Goal: Information Seeking & Learning: Learn about a topic

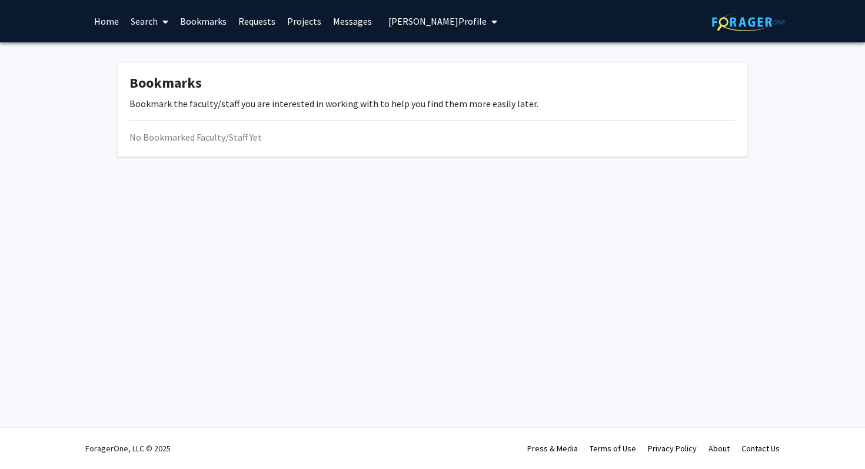
click at [135, 21] on link "Search" at bounding box center [149, 21] width 49 height 41
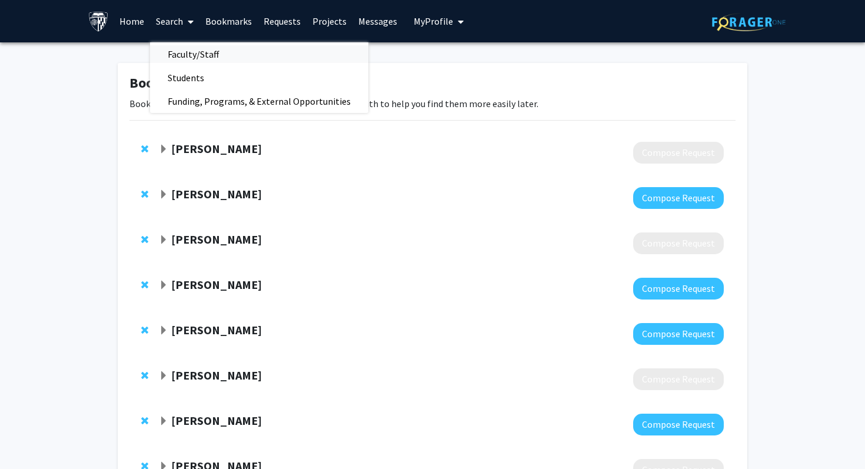
click at [172, 52] on span "Faculty/Staff" at bounding box center [193, 54] width 87 height 24
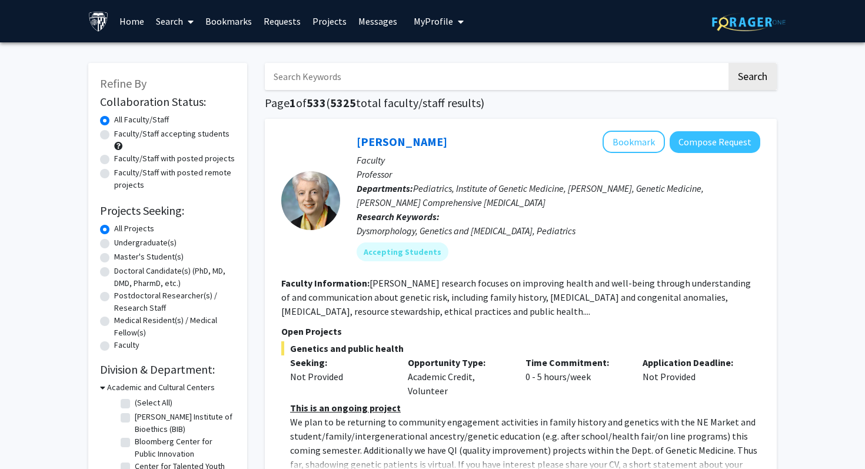
click at [294, 71] on input "Search Keywords" at bounding box center [496, 76] width 462 height 27
type input "[MEDICAL_DATA]"
click at [729, 63] on button "Search" at bounding box center [753, 76] width 48 height 27
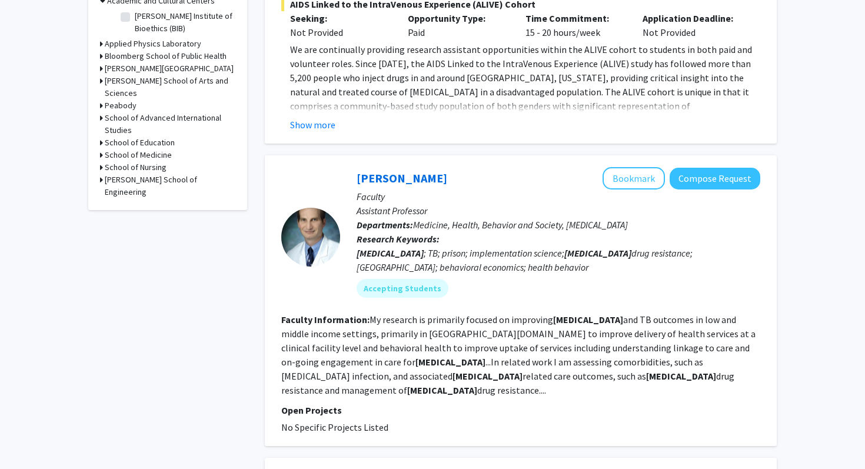
scroll to position [398, 0]
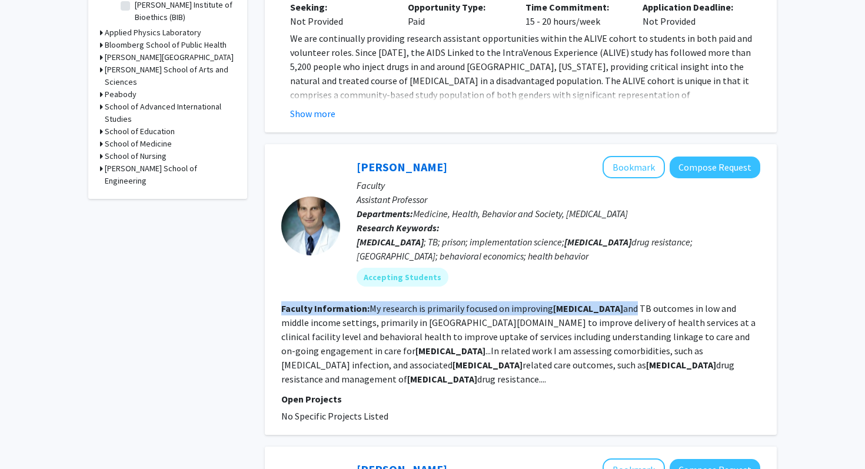
drag, startPoint x: 577, startPoint y: 282, endPoint x: 575, endPoint y: 262, distance: 20.2
click at [575, 262] on fg-search-faculty "Christopher Hoffmann Bookmark Compose Request Faculty Assistant Professor Depar…" at bounding box center [520, 289] width 479 height 267
click at [575, 262] on div "Christopher Hoffmann Bookmark Compose Request Faculty Assistant Professor Depar…" at bounding box center [550, 226] width 420 height 140
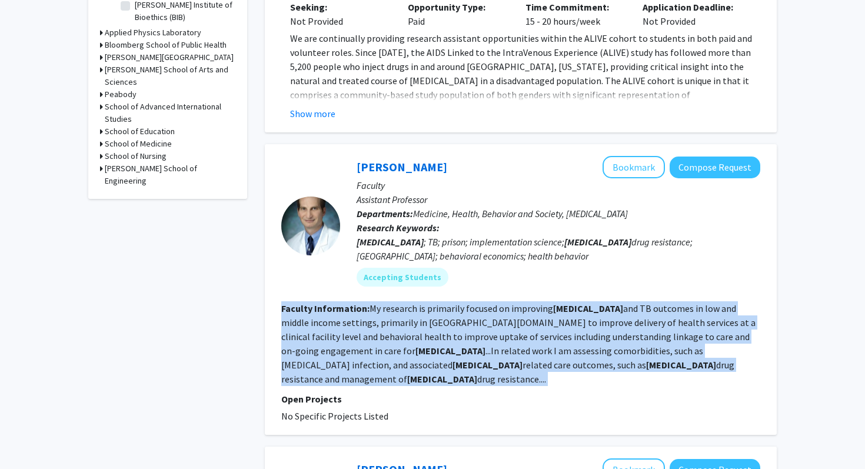
drag, startPoint x: 575, startPoint y: 262, endPoint x: 561, endPoint y: 360, distance: 98.7
click at [561, 360] on fg-search-faculty "Christopher Hoffmann Bookmark Compose Request Faculty Assistant Professor Depar…" at bounding box center [520, 289] width 479 height 267
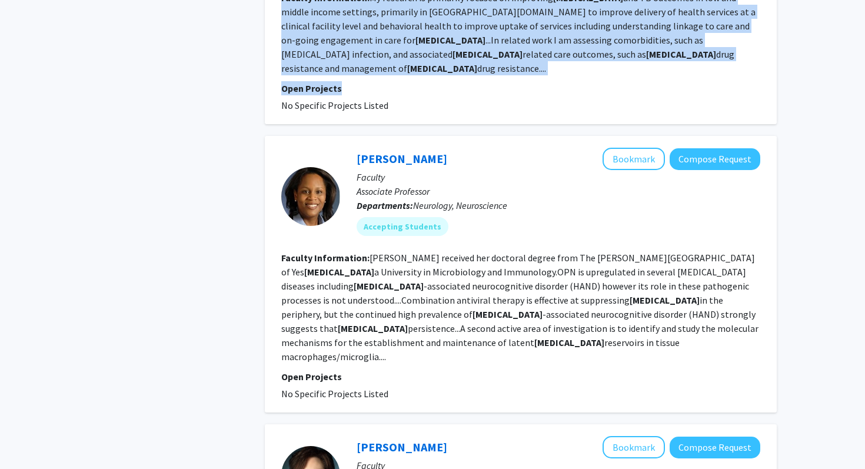
scroll to position [712, 0]
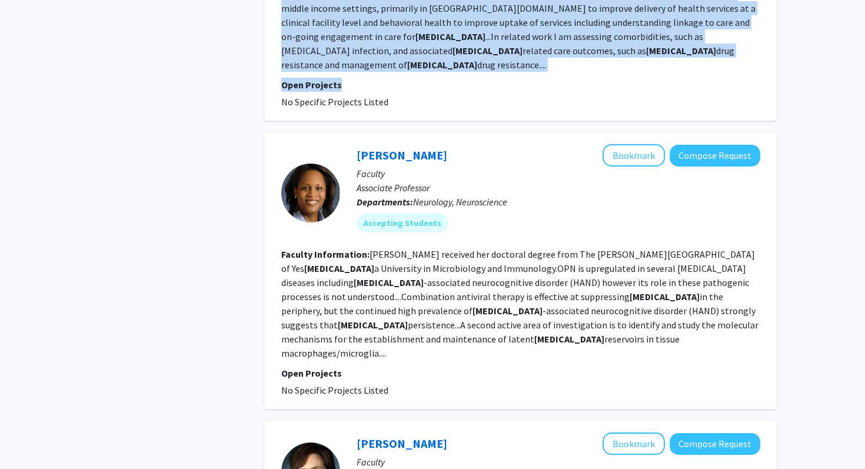
drag, startPoint x: 565, startPoint y: 327, endPoint x: 573, endPoint y: 214, distance: 113.3
click at [573, 214] on fg-search-faculty "Amanda Brown Bookmark Compose Request Faculty Associate Professor Departments: …" at bounding box center [520, 270] width 479 height 253
click at [573, 248] on fg-read-more "Brown received her doctoral degree from The Albert Einstein College of Medicine…" at bounding box center [519, 303] width 477 height 111
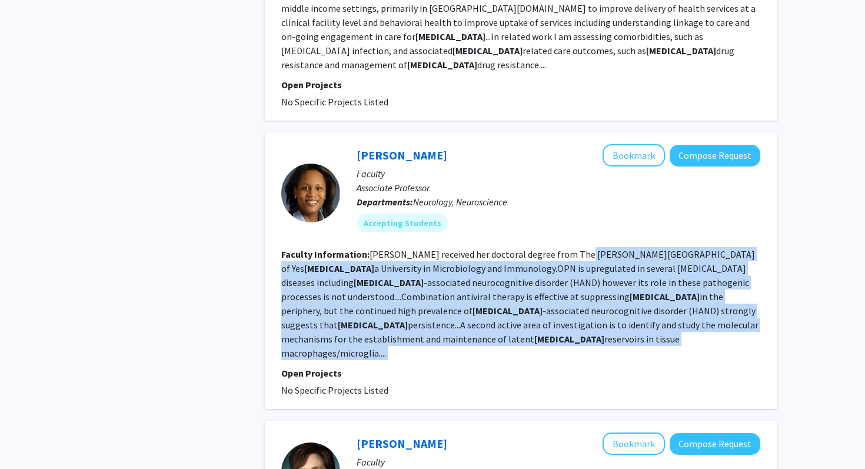
drag, startPoint x: 573, startPoint y: 214, endPoint x: 530, endPoint y: 291, distance: 88.5
click at [530, 291] on section "Faculty Information: Brown received her doctoral degree from The Albert Einstei…" at bounding box center [520, 303] width 479 height 113
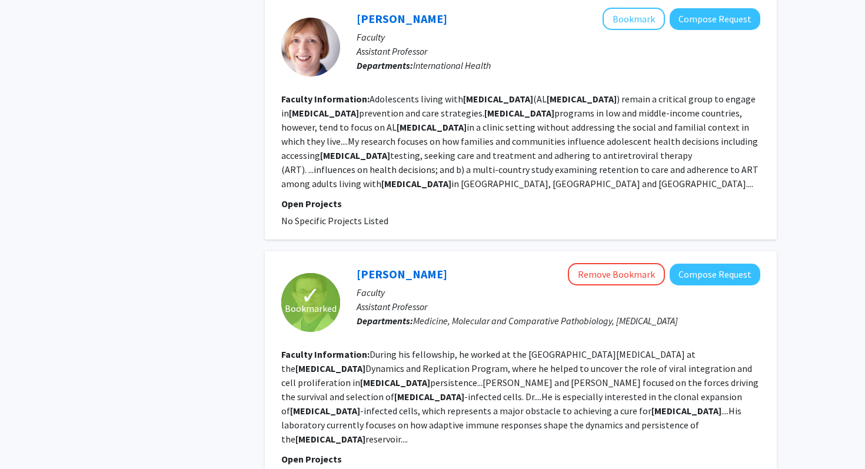
scroll to position [1758, 0]
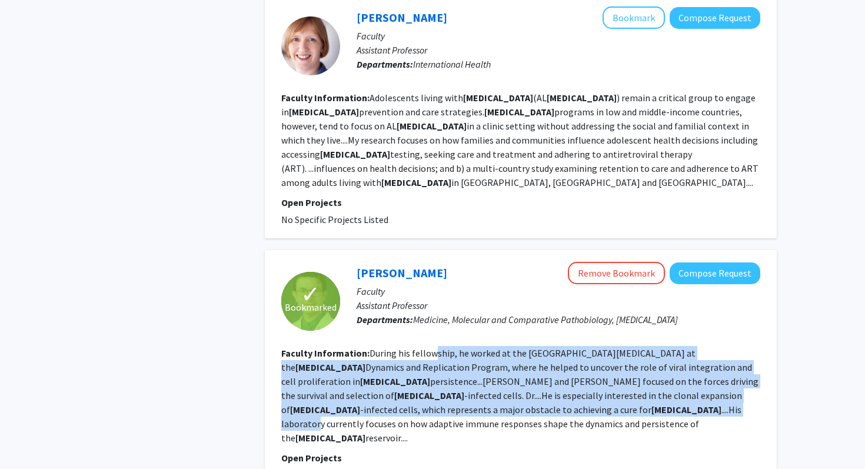
drag, startPoint x: 433, startPoint y: 291, endPoint x: 435, endPoint y: 239, distance: 51.8
click at [435, 347] on fg-read-more "During his fellowship, he worked at the National Cancer Institute at the HIV Dy…" at bounding box center [519, 395] width 477 height 97
drag, startPoint x: 435, startPoint y: 239, endPoint x: 430, endPoint y: 310, distance: 70.8
click at [431, 346] on section "Faculty Information: During his fellowship, he worked at the National Cancer In…" at bounding box center [520, 395] width 479 height 99
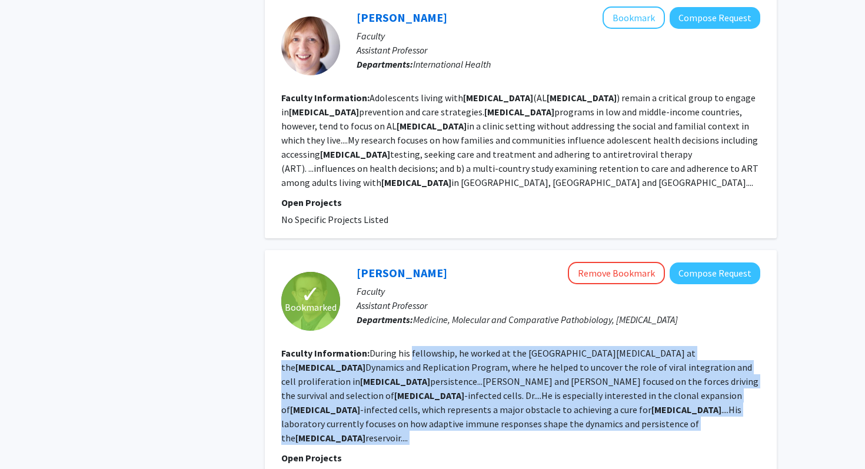
click at [430, 346] on section "Faculty Information: During his fellowship, he worked at the National Cancer In…" at bounding box center [520, 395] width 479 height 99
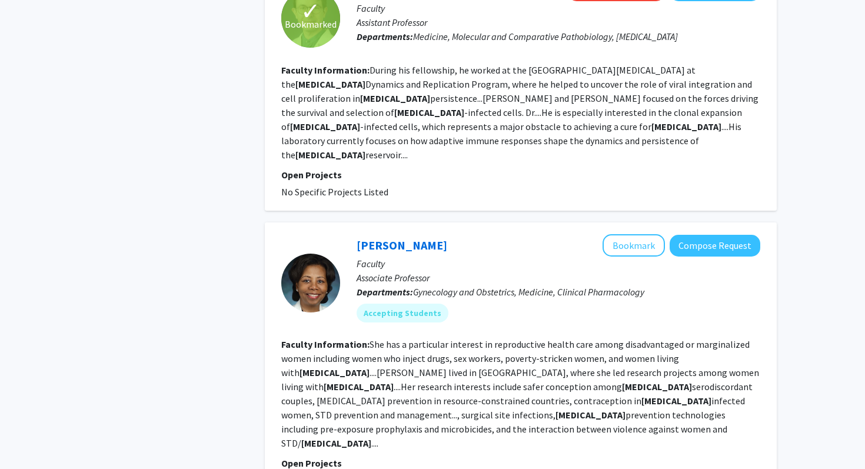
scroll to position [2046, 0]
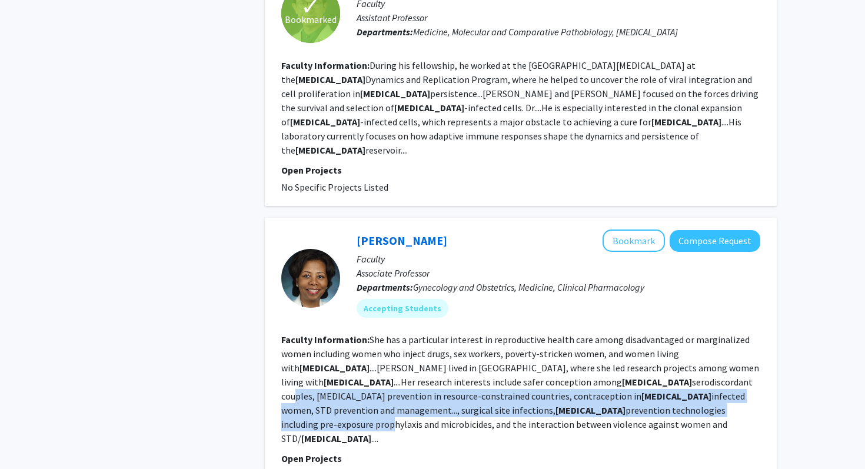
drag, startPoint x: 441, startPoint y: 288, endPoint x: 441, endPoint y: 250, distance: 38.9
click at [441, 334] on fg-read-more "She has a particular interest in reproductive health care among disadvantaged o…" at bounding box center [520, 389] width 478 height 111
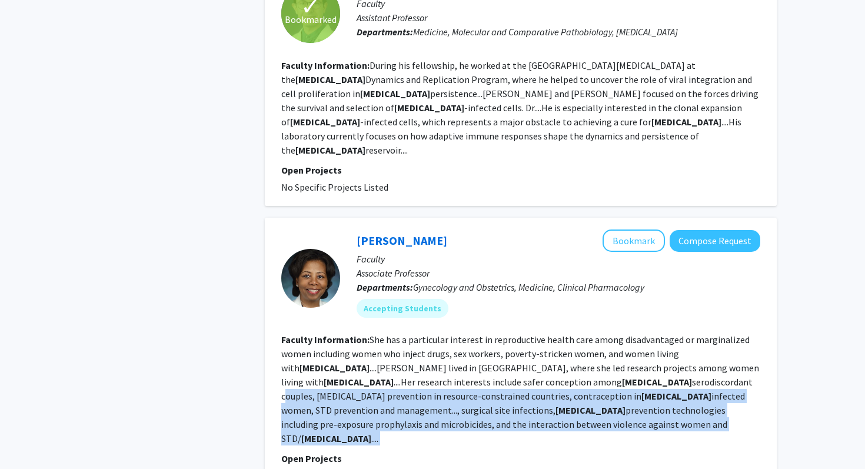
drag, startPoint x: 441, startPoint y: 250, endPoint x: 432, endPoint y: 301, distance: 52.0
click at [434, 333] on section "Faculty Information: She has a particular interest in reproductive health care …" at bounding box center [520, 389] width 479 height 113
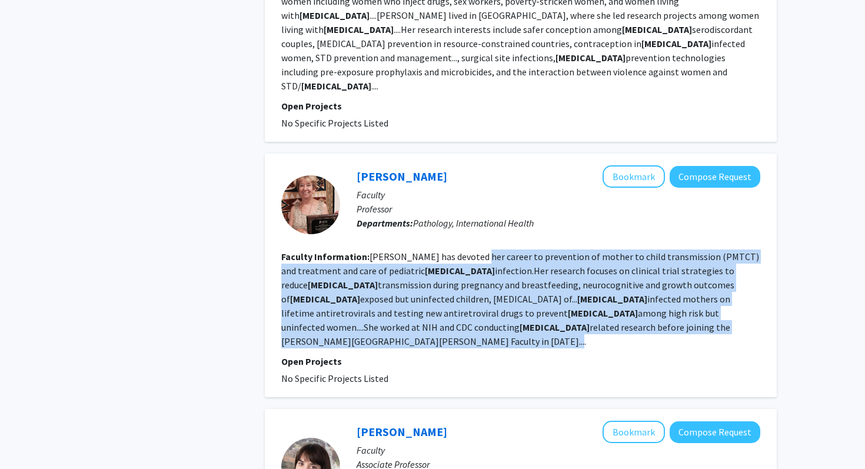
drag, startPoint x: 464, startPoint y: 194, endPoint x: 476, endPoint y: 119, distance: 76.4
click at [476, 165] on fg-search-faculty "Mary Fowler Bookmark Compose Request Faculty Professor Departments: Pathology, …" at bounding box center [520, 275] width 479 height 220
click at [476, 251] on fg-read-more "Fowler has devoted her career to prevention of mother to child transmission (PM…" at bounding box center [520, 299] width 478 height 97
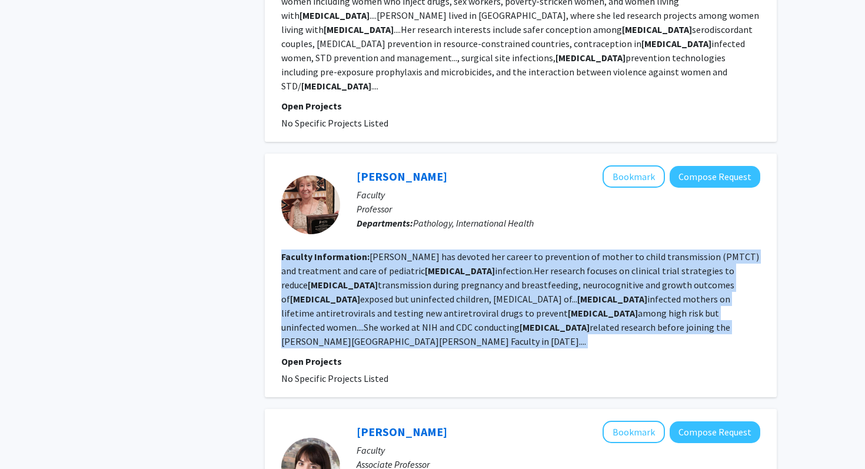
click at [476, 251] on fg-read-more "Fowler has devoted her career to prevention of mother to child transmission (PM…" at bounding box center [520, 299] width 478 height 97
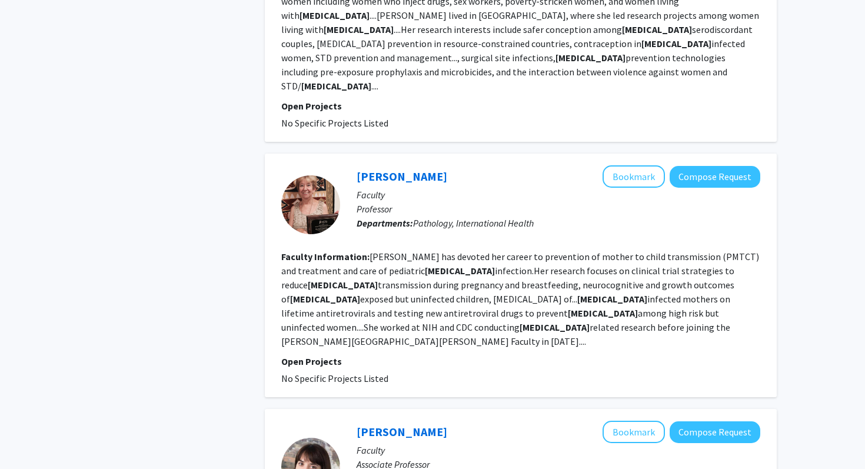
click at [476, 250] on section "Faculty Information: Fowler has devoted her career to prevention of mother to c…" at bounding box center [520, 299] width 479 height 99
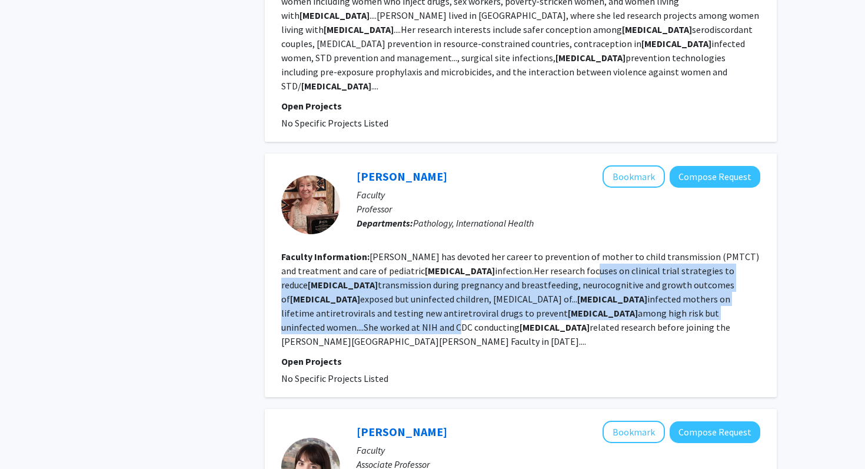
drag, startPoint x: 476, startPoint y: 129, endPoint x: 464, endPoint y: 181, distance: 53.7
click at [466, 250] on section "Faculty Information: Fowler has devoted her career to prevention of mother to c…" at bounding box center [520, 299] width 479 height 99
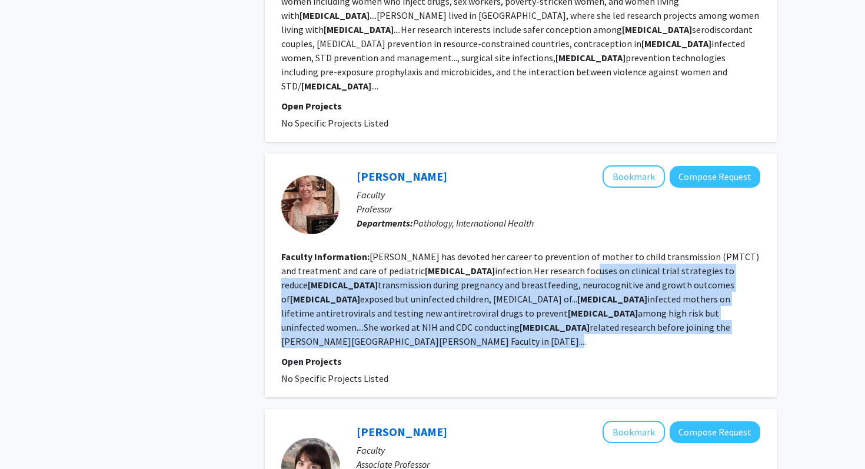
click at [464, 251] on fg-read-more "Fowler has devoted her career to prevention of mother to child transmission (PM…" at bounding box center [520, 299] width 478 height 97
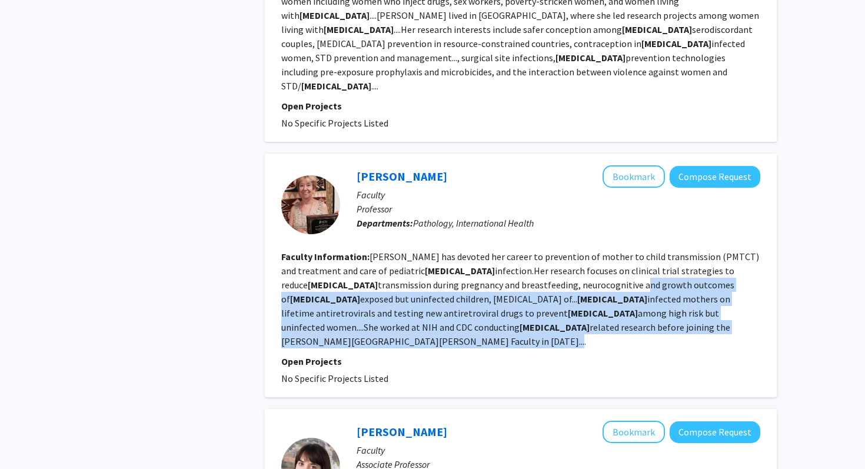
drag, startPoint x: 464, startPoint y: 181, endPoint x: 463, endPoint y: 138, distance: 43.0
click at [463, 251] on fg-read-more "Fowler has devoted her career to prevention of mother to child transmission (PM…" at bounding box center [520, 299] width 478 height 97
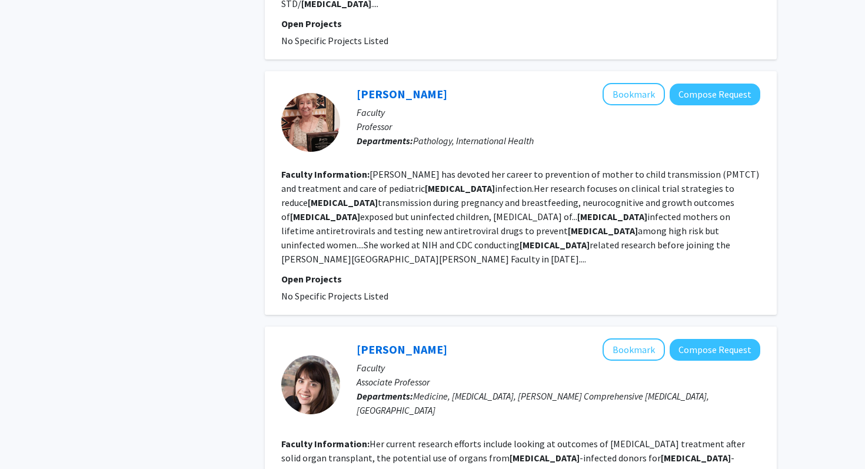
scroll to position [2542, 0]
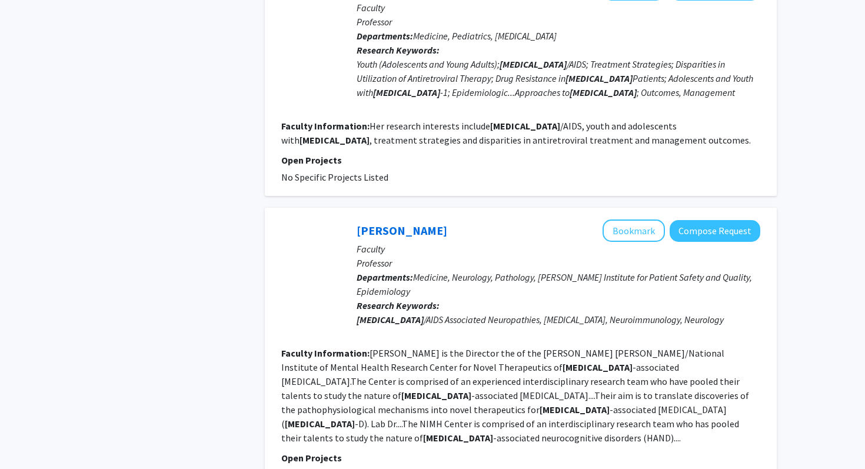
scroll to position [692, 0]
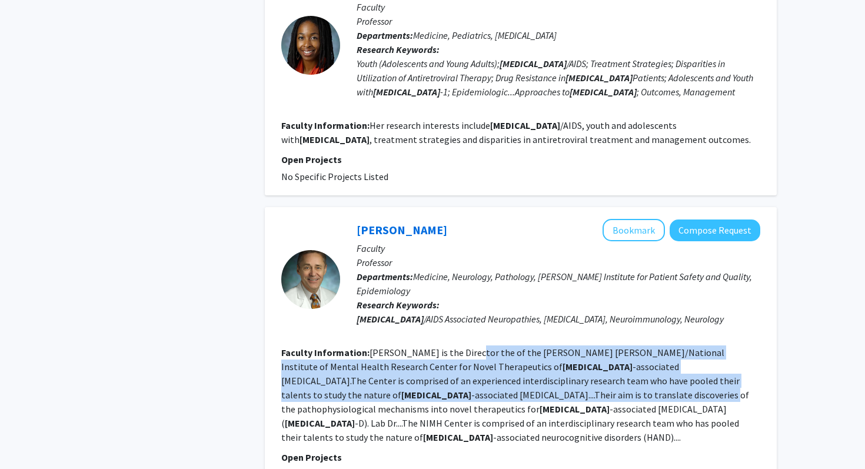
drag, startPoint x: 466, startPoint y: 306, endPoint x: 447, endPoint y: 354, distance: 52.4
click at [449, 354] on fg-read-more "McArthur is the Director the of the Johns Hopkins/National Institute of Mental …" at bounding box center [515, 395] width 468 height 97
click at [447, 354] on fg-read-more "McArthur is the Director the of the Johns Hopkins/National Institute of Mental …" at bounding box center [515, 395] width 468 height 97
drag, startPoint x: 447, startPoint y: 354, endPoint x: 447, endPoint y: 311, distance: 43.0
click at [447, 347] on fg-read-more "McArthur is the Director the of the Johns Hopkins/National Institute of Mental …" at bounding box center [515, 395] width 468 height 97
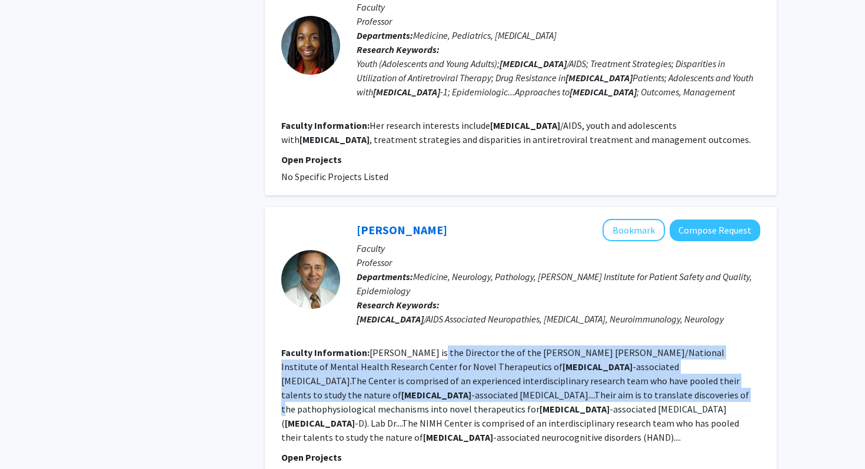
click at [447, 347] on fg-read-more "McArthur is the Director the of the Johns Hopkins/National Institute of Mental …" at bounding box center [515, 395] width 468 height 97
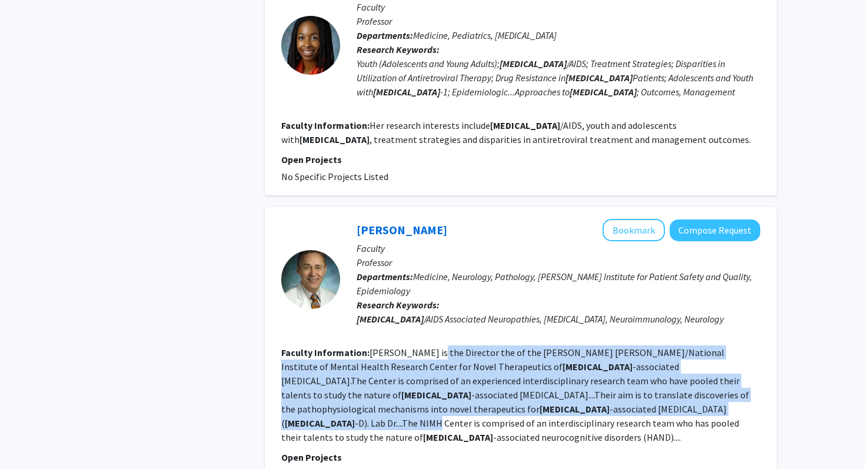
drag, startPoint x: 447, startPoint y: 311, endPoint x: 443, endPoint y: 378, distance: 67.3
click at [443, 378] on fg-read-more "McArthur is the Director the of the Johns Hopkins/National Institute of Mental …" at bounding box center [515, 395] width 468 height 97
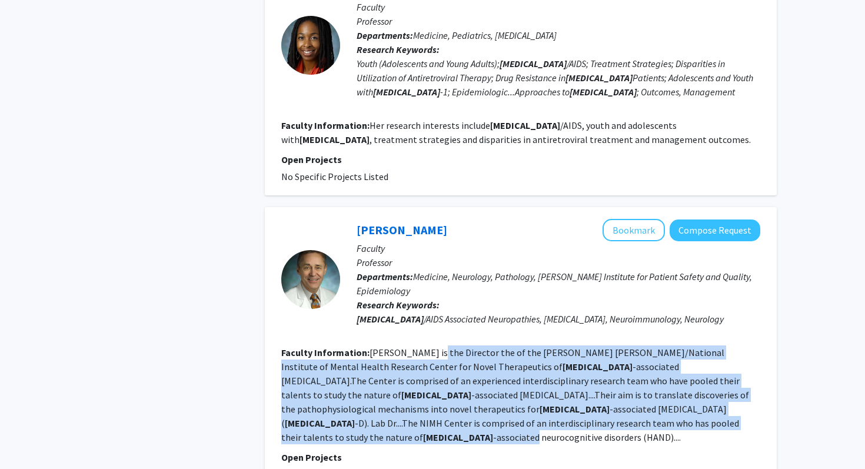
click at [443, 378] on fg-read-more "McArthur is the Director the of the Johns Hopkins/National Institute of Mental …" at bounding box center [515, 395] width 468 height 97
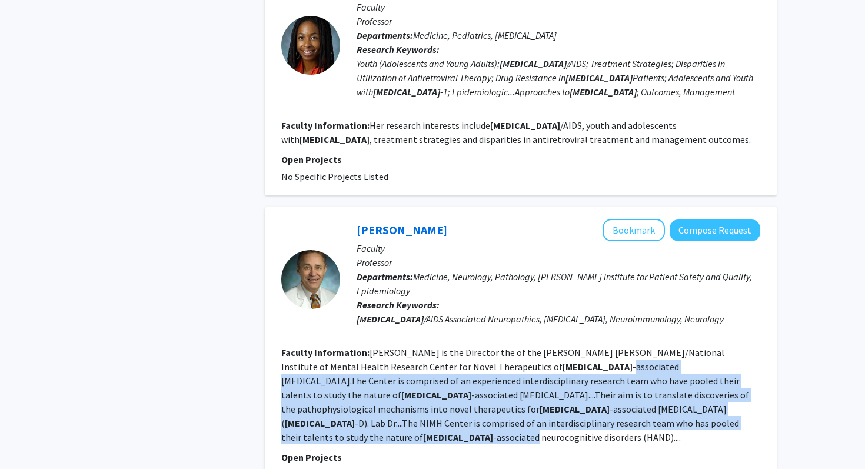
drag, startPoint x: 443, startPoint y: 378, endPoint x: 441, endPoint y: 317, distance: 61.2
click at [441, 346] on section "Faculty Information: McArthur is the Director the of the Johns Hopkins/National…" at bounding box center [520, 395] width 479 height 99
drag, startPoint x: 441, startPoint y: 317, endPoint x: 439, endPoint y: 387, distance: 69.5
click at [439, 387] on section "Faculty Information: McArthur is the Director the of the Johns Hopkins/National…" at bounding box center [520, 395] width 479 height 99
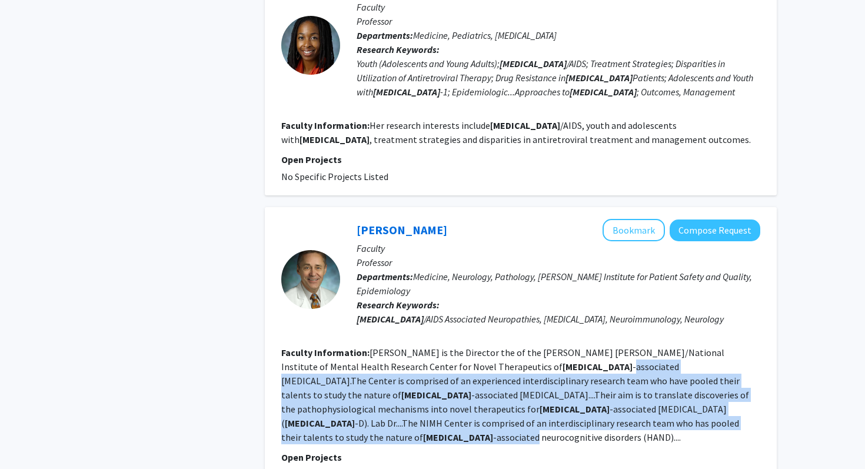
click at [439, 387] on section "Faculty Information: McArthur is the Director the of the Johns Hopkins/National…" at bounding box center [520, 395] width 479 height 99
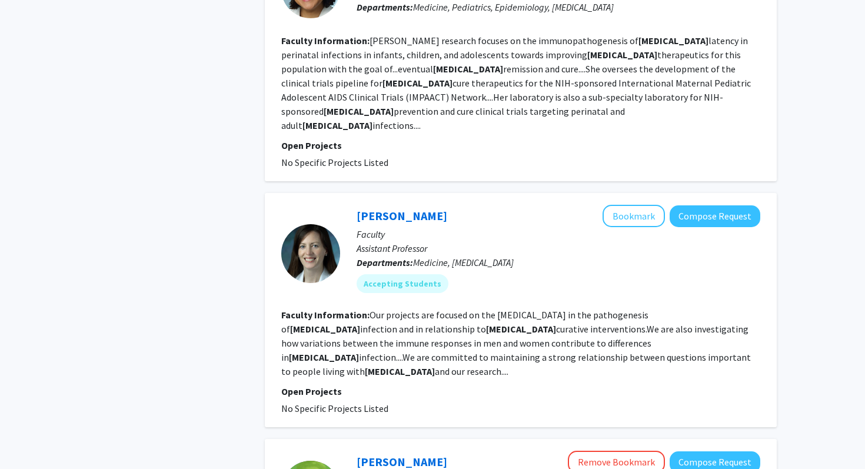
scroll to position [1283, 0]
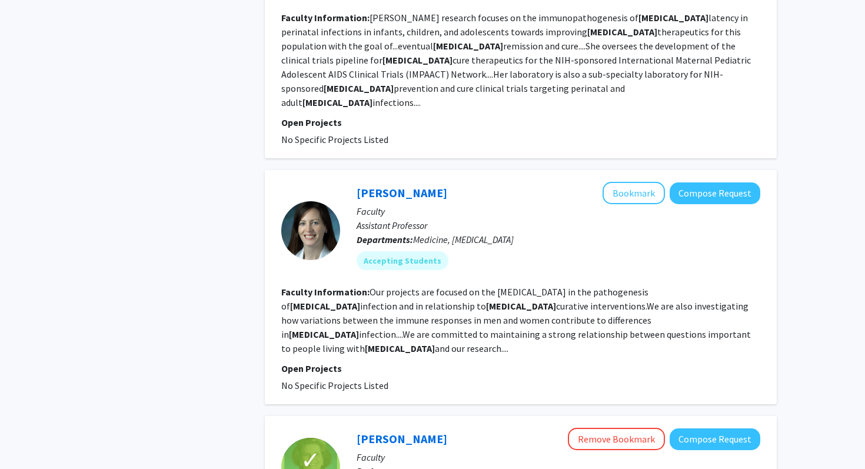
click at [435, 343] on b "HIV" at bounding box center [400, 349] width 70 height 12
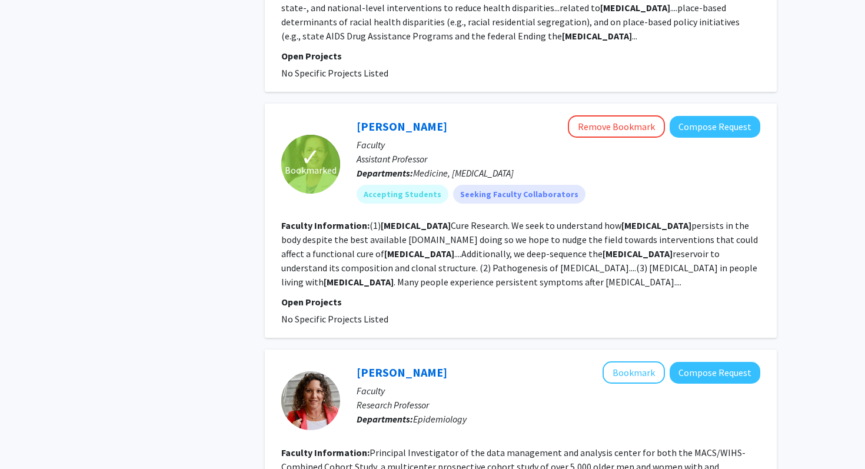
scroll to position [2233, 0]
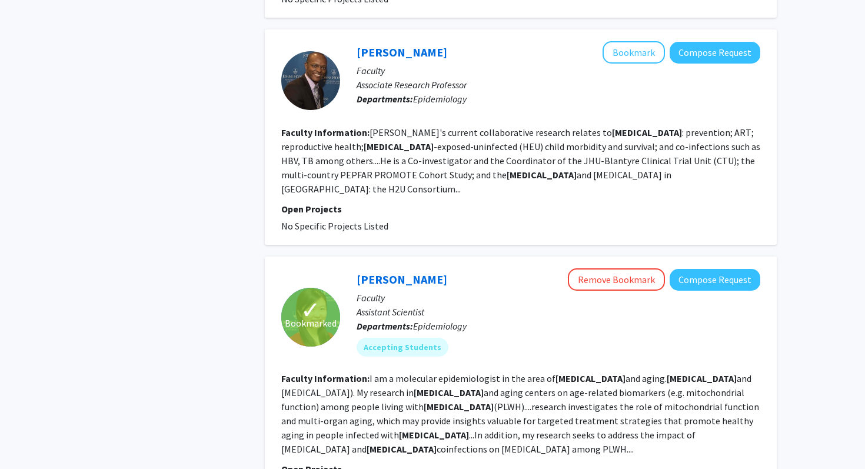
scroll to position [588, 0]
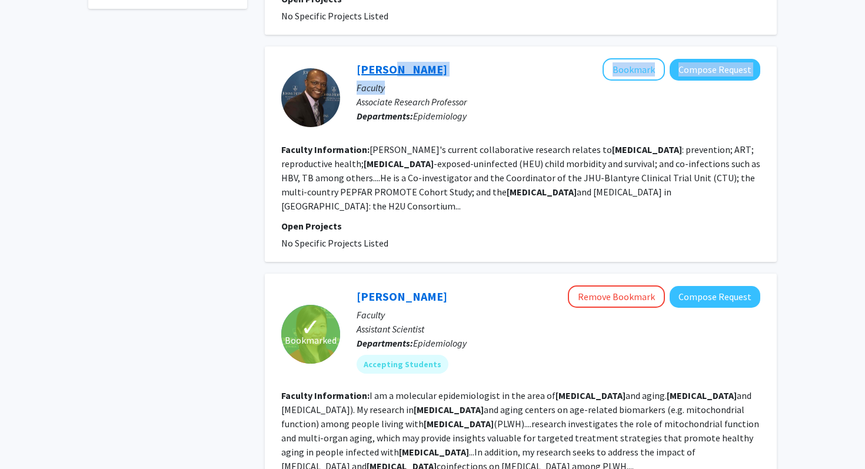
drag, startPoint x: 385, startPoint y: 53, endPoint x: 385, endPoint y: 41, distance: 11.8
click at [385, 58] on div "Jim Aizire Bookmark Compose Request Faculty Associate Research Professor Depart…" at bounding box center [550, 97] width 420 height 78
click at [380, 81] on p "Faculty" at bounding box center [559, 88] width 404 height 14
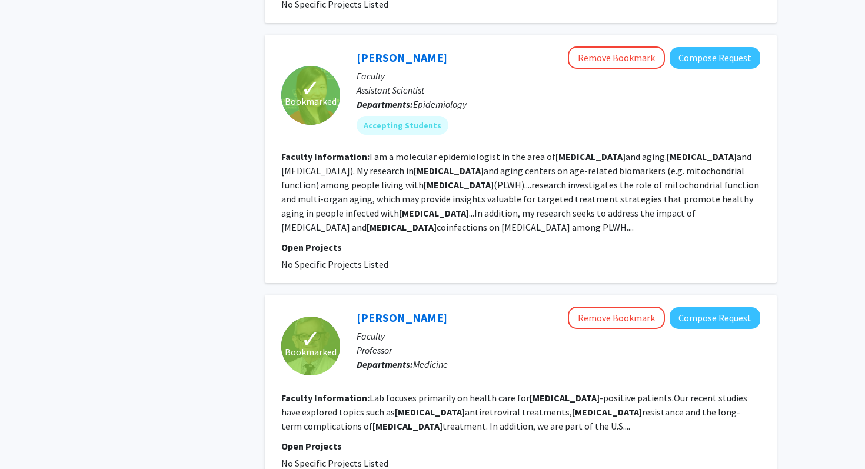
scroll to position [828, 0]
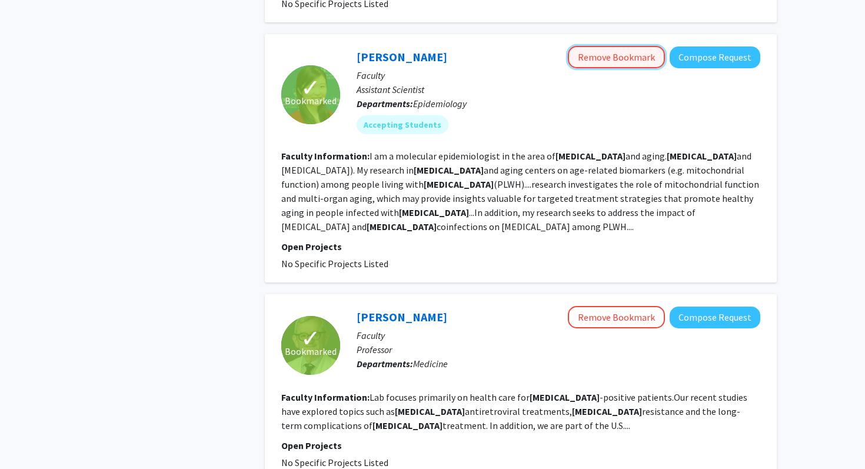
click at [603, 46] on button "Remove Bookmark" at bounding box center [616, 57] width 97 height 22
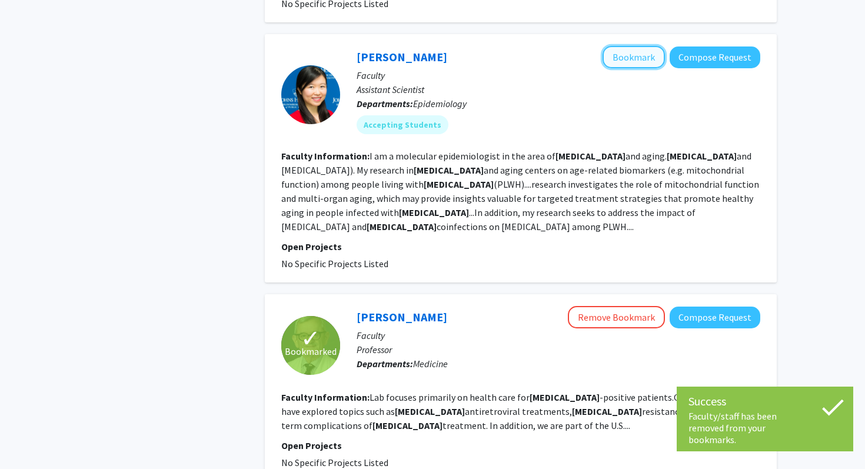
click at [620, 46] on button "Bookmark" at bounding box center [634, 57] width 62 height 22
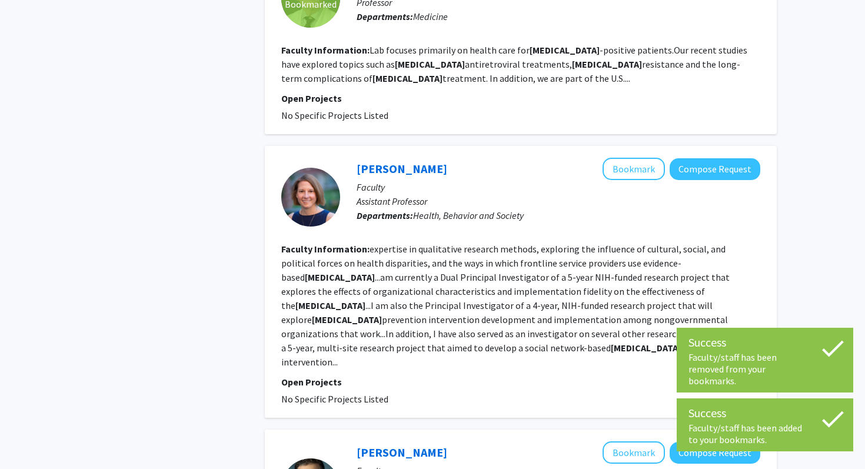
scroll to position [1185, 0]
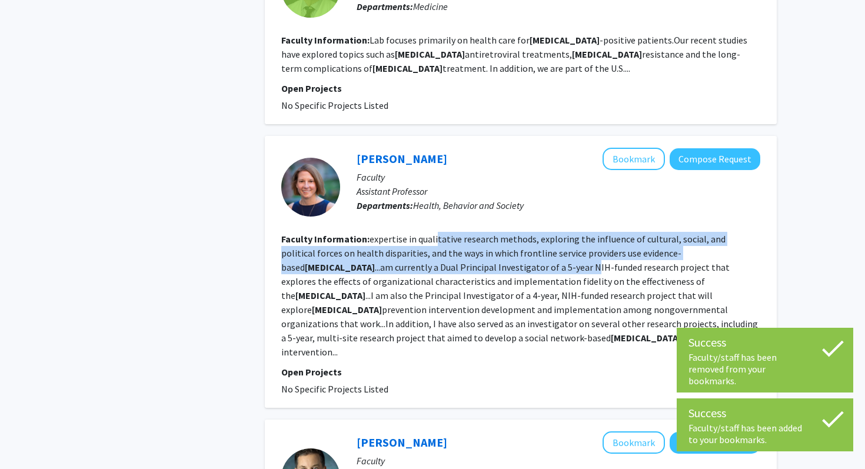
drag, startPoint x: 436, startPoint y: 207, endPoint x: 435, endPoint y: 186, distance: 21.2
click at [435, 233] on fg-read-more "expertise in qualitative research methods, exploring the influence of cultural,…" at bounding box center [519, 295] width 477 height 125
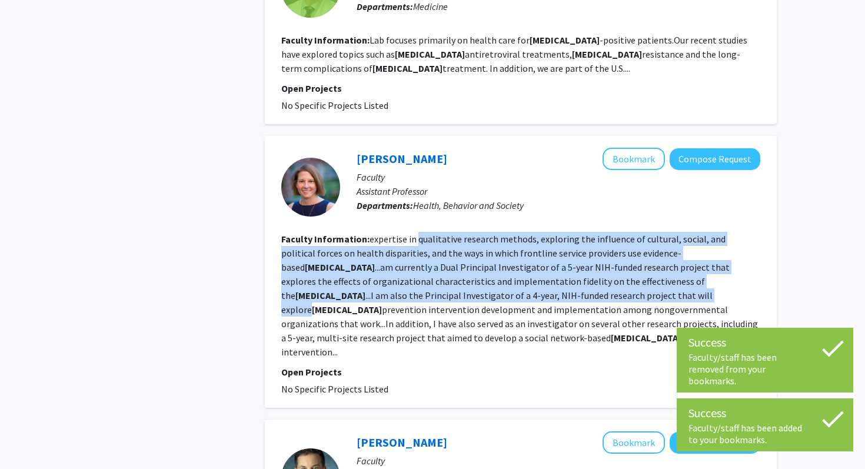
drag, startPoint x: 435, startPoint y: 186, endPoint x: 435, endPoint y: 235, distance: 49.4
click at [436, 235] on fg-read-more "expertise in qualitative research methods, exploring the influence of cultural,…" at bounding box center [519, 295] width 477 height 125
click at [435, 235] on fg-read-more "expertise in qualitative research methods, exploring the influence of cultural,…" at bounding box center [519, 295] width 477 height 125
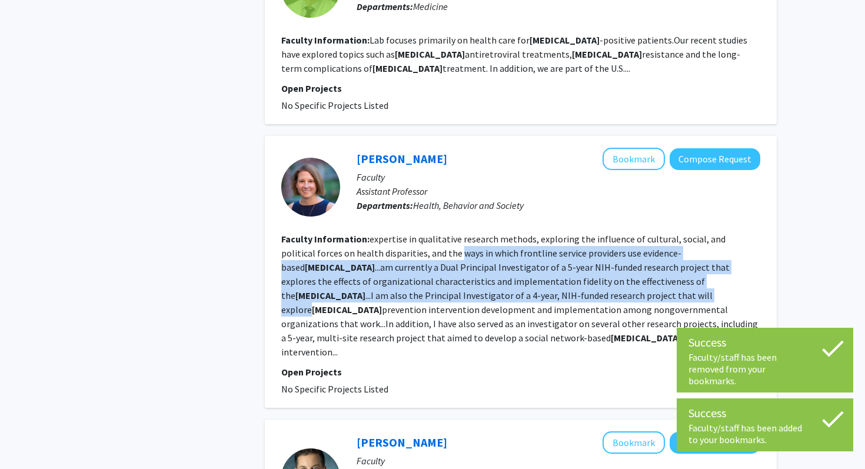
drag, startPoint x: 435, startPoint y: 235, endPoint x: 433, endPoint y: 195, distance: 40.7
click at [433, 233] on fg-read-more "expertise in qualitative research methods, exploring the influence of cultural,…" at bounding box center [519, 295] width 477 height 125
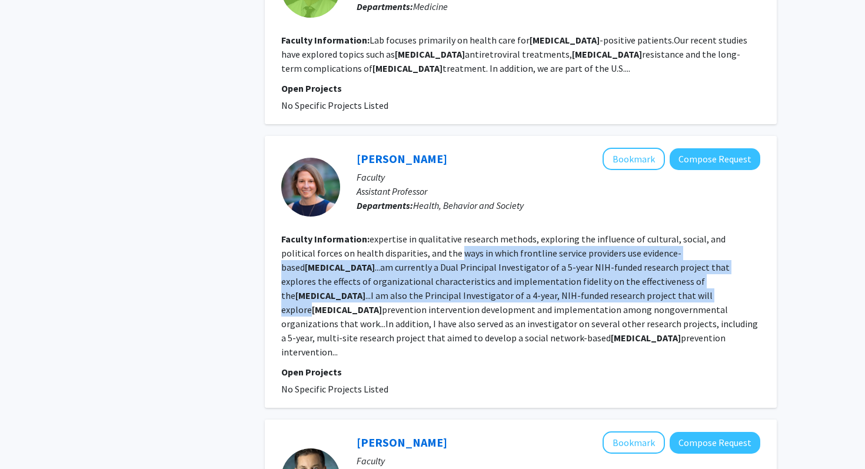
drag, startPoint x: 433, startPoint y: 195, endPoint x: 443, endPoint y: 245, distance: 50.9
click at [443, 245] on section "Faculty Information: expertise in qualitative research methods, exploring the i…" at bounding box center [520, 295] width 479 height 127
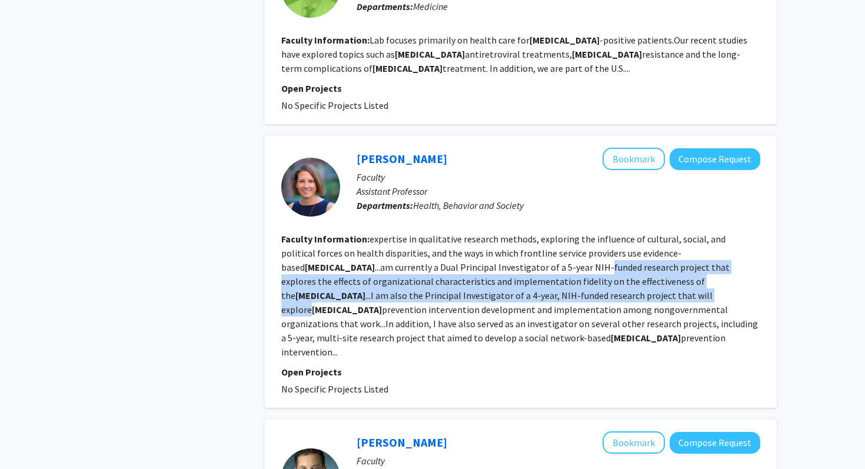
drag, startPoint x: 443, startPoint y: 245, endPoint x: 455, endPoint y: 214, distance: 33.6
click at [455, 232] on section "Faculty Information: expertise in qualitative research methods, exploring the i…" at bounding box center [520, 295] width 479 height 127
click at [455, 233] on fg-read-more "expertise in qualitative research methods, exploring the influence of cultural,…" at bounding box center [519, 295] width 477 height 125
drag, startPoint x: 455, startPoint y: 214, endPoint x: 467, endPoint y: 241, distance: 29.8
click at [468, 241] on fg-read-more "expertise in qualitative research methods, exploring the influence of cultural,…" at bounding box center [519, 295] width 477 height 125
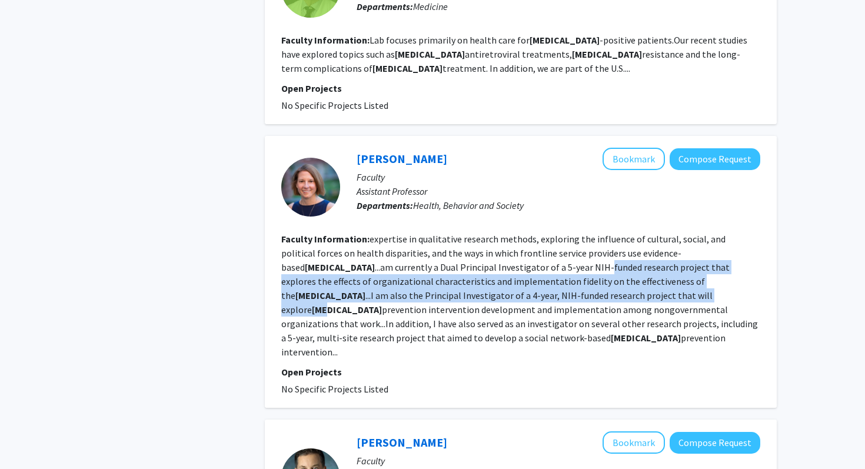
click at [382, 304] on b "HIV" at bounding box center [347, 310] width 70 height 12
drag, startPoint x: 467, startPoint y: 241, endPoint x: 467, endPoint y: 214, distance: 27.1
click at [467, 233] on fg-read-more "expertise in qualitative research methods, exploring the influence of cultural,…" at bounding box center [519, 295] width 477 height 125
drag, startPoint x: 467, startPoint y: 214, endPoint x: 464, endPoint y: 243, distance: 29.0
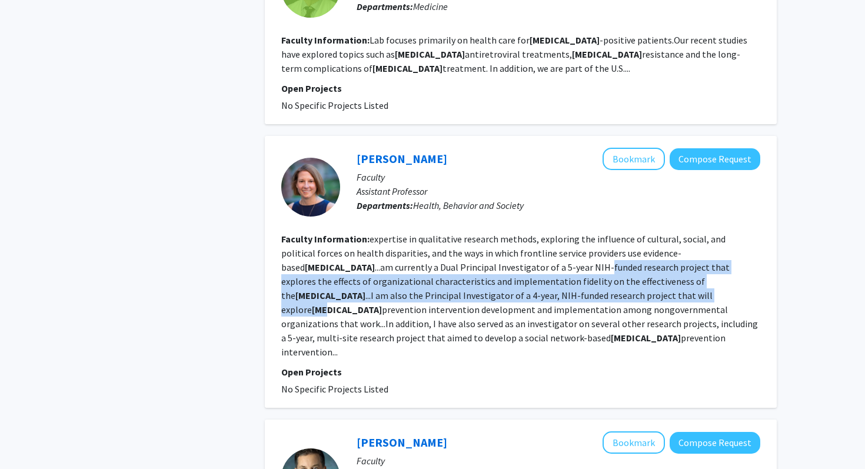
click at [465, 243] on fg-read-more "expertise in qualitative research methods, exploring the influence of cultural,…" at bounding box center [519, 295] width 477 height 125
click at [382, 304] on b "HIV" at bounding box center [347, 310] width 70 height 12
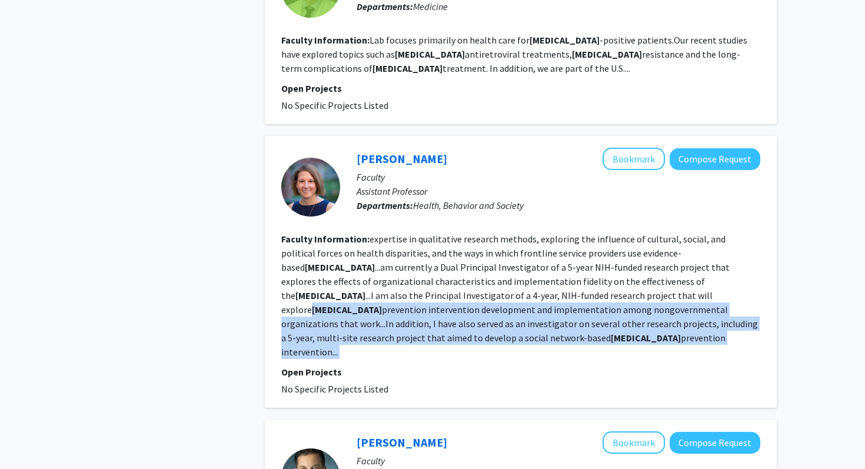
drag, startPoint x: 464, startPoint y: 243, endPoint x: 466, endPoint y: 277, distance: 34.2
click at [467, 277] on section "Faculty Information: expertise in qualitative research methods, exploring the i…" at bounding box center [520, 295] width 479 height 127
click at [466, 277] on section "Faculty Information: expertise in qualitative research methods, exploring the i…" at bounding box center [520, 295] width 479 height 127
drag, startPoint x: 466, startPoint y: 277, endPoint x: 463, endPoint y: 243, distance: 34.9
click at [463, 243] on section "Faculty Information: expertise in qualitative research methods, exploring the i…" at bounding box center [520, 295] width 479 height 127
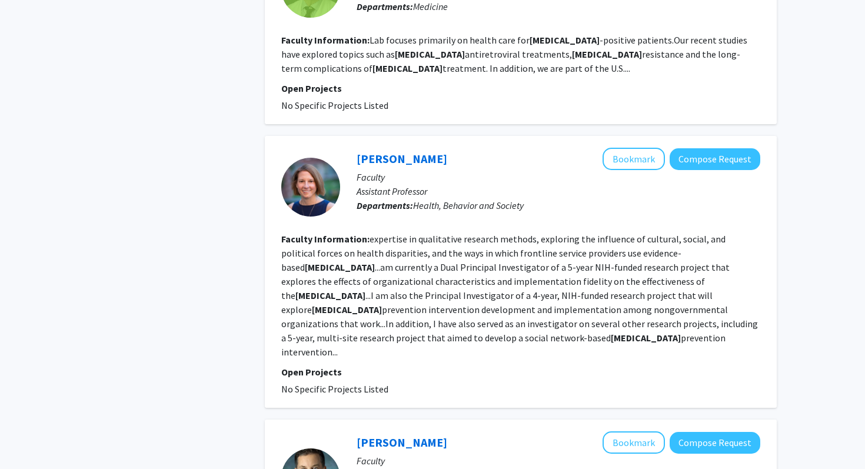
click at [382, 304] on b "HIV" at bounding box center [347, 310] width 70 height 12
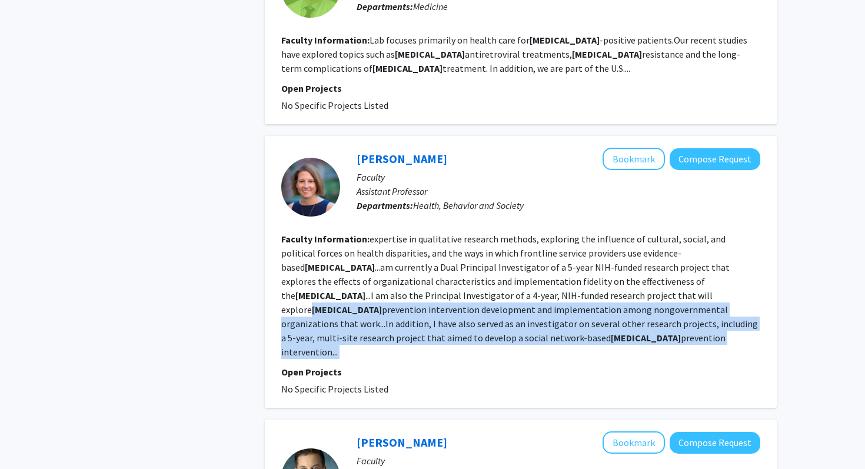
drag, startPoint x: 464, startPoint y: 242, endPoint x: 462, endPoint y: 274, distance: 32.5
click at [463, 274] on section "Faculty Information: expertise in qualitative research methods, exploring the i…" at bounding box center [520, 295] width 479 height 127
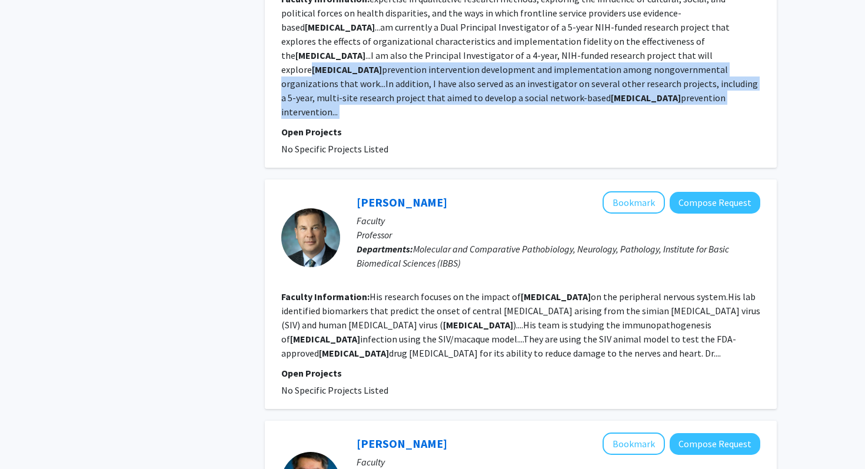
scroll to position [1426, 0]
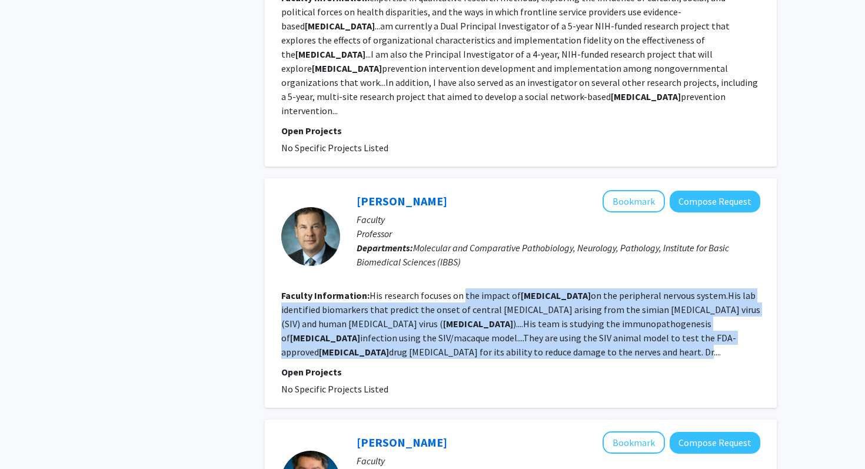
drag, startPoint x: 466, startPoint y: 283, endPoint x: 460, endPoint y: 223, distance: 60.3
click at [461, 288] on section "Faculty Information: His research focuses on the impact of HIV on the periphera…" at bounding box center [520, 323] width 479 height 71
click at [460, 290] on fg-read-more "His research focuses on the impact of HIV on the peripheral nervous system.His …" at bounding box center [520, 324] width 479 height 68
drag, startPoint x: 460, startPoint y: 223, endPoint x: 464, endPoint y: 280, distance: 57.2
click at [464, 288] on section "Faculty Information: His research focuses on the impact of HIV on the periphera…" at bounding box center [520, 323] width 479 height 71
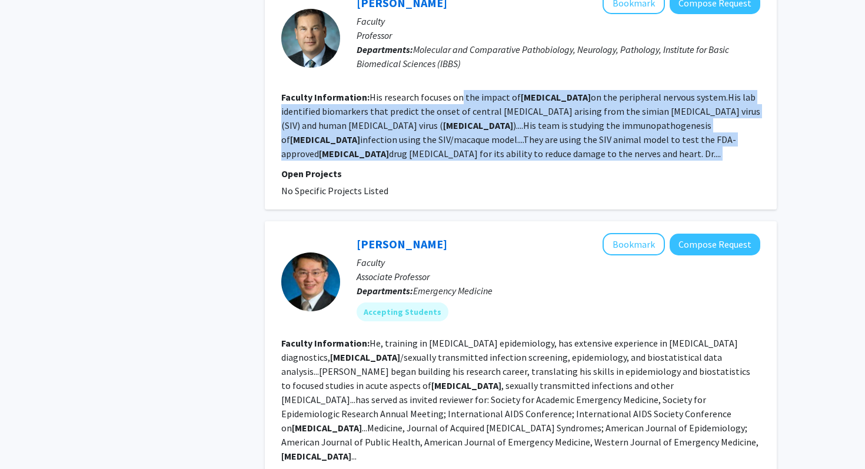
scroll to position [1630, 0]
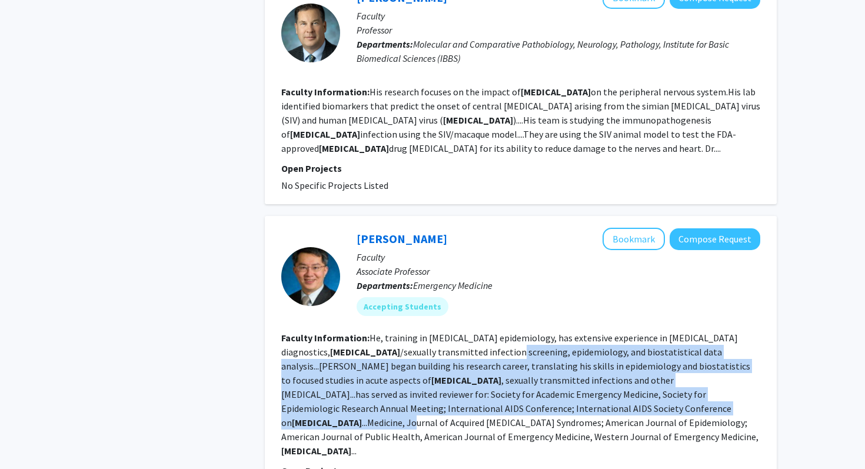
drag, startPoint x: 464, startPoint y: 280, endPoint x: 461, endPoint y: 343, distance: 63.7
click at [461, 342] on fg-read-more "He, training in infectious diseases epidemiology, has extensive experience in i…" at bounding box center [519, 394] width 477 height 125
click at [461, 343] on fg-read-more "He, training in infectious diseases epidemiology, has extensive experience in i…" at bounding box center [519, 394] width 477 height 125
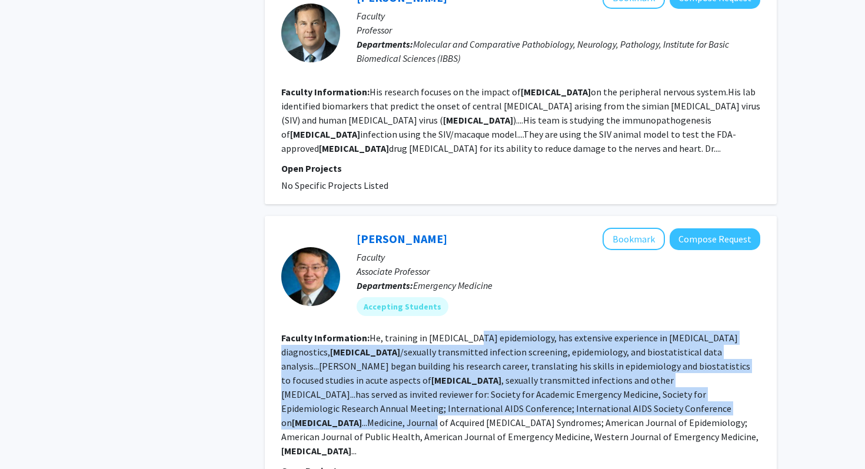
drag, startPoint x: 461, startPoint y: 343, endPoint x: 466, endPoint y: 264, distance: 79.6
click at [466, 332] on fg-read-more "He, training in infectious diseases epidemiology, has extensive experience in i…" at bounding box center [519, 394] width 477 height 125
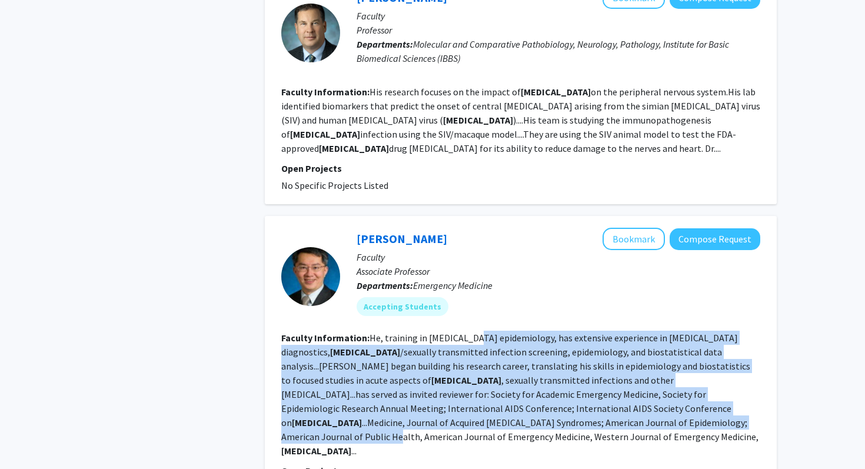
drag, startPoint x: 466, startPoint y: 264, endPoint x: 433, endPoint y: 349, distance: 91.5
click at [433, 350] on fg-read-more "He, training in infectious diseases epidemiology, has extensive experience in i…" at bounding box center [519, 394] width 477 height 125
click at [433, 349] on fg-read-more "He, training in infectious diseases epidemiology, has extensive experience in i…" at bounding box center [519, 394] width 477 height 125
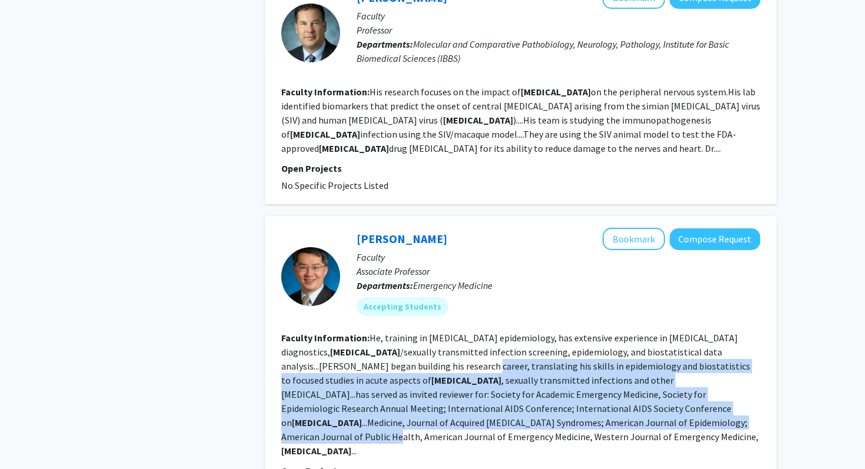
drag, startPoint x: 433, startPoint y: 349, endPoint x: 431, endPoint y: 306, distance: 43.6
click at [432, 331] on section "Faculty Information: He, training in infectious diseases epidemiology, has exte…" at bounding box center [520, 394] width 479 height 127
click at [431, 332] on fg-read-more "He, training in infectious diseases epidemiology, has extensive experience in i…" at bounding box center [519, 394] width 477 height 125
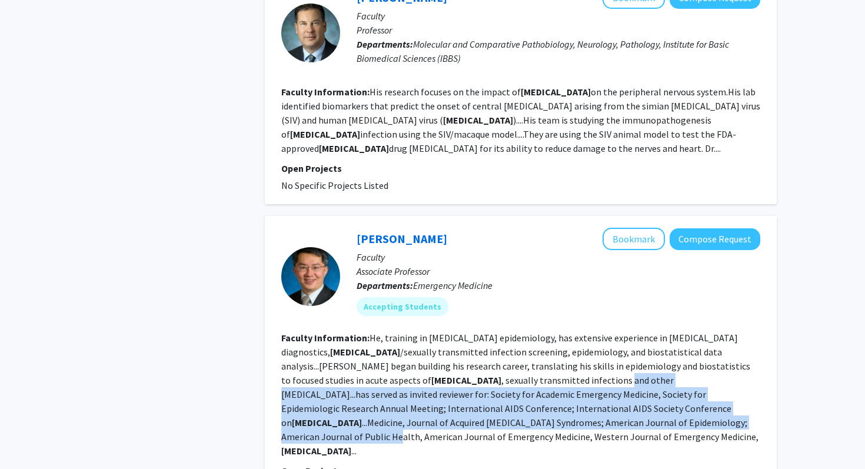
drag, startPoint x: 431, startPoint y: 306, endPoint x: 430, endPoint y: 348, distance: 42.4
click at [430, 348] on fg-read-more "He, training in infectious diseases epidemiology, has extensive experience in i…" at bounding box center [519, 394] width 477 height 125
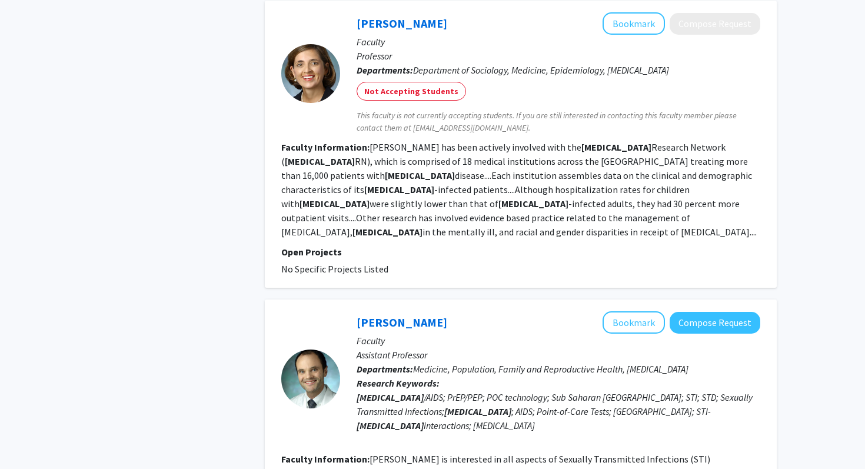
scroll to position [2150, 0]
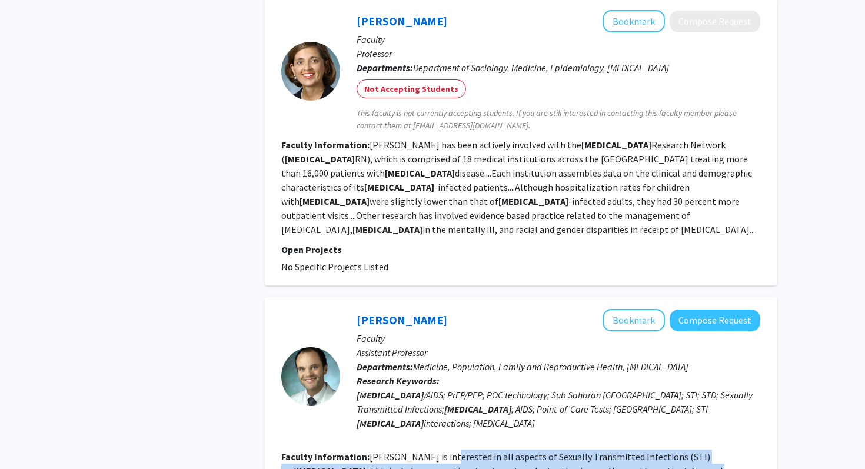
drag, startPoint x: 448, startPoint y: 340, endPoint x: 450, endPoint y: 373, distance: 33.6
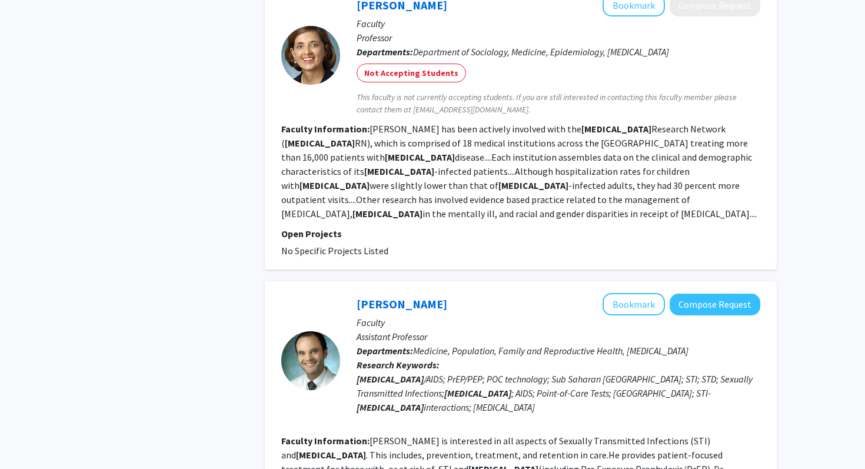
click at [466, 435] on fg-read-more "Matthew Hamill is interested in all aspects of Sexually Transmitted Infections …" at bounding box center [511, 476] width 460 height 82
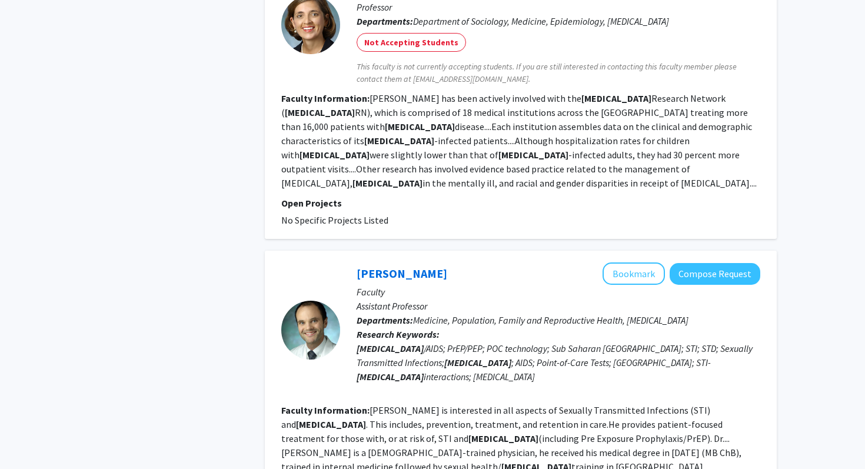
scroll to position [2197, 0]
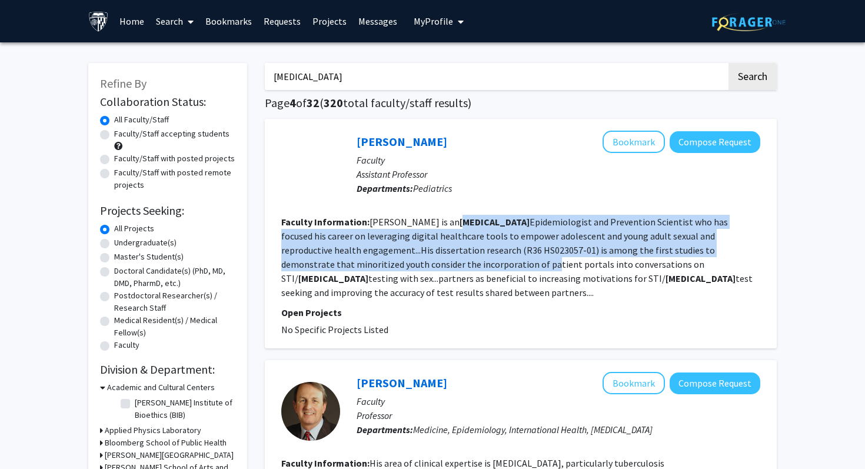
drag, startPoint x: 431, startPoint y: 216, endPoint x: 425, endPoint y: 264, distance: 48.0
click at [426, 262] on fg-read-more "Jackman is an HIV Epidemiologist and Prevention Scientist who has focused his c…" at bounding box center [516, 257] width 471 height 82
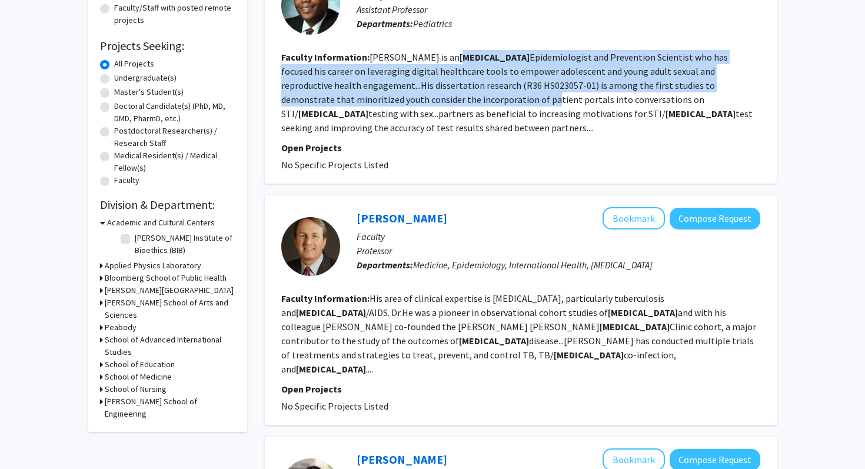
scroll to position [212, 0]
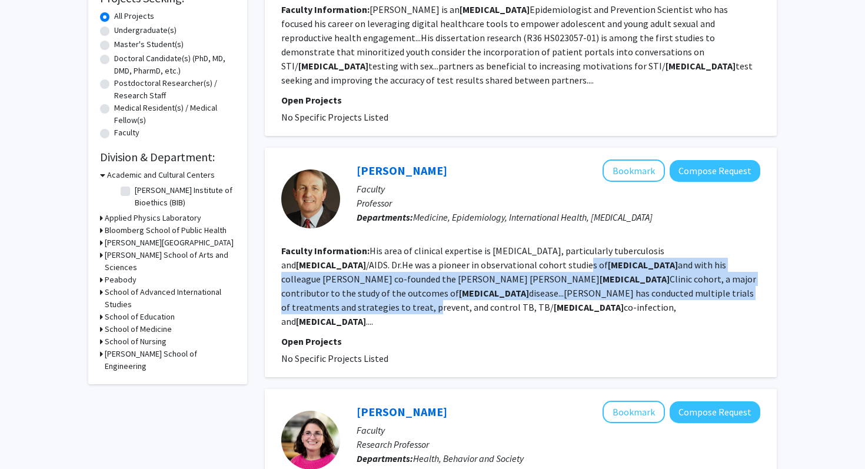
drag, startPoint x: 439, startPoint y: 275, endPoint x: 433, endPoint y: 238, distance: 36.9
click at [434, 245] on fg-read-more "His area of clinical expertise is infectious diseases, particularly tuberculosi…" at bounding box center [518, 286] width 475 height 82
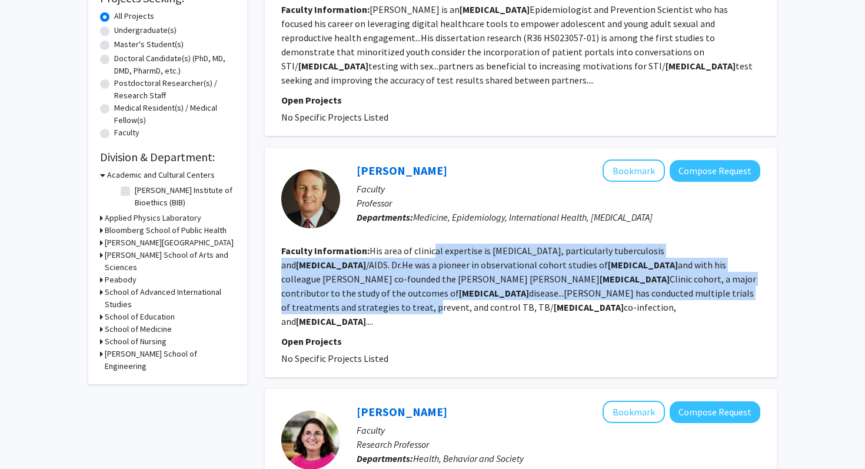
click at [433, 245] on fg-read-more "His area of clinical expertise is infectious diseases, particularly tuberculosi…" at bounding box center [518, 286] width 475 height 82
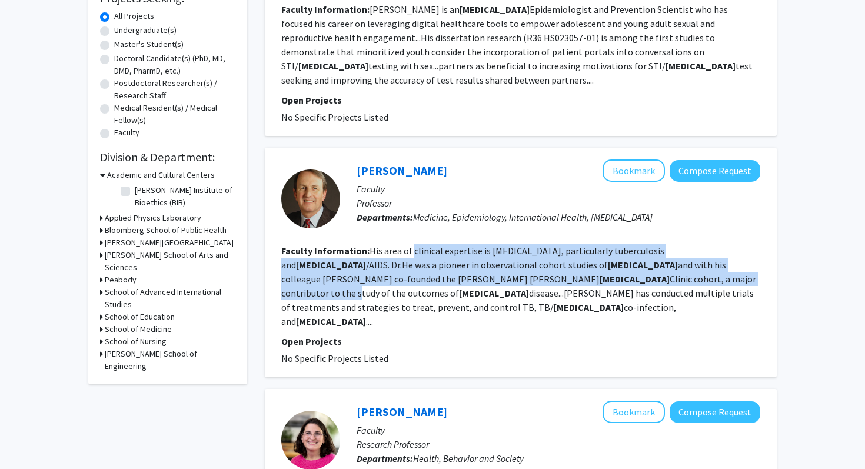
drag, startPoint x: 433, startPoint y: 238, endPoint x: 433, endPoint y: 268, distance: 29.4
click at [435, 268] on fg-read-more "His area of clinical expertise is infectious diseases, particularly tuberculosi…" at bounding box center [518, 286] width 475 height 82
click at [433, 268] on fg-read-more "His area of clinical expertise is infectious diseases, particularly tuberculosi…" at bounding box center [518, 286] width 475 height 82
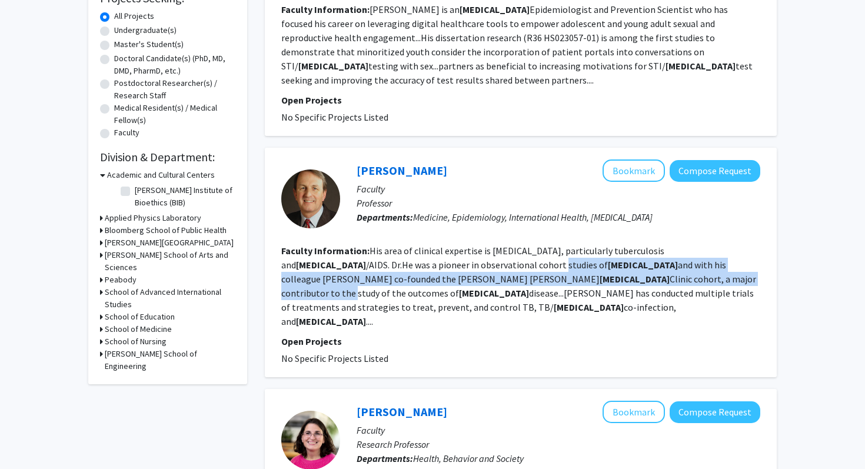
drag, startPoint x: 433, startPoint y: 268, endPoint x: 433, endPoint y: 243, distance: 25.3
click at [433, 244] on section "Faculty Information: His area of clinical expertise is infectious diseases, par…" at bounding box center [520, 286] width 479 height 85
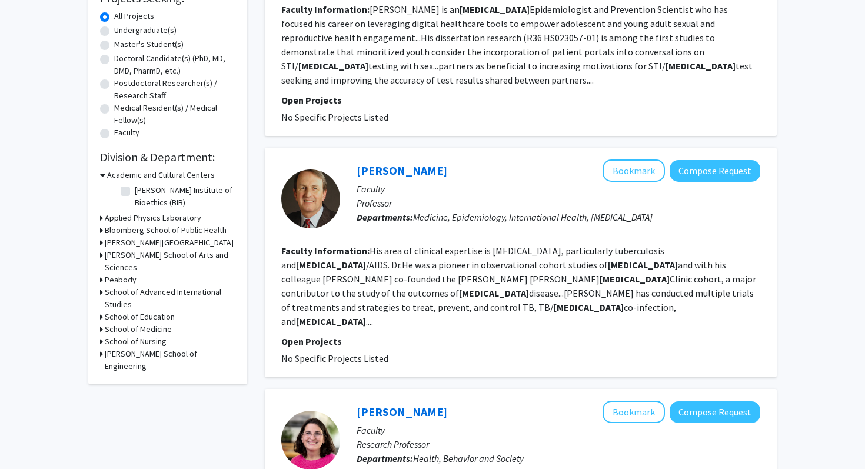
click at [433, 244] on section "Faculty Information: His area of clinical expertise is infectious diseases, par…" at bounding box center [520, 286] width 479 height 85
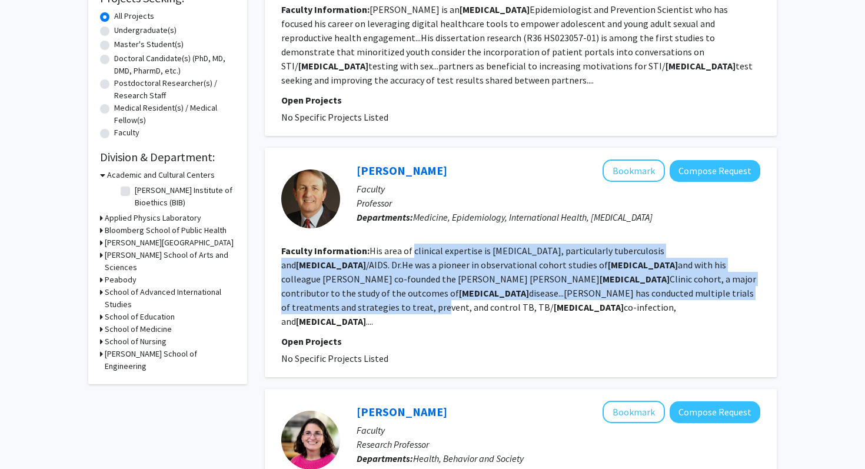
drag, startPoint x: 433, startPoint y: 243, endPoint x: 433, endPoint y: 273, distance: 30.6
click at [433, 273] on section "Faculty Information: His area of clinical expertise is infectious diseases, par…" at bounding box center [520, 286] width 479 height 85
click at [433, 273] on fg-read-more "His area of clinical expertise is infectious diseases, particularly tuberculosi…" at bounding box center [518, 286] width 475 height 82
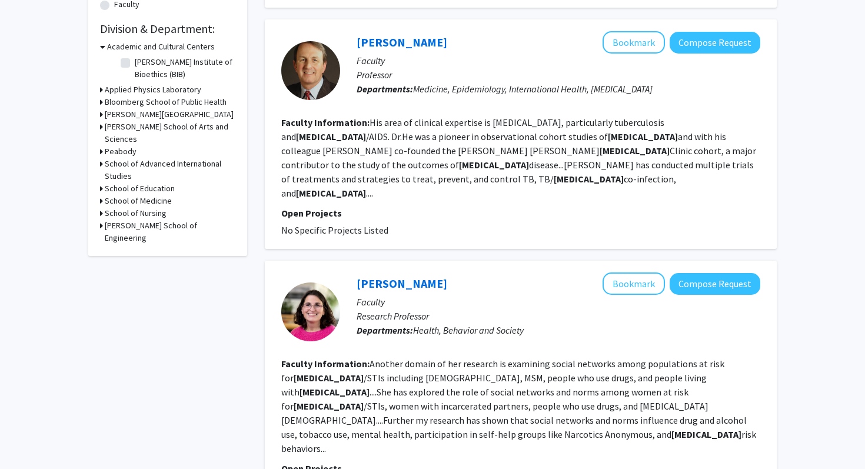
scroll to position [345, 0]
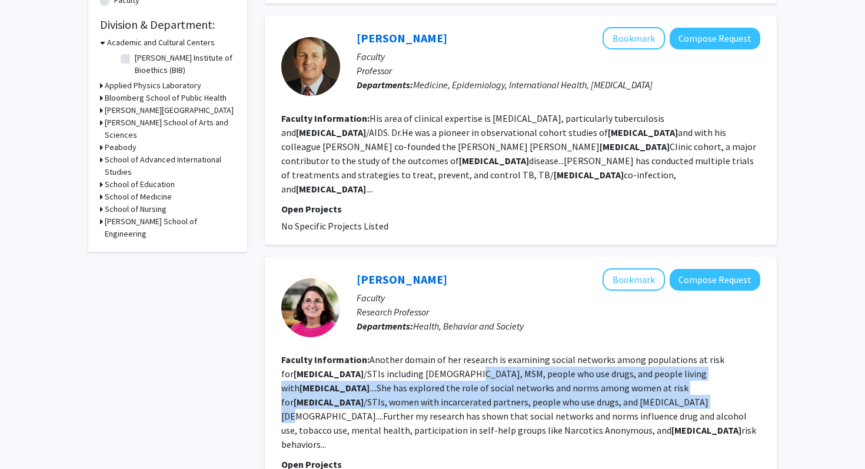
drag, startPoint x: 402, startPoint y: 334, endPoint x: 399, endPoint y: 356, distance: 21.4
click at [400, 356] on fg-read-more "Another domain of her research is examining social networks among populations a…" at bounding box center [518, 402] width 475 height 97
click at [399, 356] on fg-read-more "Another domain of her research is examining social networks among populations a…" at bounding box center [518, 402] width 475 height 97
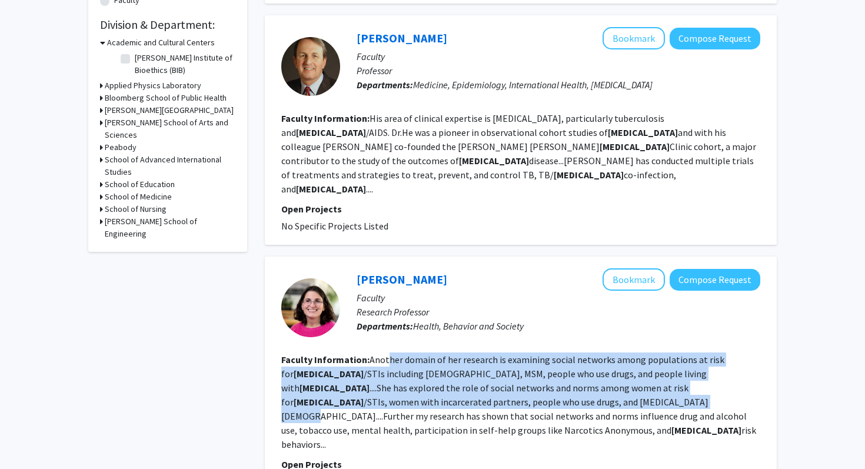
drag, startPoint x: 399, startPoint y: 356, endPoint x: 396, endPoint y: 323, distance: 33.1
click at [396, 354] on fg-read-more "Another domain of her research is examining social networks among populations a…" at bounding box center [518, 402] width 475 height 97
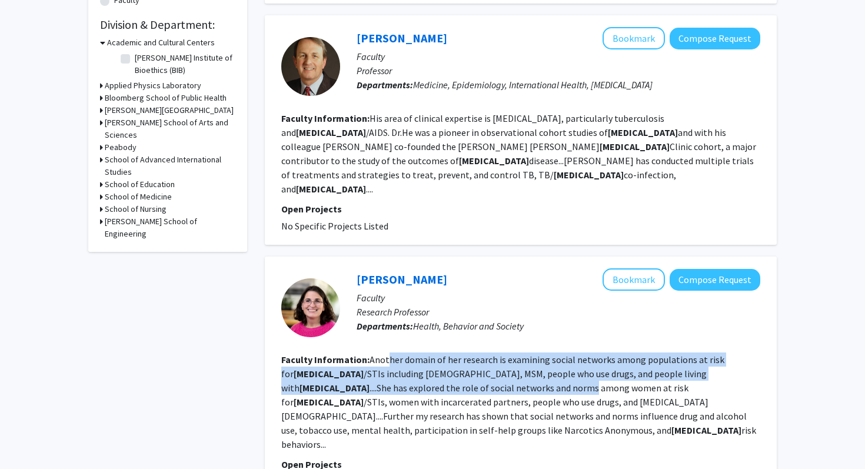
drag, startPoint x: 396, startPoint y: 323, endPoint x: 394, endPoint y: 363, distance: 40.1
click at [395, 360] on fg-read-more "Another domain of her research is examining social networks among populations a…" at bounding box center [518, 402] width 475 height 97
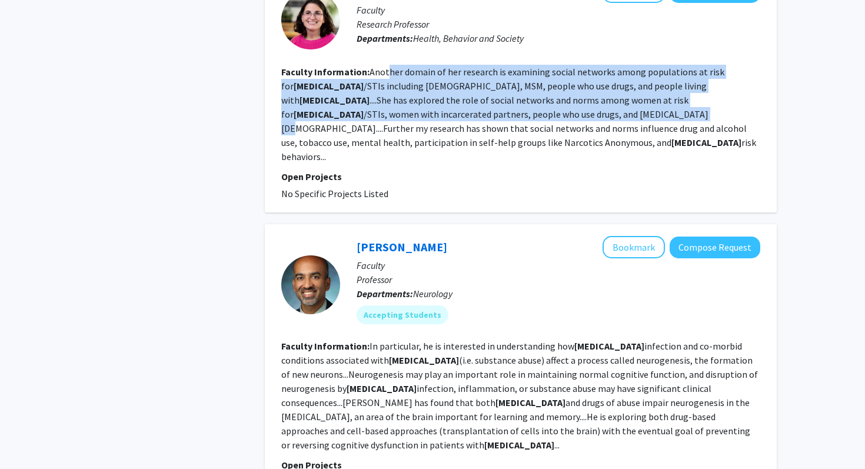
scroll to position [635, 0]
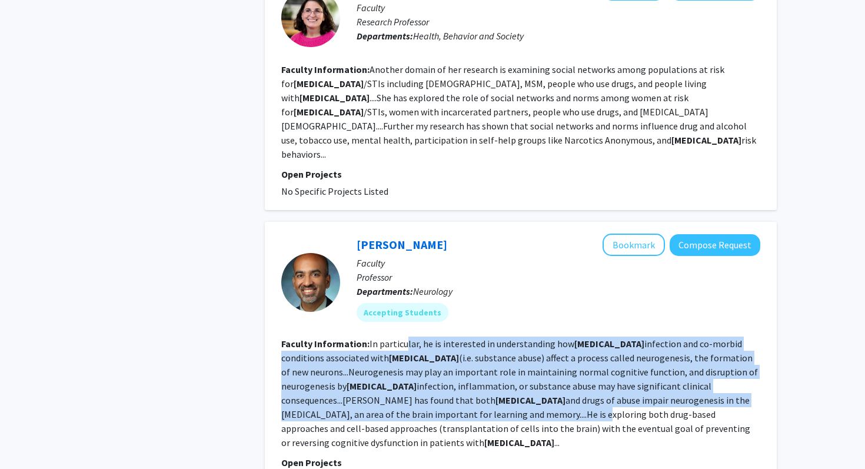
drag, startPoint x: 410, startPoint y: 353, endPoint x: 407, endPoint y: 291, distance: 61.3
click at [407, 338] on fg-read-more "In particular, he is interested in understanding how HIV infection and co-morbi…" at bounding box center [519, 393] width 477 height 111
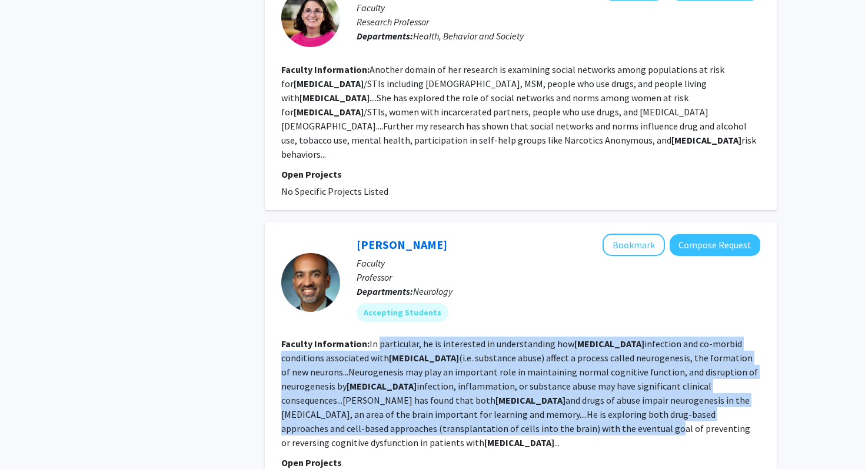
drag, startPoint x: 407, startPoint y: 291, endPoint x: 414, endPoint y: 373, distance: 82.2
click at [414, 373] on fg-read-more "In particular, he is interested in understanding how HIV infection and co-morbi…" at bounding box center [519, 393] width 477 height 111
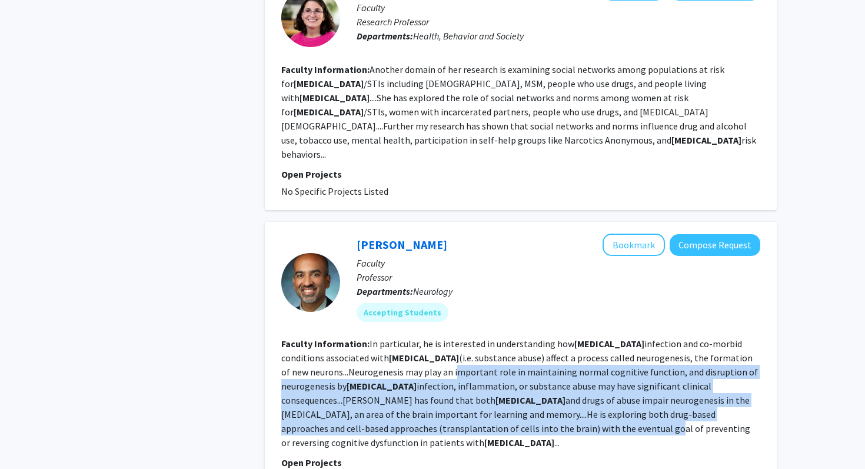
drag, startPoint x: 414, startPoint y: 373, endPoint x: 426, endPoint y: 317, distance: 57.0
click at [426, 338] on fg-read-more "In particular, he is interested in understanding how HIV infection and co-morbi…" at bounding box center [519, 393] width 477 height 111
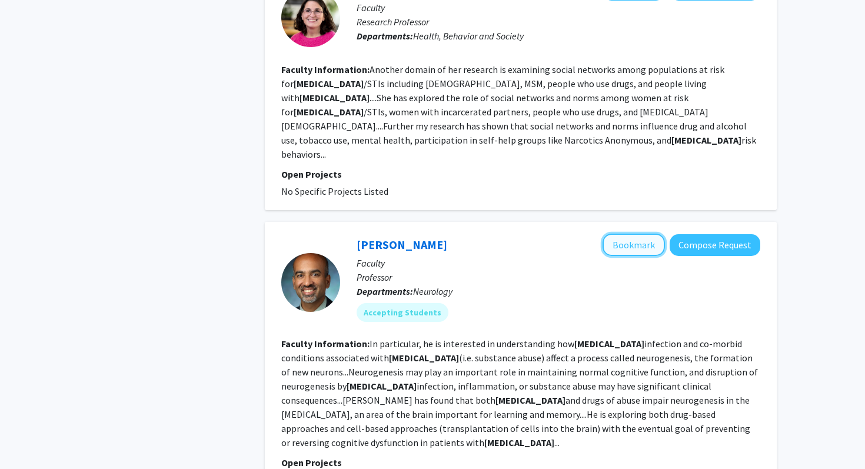
click at [616, 234] on button "Bookmark" at bounding box center [634, 245] width 62 height 22
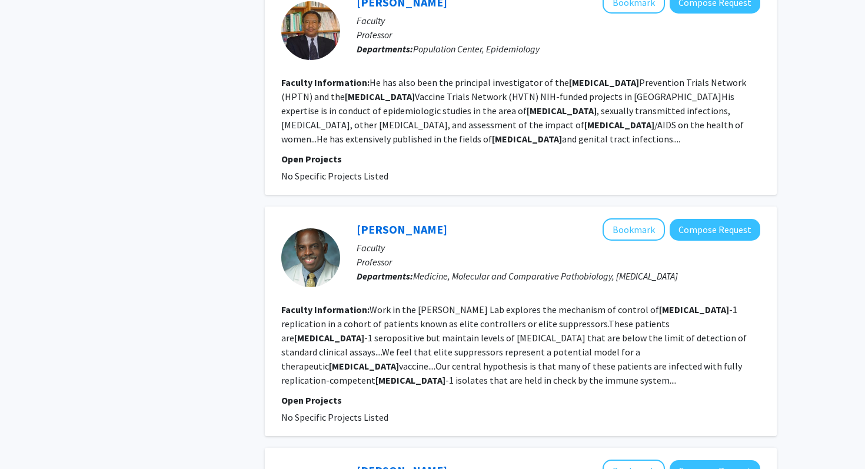
scroll to position [1170, 0]
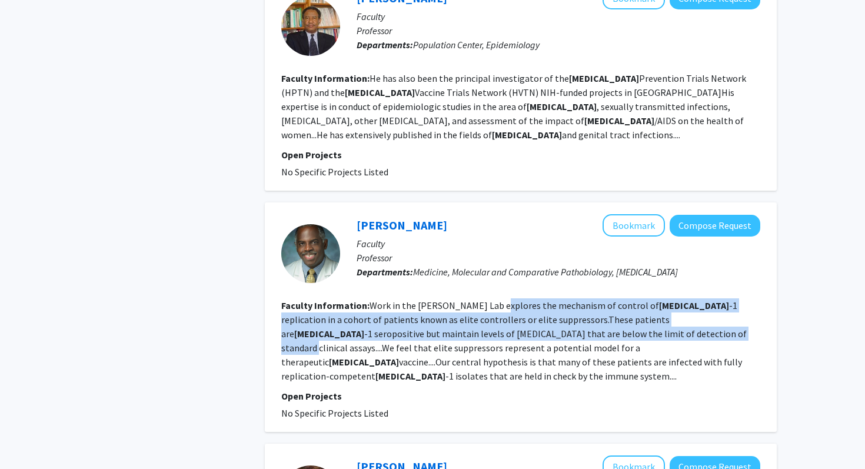
drag, startPoint x: 494, startPoint y: 244, endPoint x: 490, endPoint y: 218, distance: 25.6
click at [490, 300] on fg-read-more "Work in the Joel Blankson Lab explores the mechanism of control of HIV -1 repli…" at bounding box center [514, 341] width 466 height 82
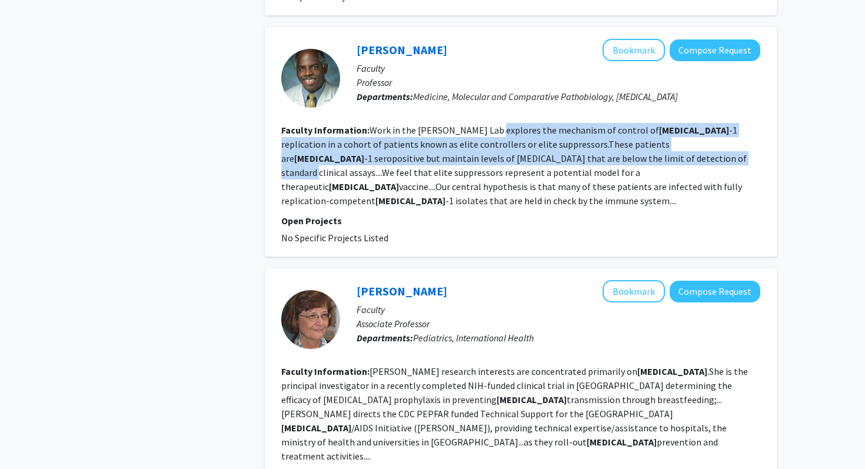
scroll to position [1349, 0]
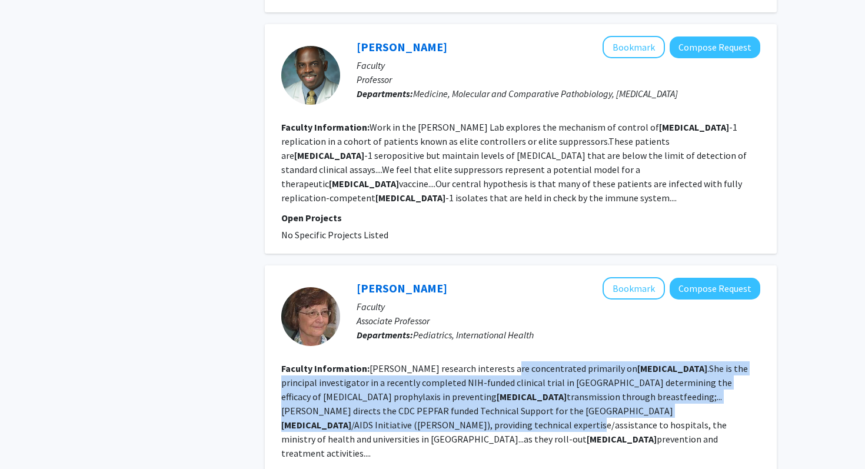
drag, startPoint x: 499, startPoint y: 271, endPoint x: 492, endPoint y: 317, distance: 45.8
click at [492, 363] on fg-read-more "Ruff's research interests are concentrated primarily on HIV .She is the princip…" at bounding box center [514, 411] width 467 height 97
drag, startPoint x: 492, startPoint y: 317, endPoint x: 497, endPoint y: 272, distance: 45.0
click at [496, 363] on fg-read-more "Ruff's research interests are concentrated primarily on HIV .She is the princip…" at bounding box center [514, 411] width 467 height 97
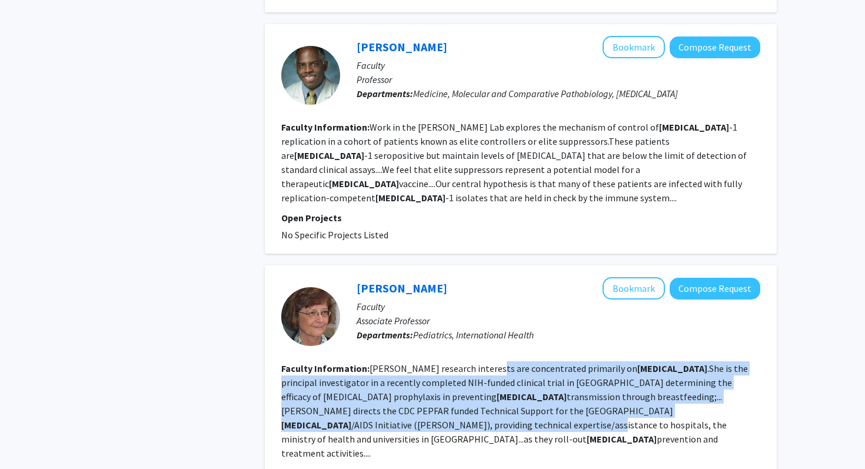
click at [497, 363] on fg-read-more "Ruff's research interests are concentrated primarily on HIV .She is the princip…" at bounding box center [514, 411] width 467 height 97
drag, startPoint x: 497, startPoint y: 272, endPoint x: 492, endPoint y: 317, distance: 45.6
click at [492, 363] on fg-read-more "Ruff's research interests are concentrated primarily on HIV .She is the princip…" at bounding box center [514, 411] width 467 height 97
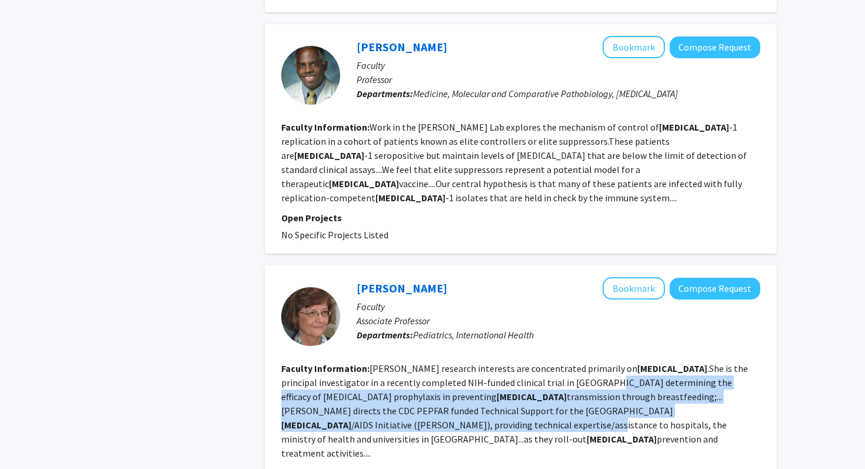
drag, startPoint x: 492, startPoint y: 317, endPoint x: 499, endPoint y: 283, distance: 35.3
click at [499, 363] on fg-read-more "Ruff's research interests are concentrated primarily on HIV .She is the princip…" at bounding box center [514, 411] width 467 height 97
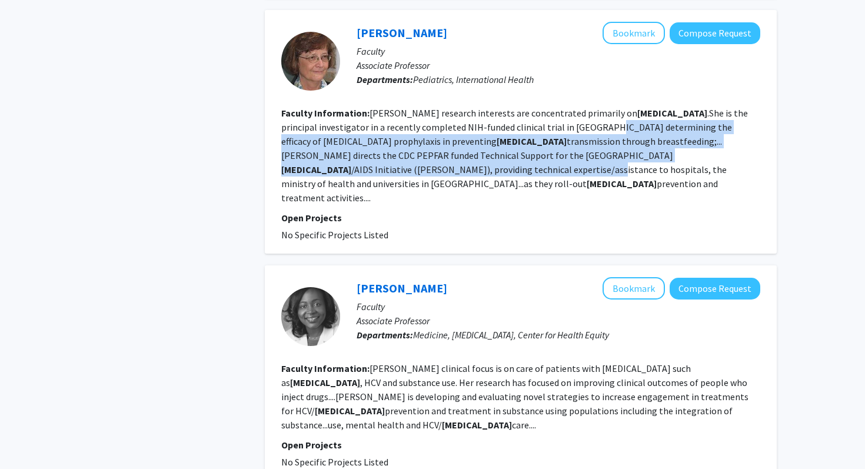
scroll to position [1605, 0]
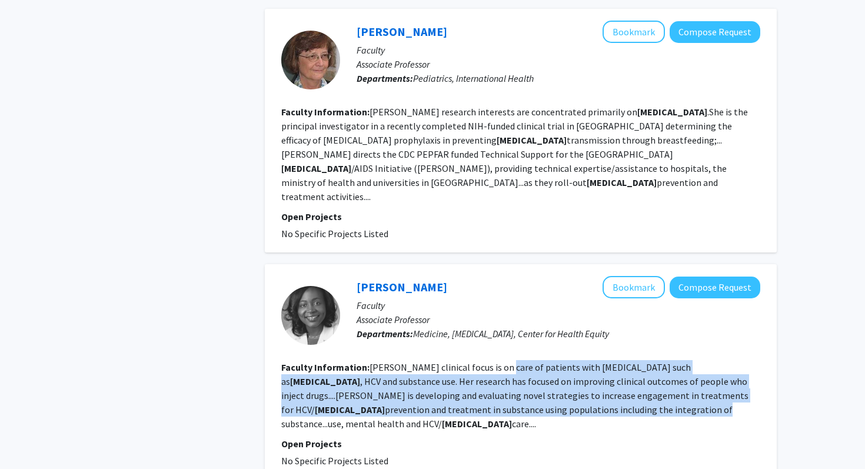
drag, startPoint x: 499, startPoint y: 283, endPoint x: 496, endPoint y: 233, distance: 49.5
click at [496, 360] on section "Faculty Information: Falade-Nwulia’s clinical focus is on care of patients with…" at bounding box center [520, 395] width 479 height 71
drag, startPoint x: 496, startPoint y: 233, endPoint x: 492, endPoint y: 276, distance: 43.2
click at [492, 360] on section "Faculty Information: Falade-Nwulia’s clinical focus is on care of patients with…" at bounding box center [520, 395] width 479 height 71
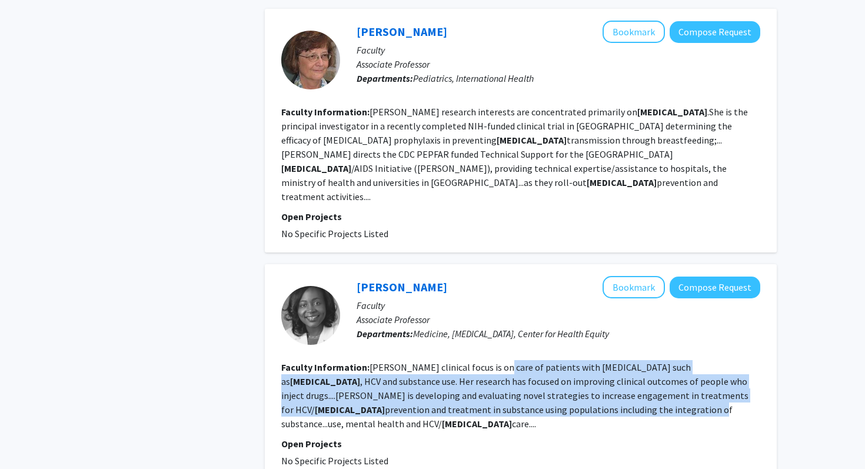
click at [492, 361] on fg-read-more "Falade-Nwulia’s clinical focus is on care of patients with infectious diseases …" at bounding box center [514, 395] width 467 height 68
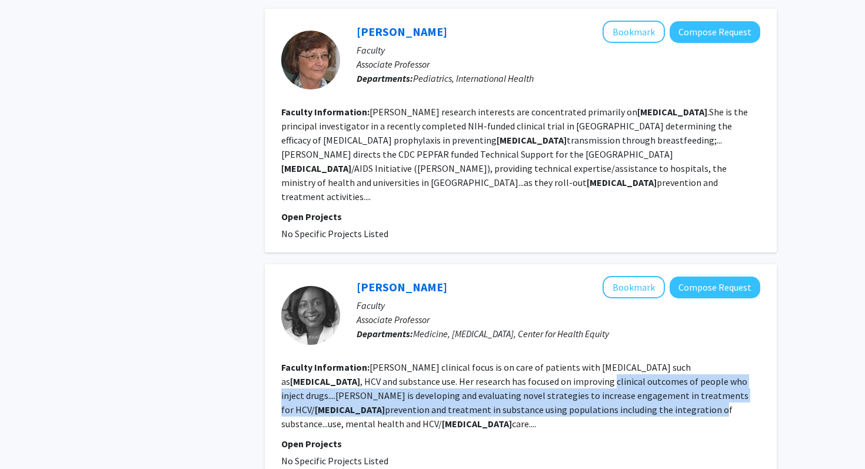
drag, startPoint x: 492, startPoint y: 276, endPoint x: 499, endPoint y: 253, distance: 24.6
click at [499, 361] on fg-read-more "Falade-Nwulia’s clinical focus is on care of patients with infectious diseases …" at bounding box center [514, 395] width 467 height 68
drag, startPoint x: 499, startPoint y: 253, endPoint x: 492, endPoint y: 294, distance: 41.8
click at [494, 290] on fg-search-faculty "Seun Falade-Nwulia Bookmark Compose Request Faculty Associate Professor Departm…" at bounding box center [520, 372] width 479 height 192
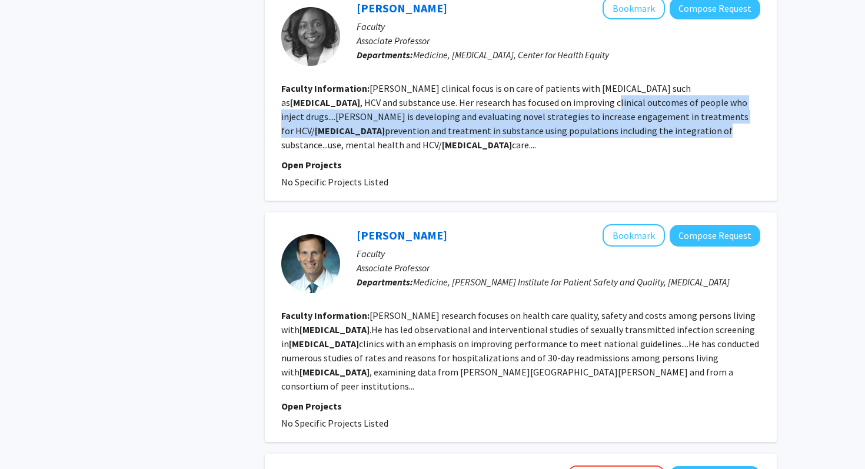
scroll to position [1890, 0]
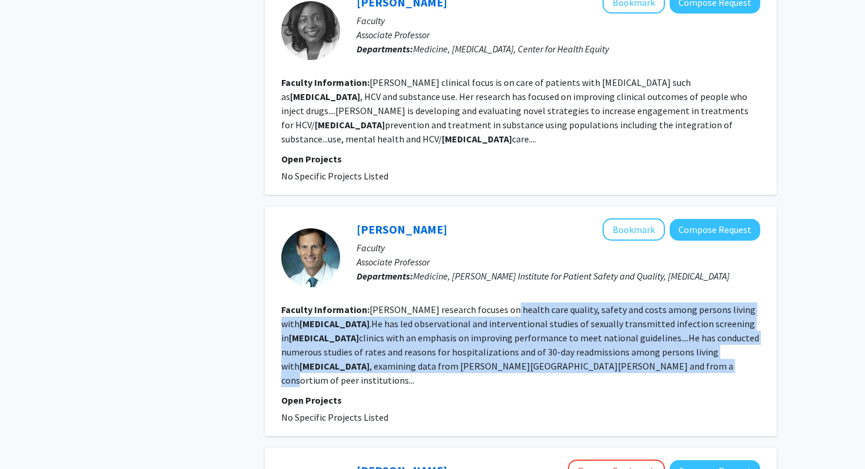
drag, startPoint x: 492, startPoint y: 220, endPoint x: 496, endPoint y: 167, distance: 53.1
click at [496, 303] on section "Faculty Information: Berry’s research focuses on health care quality, safety an…" at bounding box center [520, 345] width 479 height 85
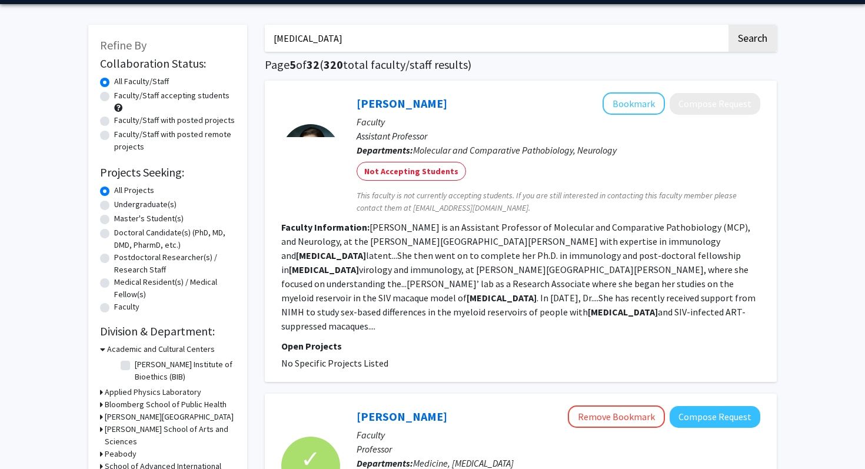
scroll to position [38, 0]
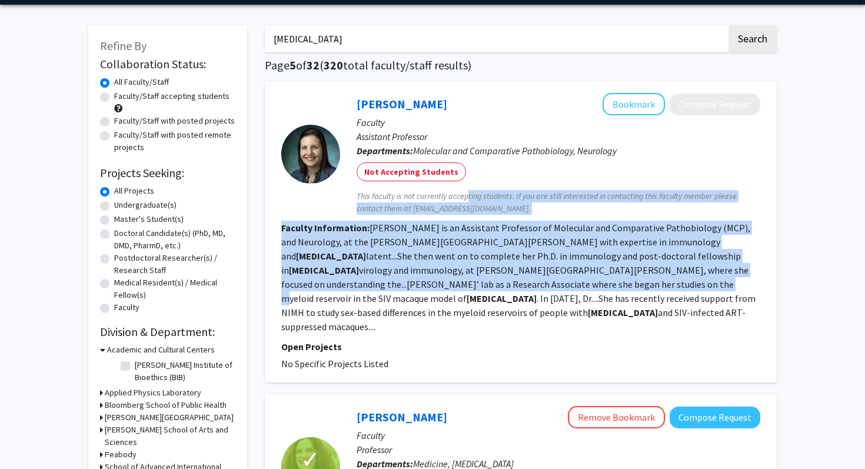
drag, startPoint x: 454, startPoint y: 288, endPoint x: 463, endPoint y: 200, distance: 89.4
click at [463, 200] on fg-search-faculty "Rebecca Veenhuis Bookmark Compose Request Faculty Assistant Professor Departmen…" at bounding box center [520, 232] width 479 height 278
click at [463, 200] on span "This faculty is not currently accepting students. If you are still interested i…" at bounding box center [559, 202] width 404 height 25
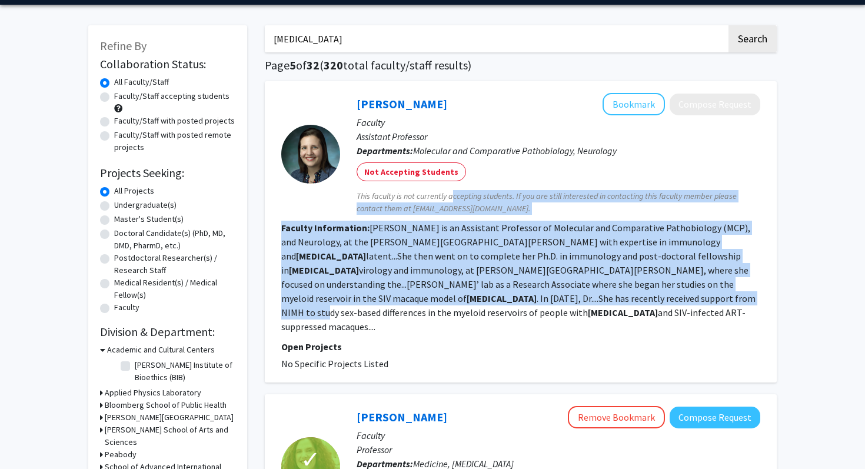
drag, startPoint x: 463, startPoint y: 200, endPoint x: 447, endPoint y: 294, distance: 96.2
click at [447, 295] on fg-search-faculty "Rebecca Veenhuis Bookmark Compose Request Faculty Assistant Professor Departmen…" at bounding box center [520, 232] width 479 height 278
click at [447, 294] on fg-read-more "Rebecca Veenhuis is an Assistant Professor of Molecular and Comparative Pathobi…" at bounding box center [518, 277] width 474 height 111
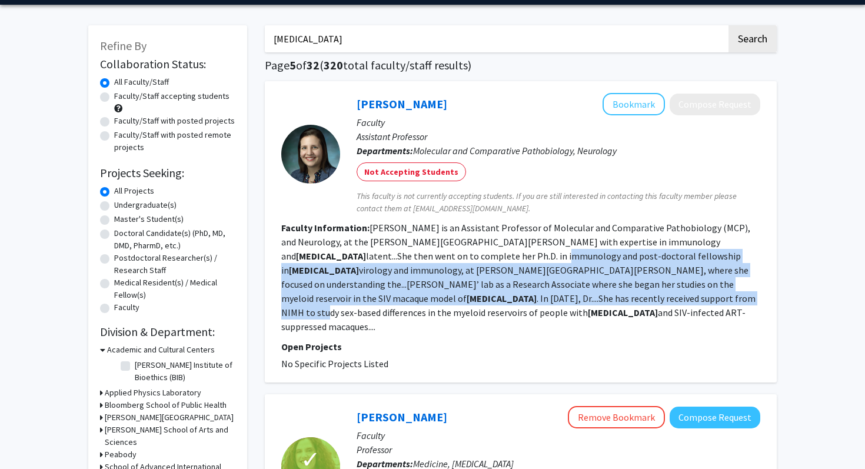
drag, startPoint x: 447, startPoint y: 294, endPoint x: 446, endPoint y: 249, distance: 45.3
click at [446, 250] on fg-read-more "Rebecca Veenhuis is an Assistant Professor of Molecular and Comparative Pathobi…" at bounding box center [518, 277] width 474 height 111
click at [446, 249] on section "Faculty Information: Rebecca Veenhuis is an Assistant Professor of Molecular an…" at bounding box center [520, 277] width 479 height 113
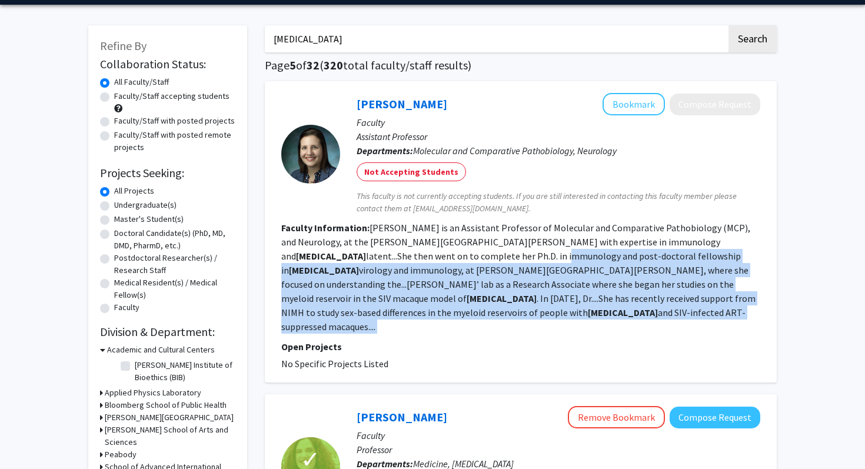
drag, startPoint x: 446, startPoint y: 249, endPoint x: 437, endPoint y: 310, distance: 61.8
click at [438, 310] on section "Faculty Information: Rebecca Veenhuis is an Assistant Professor of Molecular an…" at bounding box center [520, 277] width 479 height 113
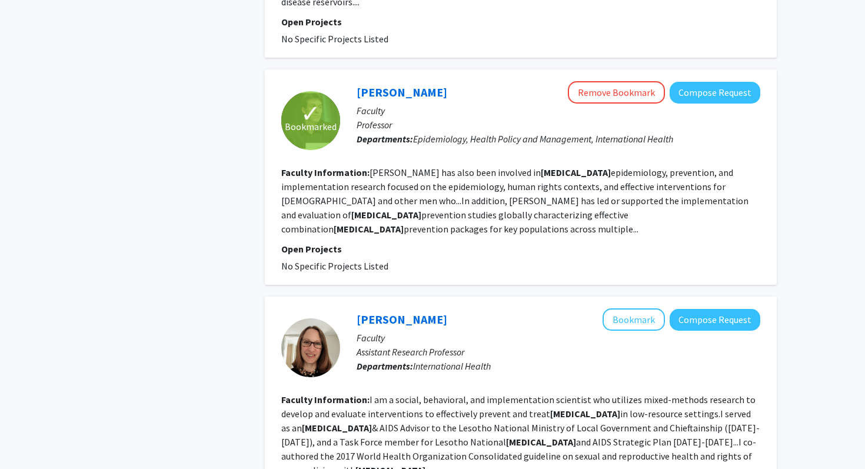
scroll to position [712, 0]
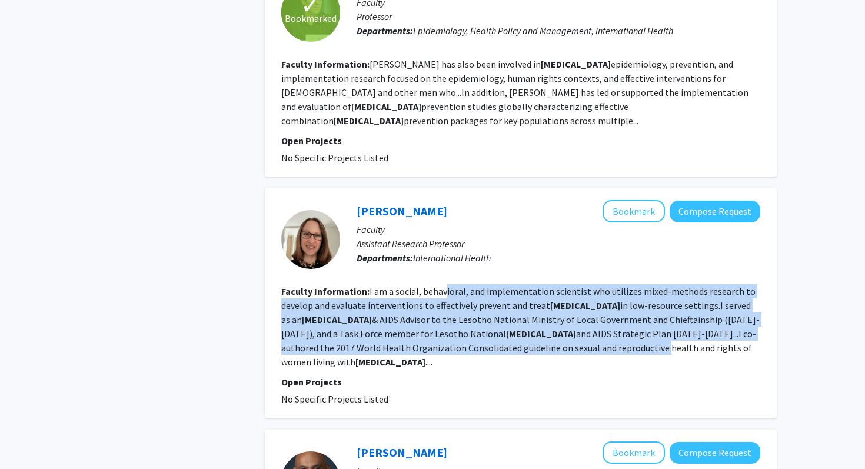
drag, startPoint x: 443, startPoint y: 305, endPoint x: 442, endPoint y: 254, distance: 51.2
click at [443, 285] on fg-read-more "I am a social, behavioral, and implementation scientist who utilizes mixed-meth…" at bounding box center [520, 326] width 479 height 82
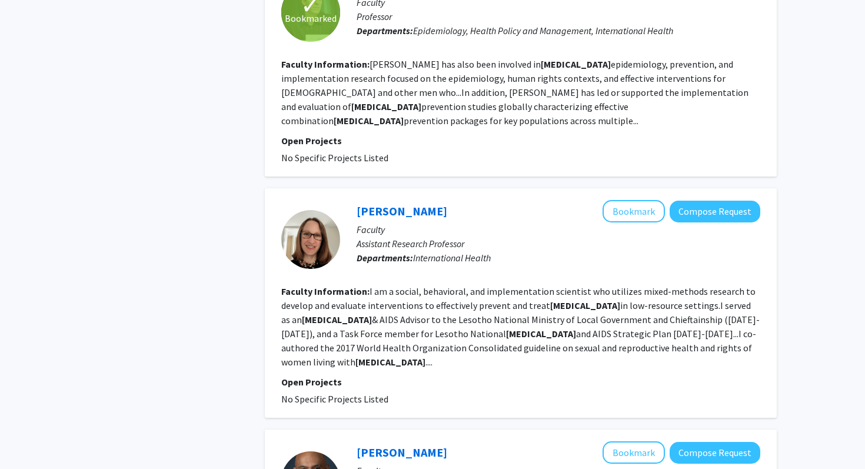
click at [442, 285] on fg-read-more "I am a social, behavioral, and implementation scientist who utilizes mixed-meth…" at bounding box center [520, 326] width 479 height 82
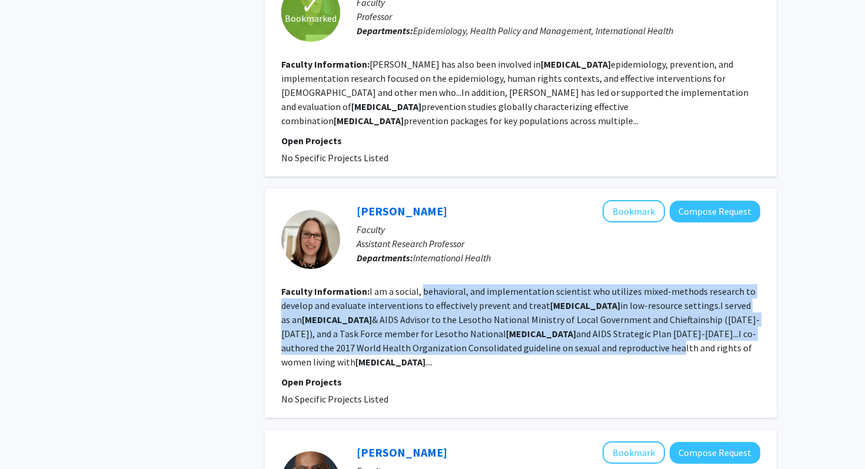
drag, startPoint x: 442, startPoint y: 254, endPoint x: 439, endPoint y: 300, distance: 46.0
click at [439, 300] on fg-read-more "I am a social, behavioral, and implementation scientist who utilizes mixed-meth…" at bounding box center [520, 326] width 479 height 82
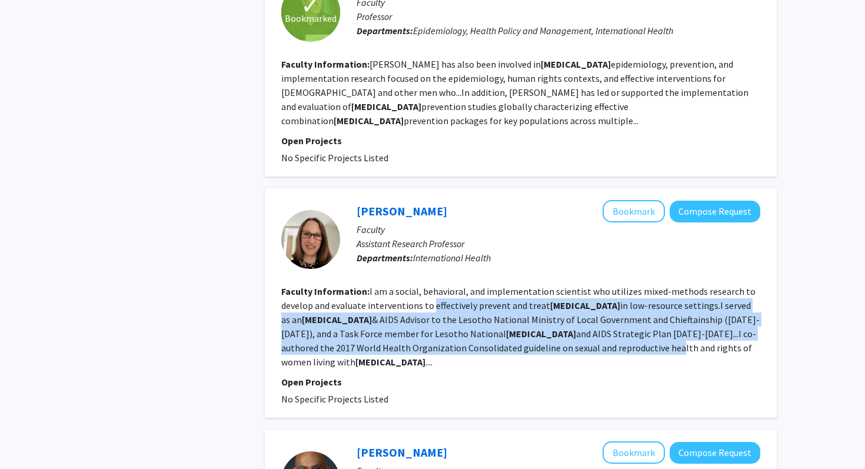
drag, startPoint x: 439, startPoint y: 300, endPoint x: 444, endPoint y: 253, distance: 47.5
click at [444, 285] on fg-read-more "I am a social, behavioral, and implementation scientist who utilizes mixed-meth…" at bounding box center [520, 326] width 479 height 82
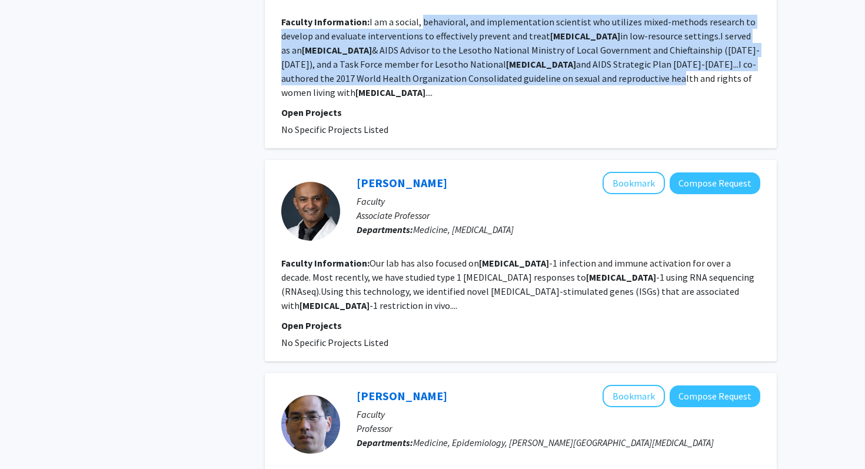
scroll to position [982, 0]
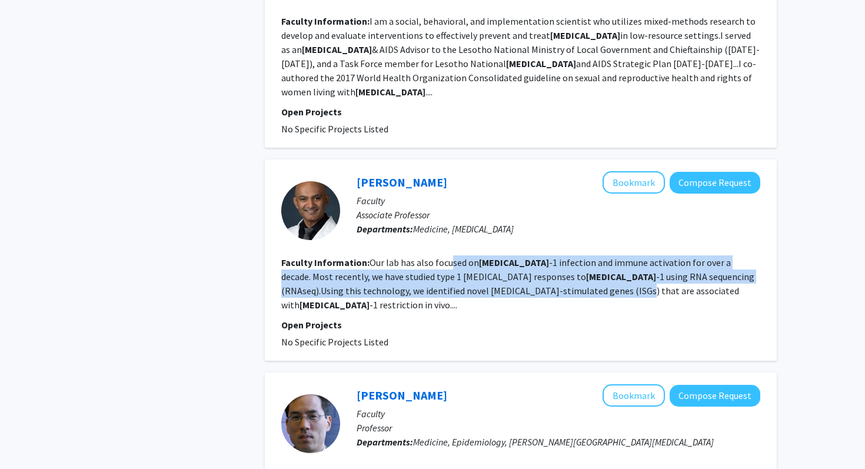
drag, startPoint x: 449, startPoint y: 237, endPoint x: 448, endPoint y: 201, distance: 36.5
click at [448, 257] on fg-read-more "Our lab has also focused on HIV -1 infection and immune activation for over a d…" at bounding box center [517, 284] width 473 height 54
drag, startPoint x: 448, startPoint y: 201, endPoint x: 444, endPoint y: 240, distance: 39.6
click at [444, 255] on section "Faculty Information: Our lab has also focused on HIV -1 infection and immune ac…" at bounding box center [520, 283] width 479 height 57
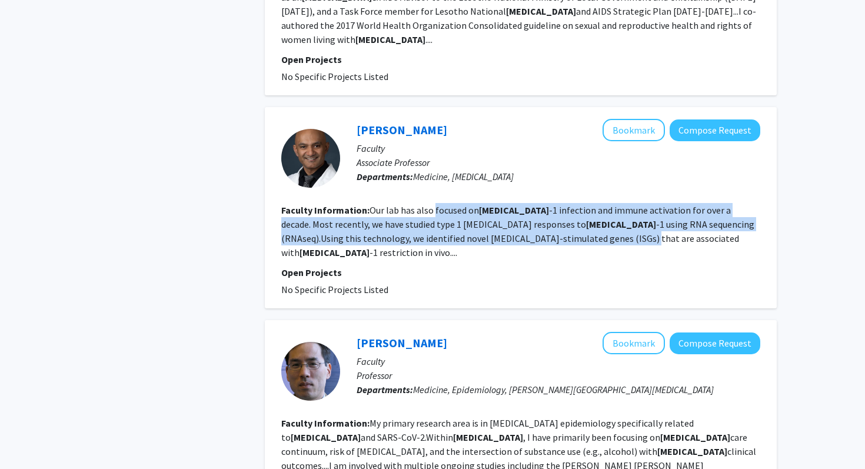
scroll to position [1138, 0]
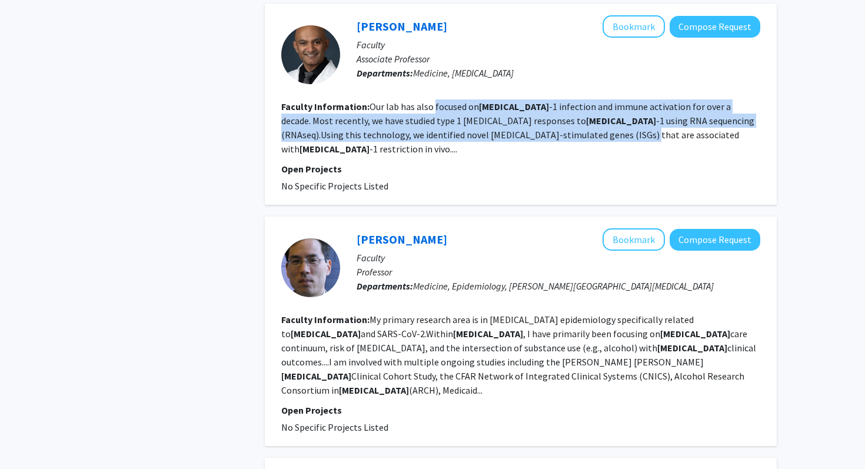
drag, startPoint x: 447, startPoint y: 249, endPoint x: 436, endPoint y: 304, distance: 55.9
click at [436, 313] on section "Faculty Information: My primary research area is in infectious disease epidemio…" at bounding box center [520, 355] width 479 height 85
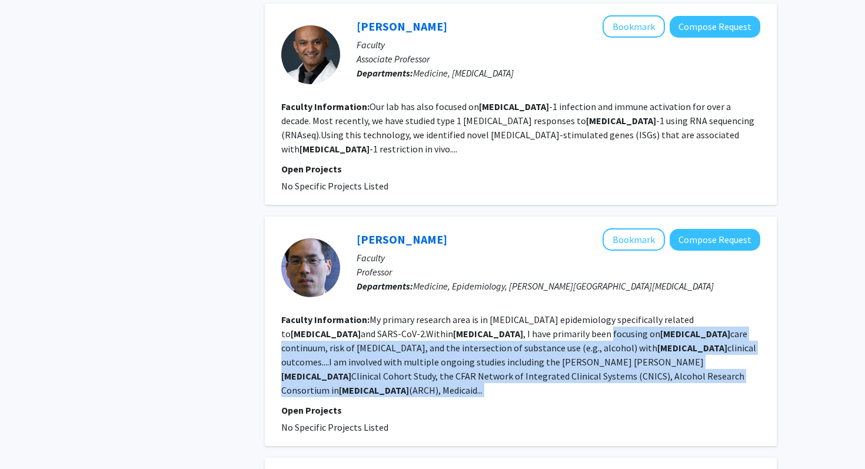
drag, startPoint x: 436, startPoint y: 304, endPoint x: 443, endPoint y: 260, distance: 44.7
click at [443, 313] on section "Faculty Information: My primary research area is in infectious disease epidemio…" at bounding box center [520, 355] width 479 height 85
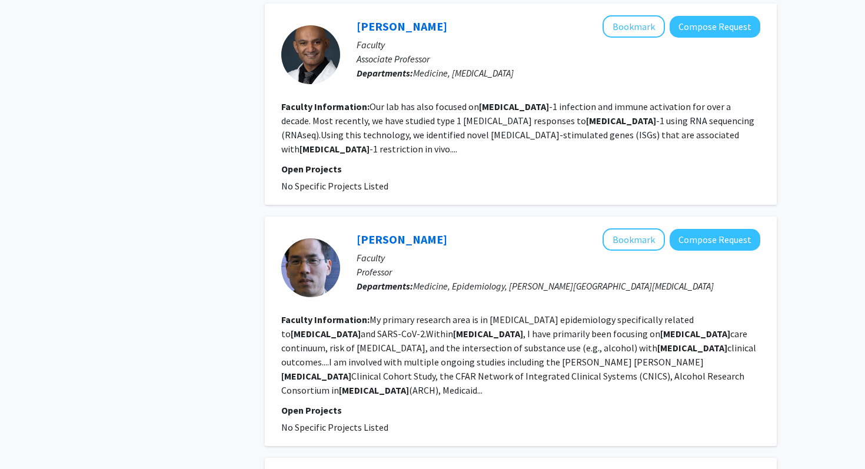
click at [443, 314] on fg-read-more "My primary research area is in infectious disease epidemiology specifically rel…" at bounding box center [518, 355] width 475 height 82
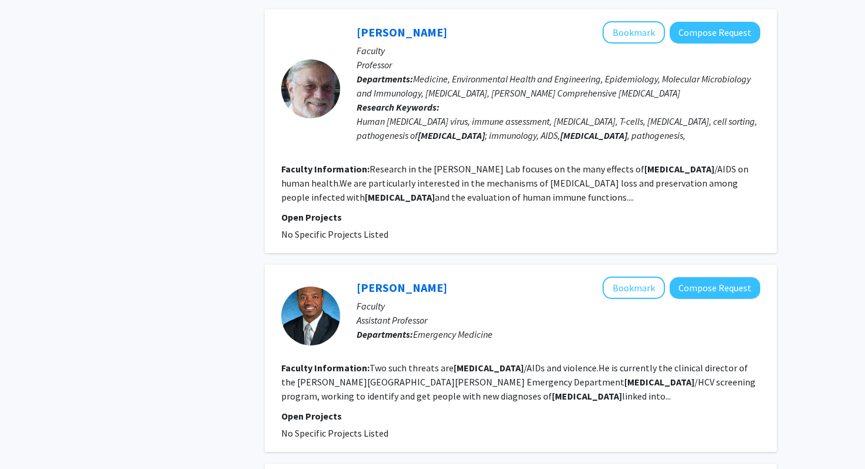
scroll to position [1589, 0]
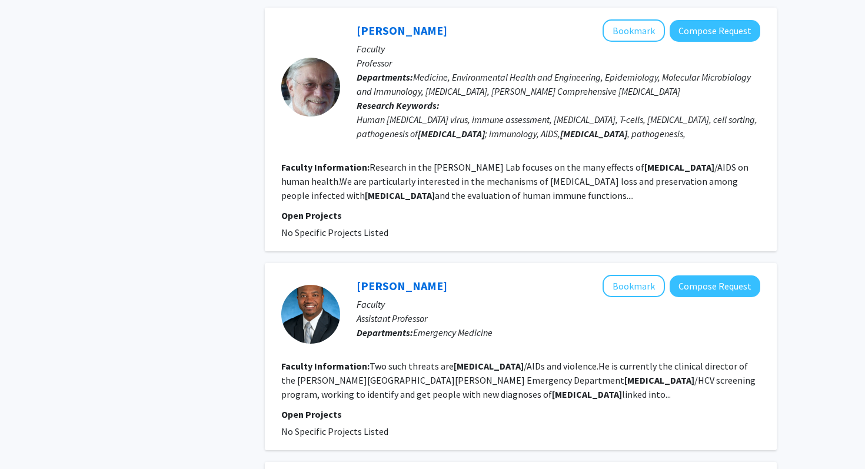
drag, startPoint x: 451, startPoint y: 313, endPoint x: 456, endPoint y: 282, distance: 31.6
click at [456, 359] on section "Faculty Information: Two such threats are HIV /AIDs and violence.He is currentl…" at bounding box center [520, 380] width 479 height 42
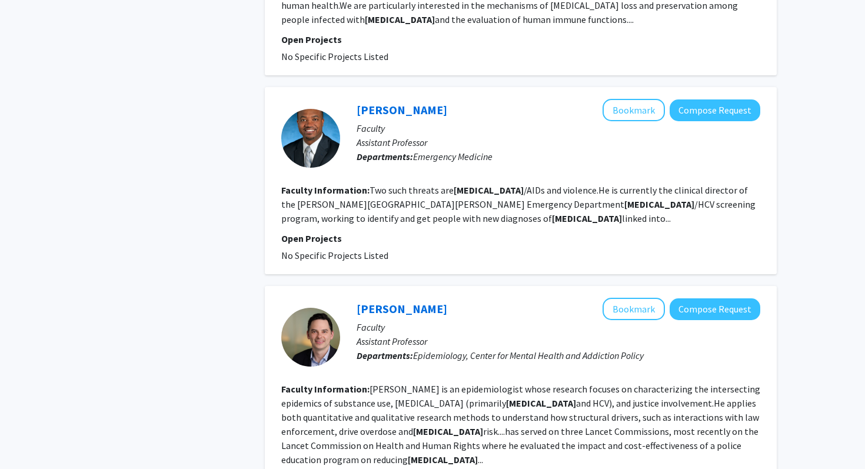
scroll to position [1801, 0]
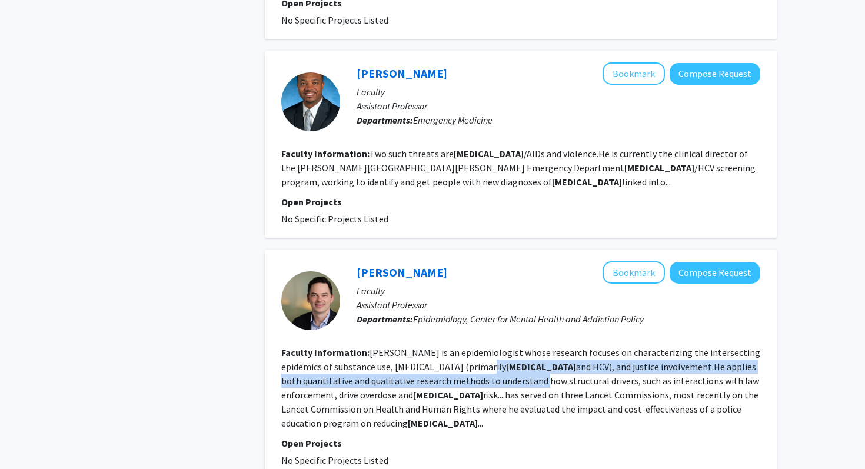
drag, startPoint x: 456, startPoint y: 282, endPoint x: 451, endPoint y: 303, distance: 21.0
click at [451, 346] on section "Faculty Information: Cepeda is an epidemiologist whose research focuses on char…" at bounding box center [520, 388] width 479 height 85
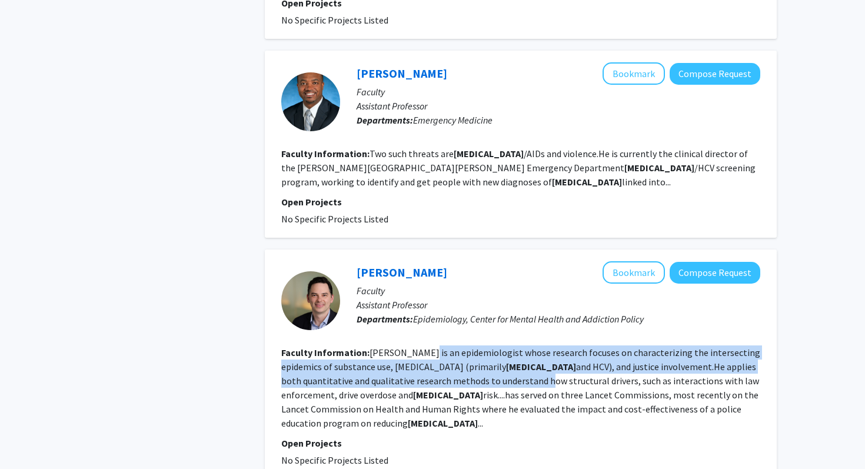
drag, startPoint x: 451, startPoint y: 303, endPoint x: 454, endPoint y: 265, distance: 37.2
click at [454, 346] on section "Faculty Information: Cepeda is an epidemiologist whose research focuses on char…" at bounding box center [520, 388] width 479 height 85
click at [454, 347] on fg-read-more "Cepeda is an epidemiologist whose research focuses on characterizing the inters…" at bounding box center [520, 388] width 479 height 82
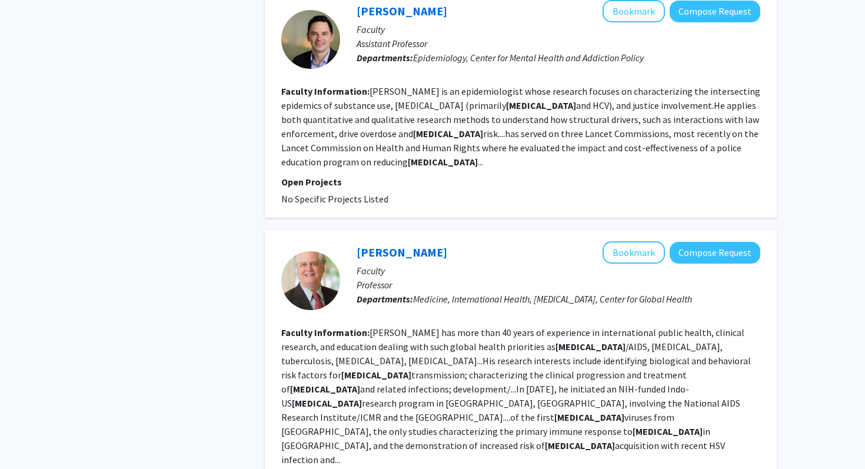
scroll to position [2098, 0]
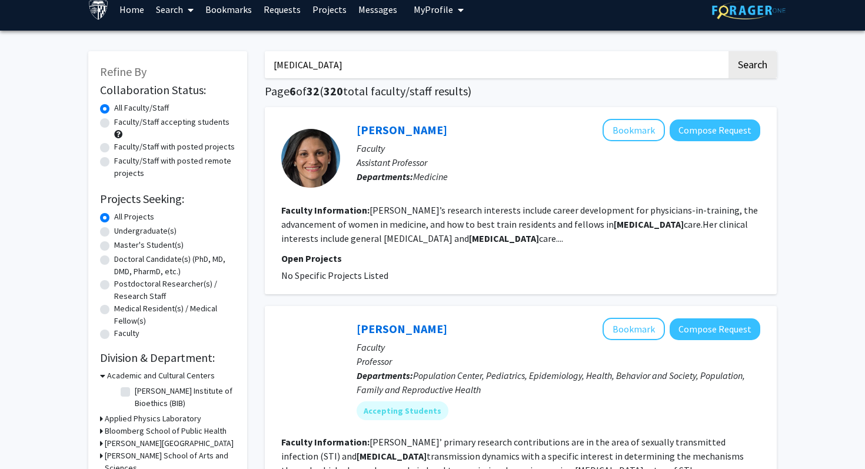
scroll to position [15, 0]
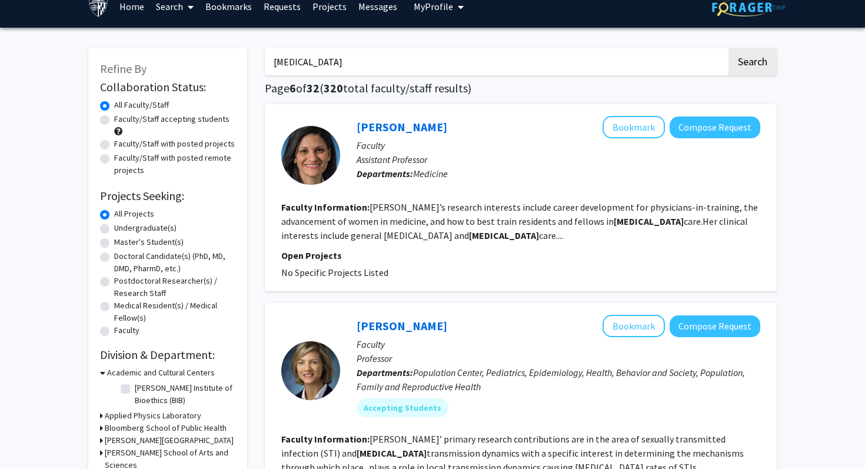
drag, startPoint x: 456, startPoint y: 229, endPoint x: 459, endPoint y: 192, distance: 36.7
click at [459, 192] on fg-search-faculty "Natasha Chida Bookmark Compose Request Faculty Assistant Professor Departments:…" at bounding box center [520, 198] width 479 height 164
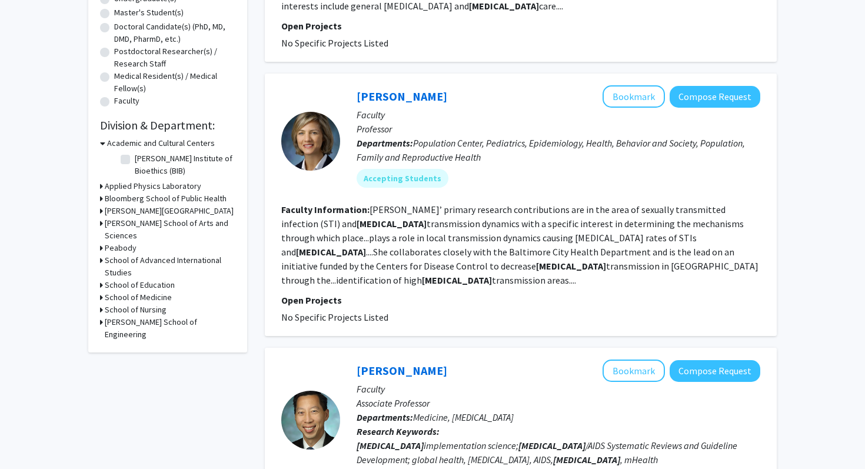
scroll to position [280, 0]
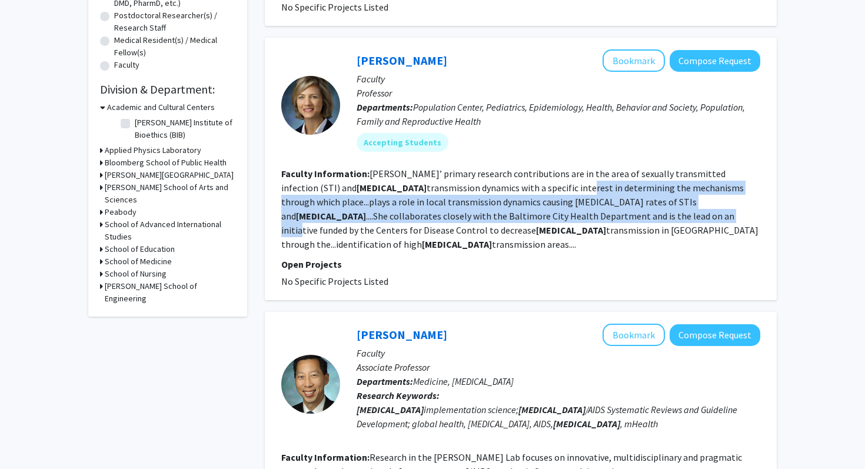
drag, startPoint x: 459, startPoint y: 192, endPoint x: 459, endPoint y: 220, distance: 27.7
click at [460, 220] on fg-read-more "Jennings’ primary research contributions are in the area of sexually transmitte…" at bounding box center [519, 209] width 477 height 82
click at [459, 220] on fg-read-more "Jennings’ primary research contributions are in the area of sexually transmitte…" at bounding box center [519, 209] width 477 height 82
drag, startPoint x: 459, startPoint y: 220, endPoint x: 466, endPoint y: 186, distance: 34.9
click at [466, 186] on fg-read-more "Jennings’ primary research contributions are in the area of sexually transmitte…" at bounding box center [519, 209] width 477 height 82
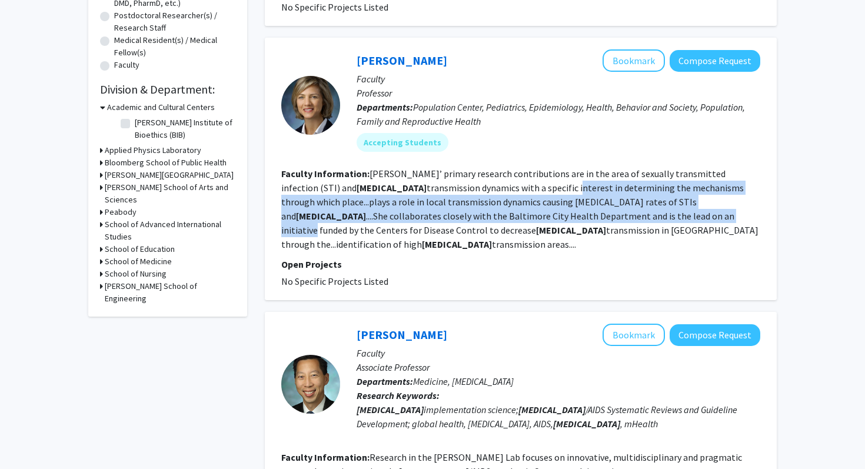
click at [466, 186] on fg-read-more "Jennings’ primary research contributions are in the area of sexually transmitte…" at bounding box center [519, 209] width 477 height 82
drag, startPoint x: 466, startPoint y: 186, endPoint x: 464, endPoint y: 219, distance: 33.0
click at [464, 219] on fg-read-more "Jennings’ primary research contributions are in the area of sexually transmitte…" at bounding box center [519, 209] width 477 height 82
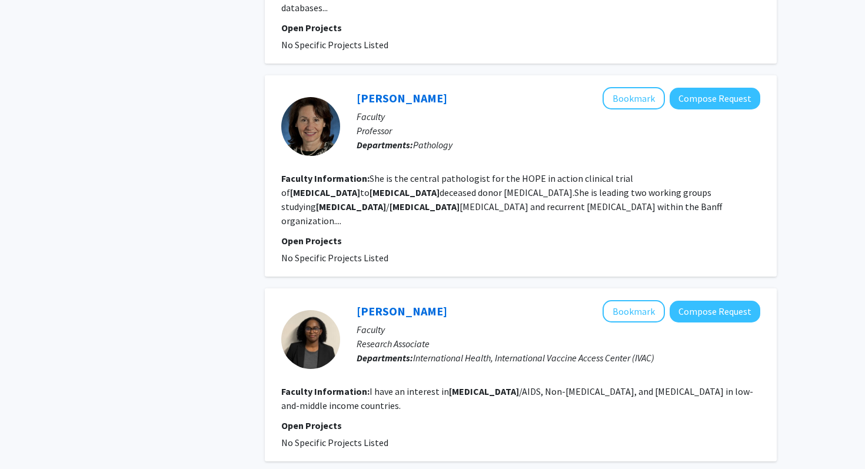
scroll to position [1938, 0]
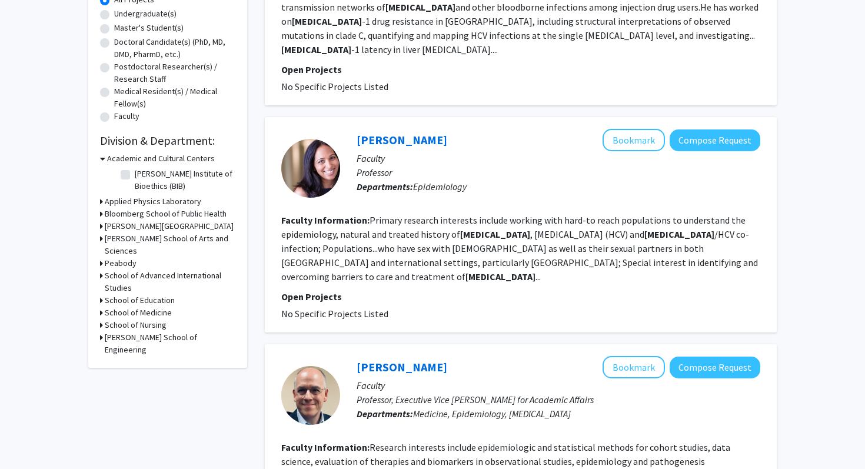
scroll to position [245, 0]
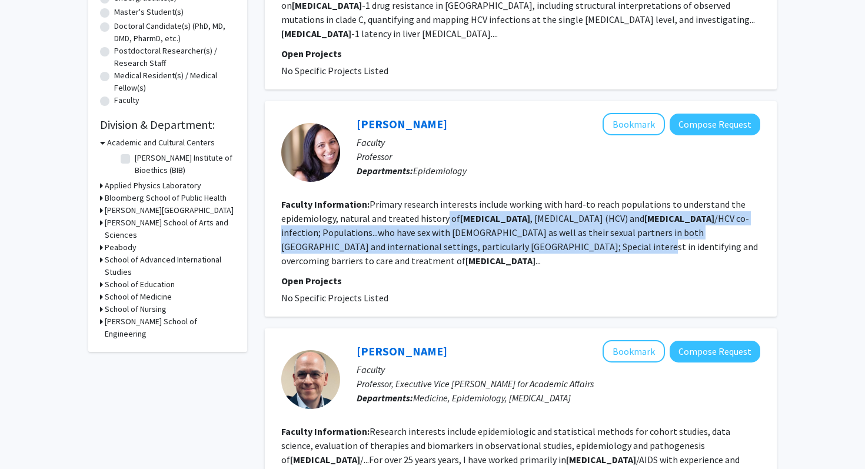
drag, startPoint x: 442, startPoint y: 227, endPoint x: 441, endPoint y: 197, distance: 29.5
click at [441, 197] on section "Faculty Information: Primary research interests include working with hard-to re…" at bounding box center [520, 232] width 479 height 71
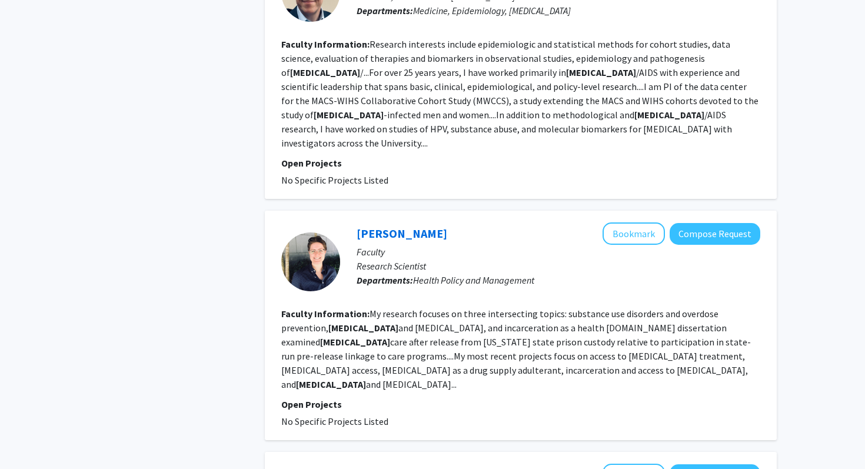
scroll to position [691, 0]
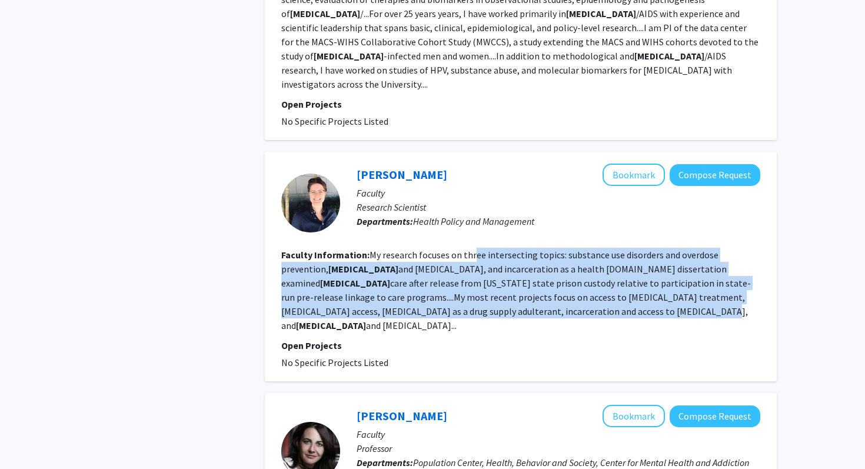
drag, startPoint x: 473, startPoint y: 265, endPoint x: 471, endPoint y: 214, distance: 50.7
click at [471, 249] on fg-read-more "My research focuses on three intersecting topics: substance use disorders and o…" at bounding box center [516, 290] width 470 height 82
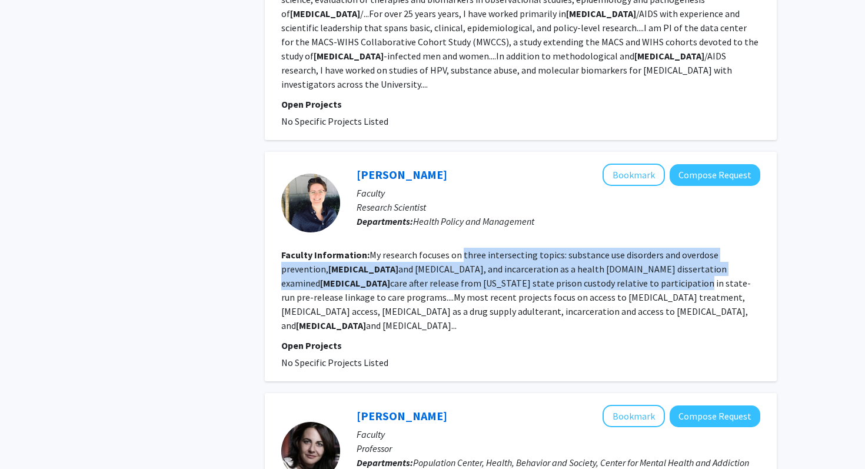
drag, startPoint x: 471, startPoint y: 214, endPoint x: 469, endPoint y: 249, distance: 34.9
click at [470, 248] on section "Faculty Information: My research focuses on three intersecting topics: substanc…" at bounding box center [520, 290] width 479 height 85
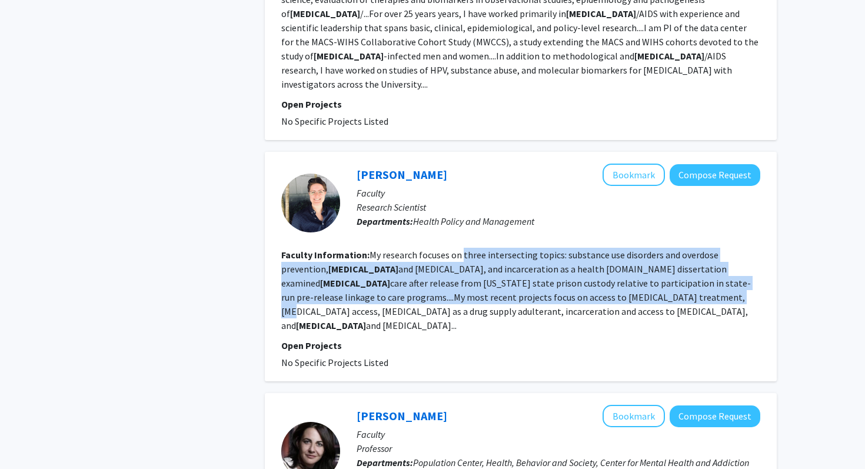
click at [469, 249] on fg-read-more "My research focuses on three intersecting topics: substance use disorders and o…" at bounding box center [516, 290] width 470 height 82
drag, startPoint x: 469, startPoint y: 249, endPoint x: 469, endPoint y: 214, distance: 34.7
click at [469, 249] on fg-read-more "My research focuses on three intersecting topics: substance use disorders and o…" at bounding box center [516, 290] width 470 height 82
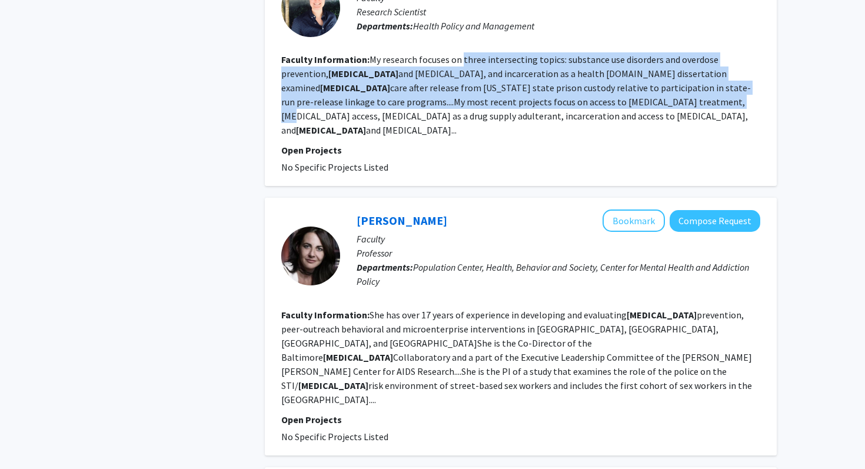
scroll to position [887, 0]
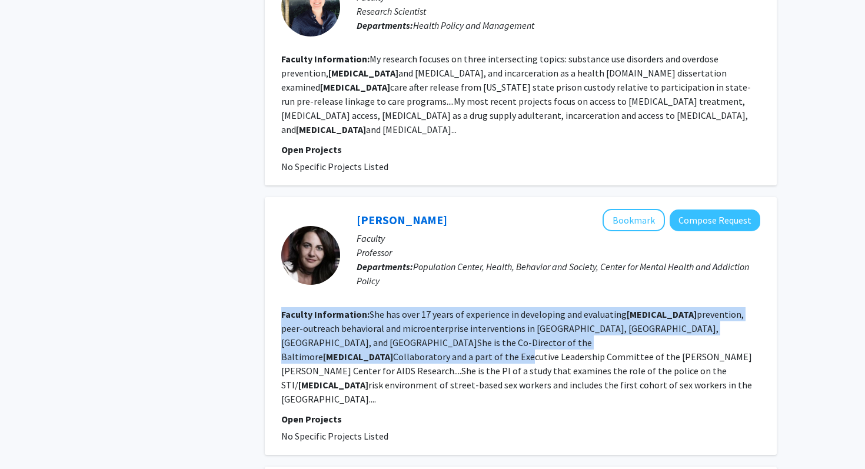
drag, startPoint x: 474, startPoint y: 247, endPoint x: 466, endPoint y: 295, distance: 49.1
click at [467, 294] on fg-search-faculty "Susan Sherman Bookmark Compose Request Faculty Professor Departments: Populatio…" at bounding box center [520, 326] width 479 height 234
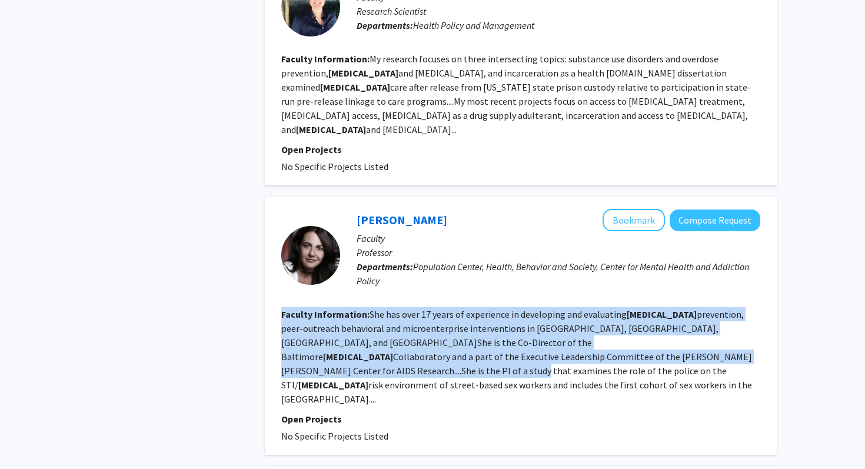
click at [466, 308] on fg-read-more "She has over 17 years of experience in developing and evaluating HIV prevention…" at bounding box center [516, 356] width 471 height 97
drag, startPoint x: 466, startPoint y: 295, endPoint x: 471, endPoint y: 254, distance: 41.5
click at [471, 308] on fg-read-more "She has over 17 years of experience in developing and evaluating HIV prevention…" at bounding box center [516, 356] width 471 height 97
drag, startPoint x: 471, startPoint y: 254, endPoint x: 469, endPoint y: 302, distance: 48.3
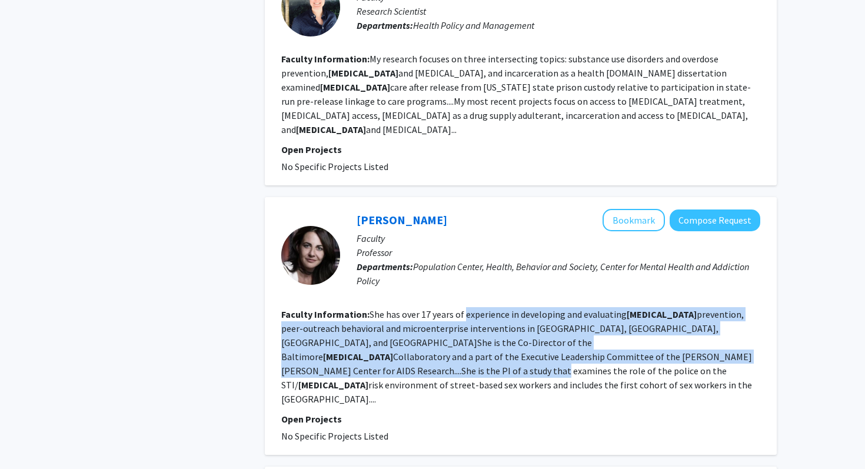
click at [471, 308] on fg-read-more "She has over 17 years of experience in developing and evaluating HIV prevention…" at bounding box center [516, 356] width 471 height 97
click at [469, 308] on fg-read-more "She has over 17 years of experience in developing and evaluating HIV prevention…" at bounding box center [516, 356] width 471 height 97
drag, startPoint x: 469, startPoint y: 302, endPoint x: 474, endPoint y: 259, distance: 43.2
click at [474, 308] on fg-read-more "She has over 17 years of experience in developing and evaluating HIV prevention…" at bounding box center [516, 356] width 471 height 97
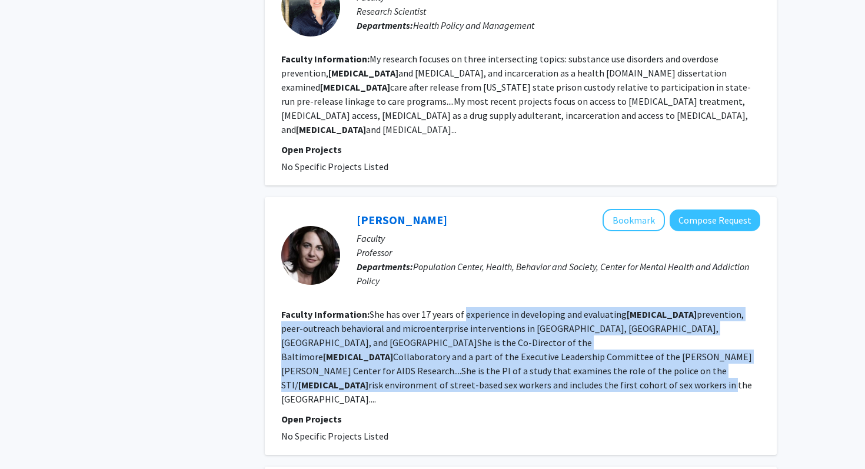
drag, startPoint x: 474, startPoint y: 259, endPoint x: 484, endPoint y: 310, distance: 51.6
click at [484, 310] on fg-read-more "She has over 17 years of experience in developing and evaluating HIV prevention…" at bounding box center [516, 356] width 471 height 97
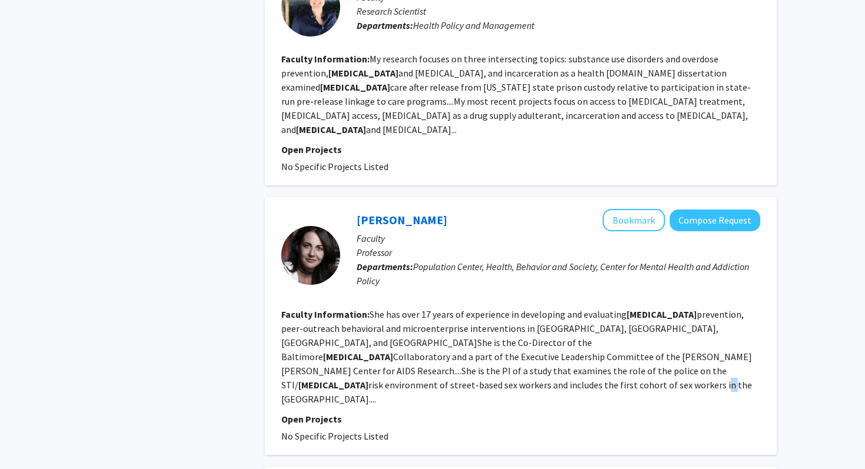
click at [484, 310] on fg-read-more "She has over 17 years of experience in developing and evaluating HIV prevention…" at bounding box center [516, 356] width 471 height 97
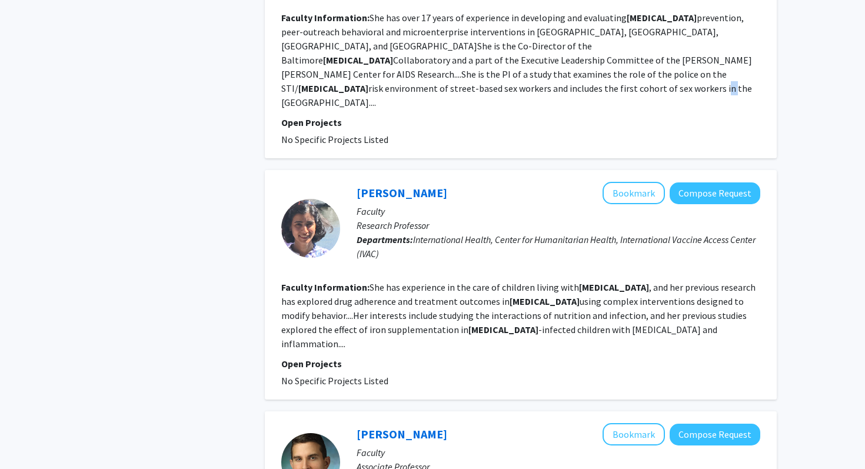
scroll to position [1193, 0]
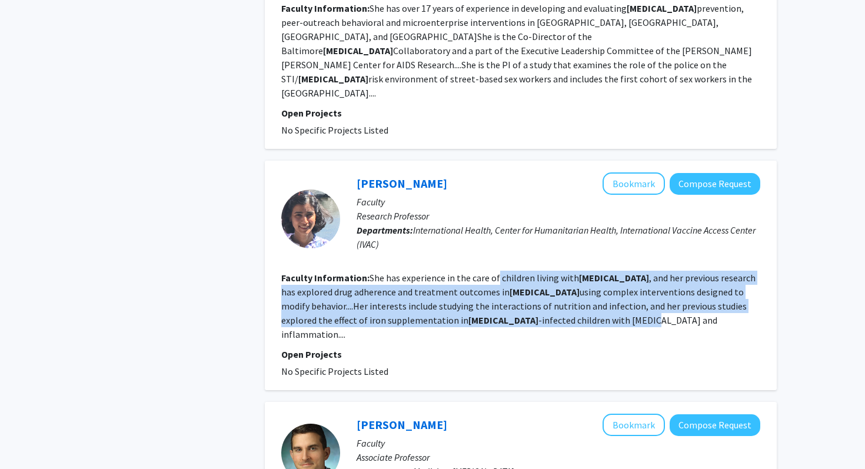
drag, startPoint x: 494, startPoint y: 241, endPoint x: 496, endPoint y: 184, distance: 57.1
click at [496, 184] on fg-search-faculty "Anita Shet Bookmark Compose Request Faculty Research Professor Departments: Int…" at bounding box center [520, 275] width 479 height 206
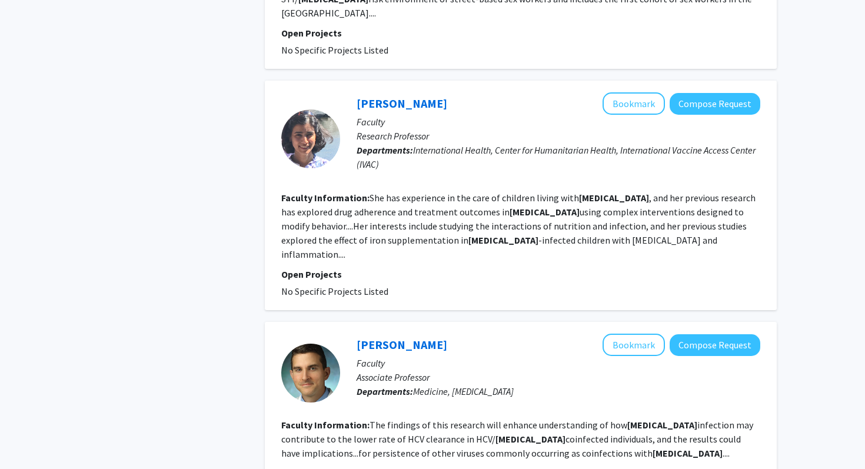
scroll to position [1304, 0]
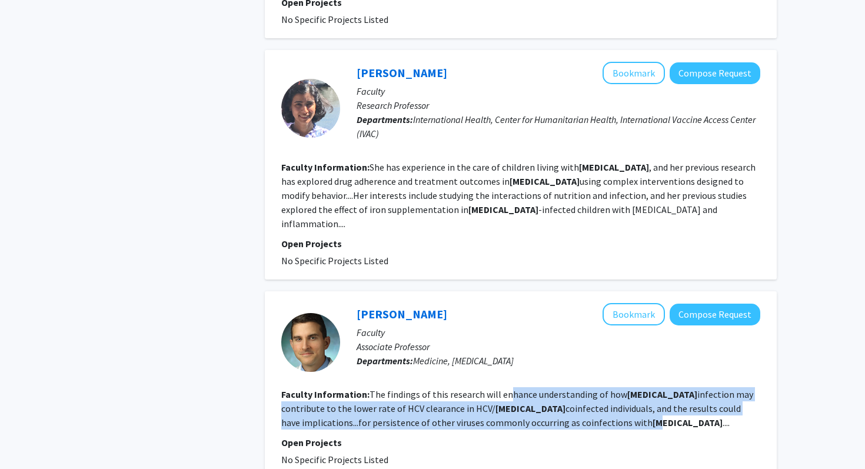
drag, startPoint x: 506, startPoint y: 293, endPoint x: 507, endPoint y: 324, distance: 31.2
click at [507, 389] on fg-read-more "The findings of this research will enhance understanding of how HIV infection m…" at bounding box center [517, 409] width 472 height 40
click at [653, 417] on b "HIV" at bounding box center [688, 423] width 70 height 12
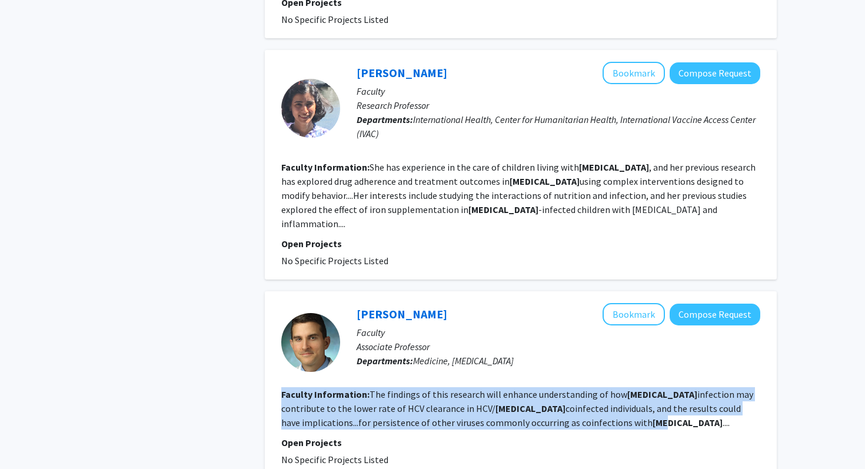
drag, startPoint x: 507, startPoint y: 324, endPoint x: 507, endPoint y: 287, distance: 37.7
click at [507, 303] on fg-search-faculty "Justin Bailey Bookmark Compose Request Faculty Associate Professor Departments:…" at bounding box center [520, 385] width 479 height 164
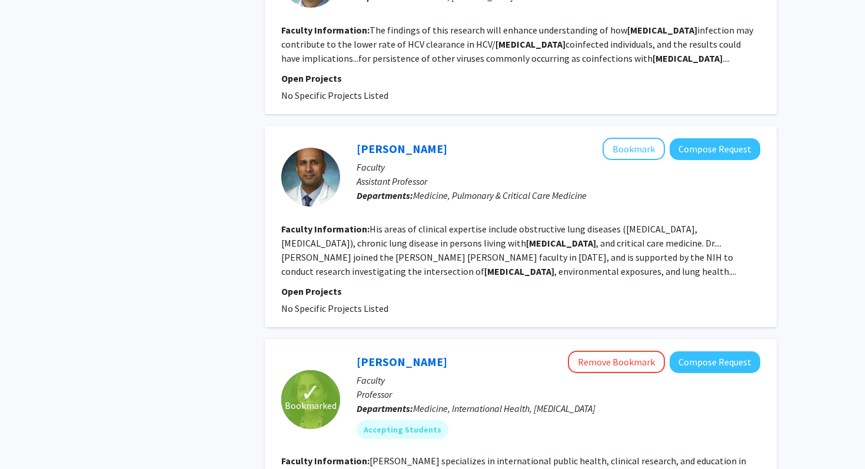
scroll to position [1652, 0]
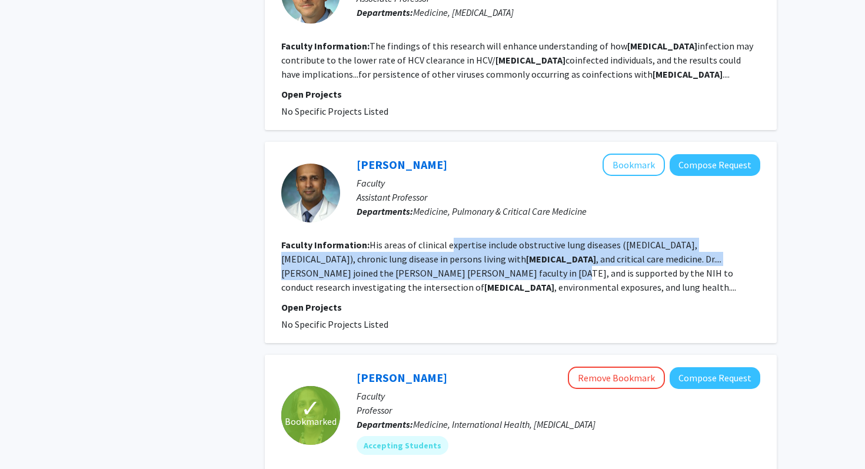
drag, startPoint x: 457, startPoint y: 169, endPoint x: 450, endPoint y: 145, distance: 25.1
click at [450, 239] on fg-read-more "His areas of clinical expertise include obstructive lung diseases (asthma, chro…" at bounding box center [508, 266] width 455 height 54
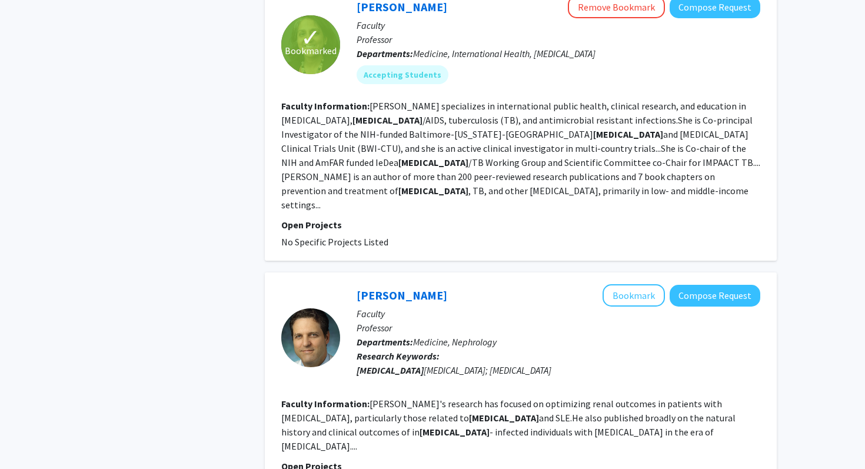
scroll to position [2024, 0]
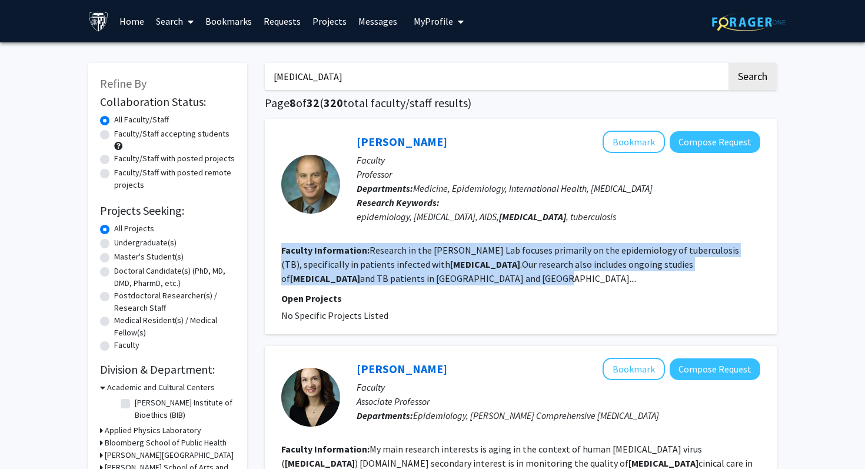
drag, startPoint x: 487, startPoint y: 285, endPoint x: 478, endPoint y: 241, distance: 45.6
click at [478, 241] on fg-search-faculty "Jonathan Golub Bookmark Compose Request Faculty Professor Departments: Medicine…" at bounding box center [520, 227] width 479 height 192
drag, startPoint x: 478, startPoint y: 241, endPoint x: 476, endPoint y: 276, distance: 35.4
click at [476, 276] on fg-search-faculty "Jonathan Golub Bookmark Compose Request Faculty Professor Departments: Medicine…" at bounding box center [520, 227] width 479 height 192
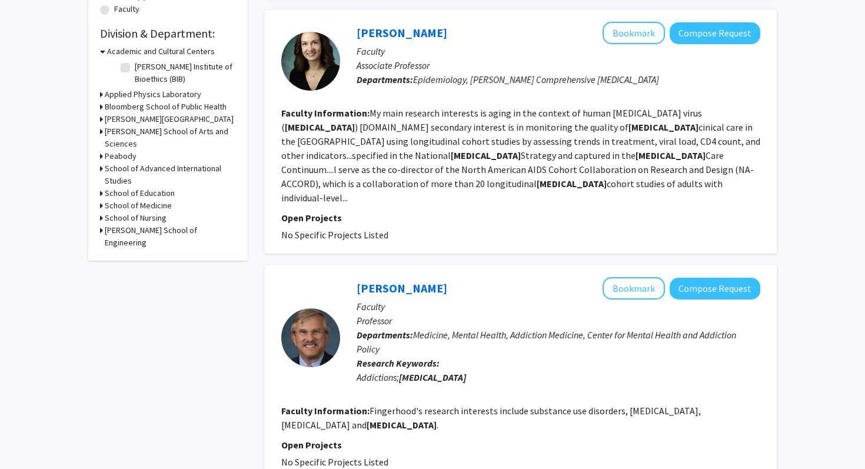
scroll to position [339, 0]
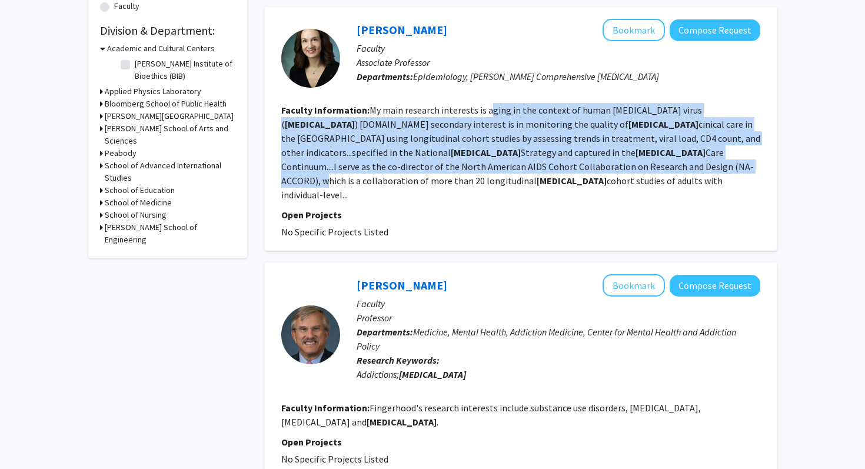
drag, startPoint x: 492, startPoint y: 172, endPoint x: 486, endPoint y: 108, distance: 64.4
click at [486, 108] on fg-read-more "My main research interests is aging in the context of human immunodeficiency vi…" at bounding box center [520, 152] width 479 height 97
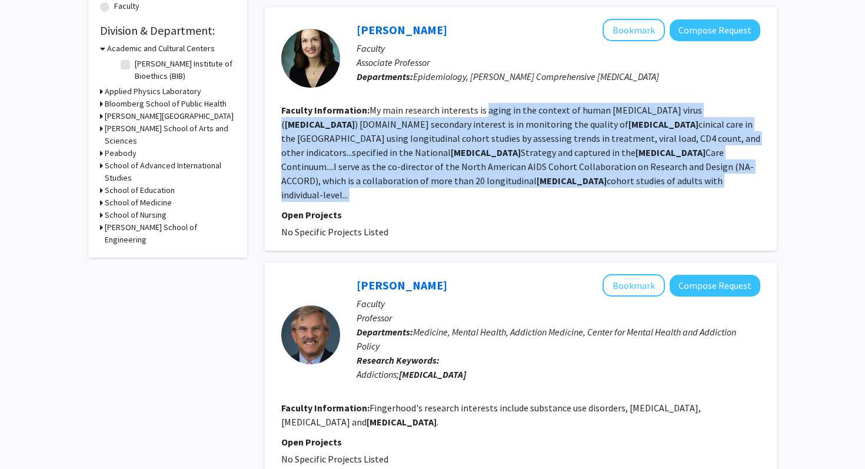
drag, startPoint x: 486, startPoint y: 108, endPoint x: 483, endPoint y: 178, distance: 70.7
click at [483, 177] on section "Faculty Information: My main research interests is aging in the context of huma…" at bounding box center [520, 152] width 479 height 99
click at [483, 178] on section "Faculty Information: My main research interests is aging in the context of huma…" at bounding box center [520, 152] width 479 height 99
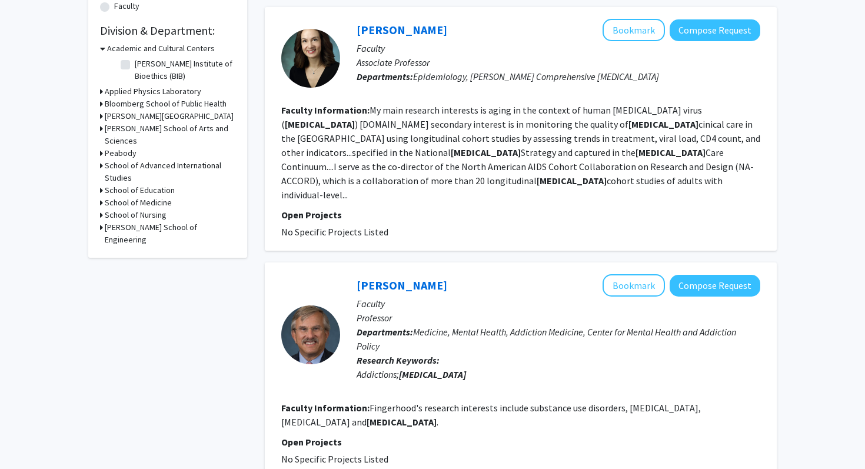
drag, startPoint x: 483, startPoint y: 178, endPoint x: 447, endPoint y: 124, distance: 64.7
click at [447, 124] on section "Faculty Information: My main research interests is aging in the context of huma…" at bounding box center [520, 152] width 479 height 99
click at [447, 124] on fg-read-more "My main research interests is aging in the context of human immunodeficiency vi…" at bounding box center [520, 152] width 479 height 97
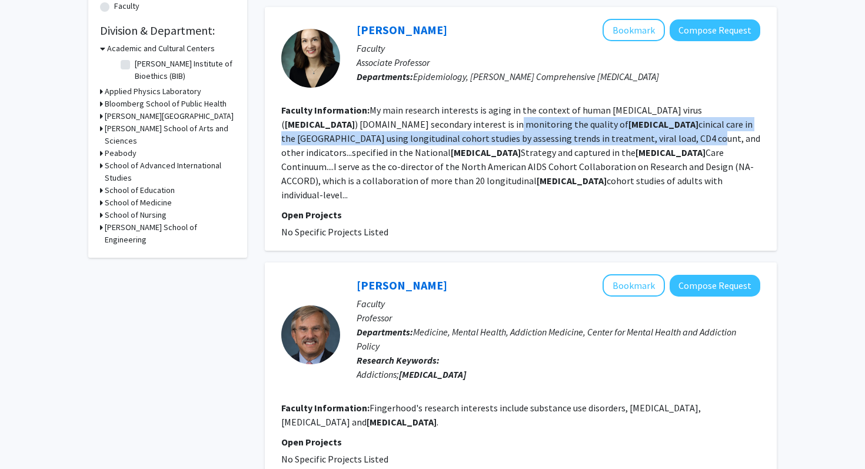
drag, startPoint x: 447, startPoint y: 124, endPoint x: 530, endPoint y: 144, distance: 84.7
click at [530, 144] on fg-read-more "My main research interests is aging in the context of human immunodeficiency vi…" at bounding box center [520, 152] width 479 height 97
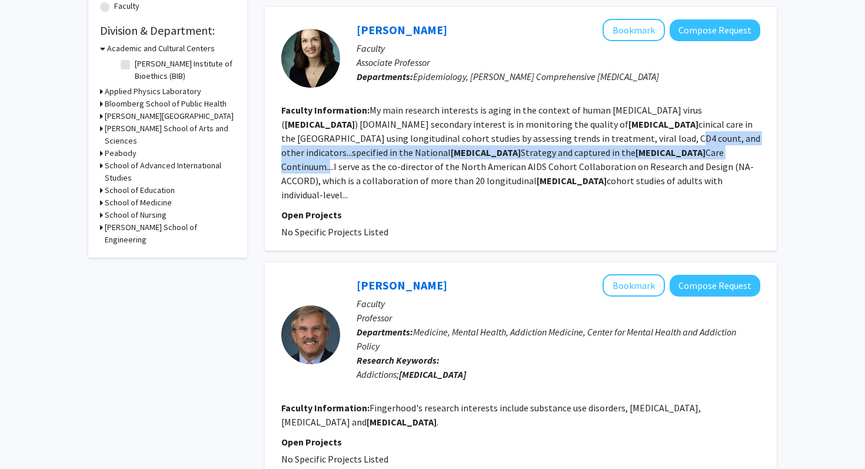
drag, startPoint x: 530, startPoint y: 144, endPoint x: 474, endPoint y: 154, distance: 56.9
click at [474, 154] on fg-read-more "My main research interests is aging in the context of human immunodeficiency vi…" at bounding box center [520, 152] width 479 height 97
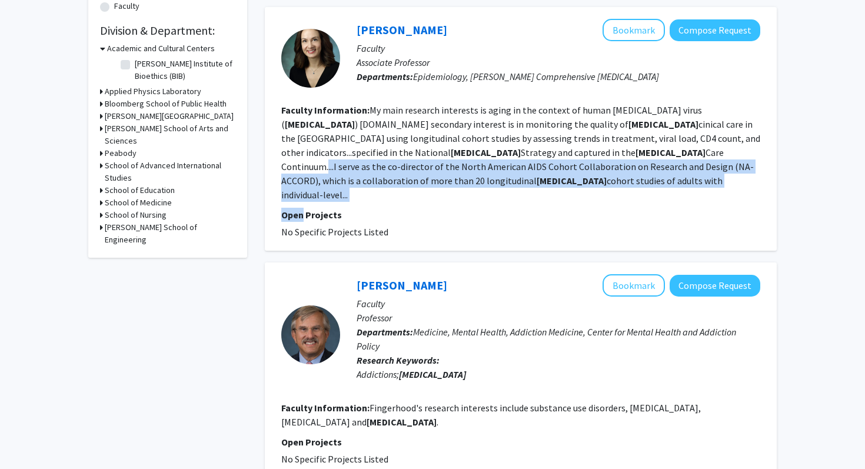
drag, startPoint x: 474, startPoint y: 154, endPoint x: 466, endPoint y: 191, distance: 37.9
click at [466, 191] on fg-search-faculty "Keri Althoff Bookmark Compose Request Faculty Associate Professor Departments: …" at bounding box center [520, 129] width 479 height 220
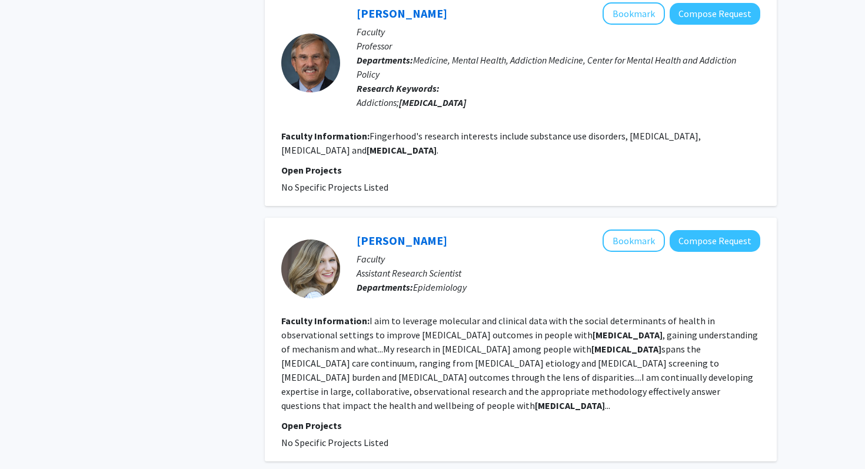
scroll to position [735, 0]
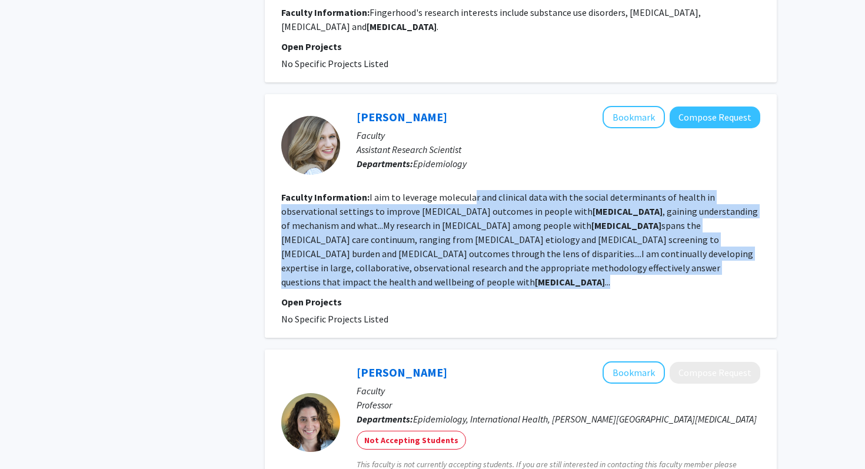
drag, startPoint x: 466, startPoint y: 263, endPoint x: 471, endPoint y: 179, distance: 83.8
click at [471, 179] on fg-search-faculty "Sally Coburn Bookmark Compose Request Faculty Assistant Research Scientist Depa…" at bounding box center [520, 216] width 479 height 220
click at [471, 191] on fg-read-more "I aim to leverage molecular and clinical data with the social determinants of h…" at bounding box center [519, 239] width 477 height 97
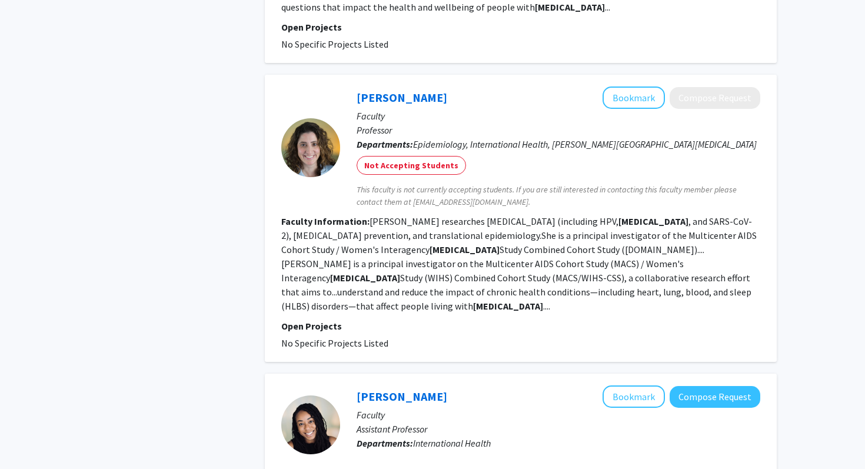
scroll to position [1010, 0]
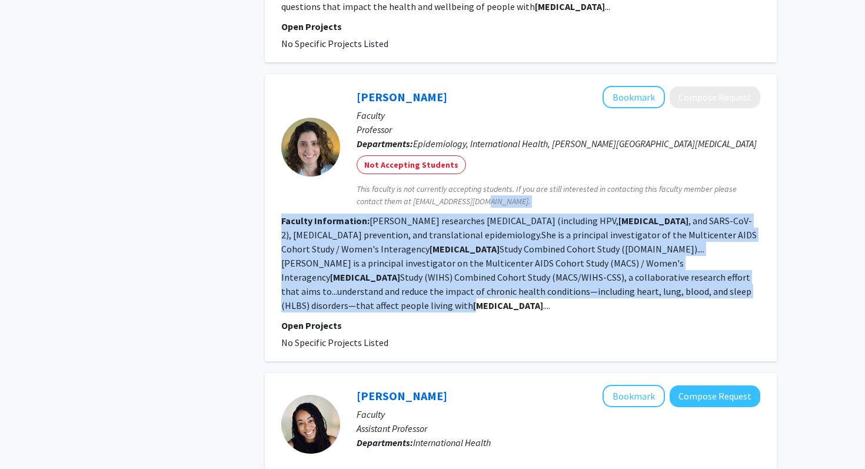
drag, startPoint x: 476, startPoint y: 263, endPoint x: 469, endPoint y: 180, distance: 83.3
click at [469, 180] on fg-search-faculty "Amber D'Souza Bookmark Compose Request Faculty Professor Departments: Epidemiol…" at bounding box center [520, 218] width 479 height 264
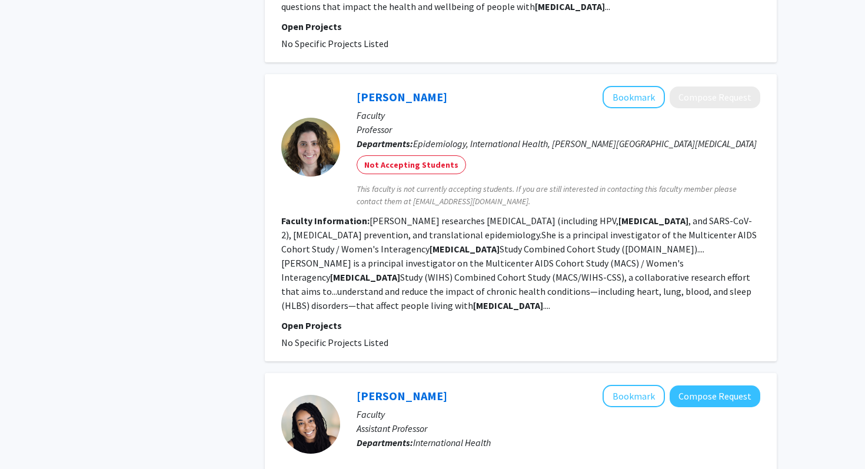
click at [470, 183] on fg-search-faculty "Amber D'Souza Bookmark Compose Request Faculty Professor Departments: Epidemiol…" at bounding box center [520, 218] width 479 height 264
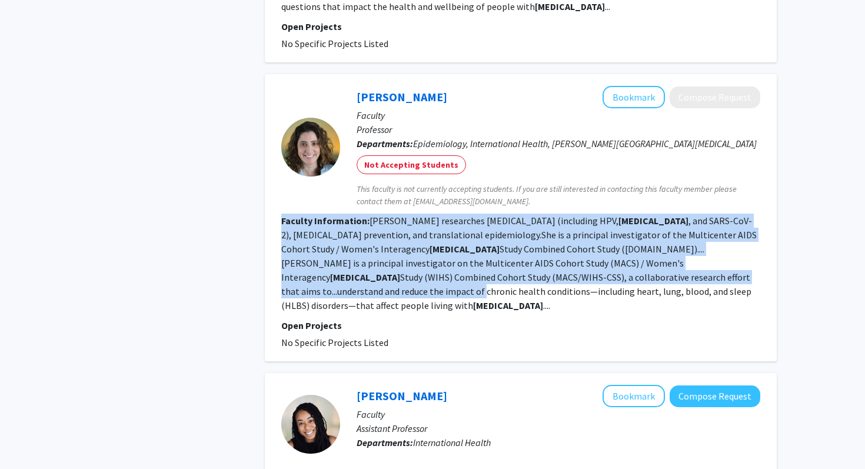
drag, startPoint x: 470, startPoint y: 183, endPoint x: 469, endPoint y: 283, distance: 99.5
click at [471, 273] on fg-search-faculty "Amber D'Souza Bookmark Compose Request Faculty Professor Departments: Epidemiol…" at bounding box center [520, 218] width 479 height 264
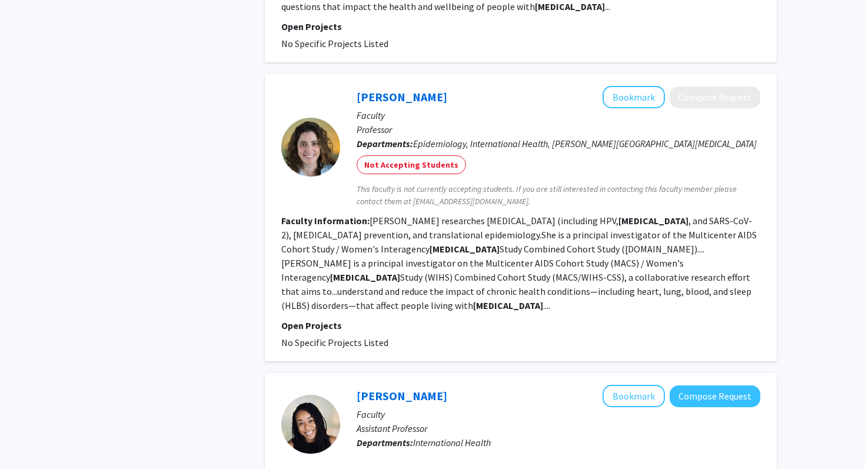
click at [469, 318] on p "Open Projects" at bounding box center [520, 325] width 479 height 14
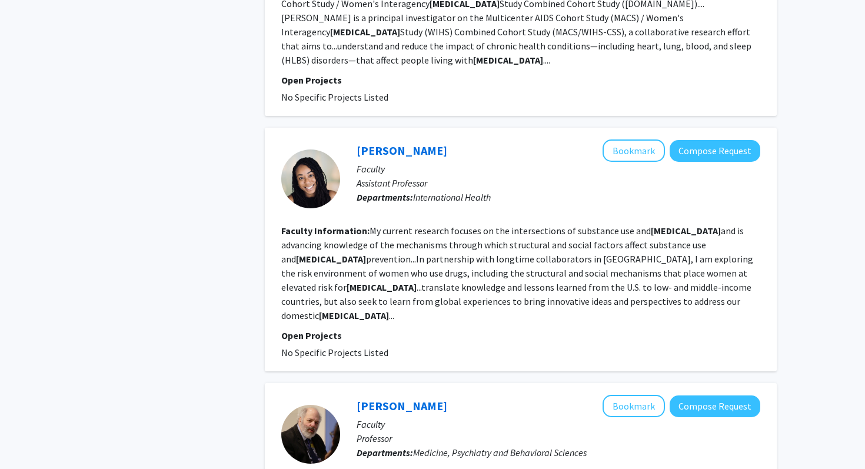
scroll to position [1261, 0]
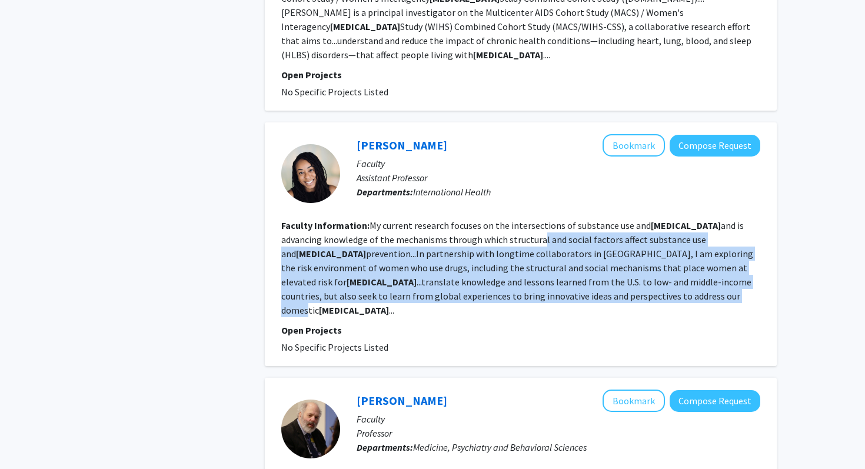
drag, startPoint x: 500, startPoint y: 259, endPoint x: 490, endPoint y: 190, distance: 69.5
click at [490, 218] on section "Faculty Information: My current research focuses on the intersections of substa…" at bounding box center [520, 267] width 479 height 99
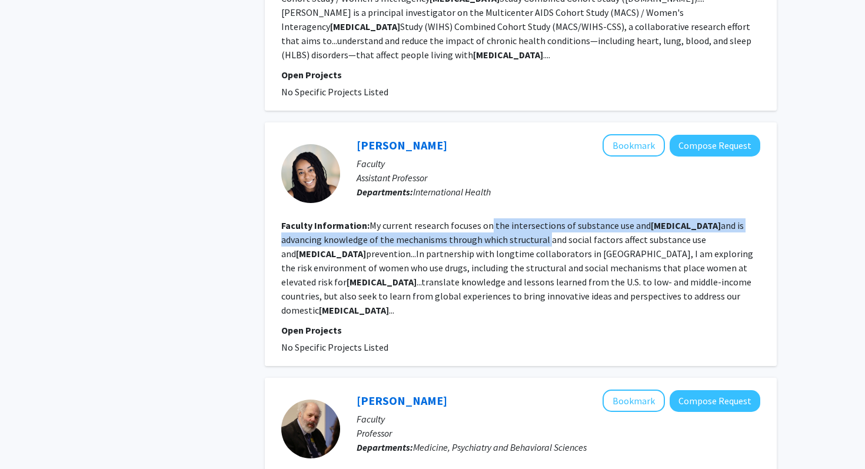
drag, startPoint x: 490, startPoint y: 190, endPoint x: 490, endPoint y: 182, distance: 7.7
click at [490, 218] on section "Faculty Information: My current research focuses on the intersections of substa…" at bounding box center [520, 267] width 479 height 99
click at [490, 220] on fg-read-more "My current research focuses on the intersections of substance use and HIV and i…" at bounding box center [517, 268] width 472 height 97
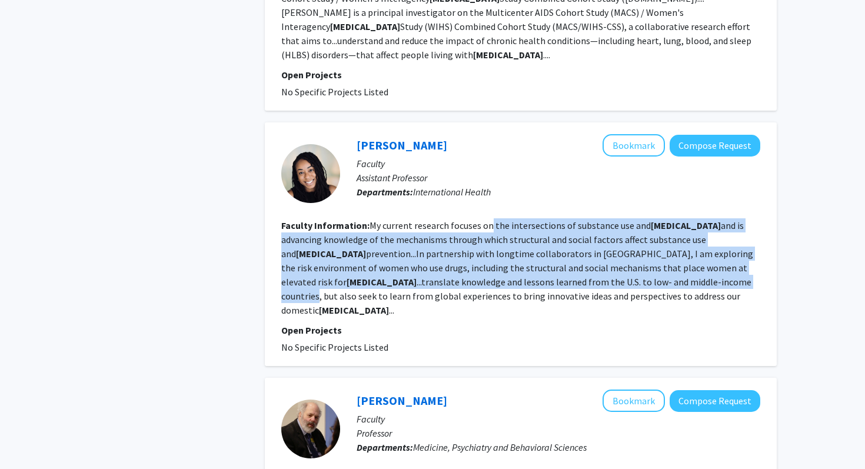
drag, startPoint x: 490, startPoint y: 182, endPoint x: 497, endPoint y: 257, distance: 74.5
click at [500, 253] on fg-read-more "My current research focuses on the intersections of substance use and HIV and i…" at bounding box center [517, 268] width 472 height 97
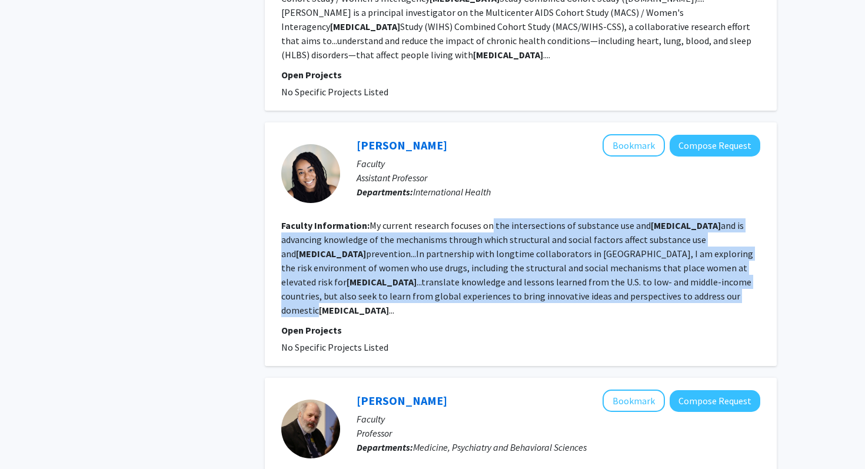
click at [497, 257] on fg-read-more "My current research focuses on the intersections of substance use and HIV and i…" at bounding box center [517, 268] width 472 height 97
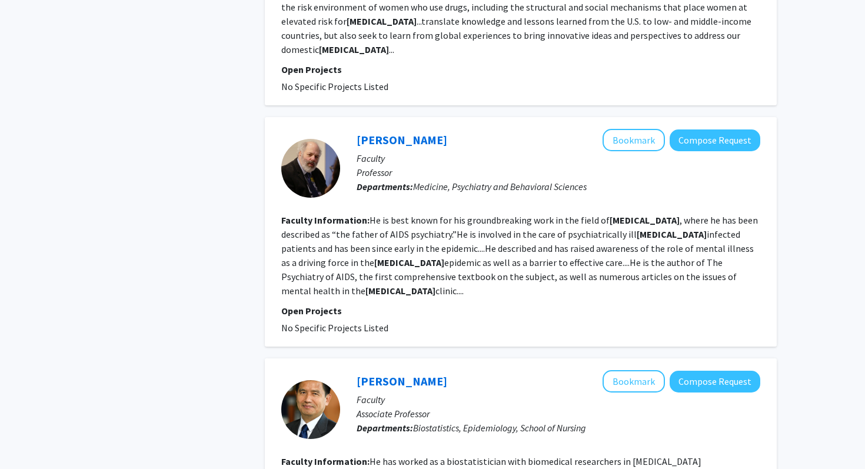
scroll to position [1531, 0]
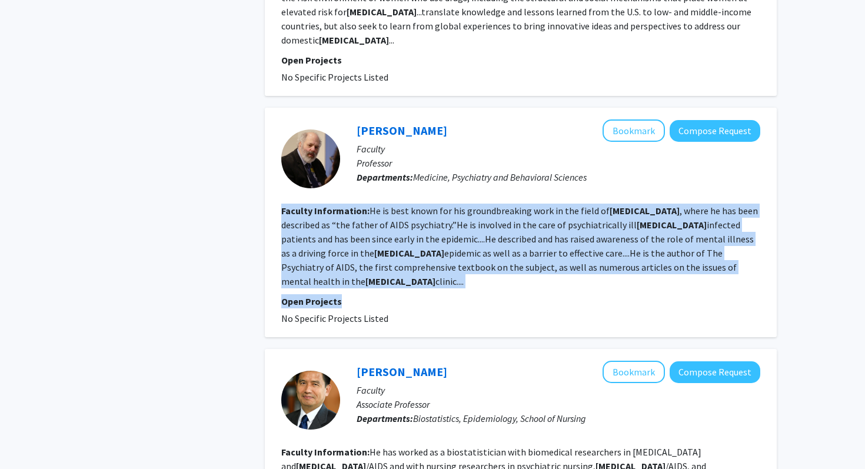
drag, startPoint x: 504, startPoint y: 224, endPoint x: 510, endPoint y: 145, distance: 79.1
click at [510, 145] on fg-search-faculty "Glenn Treisman Bookmark Compose Request Faculty Professor Departments: Medicine…" at bounding box center [520, 222] width 479 height 206
drag, startPoint x: 510, startPoint y: 145, endPoint x: 495, endPoint y: 204, distance: 60.8
click at [497, 204] on fg-search-faculty "Glenn Treisman Bookmark Compose Request Faculty Professor Departments: Medicine…" at bounding box center [520, 222] width 479 height 206
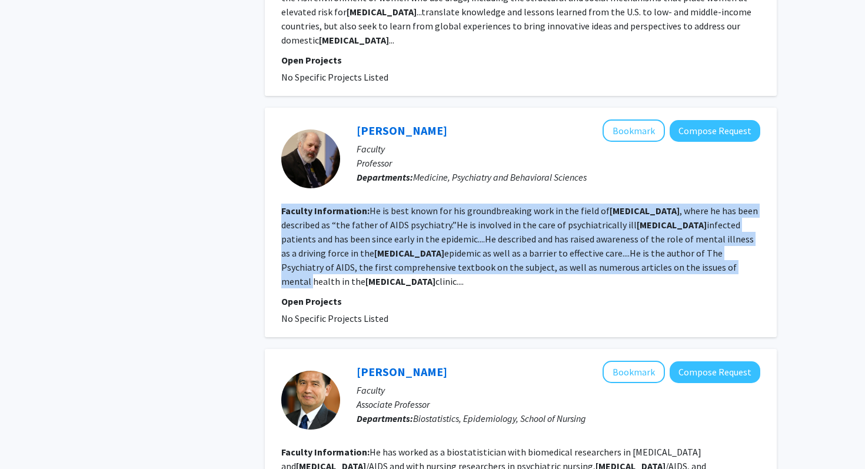
click at [495, 204] on section "Faculty Information: He is best known for his groundbreaking work in the field …" at bounding box center [520, 246] width 479 height 85
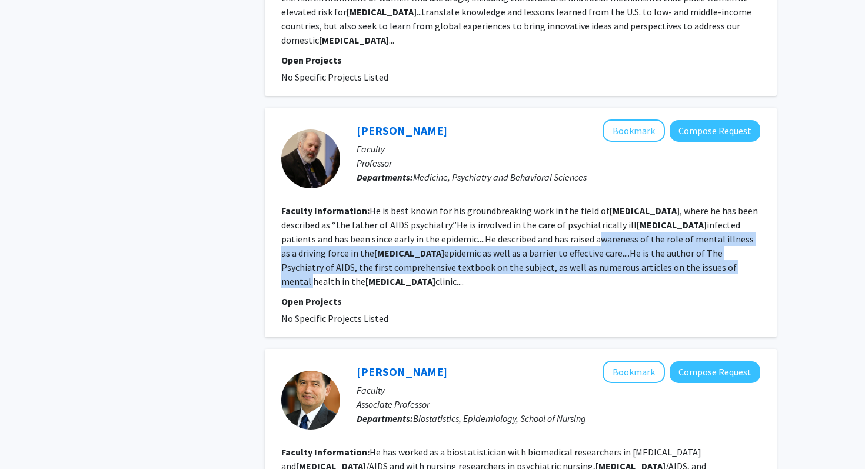
drag, startPoint x: 495, startPoint y: 204, endPoint x: 495, endPoint y: 176, distance: 28.3
click at [495, 204] on section "Faculty Information: He is best known for his groundbreaking work in the field …" at bounding box center [520, 246] width 479 height 85
click at [495, 205] on fg-read-more "He is best known for his groundbreaking work in the field of HIV , where he has…" at bounding box center [519, 246] width 477 height 82
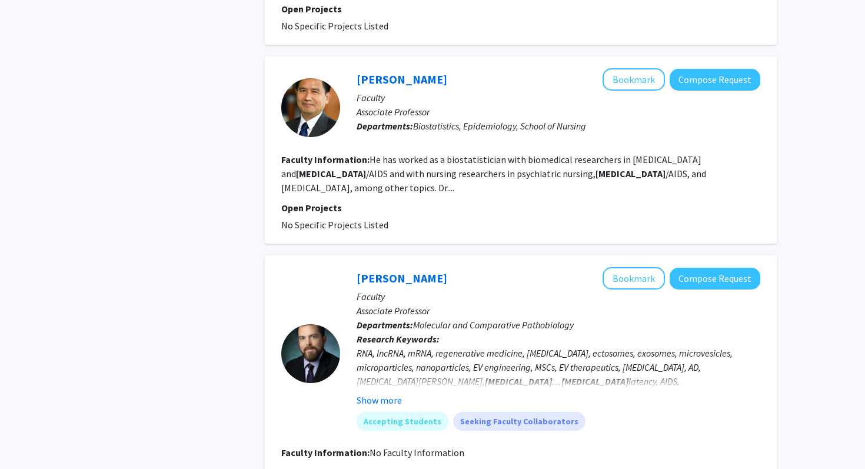
scroll to position [1828, 0]
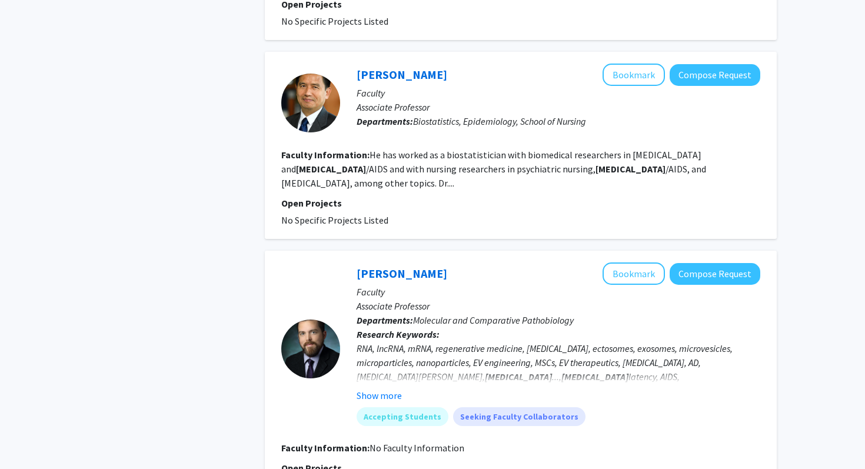
click at [402, 389] on div "Show more" at bounding box center [559, 396] width 404 height 14
click at [394, 389] on button "Show more" at bounding box center [379, 396] width 45 height 14
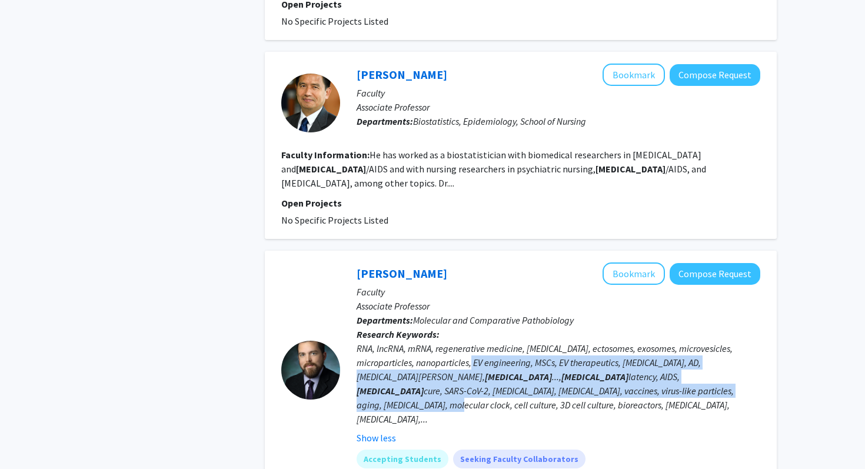
drag, startPoint x: 467, startPoint y: 303, endPoint x: 458, endPoint y: 266, distance: 37.5
click at [458, 341] on div "RNA, lncRNA, mRNA, regenerative medicine, neurodegeneration, ectosomes, exosome…" at bounding box center [559, 383] width 404 height 85
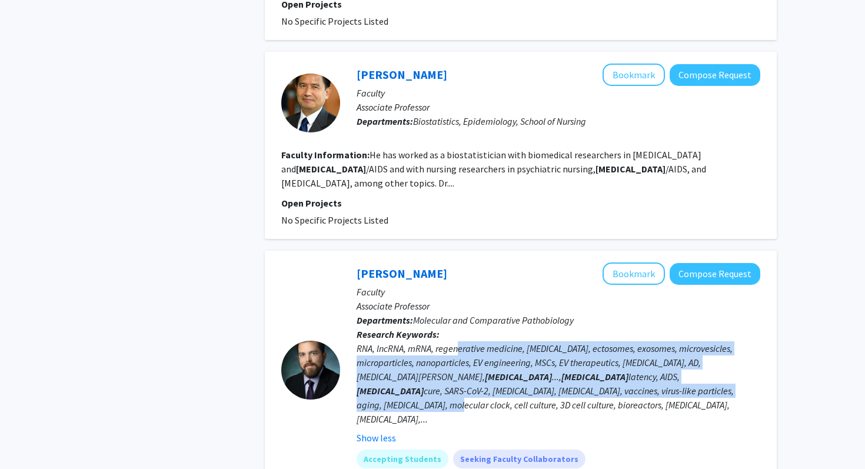
click at [458, 341] on div "RNA, lncRNA, mRNA, regenerative medicine, neurodegeneration, ectosomes, exosome…" at bounding box center [559, 383] width 404 height 85
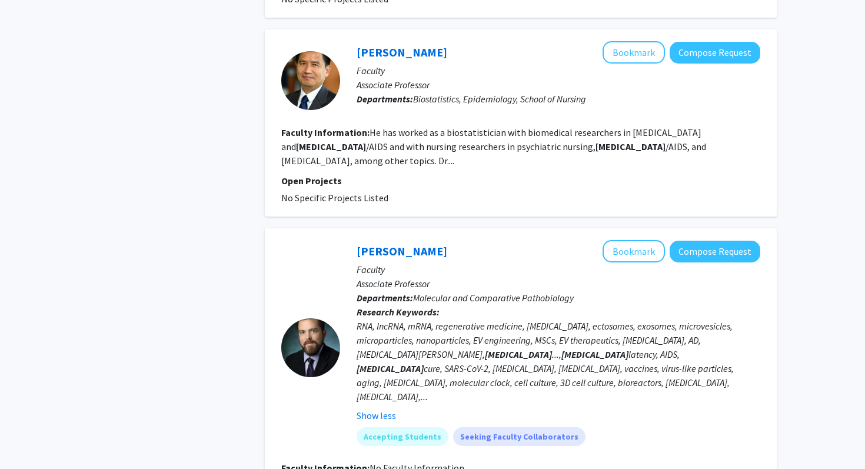
scroll to position [1870, 0]
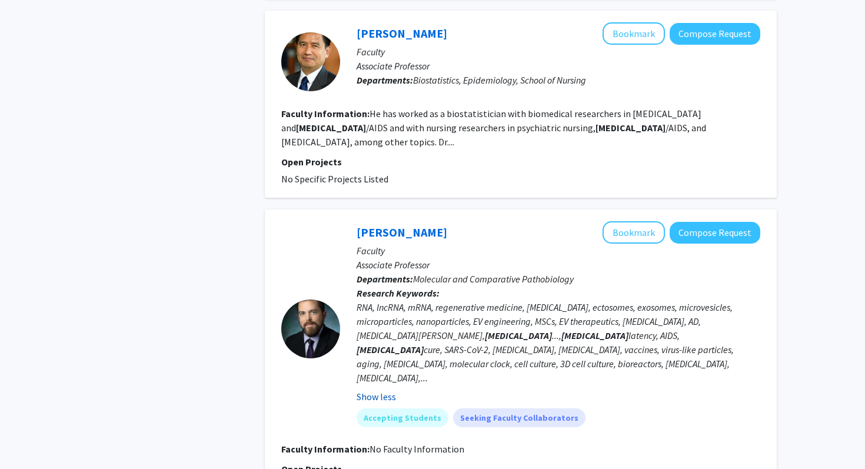
click at [390, 390] on button "Show less" at bounding box center [376, 397] width 39 height 14
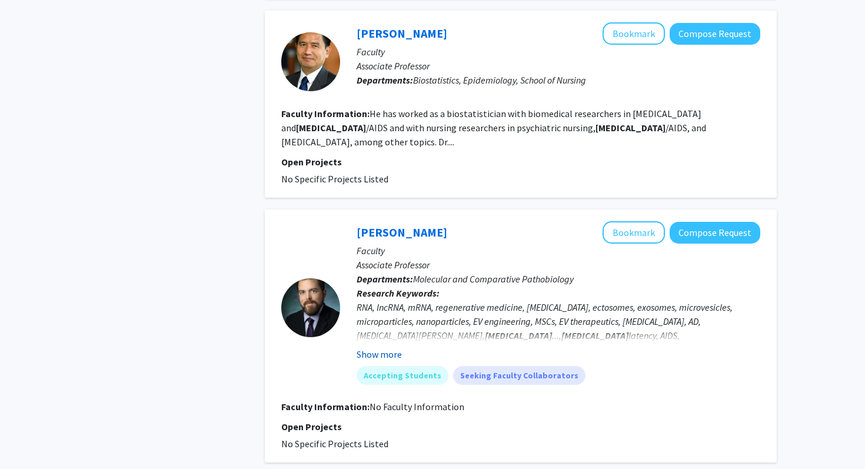
click at [396, 347] on button "Show more" at bounding box center [379, 354] width 45 height 14
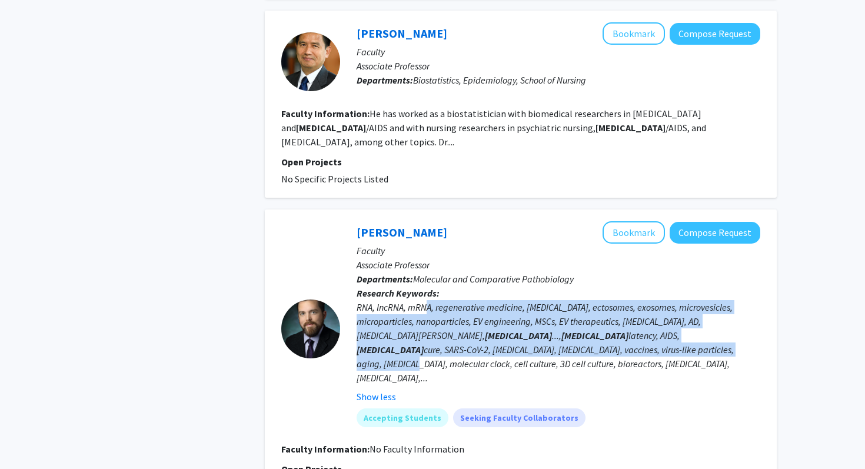
drag, startPoint x: 427, startPoint y: 262, endPoint x: 419, endPoint y: 222, distance: 40.8
click at [419, 300] on div "RNA, lncRNA, mRNA, regenerative medicine, neurodegeneration, ectosomes, exosome…" at bounding box center [559, 342] width 404 height 85
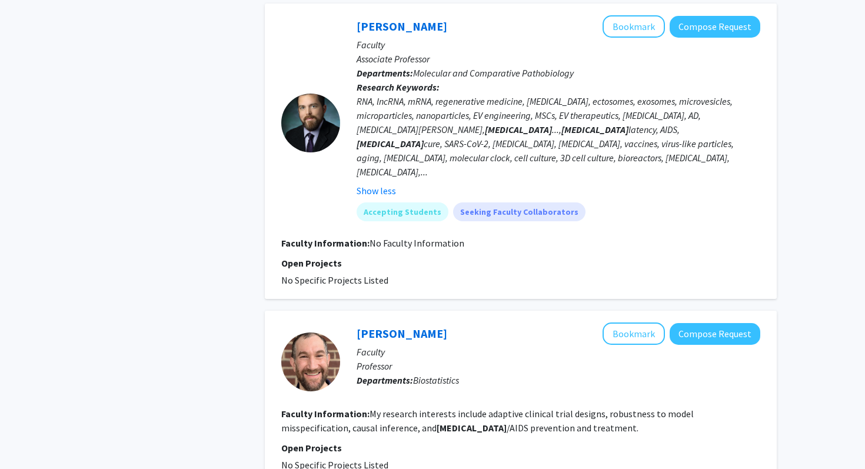
scroll to position [2107, 0]
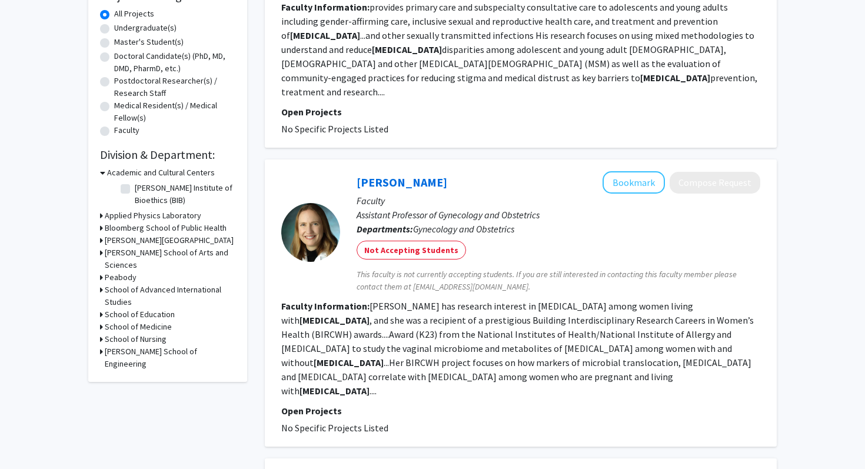
scroll to position [253, 0]
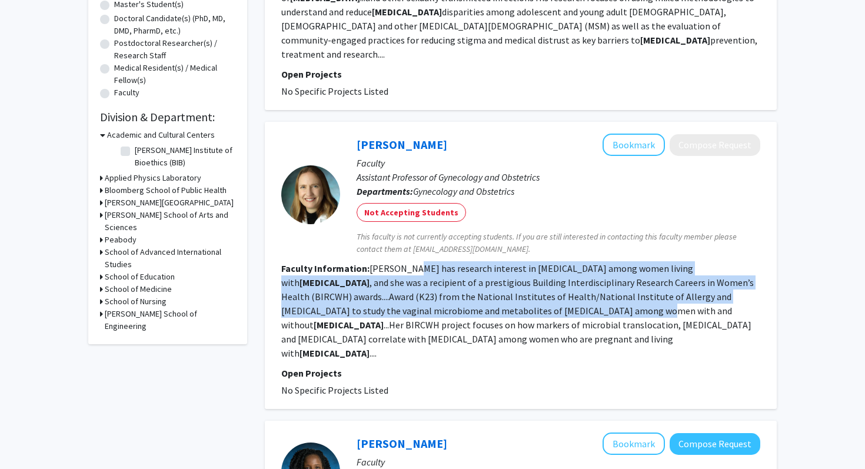
drag, startPoint x: 417, startPoint y: 291, endPoint x: 405, endPoint y: 254, distance: 39.6
click at [406, 263] on fg-read-more "Powell has research interest in preterm birth among women living with HIV , and…" at bounding box center [517, 311] width 473 height 97
click at [405, 263] on fg-read-more "Powell has research interest in preterm birth among women living with HIV , and…" at bounding box center [517, 311] width 473 height 97
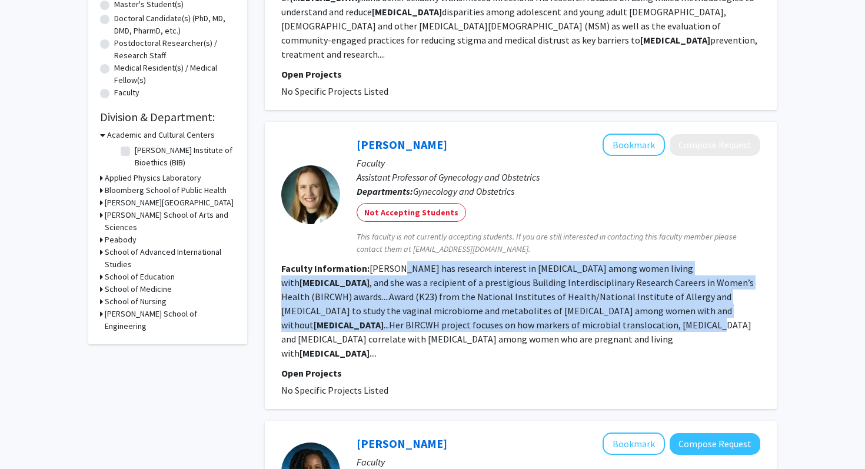
drag, startPoint x: 405, startPoint y: 254, endPoint x: 405, endPoint y: 316, distance: 62.4
click at [406, 313] on fg-read-more "Powell has research interest in preterm birth among women living with HIV , and…" at bounding box center [517, 311] width 473 height 97
click at [405, 316] on fg-read-more "Powell has research interest in preterm birth among women living with HIV , and…" at bounding box center [517, 311] width 473 height 97
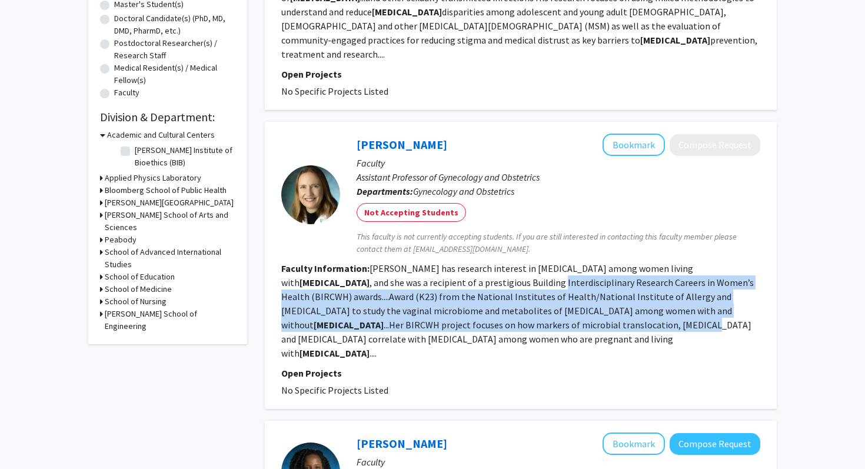
drag, startPoint x: 405, startPoint y: 316, endPoint x: 404, endPoint y: 270, distance: 45.9
click at [404, 270] on fg-read-more "Powell has research interest in preterm birth among women living with HIV , and…" at bounding box center [517, 311] width 473 height 97
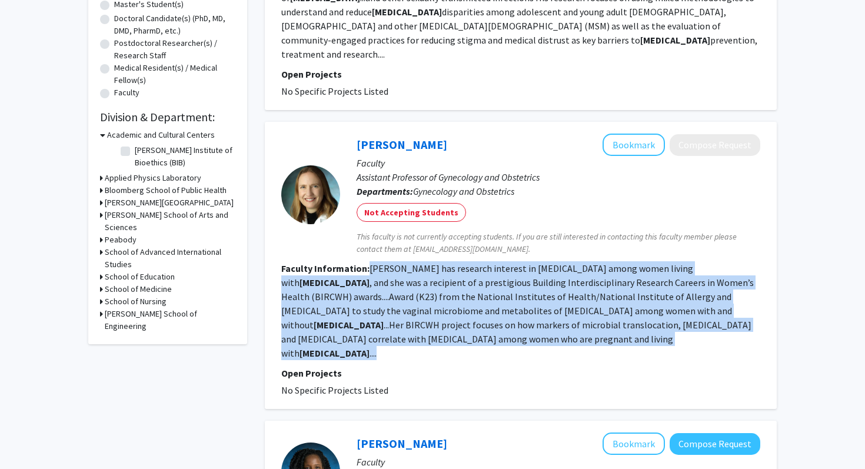
drag, startPoint x: 347, startPoint y: 326, endPoint x: 367, endPoint y: 256, distance: 72.9
click at [367, 261] on section "Faculty Information: Powell has research interest in preterm birth among women …" at bounding box center [520, 310] width 479 height 99
click at [367, 263] on b "Faculty Information:" at bounding box center [325, 269] width 88 height 12
drag, startPoint x: 367, startPoint y: 256, endPoint x: 367, endPoint y: 324, distance: 68.3
click at [368, 324] on section "Faculty Information: Powell has research interest in preterm birth among women …" at bounding box center [520, 310] width 479 height 99
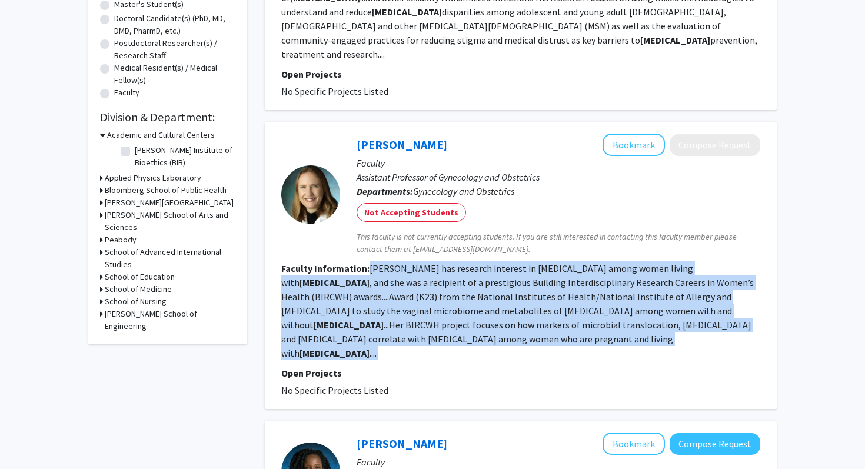
click at [367, 324] on section "Faculty Information: Powell has research interest in preterm birth among women …" at bounding box center [520, 310] width 479 height 99
drag, startPoint x: 367, startPoint y: 324, endPoint x: 370, endPoint y: 255, distance: 68.9
click at [370, 261] on section "Faculty Information: Powell has research interest in preterm birth among women …" at bounding box center [520, 310] width 479 height 99
click at [370, 263] on fg-read-more "Powell has research interest in preterm birth among women living with HIV , and…" at bounding box center [517, 311] width 473 height 97
drag, startPoint x: 370, startPoint y: 255, endPoint x: 386, endPoint y: 321, distance: 67.8
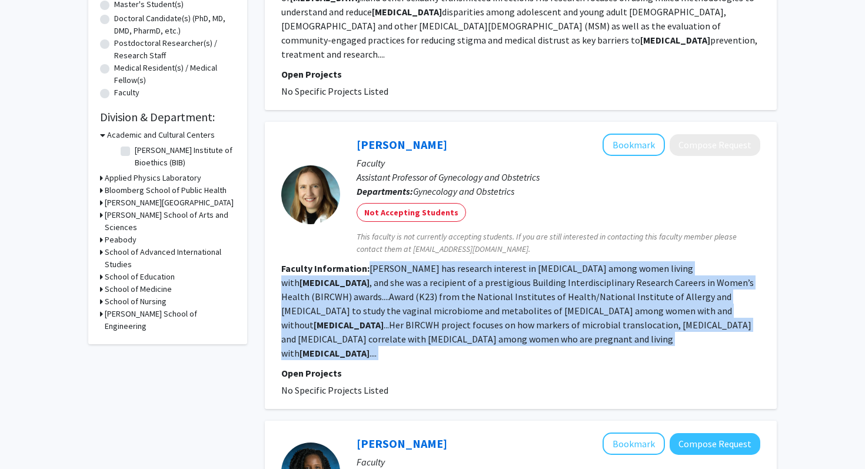
click at [386, 321] on section "Faculty Information: Powell has research interest in preterm birth among women …" at bounding box center [520, 310] width 479 height 99
click at [384, 321] on section "Faculty Information: Powell has research interest in preterm birth among women …" at bounding box center [520, 310] width 479 height 99
drag, startPoint x: 384, startPoint y: 321, endPoint x: 384, endPoint y: 245, distance: 75.9
click at [384, 245] on fg-search-faculty "Anna Powell Bookmark Compose Request Faculty Assistant Professor of Gynecology …" at bounding box center [520, 266] width 479 height 264
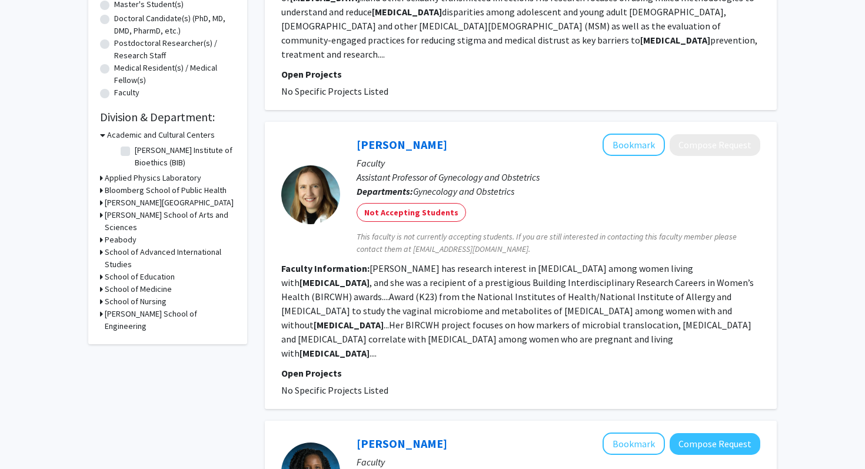
click at [384, 263] on fg-read-more "Powell has research interest in preterm birth among women living with HIV , and…" at bounding box center [517, 311] width 473 height 97
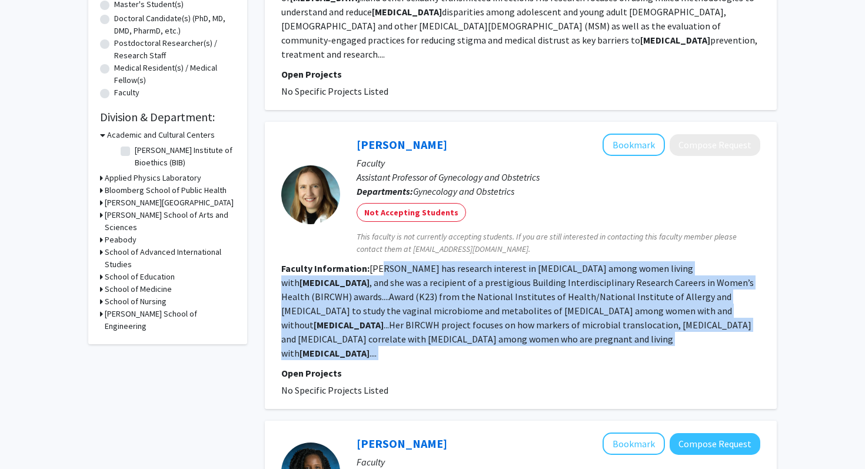
drag, startPoint x: 384, startPoint y: 251, endPoint x: 378, endPoint y: 321, distance: 70.3
click at [378, 321] on section "Faculty Information: Powell has research interest in preterm birth among women …" at bounding box center [520, 310] width 479 height 99
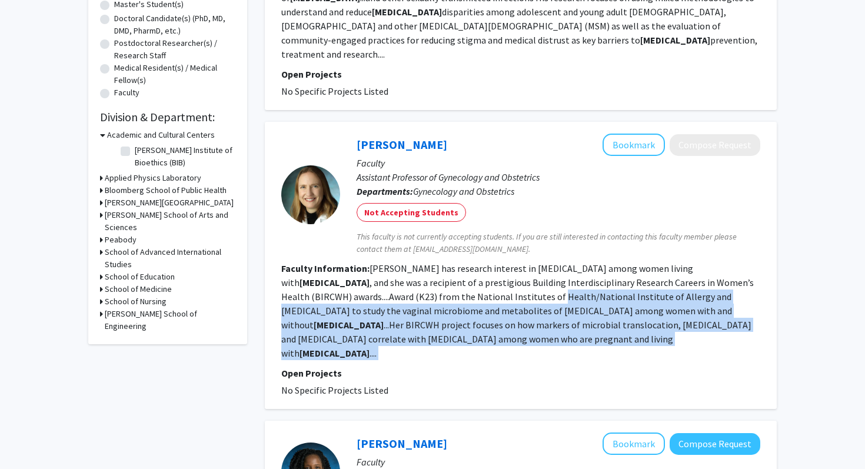
drag, startPoint x: 378, startPoint y: 321, endPoint x: 373, endPoint y: 277, distance: 43.9
click at [373, 278] on section "Faculty Information: Powell has research interest in preterm birth among women …" at bounding box center [520, 310] width 479 height 99
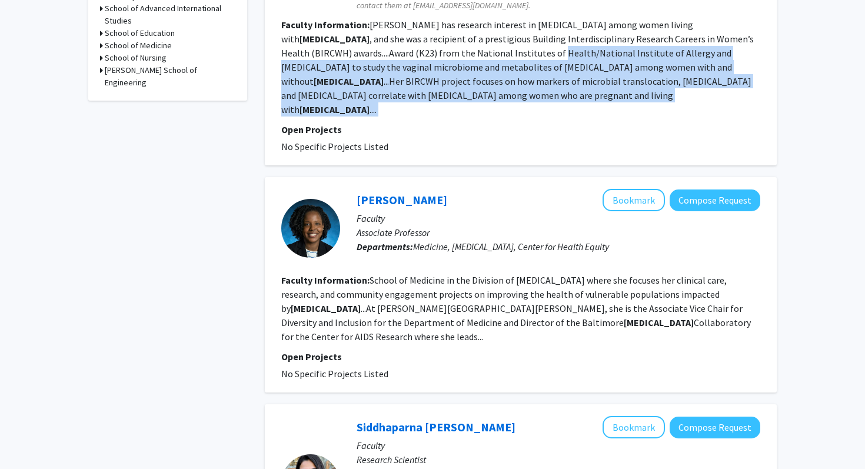
scroll to position [480, 0]
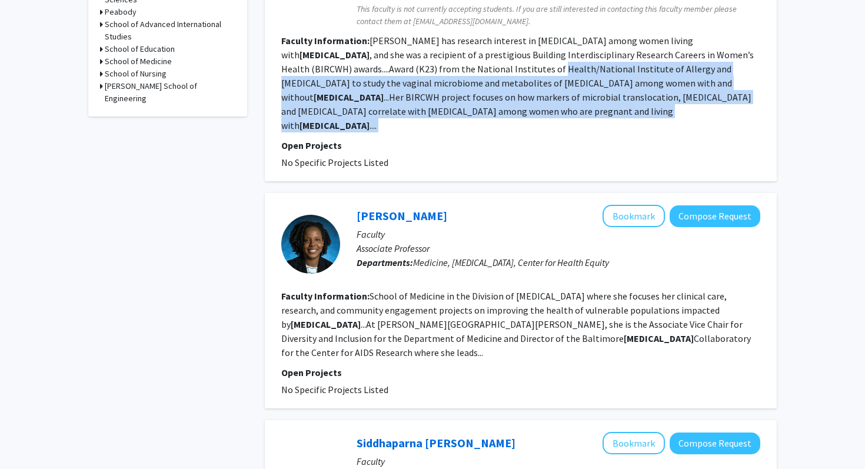
click at [408, 97] on section "Faculty Information: Powell has research interest in preterm birth among women …" at bounding box center [520, 83] width 479 height 99
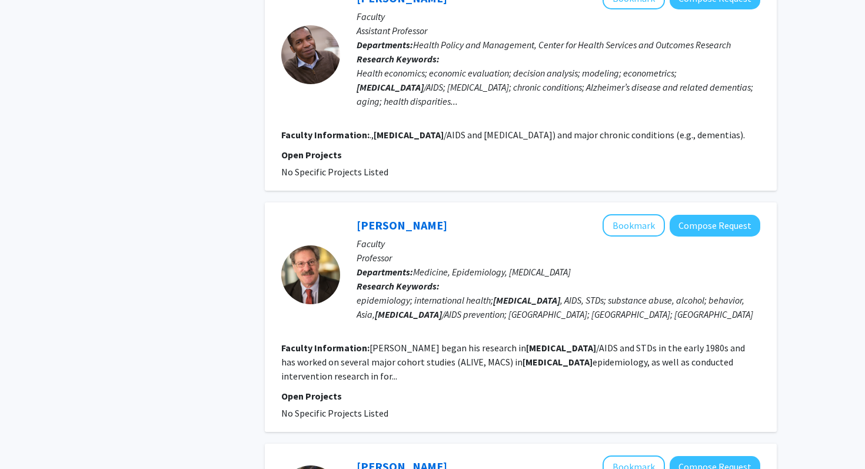
scroll to position [1170, 0]
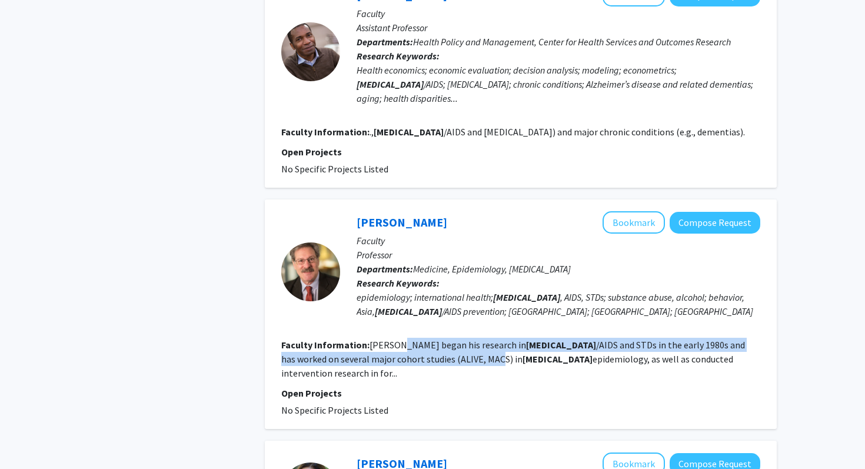
drag, startPoint x: 397, startPoint y: 291, endPoint x: 411, endPoint y: 309, distance: 23.1
click at [411, 338] on section "Faculty Information: Celentano began his research in HIV /AIDS and STDs in the …" at bounding box center [520, 359] width 479 height 42
drag, startPoint x: 411, startPoint y: 309, endPoint x: 407, endPoint y: 270, distance: 39.0
click at [407, 270] on fg-search-faculty "David Celentano Bookmark Compose Request Faculty Professor Departments: Medicin…" at bounding box center [520, 314] width 479 height 206
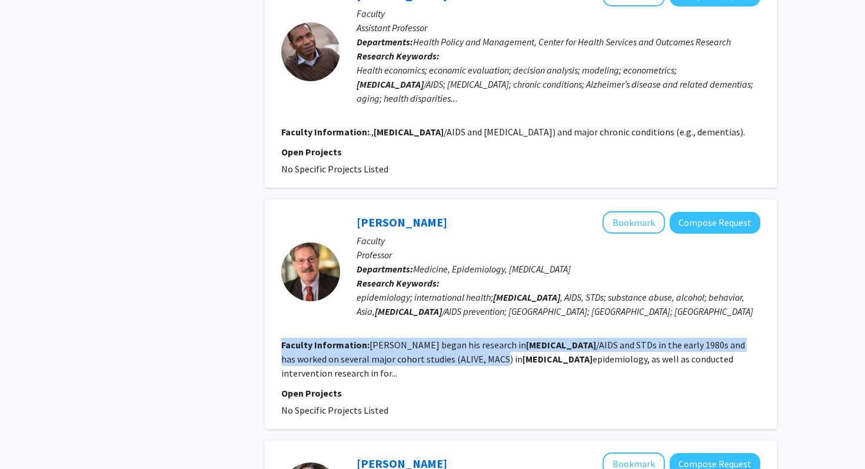
click at [407, 273] on div "David Celentano Bookmark Compose Request Faculty Professor Departments: Medicin…" at bounding box center [550, 271] width 420 height 121
drag, startPoint x: 407, startPoint y: 273, endPoint x: 436, endPoint y: 306, distance: 43.9
click at [435, 303] on fg-search-faculty "David Celentano Bookmark Compose Request Faculty Professor Departments: Medicin…" at bounding box center [520, 314] width 479 height 206
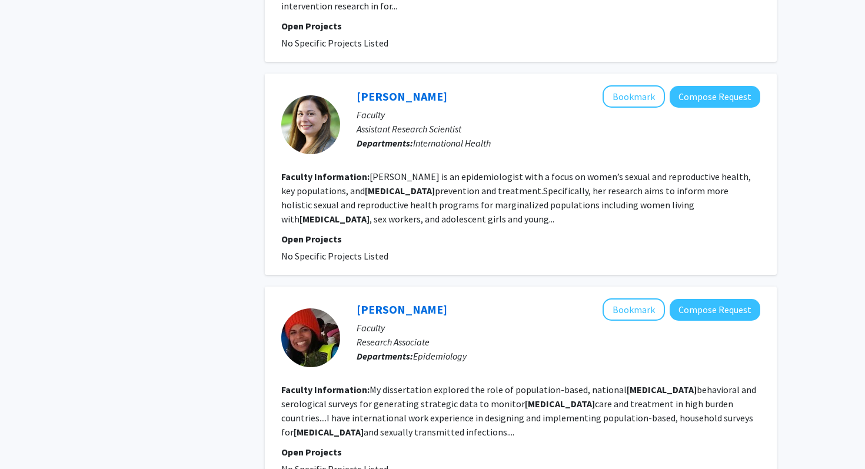
scroll to position [1550, 0]
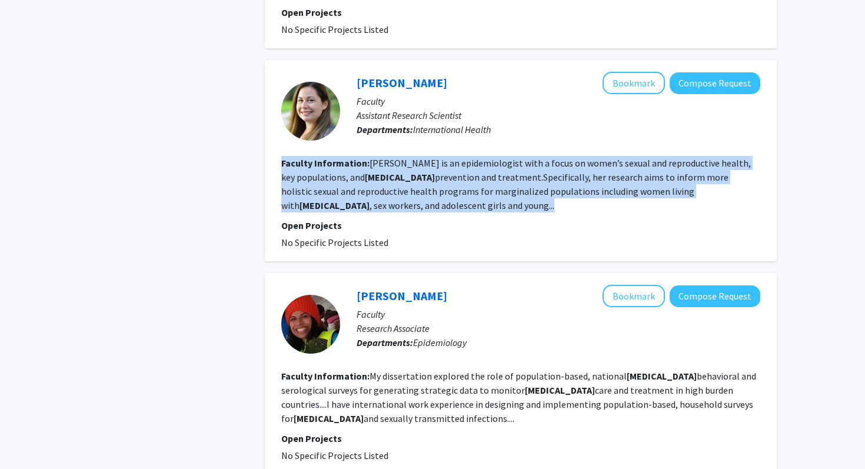
drag, startPoint x: 456, startPoint y: 134, endPoint x: 453, endPoint y: 85, distance: 49.6
click at [453, 85] on fg-search-faculty "Kate Rucinski Bookmark Compose Request Faculty Assistant Research Scientist Dep…" at bounding box center [520, 161] width 479 height 178
drag, startPoint x: 453, startPoint y: 85, endPoint x: 450, endPoint y: 151, distance: 66.0
click at [451, 148] on fg-search-faculty "Kate Rucinski Bookmark Compose Request Faculty Assistant Research Scientist Dep…" at bounding box center [520, 161] width 479 height 178
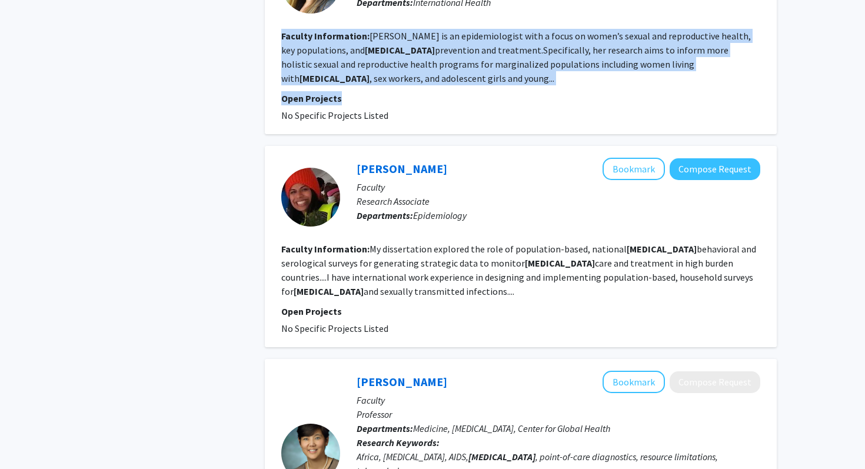
scroll to position [1778, 0]
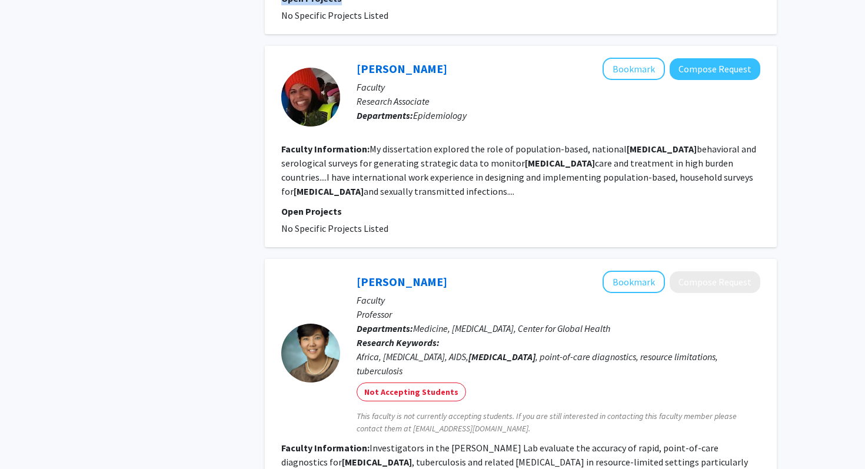
drag, startPoint x: 449, startPoint y: 121, endPoint x: 447, endPoint y: 72, distance: 48.3
click at [447, 142] on section "Faculty Information: My dissertation explored the role of population-based, nat…" at bounding box center [520, 170] width 479 height 57
click at [447, 143] on fg-read-more "My dissertation explored the role of population-based, national HIV behavioral …" at bounding box center [518, 170] width 475 height 54
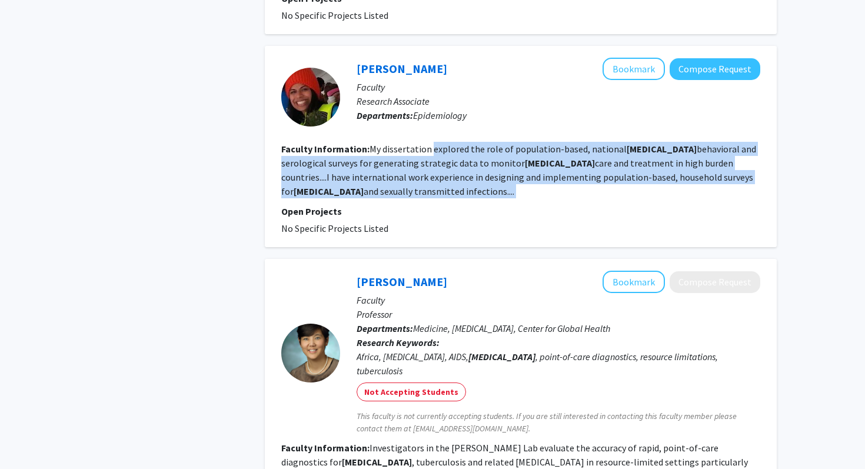
drag, startPoint x: 447, startPoint y: 73, endPoint x: 449, endPoint y: 118, distance: 45.4
click at [449, 142] on section "Faculty Information: My dissertation explored the role of population-based, nat…" at bounding box center [520, 170] width 479 height 57
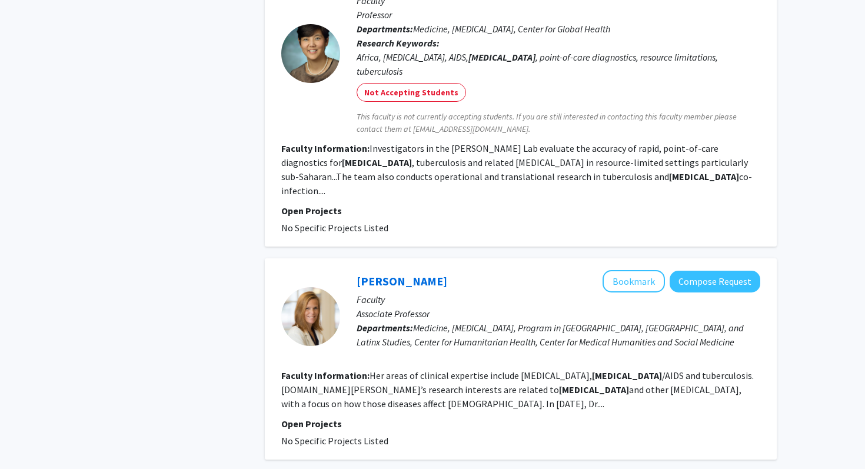
scroll to position [2086, 0]
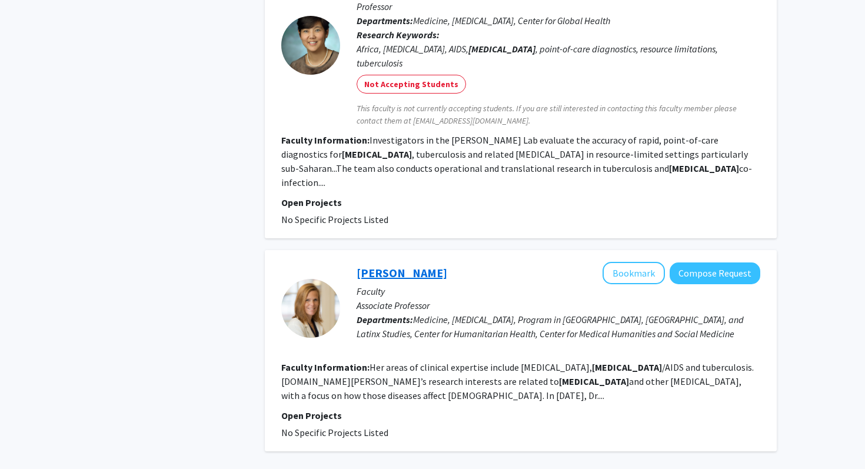
click at [404, 265] on link "Kathleen Page" at bounding box center [402, 272] width 91 height 15
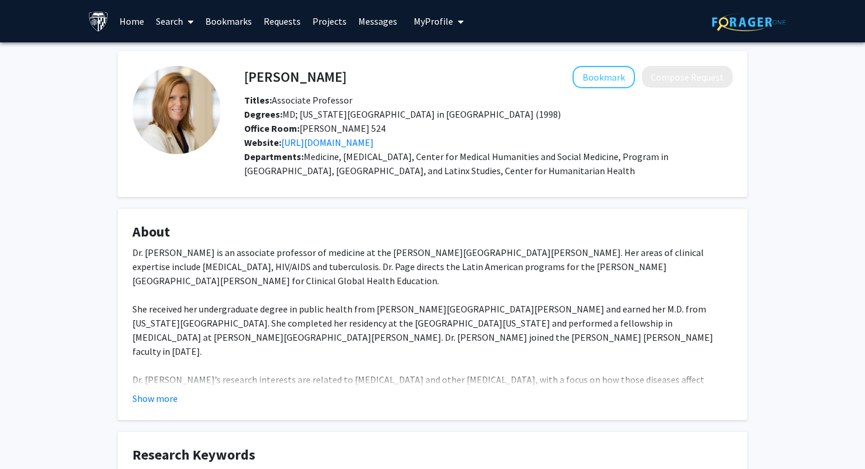
scroll to position [178, 0]
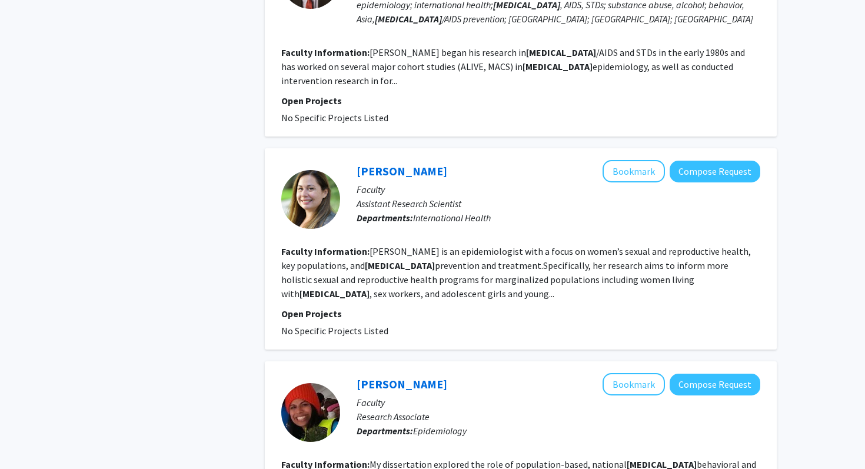
scroll to position [2099, 0]
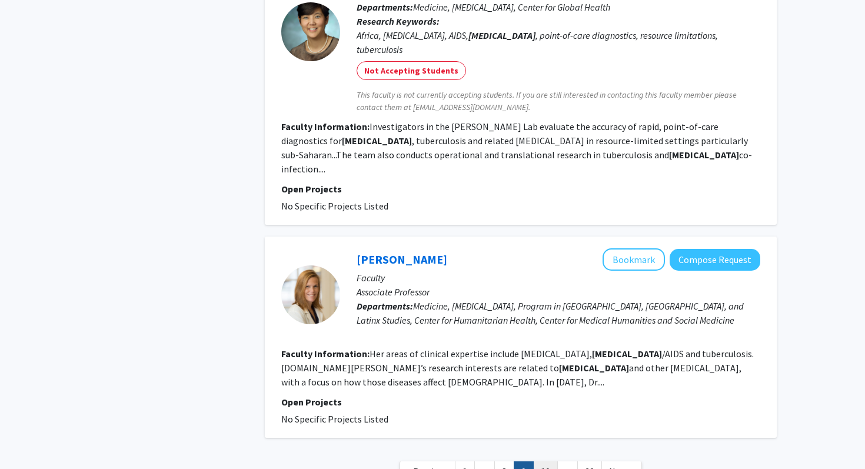
click at [546, 461] on link "10" at bounding box center [545, 471] width 25 height 21
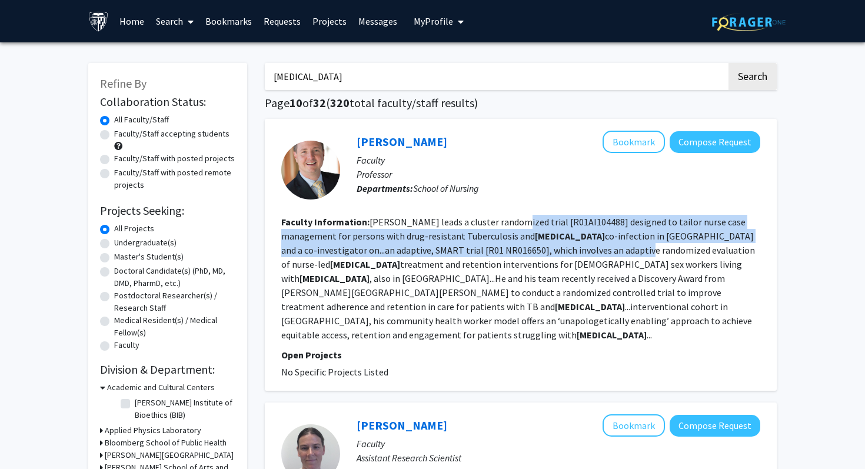
drag, startPoint x: 509, startPoint y: 245, endPoint x: 503, endPoint y: 223, distance: 23.3
click at [503, 224] on fg-read-more "Farley leads a cluster randomized trial [R01AI104488] designed to tailor nurse …" at bounding box center [518, 278] width 474 height 125
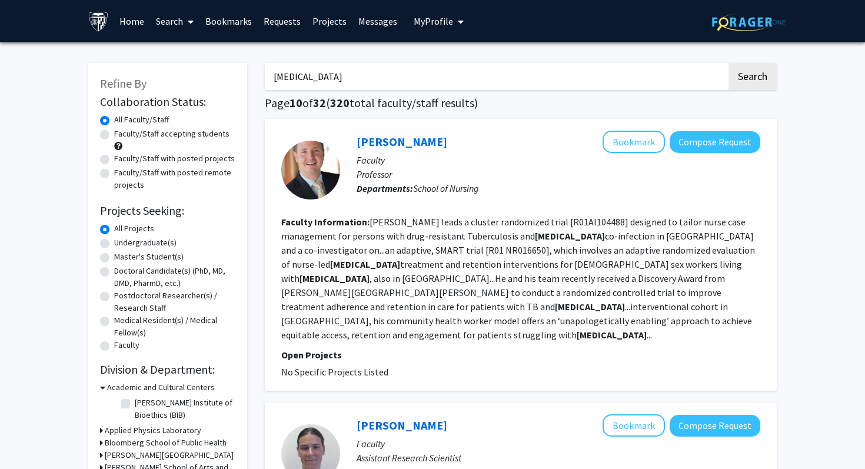
click at [502, 223] on fg-read-more "Farley leads a cluster randomized trial [R01AI104488] designed to tailor nurse …" at bounding box center [518, 278] width 474 height 125
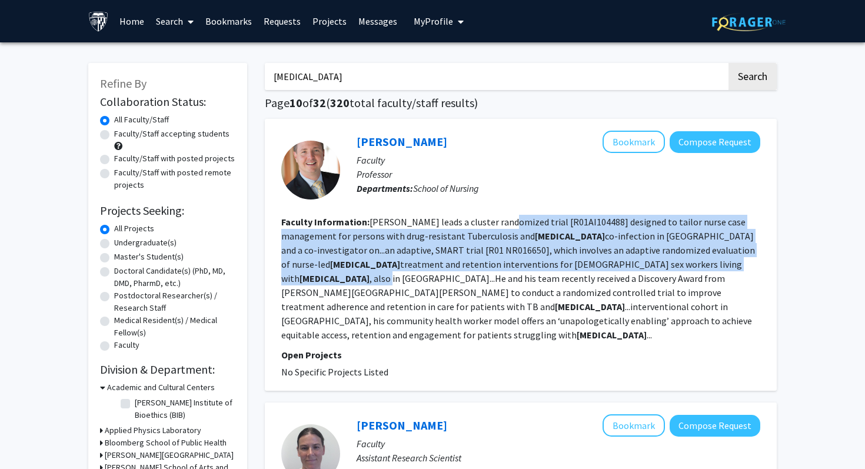
drag, startPoint x: 502, startPoint y: 223, endPoint x: 492, endPoint y: 306, distance: 83.6
click at [493, 300] on section "Faculty Information: Farley leads a cluster randomized trial [R01AI104488] desi…" at bounding box center [520, 278] width 479 height 127
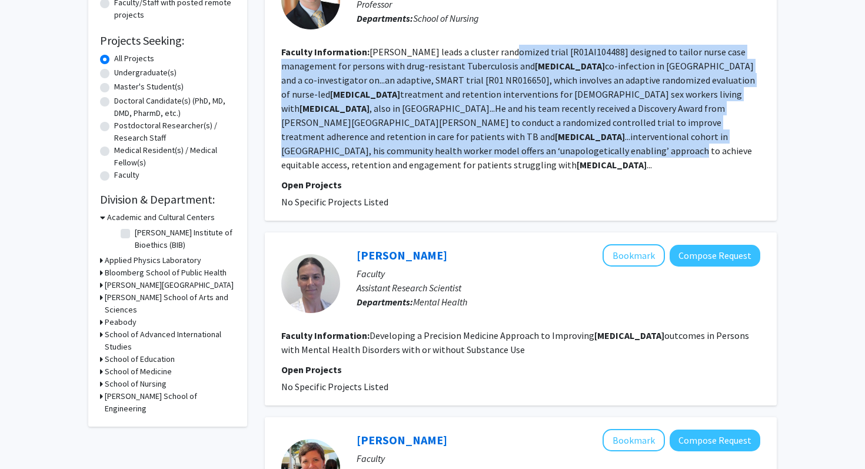
scroll to position [185, 0]
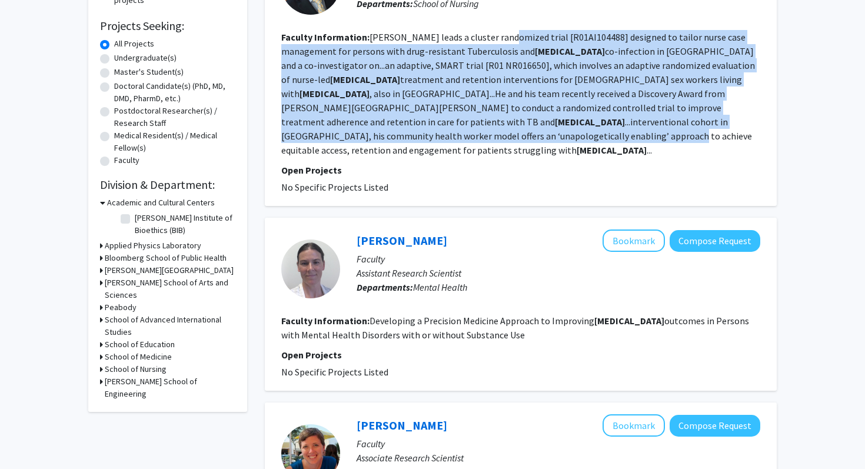
drag, startPoint x: 493, startPoint y: 314, endPoint x: 493, endPoint y: 304, distance: 10.0
click at [493, 314] on section "Faculty Information: Developing a Precision Medicine Approach to Improving HIV …" at bounding box center [520, 328] width 479 height 28
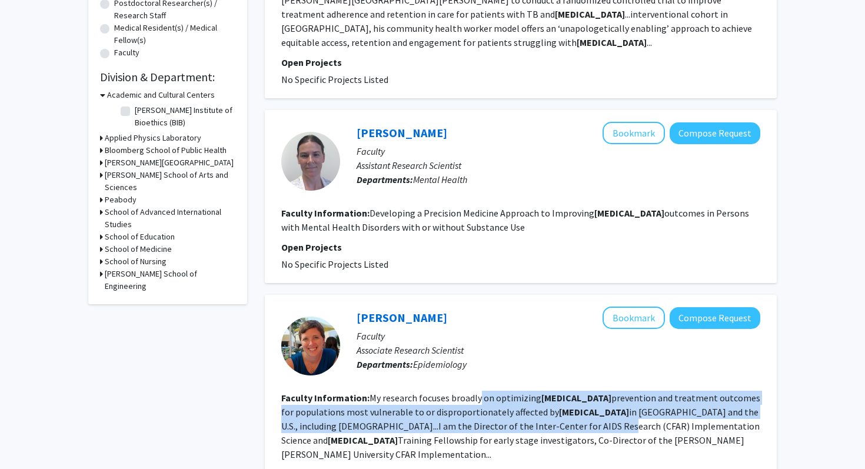
drag, startPoint x: 477, startPoint y: 411, endPoint x: 476, endPoint y: 384, distance: 27.1
click at [476, 392] on fg-read-more "My research focuses broadly on optimizing HIV prevention and treatment outcomes…" at bounding box center [520, 426] width 479 height 68
drag, startPoint x: 476, startPoint y: 384, endPoint x: 474, endPoint y: 426, distance: 41.8
click at [474, 426] on fg-read-more "My research focuses broadly on optimizing HIV prevention and treatment outcomes…" at bounding box center [520, 426] width 479 height 68
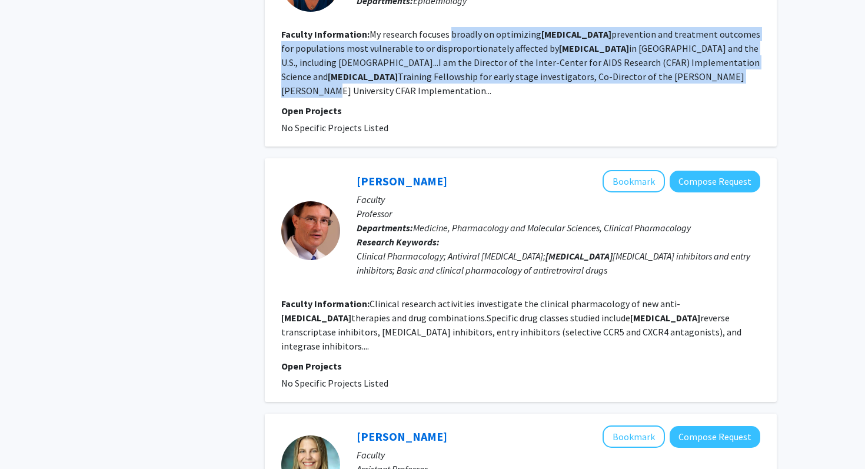
scroll to position [692, 0]
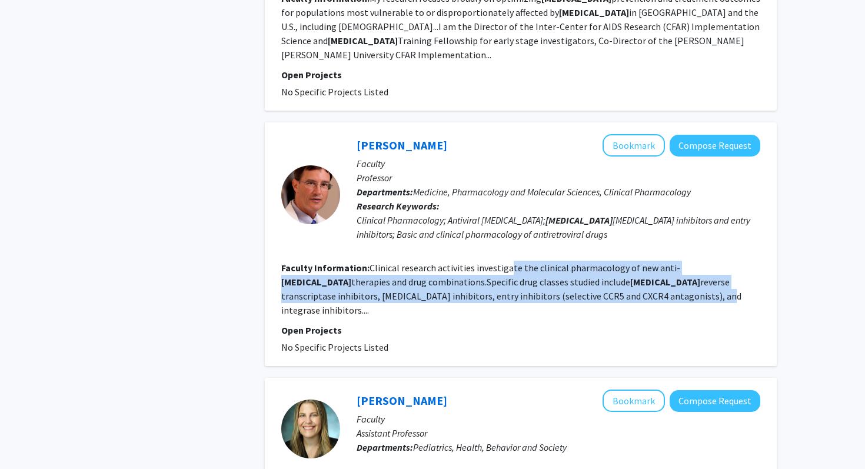
drag, startPoint x: 507, startPoint y: 270, endPoint x: 506, endPoint y: 234, distance: 35.3
click at [506, 262] on fg-read-more "Clinical research activities investigate the clinical pharmacology of new anti-…" at bounding box center [511, 289] width 460 height 54
drag, startPoint x: 506, startPoint y: 234, endPoint x: 536, endPoint y: 267, distance: 44.6
click at [536, 267] on fg-read-more "Clinical research activities investigate the clinical pharmacology of new anti-…" at bounding box center [511, 289] width 460 height 54
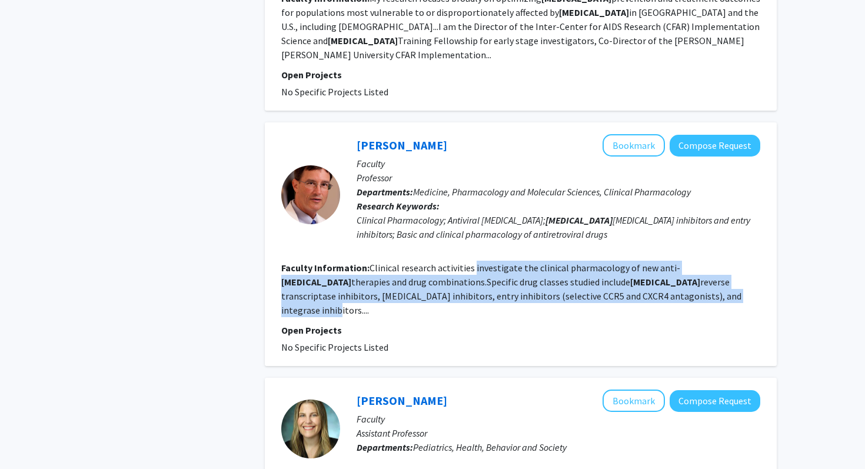
click at [536, 267] on fg-read-more "Clinical research activities investigate the clinical pharmacology of new anti-…" at bounding box center [511, 289] width 460 height 54
drag, startPoint x: 536, startPoint y: 267, endPoint x: 535, endPoint y: 227, distance: 40.6
click at [535, 227] on fg-search-faculty "Charles Flexner Bookmark Compose Request Faculty Professor Departments: Medicin…" at bounding box center [520, 244] width 479 height 220
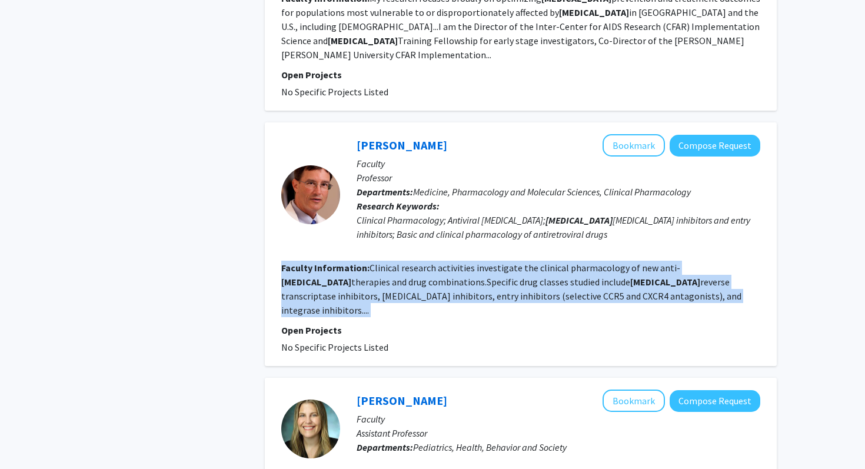
drag, startPoint x: 535, startPoint y: 227, endPoint x: 593, endPoint y: 269, distance: 72.1
click at [593, 269] on fg-search-faculty "Charles Flexner Bookmark Compose Request Faculty Professor Departments: Medicin…" at bounding box center [520, 244] width 479 height 220
click at [593, 269] on section "Faculty Information: Clinical research activities investigate the clinical phar…" at bounding box center [520, 289] width 479 height 57
drag, startPoint x: 593, startPoint y: 269, endPoint x: 591, endPoint y: 227, distance: 42.4
click at [591, 227] on fg-search-faculty "Charles Flexner Bookmark Compose Request Faculty Professor Departments: Medicin…" at bounding box center [520, 244] width 479 height 220
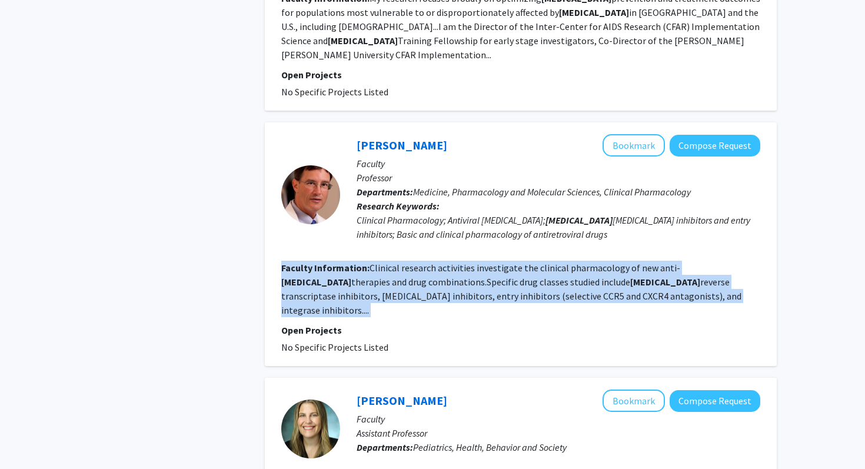
click at [591, 227] on fg-search-faculty "Charles Flexner Bookmark Compose Request Faculty Professor Departments: Medicin…" at bounding box center [520, 244] width 479 height 220
drag, startPoint x: 591, startPoint y: 227, endPoint x: 596, endPoint y: 275, distance: 48.6
click at [600, 274] on fg-search-faculty "Charles Flexner Bookmark Compose Request Faculty Professor Departments: Medicin…" at bounding box center [520, 244] width 479 height 220
click at [596, 275] on fg-search-faculty "Charles Flexner Bookmark Compose Request Faculty Professor Departments: Medicin…" at bounding box center [520, 244] width 479 height 220
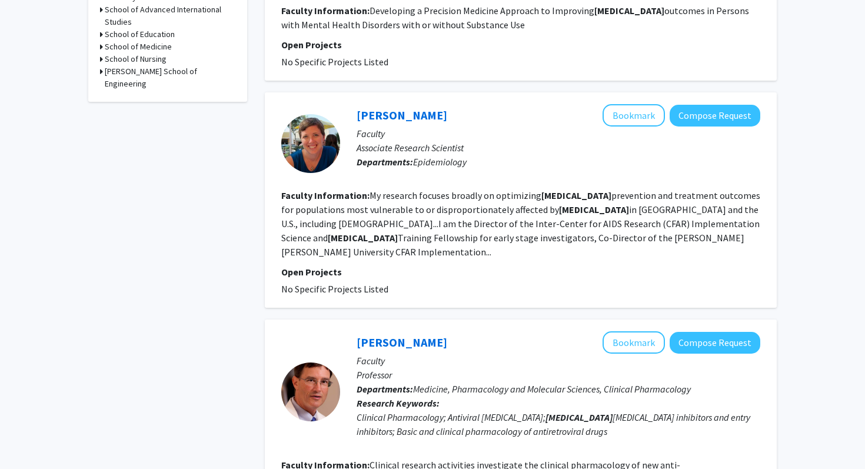
scroll to position [494, 0]
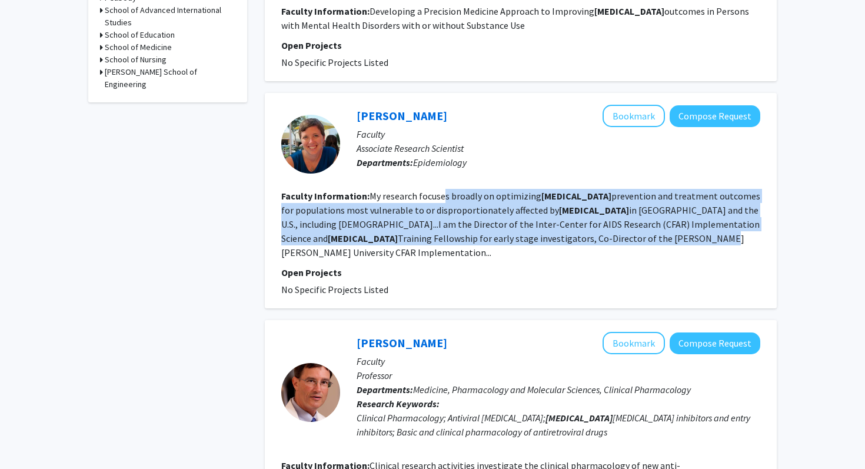
drag, startPoint x: 456, startPoint y: 221, endPoint x: 440, endPoint y: 179, distance: 44.5
click at [440, 190] on fg-read-more "My research focuses broadly on optimizing HIV prevention and treatment outcomes…" at bounding box center [520, 224] width 479 height 68
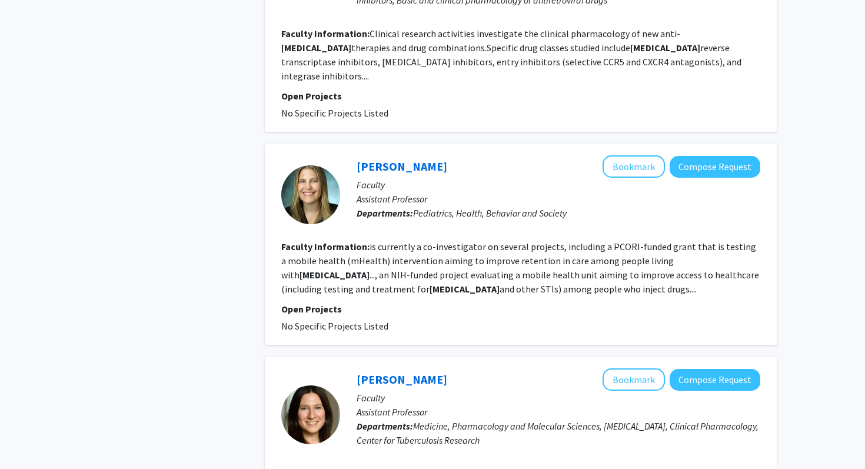
scroll to position [938, 0]
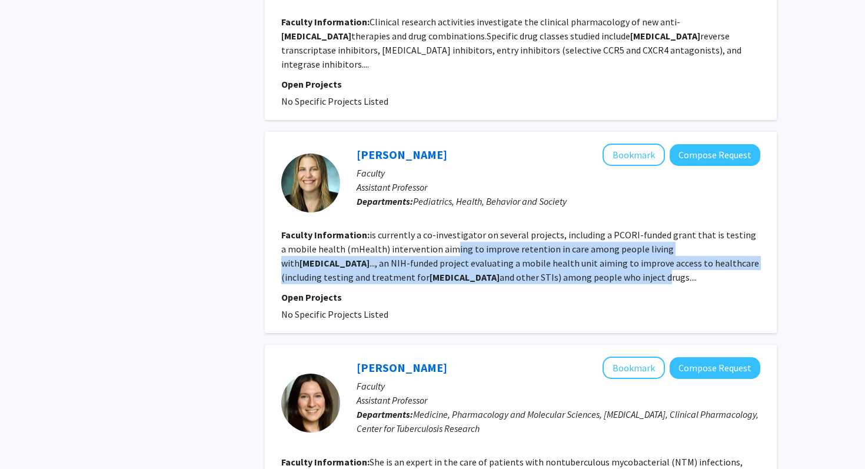
drag, startPoint x: 443, startPoint y: 231, endPoint x: 443, endPoint y: 205, distance: 25.9
click at [443, 229] on fg-read-more "is currently a co-investigator on several projects, including a PCORI-funded gr…" at bounding box center [520, 256] width 478 height 54
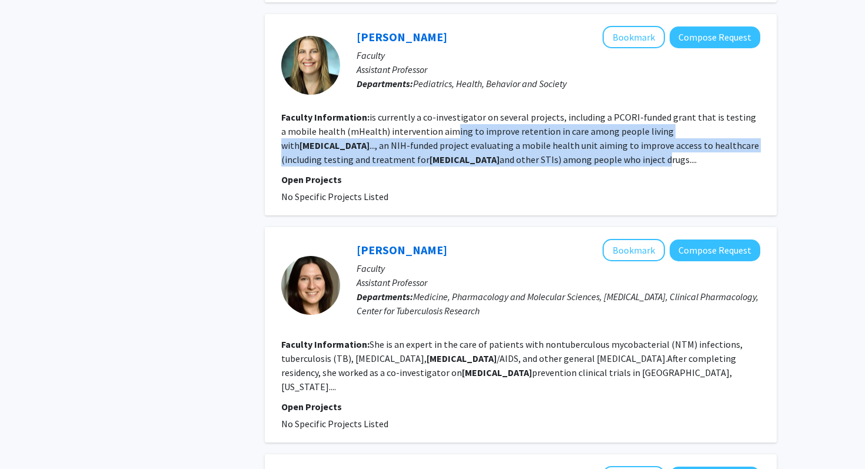
scroll to position [1077, 0]
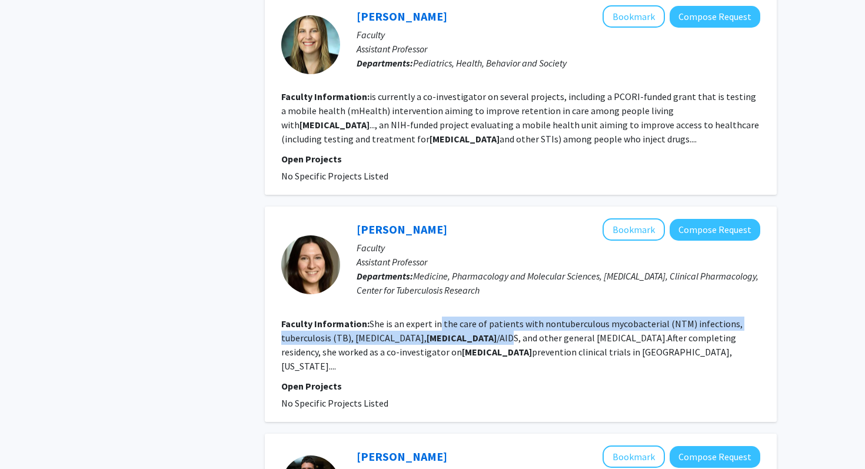
drag, startPoint x: 437, startPoint y: 276, endPoint x: 440, endPoint y: 303, distance: 26.7
click at [441, 317] on section "Faculty Information: She is an expert in the care of patients with nontuberculo…" at bounding box center [520, 345] width 479 height 57
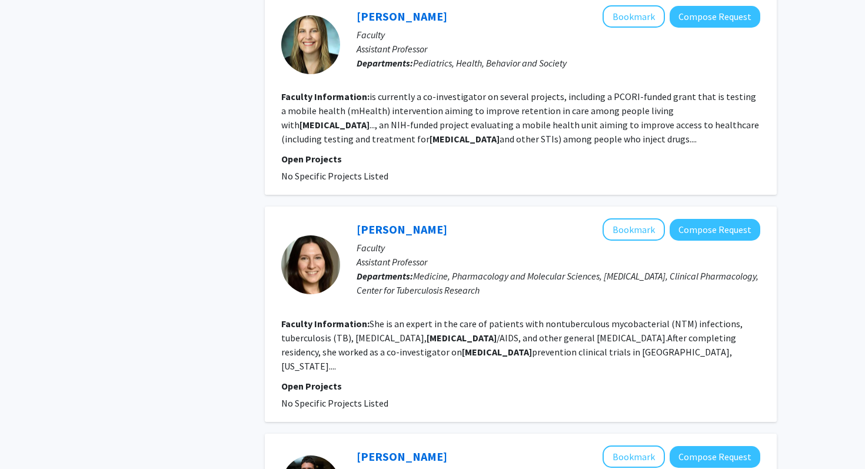
click at [463, 317] on section "Faculty Information: She is an expert in the care of patients with nontuberculo…" at bounding box center [520, 345] width 479 height 57
drag, startPoint x: 463, startPoint y: 302, endPoint x: 461, endPoint y: 293, distance: 9.7
click at [461, 317] on section "Faculty Information: She is an expert in the care of patients with nontuberculo…" at bounding box center [520, 345] width 479 height 57
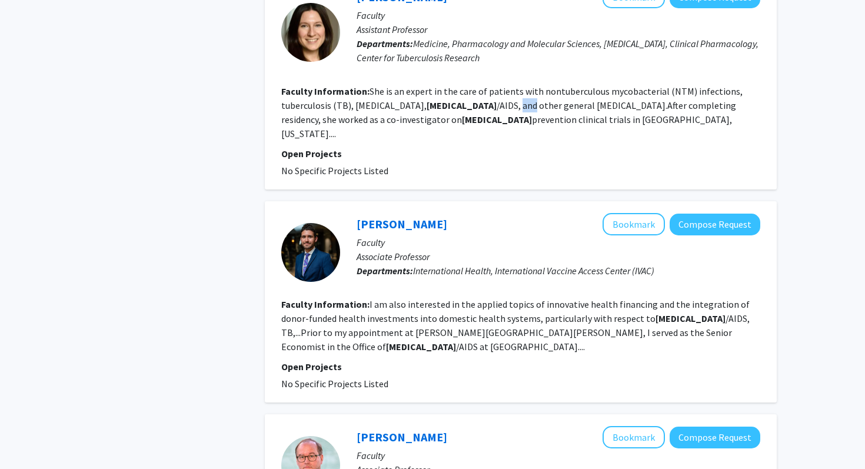
scroll to position [1310, 0]
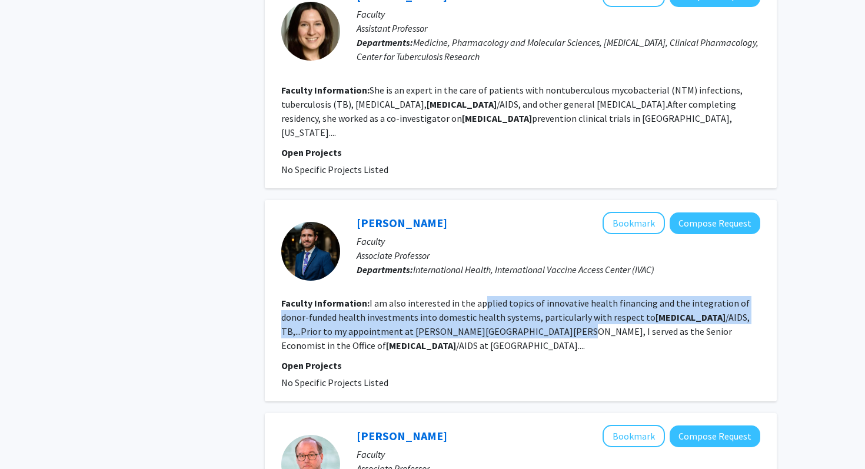
drag, startPoint x: 484, startPoint y: 278, endPoint x: 480, endPoint y: 242, distance: 36.7
click at [480, 297] on fg-read-more "I am also interested in the applied topics of innovative health financing and t…" at bounding box center [515, 324] width 469 height 54
drag, startPoint x: 480, startPoint y: 242, endPoint x: 500, endPoint y: 271, distance: 35.9
click at [500, 297] on fg-read-more "I am also interested in the applied topics of innovative health financing and t…" at bounding box center [515, 324] width 469 height 54
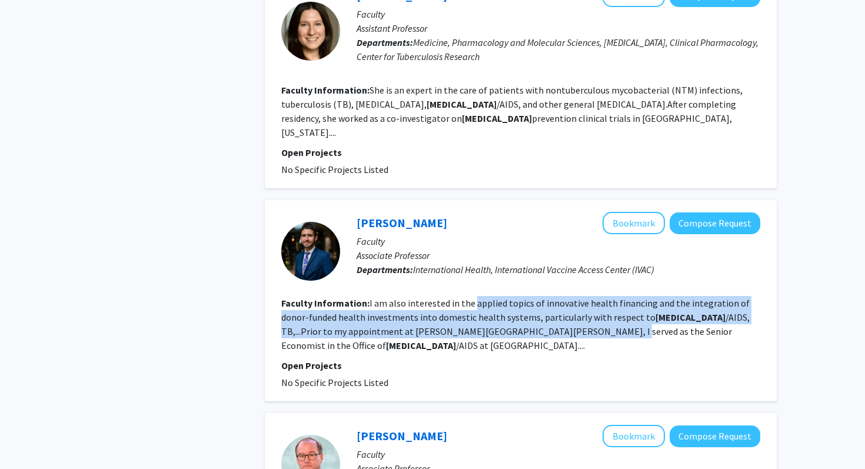
click at [500, 297] on fg-read-more "I am also interested in the applied topics of innovative health financing and t…" at bounding box center [515, 324] width 469 height 54
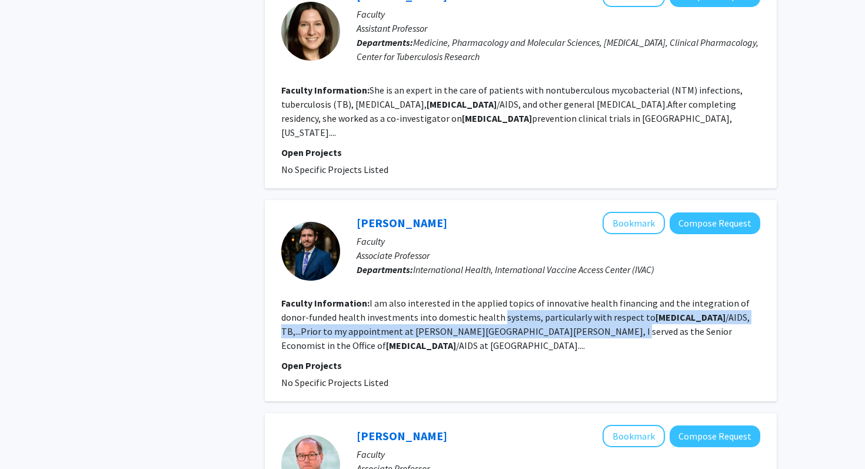
drag, startPoint x: 500, startPoint y: 271, endPoint x: 500, endPoint y: 247, distance: 24.7
click at [500, 297] on fg-read-more "I am also interested in the applied topics of innovative health financing and t…" at bounding box center [515, 324] width 469 height 54
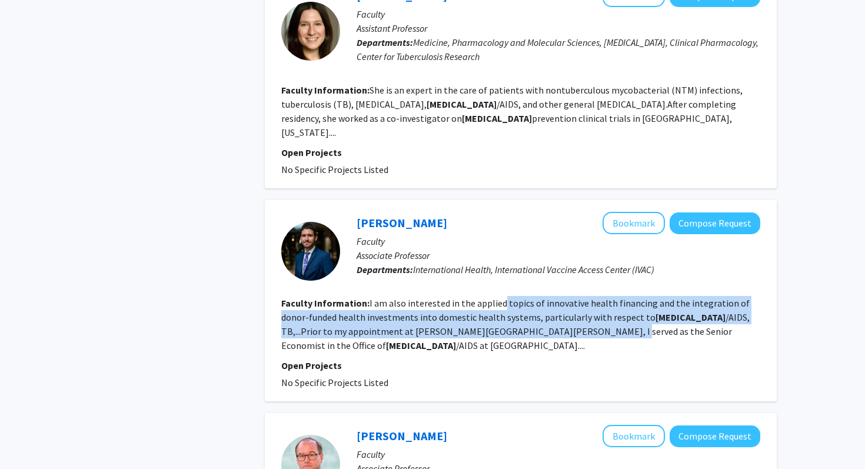
click at [500, 297] on fg-read-more "I am also interested in the applied topics of innovative health financing and t…" at bounding box center [515, 324] width 469 height 54
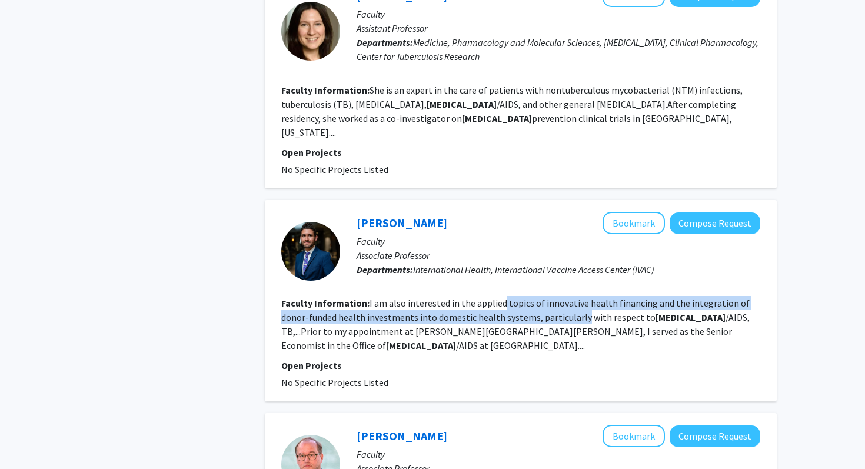
drag, startPoint x: 500, startPoint y: 247, endPoint x: 529, endPoint y: 267, distance: 35.4
click at [529, 296] on section "Faculty Information: I am also interested in the applied topics of innovative h…" at bounding box center [520, 324] width 479 height 57
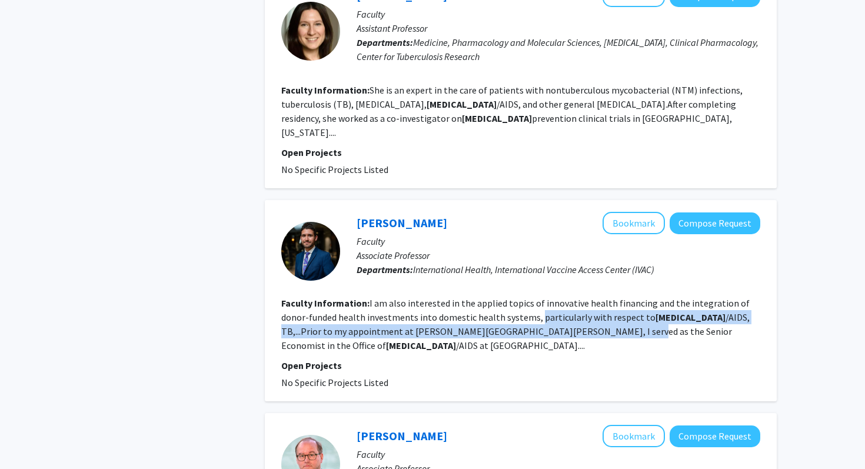
drag, startPoint x: 529, startPoint y: 267, endPoint x: 544, endPoint y: 271, distance: 15.7
click at [544, 296] on section "Faculty Information: I am also interested in the applied topics of innovative h…" at bounding box center [520, 324] width 479 height 57
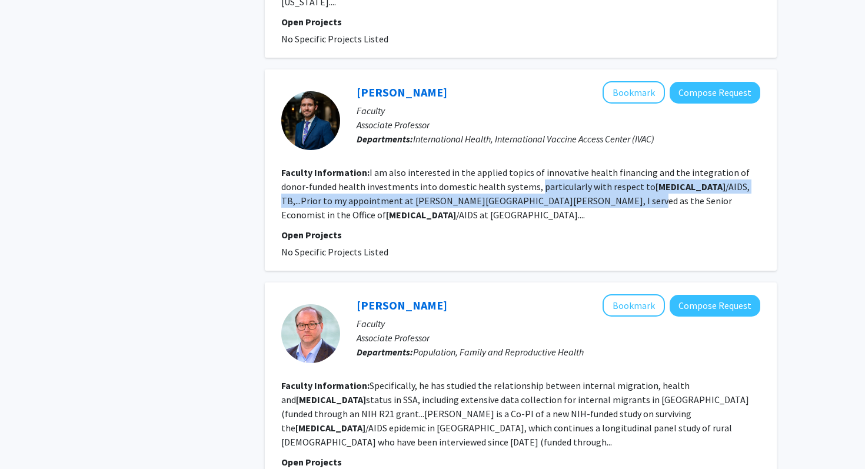
scroll to position [1523, 0]
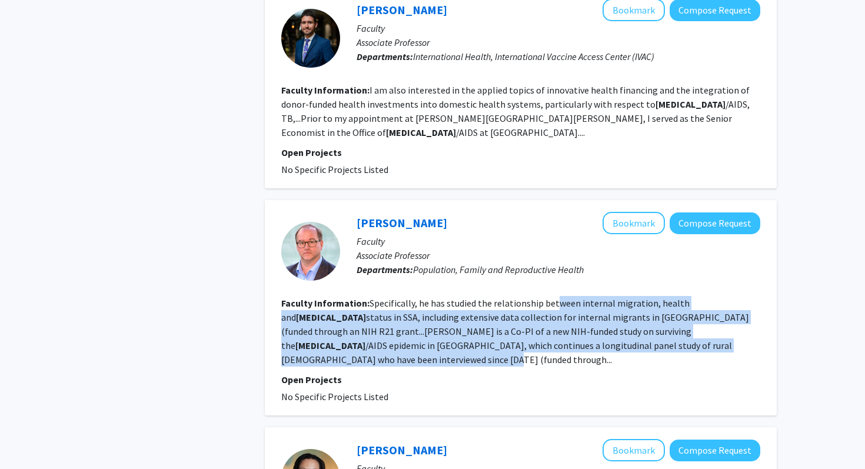
drag, startPoint x: 553, startPoint y: 283, endPoint x: 555, endPoint y: 229, distance: 54.2
click at [555, 229] on fg-search-faculty "Philip Anglewicz Bookmark Compose Request Faculty Associate Professor Departmen…" at bounding box center [520, 308] width 479 height 192
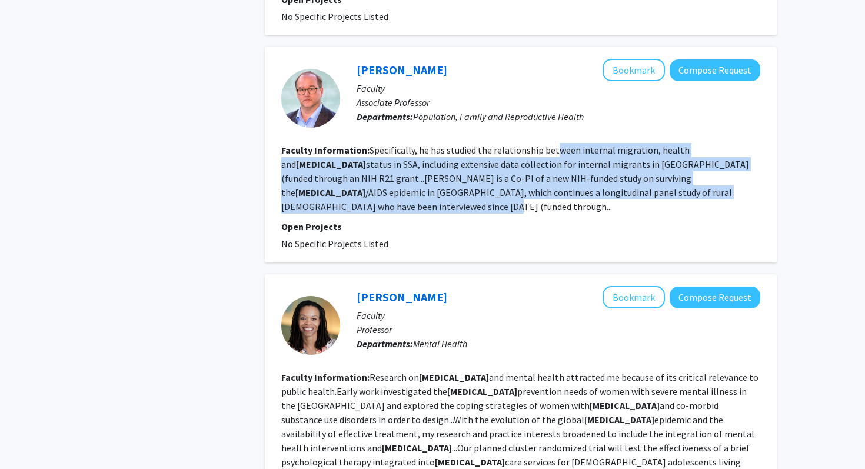
scroll to position [1677, 0]
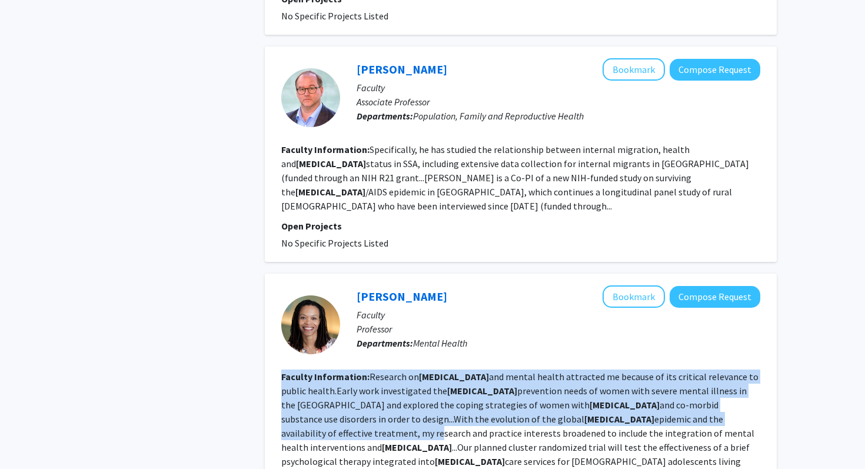
drag, startPoint x: 545, startPoint y: 280, endPoint x: 525, endPoint y: 350, distance: 73.4
click at [532, 341] on fg-search-faculty "Pamela Collins Bookmark Compose Request Faculty Professor Departments: Mental H…" at bounding box center [520, 402] width 479 height 234
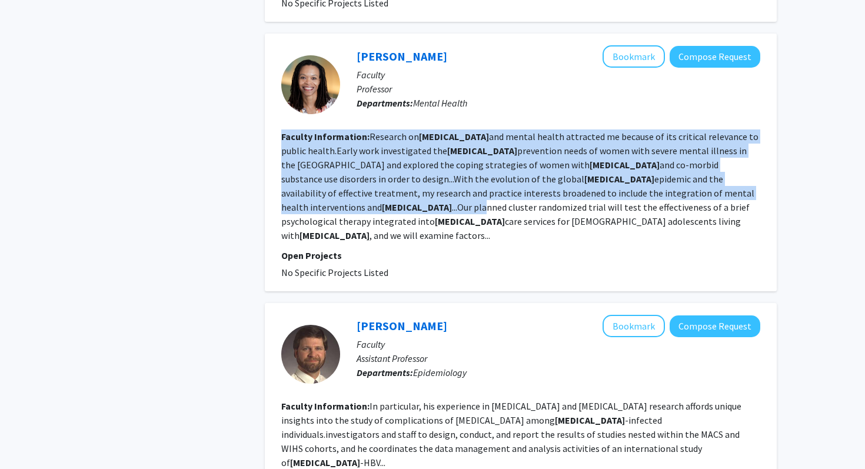
scroll to position [1927, 0]
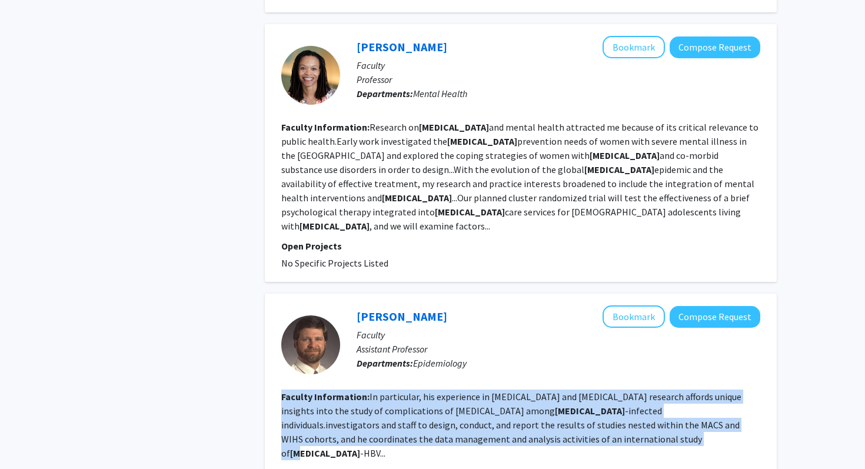
drag, startPoint x: 542, startPoint y: 341, endPoint x: 540, endPoint y: 282, distance: 58.9
click at [540, 306] on fg-search-faculty "Eric Seaberg Bookmark Compose Request Faculty Assistant Professor Departments: …" at bounding box center [520, 402] width 479 height 192
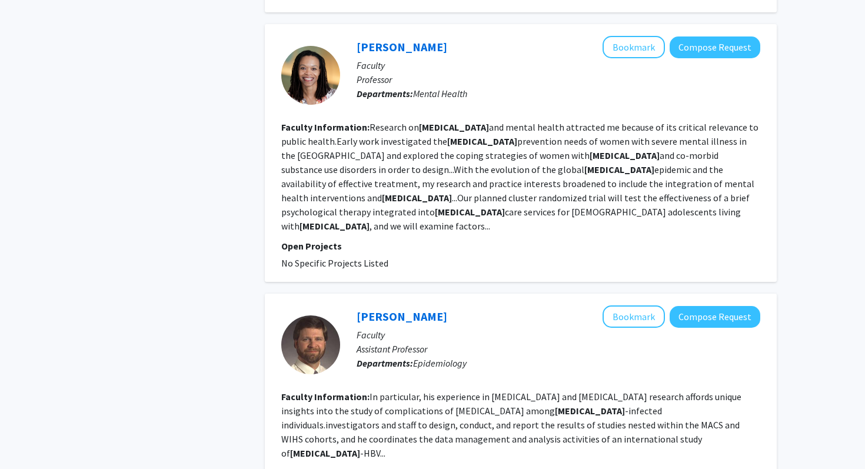
click at [543, 391] on fg-read-more "In particular, his experience in liver transplantation and viral hepatitis rese…" at bounding box center [511, 425] width 460 height 68
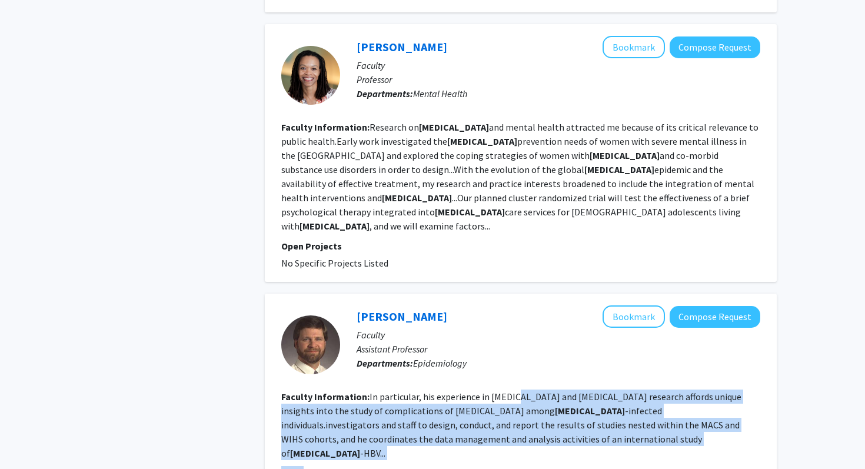
drag, startPoint x: 543, startPoint y: 291, endPoint x: 543, endPoint y: 350, distance: 58.3
click at [543, 350] on fg-search-faculty "Eric Seaberg Bookmark Compose Request Faculty Assistant Professor Departments: …" at bounding box center [520, 402] width 479 height 192
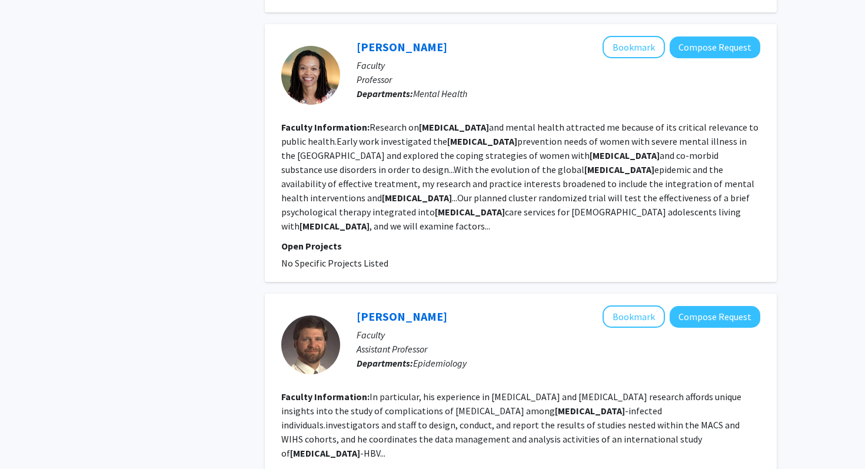
drag, startPoint x: 543, startPoint y: 350, endPoint x: 543, endPoint y: 343, distance: 7.1
click at [543, 343] on fg-search-faculty "Eric Seaberg Bookmark Compose Request Faculty Assistant Professor Departments: …" at bounding box center [520, 402] width 479 height 192
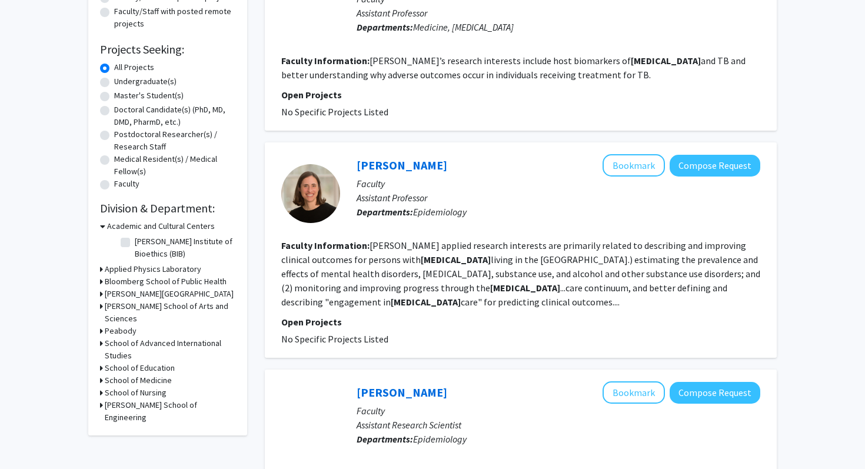
scroll to position [174, 0]
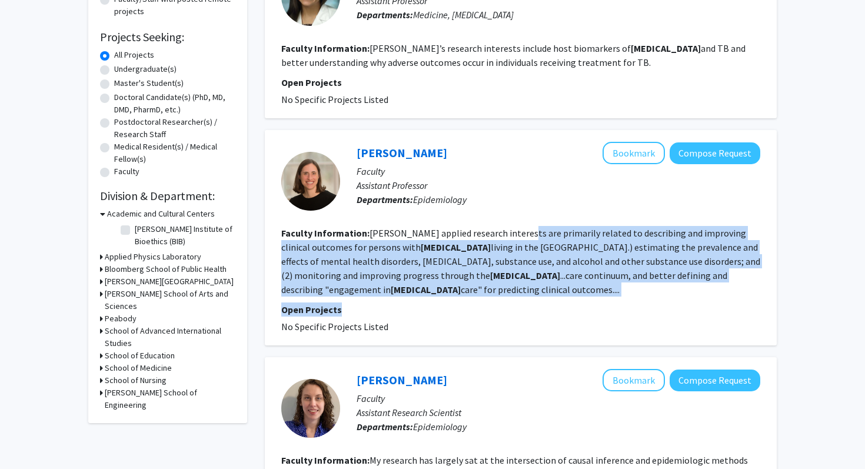
drag, startPoint x: 506, startPoint y: 303, endPoint x: 514, endPoint y: 231, distance: 72.4
click at [514, 231] on fg-search-faculty "Catherine Lesko Bookmark Compose Request Faculty Assistant Professor Department…" at bounding box center [520, 238] width 479 height 192
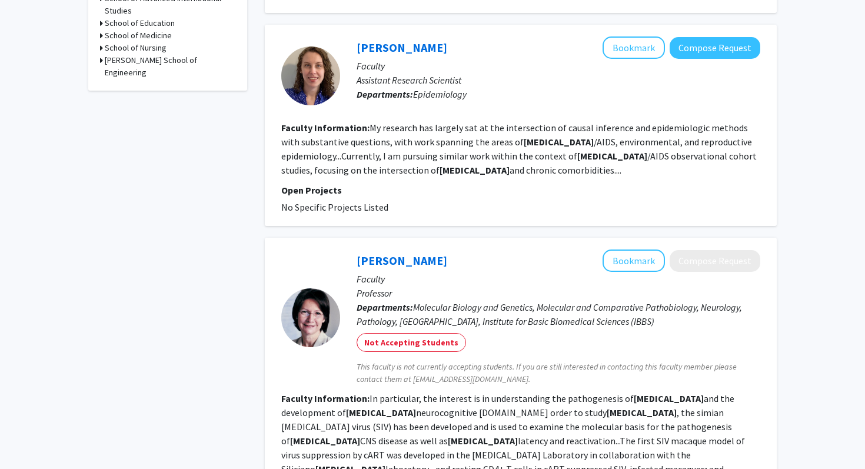
scroll to position [516, 0]
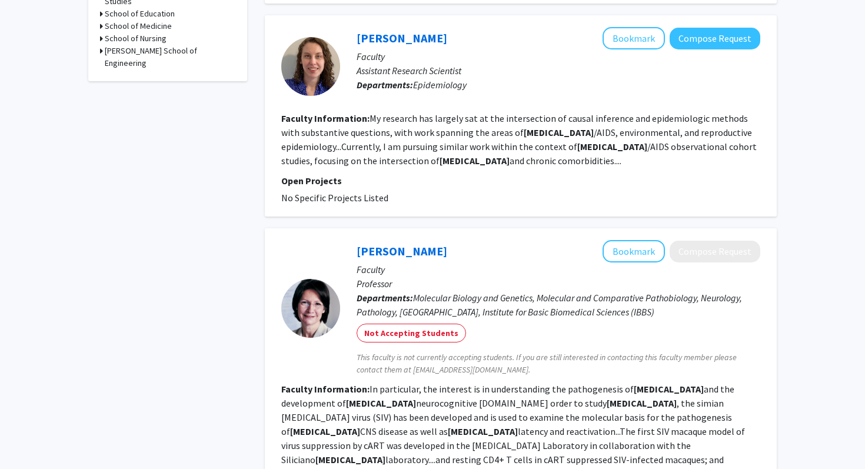
drag, startPoint x: 520, startPoint y: 168, endPoint x: 517, endPoint y: 120, distance: 47.7
click at [517, 120] on fg-search-faculty "Jacqueline Rudolph Bookmark Compose Request Faculty Assistant Research Scientis…" at bounding box center [520, 116] width 479 height 178
click at [517, 120] on fg-read-more "My research has largely sat at the intersection of causal inference and epidemi…" at bounding box center [519, 139] width 476 height 54
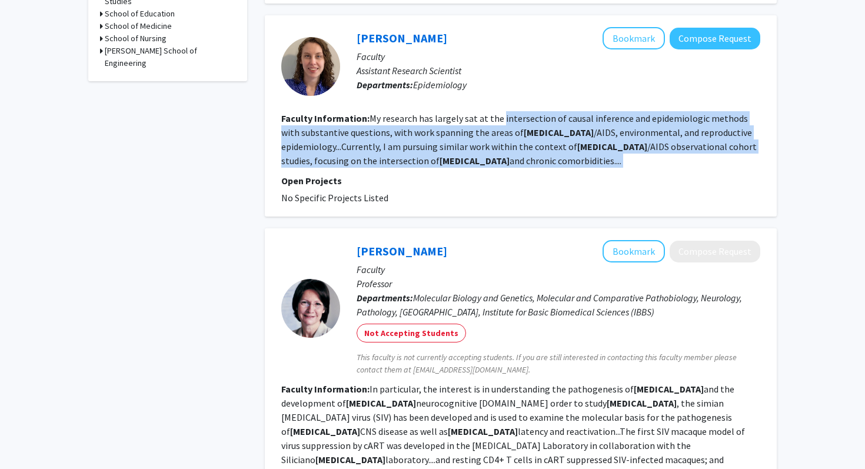
drag, startPoint x: 517, startPoint y: 120, endPoint x: 514, endPoint y: 165, distance: 44.8
click at [514, 165] on section "Faculty Information: My research has largely sat at the intersection of causal …" at bounding box center [520, 139] width 479 height 57
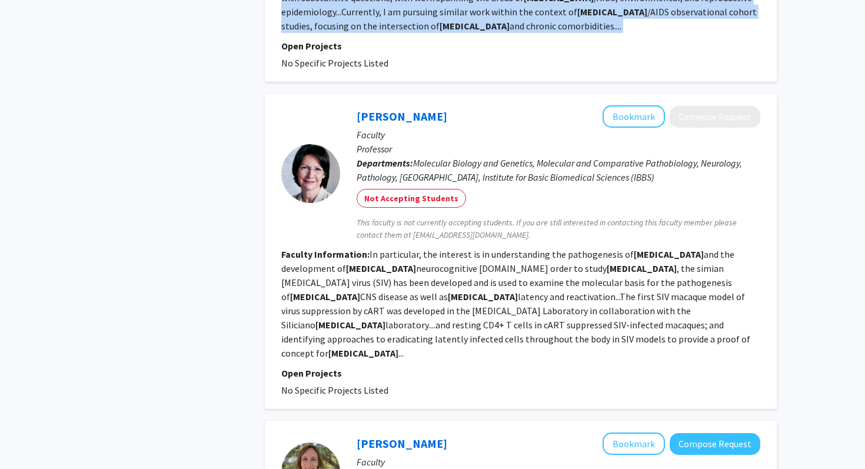
scroll to position [665, 0]
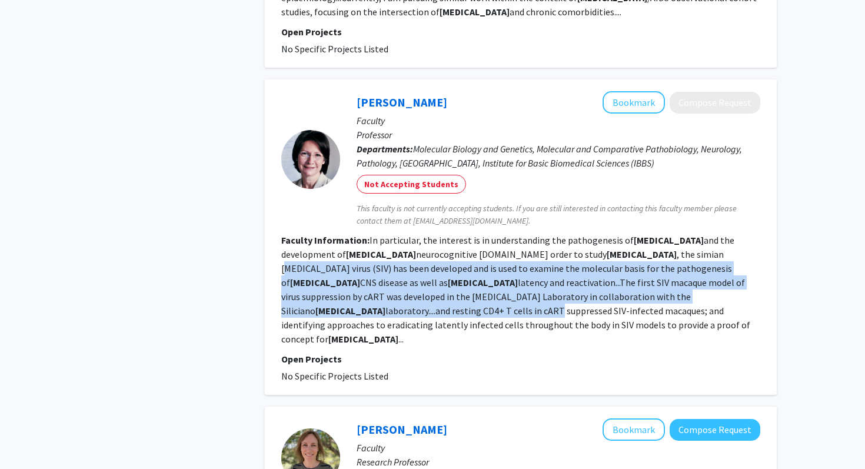
drag, startPoint x: 506, startPoint y: 250, endPoint x: 498, endPoint y: 304, distance: 54.7
click at [498, 304] on fg-read-more "In particular, the interest is in understanding the pathogenesis of HIV and the…" at bounding box center [515, 289] width 469 height 111
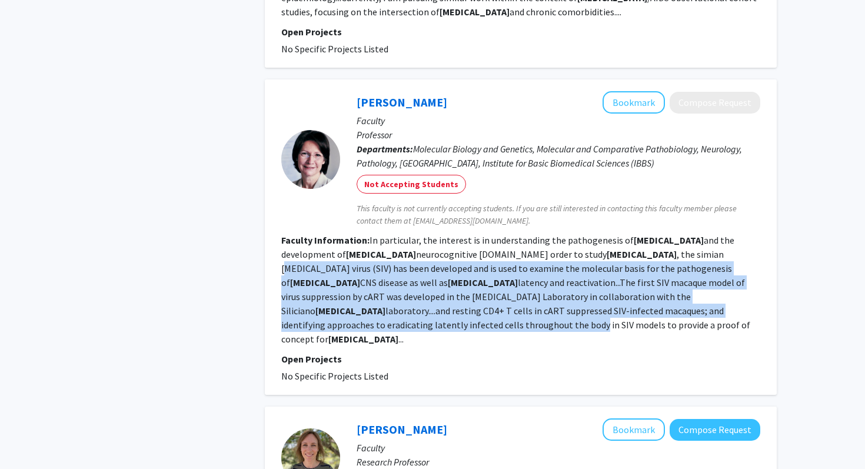
click at [498, 304] on fg-read-more "In particular, the interest is in understanding the pathogenesis of HIV and the…" at bounding box center [515, 289] width 469 height 111
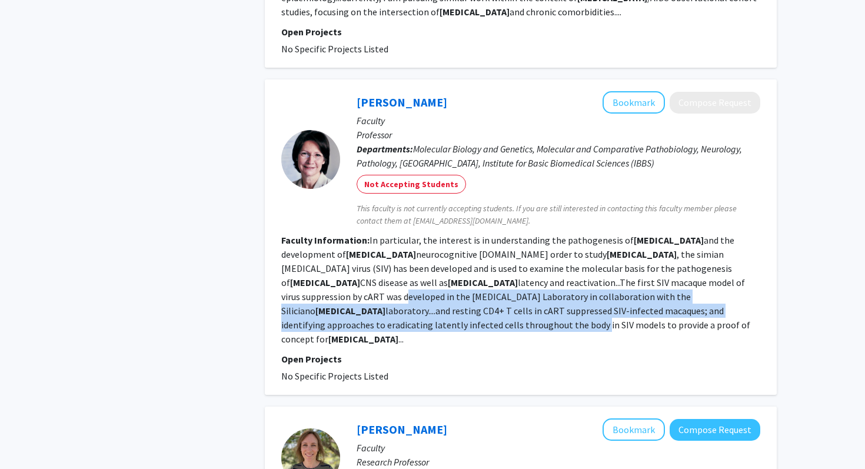
drag, startPoint x: 498, startPoint y: 304, endPoint x: 498, endPoint y: 284, distance: 20.6
click at [498, 284] on fg-read-more "In particular, the interest is in understanding the pathogenesis of HIV and the…" at bounding box center [515, 289] width 469 height 111
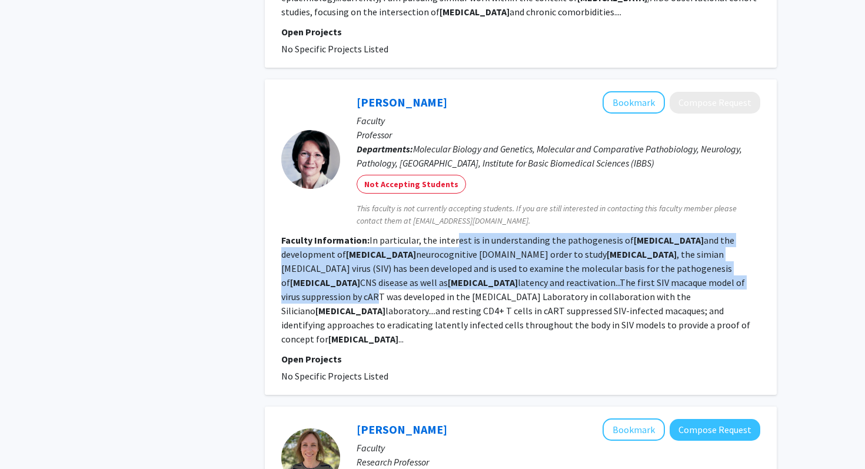
drag, startPoint x: 450, startPoint y: 283, endPoint x: 452, endPoint y: 237, distance: 46.0
click at [452, 237] on fg-read-more "In particular, the interest is in understanding the pathogenesis of HIV and the…" at bounding box center [515, 289] width 469 height 111
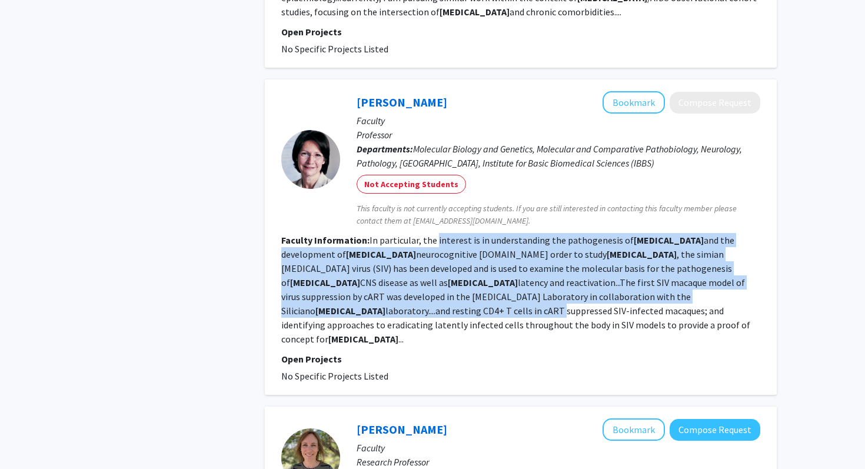
drag, startPoint x: 452, startPoint y: 237, endPoint x: 499, endPoint y: 298, distance: 76.4
click at [500, 297] on fg-read-more "In particular, the interest is in understanding the pathogenesis of HIV and the…" at bounding box center [515, 289] width 469 height 111
click at [499, 298] on fg-read-more "In particular, the interest is in understanding the pathogenesis of HIV and the…" at bounding box center [515, 289] width 469 height 111
drag, startPoint x: 499, startPoint y: 298, endPoint x: 500, endPoint y: 234, distance: 63.6
click at [500, 234] on fg-read-more "In particular, the interest is in understanding the pathogenesis of HIV and the…" at bounding box center [515, 289] width 469 height 111
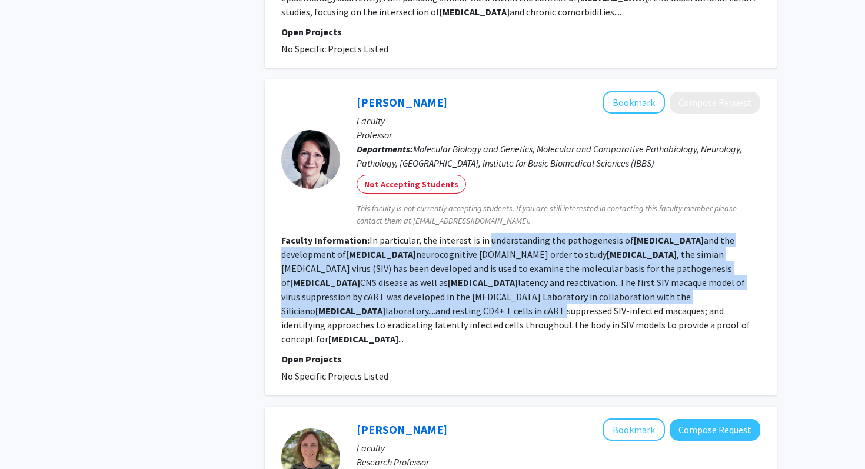
click at [500, 234] on fg-read-more "In particular, the interest is in understanding the pathogenesis of HIV and the…" at bounding box center [515, 289] width 469 height 111
drag, startPoint x: 500, startPoint y: 234, endPoint x: 505, endPoint y: 294, distance: 60.3
click at [506, 294] on fg-read-more "In particular, the interest is in understanding the pathogenesis of HIV and the…" at bounding box center [515, 289] width 469 height 111
click at [505, 294] on fg-read-more "In particular, the interest is in understanding the pathogenesis of HIV and the…" at bounding box center [515, 289] width 469 height 111
drag, startPoint x: 505, startPoint y: 294, endPoint x: 504, endPoint y: 245, distance: 49.4
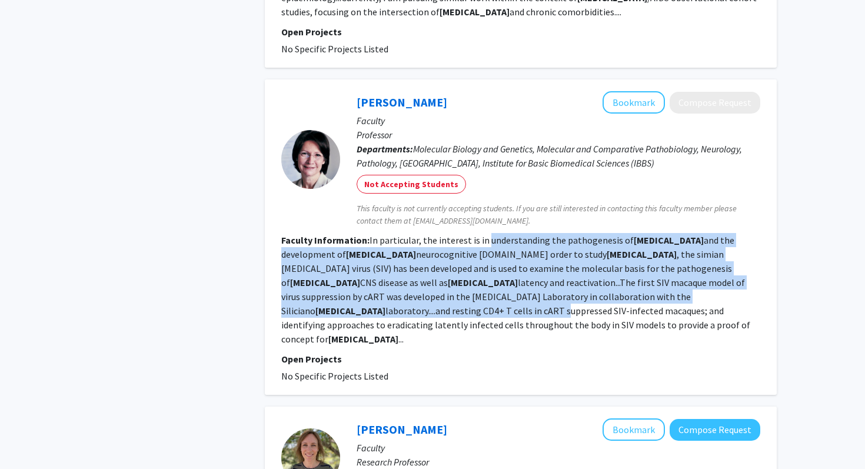
click at [504, 245] on fg-read-more "In particular, the interest is in understanding the pathogenesis of HIV and the…" at bounding box center [515, 289] width 469 height 111
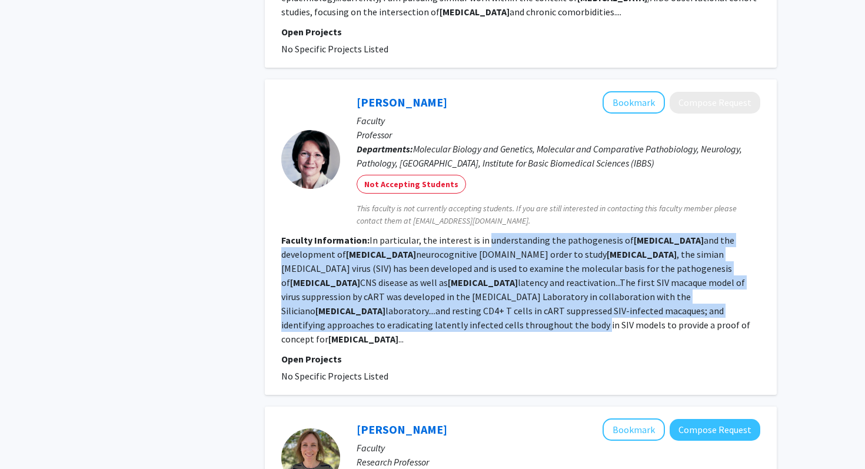
drag, startPoint x: 504, startPoint y: 245, endPoint x: 501, endPoint y: 316, distance: 70.7
click at [501, 316] on fg-read-more "In particular, the interest is in understanding the pathogenesis of HIV and the…" at bounding box center [515, 289] width 469 height 111
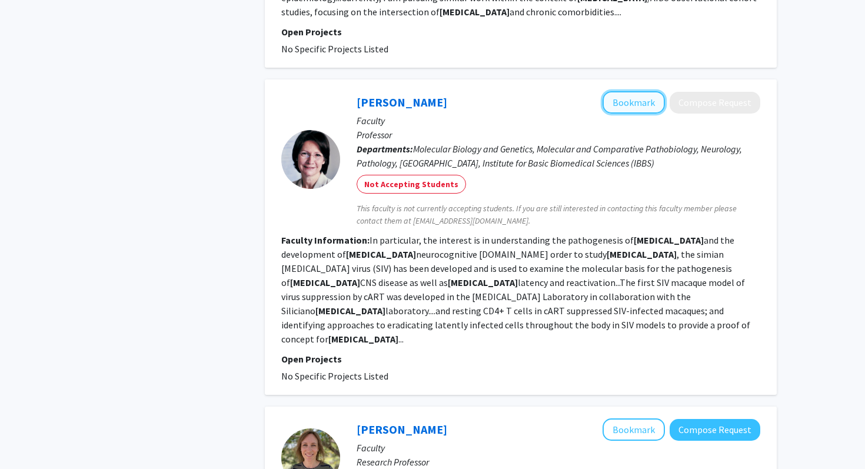
click at [613, 102] on button "Bookmark" at bounding box center [634, 102] width 62 height 22
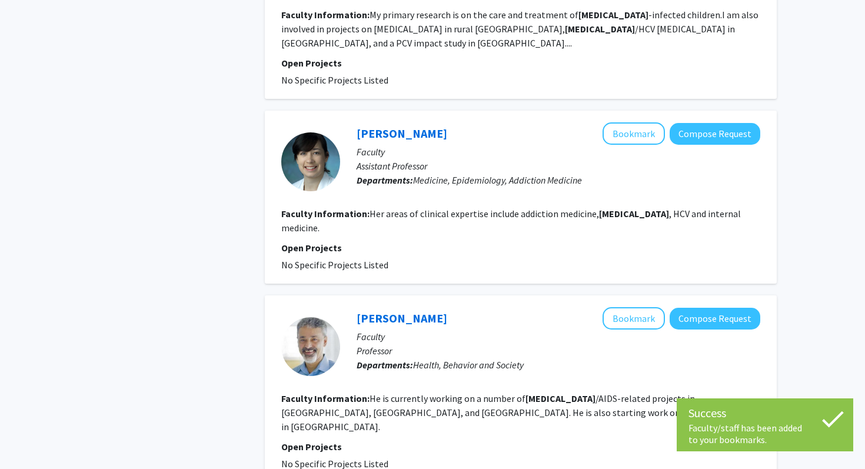
scroll to position [1171, 0]
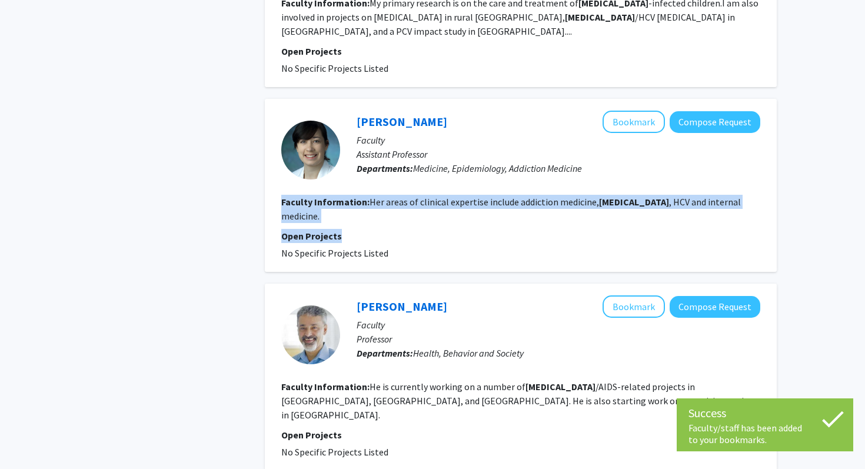
drag, startPoint x: 492, startPoint y: 173, endPoint x: 491, endPoint y: 150, distance: 23.6
click at [492, 150] on fg-search-faculty "Megan Buresh Bookmark Compose Request Faculty Assistant Professor Departments: …" at bounding box center [520, 186] width 479 height 150
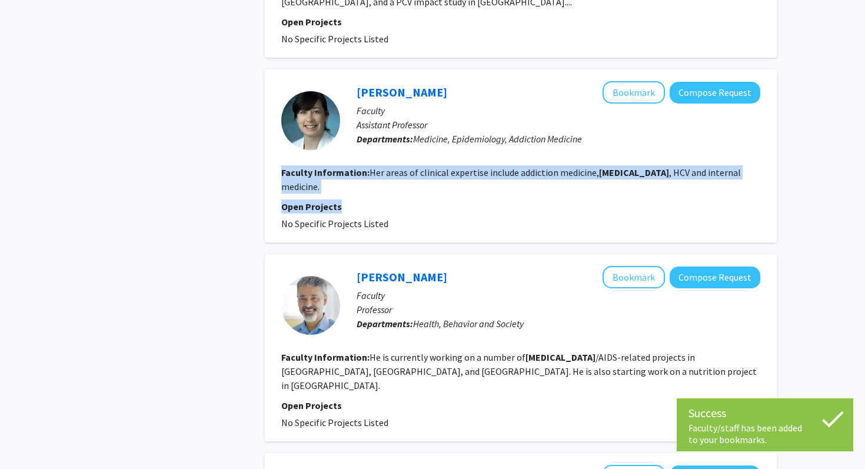
scroll to position [1246, 0]
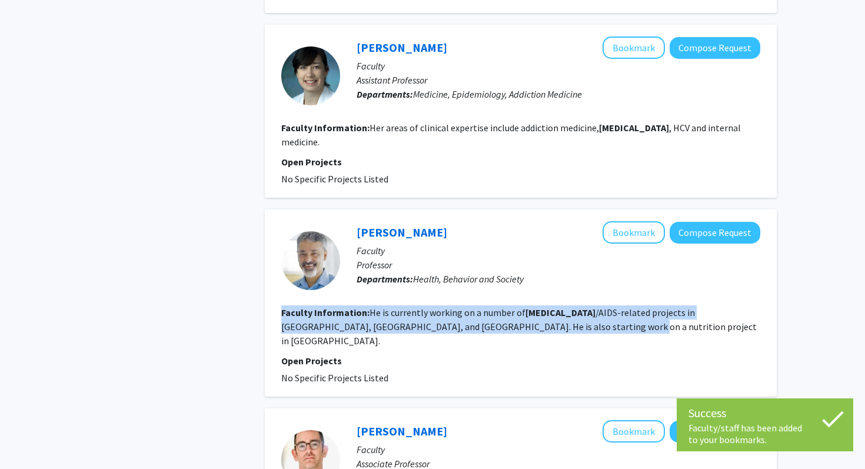
drag, startPoint x: 490, startPoint y: 274, endPoint x: 489, endPoint y: 246, distance: 27.7
click at [489, 246] on fg-search-faculty "Rajiv Rimal Bookmark Compose Request Faculty Professor Departments: Health, Beh…" at bounding box center [520, 303] width 479 height 164
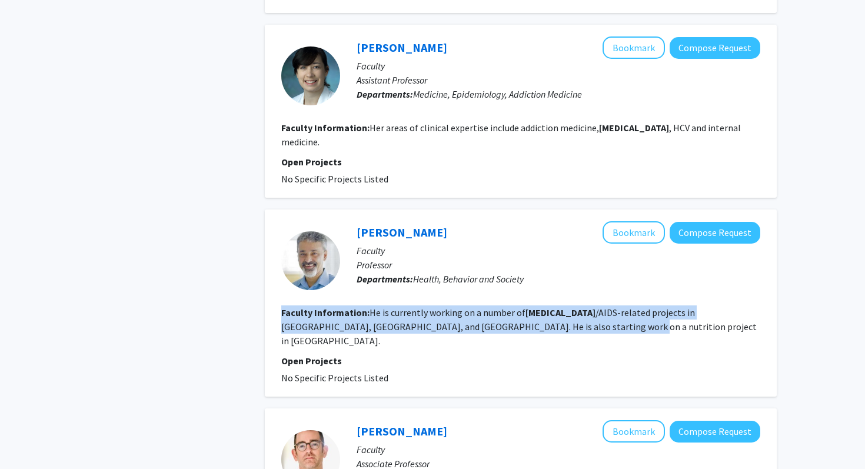
scroll to position [1480, 0]
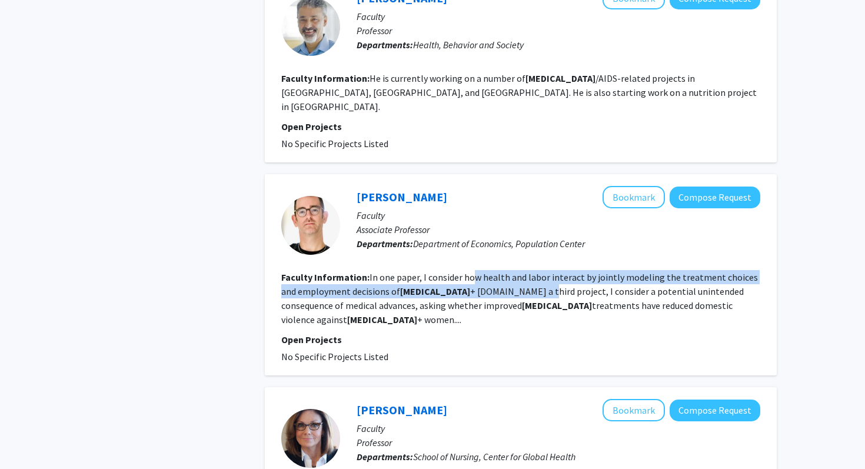
drag, startPoint x: 470, startPoint y: 226, endPoint x: 469, endPoint y: 199, distance: 27.1
click at [469, 270] on section "Faculty Information: In one paper, I consider how health and labor interact by …" at bounding box center [520, 298] width 479 height 57
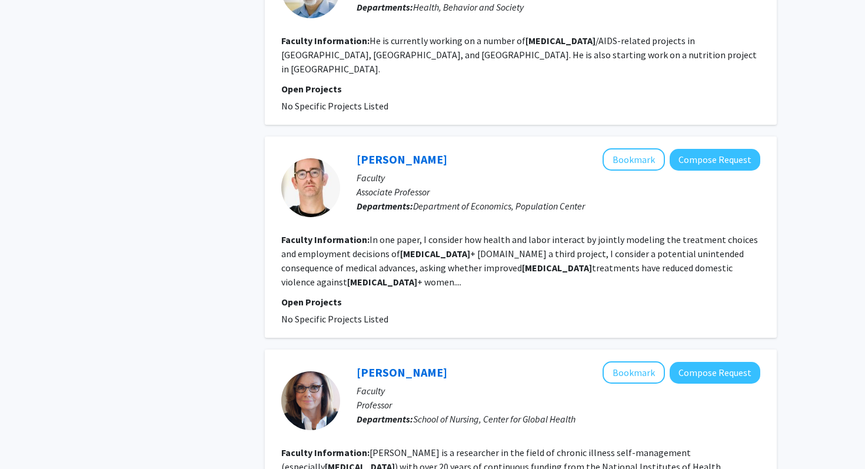
scroll to position [1526, 0]
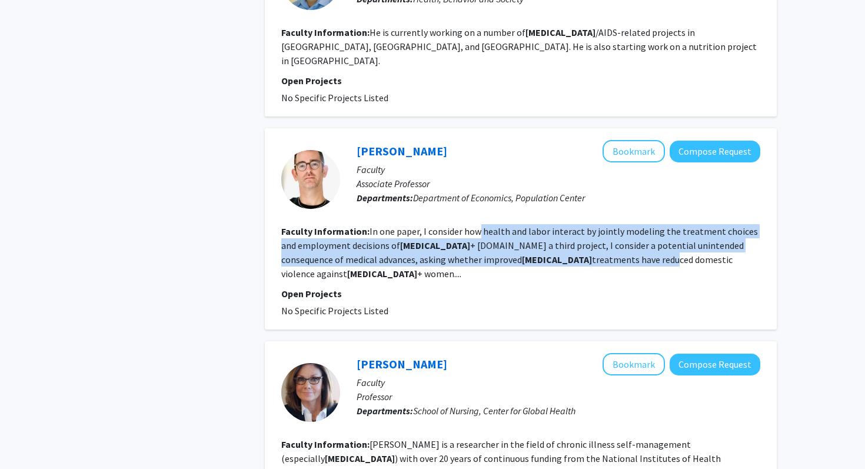
drag, startPoint x: 477, startPoint y: 190, endPoint x: 475, endPoint y: 165, distance: 24.2
click at [475, 225] on fg-read-more "In one paper, I consider how health and labor interact by jointly modeling the …" at bounding box center [519, 252] width 477 height 54
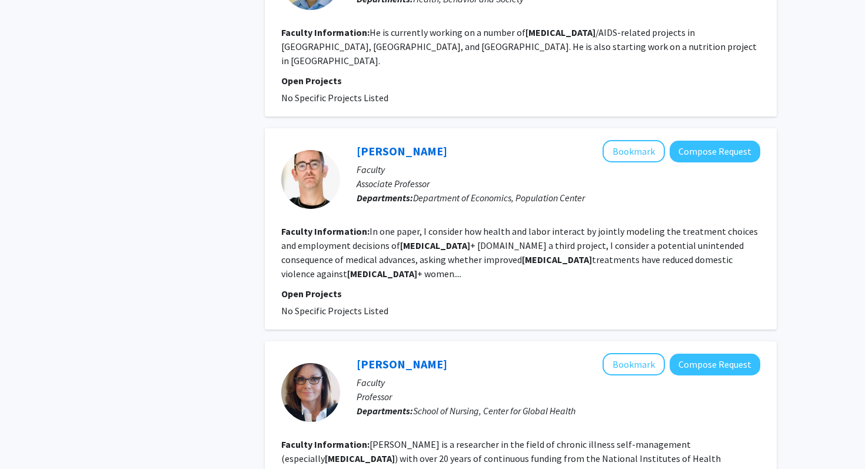
click at [475, 225] on fg-read-more "In one paper, I consider how health and labor interact by jointly modeling the …" at bounding box center [519, 252] width 477 height 54
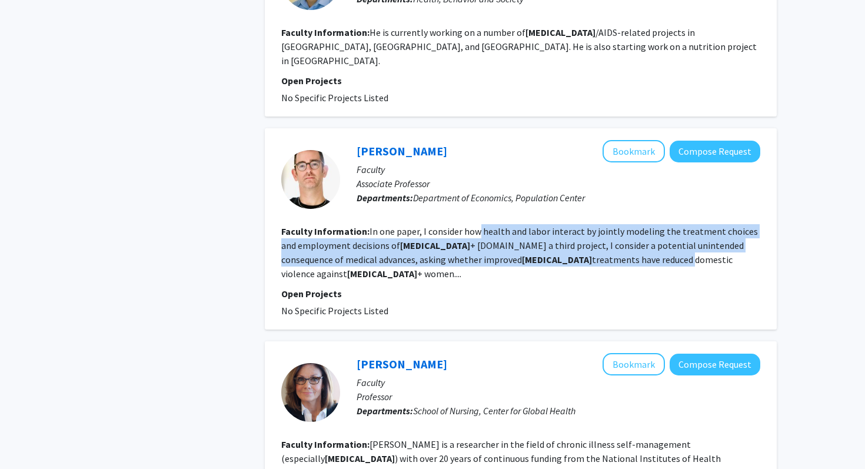
drag, startPoint x: 475, startPoint y: 165, endPoint x: 475, endPoint y: 188, distance: 22.4
click at [475, 225] on fg-read-more "In one paper, I consider how health and labor interact by jointly modeling the …" at bounding box center [519, 252] width 477 height 54
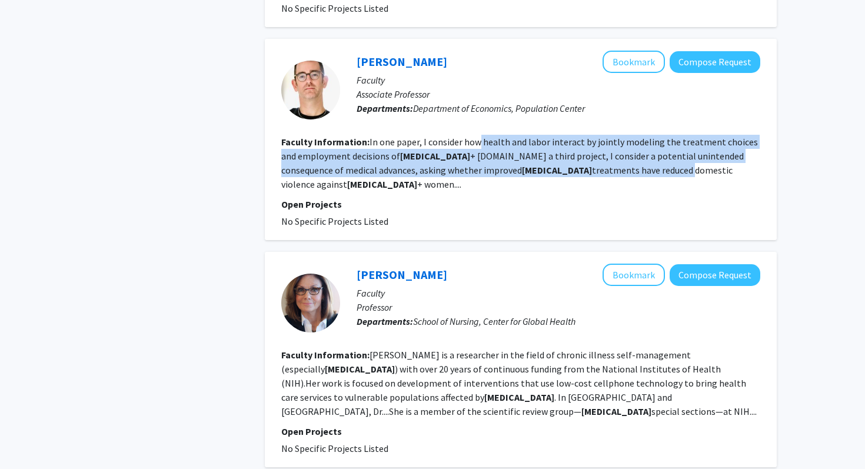
scroll to position [1652, 0]
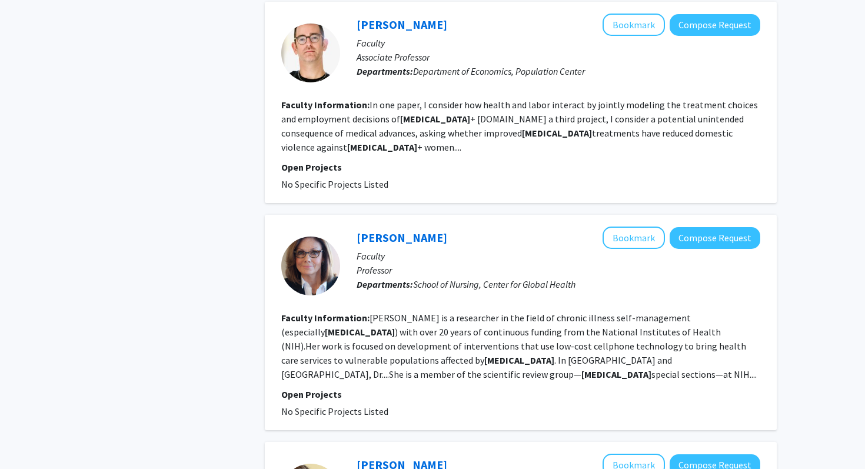
drag
click at [490, 312] on fg-read-more "Reynolds is a researcher in the field of chronic illness self-management (espec…" at bounding box center [519, 346] width 476 height 68
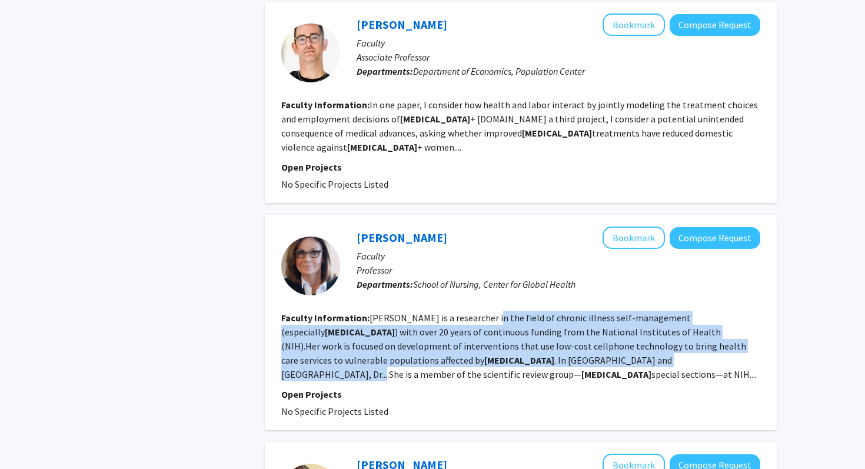
click at [485, 312] on fg-read-more "Reynolds is a researcher in the field of chronic illness self-management (espec…" at bounding box center [519, 346] width 476 height 68
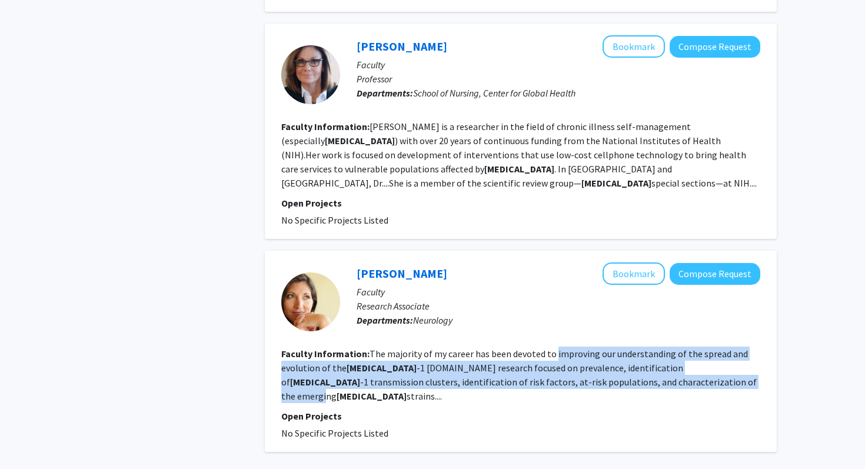
click at [553, 347] on section "Faculty Information: The majority of my career has been devoted to improving ou…" at bounding box center [520, 375] width 479 height 57
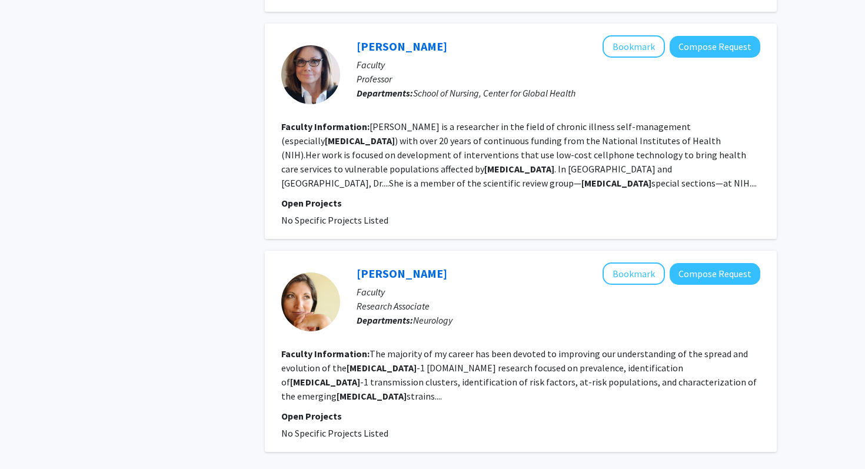
click at [553, 347] on section "Faculty Information: The majority of my career has been devoted to improving ou…" at bounding box center [520, 375] width 479 height 57
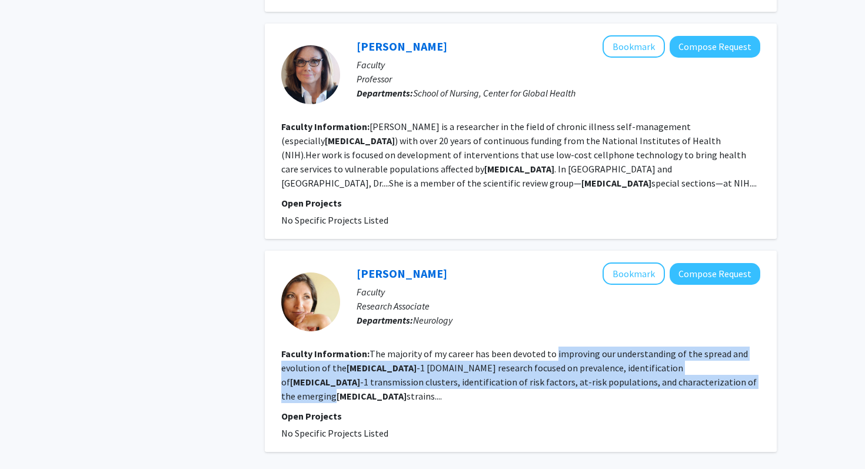
click at [550, 347] on section "Faculty Information: The majority of my career has been devoted to improving ou…" at bounding box center [520, 375] width 479 height 57
click at [549, 348] on fg-read-more "The majority of my career has been devoted to improving our understanding of th…" at bounding box center [519, 375] width 476 height 54
click at [549, 347] on section "Faculty Information: The majority of my career has been devoted to improving ou…" at bounding box center [520, 375] width 479 height 57
click at [548, 347] on section "Faculty Information: The majority of my career has been devoted to improving ou…" at bounding box center [520, 375] width 479 height 57
click at [547, 293] on fg-search-faculty "Lindsay Eyzaguirre Bookmark Compose Request Faculty Research Associate Departme…" at bounding box center [520, 352] width 479 height 178
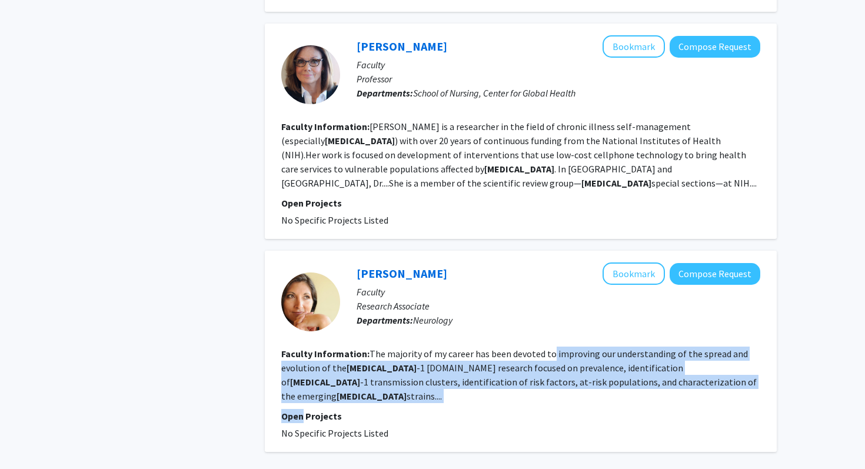
click at [549, 291] on fg-search-faculty "Lindsay Eyzaguirre Bookmark Compose Request Faculty Research Associate Departme…" at bounding box center [520, 352] width 479 height 178
click at [565, 263] on fg-search-faculty "Lindsay Eyzaguirre Bookmark Compose Request Faculty Research Associate Departme…" at bounding box center [520, 352] width 479 height 178
click at [565, 348] on fg-read-more "The majority of my career has been devoted to improving our understanding of th…" at bounding box center [519, 375] width 476 height 54
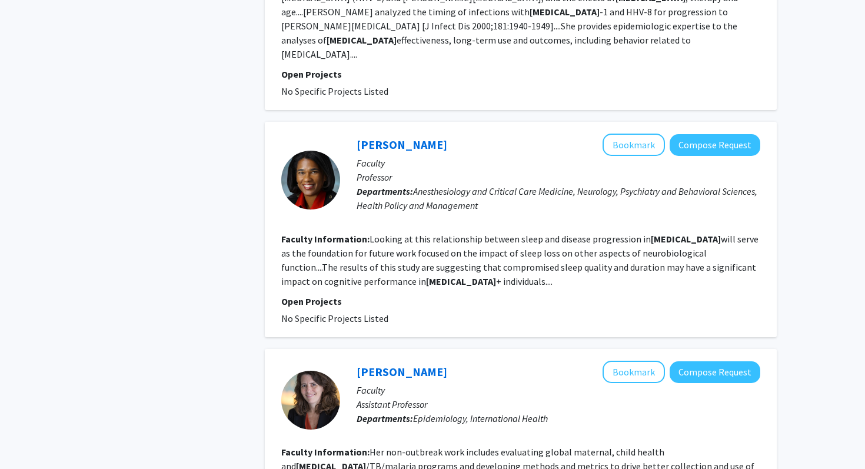
scroll to position [1410, 0]
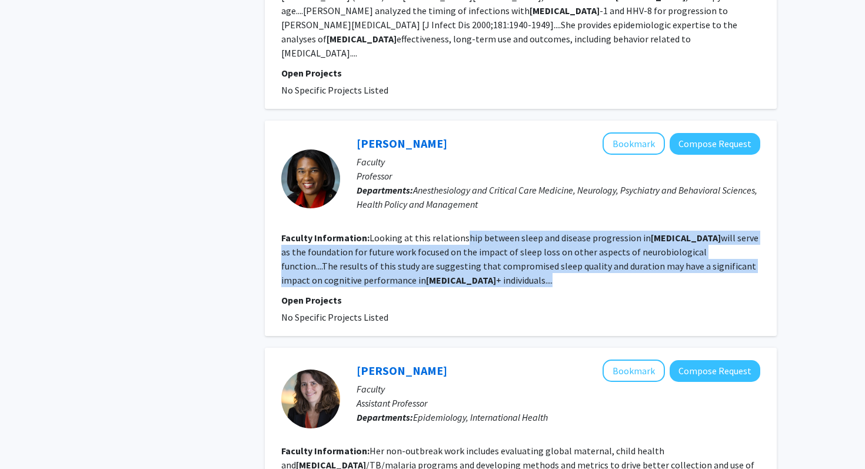
drag, startPoint x: 463, startPoint y: 221, endPoint x: 462, endPoint y: 177, distance: 44.2
click at [462, 231] on section "Faculty Information: Looking at this relationship between sleep and disease pro…" at bounding box center [520, 259] width 479 height 57
click at [462, 232] on fg-read-more "Looking at this relationship between sleep and disease progression in HIV will …" at bounding box center [519, 259] width 477 height 54
drag, startPoint x: 462, startPoint y: 177, endPoint x: 463, endPoint y: 224, distance: 47.1
click at [463, 231] on section "Faculty Information: Looking at this relationship between sleep and disease pro…" at bounding box center [520, 259] width 479 height 57
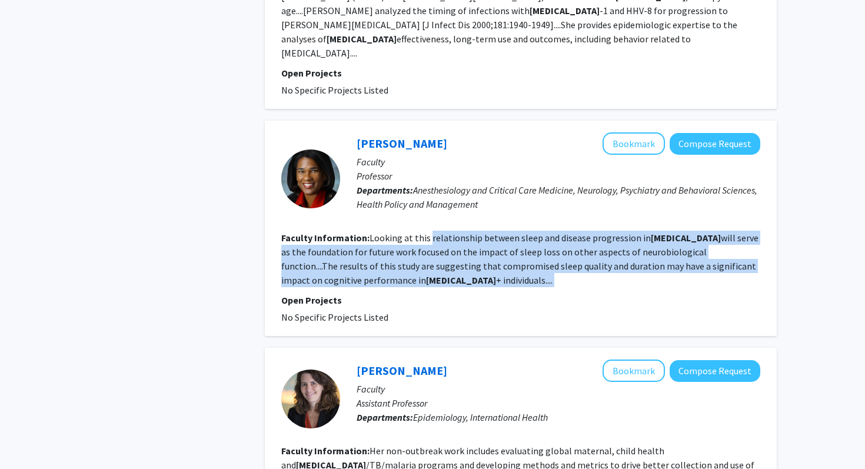
click at [462, 231] on section "Faculty Information: Looking at this relationship between sleep and disease pro…" at bounding box center [520, 259] width 479 height 57
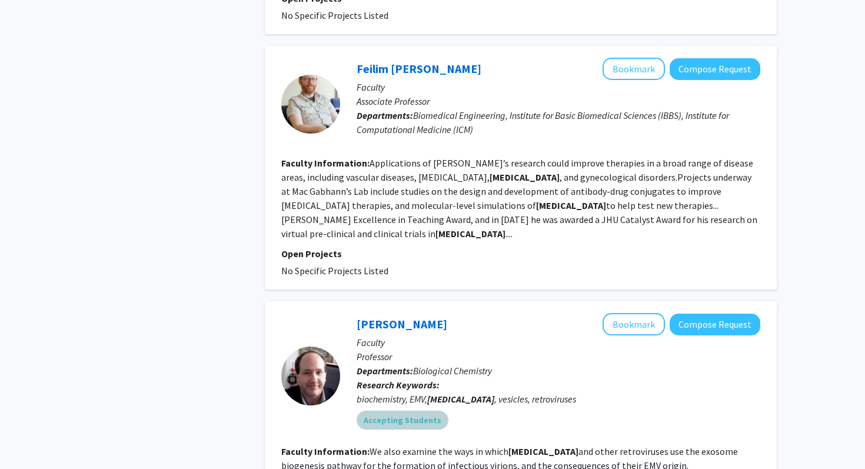
click at [354, 409] on div "Accepting Students" at bounding box center [558, 421] width 409 height 24
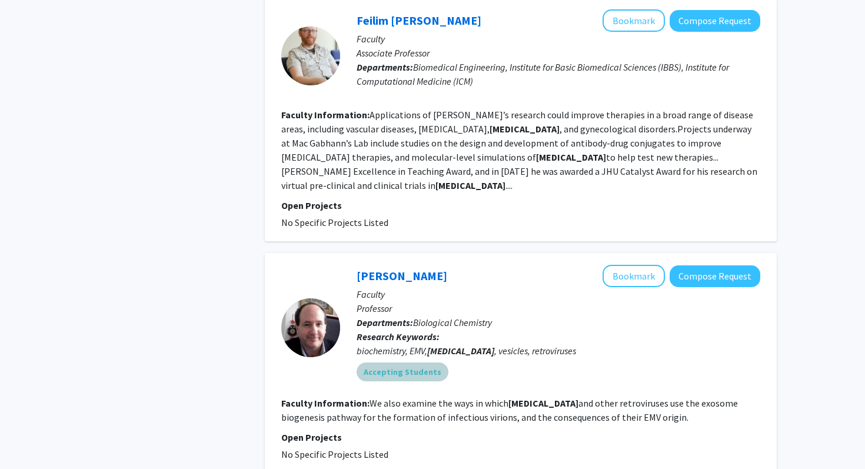
scroll to position [1993, 0]
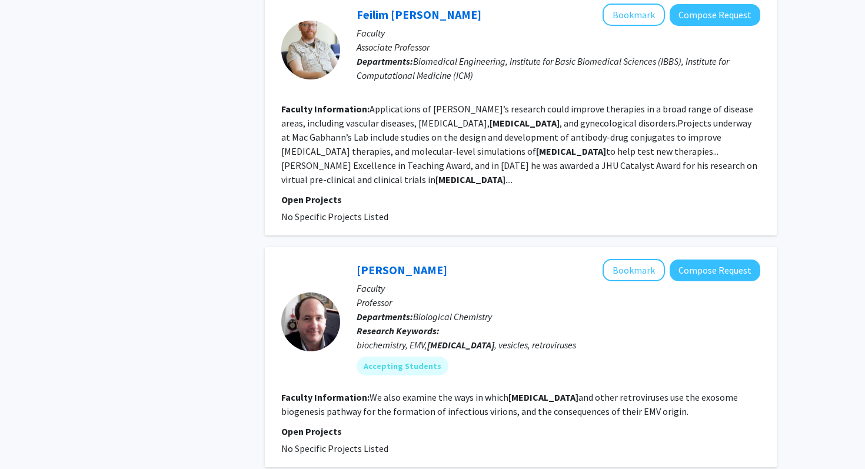
click at [513, 391] on fg-read-more "We also examine the ways in which HIV and other retroviruses use the exosome bi…" at bounding box center [509, 404] width 457 height 26
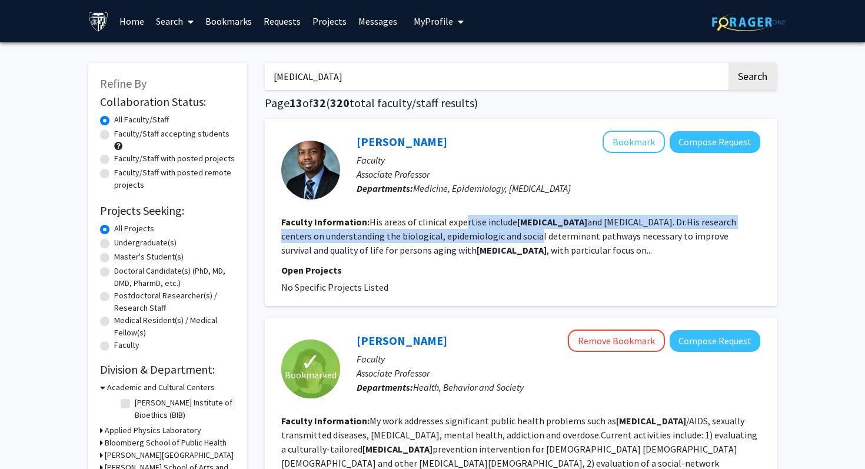
drag, startPoint x: 470, startPoint y: 235, endPoint x: 463, endPoint y: 218, distance: 18.5
click at [463, 218] on fg-read-more "His areas of clinical expertise include HIV and infectious diseases. Dr.His res…" at bounding box center [508, 236] width 455 height 40
drag, startPoint x: 463, startPoint y: 218, endPoint x: 471, endPoint y: 237, distance: 20.3
click at [471, 237] on fg-read-more "His areas of clinical expertise include HIV and infectious diseases. Dr.His res…" at bounding box center [508, 236] width 455 height 40
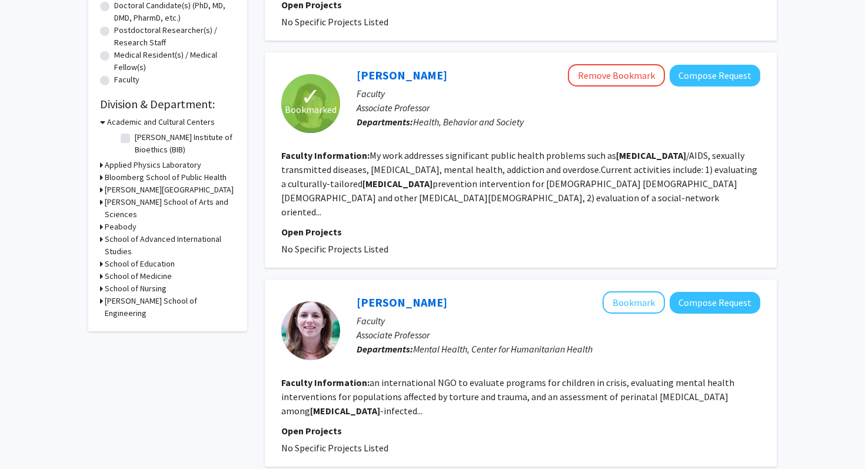
click at [424, 170] on fg-read-more "My work addresses significant public health problems such as HIV /AIDS, sexuall…" at bounding box center [519, 184] width 476 height 68
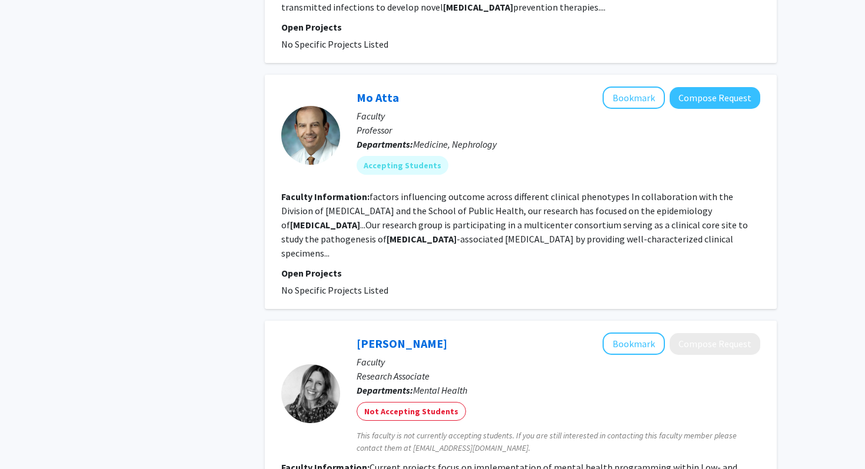
scroll to position [1924, 0]
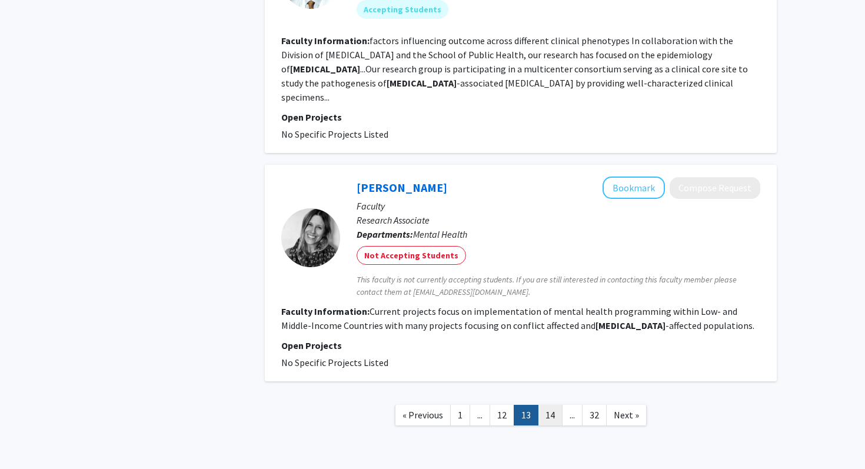
click at [553, 405] on link "14" at bounding box center [550, 415] width 25 height 21
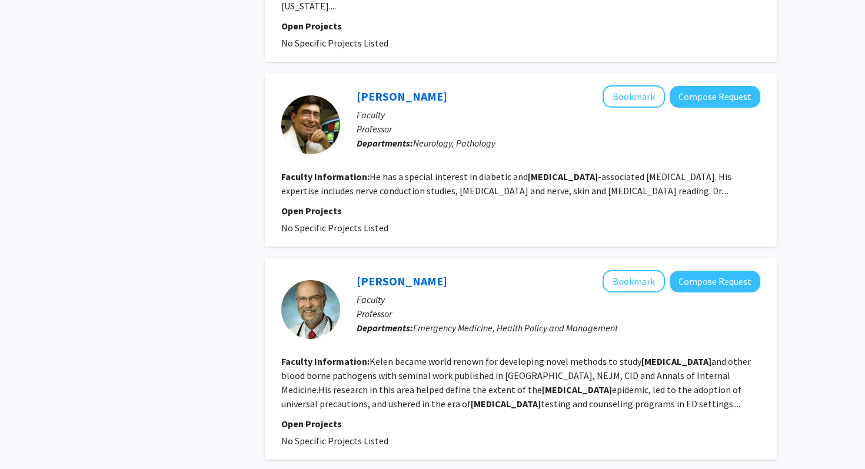
scroll to position [1875, 0]
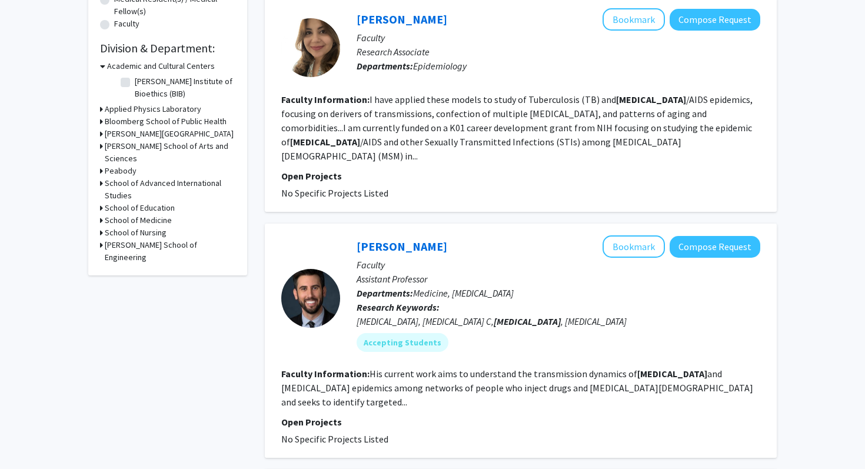
scroll to position [322, 0]
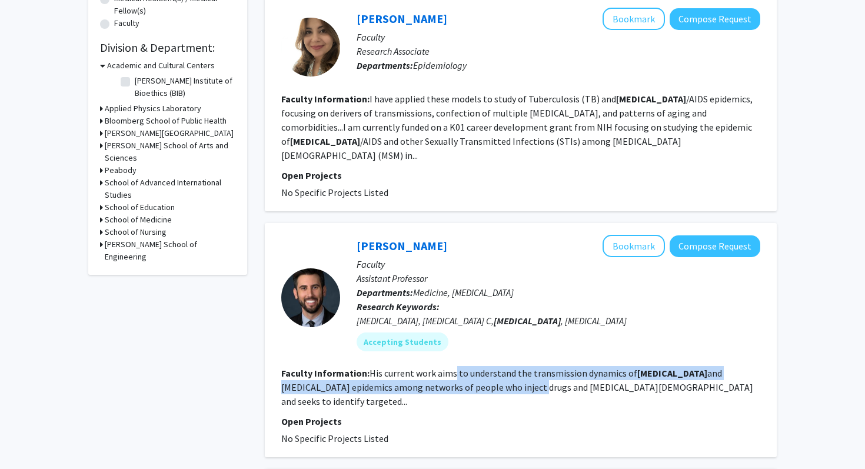
drag, startPoint x: 454, startPoint y: 348, endPoint x: 459, endPoint y: 361, distance: 13.6
click at [459, 367] on fg-read-more "His current work aims to understand the transmission dynamics of HIV and hepati…" at bounding box center [517, 387] width 472 height 40
drag, startPoint x: 459, startPoint y: 361, endPoint x: 458, endPoint y: 348, distance: 12.4
click at [458, 367] on fg-read-more "His current work aims to understand the transmission dynamics of HIV and hepati…" at bounding box center [517, 387] width 472 height 40
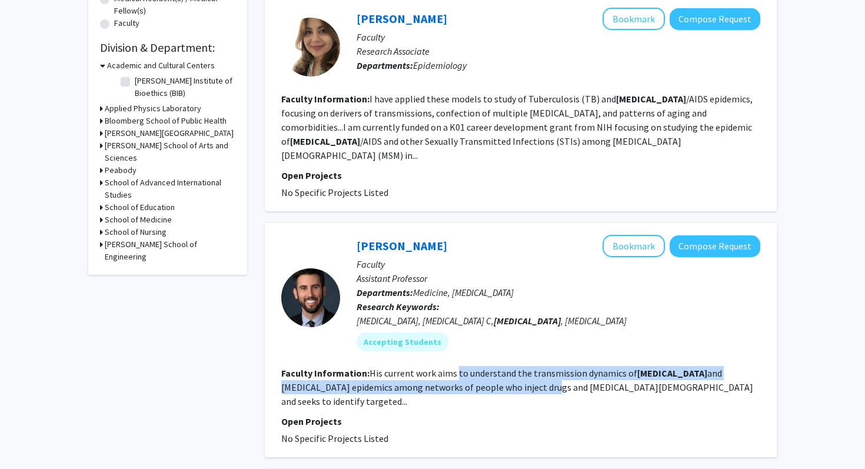
click at [458, 367] on fg-read-more "His current work aims to understand the transmission dynamics of HIV and hepati…" at bounding box center [517, 387] width 472 height 40
drag, startPoint x: 458, startPoint y: 348, endPoint x: 460, endPoint y: 362, distance: 13.7
click at [460, 367] on fg-read-more "His current work aims to understand the transmission dynamics of HIV and hepati…" at bounding box center [517, 387] width 472 height 40
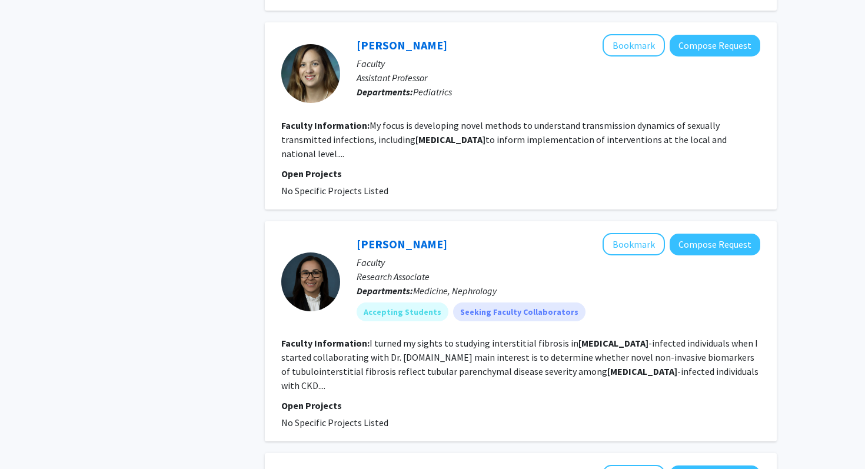
scroll to position [1314, 0]
drag, startPoint x: 482, startPoint y: 291, endPoint x: 482, endPoint y: 255, distance: 36.5
click at [482, 255] on fg-search-faculty "Pam Corona Villalobos Bookmark Compose Request Faculty Research Associate Depar…" at bounding box center [520, 331] width 479 height 197
click at [484, 337] on fg-read-more "I turned my sights to studying interstitial fibrosis in HIV -infected individua…" at bounding box center [519, 364] width 477 height 54
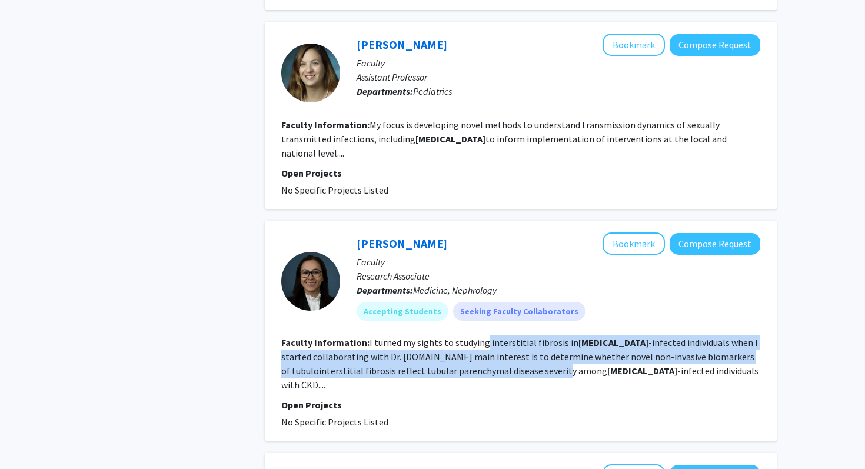
drag, startPoint x: 484, startPoint y: 266, endPoint x: 483, endPoint y: 297, distance: 31.2
click at [483, 337] on fg-read-more "I turned my sights to studying interstitial fibrosis in HIV -infected individua…" at bounding box center [519, 364] width 477 height 54
drag, startPoint x: 483, startPoint y: 297, endPoint x: 479, endPoint y: 264, distance: 33.2
click at [480, 264] on fg-search-faculty "Pam Corona Villalobos Bookmark Compose Request Faculty Research Associate Depar…" at bounding box center [520, 331] width 479 height 197
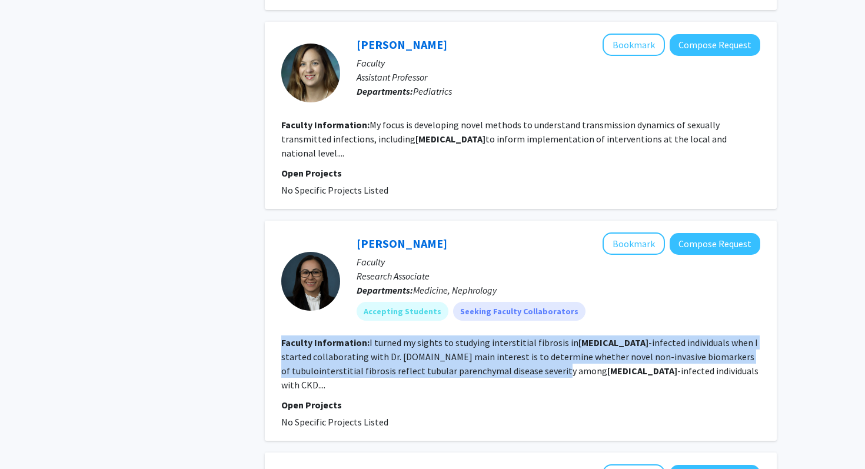
click at [479, 264] on fg-search-faculty "Pam Corona Villalobos Bookmark Compose Request Faculty Research Associate Depar…" at bounding box center [520, 331] width 479 height 197
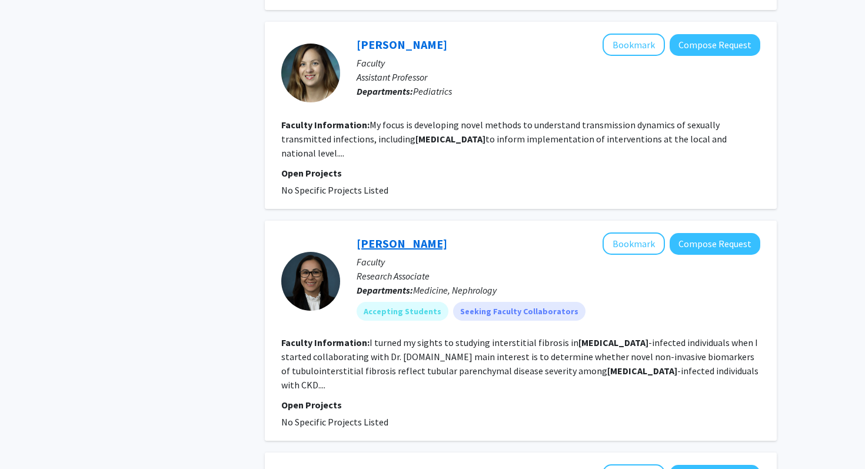
click at [418, 236] on link "Pam Corona Villalobos" at bounding box center [402, 243] width 91 height 15
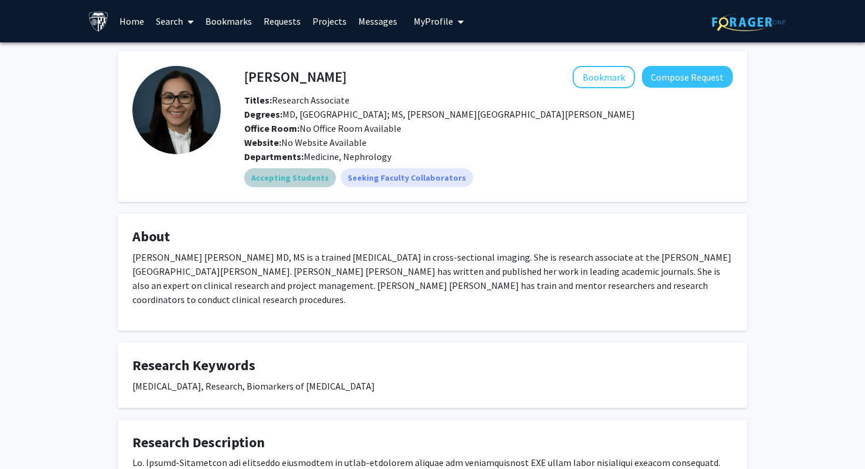
drag, startPoint x: 418, startPoint y: 166, endPoint x: 420, endPoint y: 139, distance: 27.2
click at [421, 144] on div "Pam Corona Villalobos Bookmark Compose Request Titles: Research Associate Degre…" at bounding box center [477, 126] width 512 height 121
drag, startPoint x: 422, startPoint y: 274, endPoint x: 406, endPoint y: 239, distance: 38.7
click at [407, 240] on fg-card "About Celia Pamela Corona Villalobos MD, MS is a trained Radiologist in cross-s…" at bounding box center [433, 272] width 630 height 117
click at [406, 239] on h4 "About" at bounding box center [432, 236] width 600 height 17
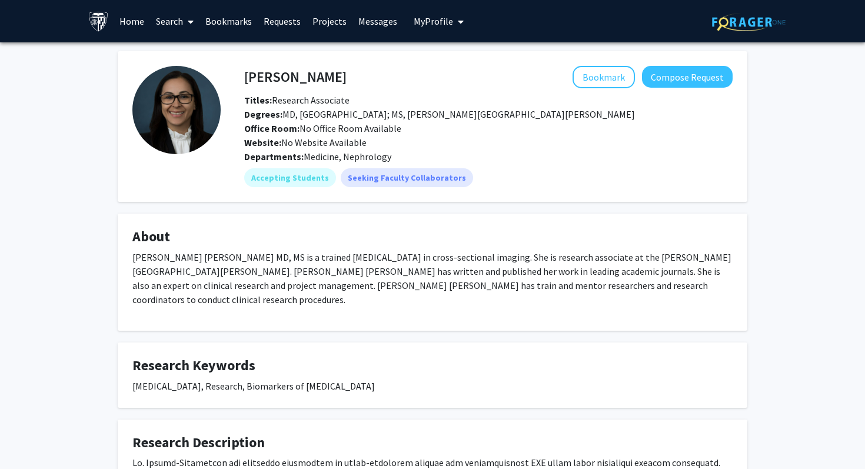
drag, startPoint x: 406, startPoint y: 239, endPoint x: 404, endPoint y: 297, distance: 57.7
click at [406, 295] on fg-card "About Celia Pamela Corona Villalobos MD, MS is a trained Radiologist in cross-s…" at bounding box center [433, 272] width 630 height 117
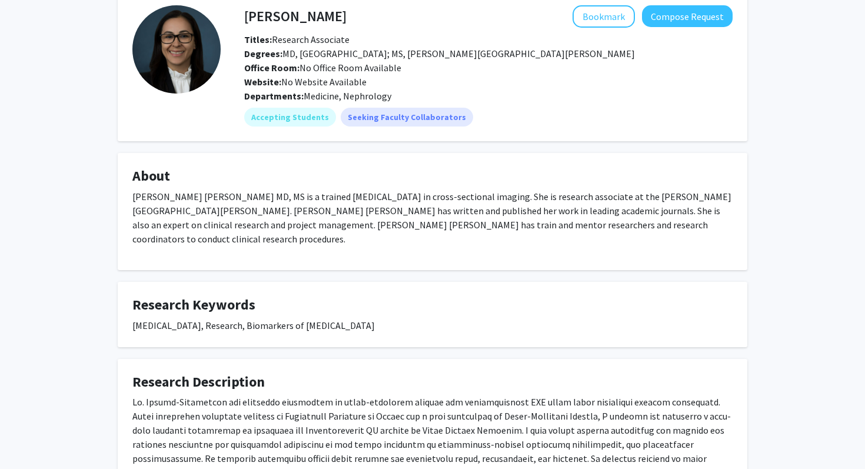
scroll to position [263, 0]
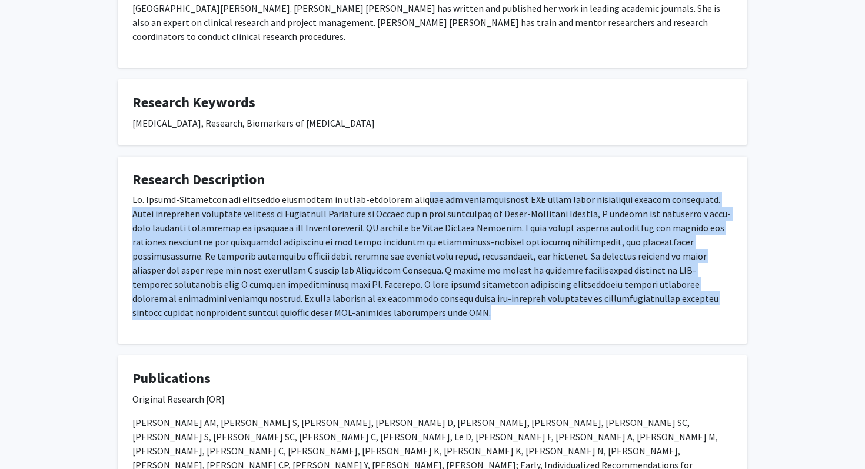
drag, startPoint x: 382, startPoint y: 307, endPoint x: 404, endPoint y: 188, distance: 121.5
click at [404, 192] on div at bounding box center [432, 260] width 600 height 137
click at [404, 192] on p at bounding box center [432, 255] width 600 height 127
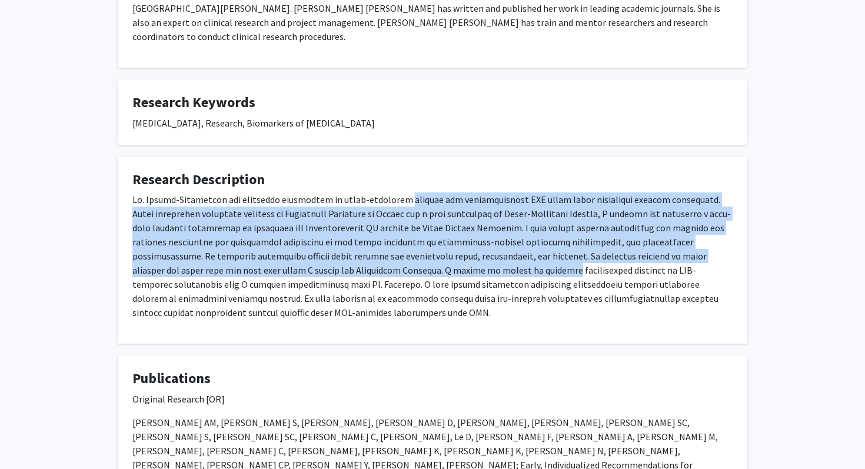
drag, startPoint x: 404, startPoint y: 188, endPoint x: 385, endPoint y: 261, distance: 75.5
click at [385, 261] on p at bounding box center [432, 255] width 600 height 127
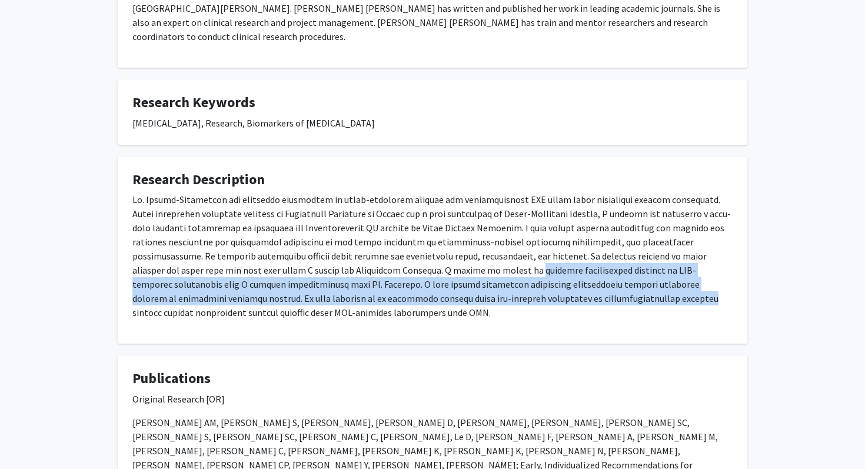
drag, startPoint x: 385, startPoint y: 261, endPoint x: 384, endPoint y: 293, distance: 32.4
click at [384, 292] on p at bounding box center [432, 255] width 600 height 127
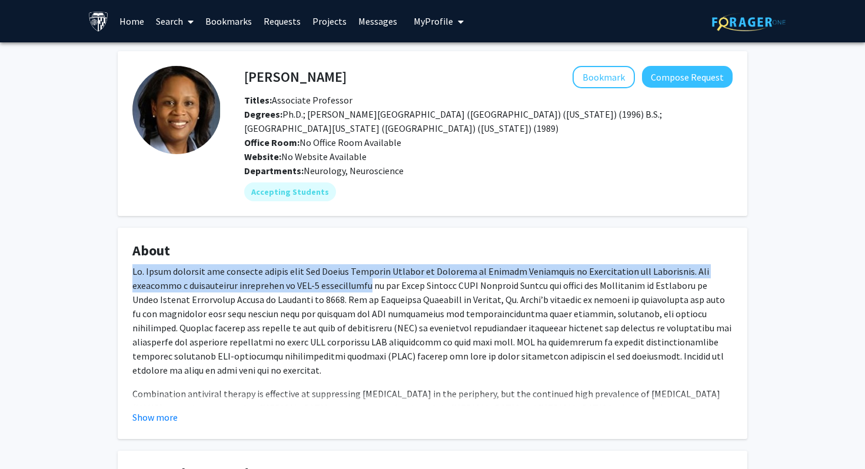
drag, startPoint x: 360, startPoint y: 284, endPoint x: 359, endPoint y: 264, distance: 20.6
click at [359, 264] on p at bounding box center [432, 320] width 600 height 113
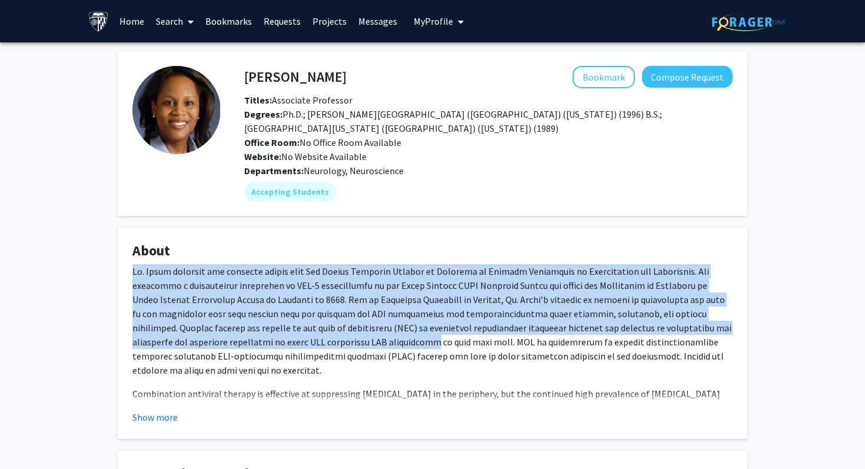
drag, startPoint x: 359, startPoint y: 264, endPoint x: 304, endPoint y: 338, distance: 92.5
click at [304, 338] on p at bounding box center [432, 320] width 600 height 113
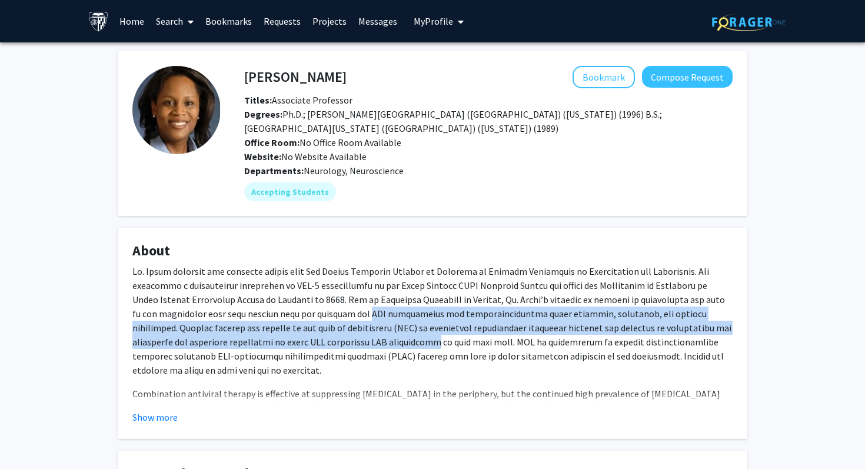
drag, startPoint x: 304, startPoint y: 338, endPoint x: 320, endPoint y: 308, distance: 33.7
click at [320, 308] on p at bounding box center [432, 320] width 600 height 113
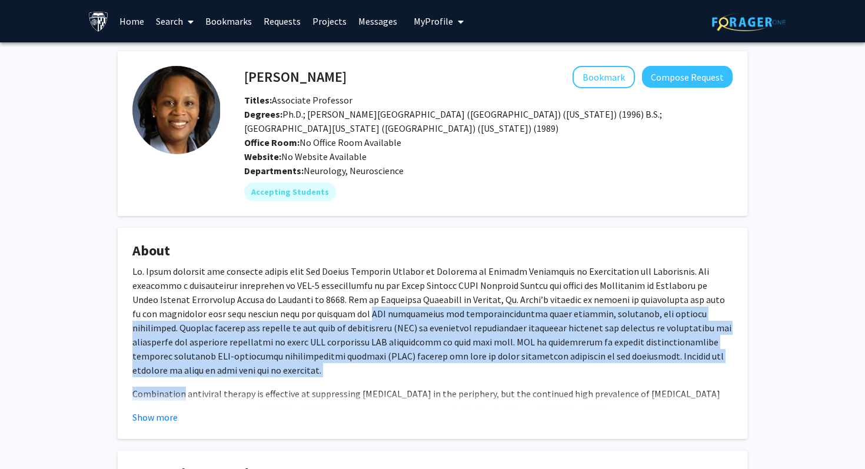
drag, startPoint x: 320, startPoint y: 308, endPoint x: 319, endPoint y: 381, distance: 72.4
click at [319, 381] on div "Combination antiviral therapy is effective at suppressing HIV in the periphery,…" at bounding box center [432, 367] width 600 height 207
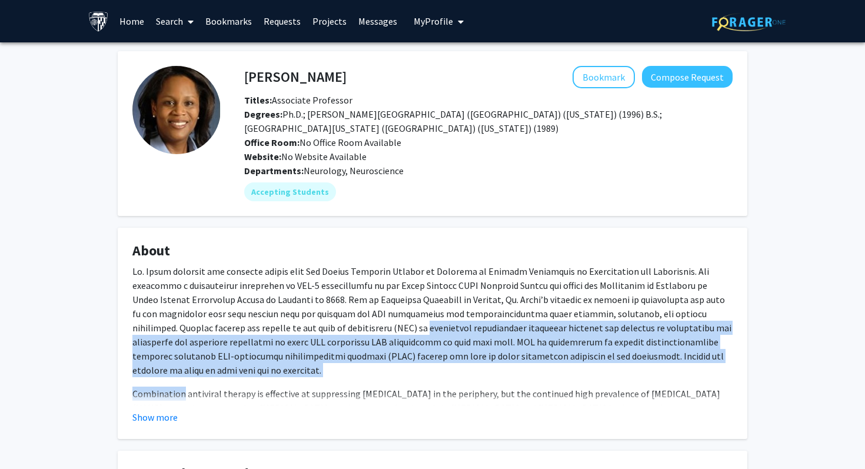
drag, startPoint x: 319, startPoint y: 381, endPoint x: 318, endPoint y: 323, distance: 57.7
click at [319, 323] on div "Combination antiviral therapy is effective at suppressing HIV in the periphery,…" at bounding box center [432, 367] width 600 height 207
click at [318, 323] on p at bounding box center [432, 320] width 600 height 113
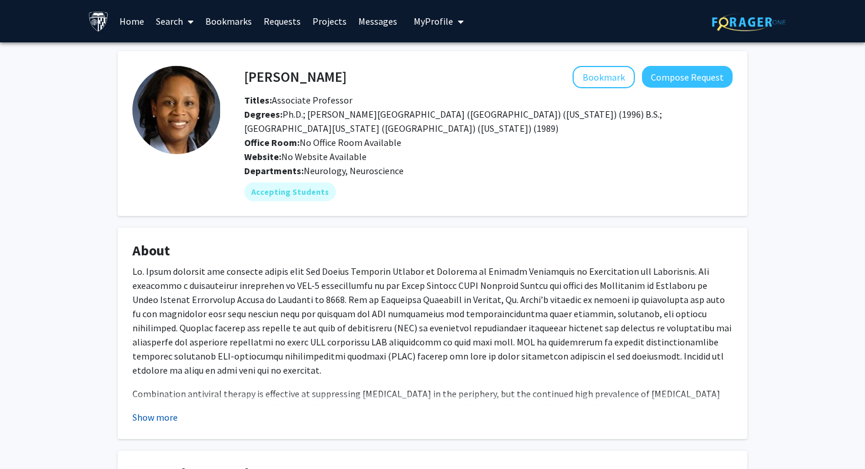
click at [164, 418] on button "Show more" at bounding box center [154, 417] width 45 height 14
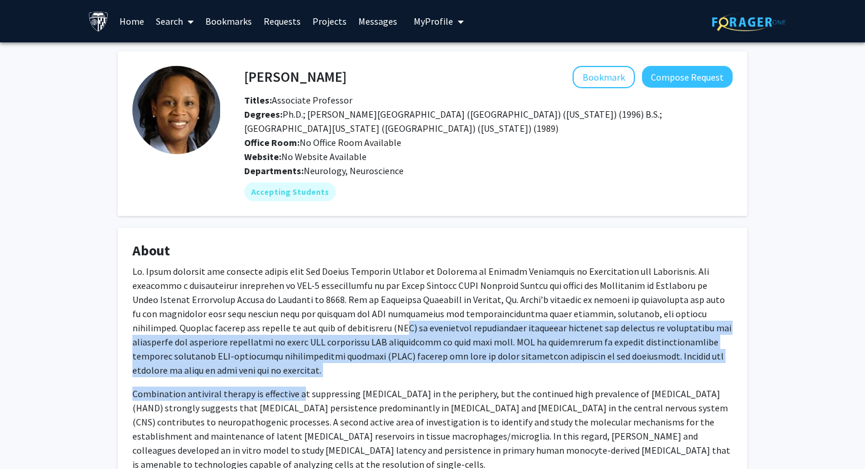
drag, startPoint x: 300, startPoint y: 394, endPoint x: 300, endPoint y: 326, distance: 68.9
click at [300, 326] on div "Combination antiviral therapy is effective at suppressing HIV in the periphery,…" at bounding box center [432, 367] width 600 height 207
click at [300, 326] on p at bounding box center [432, 320] width 600 height 113
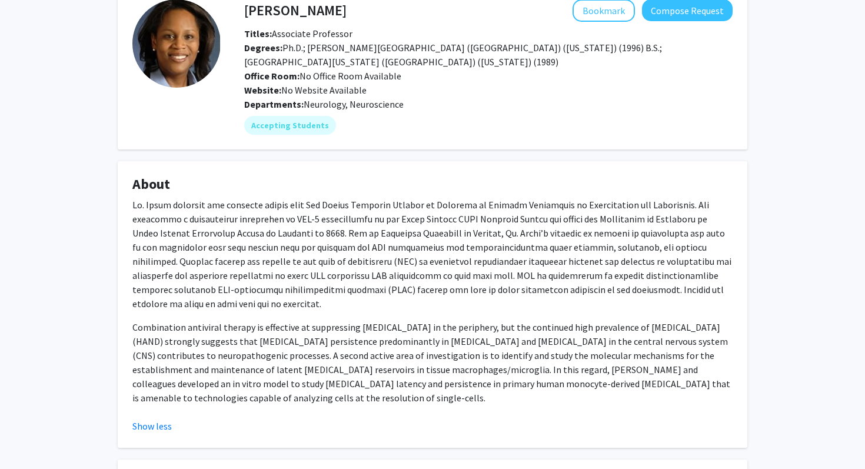
scroll to position [81, 0]
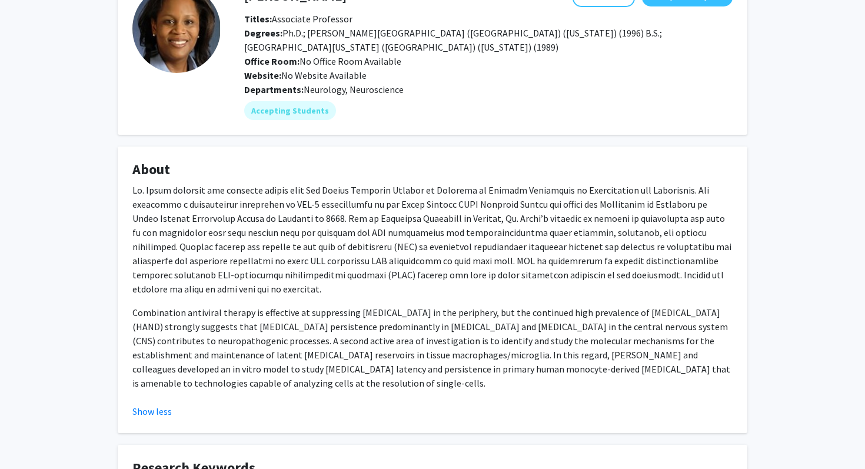
click at [300, 326] on p "Combination antiviral therapy is effective at suppressing HIV in the periphery,…" at bounding box center [432, 348] width 600 height 85
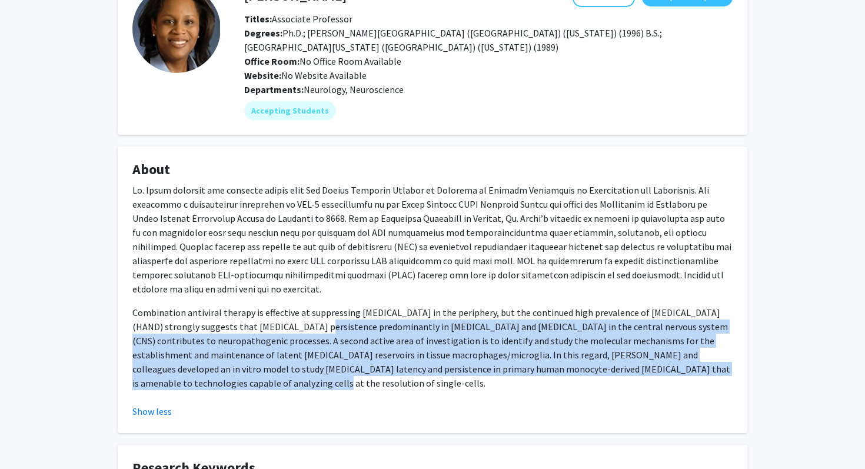
drag, startPoint x: 300, startPoint y: 326, endPoint x: 294, endPoint y: 386, distance: 60.3
click at [294, 386] on p "Combination antiviral therapy is effective at suppressing HIV in the periphery,…" at bounding box center [432, 348] width 600 height 85
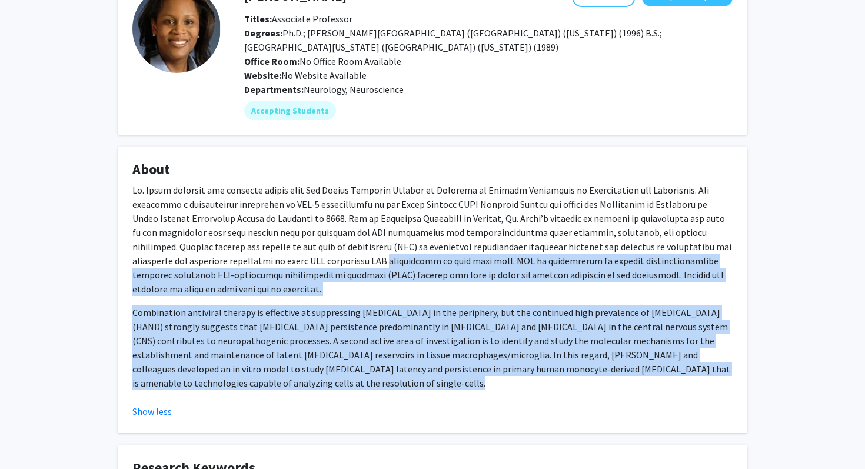
drag, startPoint x: 294, startPoint y: 386, endPoint x: 304, endPoint y: 253, distance: 133.5
click at [304, 253] on div "Combination antiviral therapy is effective at suppressing HIV in the periphery,…" at bounding box center [432, 286] width 600 height 207
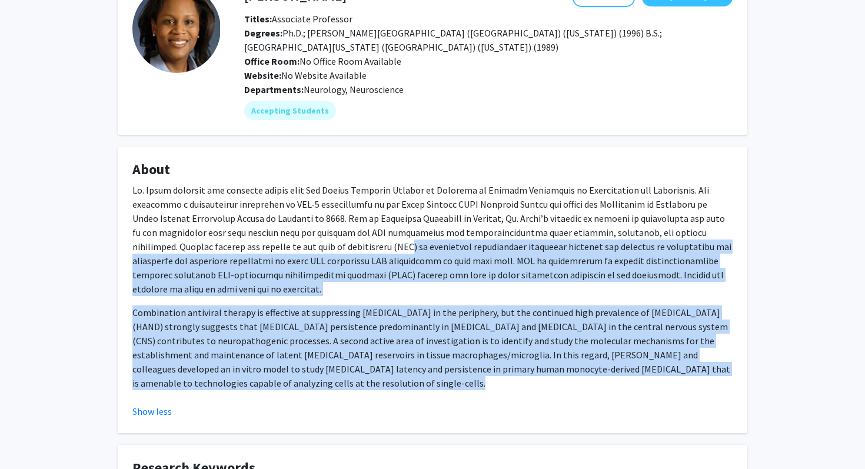
click at [304, 253] on p at bounding box center [432, 239] width 600 height 113
drag, startPoint x: 304, startPoint y: 253, endPoint x: 297, endPoint y: 383, distance: 130.3
click at [297, 383] on div "Combination antiviral therapy is effective at suppressing HIV in the periphery,…" at bounding box center [432, 286] width 600 height 207
click at [297, 383] on p "Combination antiviral therapy is effective at suppressing HIV in the periphery,…" at bounding box center [432, 348] width 600 height 85
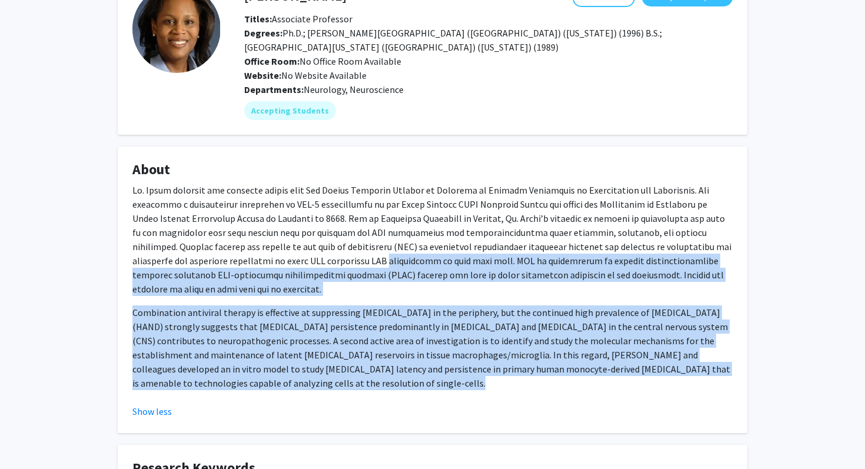
drag, startPoint x: 297, startPoint y: 383, endPoint x: 299, endPoint y: 253, distance: 130.1
click at [300, 253] on div "Combination antiviral therapy is effective at suppressing HIV in the periphery,…" at bounding box center [432, 286] width 600 height 207
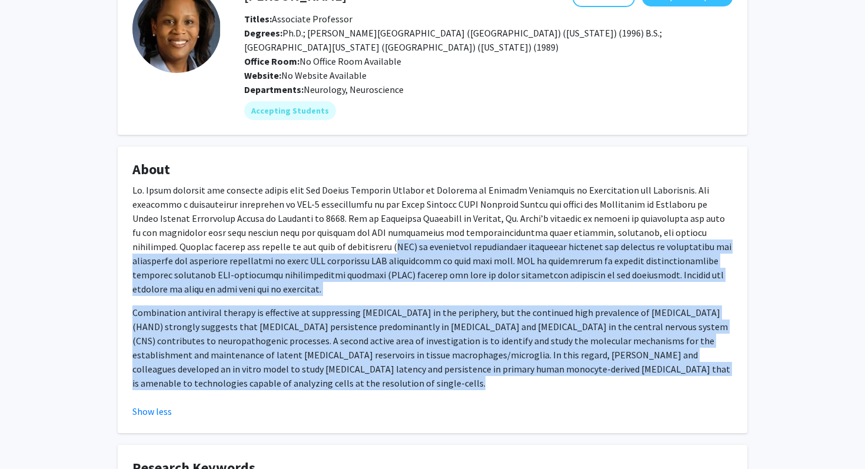
click at [299, 253] on p at bounding box center [432, 239] width 600 height 113
drag, startPoint x: 299, startPoint y: 253, endPoint x: 298, endPoint y: 383, distance: 130.7
click at [298, 383] on div "Combination antiviral therapy is effective at suppressing HIV in the periphery,…" at bounding box center [432, 286] width 600 height 207
click at [298, 383] on p "Combination antiviral therapy is effective at suppressing HIV in the periphery,…" at bounding box center [432, 348] width 600 height 85
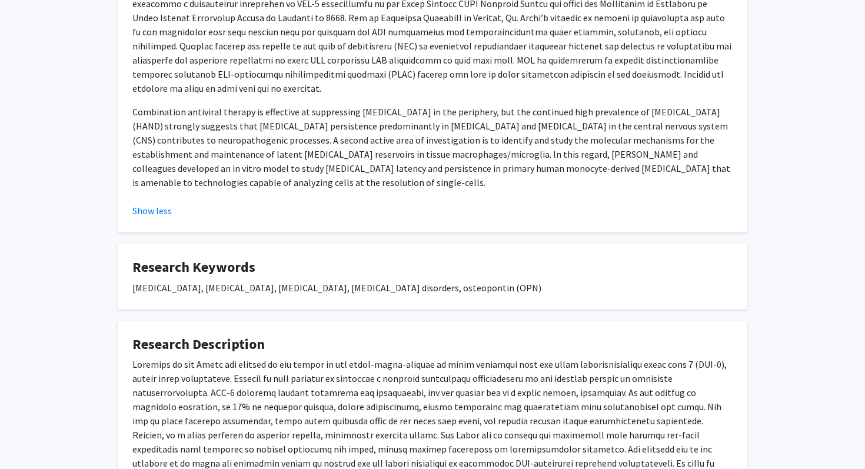
scroll to position [419, 0]
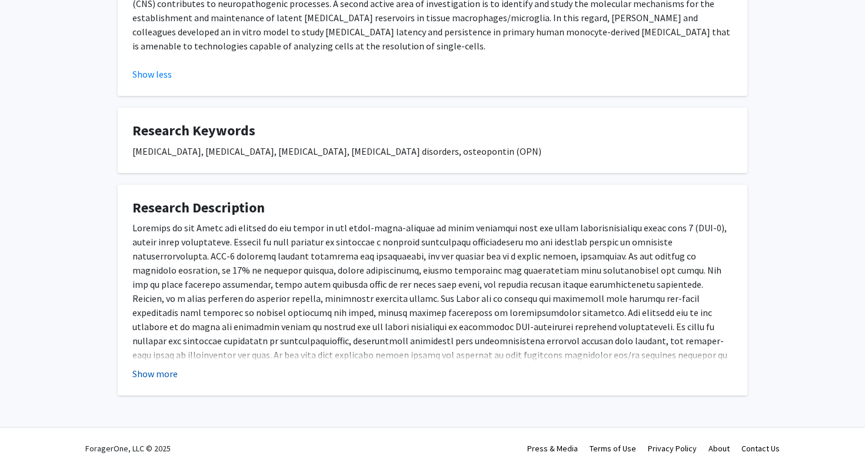
click at [155, 371] on button "Show more" at bounding box center [154, 374] width 45 height 14
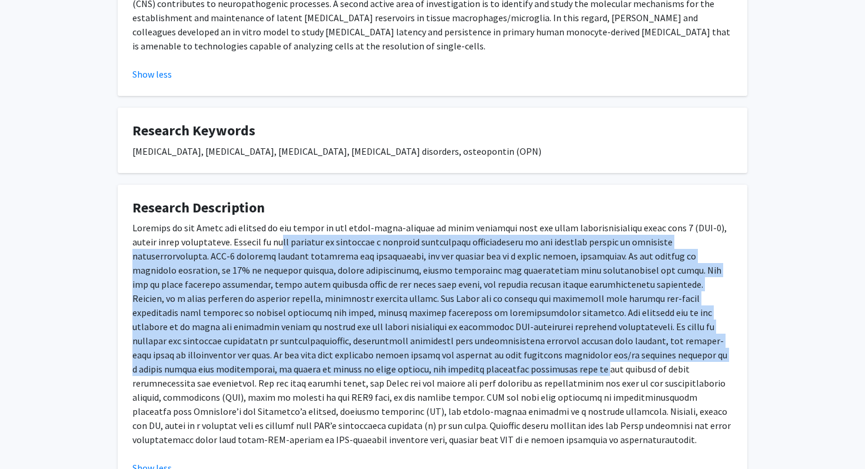
drag, startPoint x: 290, startPoint y: 366, endPoint x: 279, endPoint y: 243, distance: 123.5
click at [279, 243] on p at bounding box center [432, 334] width 600 height 226
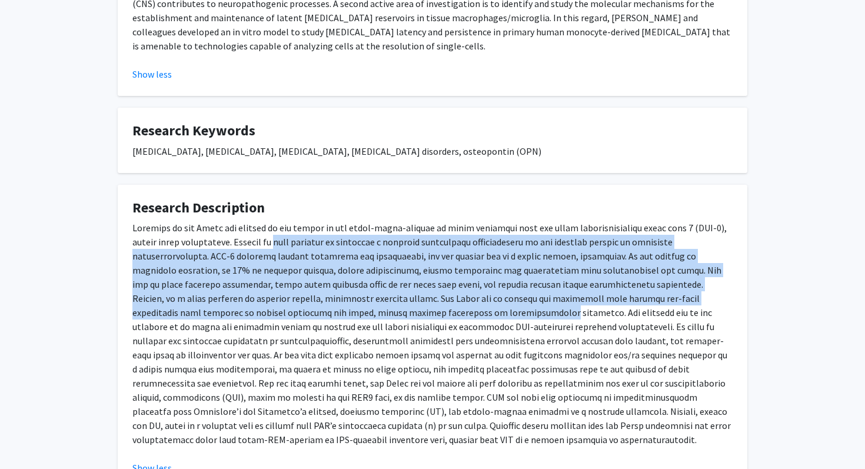
drag, startPoint x: 279, startPoint y: 243, endPoint x: 279, endPoint y: 306, distance: 62.4
click at [279, 306] on p at bounding box center [432, 334] width 600 height 226
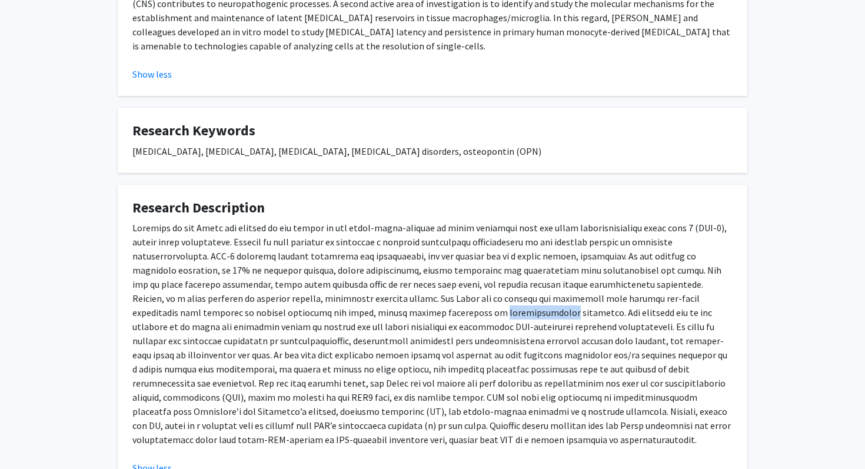
click at [279, 306] on p at bounding box center [432, 334] width 600 height 226
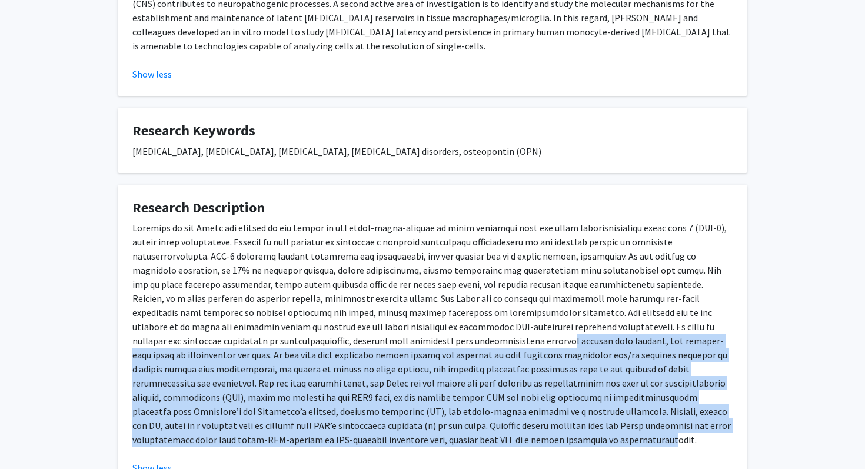
drag, startPoint x: 279, startPoint y: 340, endPoint x: 269, endPoint y: 444, distance: 104.7
click at [269, 444] on p at bounding box center [432, 334] width 600 height 226
drag, startPoint x: 269, startPoint y: 444, endPoint x: 276, endPoint y: 214, distance: 230.3
click at [276, 214] on fg-card "Research Description Show less" at bounding box center [433, 338] width 630 height 306
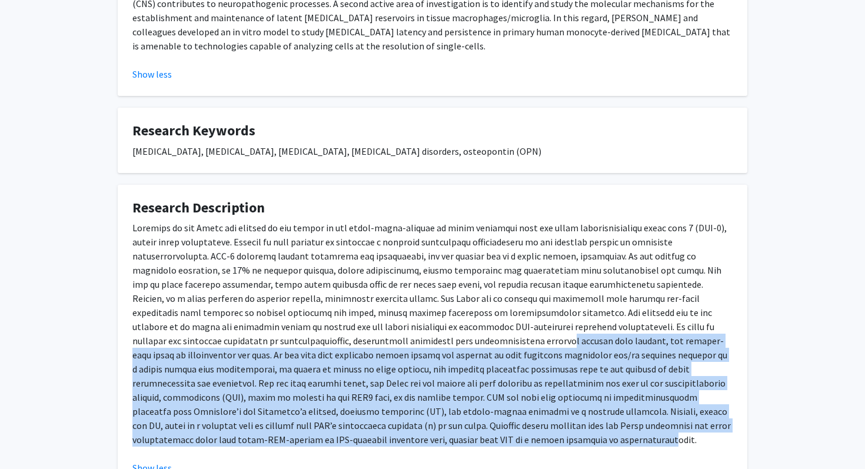
click at [275, 214] on h4 "Research Description" at bounding box center [432, 208] width 600 height 17
drag, startPoint x: 275, startPoint y: 214, endPoint x: 348, endPoint y: 415, distance: 213.4
click at [348, 416] on fg-card "Research Description Show less" at bounding box center [433, 338] width 630 height 306
click at [348, 415] on p at bounding box center [432, 334] width 600 height 226
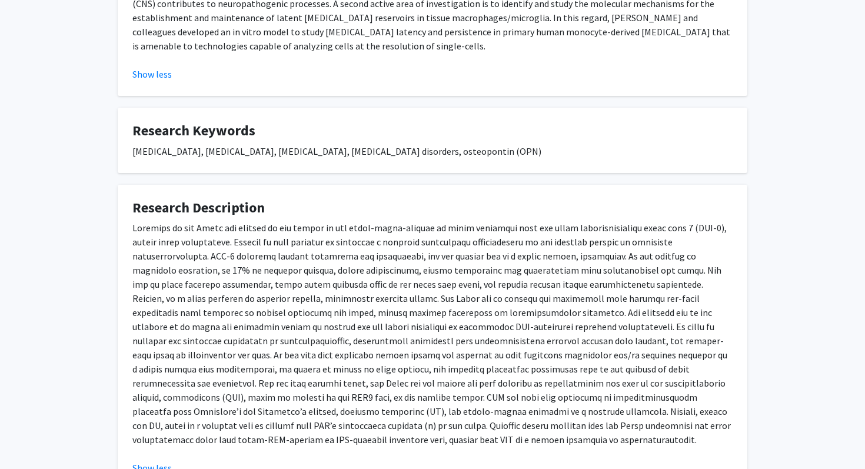
scroll to position [0, 0]
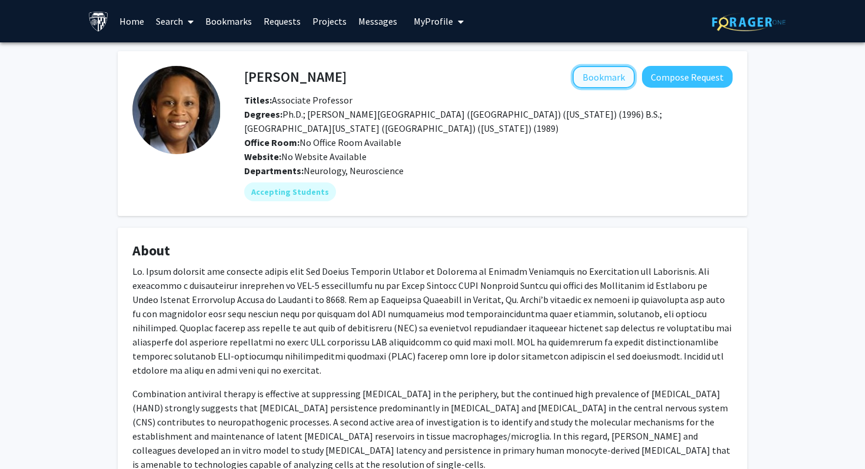
click at [594, 85] on button "Bookmark" at bounding box center [604, 77] width 62 height 22
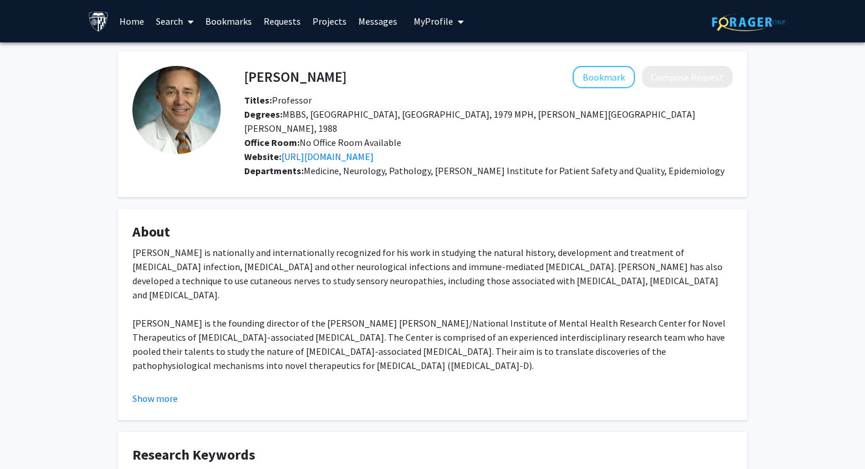
drag, startPoint x: 292, startPoint y: 364, endPoint x: 277, endPoint y: 364, distance: 14.7
click at [286, 364] on div "Dr. Justin McArthur is nationally and internationally recognized for his work i…" at bounding box center [432, 365] width 600 height 240
click at [158, 390] on fg-read-more "Dr. Justin McArthur is nationally and internationally recognized for his work i…" at bounding box center [432, 325] width 600 height 160
click at [172, 394] on button "Show more" at bounding box center [154, 398] width 45 height 14
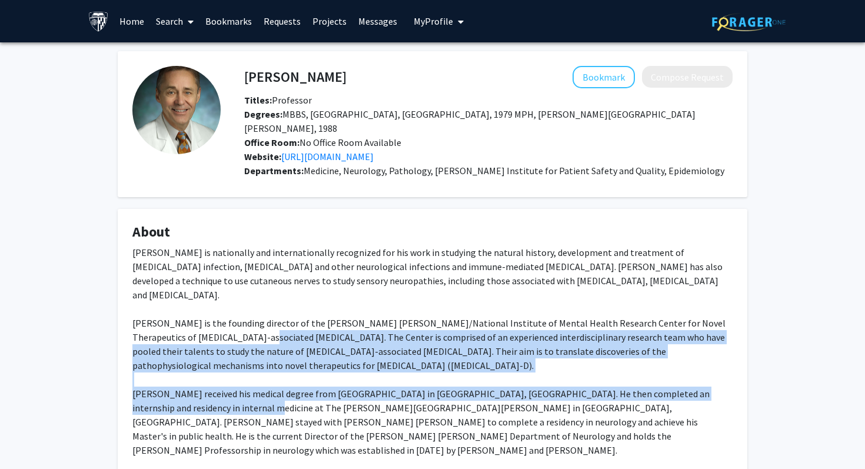
drag, startPoint x: 202, startPoint y: 397, endPoint x: 202, endPoint y: 323, distance: 74.2
click at [202, 323] on div "Dr. Justin McArthur is nationally and internationally recognized for his work i…" at bounding box center [432, 365] width 600 height 240
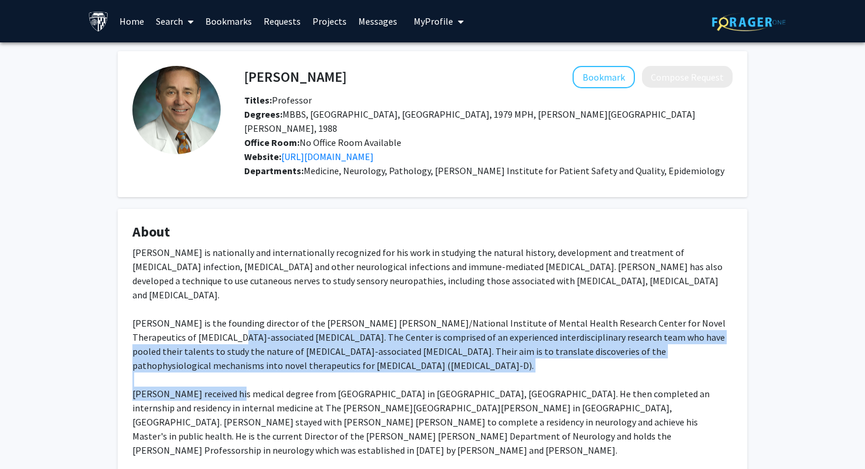
drag, startPoint x: 202, startPoint y: 323, endPoint x: 214, endPoint y: 389, distance: 67.5
click at [214, 389] on div "Dr. Justin McArthur is nationally and internationally recognized for his work i…" at bounding box center [432, 365] width 600 height 240
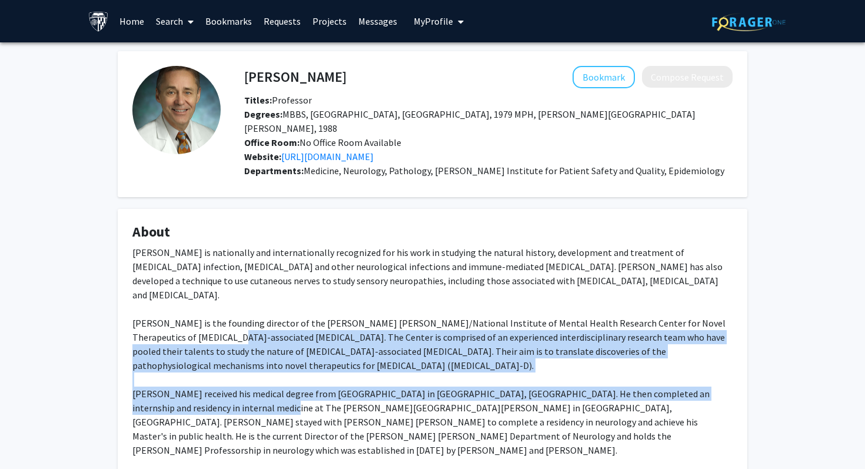
click at [214, 389] on div "Dr. Justin McArthur is nationally and internationally recognized for his work i…" at bounding box center [432, 365] width 600 height 240
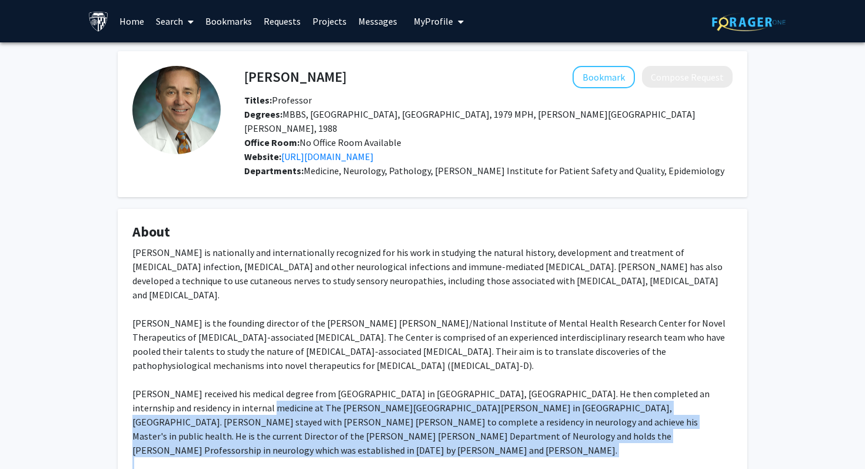
drag, startPoint x: 214, startPoint y: 389, endPoint x: 248, endPoint y: 450, distance: 69.6
click at [248, 450] on div "Dr. Justin McArthur is nationally and internationally recognized for his work i…" at bounding box center [432, 365] width 600 height 240
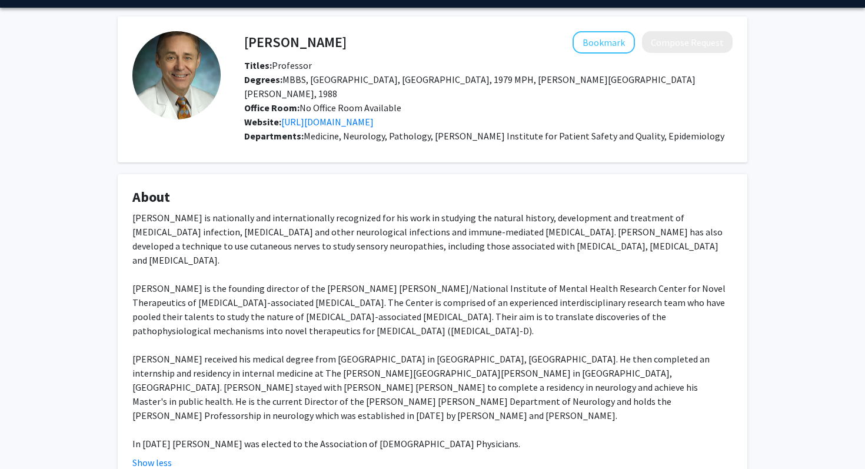
scroll to position [33, 0]
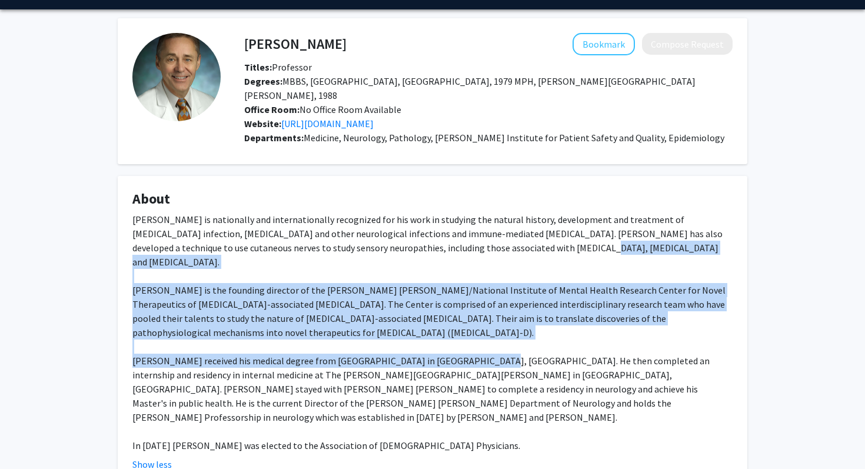
drag, startPoint x: 470, startPoint y: 341, endPoint x: 469, endPoint y: 234, distance: 107.1
click at [469, 235] on div "Dr. Justin McArthur is nationally and internationally recognized for his work i…" at bounding box center [432, 332] width 600 height 240
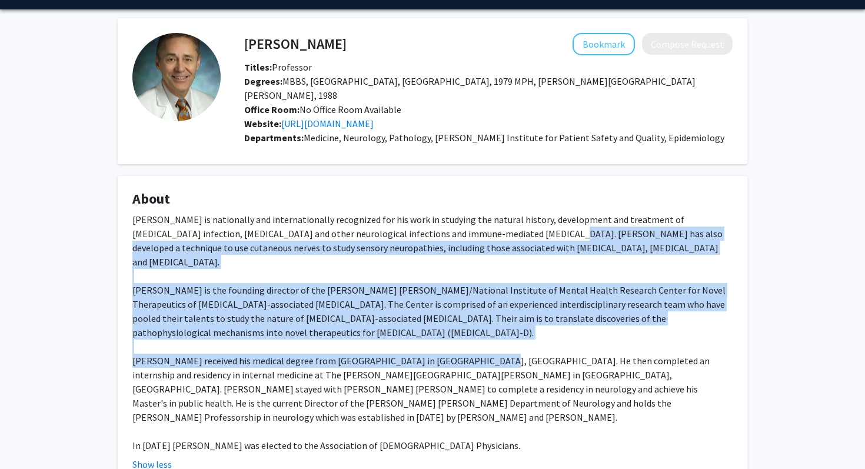
click at [469, 234] on div "Dr. Justin McArthur is nationally and internationally recognized for his work i…" at bounding box center [432, 332] width 600 height 240
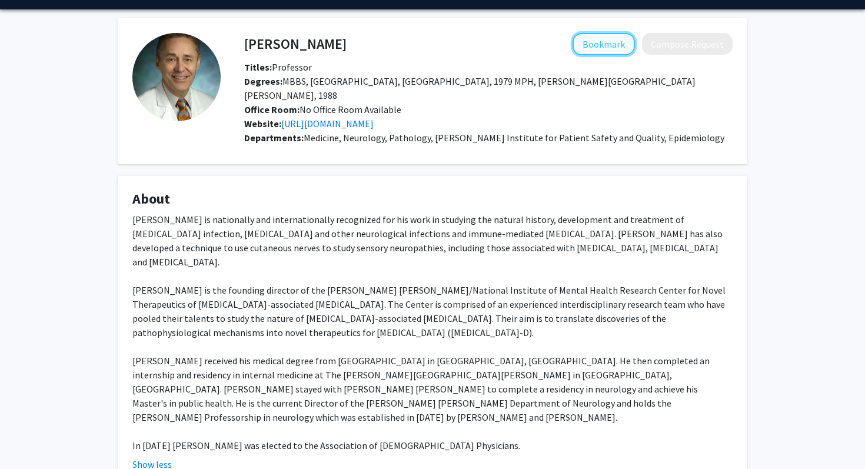
click at [590, 44] on button "Bookmark" at bounding box center [604, 44] width 62 height 22
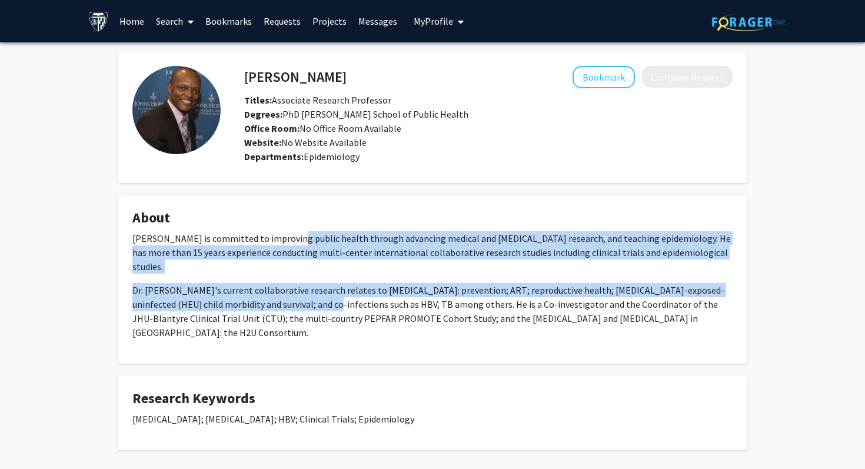
drag, startPoint x: 274, startPoint y: 296, endPoint x: 277, endPoint y: 235, distance: 60.7
click at [277, 235] on div "Dr. Aizire is committed to improving public health through advancing medical an…" at bounding box center [432, 285] width 600 height 108
click at [277, 235] on p "Dr. Aizire is committed to improving public health through advancing medical an…" at bounding box center [432, 252] width 600 height 42
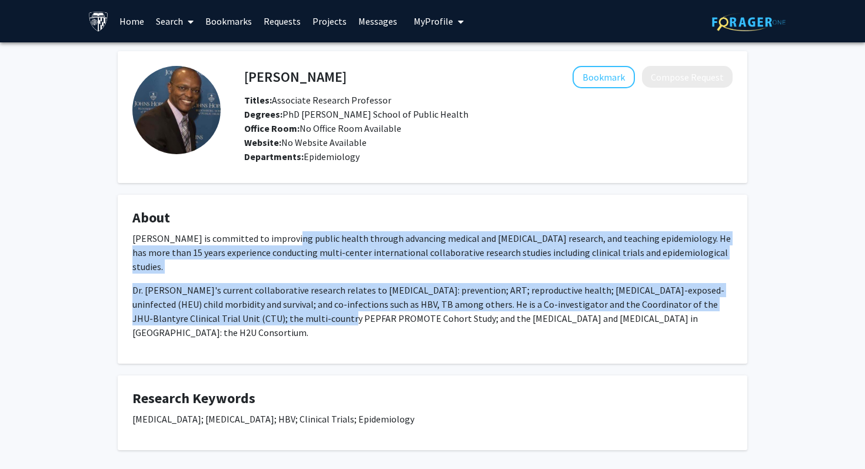
drag, startPoint x: 277, startPoint y: 235, endPoint x: 278, endPoint y: 310, distance: 74.2
click at [278, 310] on div "Dr. Aizire is committed to improving public health through advancing medical an…" at bounding box center [432, 285] width 600 height 108
click at [278, 310] on p "Dr. Aizire's current collaborative research relates to HIV: prevention; ART; re…" at bounding box center [432, 311] width 600 height 57
drag, startPoint x: 278, startPoint y: 310, endPoint x: 274, endPoint y: 237, distance: 72.5
click at [274, 237] on div "Dr. Aizire is committed to improving public health through advancing medical an…" at bounding box center [432, 285] width 600 height 108
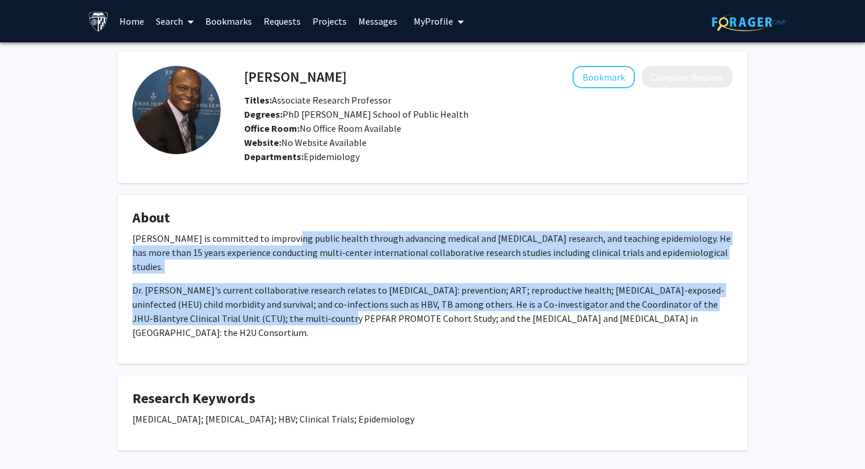
click at [273, 237] on p "Dr. Aizire is committed to improving public health through advancing medical an…" at bounding box center [432, 252] width 600 height 42
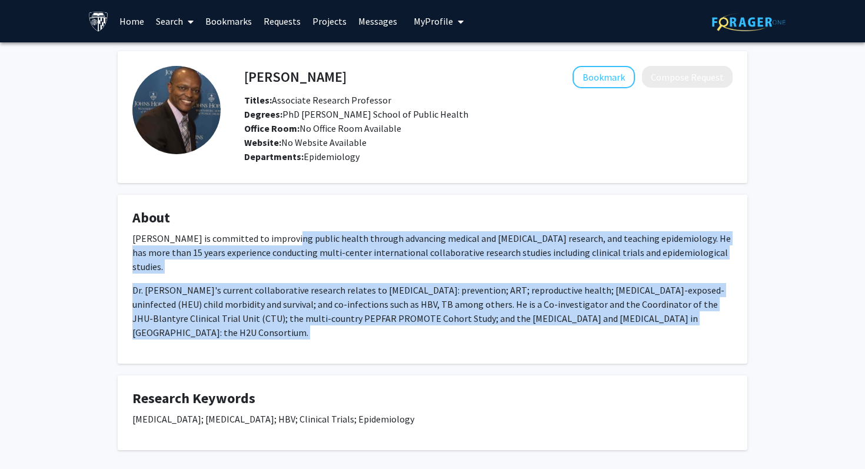
drag, startPoint x: 273, startPoint y: 237, endPoint x: 280, endPoint y: 315, distance: 78.6
click at [280, 316] on div "Dr. Aizire is committed to improving public health through advancing medical an…" at bounding box center [432, 290] width 600 height 118
click at [280, 315] on div "Dr. Aizire is committed to improving public health through advancing medical an…" at bounding box center [432, 290] width 600 height 118
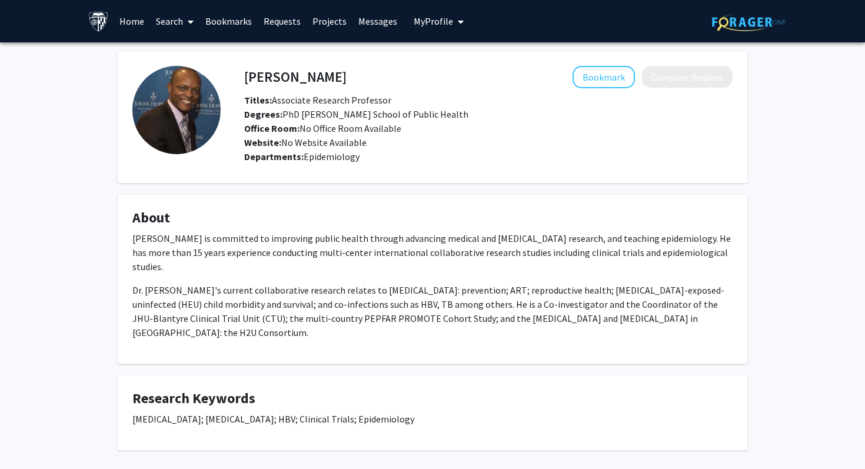
drag, startPoint x: 280, startPoint y: 315, endPoint x: 284, endPoint y: 214, distance: 101.3
click at [284, 214] on fg-card "About Dr. Aizire is committed to improving public health through advancing medi…" at bounding box center [433, 279] width 630 height 169
click at [284, 214] on h4 "About" at bounding box center [432, 218] width 600 height 17
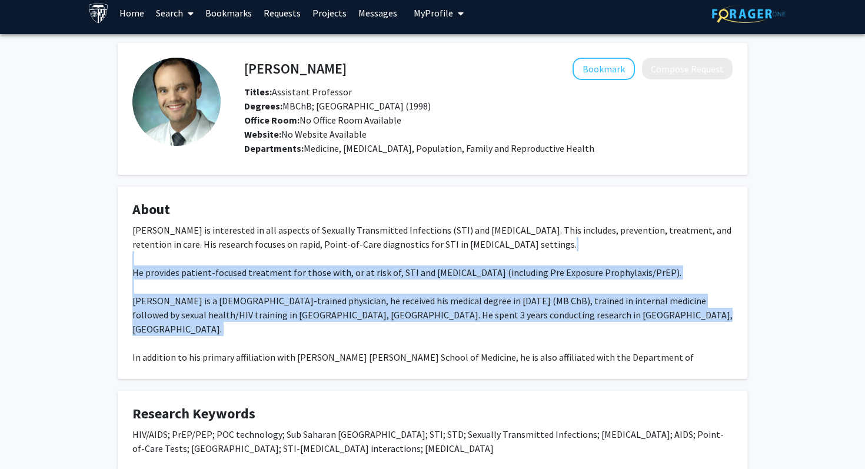
drag, startPoint x: 379, startPoint y: 317, endPoint x: 379, endPoint y: 251, distance: 65.9
click at [379, 253] on div "[PERSON_NAME] is interested in all aspects of Sexually Transmitted Infections (…" at bounding box center [432, 300] width 600 height 155
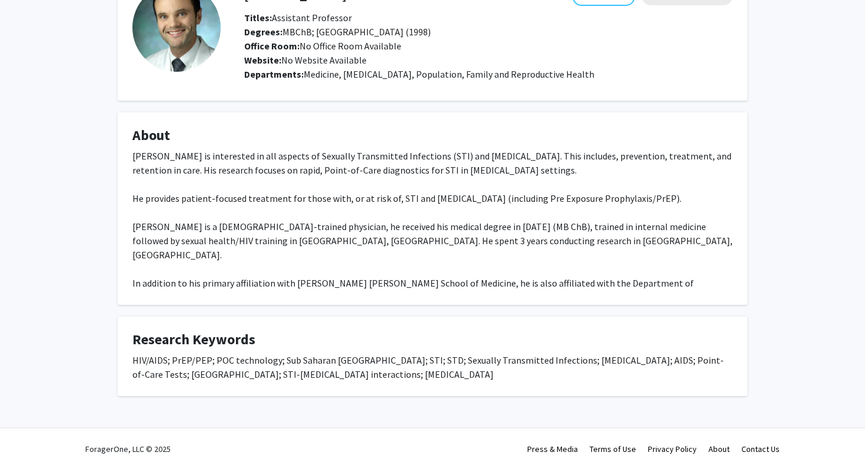
click at [394, 255] on div "[PERSON_NAME] is interested in all aspects of Sexually Transmitted Infections (…" at bounding box center [432, 226] width 600 height 155
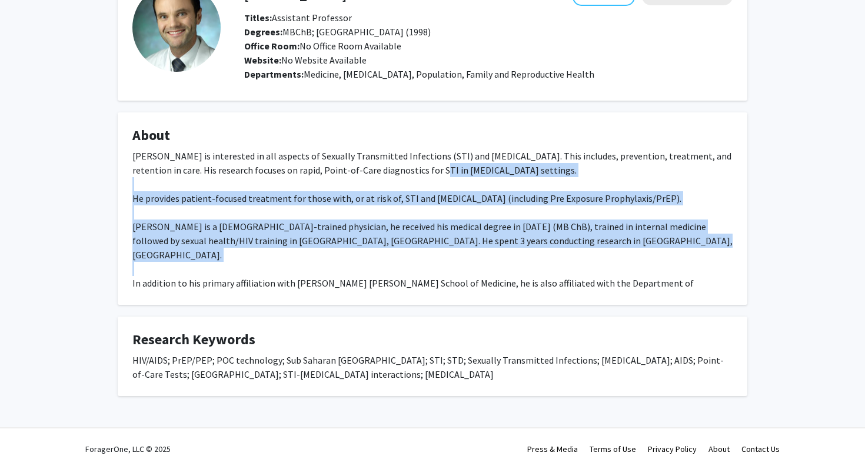
drag, startPoint x: 394, startPoint y: 255, endPoint x: 386, endPoint y: 169, distance: 86.9
click at [386, 170] on div "[PERSON_NAME] is interested in all aspects of Sexually Transmitted Infections (…" at bounding box center [432, 226] width 600 height 155
click at [385, 168] on div "[PERSON_NAME] is interested in all aspects of Sexually Transmitted Infections (…" at bounding box center [432, 226] width 600 height 155
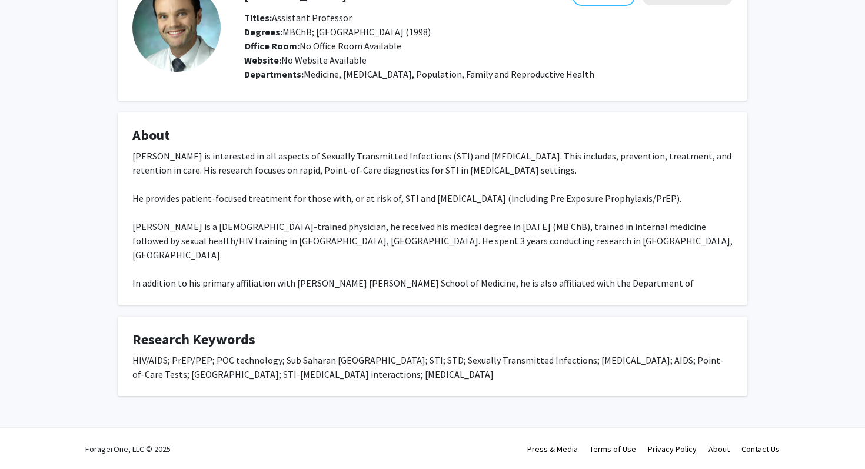
drag, startPoint x: 385, startPoint y: 168, endPoint x: 388, endPoint y: 139, distance: 29.0
click at [388, 139] on fg-card "About [PERSON_NAME] is interested in all aspects of Sexually Transmitted Infect…" at bounding box center [433, 208] width 630 height 192
click at [388, 139] on h4 "About" at bounding box center [432, 135] width 600 height 17
drag, startPoint x: 388, startPoint y: 139, endPoint x: 477, endPoint y: 171, distance: 95.0
click at [477, 171] on fg-card "About [PERSON_NAME] is interested in all aspects of Sexually Transmitted Infect…" at bounding box center [433, 208] width 630 height 192
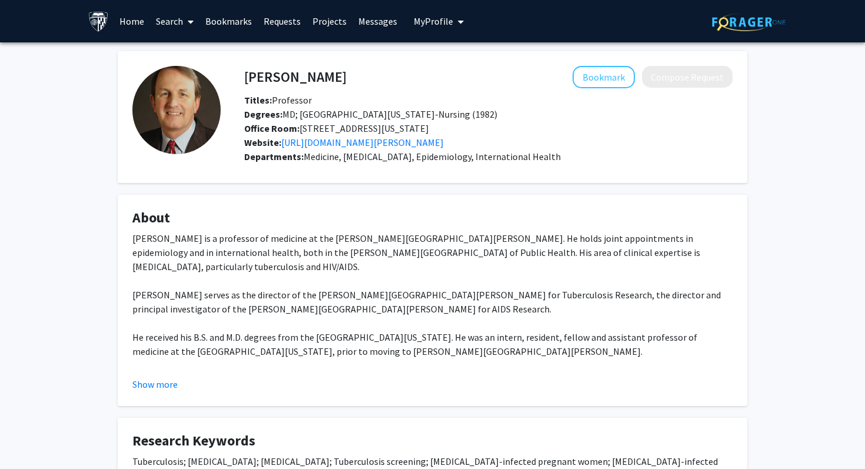
drag, startPoint x: 366, startPoint y: 252, endPoint x: 365, endPoint y: 224, distance: 28.3
click at [366, 224] on fg-card "About Dr. Richard E. Chaisson is a professor of medicine at the Johns Hopkins U…" at bounding box center [433, 300] width 630 height 211
click at [365, 224] on h4 "About" at bounding box center [432, 218] width 600 height 17
drag, startPoint x: 365, startPoint y: 224, endPoint x: 346, endPoint y: 319, distance: 97.2
click at [346, 319] on fg-card "About Dr. Richard E. Chaisson is a professor of medicine at the Johns Hopkins U…" at bounding box center [433, 300] width 630 height 211
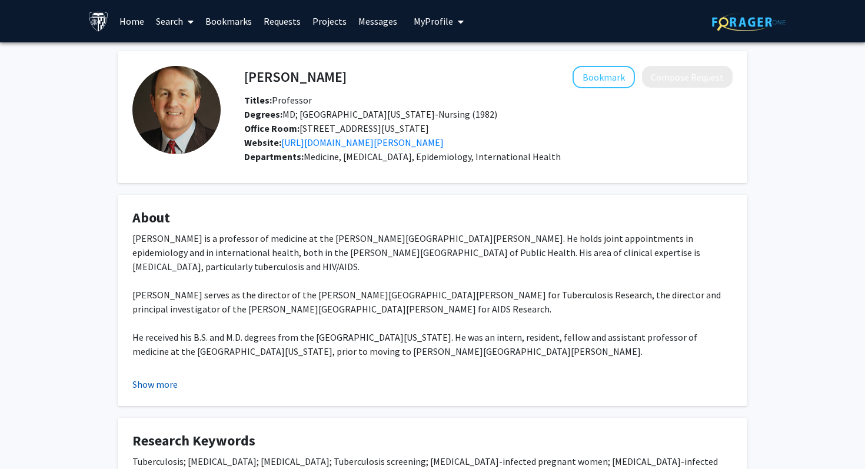
click at [175, 380] on button "Show more" at bounding box center [154, 384] width 45 height 14
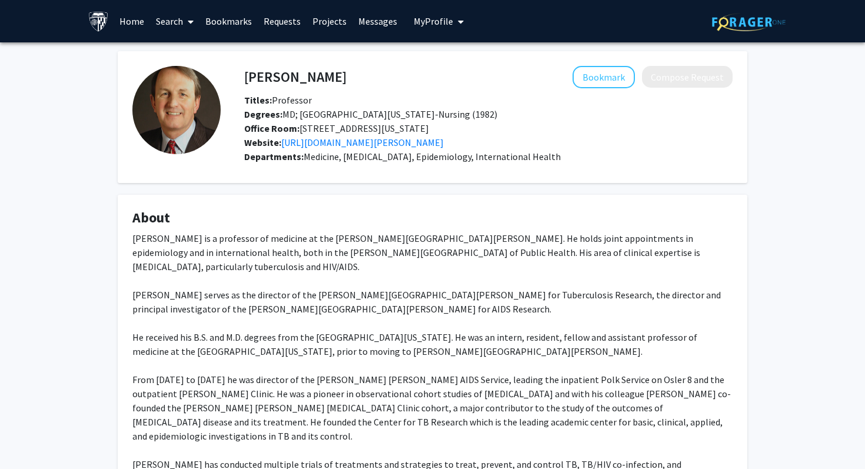
click at [214, 357] on div "Dr. Richard E. Chaisson is a professor of medicine at the Johns Hopkins Univers…" at bounding box center [432, 407] width 600 height 353
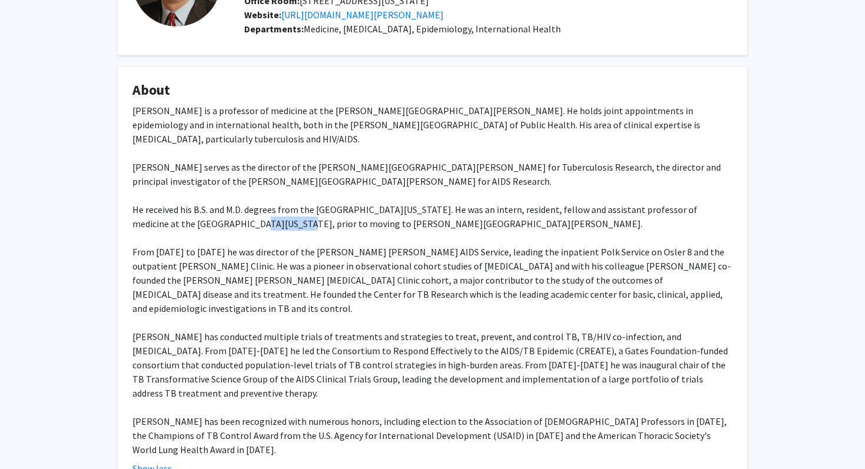
scroll to position [132, 0]
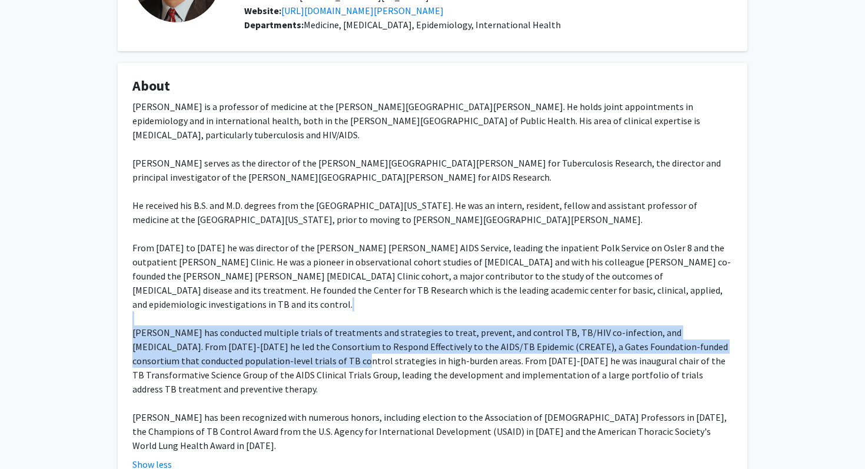
drag, startPoint x: 243, startPoint y: 346, endPoint x: 238, endPoint y: 303, distance: 43.2
click at [238, 303] on div "Dr. Richard E. Chaisson is a professor of medicine at the Johns Hopkins Univers…" at bounding box center [432, 275] width 600 height 353
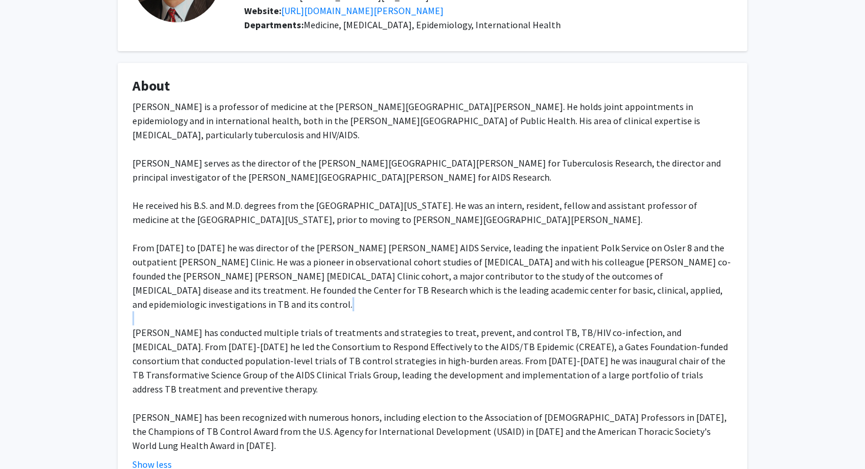
click at [238, 303] on div "Dr. Richard E. Chaisson is a professor of medicine at the Johns Hopkins Univers…" at bounding box center [432, 275] width 600 height 353
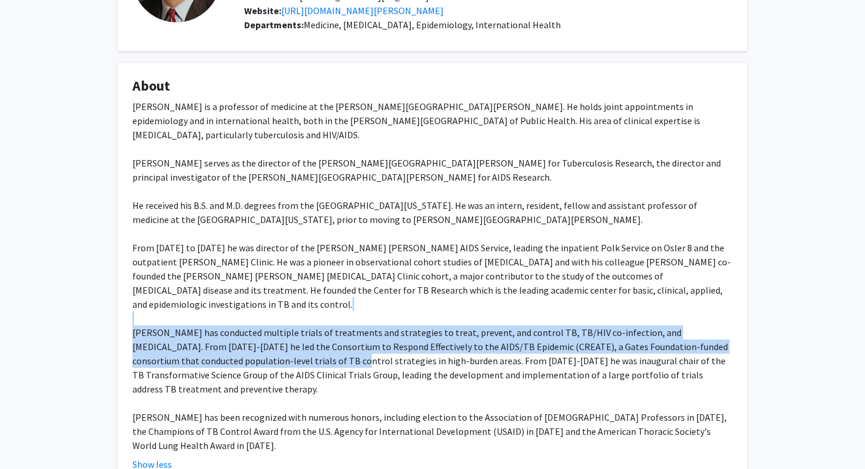
drag, startPoint x: 238, startPoint y: 303, endPoint x: 228, endPoint y: 349, distance: 47.7
click at [228, 348] on div "Dr. Richard E. Chaisson is a professor of medicine at the Johns Hopkins Univers…" at bounding box center [432, 275] width 600 height 353
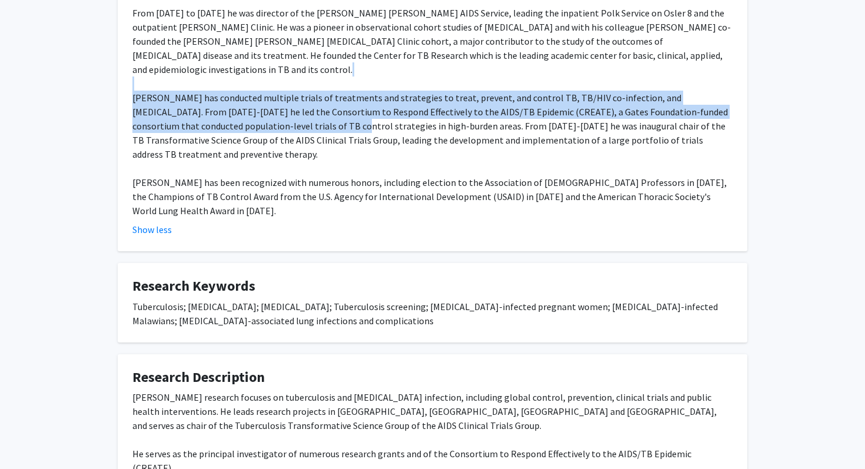
scroll to position [404, 0]
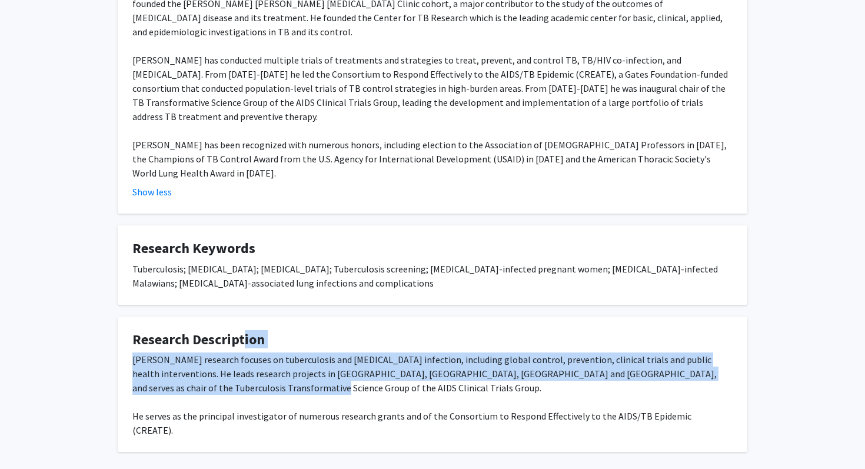
drag, startPoint x: 238, startPoint y: 347, endPoint x: 236, endPoint y: 302, distance: 45.4
click at [236, 317] on fg-card "Research Description Dr. Chaisson’s research focuses on tuberculosis and HIV in…" at bounding box center [433, 385] width 630 height 136
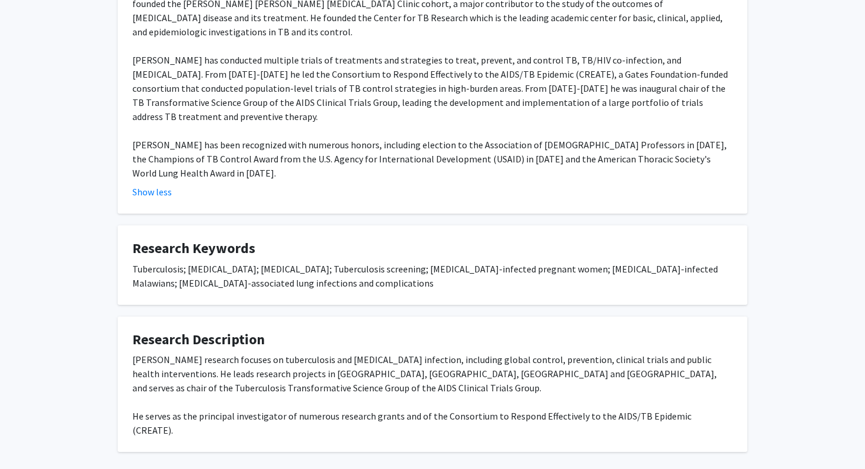
click at [259, 353] on div "Dr. Chaisson’s research focuses on tuberculosis and HIV infection, including gl…" at bounding box center [432, 395] width 600 height 85
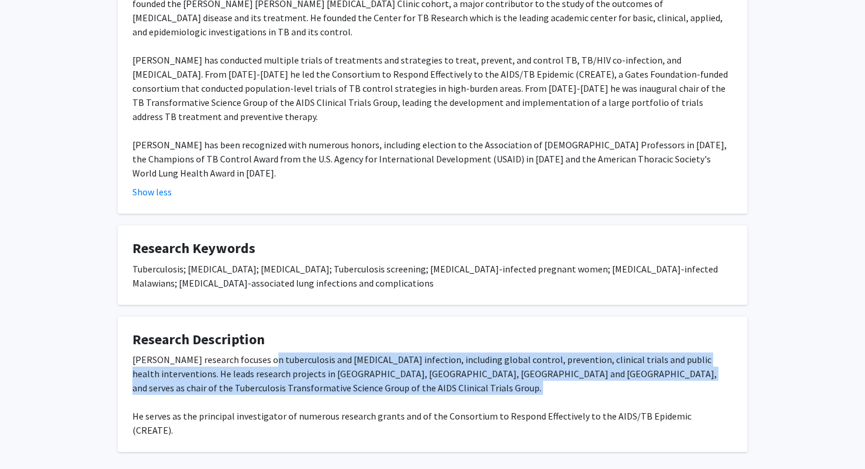
drag, startPoint x: 259, startPoint y: 310, endPoint x: 259, endPoint y: 350, distance: 40.0
click at [259, 353] on div "Dr. Chaisson’s research focuses on tuberculosis and HIV infection, including gl…" at bounding box center [432, 395] width 600 height 85
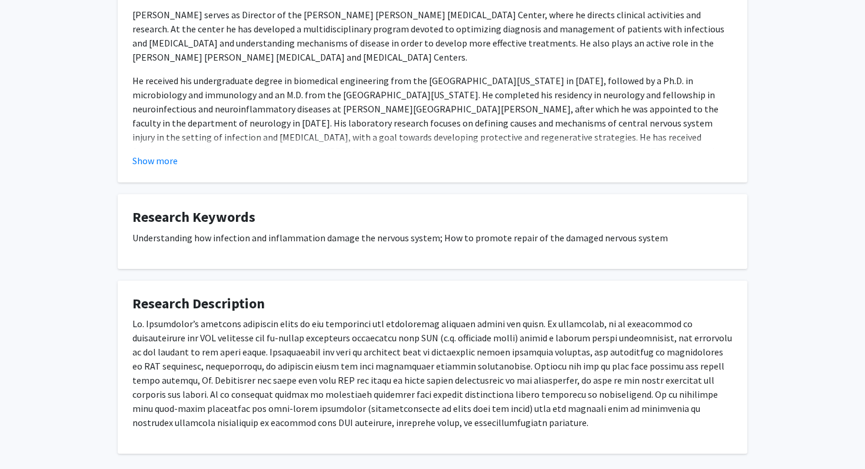
scroll to position [301, 0]
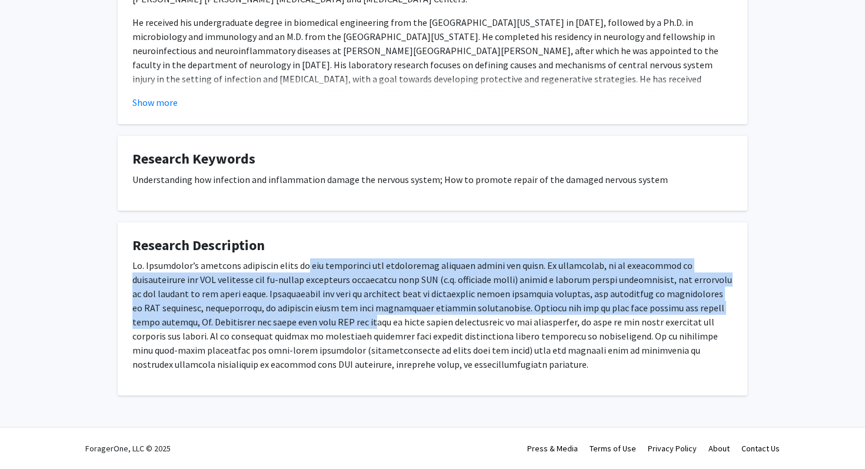
drag, startPoint x: 301, startPoint y: 322, endPoint x: 301, endPoint y: 265, distance: 57.1
click at [301, 265] on p at bounding box center [432, 314] width 600 height 113
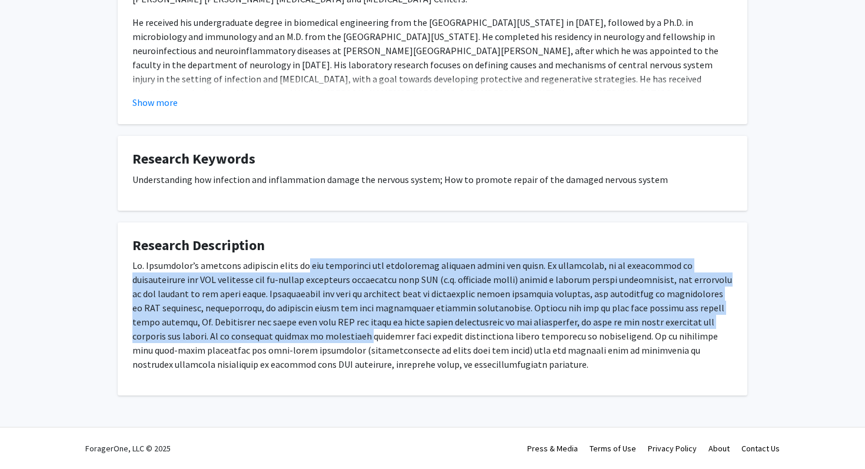
drag, startPoint x: 301, startPoint y: 265, endPoint x: 317, endPoint y: 334, distance: 71.3
click at [317, 335] on p at bounding box center [432, 314] width 600 height 113
click at [317, 334] on p at bounding box center [432, 314] width 600 height 113
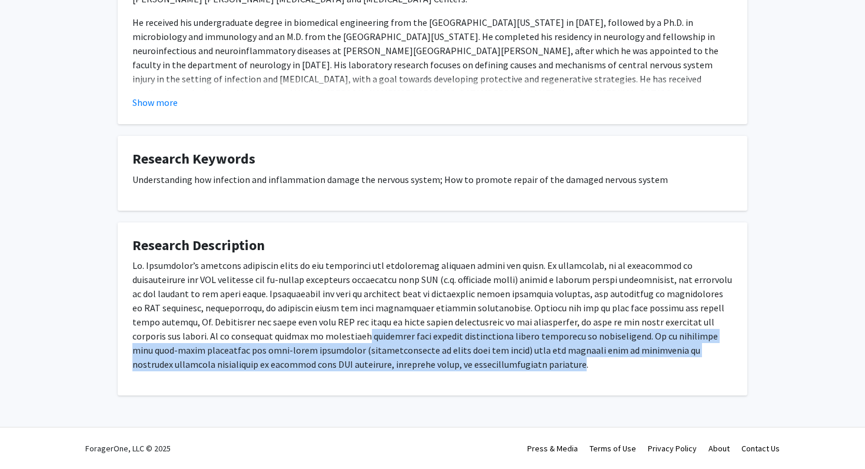
drag, startPoint x: 317, startPoint y: 334, endPoint x: 421, endPoint y: 361, distance: 107.5
click at [421, 361] on p at bounding box center [432, 314] width 600 height 113
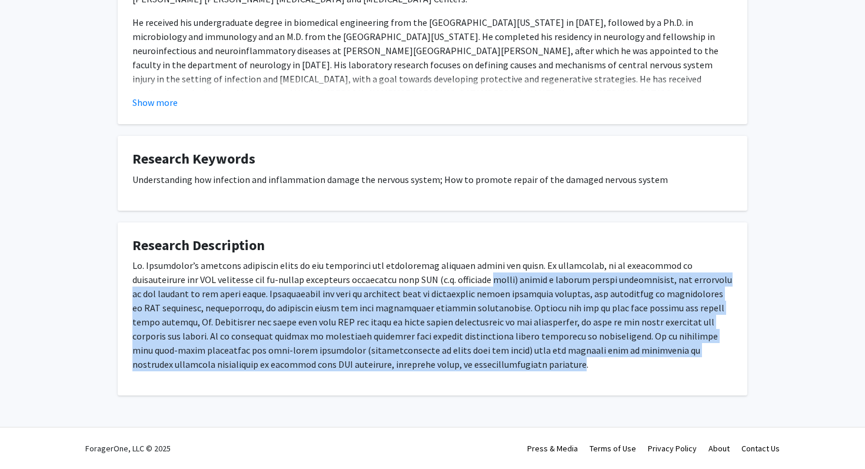
drag, startPoint x: 421, startPoint y: 361, endPoint x: 440, endPoint y: 278, distance: 84.7
click at [441, 280] on p at bounding box center [432, 314] width 600 height 113
click at [440, 278] on p at bounding box center [432, 314] width 600 height 113
drag, startPoint x: 440, startPoint y: 278, endPoint x: 431, endPoint y: 367, distance: 89.4
click at [431, 367] on p at bounding box center [432, 314] width 600 height 113
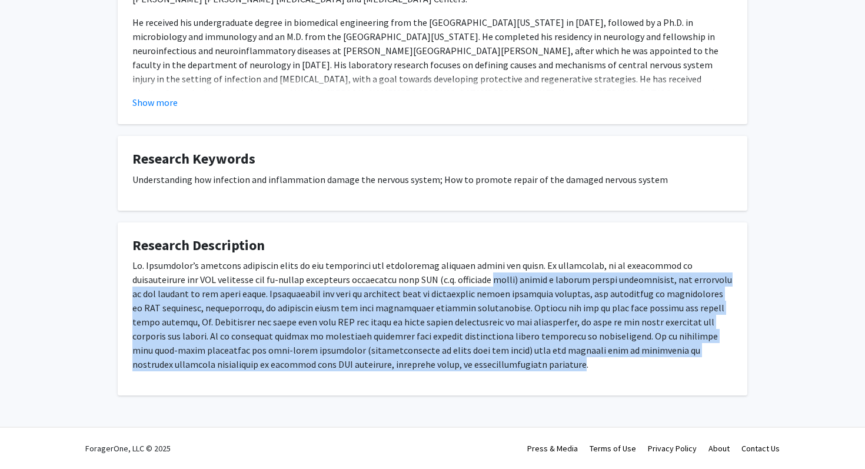
click at [430, 367] on p at bounding box center [432, 314] width 600 height 113
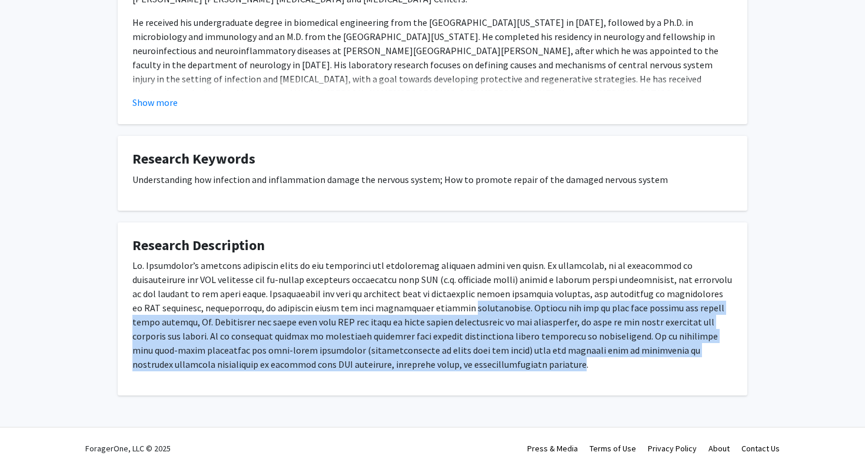
drag, startPoint x: 430, startPoint y: 367, endPoint x: 430, endPoint y: 308, distance: 58.9
click at [430, 309] on p at bounding box center [432, 314] width 600 height 113
click at [430, 308] on p at bounding box center [432, 314] width 600 height 113
drag, startPoint x: 430, startPoint y: 308, endPoint x: 429, endPoint y: 365, distance: 56.5
click at [429, 365] on p at bounding box center [432, 314] width 600 height 113
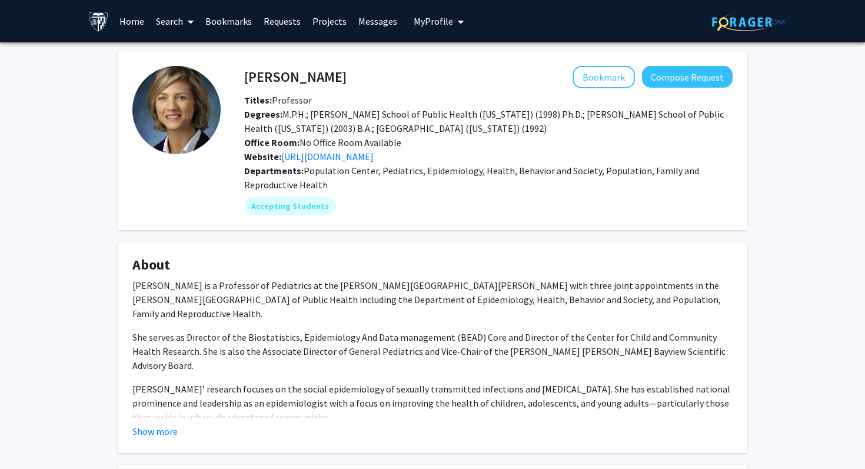
scroll to position [371, 0]
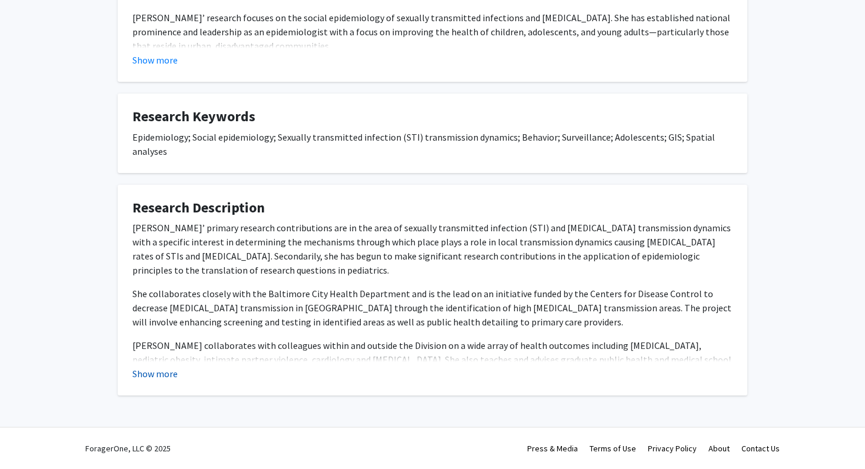
click at [160, 375] on button "Show more" at bounding box center [154, 374] width 45 height 14
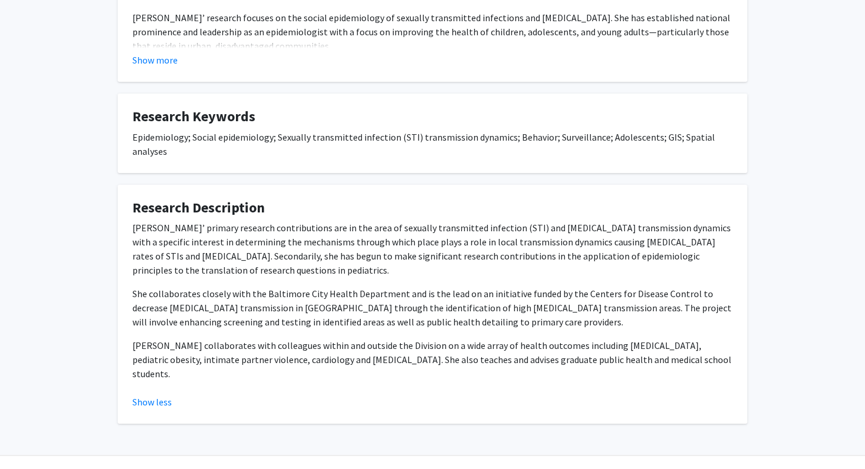
scroll to position [386, 0]
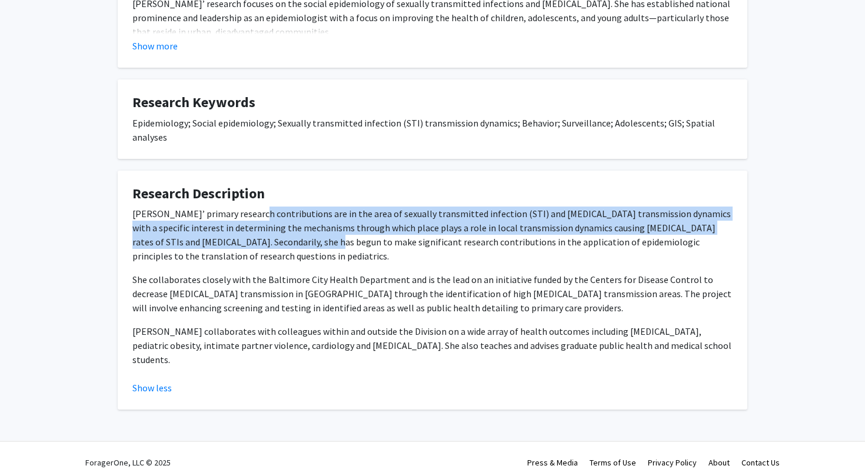
drag, startPoint x: 253, startPoint y: 237, endPoint x: 251, endPoint y: 211, distance: 25.4
click at [251, 211] on p "[PERSON_NAME]’ primary research contributions are in the area of sexually trans…" at bounding box center [432, 235] width 600 height 57
drag, startPoint x: 251, startPoint y: 211, endPoint x: 266, endPoint y: 247, distance: 38.3
click at [266, 247] on p "[PERSON_NAME]’ primary research contributions are in the area of sexually trans…" at bounding box center [432, 235] width 600 height 57
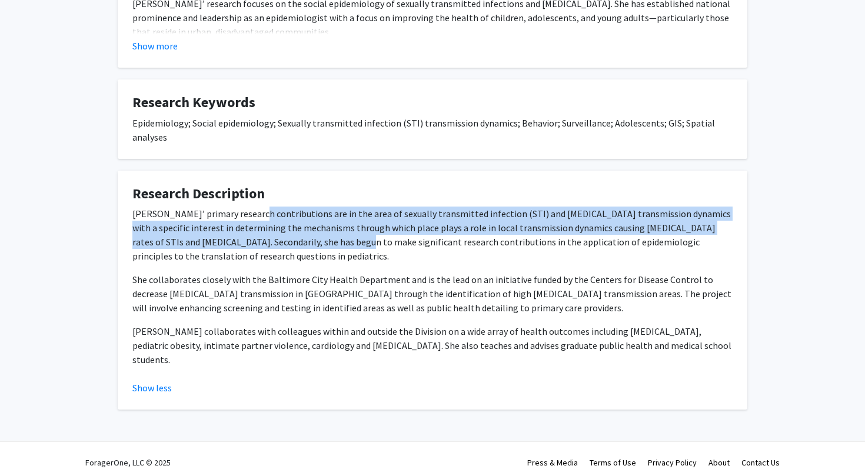
click at [266, 247] on p "[PERSON_NAME]’ primary research contributions are in the area of sexually trans…" at bounding box center [432, 235] width 600 height 57
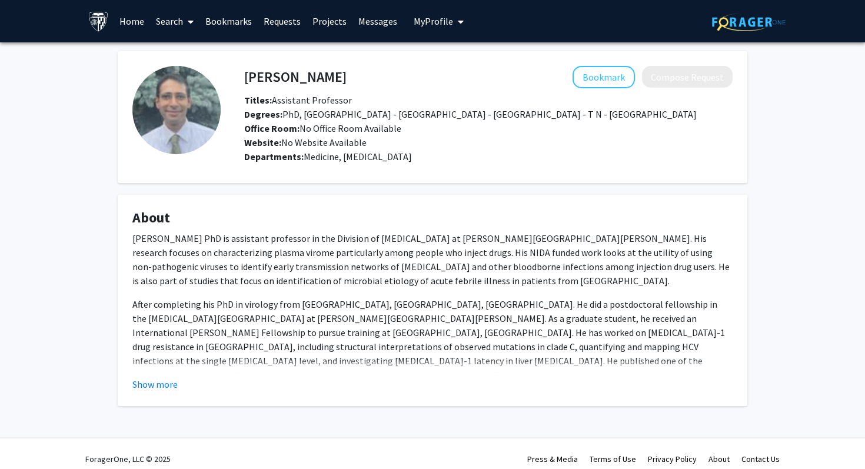
click at [151, 393] on fg-card "About [PERSON_NAME] PhD is assistant professor in the Division of [MEDICAL_DATA…" at bounding box center [433, 300] width 630 height 211
click at [154, 387] on button "Show more" at bounding box center [154, 384] width 45 height 14
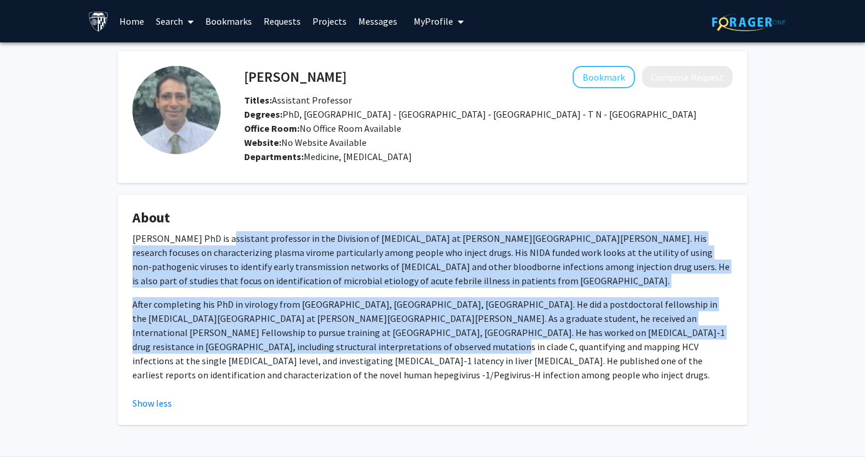
drag, startPoint x: 223, startPoint y: 350, endPoint x: 228, endPoint y: 238, distance: 112.6
click at [228, 238] on div "[PERSON_NAME] PhD is assistant professor in the Division of [MEDICAL_DATA] at […" at bounding box center [432, 306] width 600 height 151
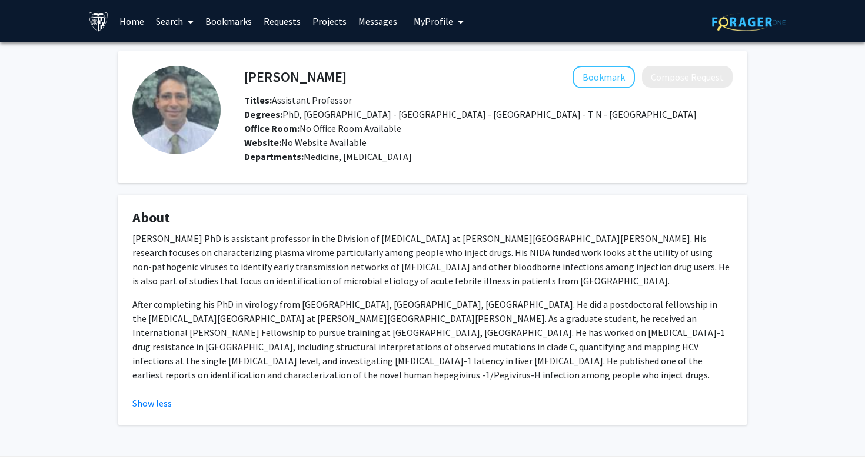
click at [225, 236] on p "Abraham Kandathil PhD is assistant professor in the Division of Infectious Dise…" at bounding box center [432, 259] width 600 height 57
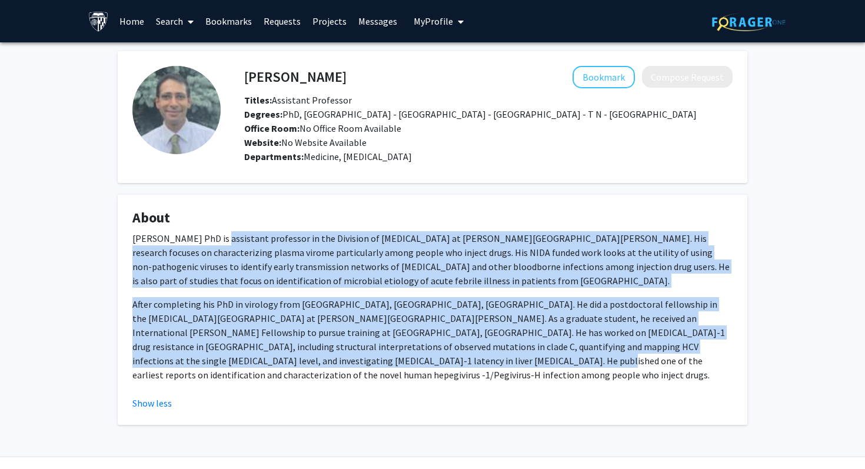
drag, startPoint x: 225, startPoint y: 236, endPoint x: 245, endPoint y: 365, distance: 130.5
click at [245, 365] on div "Abraham Kandathil PhD is assistant professor in the Division of Infectious Dise…" at bounding box center [432, 306] width 600 height 151
click at [245, 365] on p "After completing his PhD in virology from Christian Medical College, Vellore, I…" at bounding box center [432, 339] width 600 height 85
drag, startPoint x: 245, startPoint y: 365, endPoint x: 248, endPoint y: 241, distance: 124.2
click at [248, 241] on div "Abraham Kandathil PhD is assistant professor in the Division of Infectious Dise…" at bounding box center [432, 306] width 600 height 151
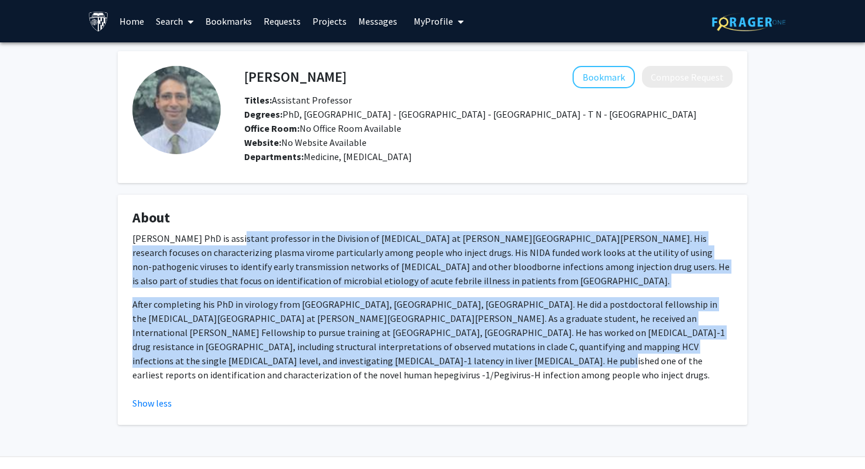
click at [248, 241] on p "Abraham Kandathil PhD is assistant professor in the Division of Infectious Dise…" at bounding box center [432, 259] width 600 height 57
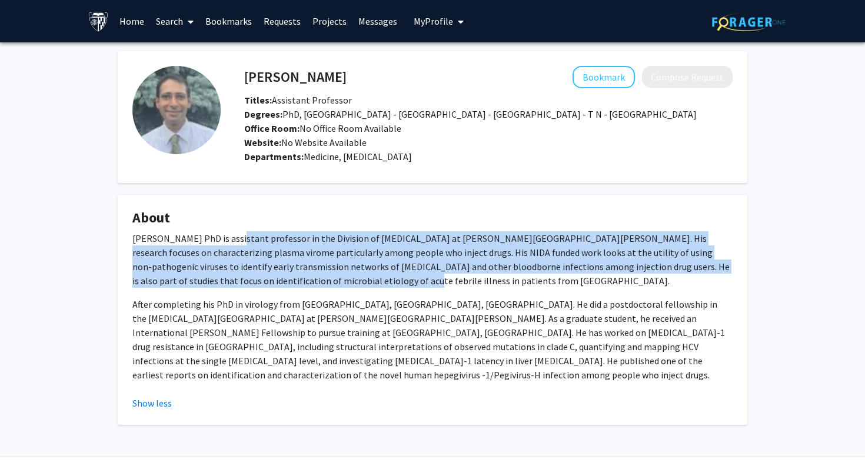
drag, startPoint x: 248, startPoint y: 241, endPoint x: 278, endPoint y: 283, distance: 51.1
click at [278, 283] on p "Abraham Kandathil PhD is assistant professor in the Division of Infectious Dise…" at bounding box center [432, 259] width 600 height 57
drag, startPoint x: 278, startPoint y: 283, endPoint x: 278, endPoint y: 237, distance: 45.9
click at [278, 237] on p "Abraham Kandathil PhD is assistant professor in the Division of Infectious Dise…" at bounding box center [432, 259] width 600 height 57
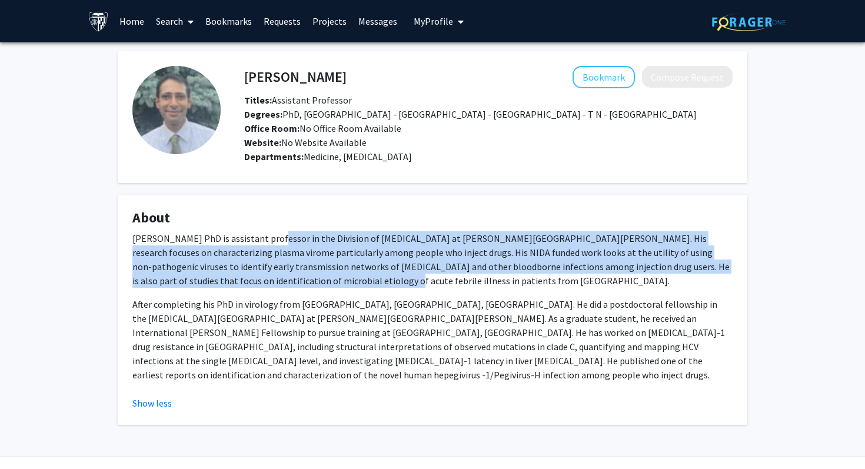
click at [278, 237] on p "Abraham Kandathil PhD is assistant professor in the Division of Infectious Dise…" at bounding box center [432, 259] width 600 height 57
drag, startPoint x: 278, startPoint y: 237, endPoint x: 451, endPoint y: 281, distance: 179.2
click at [451, 281] on p "Abraham Kandathil PhD is assistant professor in the Division of Infectious Dise…" at bounding box center [432, 259] width 600 height 57
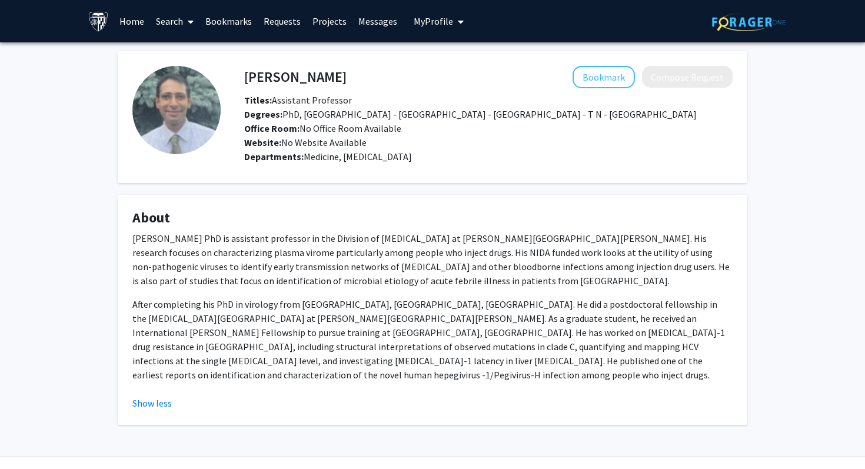
drag, startPoint x: 451, startPoint y: 281, endPoint x: 446, endPoint y: 226, distance: 55.1
click at [446, 226] on fg-card "About Abraham Kandathil PhD is assistant professor in the Division of Infectiou…" at bounding box center [433, 310] width 630 height 230
click at [445, 226] on h4 "About" at bounding box center [432, 218] width 600 height 17
drag, startPoint x: 445, startPoint y: 226, endPoint x: 459, endPoint y: 273, distance: 49.2
click at [460, 274] on fg-card "About Abraham Kandathil PhD is assistant professor in the Division of Infectiou…" at bounding box center [433, 310] width 630 height 230
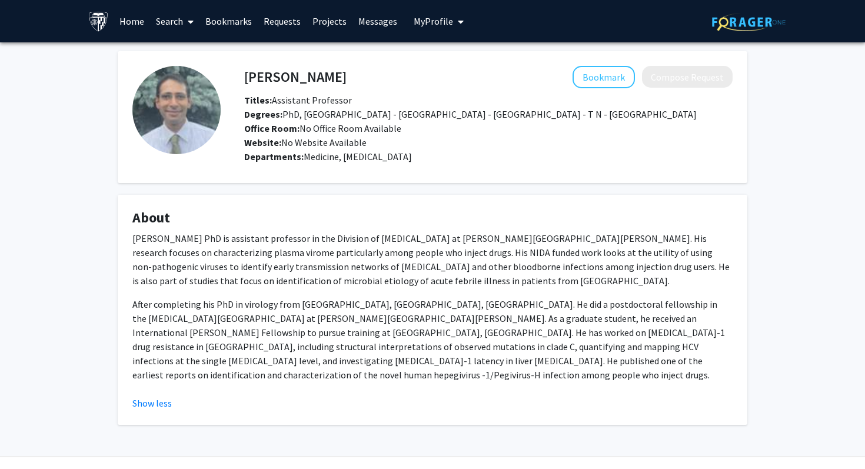
click at [459, 273] on p "Abraham Kandathil PhD is assistant professor in the Division of Infectious Dise…" at bounding box center [432, 259] width 600 height 57
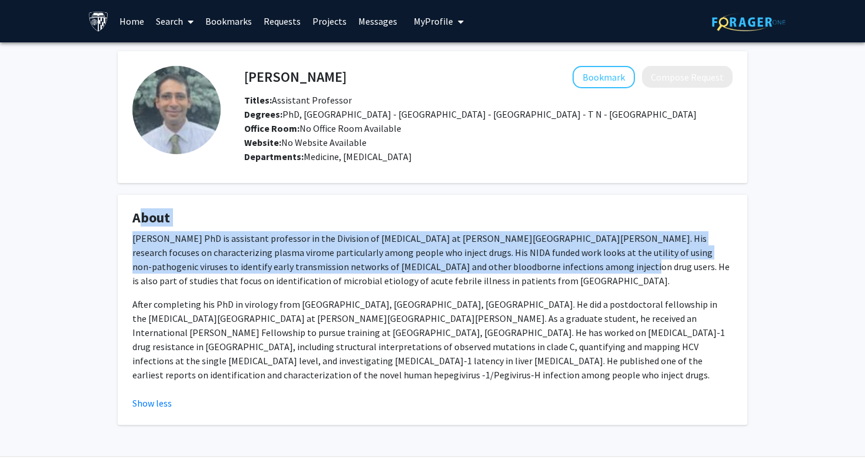
drag, startPoint x: 459, startPoint y: 273, endPoint x: 458, endPoint y: 196, distance: 77.1
click at [458, 196] on fg-card "About Abraham Kandathil PhD is assistant professor in the Division of Infectiou…" at bounding box center [433, 310] width 630 height 230
drag, startPoint x: 458, startPoint y: 196, endPoint x: 454, endPoint y: 270, distance: 74.3
click at [454, 269] on fg-card "About Abraham Kandathil PhD is assistant professor in the Division of Infectiou…" at bounding box center [433, 310] width 630 height 230
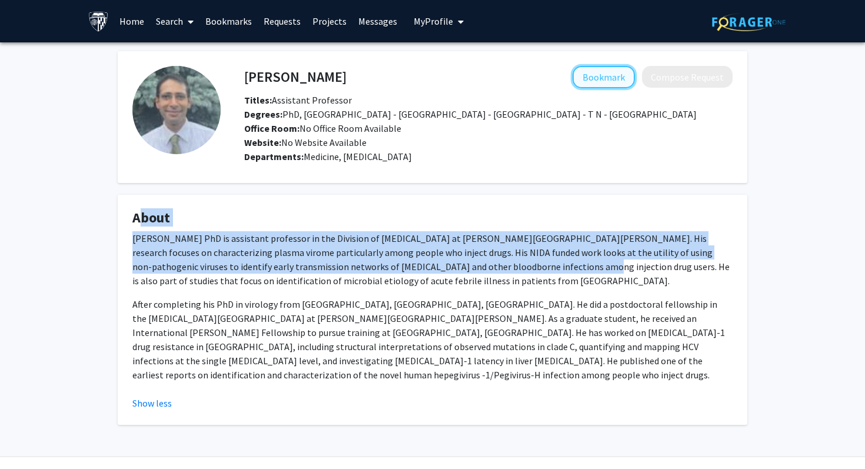
click at [589, 73] on button "Bookmark" at bounding box center [604, 77] width 62 height 22
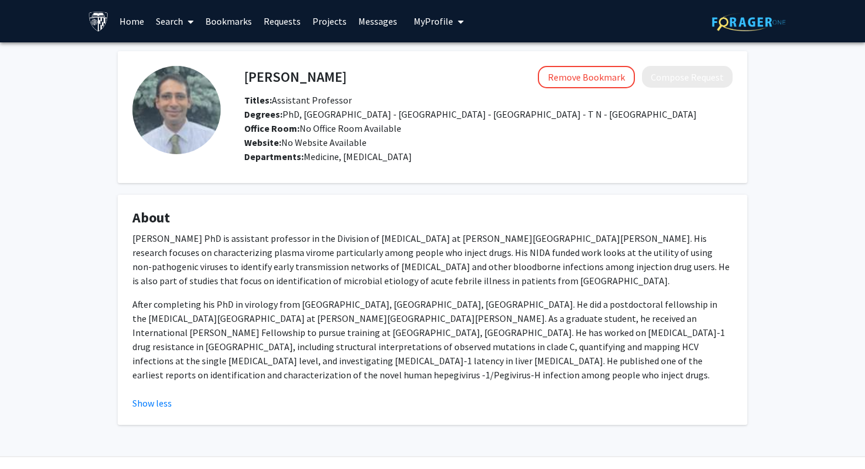
click at [383, 125] on span "Office Room: No Office Room Available" at bounding box center [322, 128] width 157 height 12
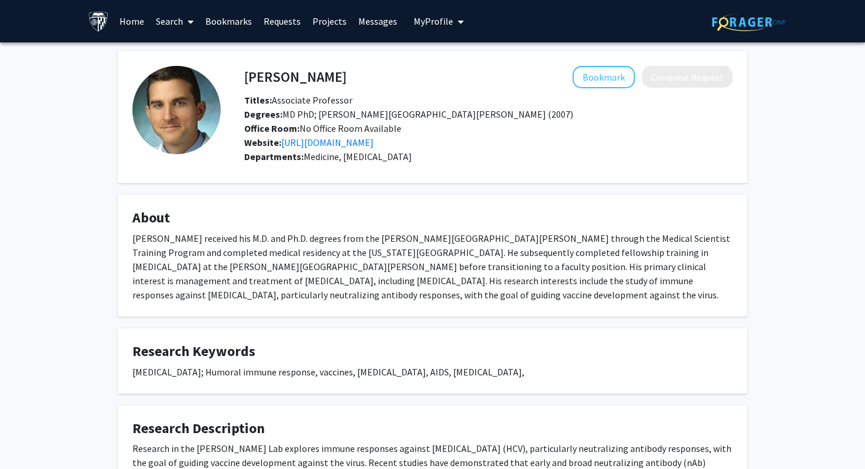
scroll to position [4, 0]
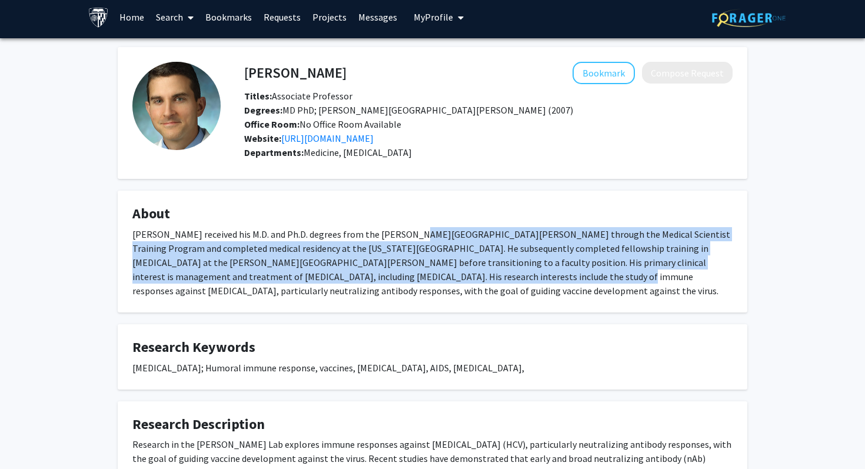
drag, startPoint x: 404, startPoint y: 283, endPoint x: 399, endPoint y: 235, distance: 47.3
click at [400, 235] on div "[PERSON_NAME] received his M.D. and Ph.D. degrees from the [PERSON_NAME][GEOGRA…" at bounding box center [432, 262] width 600 height 71
click at [399, 235] on div "[PERSON_NAME] received his M.D. and Ph.D. degrees from the [PERSON_NAME][GEOGRA…" at bounding box center [432, 262] width 600 height 71
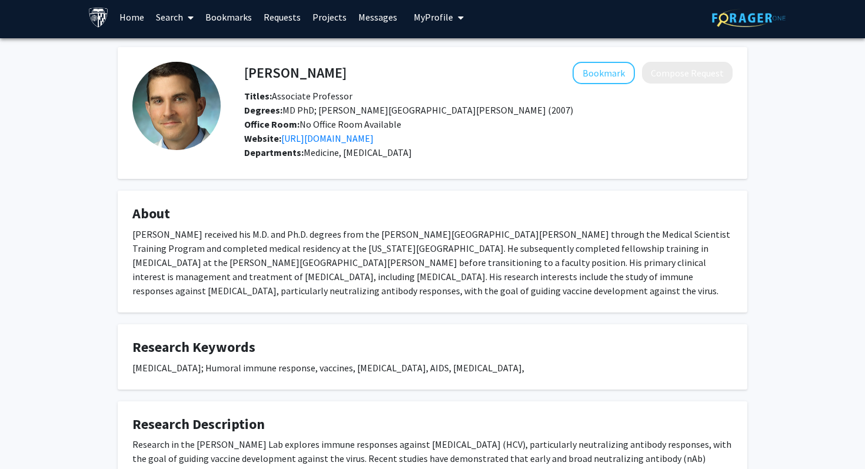
drag, startPoint x: 399, startPoint y: 235, endPoint x: 401, endPoint y: 297, distance: 61.3
click at [401, 297] on div "[PERSON_NAME] received his M.D. and Ph.D. degrees from the [PERSON_NAME][GEOGRA…" at bounding box center [432, 262] width 600 height 71
drag, startPoint x: 401, startPoint y: 297, endPoint x: 401, endPoint y: 257, distance: 40.0
click at [401, 257] on div "[PERSON_NAME] received his M.D. and Ph.D. degrees from the [PERSON_NAME][GEOGRA…" at bounding box center [432, 262] width 600 height 71
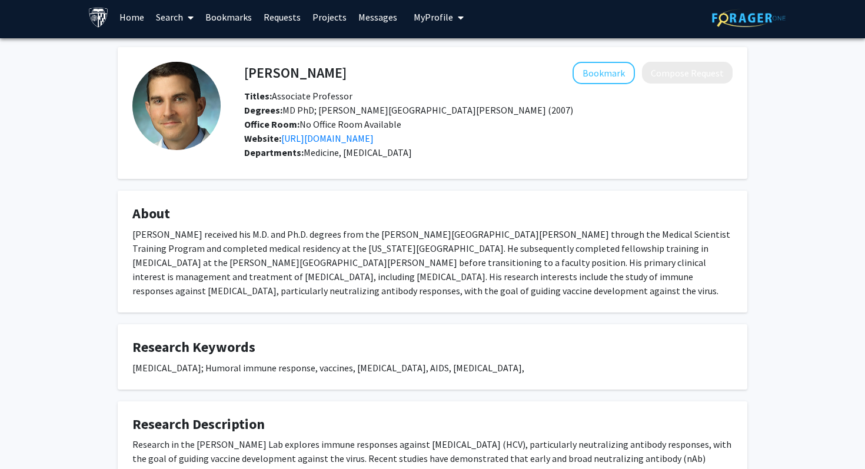
click at [401, 257] on div "[PERSON_NAME] received his M.D. and Ph.D. degrees from the [PERSON_NAME][GEOGRA…" at bounding box center [432, 262] width 600 height 71
drag, startPoint x: 401, startPoint y: 257, endPoint x: 436, endPoint y: 295, distance: 52.1
click at [436, 295] on div "[PERSON_NAME] received his M.D. and Ph.D. degrees from the [PERSON_NAME][GEOGRA…" at bounding box center [432, 262] width 600 height 71
click at [462, 293] on div "[PERSON_NAME] received his M.D. and Ph.D. degrees from the [PERSON_NAME][GEOGRA…" at bounding box center [432, 262] width 600 height 71
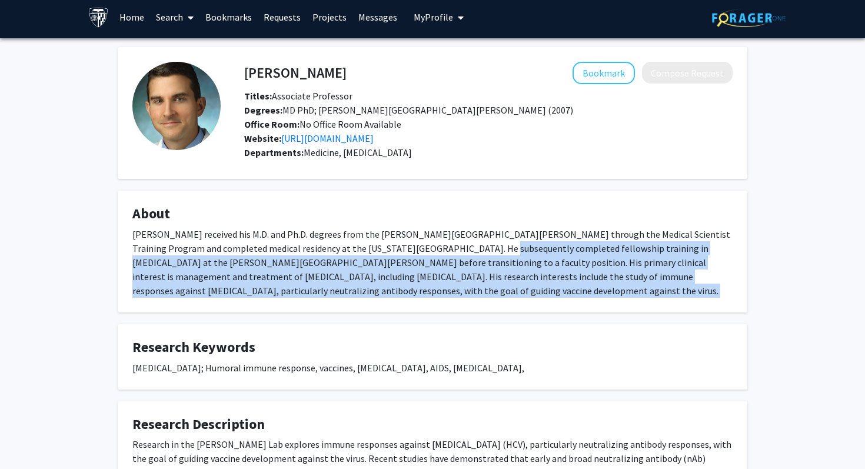
drag, startPoint x: 462, startPoint y: 293, endPoint x: 453, endPoint y: 246, distance: 48.0
click at [453, 248] on div "Dr. Bailey received his M.D. and Ph.D. degrees from the Johns Hopkins Universit…" at bounding box center [432, 262] width 600 height 71
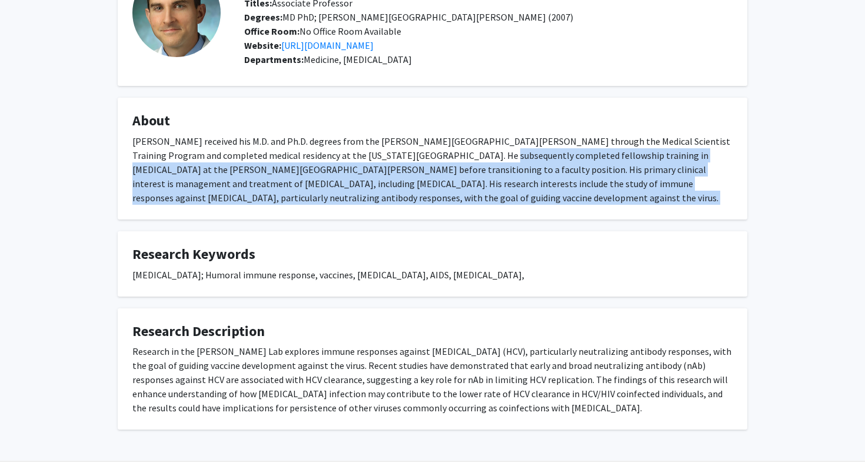
scroll to position [131, 0]
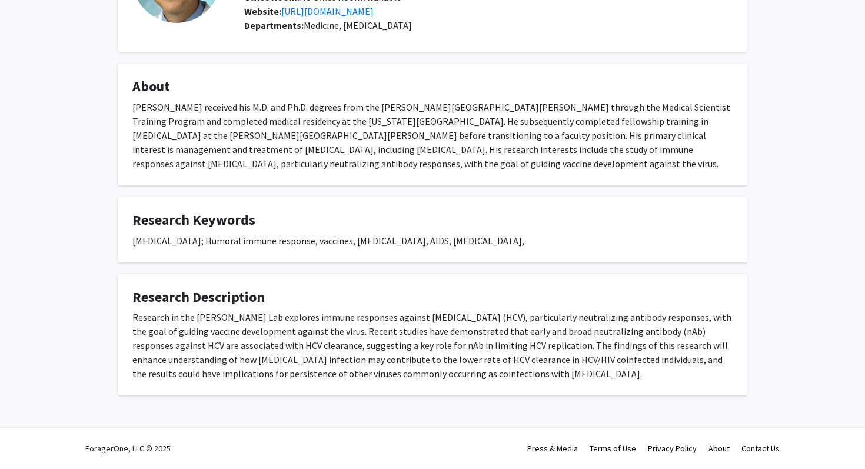
drag, startPoint x: 453, startPoint y: 310, endPoint x: 438, endPoint y: 362, distance: 54.4
click at [439, 362] on div "Research in the Justin Bailey Lab explores immune responses against hepatitis C…" at bounding box center [432, 345] width 600 height 71
drag, startPoint x: 438, startPoint y: 362, endPoint x: 433, endPoint y: 303, distance: 59.7
click at [433, 303] on fg-card "Research Description Research in the Justin Bailey Lab explores immune response…" at bounding box center [433, 335] width 630 height 122
click at [433, 303] on h4 "Research Description" at bounding box center [432, 297] width 600 height 17
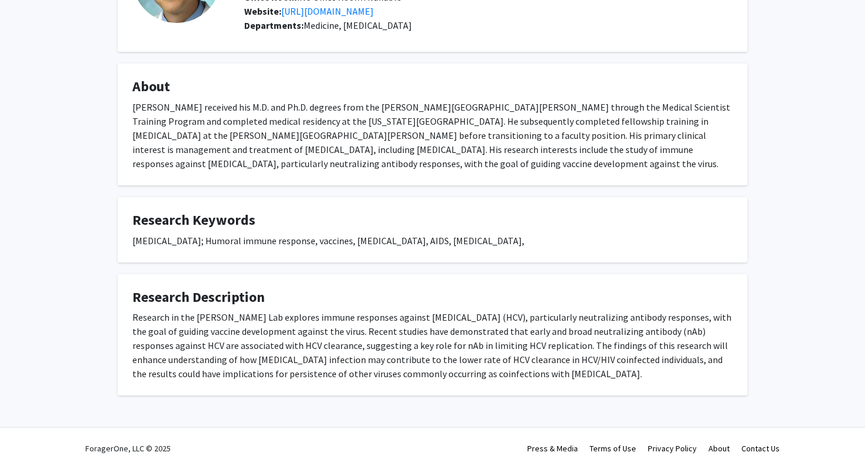
drag, startPoint x: 433, startPoint y: 303, endPoint x: 424, endPoint y: 373, distance: 71.1
click at [424, 373] on fg-card "Research Description Research in the Justin Bailey Lab explores immune response…" at bounding box center [433, 335] width 630 height 122
click at [424, 373] on div "Research in the Justin Bailey Lab explores immune responses against hepatitis C…" at bounding box center [432, 345] width 600 height 71
drag, startPoint x: 424, startPoint y: 373, endPoint x: 427, endPoint y: 303, distance: 70.1
click at [427, 303] on fg-card "Research Description Research in the Justin Bailey Lab explores immune response…" at bounding box center [433, 335] width 630 height 122
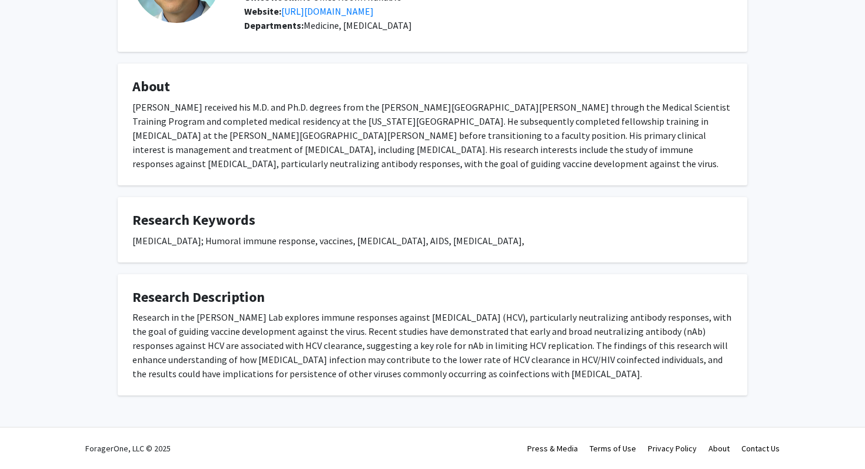
click at [427, 303] on h4 "Research Description" at bounding box center [432, 297] width 600 height 17
drag, startPoint x: 427, startPoint y: 303, endPoint x: 435, endPoint y: 374, distance: 71.1
click at [435, 374] on fg-card "Research Description Research in the Justin Bailey Lab explores immune response…" at bounding box center [433, 335] width 630 height 122
click at [435, 374] on div "Research in the Justin Bailey Lab explores immune responses against hepatitis C…" at bounding box center [432, 345] width 600 height 71
drag, startPoint x: 435, startPoint y: 374, endPoint x: 430, endPoint y: 297, distance: 77.3
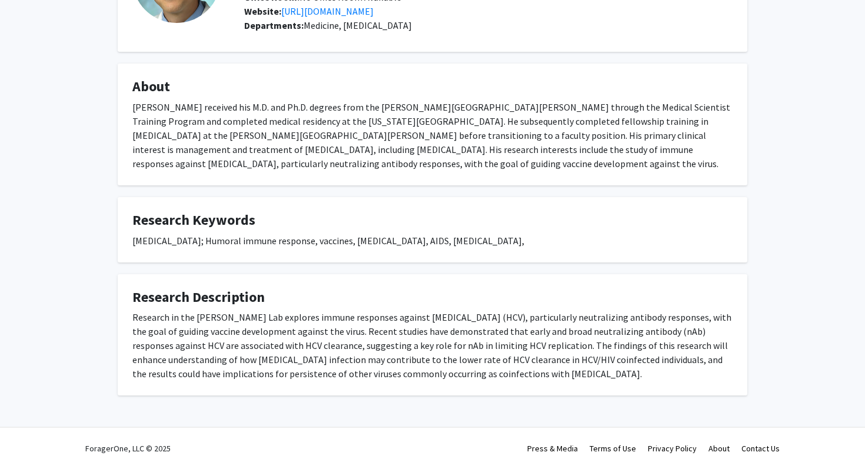
click at [430, 297] on fg-card "Research Description Research in the Justin Bailey Lab explores immune response…" at bounding box center [433, 335] width 630 height 122
click at [430, 297] on h4 "Research Description" at bounding box center [432, 297] width 600 height 17
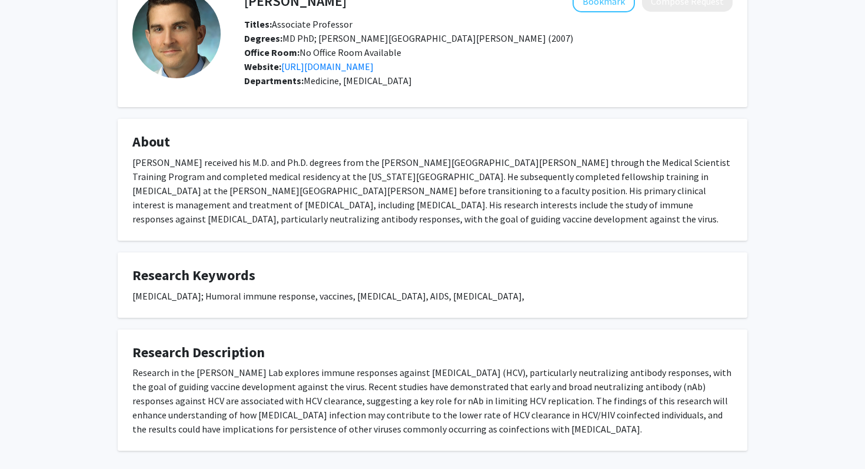
scroll to position [0, 0]
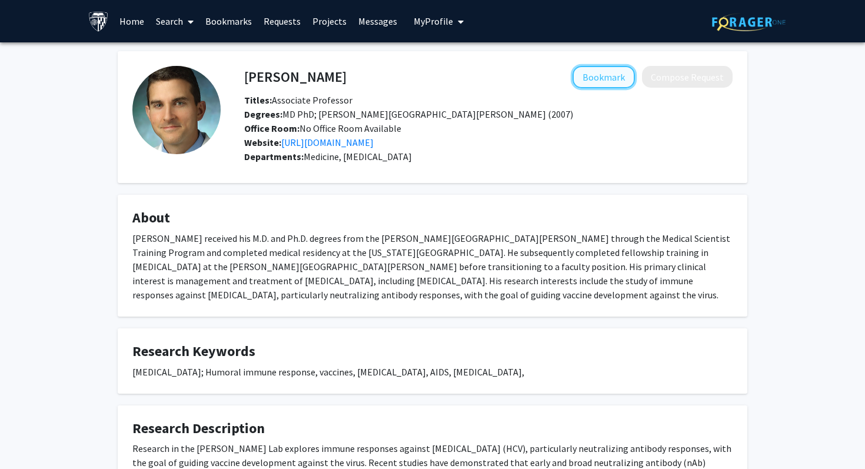
click at [597, 67] on button "Bookmark" at bounding box center [604, 77] width 62 height 22
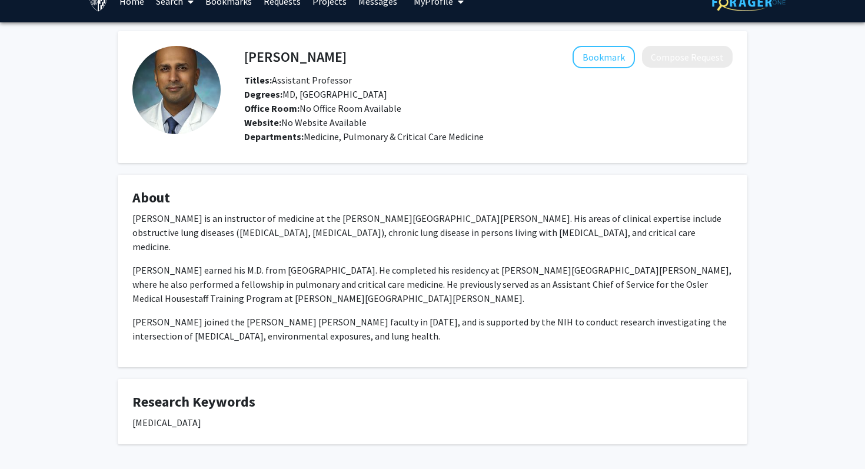
scroll to position [24, 0]
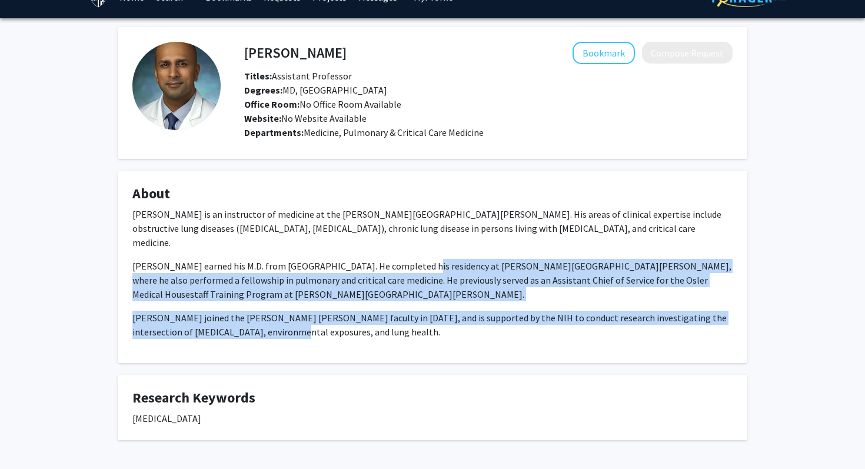
drag, startPoint x: 401, startPoint y: 251, endPoint x: 399, endPoint y: 306, distance: 55.4
click at [399, 306] on div "[PERSON_NAME] is an instructor of medicine at the [PERSON_NAME][GEOGRAPHIC_DATA…" at bounding box center [432, 273] width 600 height 132
click at [399, 311] on p "[PERSON_NAME] joined the [PERSON_NAME] [PERSON_NAME] faculty in [DATE], and is …" at bounding box center [432, 325] width 600 height 28
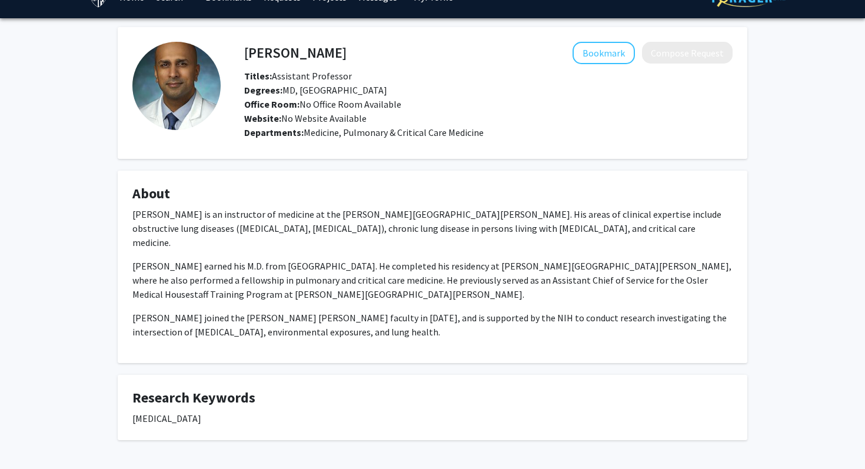
drag, startPoint x: 399, startPoint y: 306, endPoint x: 399, endPoint y: 205, distance: 101.2
click at [399, 205] on fg-card "About Dr. Sarath Raju is an instructor of medicine at the Johns Hopkins Univers…" at bounding box center [433, 267] width 630 height 192
click at [399, 205] on fg-card-title "About" at bounding box center [432, 196] width 600 height 22
drag, startPoint x: 399, startPoint y: 205, endPoint x: 537, endPoint y: 223, distance: 140.1
click at [537, 223] on fg-card "About Dr. Sarath Raju is an instructor of medicine at the Johns Hopkins Univers…" at bounding box center [433, 267] width 630 height 192
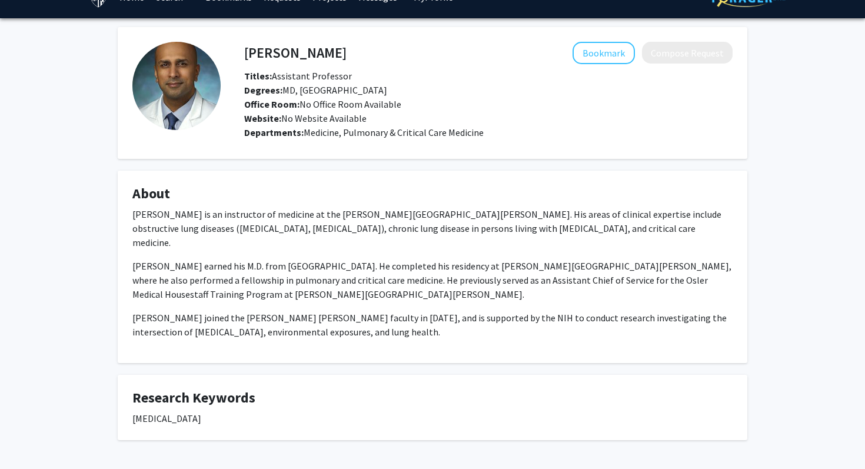
click at [537, 223] on p "Dr. Sarath Raju is an instructor of medicine at the Johns Hopkins University Sc…" at bounding box center [432, 228] width 600 height 42
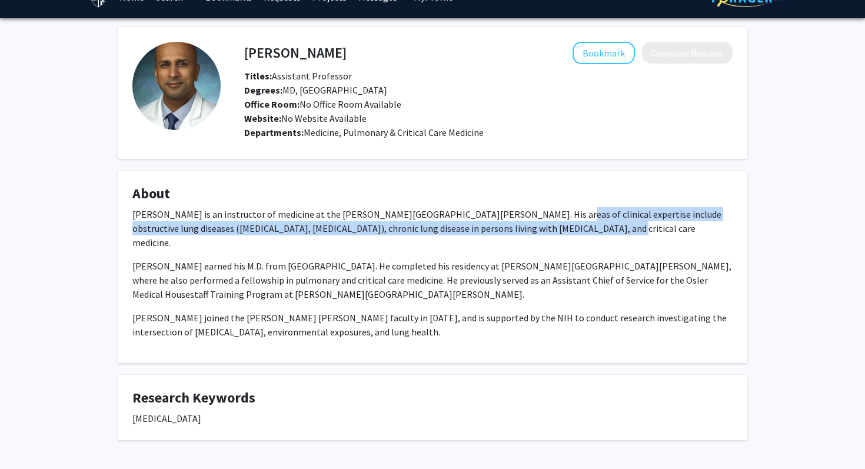
drag, startPoint x: 537, startPoint y: 223, endPoint x: 527, endPoint y: 209, distance: 17.3
click at [528, 209] on p "Dr. Sarath Raju is an instructor of medicine at the Johns Hopkins University Sc…" at bounding box center [432, 228] width 600 height 42
click at [527, 209] on p "Dr. Sarath Raju is an instructor of medicine at the Johns Hopkins University Sc…" at bounding box center [432, 228] width 600 height 42
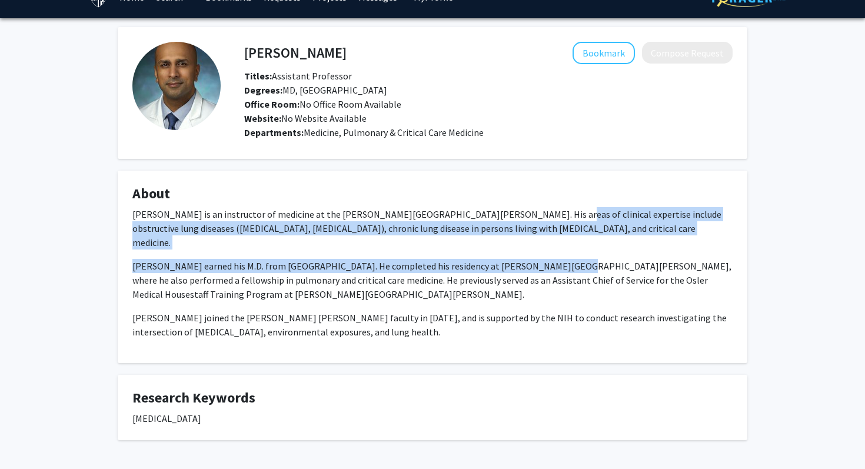
drag, startPoint x: 527, startPoint y: 209, endPoint x: 526, endPoint y: 253, distance: 44.2
click at [526, 254] on div "Dr. Sarath Raju is an instructor of medicine at the Johns Hopkins University Sc…" at bounding box center [432, 273] width 600 height 132
click at [526, 259] on p "Dr. Raju earned his M.D. from Rush Medical College. He completed his residency …" at bounding box center [432, 280] width 600 height 42
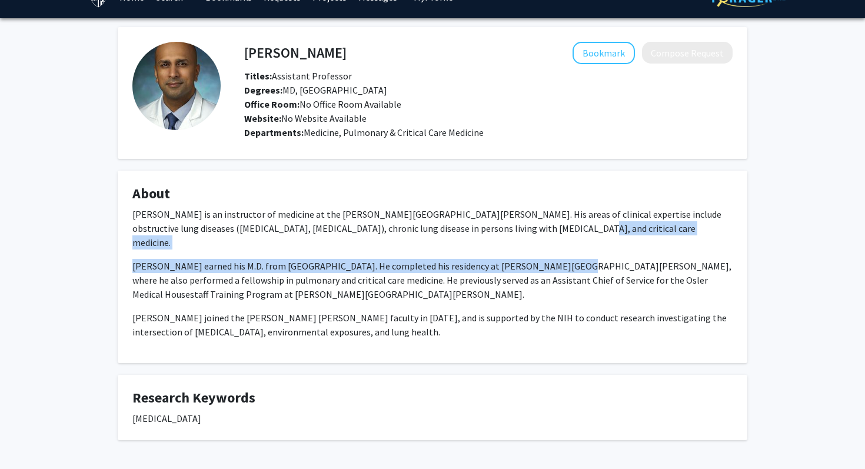
drag, startPoint x: 526, startPoint y: 253, endPoint x: 517, endPoint y: 213, distance: 40.9
click at [519, 217] on div "Dr. Sarath Raju is an instructor of medicine at the Johns Hopkins University Sc…" at bounding box center [432, 273] width 600 height 132
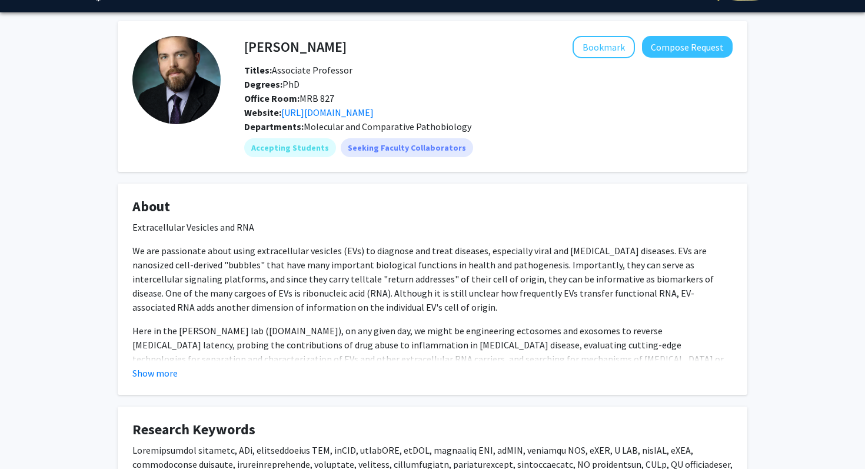
scroll to position [76, 0]
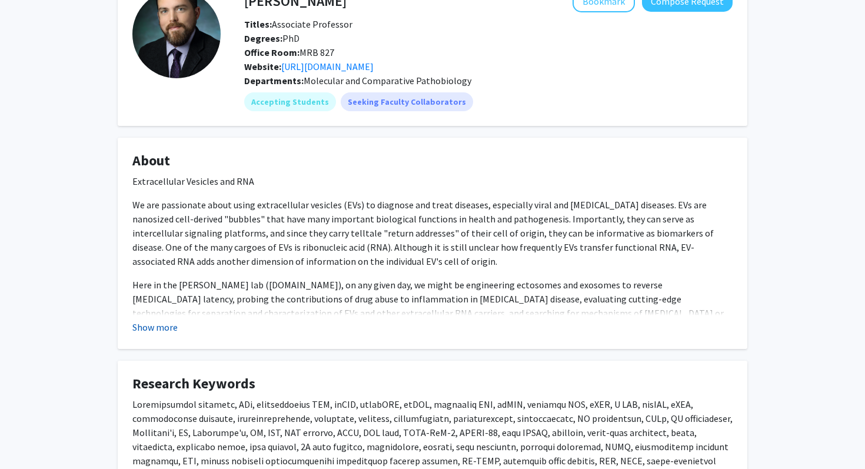
click at [171, 333] on button "Show more" at bounding box center [154, 327] width 45 height 14
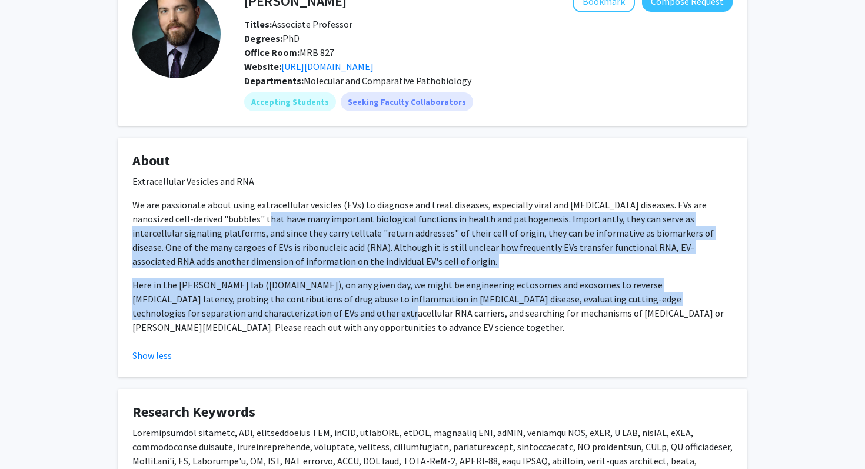
drag, startPoint x: 258, startPoint y: 310, endPoint x: 257, endPoint y: 222, distance: 88.3
click at [257, 222] on div "Extracellular Vesicles and RNA We are passionate about using extracellular vesi…" at bounding box center [432, 254] width 600 height 160
click at [257, 222] on p "We are passionate about using extracellular vesicles (EVs) to diagnose and trea…" at bounding box center [432, 233] width 600 height 71
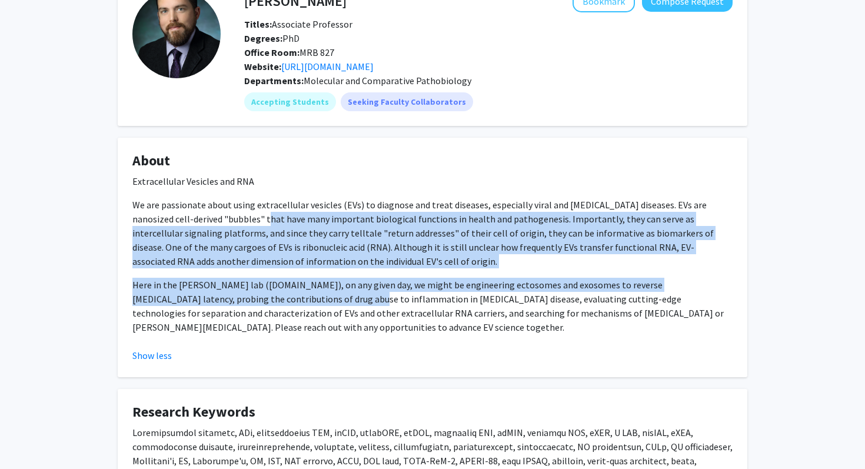
drag, startPoint x: 257, startPoint y: 222, endPoint x: 265, endPoint y: 298, distance: 76.4
click at [265, 298] on div "Extracellular Vesicles and RNA We are passionate about using extracellular vesi…" at bounding box center [432, 254] width 600 height 160
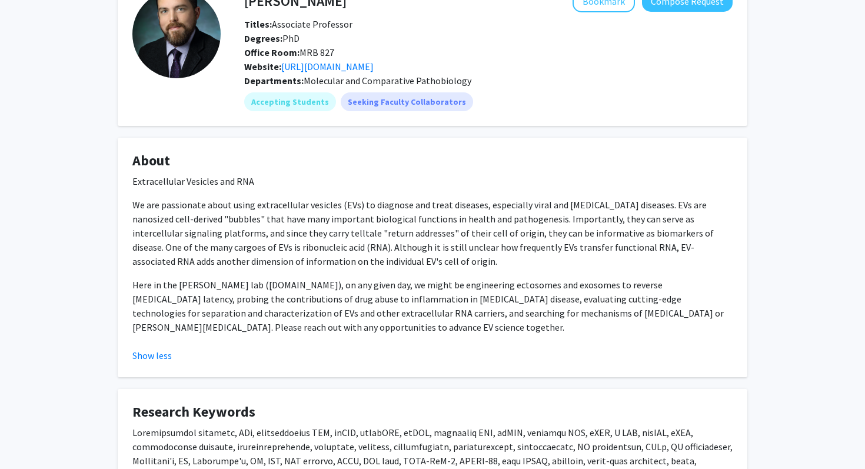
click at [233, 288] on p "Here in the [PERSON_NAME] lab ([DOMAIN_NAME]), on any given day, we might be en…" at bounding box center [432, 306] width 600 height 57
drag, startPoint x: 224, startPoint y: 284, endPoint x: 280, endPoint y: 289, distance: 56.2
click at [280, 289] on p "Here in the [PERSON_NAME] lab ([DOMAIN_NAME]), on any given day, we might be en…" at bounding box center [432, 306] width 600 height 57
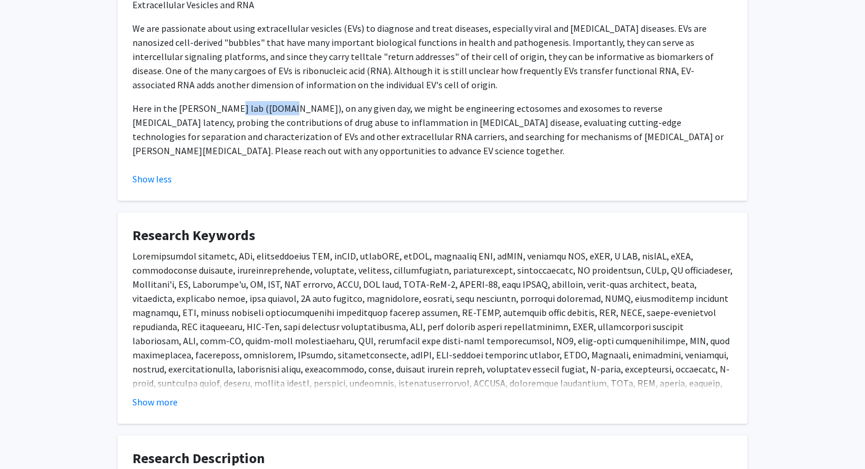
scroll to position [294, 0]
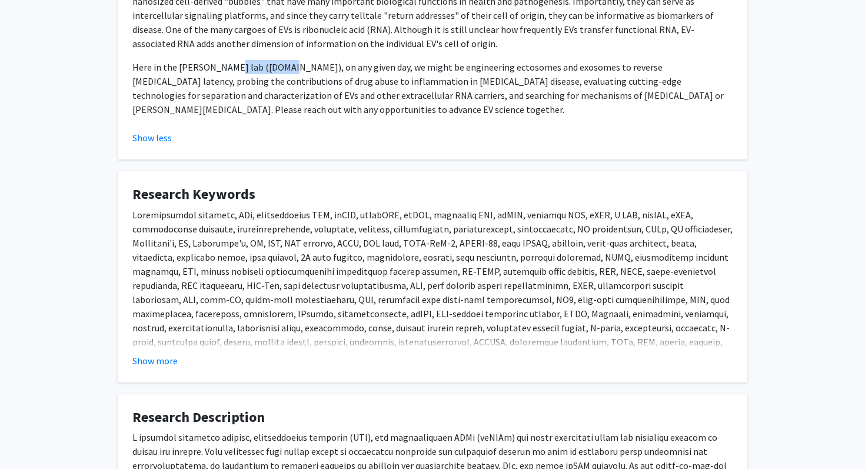
copy p "[DOMAIN_NAME]"
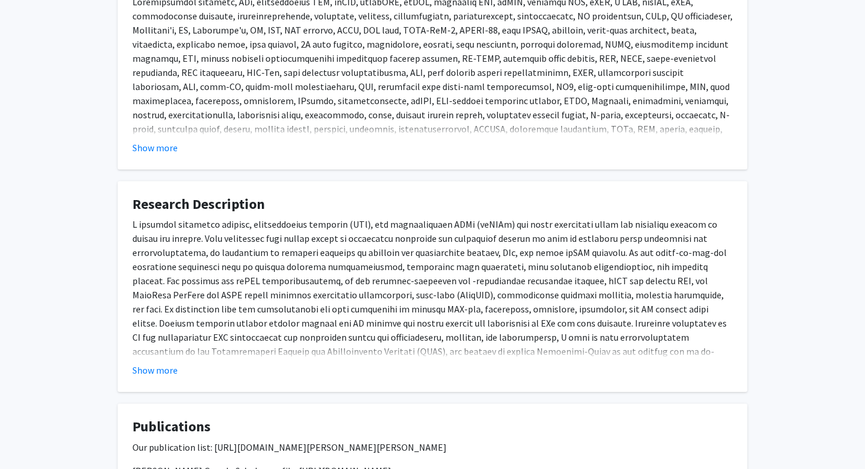
scroll to position [511, 0]
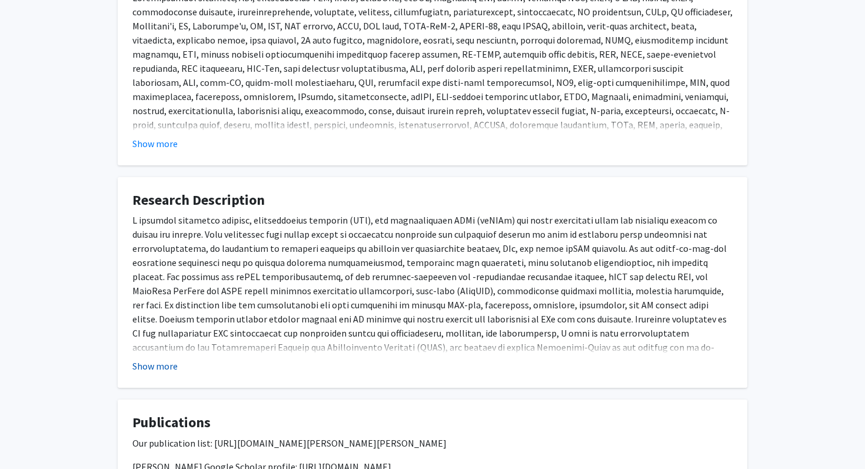
click at [166, 363] on button "Show more" at bounding box center [154, 366] width 45 height 14
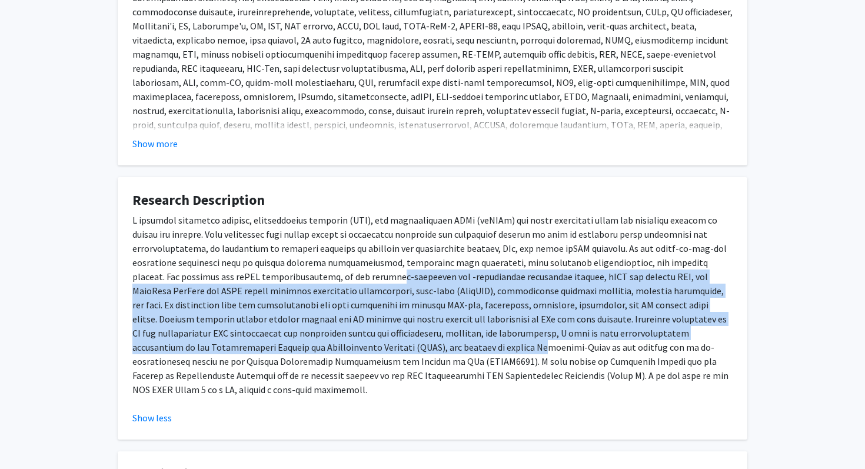
drag, startPoint x: 257, startPoint y: 346, endPoint x: 251, endPoint y: 275, distance: 70.2
click at [251, 277] on p at bounding box center [432, 305] width 600 height 184
click at [251, 275] on p at bounding box center [432, 305] width 600 height 184
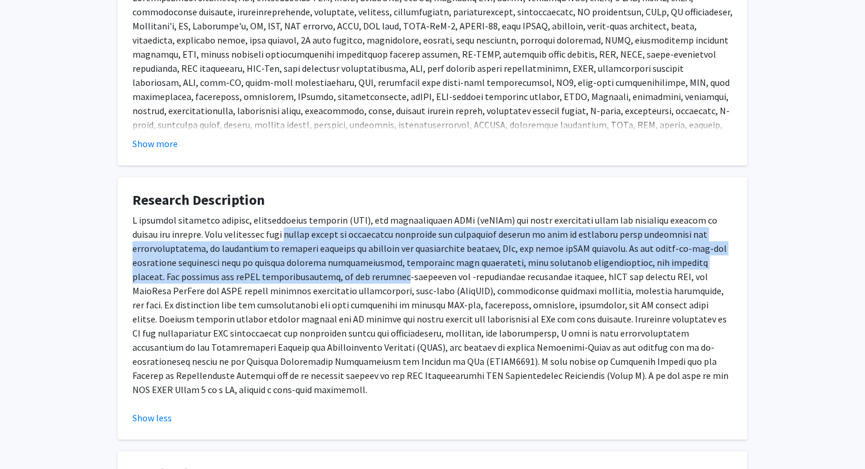
drag, startPoint x: 251, startPoint y: 275, endPoint x: 251, endPoint y: 229, distance: 46.5
click at [251, 229] on p at bounding box center [432, 305] width 600 height 184
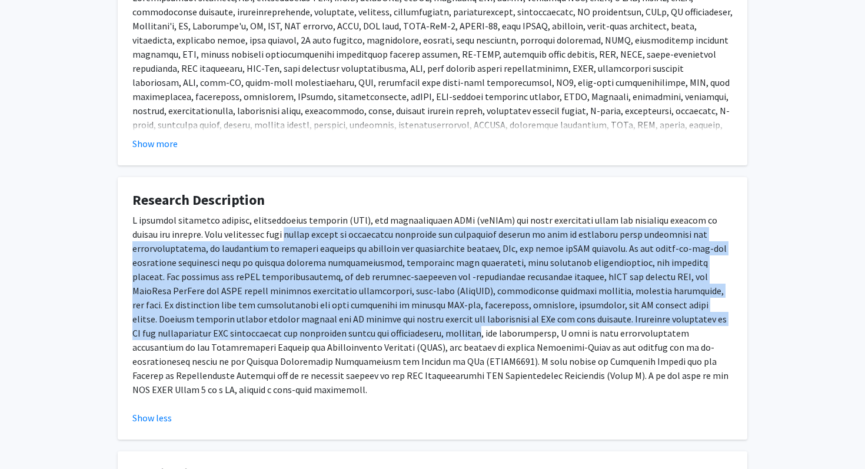
drag, startPoint x: 251, startPoint y: 229, endPoint x: 280, endPoint y: 335, distance: 109.8
click at [280, 335] on p at bounding box center [432, 305] width 600 height 184
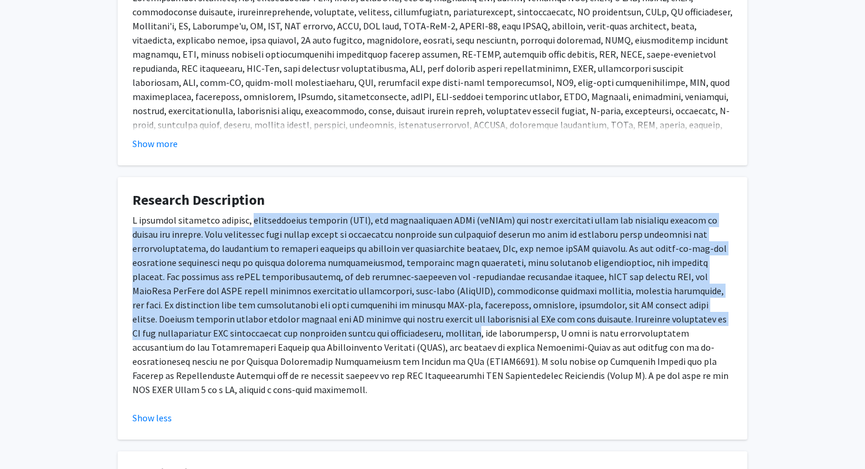
drag, startPoint x: 280, startPoint y: 335, endPoint x: 280, endPoint y: 225, distance: 109.5
click at [280, 225] on p at bounding box center [432, 305] width 600 height 184
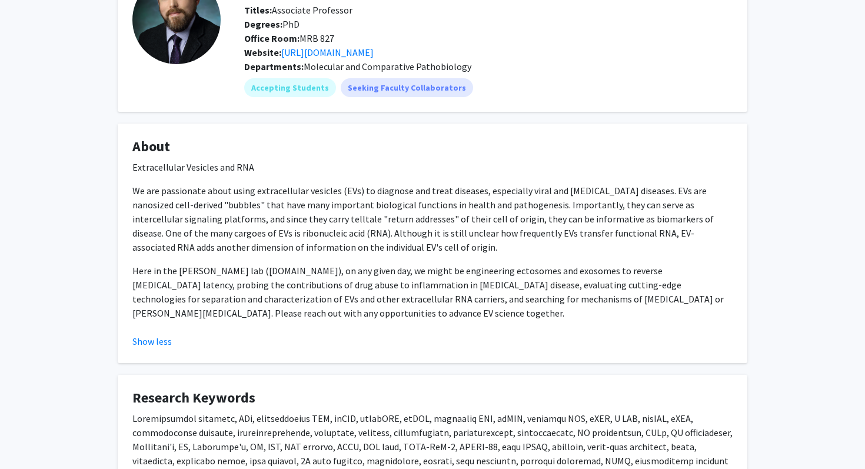
scroll to position [72, 0]
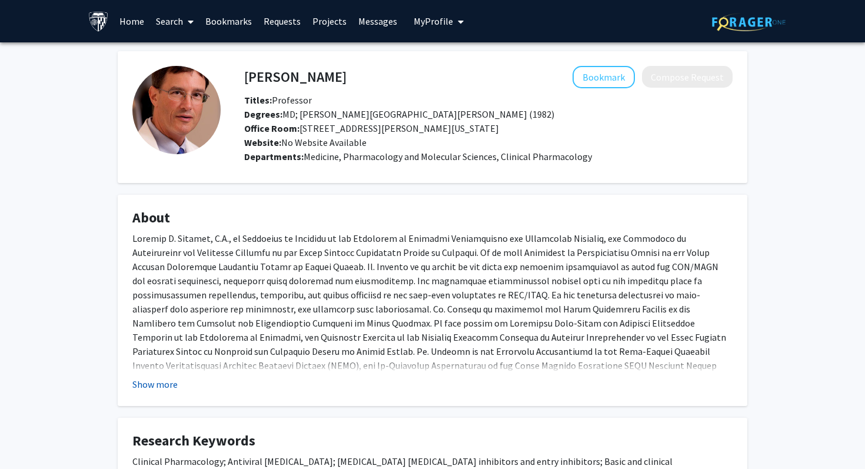
click at [160, 387] on button "Show more" at bounding box center [154, 384] width 45 height 14
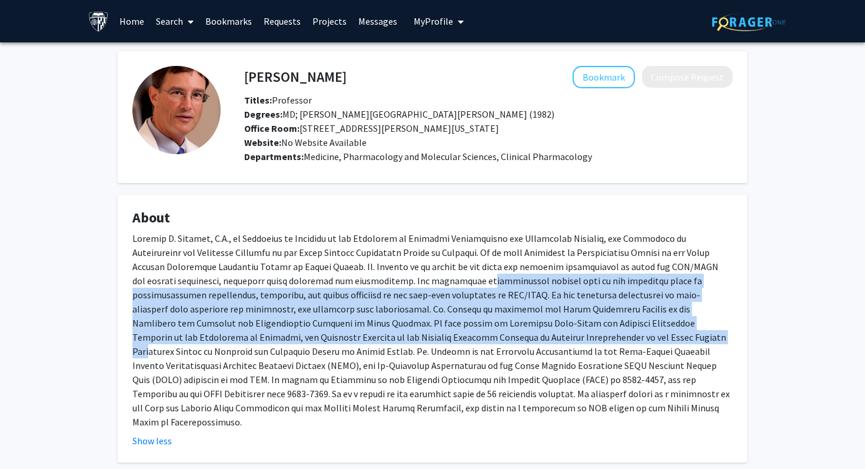
drag, startPoint x: 320, startPoint y: 341, endPoint x: 320, endPoint y: 271, distance: 70.6
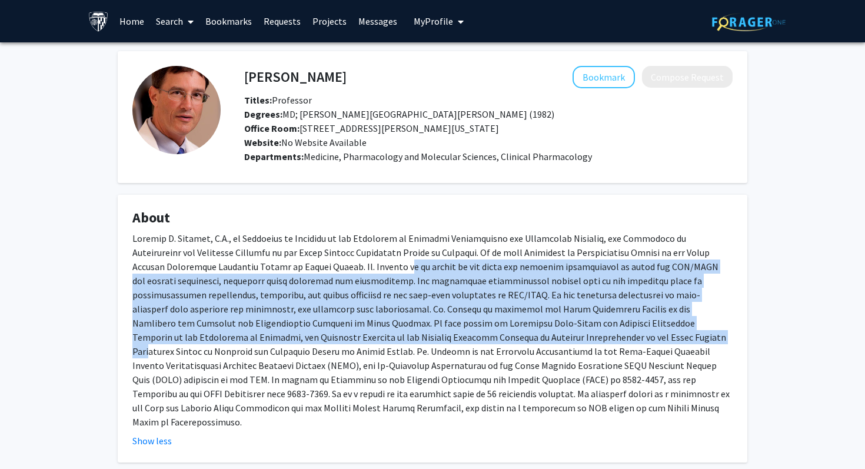
click at [320, 271] on div at bounding box center [432, 330] width 600 height 198
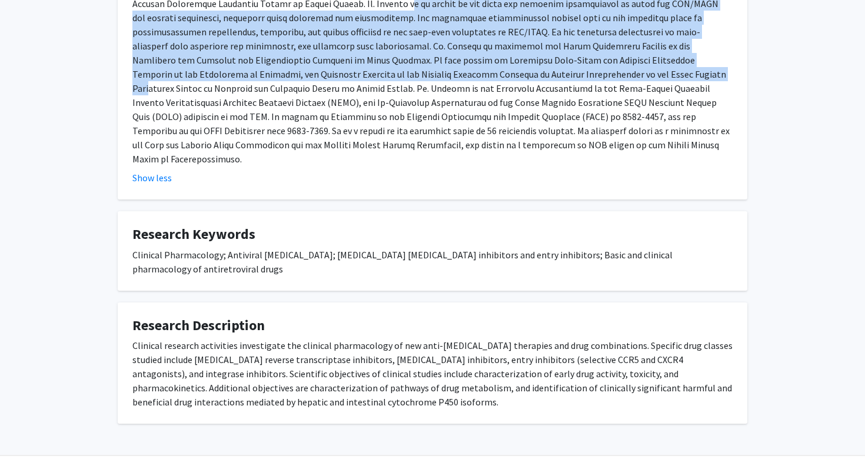
drag, startPoint x: 321, startPoint y: 300, endPoint x: 291, endPoint y: 367, distance: 74.1
click at [291, 368] on fg-card "Research Description Clinical research activities investigate the clinical phar…" at bounding box center [433, 364] width 630 height 122
click at [291, 367] on div "Clinical research activities investigate the clinical pharmacology of new anti-…" at bounding box center [432, 373] width 600 height 71
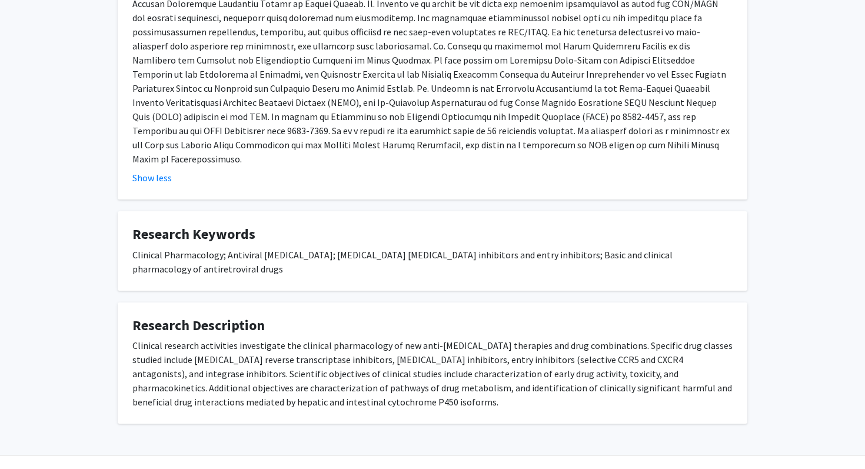
drag, startPoint x: 291, startPoint y: 367, endPoint x: 303, endPoint y: 302, distance: 66.3
click at [303, 303] on fg-card "Research Description Clinical research activities investigate the clinical phar…" at bounding box center [433, 364] width 630 height 122
click at [303, 317] on h4 "Research Description" at bounding box center [432, 325] width 600 height 17
drag, startPoint x: 303, startPoint y: 302, endPoint x: 306, endPoint y: 382, distance: 80.1
click at [306, 382] on fg-card "Research Description Clinical research activities investigate the clinical phar…" at bounding box center [433, 364] width 630 height 122
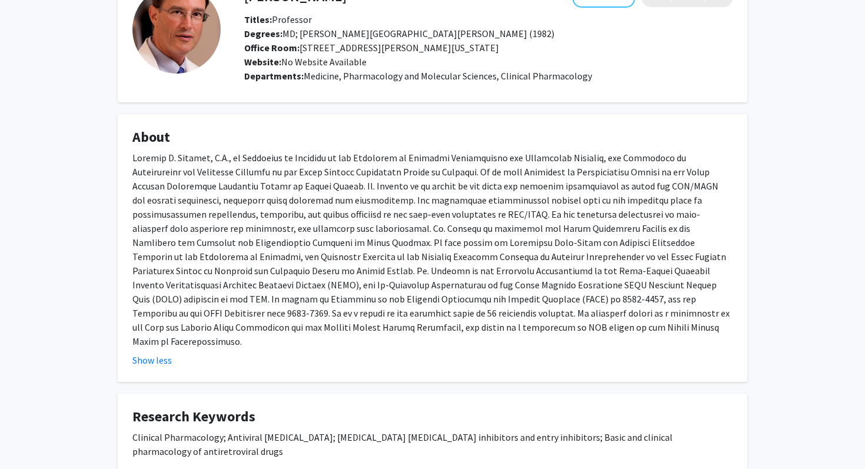
scroll to position [0, 0]
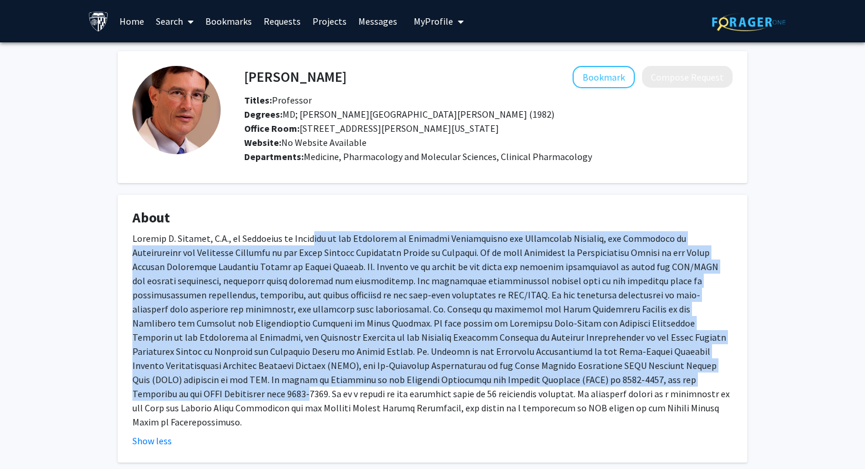
drag, startPoint x: 311, startPoint y: 381, endPoint x: 310, endPoint y: 240, distance: 141.3
click at [311, 240] on div at bounding box center [432, 330] width 600 height 198
click at [310, 240] on div at bounding box center [432, 330] width 600 height 198
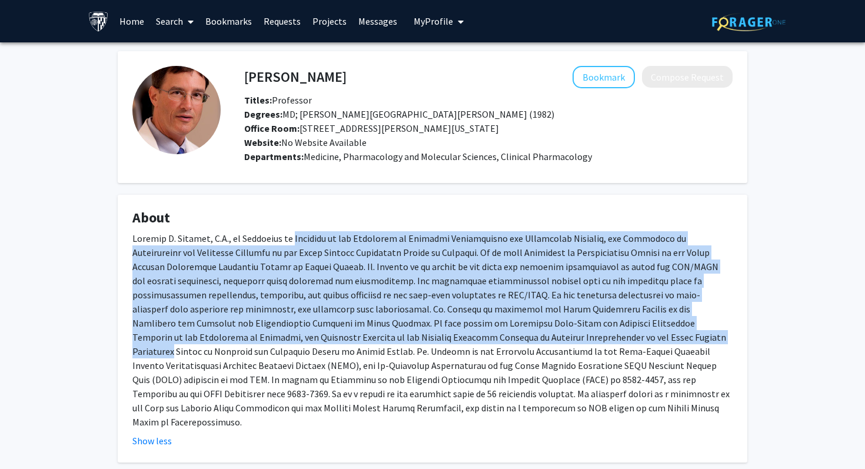
drag, startPoint x: 310, startPoint y: 240, endPoint x: 306, endPoint y: 357, distance: 116.6
click at [306, 357] on div at bounding box center [432, 330] width 600 height 198
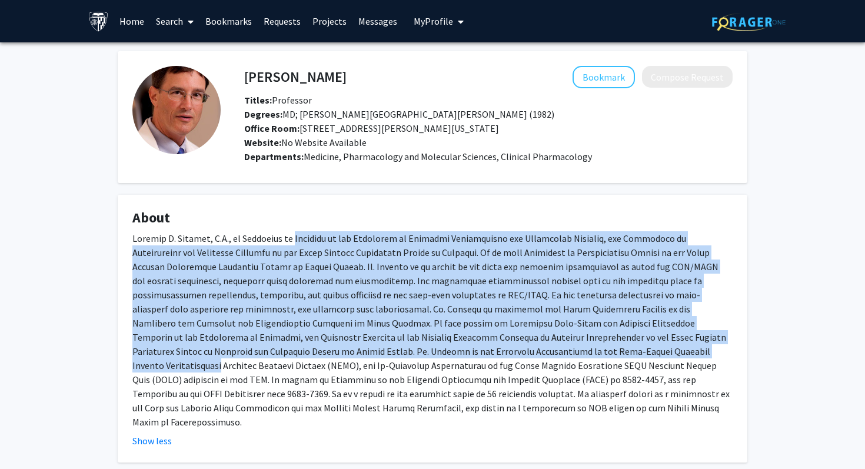
scroll to position [15, 0]
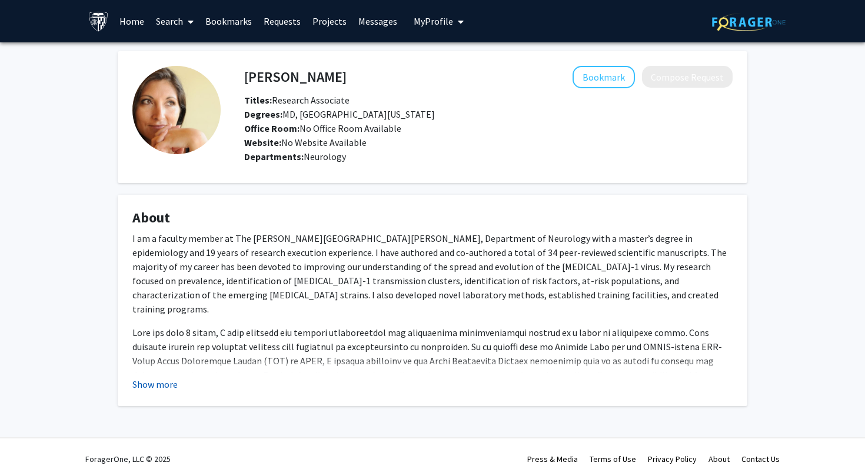
click at [163, 387] on button "Show more" at bounding box center [154, 384] width 45 height 14
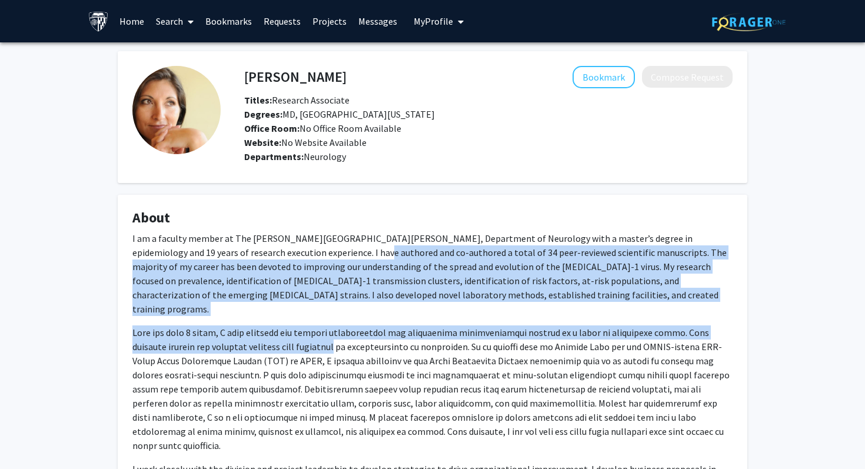
drag, startPoint x: 313, startPoint y: 330, endPoint x: 303, endPoint y: 250, distance: 80.7
click at [304, 251] on div "I am a faculty member at The Johns Hopkins University School of Medicine, Depar…" at bounding box center [432, 367] width 600 height 273
click at [303, 250] on p "I am a faculty member at The Johns Hopkins University School of Medicine, Depar…" at bounding box center [432, 273] width 600 height 85
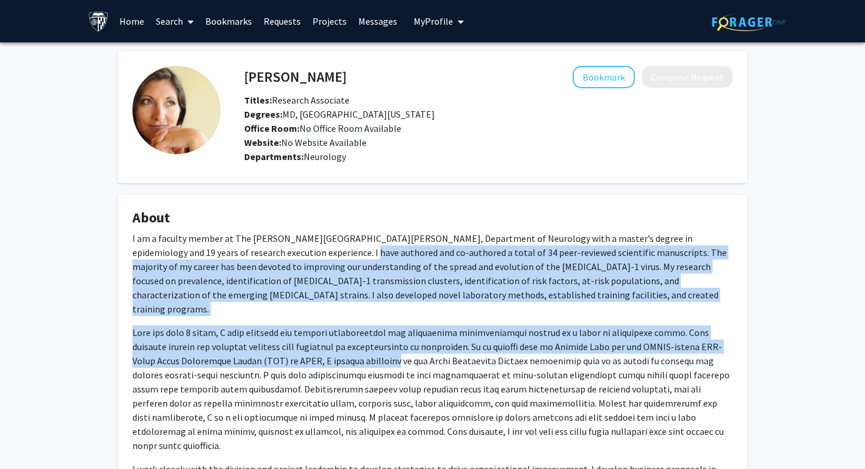
drag, startPoint x: 303, startPoint y: 250, endPoint x: 313, endPoint y: 348, distance: 98.9
click at [313, 348] on div "I am a faculty member at The Johns Hopkins University School of Medicine, Depar…" at bounding box center [432, 367] width 600 height 273
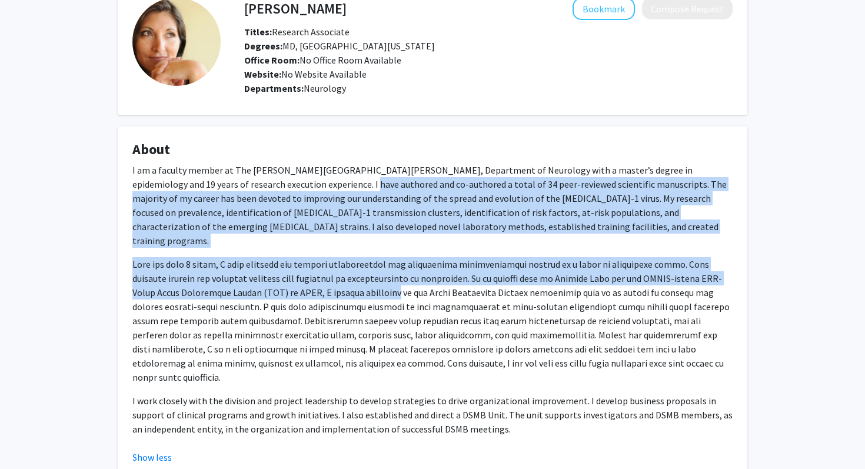
scroll to position [91, 0]
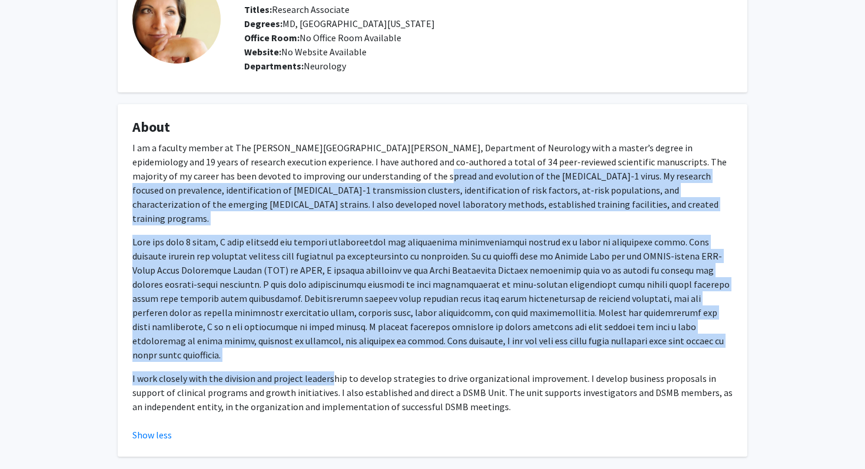
drag, startPoint x: 328, startPoint y: 348, endPoint x: 344, endPoint y: 178, distance: 170.2
click at [344, 178] on div "I am a faculty member at The Johns Hopkins University School of Medicine, Depar…" at bounding box center [432, 277] width 600 height 273
click at [344, 178] on p "I am a faculty member at The Johns Hopkins University School of Medicine, Depar…" at bounding box center [432, 183] width 600 height 85
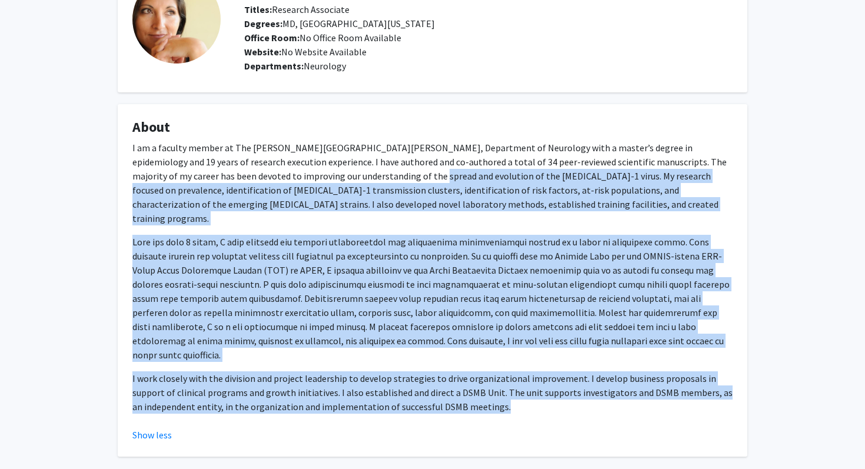
drag, startPoint x: 344, startPoint y: 178, endPoint x: 512, endPoint y: 377, distance: 260.2
click at [512, 377] on div "I am a faculty member at The Johns Hopkins University School of Medicine, Depar…" at bounding box center [432, 277] width 600 height 273
click at [512, 377] on p "I work closely with the division and project leadership to develop strategies t…" at bounding box center [432, 392] width 600 height 42
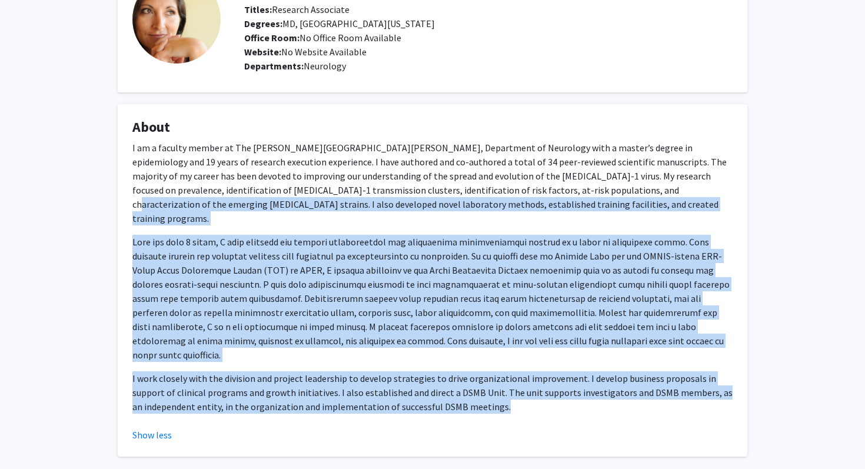
drag, startPoint x: 512, startPoint y: 377, endPoint x: 516, endPoint y: 189, distance: 188.4
click at [516, 189] on div "I am a faculty member at The Johns Hopkins University School of Medicine, Depar…" at bounding box center [432, 277] width 600 height 273
click at [518, 203] on p "I am a faculty member at The Johns Hopkins University School of Medicine, Depar…" at bounding box center [432, 183] width 600 height 85
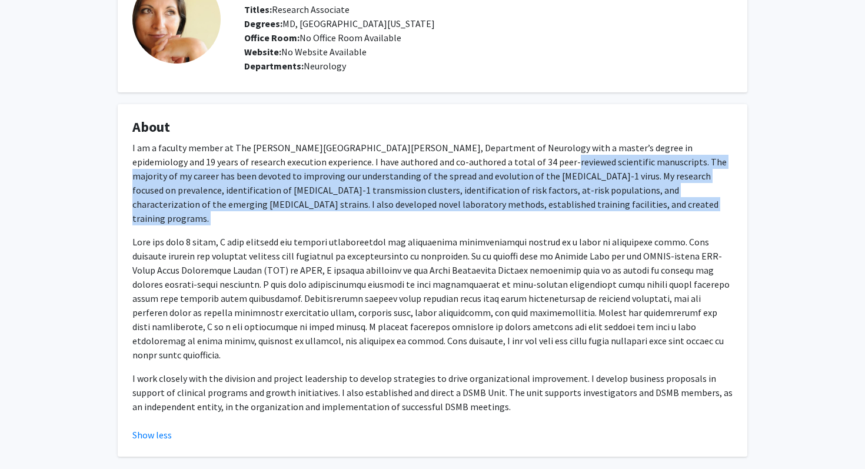
drag, startPoint x: 518, startPoint y: 203, endPoint x: 518, endPoint y: 163, distance: 40.0
click at [518, 163] on p "I am a faculty member at The Johns Hopkins University School of Medicine, Depar…" at bounding box center [432, 183] width 600 height 85
drag, startPoint x: 518, startPoint y: 163, endPoint x: 519, endPoint y: 204, distance: 40.6
click at [519, 204] on p "I am a faculty member at The Johns Hopkins University School of Medicine, Depar…" at bounding box center [432, 183] width 600 height 85
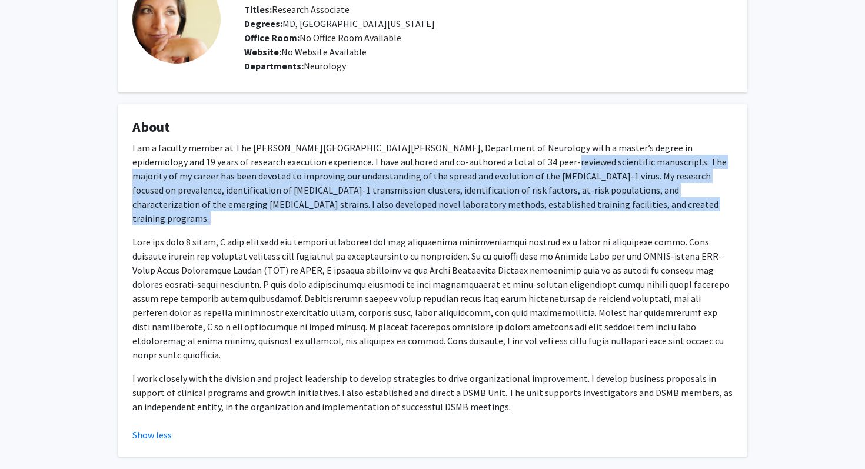
click at [519, 204] on p "I am a faculty member at The Johns Hopkins University School of Medicine, Depar…" at bounding box center [432, 183] width 600 height 85
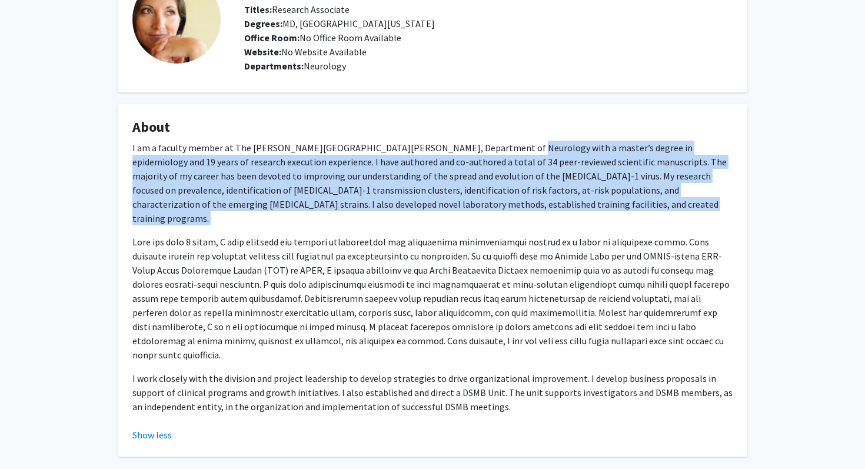
drag, startPoint x: 519, startPoint y: 204, endPoint x: 519, endPoint y: 143, distance: 60.6
click at [519, 143] on p "I am a faculty member at The Johns Hopkins University School of Medicine, Depar…" at bounding box center [432, 183] width 600 height 85
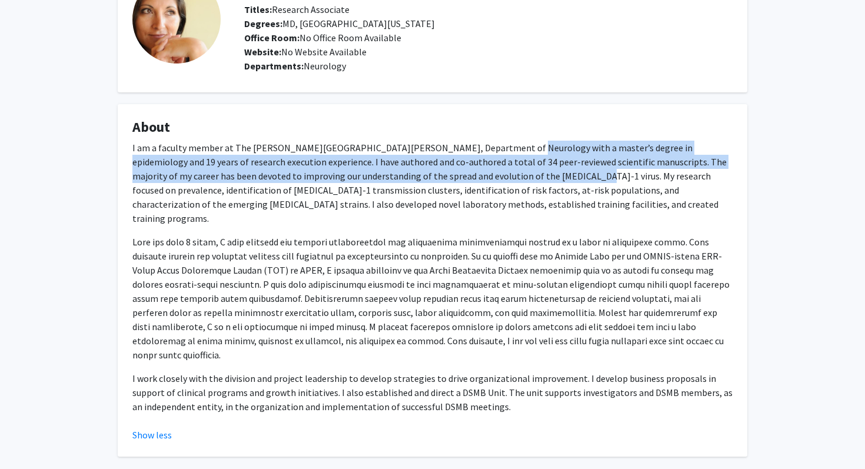
drag, startPoint x: 519, startPoint y: 143, endPoint x: 475, endPoint y: 175, distance: 53.9
click at [475, 175] on p "I am a faculty member at The Johns Hopkins University School of Medicine, Depar…" at bounding box center [432, 183] width 600 height 85
drag, startPoint x: 475, startPoint y: 175, endPoint x: 470, endPoint y: 154, distance: 21.8
click at [470, 154] on p "I am a faculty member at The Johns Hopkins University School of Medicine, Depar…" at bounding box center [432, 183] width 600 height 85
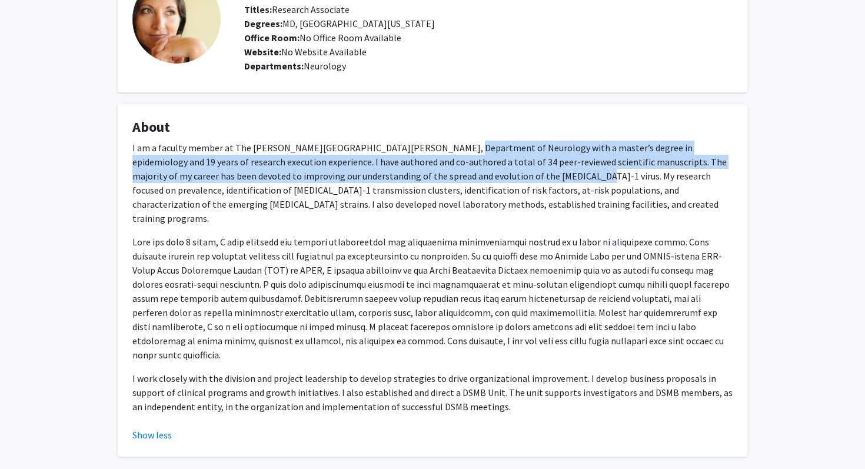
click at [470, 154] on p "I am a faculty member at The Johns Hopkins University School of Medicine, Depar…" at bounding box center [432, 183] width 600 height 85
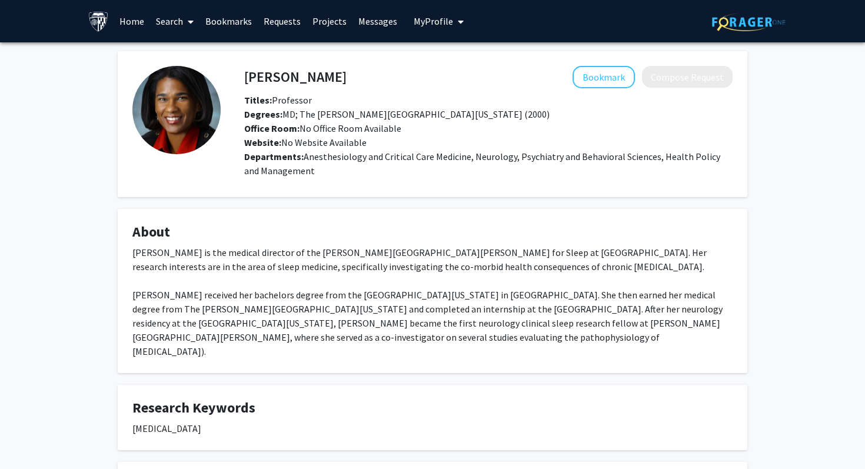
scroll to position [188, 0]
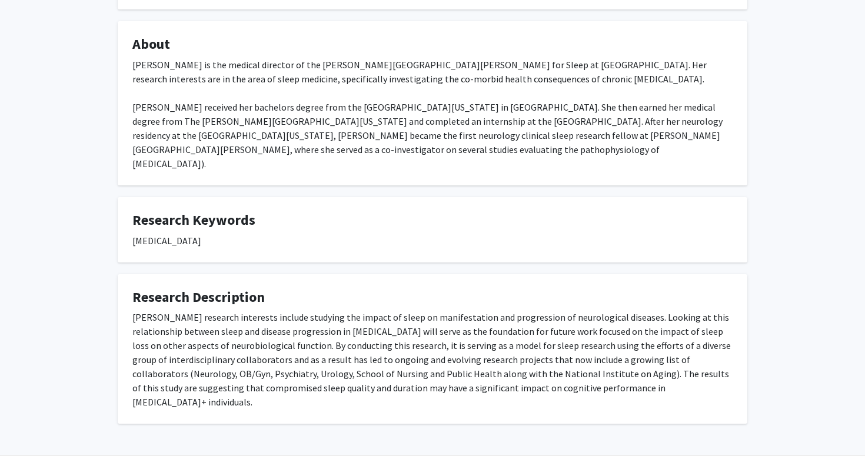
drag, startPoint x: 388, startPoint y: 360, endPoint x: 381, endPoint y: 292, distance: 68.6
click at [381, 293] on fg-card "Research Description Dr. Gamaldo's research interests include studying the impa…" at bounding box center [433, 349] width 630 height 150
click at [381, 292] on fg-card-title "Research Description" at bounding box center [432, 300] width 600 height 22
drag, startPoint x: 381, startPoint y: 292, endPoint x: 413, endPoint y: 363, distance: 78.0
click at [414, 363] on fg-card "Research Description Dr. Gamaldo's research interests include studying the impa…" at bounding box center [433, 349] width 630 height 150
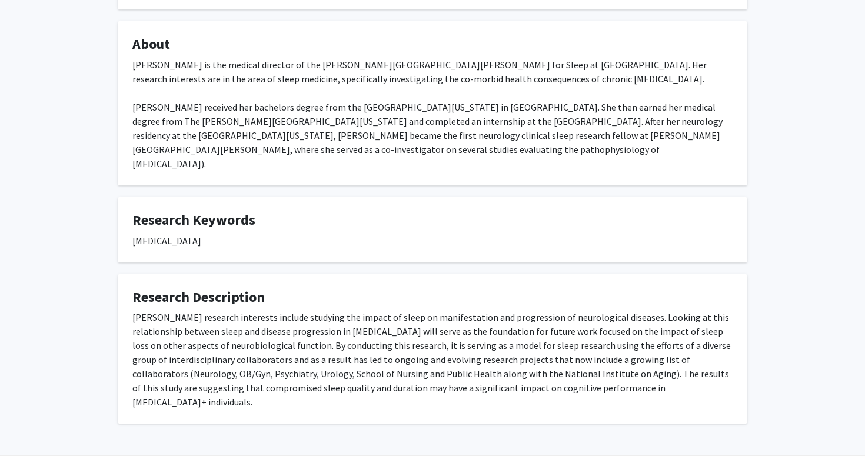
click at [413, 363] on div "Dr. Gamaldo's research interests include studying the impact of sleep on manife…" at bounding box center [432, 359] width 600 height 99
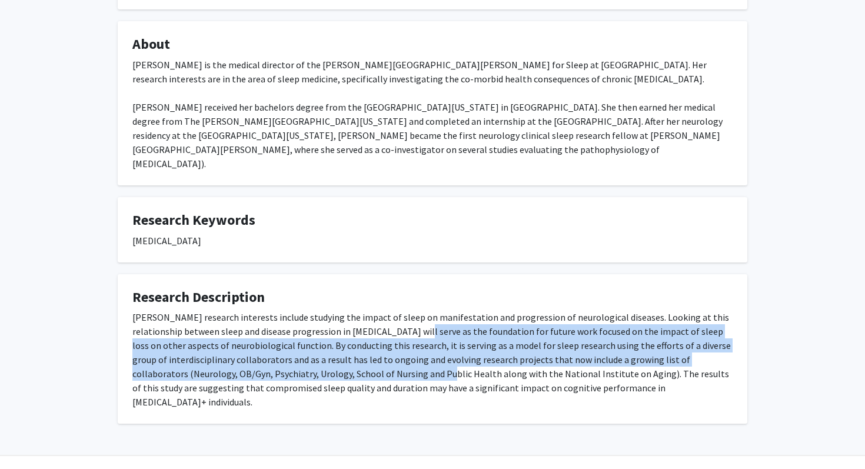
drag, startPoint x: 413, startPoint y: 363, endPoint x: 411, endPoint y: 317, distance: 46.5
click at [411, 317] on div "Dr. Gamaldo's research interests include studying the impact of sleep on manife…" at bounding box center [432, 359] width 600 height 99
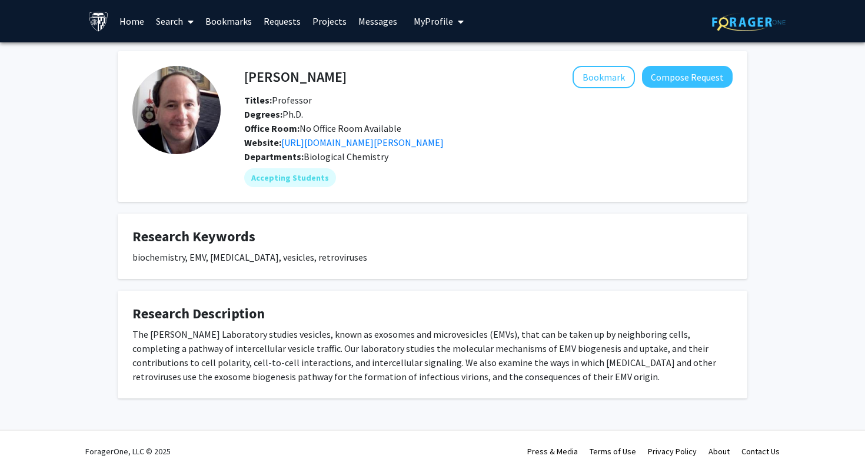
drag, startPoint x: 351, startPoint y: 317, endPoint x: 360, endPoint y: 359, distance: 43.3
click at [360, 354] on fg-card "Research Description The [PERSON_NAME] Laboratory studies vesicles, known as ex…" at bounding box center [433, 345] width 630 height 108
click at [360, 359] on div "The [PERSON_NAME] Laboratory studies vesicles, known as exosomes and microvesic…" at bounding box center [432, 355] width 600 height 57
drag, startPoint x: 360, startPoint y: 359, endPoint x: 360, endPoint y: 303, distance: 55.9
click at [360, 303] on fg-card "Research Description The [PERSON_NAME] Laboratory studies vesicles, known as ex…" at bounding box center [433, 345] width 630 height 108
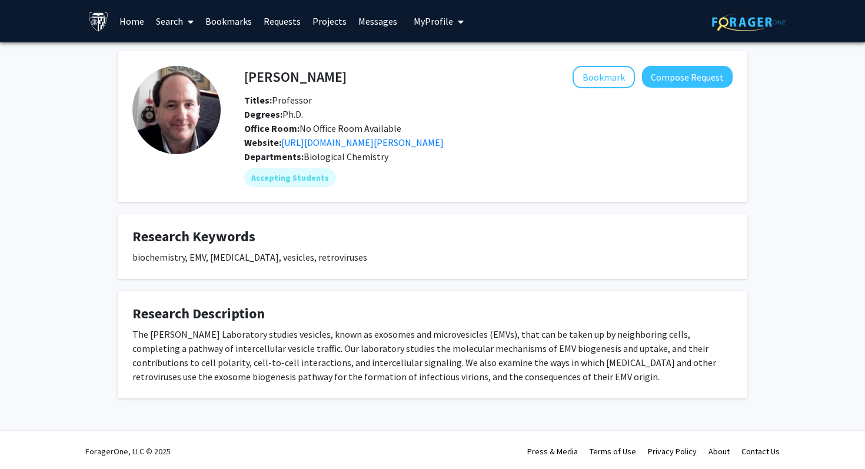
click at [406, 370] on div "The [PERSON_NAME] Laboratory studies vesicles, known as exosomes and microvesic…" at bounding box center [432, 355] width 600 height 57
drag, startPoint x: 406, startPoint y: 370, endPoint x: 401, endPoint y: 312, distance: 57.8
click at [402, 313] on fg-card "Research Description The [PERSON_NAME] Laboratory studies vesicles, known as ex…" at bounding box center [433, 345] width 630 height 108
click at [401, 312] on h4 "Research Description" at bounding box center [432, 314] width 600 height 17
drag, startPoint x: 402, startPoint y: 318, endPoint x: 426, endPoint y: 376, distance: 62.3
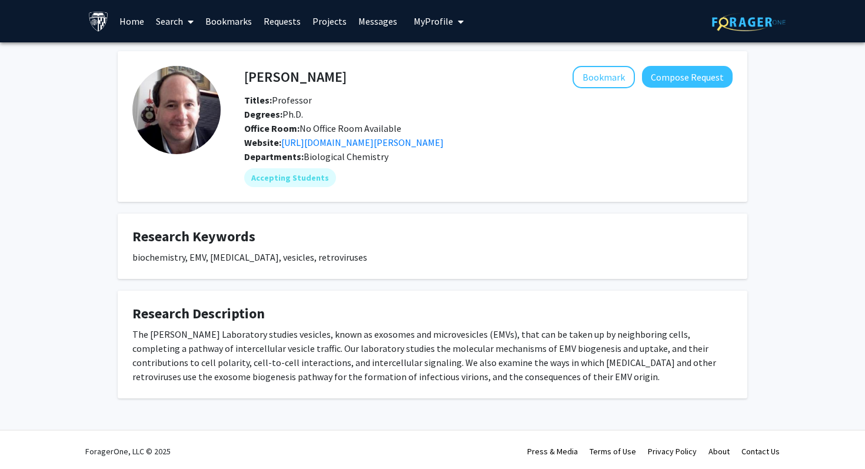
click at [426, 376] on fg-card "Research Description The [PERSON_NAME] Laboratory studies vesicles, known as ex…" at bounding box center [433, 345] width 630 height 108
click at [426, 376] on div "The [PERSON_NAME] Laboratory studies vesicles, known as exosomes and microvesic…" at bounding box center [432, 355] width 600 height 57
drag, startPoint x: 426, startPoint y: 376, endPoint x: 423, endPoint y: 325, distance: 50.7
click at [424, 326] on fg-card "Research Description The Gould Laboratory studies vesicles, known as exosomes a…" at bounding box center [433, 345] width 630 height 108
click at [423, 325] on fg-card-title "Research Description" at bounding box center [432, 317] width 600 height 22
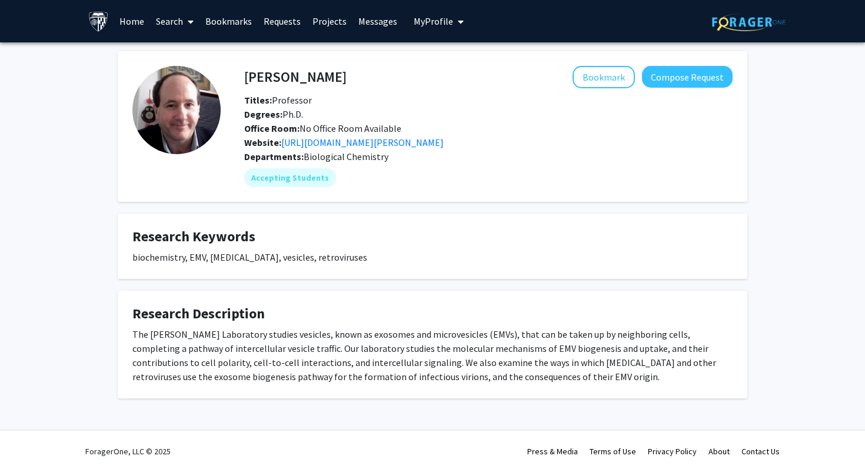
drag, startPoint x: 423, startPoint y: 325, endPoint x: 306, endPoint y: 360, distance: 122.9
click at [306, 360] on fg-card "Research Description The Gould Laboratory studies vesicles, known as exosomes a…" at bounding box center [433, 345] width 630 height 108
click at [306, 360] on div "The Gould Laboratory studies vesicles, known as exosomes and microvesicles (EMV…" at bounding box center [432, 355] width 600 height 57
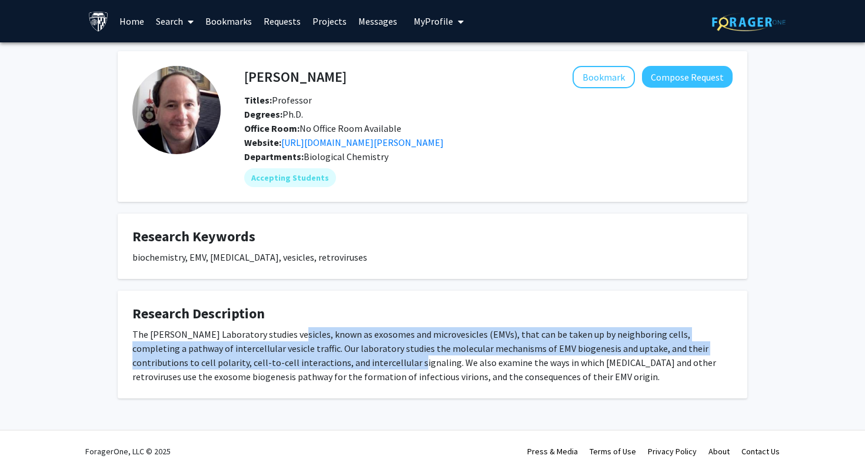
drag, startPoint x: 306, startPoint y: 360, endPoint x: 303, endPoint y: 334, distance: 26.0
click at [303, 334] on div "The Gould Laboratory studies vesicles, known as exosomes and microvesicles (EMV…" at bounding box center [432, 355] width 600 height 57
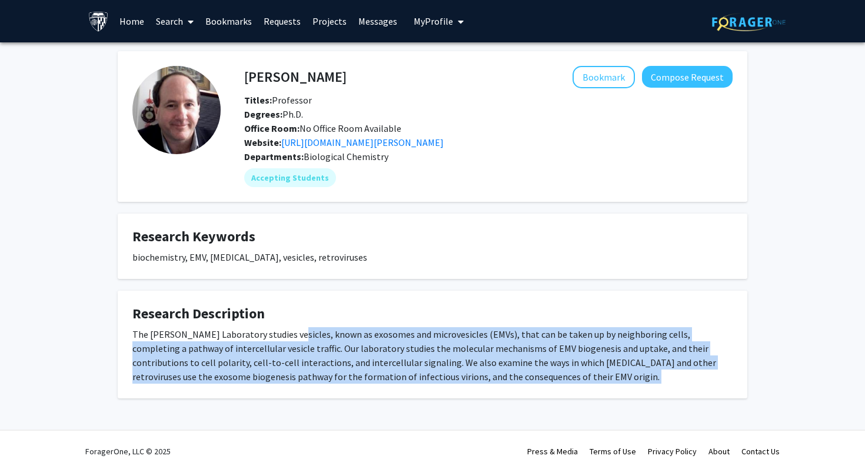
drag, startPoint x: 303, startPoint y: 334, endPoint x: 376, endPoint y: 391, distance: 92.2
click at [376, 391] on fg-card "Research Description The Gould Laboratory studies vesicles, known as exosomes a…" at bounding box center [433, 345] width 630 height 108
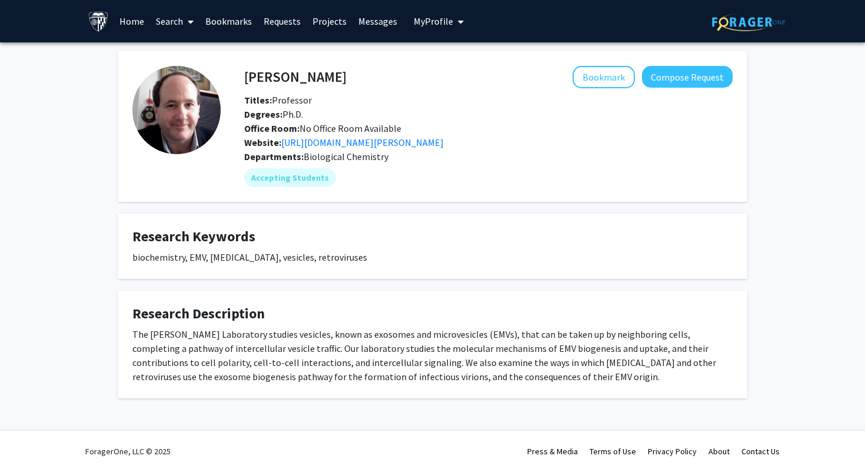
click at [585, 88] on div "Stephen Gould Bookmark Compose Request Titles: Professor Degrees: Ph.D. Office …" at bounding box center [488, 108] width 506 height 84
click at [600, 81] on button "Bookmark" at bounding box center [604, 77] width 62 height 22
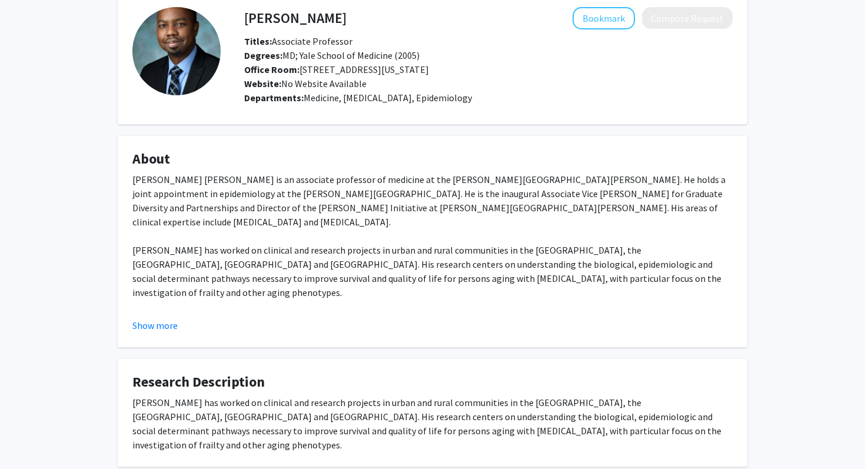
scroll to position [115, 0]
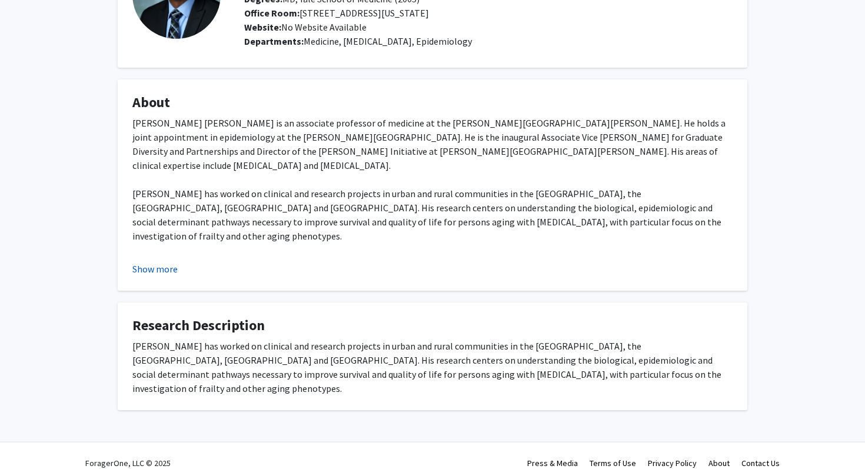
click at [160, 266] on button "Show more" at bounding box center [154, 269] width 45 height 14
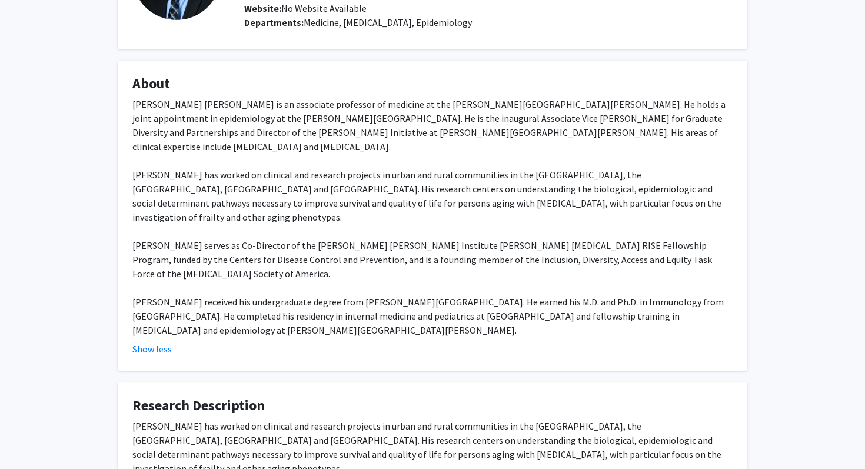
scroll to position [141, 0]
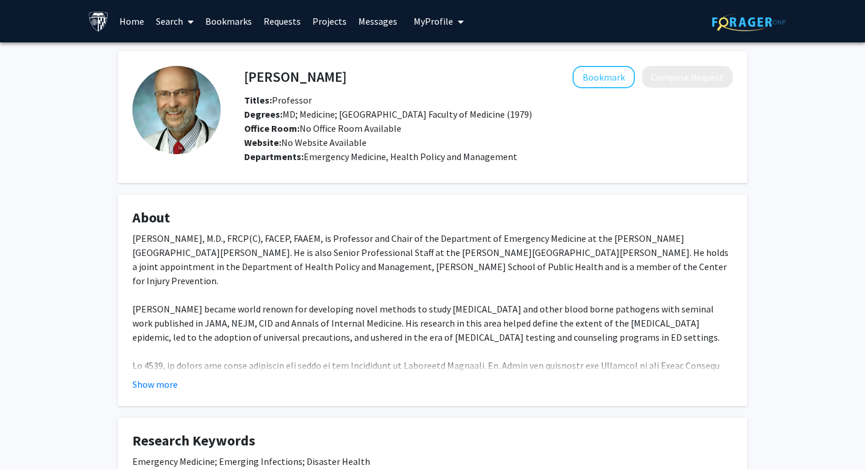
scroll to position [87, 0]
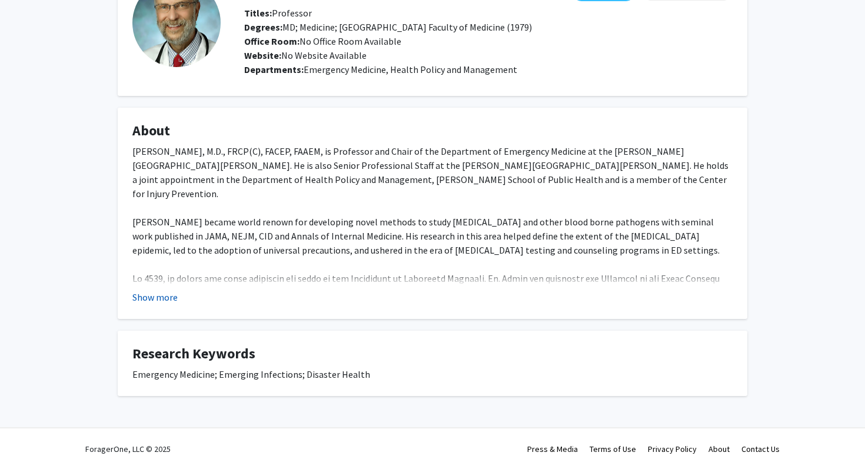
click at [156, 304] on button "Show more" at bounding box center [154, 297] width 45 height 14
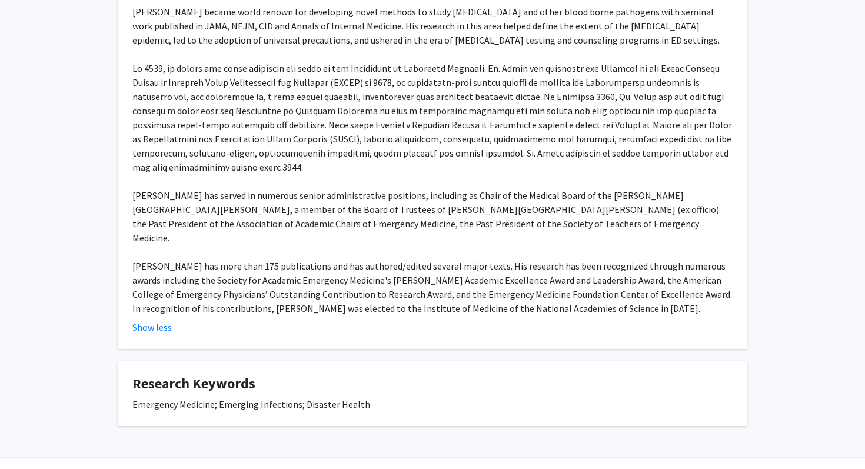
scroll to position [296, 0]
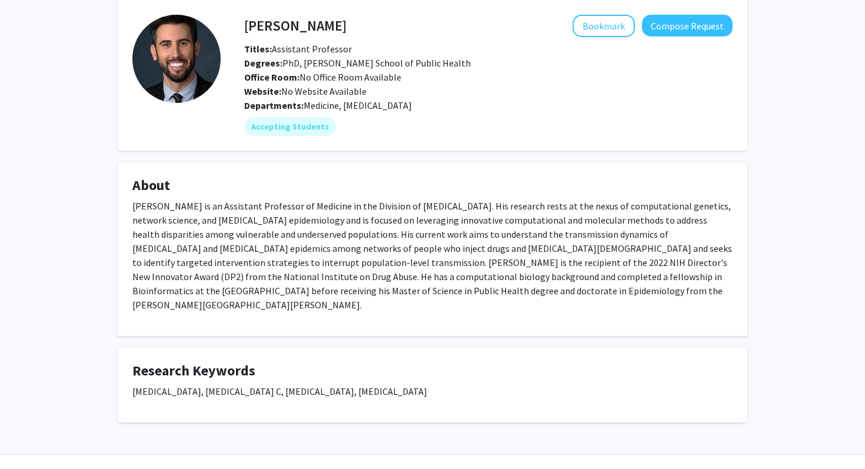
scroll to position [64, 0]
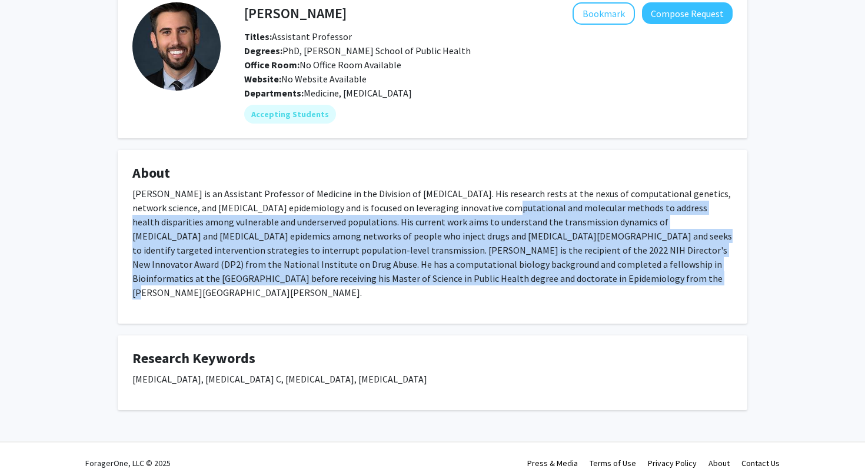
drag, startPoint x: 456, startPoint y: 278, endPoint x: 451, endPoint y: 211, distance: 67.2
click at [451, 211] on p "[PERSON_NAME] is an Assistant Professor of Medicine in the Division of [MEDICAL…" at bounding box center [432, 243] width 600 height 113
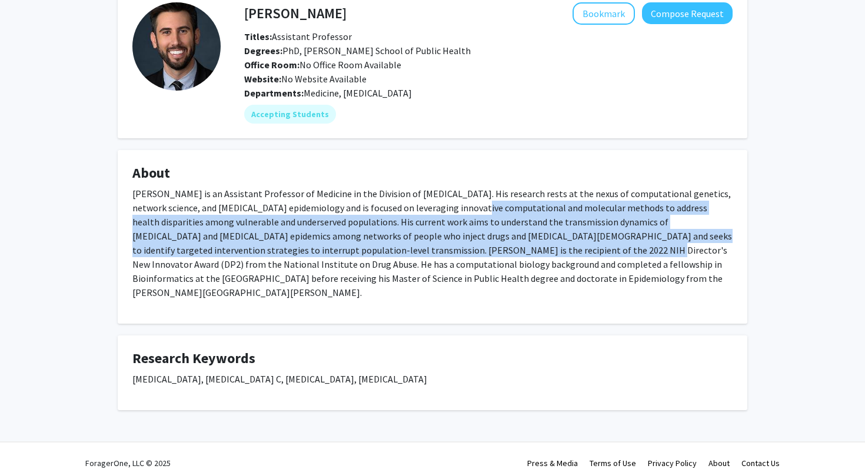
drag, startPoint x: 451, startPoint y: 211, endPoint x: 447, endPoint y: 253, distance: 42.0
click at [447, 253] on p "Dr. Clipman is an Assistant Professor of Medicine in the Division of Infectious…" at bounding box center [432, 243] width 600 height 113
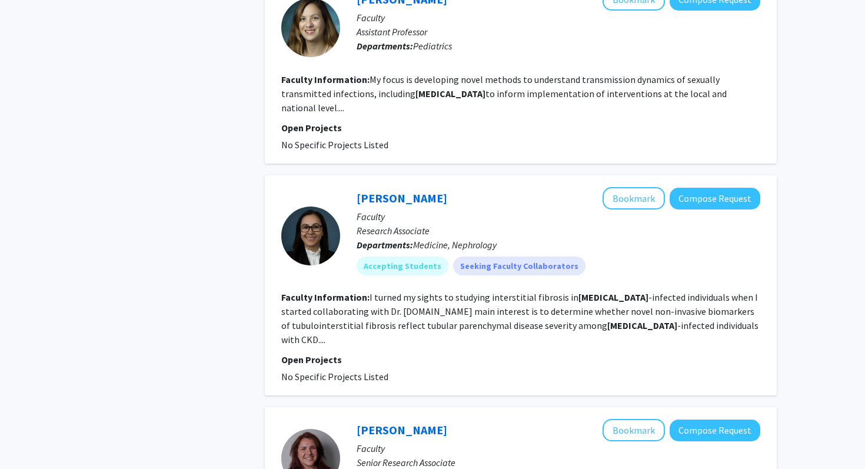
scroll to position [1914, 0]
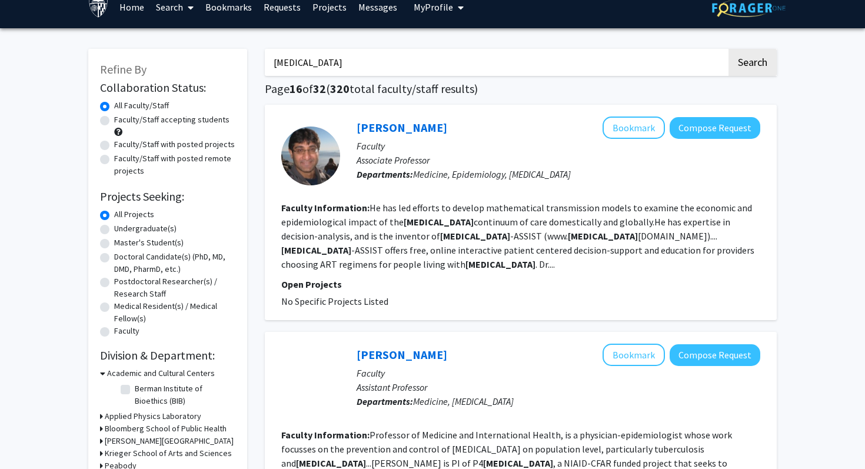
scroll to position [15, 0]
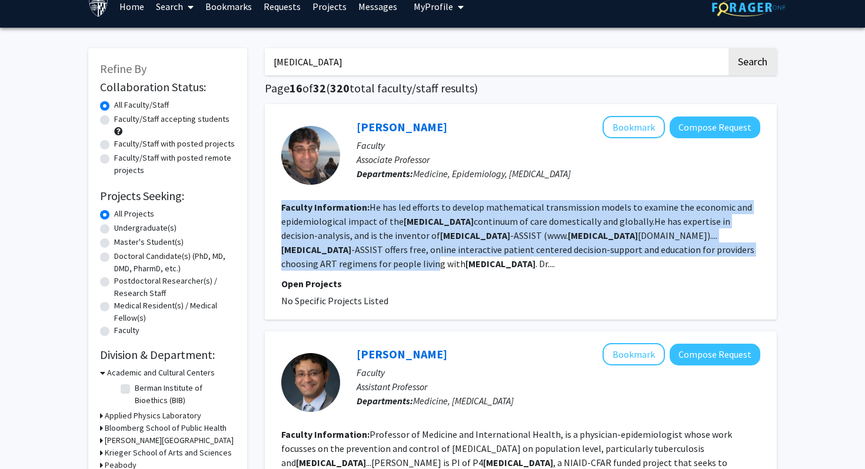
drag, startPoint x: 576, startPoint y: 250, endPoint x: 575, endPoint y: 194, distance: 56.5
click at [575, 194] on fg-search-faculty "Maunank Shah Bookmark Compose Request Faculty Associate Professor Departments: …" at bounding box center [520, 212] width 479 height 192
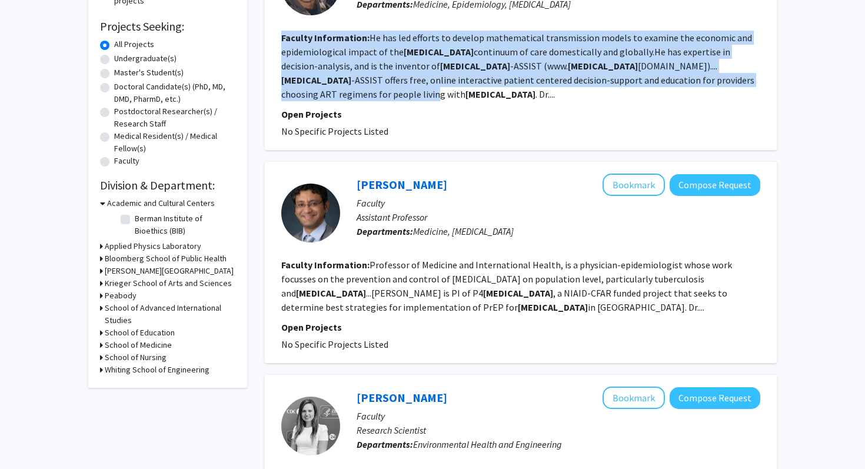
scroll to position [191, 0]
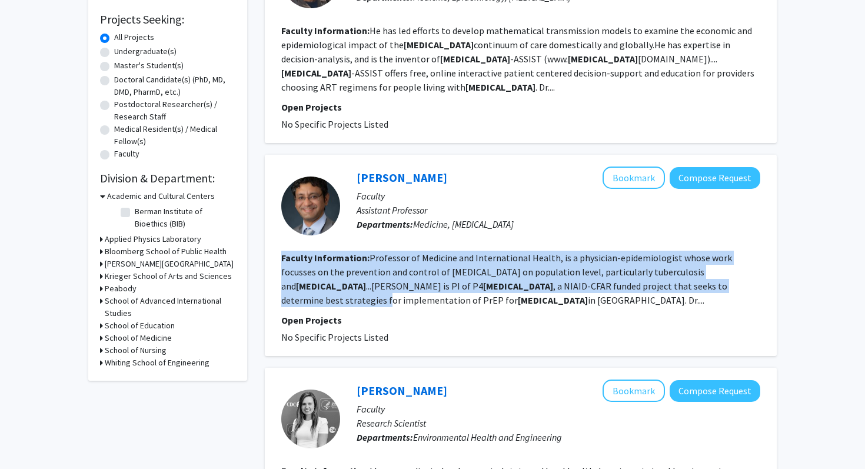
drag, startPoint x: 580, startPoint y: 275, endPoint x: 579, endPoint y: 236, distance: 39.5
click at [580, 251] on section "Faculty Information: Professor of Medicine and International Health, is a physi…" at bounding box center [520, 279] width 479 height 57
click at [579, 251] on section "Faculty Information: Professor of Medicine and International Health, is a physi…" at bounding box center [520, 279] width 479 height 57
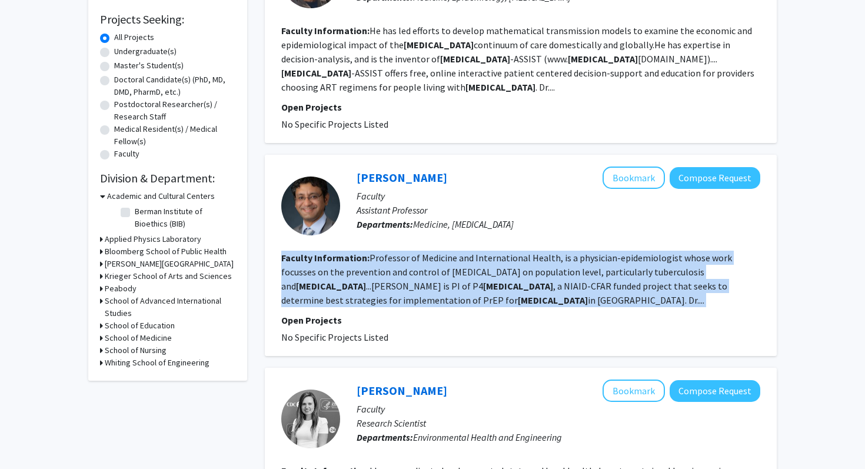
drag, startPoint x: 579, startPoint y: 236, endPoint x: 576, endPoint y: 285, distance: 48.9
click at [576, 285] on section "Faculty Information: Professor of Medicine and International Health, is a physi…" at bounding box center [520, 279] width 479 height 57
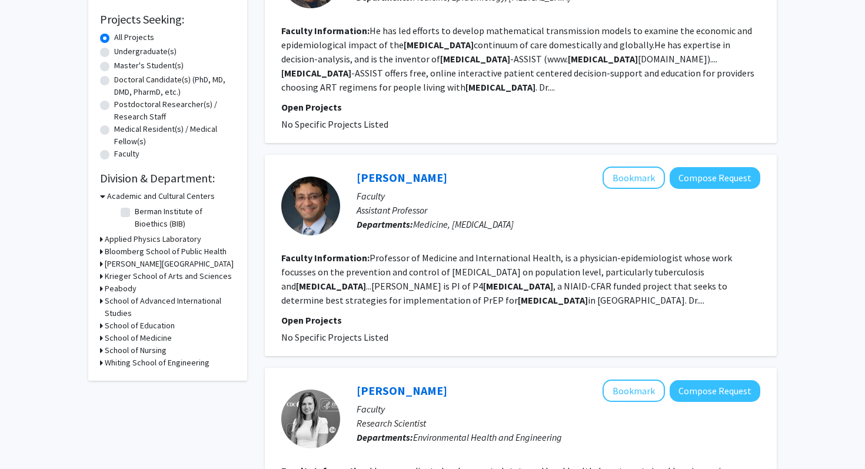
click at [579, 285] on section "Faculty Information: Professor of Medicine and International Health, is a physi…" at bounding box center [520, 279] width 479 height 57
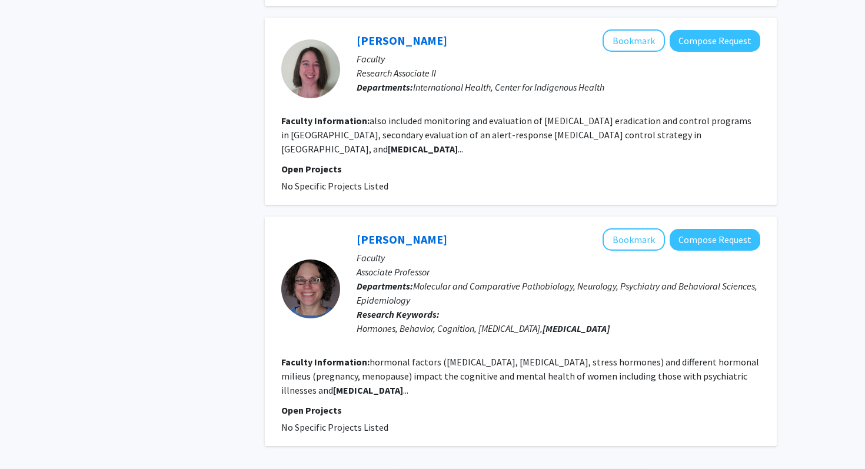
scroll to position [1886, 0]
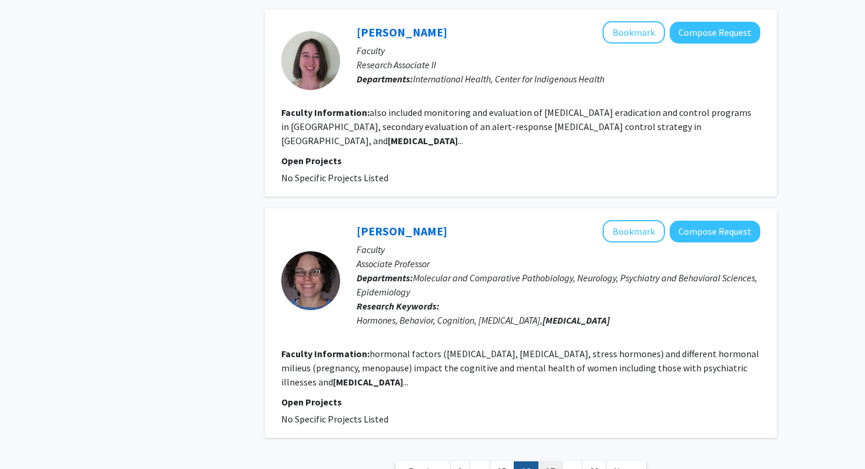
click at [547, 461] on link "17" at bounding box center [550, 471] width 25 height 21
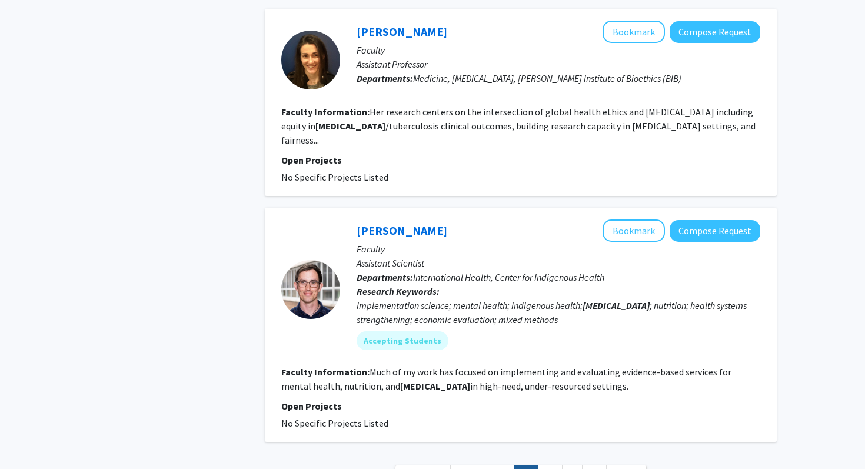
scroll to position [1692, 0]
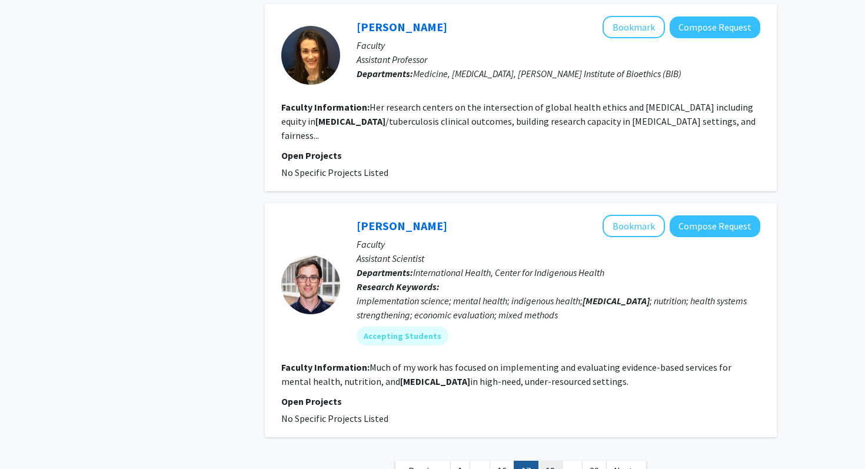
click at [549, 461] on link "18" at bounding box center [550, 471] width 25 height 21
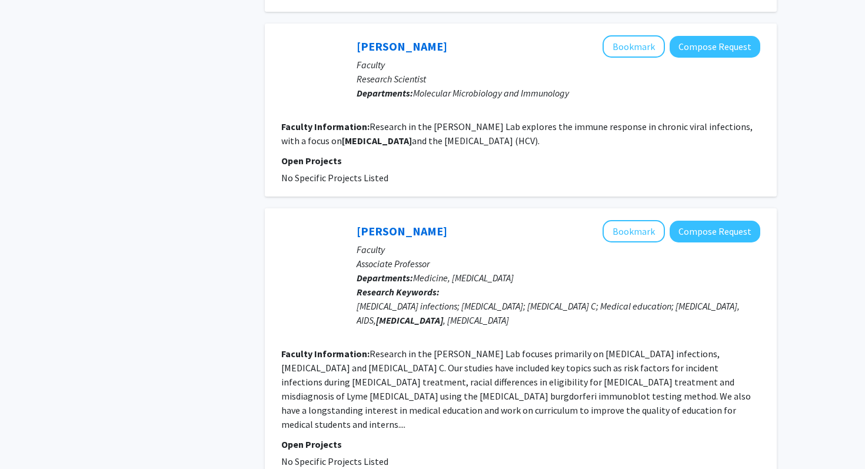
scroll to position [1797, 0]
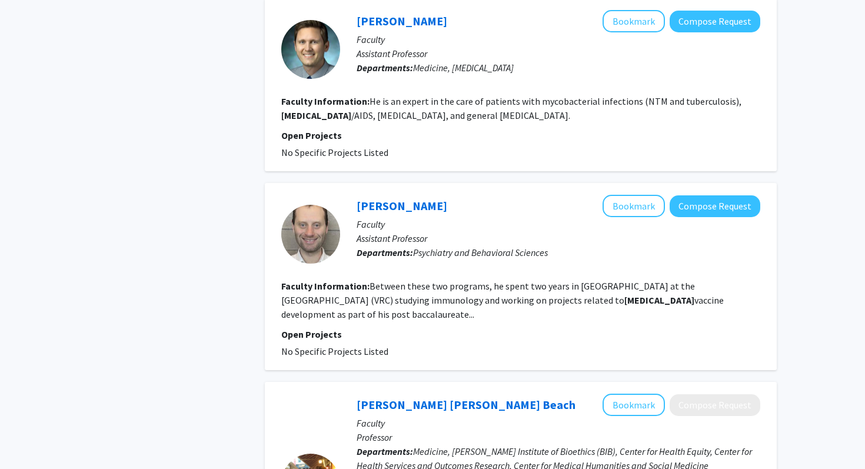
scroll to position [963, 0]
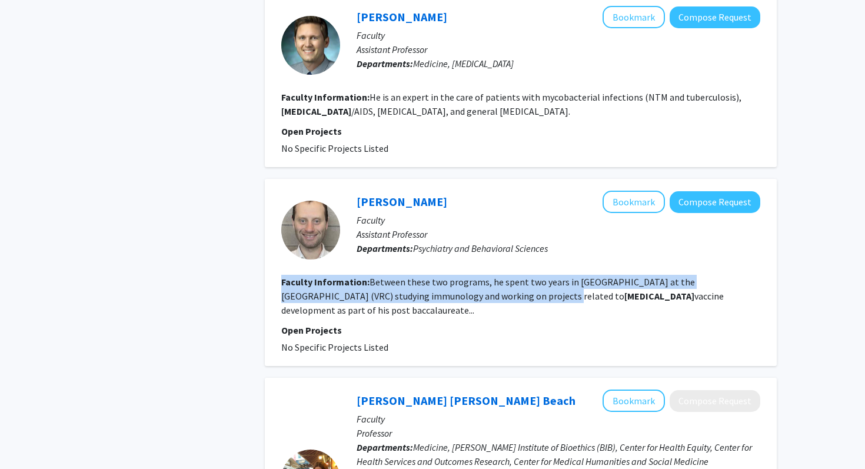
drag, startPoint x: 494, startPoint y: 245, endPoint x: 486, endPoint y: 270, distance: 26.6
click at [487, 270] on fg-search-faculty "David Wolinsky Bookmark Compose Request Faculty Assistant Professor Departments…" at bounding box center [520, 273] width 479 height 164
click at [486, 276] on fg-read-more "Between these two programs, he spent two years in Bethesda at the NIH vaccine r…" at bounding box center [502, 296] width 443 height 40
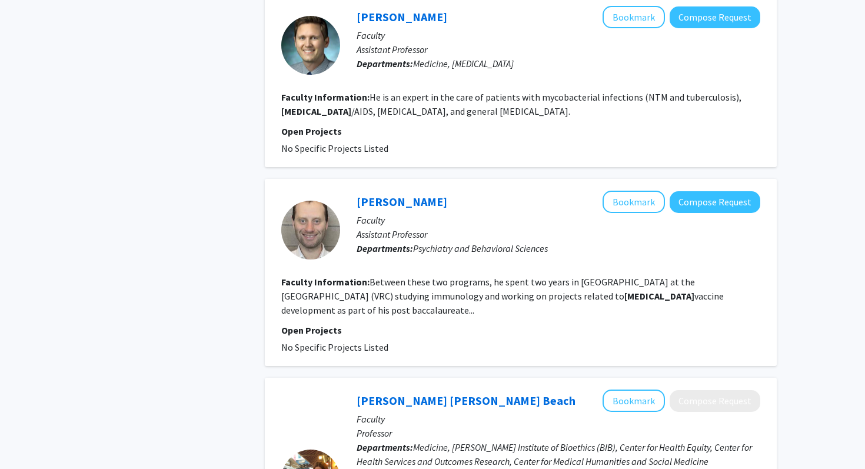
drag, startPoint x: 490, startPoint y: 281, endPoint x: 490, endPoint y: 257, distance: 24.1
click at [490, 275] on section "Faculty Information: Between these two programs, he spent two years in Bethesda…" at bounding box center [520, 296] width 479 height 42
click at [456, 276] on fg-read-more "Between these two programs, he spent two years in Bethesda at the NIH vaccine r…" at bounding box center [502, 296] width 443 height 40
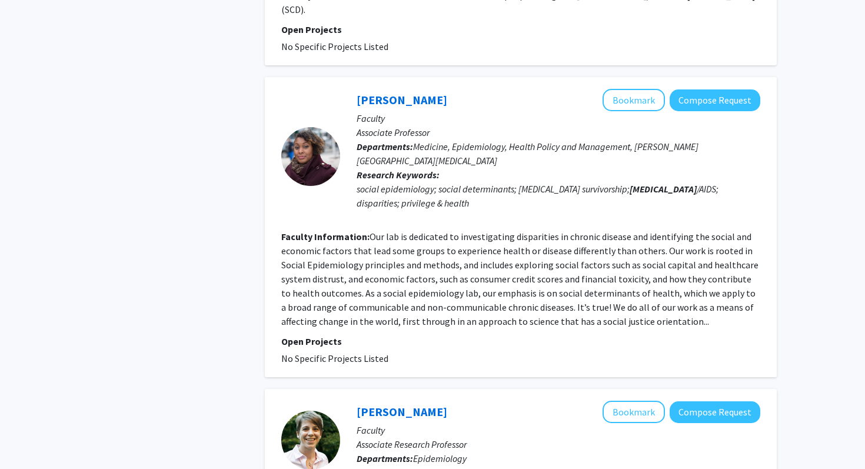
scroll to position [1552, 0]
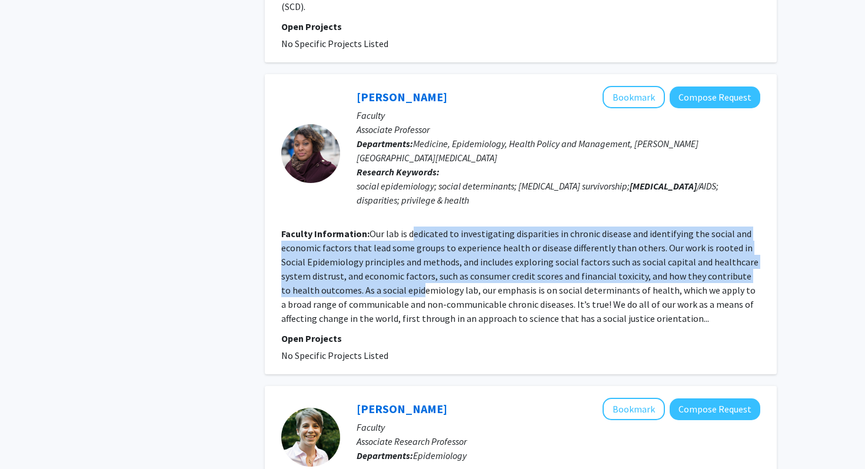
drag, startPoint x: 413, startPoint y: 179, endPoint x: 410, endPoint y: 236, distance: 57.2
click at [410, 236] on fg-read-more "Our lab is dedicated to investigating disparities in chronic disease and identi…" at bounding box center [519, 276] width 477 height 97
drag, startPoint x: 410, startPoint y: 236, endPoint x: 410, endPoint y: 163, distance: 73.0
click at [410, 163] on fg-search-faculty "Lorraine Dean Bookmark Compose Request Faculty Associate Professor Departments:…" at bounding box center [520, 224] width 479 height 277
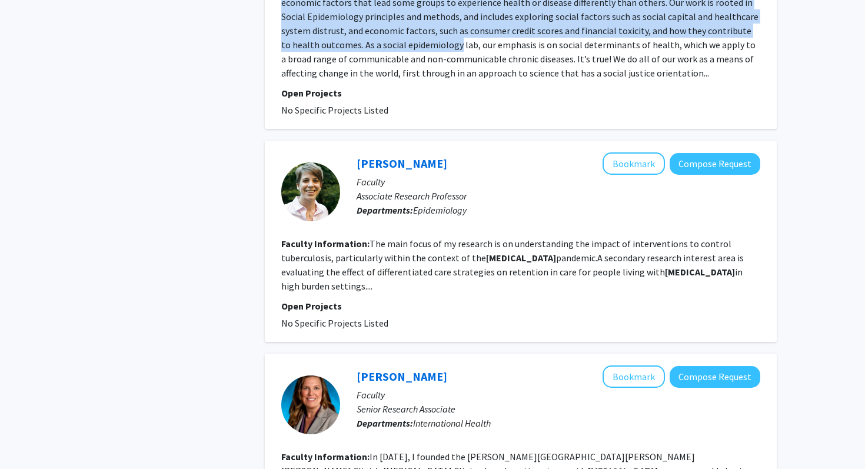
scroll to position [1798, 0]
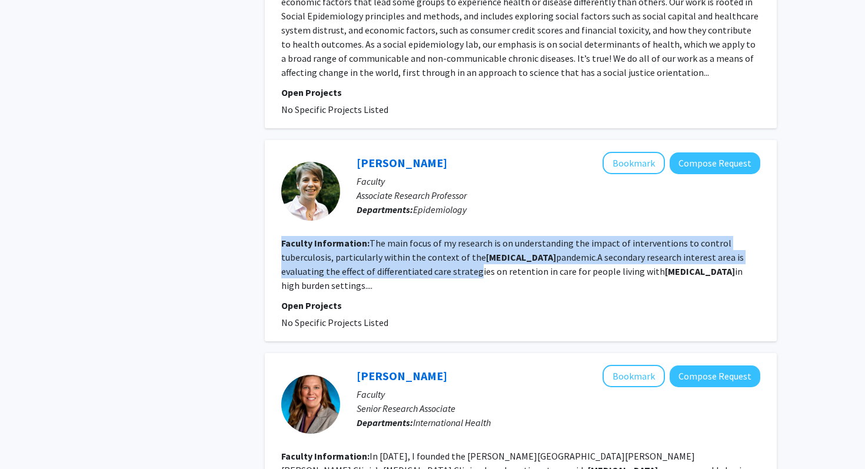
drag, startPoint x: 413, startPoint y: 177, endPoint x: 410, endPoint y: 215, distance: 38.4
click at [410, 215] on fg-search-faculty "Colleen Hanrahan Bookmark Compose Request Faculty Associate Research Professor …" at bounding box center [520, 241] width 479 height 178
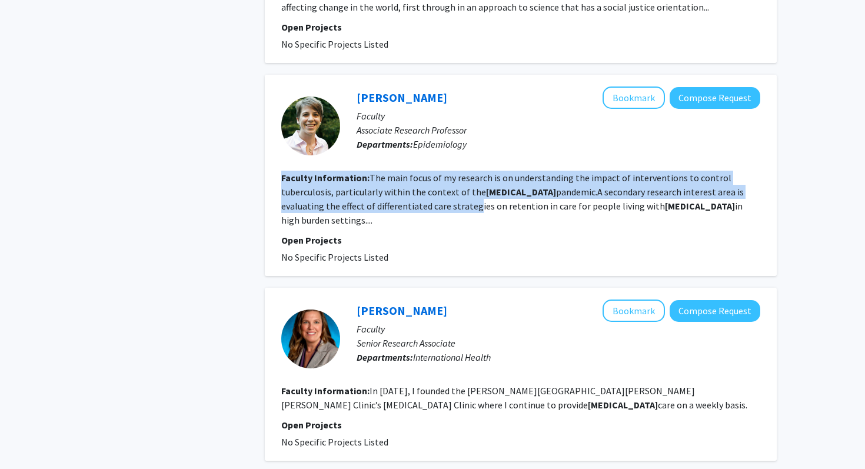
scroll to position [1914, 0]
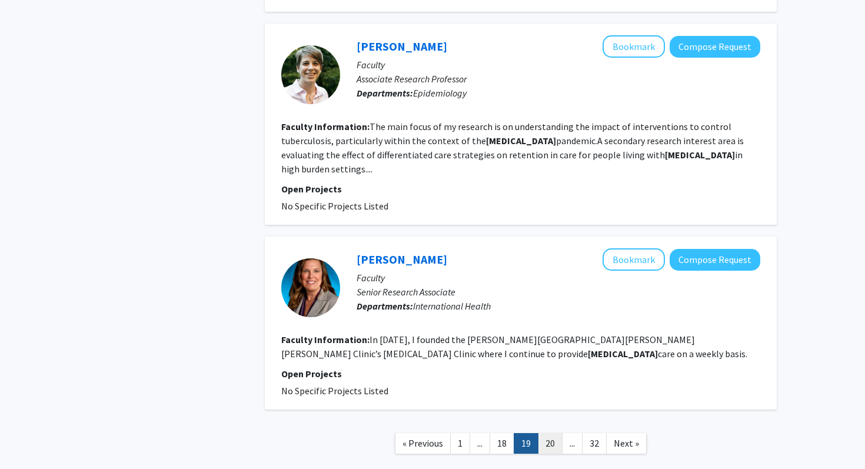
click at [543, 433] on link "20" at bounding box center [550, 443] width 25 height 21
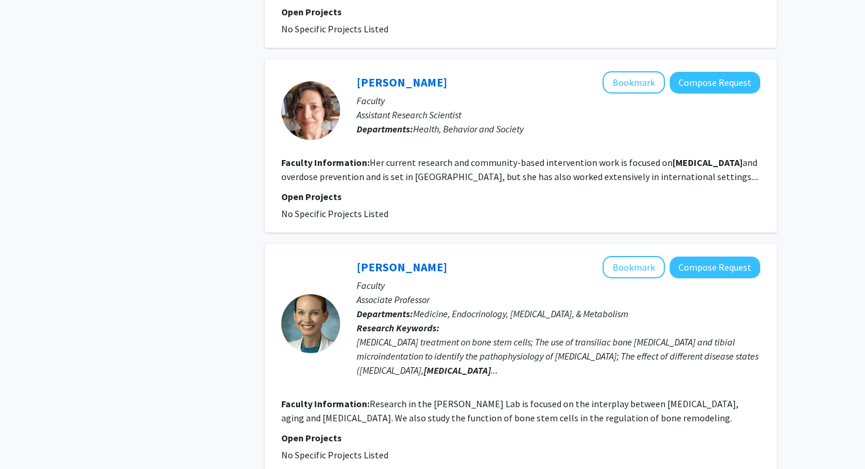
scroll to position [1786, 0]
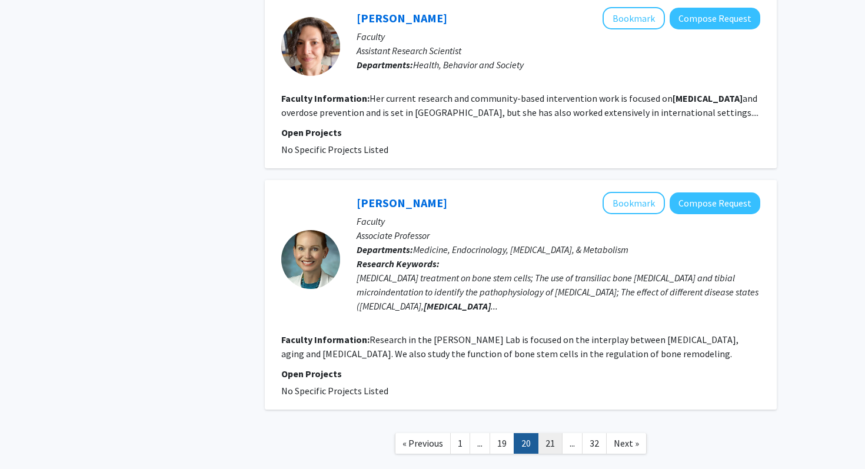
click at [547, 433] on link "21" at bounding box center [550, 443] width 25 height 21
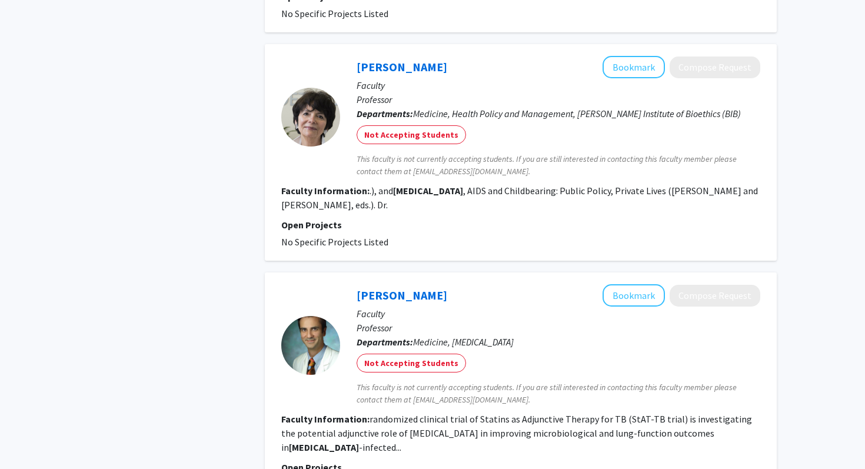
scroll to position [1878, 0]
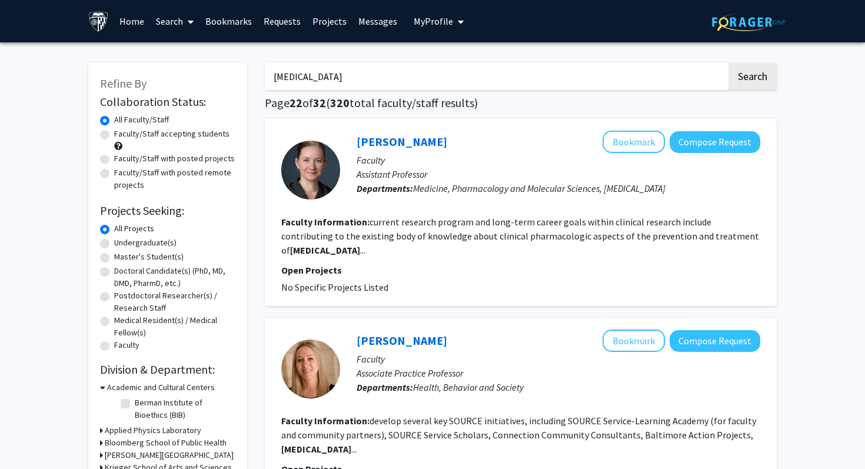
click at [217, 15] on link "Bookmarks" at bounding box center [229, 21] width 58 height 41
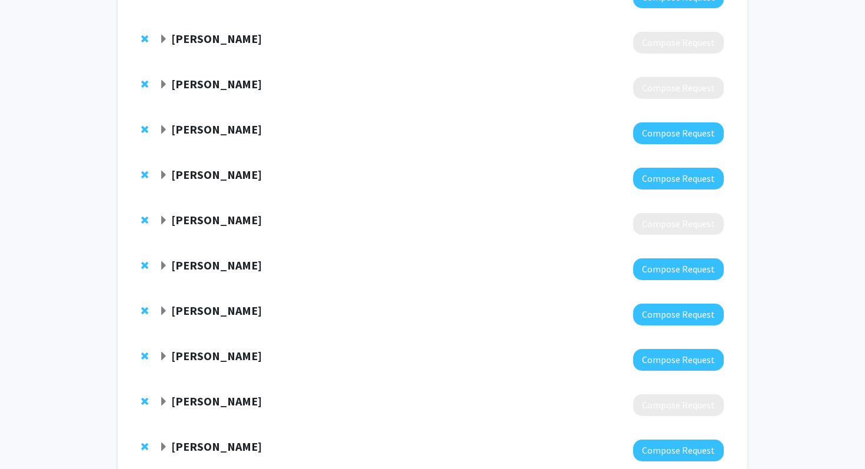
scroll to position [1457, 0]
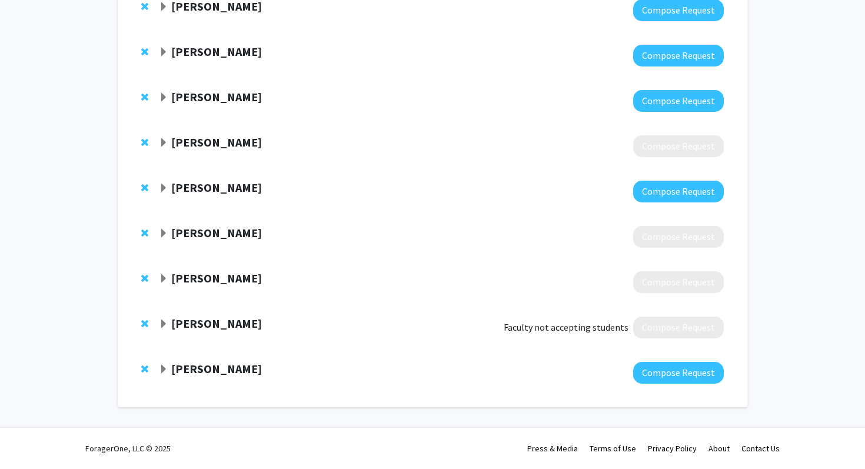
click at [223, 371] on strong "[PERSON_NAME]" at bounding box center [216, 368] width 91 height 15
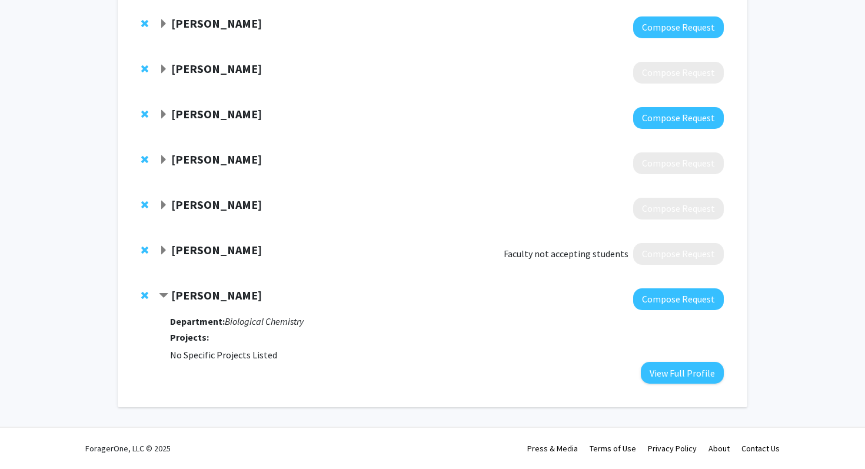
click at [233, 298] on strong "[PERSON_NAME]" at bounding box center [216, 295] width 91 height 15
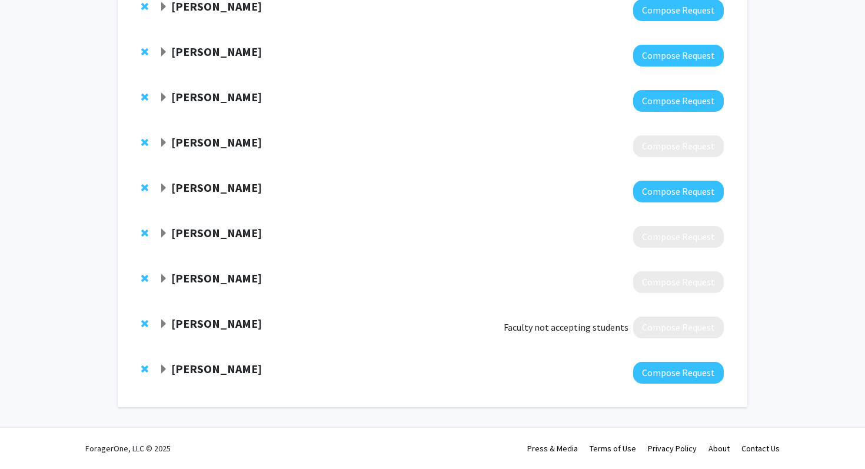
click at [234, 230] on strong "[PERSON_NAME]" at bounding box center [216, 232] width 91 height 15
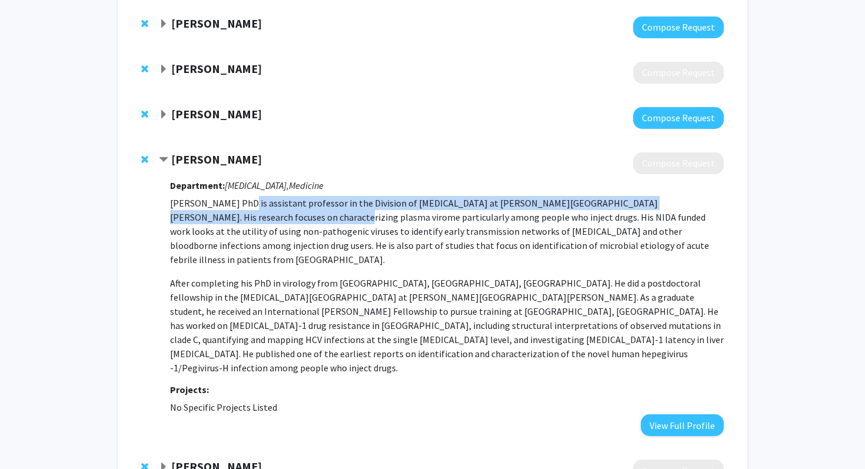
drag, startPoint x: 248, startPoint y: 223, endPoint x: 245, endPoint y: 199, distance: 24.3
click at [245, 199] on p "[PERSON_NAME] PhD is assistant professor in the Division of [MEDICAL_DATA] at […" at bounding box center [447, 231] width 554 height 71
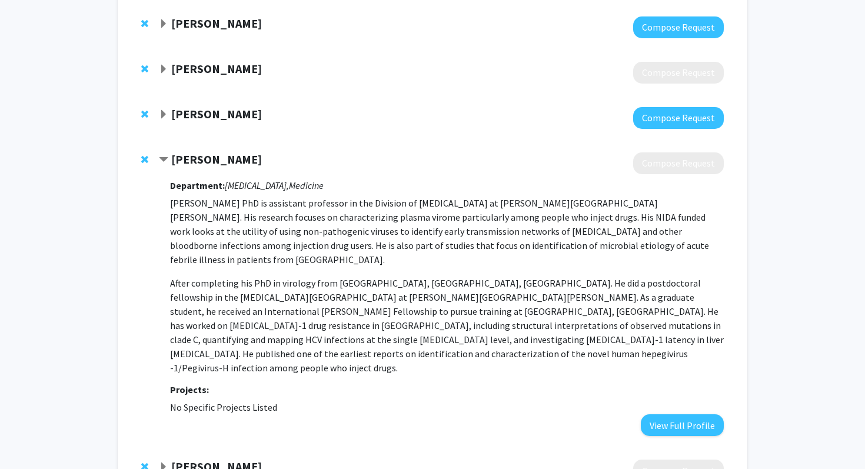
click at [204, 162] on strong "[PERSON_NAME]" at bounding box center [216, 159] width 91 height 15
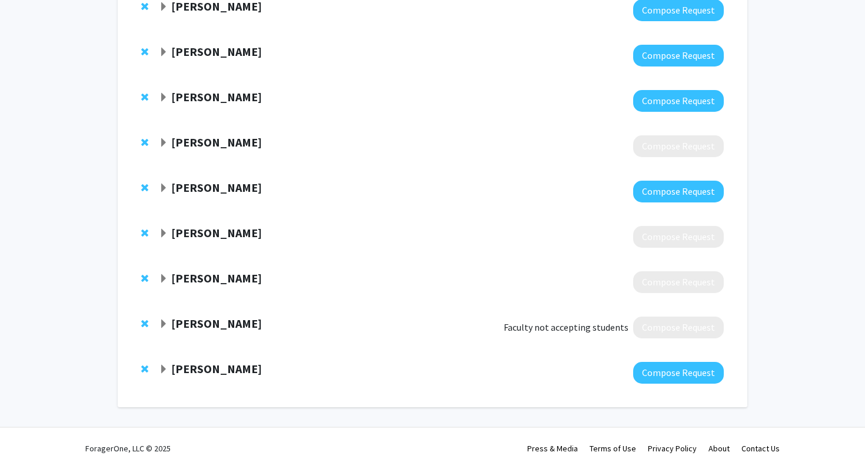
click at [214, 189] on strong "[PERSON_NAME]" at bounding box center [216, 187] width 91 height 15
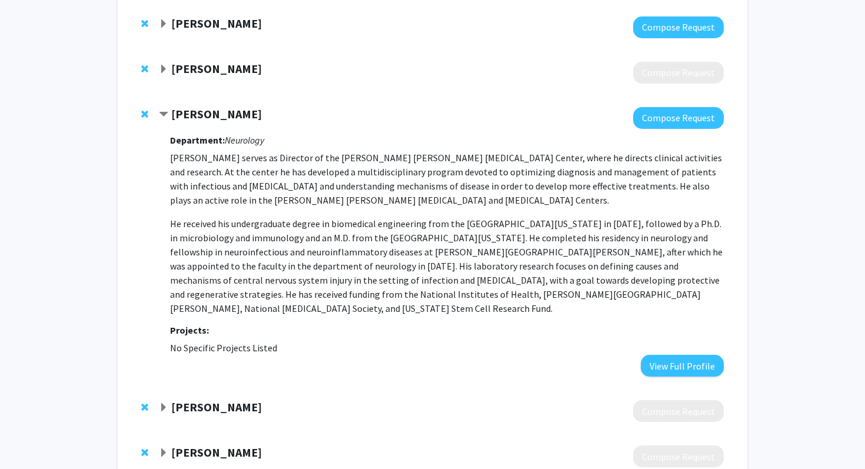
click at [221, 111] on strong "[PERSON_NAME]" at bounding box center [216, 114] width 91 height 15
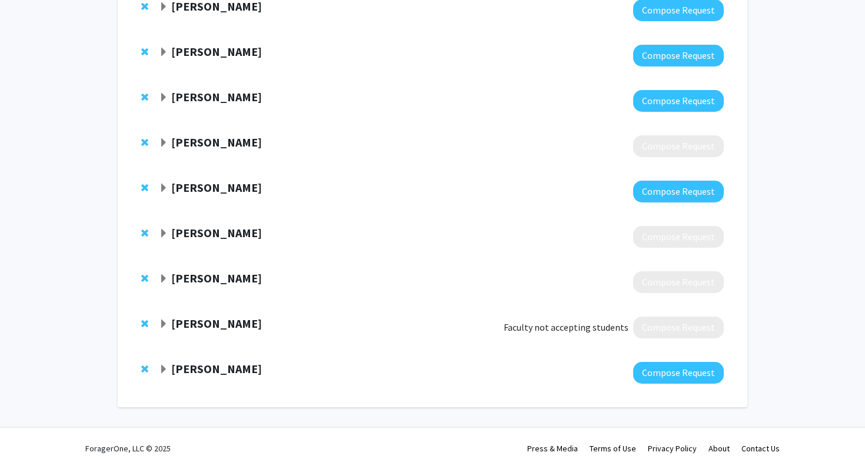
click at [221, 231] on strong "[PERSON_NAME]" at bounding box center [216, 232] width 91 height 15
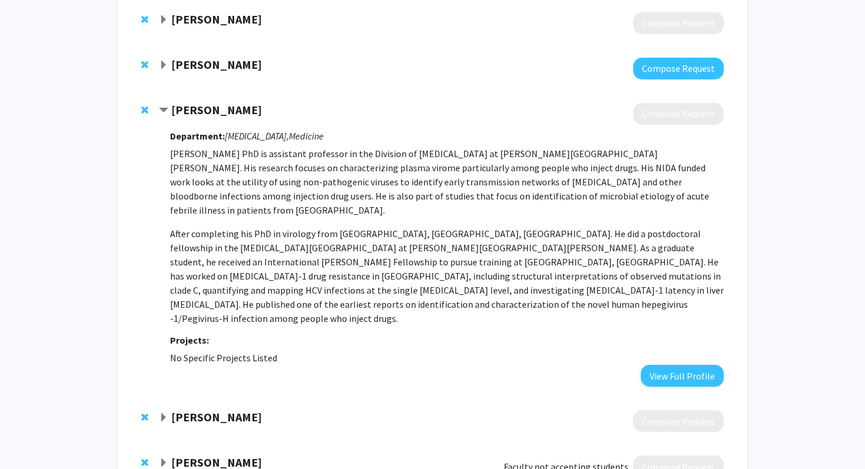
scroll to position [1614, 0]
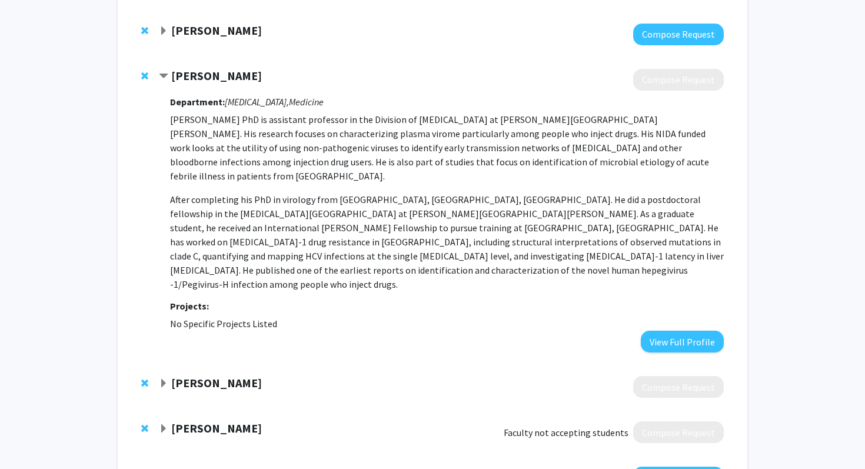
click at [213, 376] on strong "[PERSON_NAME]" at bounding box center [216, 383] width 91 height 15
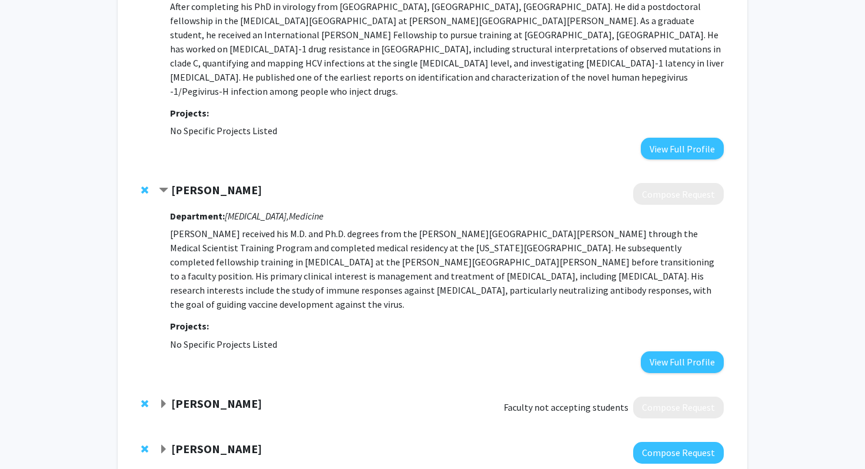
scroll to position [1844, 0]
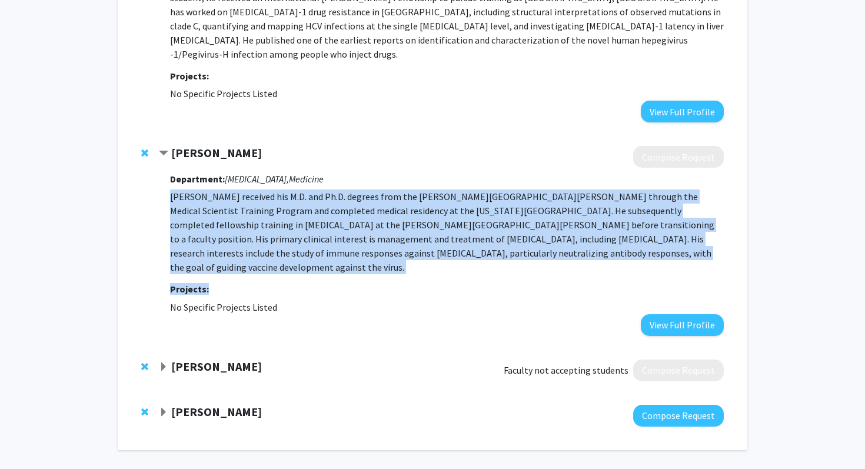
drag, startPoint x: 323, startPoint y: 244, endPoint x: 293, endPoint y: 160, distance: 88.8
click at [293, 168] on div "Department: Infectious Diseases, Medicine Dr. Bailey received his M.D. and Ph.D…" at bounding box center [447, 252] width 554 height 168
click at [316, 190] on p "Dr. Bailey received his M.D. and Ph.D. degrees from the Johns Hopkins Universit…" at bounding box center [447, 232] width 554 height 85
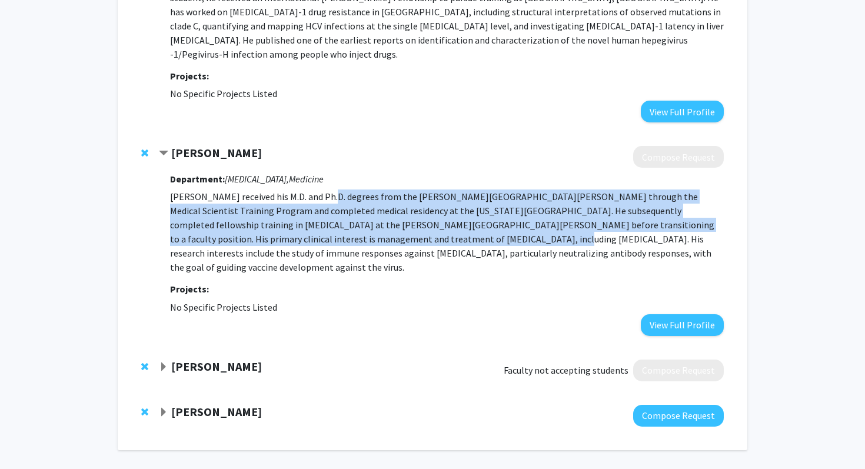
drag, startPoint x: 316, startPoint y: 172, endPoint x: 336, endPoint y: 210, distance: 42.7
click at [337, 210] on p "Dr. Bailey received his M.D. and Ph.D. degrees from the Johns Hopkins Universit…" at bounding box center [447, 232] width 554 height 85
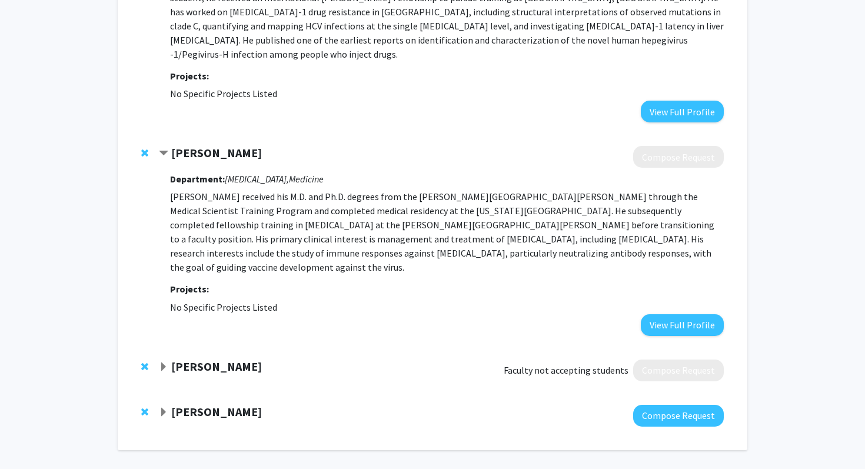
click at [227, 359] on strong "[PERSON_NAME]" at bounding box center [216, 366] width 91 height 15
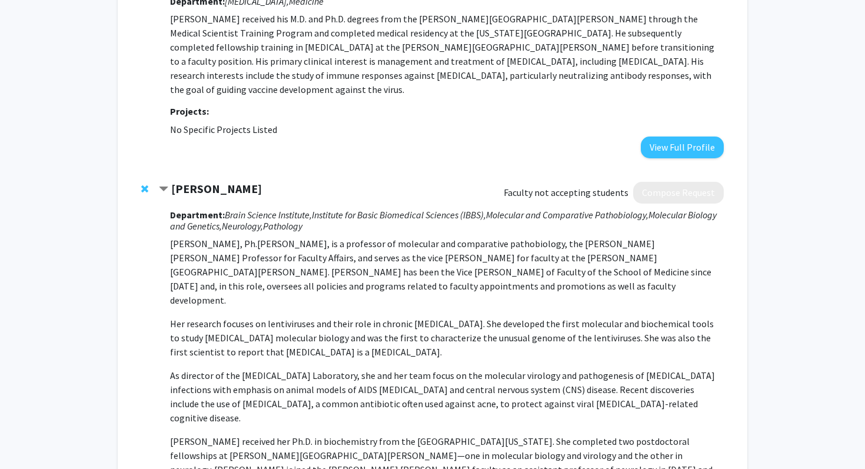
scroll to position [2259, 0]
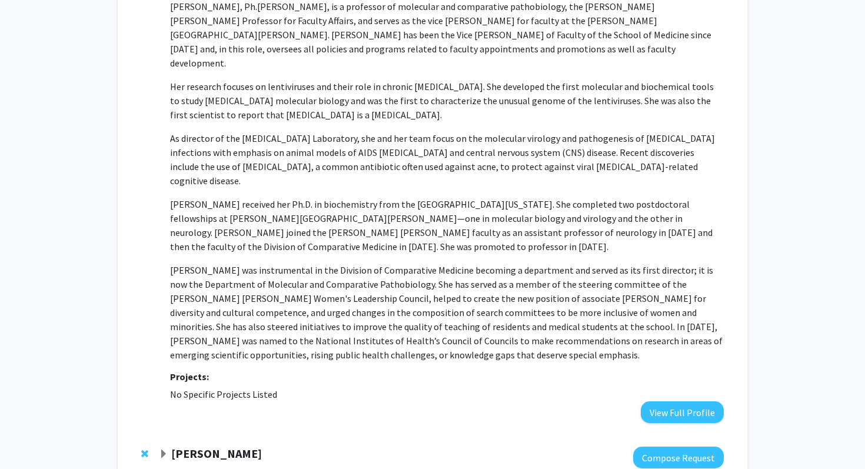
click at [238, 447] on div "[PERSON_NAME]" at bounding box center [286, 454] width 254 height 15
click at [237, 446] on strong "[PERSON_NAME]" at bounding box center [216, 453] width 91 height 15
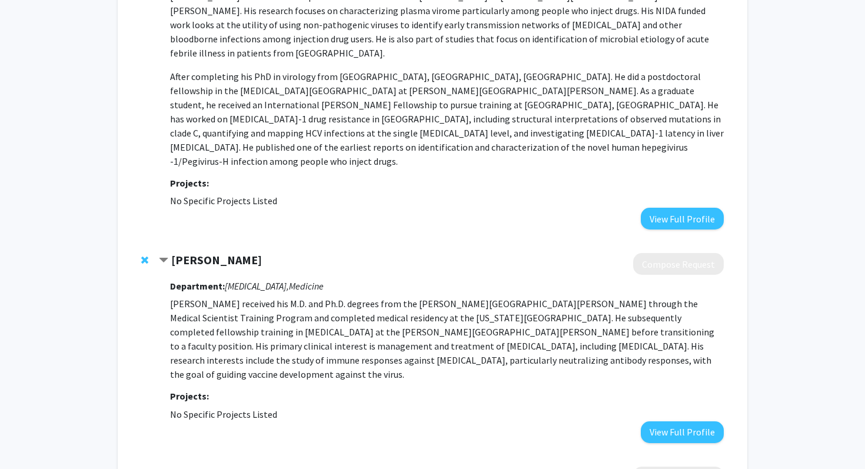
scroll to position [1617, 0]
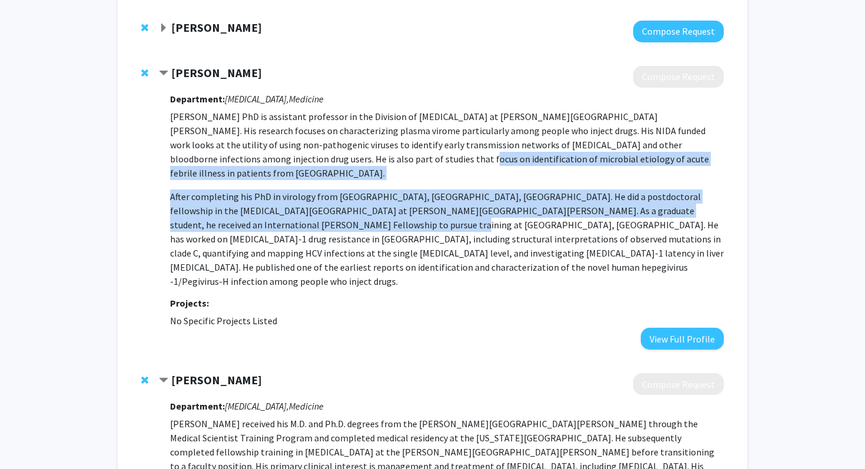
drag, startPoint x: 294, startPoint y: 215, endPoint x: 284, endPoint y: 159, distance: 57.4
click at [285, 160] on p "[PERSON_NAME] PhD is assistant professor in the Division of [MEDICAL_DATA] at […" at bounding box center [447, 198] width 554 height 179
click at [284, 159] on p "[PERSON_NAME] PhD is assistant professor in the Division of [MEDICAL_DATA] at […" at bounding box center [447, 144] width 554 height 71
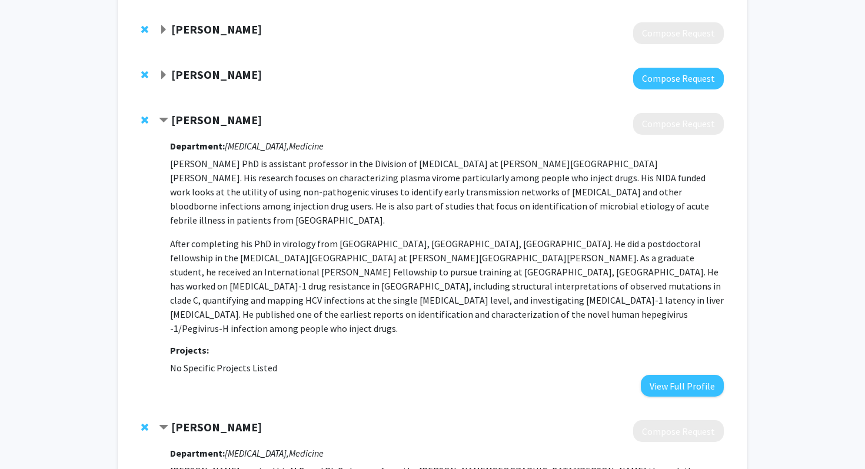
click at [225, 72] on strong "[PERSON_NAME]" at bounding box center [216, 74] width 91 height 15
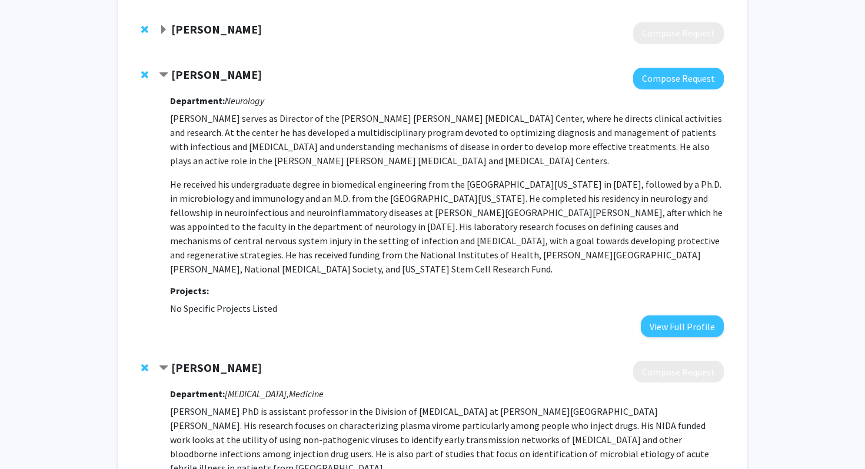
scroll to position [1555, 0]
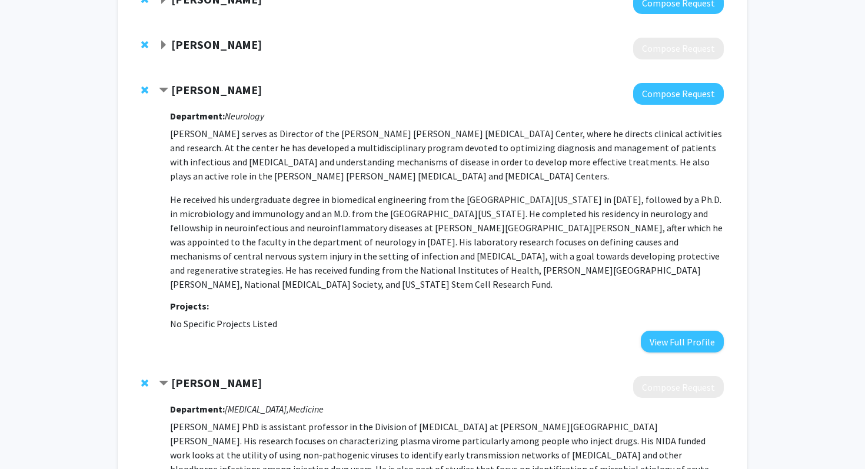
click at [235, 43] on strong "[PERSON_NAME]" at bounding box center [216, 44] width 91 height 15
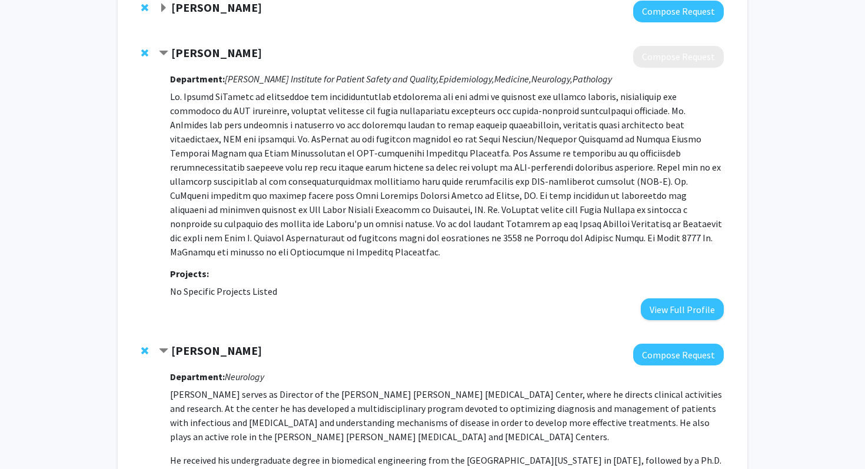
scroll to position [1539, 0]
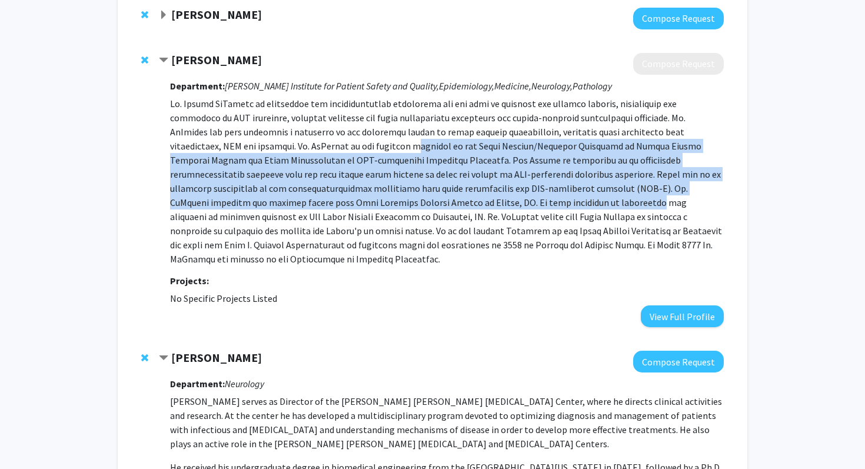
drag, startPoint x: 271, startPoint y: 146, endPoint x: 295, endPoint y: 207, distance: 65.0
click at [295, 207] on p at bounding box center [447, 182] width 554 height 170
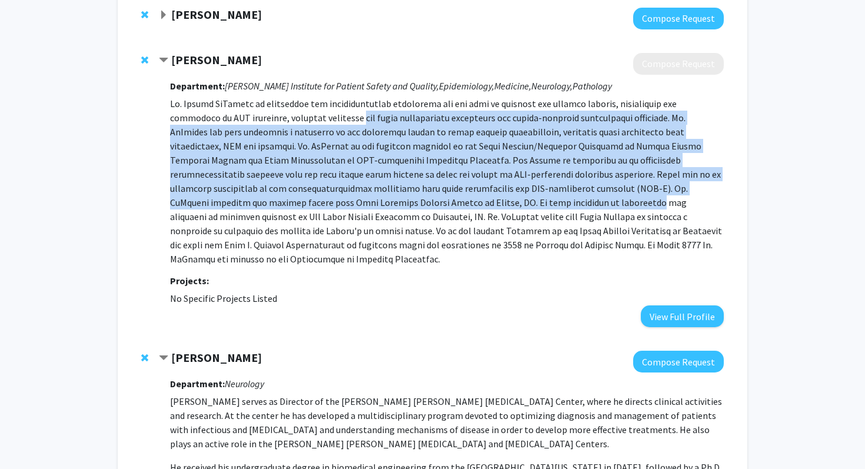
drag, startPoint x: 295, startPoint y: 207, endPoint x: 283, endPoint y: 111, distance: 96.2
click at [283, 111] on p at bounding box center [447, 182] width 554 height 170
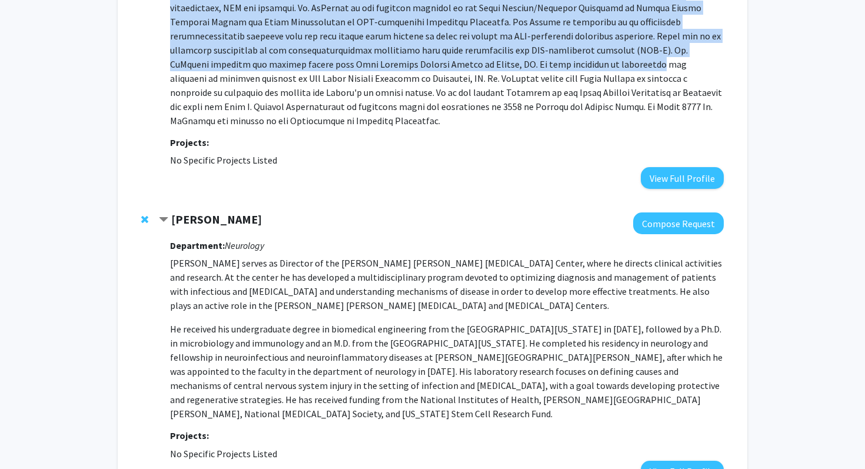
scroll to position [1679, 0]
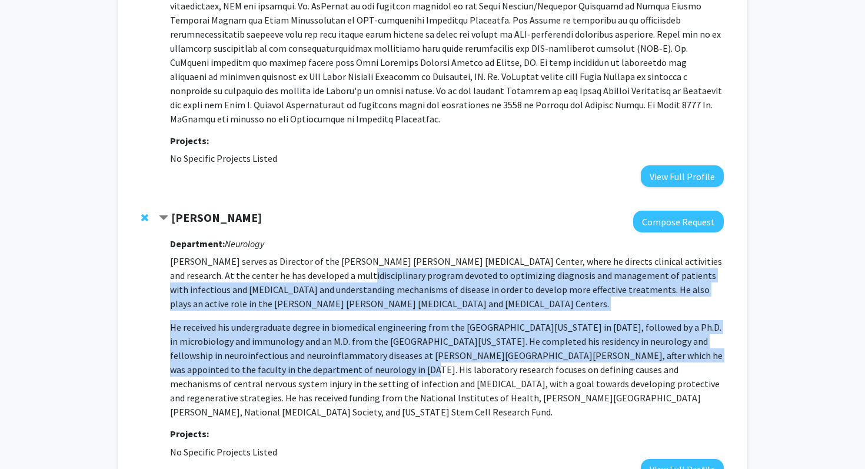
drag, startPoint x: 329, startPoint y: 257, endPoint x: 343, endPoint y: 352, distance: 95.7
click at [345, 353] on p "Dr. Arun Venkatesan serves as Director of the Johns Hopkins Encephalitis Center…" at bounding box center [447, 336] width 554 height 165
click at [343, 352] on span "He received his undergraduate degree in biomedical engineering from the Univers…" at bounding box center [446, 369] width 553 height 97
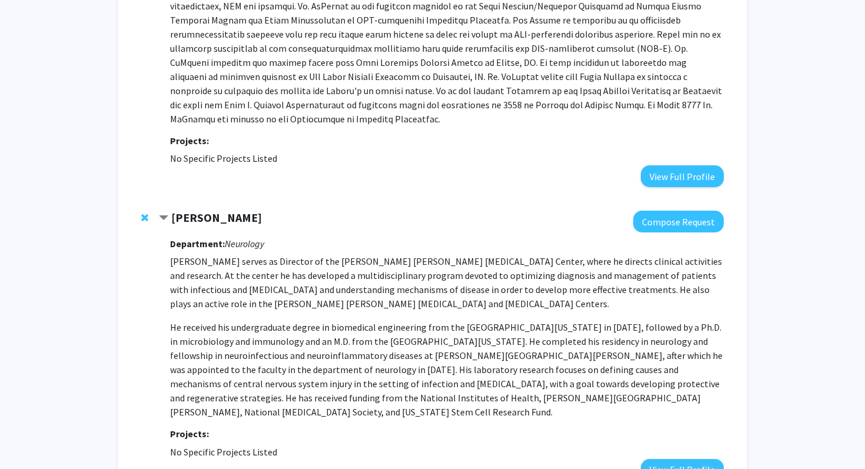
drag, startPoint x: 343, startPoint y: 352, endPoint x: 341, endPoint y: 231, distance: 121.3
click at [341, 233] on div "Department: Neurology Dr. Arun Venkatesan serves as Director of the Johns Hopki…" at bounding box center [447, 357] width 554 height 248
click at [347, 254] on p "Dr. Arun Venkatesan serves as Director of the Johns Hopkins Encephalitis Center…" at bounding box center [447, 282] width 554 height 57
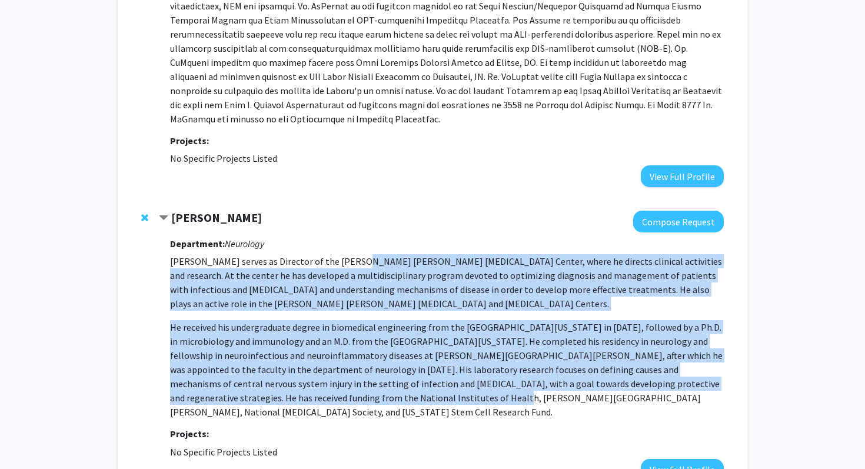
drag, startPoint x: 347, startPoint y: 251, endPoint x: 370, endPoint y: 389, distance: 139.1
click at [371, 389] on p "Dr. Arun Venkatesan serves as Director of the Johns Hopkins Encephalitis Center…" at bounding box center [447, 336] width 554 height 165
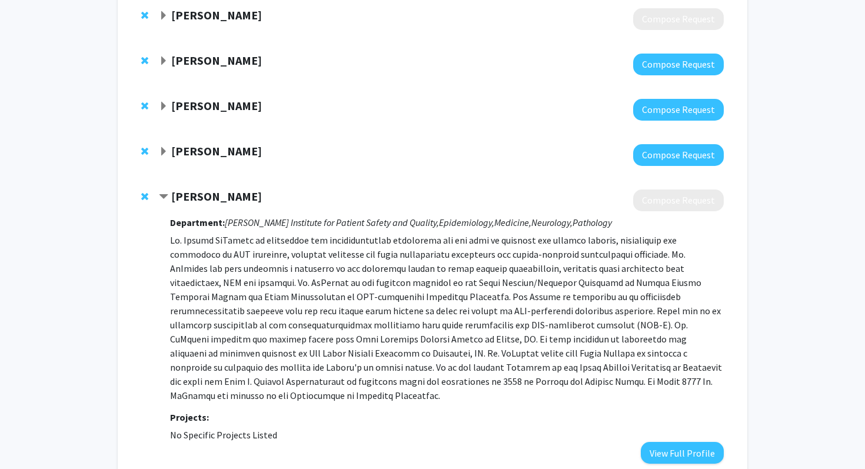
scroll to position [1380, 0]
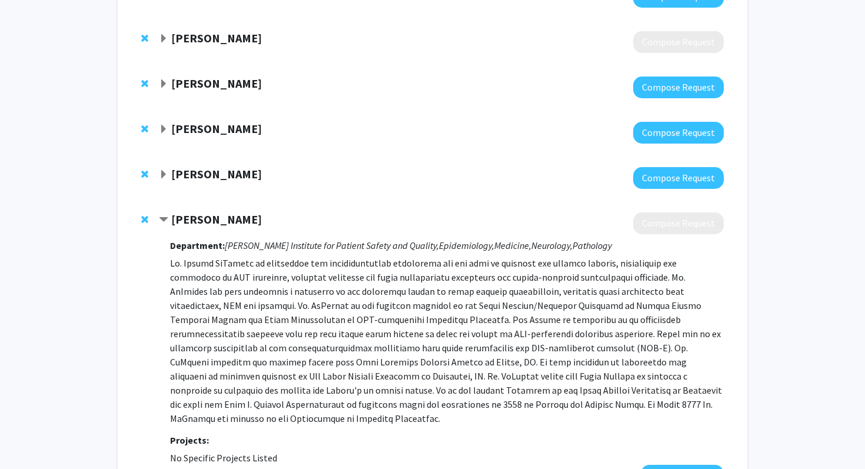
click at [240, 180] on strong "[PERSON_NAME]" at bounding box center [216, 174] width 91 height 15
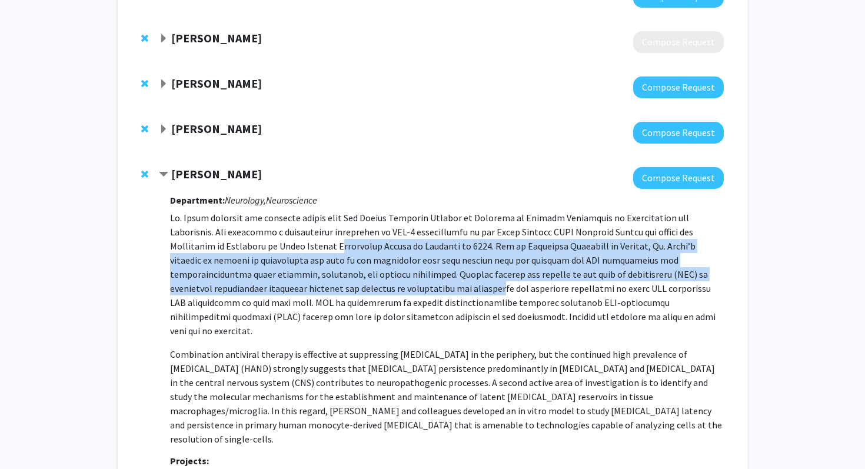
drag, startPoint x: 291, startPoint y: 239, endPoint x: 321, endPoint y: 293, distance: 61.7
click at [321, 293] on p at bounding box center [447, 274] width 554 height 127
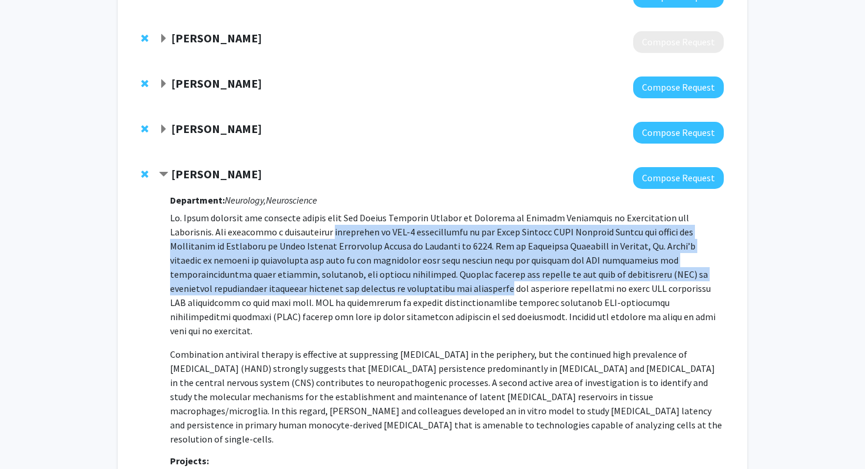
drag, startPoint x: 321, startPoint y: 293, endPoint x: 316, endPoint y: 227, distance: 65.6
click at [316, 227] on p at bounding box center [447, 274] width 554 height 127
click at [315, 227] on p at bounding box center [447, 274] width 554 height 127
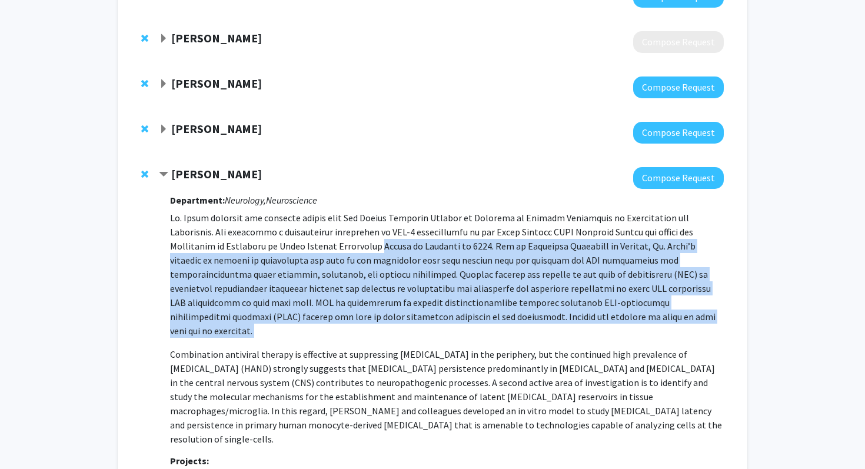
drag, startPoint x: 326, startPoint y: 245, endPoint x: 360, endPoint y: 324, distance: 85.7
click at [360, 324] on p "Combination antiviral therapy is effective at suppressing [MEDICAL_DATA] in the…" at bounding box center [447, 328] width 554 height 235
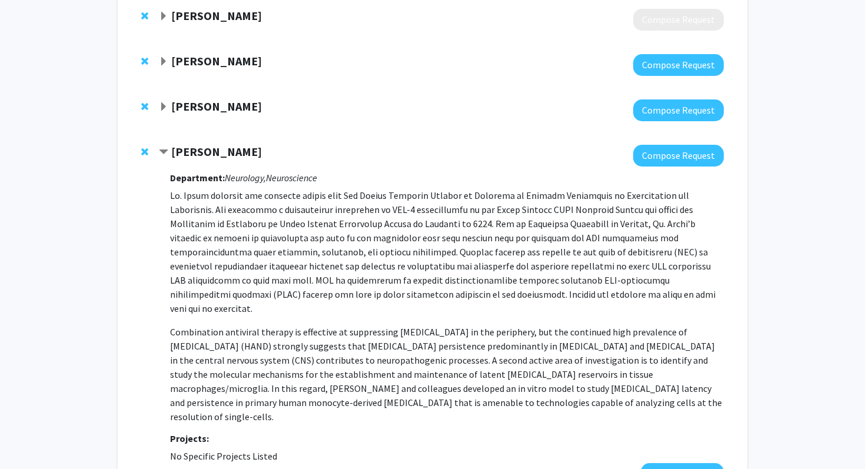
scroll to position [1406, 0]
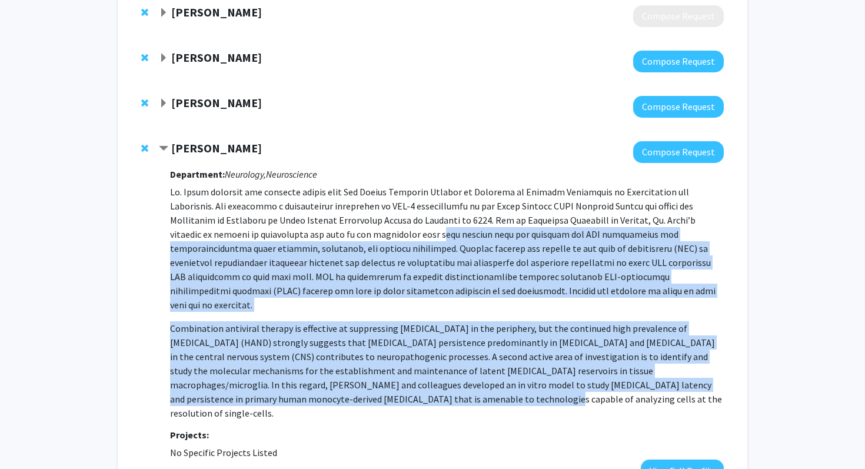
drag, startPoint x: 396, startPoint y: 380, endPoint x: 345, endPoint y: 227, distance: 160.8
click at [345, 228] on p "Combination antiviral therapy is effective at suppressing [MEDICAL_DATA] in the…" at bounding box center [447, 302] width 554 height 235
click at [345, 227] on p at bounding box center [447, 248] width 554 height 127
drag, startPoint x: 345, startPoint y: 227, endPoint x: 410, endPoint y: 381, distance: 167.3
click at [410, 381] on p "Combination antiviral therapy is effective at suppressing [MEDICAL_DATA] in the…" at bounding box center [447, 302] width 554 height 235
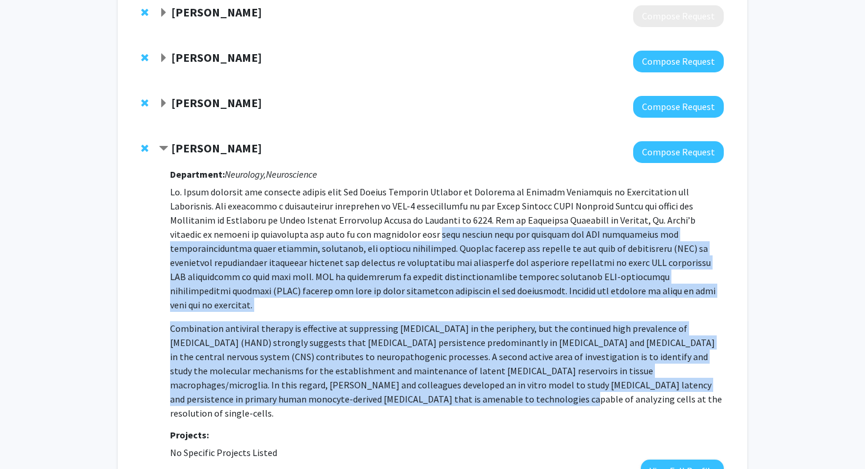
click at [410, 381] on p "Combination antiviral therapy is effective at suppressing [MEDICAL_DATA] in the…" at bounding box center [447, 370] width 554 height 99
drag, startPoint x: 410, startPoint y: 381, endPoint x: 402, endPoint y: 233, distance: 148.5
click at [402, 237] on p "Combination antiviral therapy is effective at suppressing [MEDICAL_DATA] in the…" at bounding box center [447, 302] width 554 height 235
click at [402, 233] on p at bounding box center [447, 248] width 554 height 127
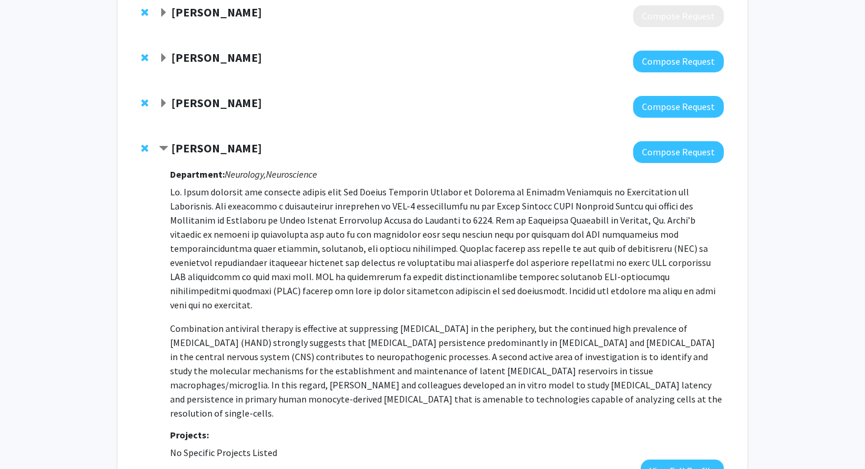
click at [187, 147] on strong "[PERSON_NAME]" at bounding box center [216, 148] width 91 height 15
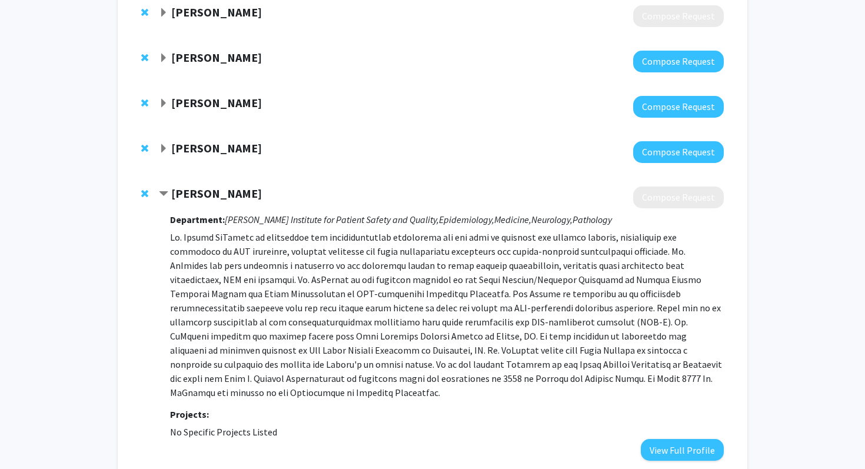
click at [205, 190] on strong "[PERSON_NAME]" at bounding box center [216, 193] width 91 height 15
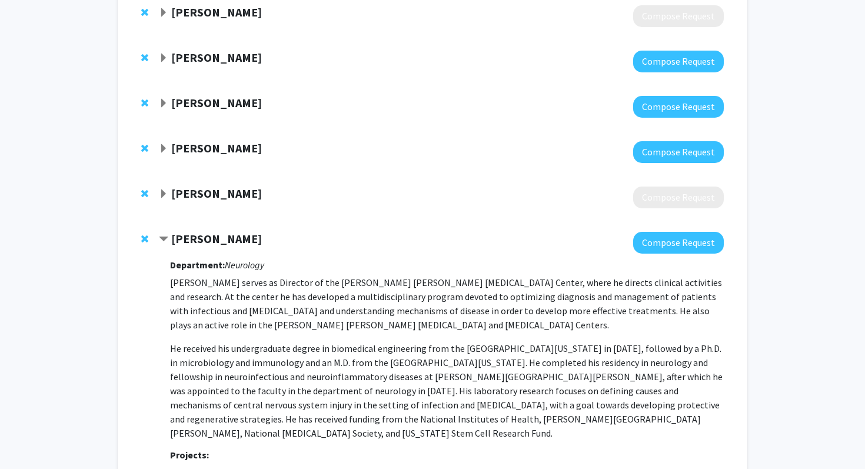
click at [208, 200] on strong "[PERSON_NAME]" at bounding box center [216, 193] width 91 height 15
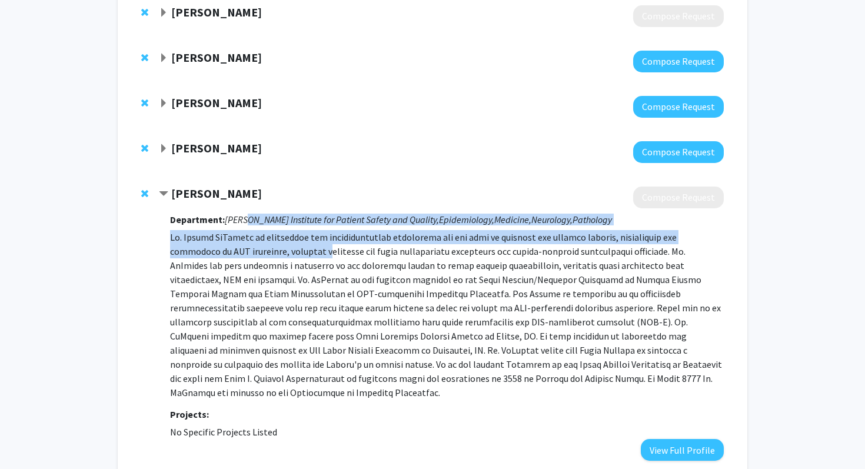
drag, startPoint x: 247, startPoint y: 257, endPoint x: 243, endPoint y: 224, distance: 32.6
click at [243, 224] on div "Department: Armstrong Institute for Patient Safety and Quality, Epidemiology, M…" at bounding box center [447, 334] width 554 height 253
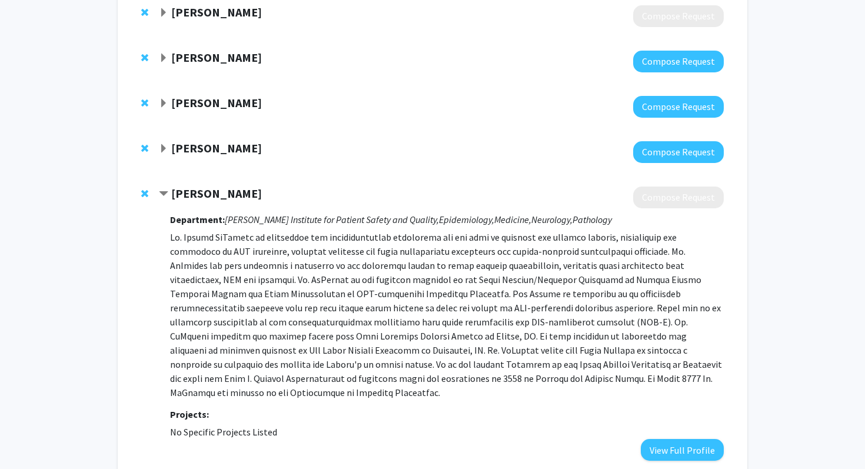
click at [243, 224] on icon "Armstrong Institute for Patient Safety and Quality," at bounding box center [332, 220] width 214 height 12
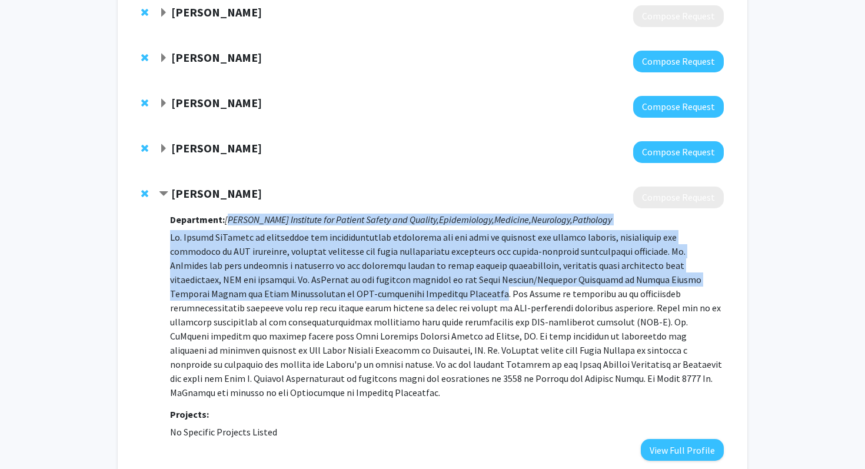
drag, startPoint x: 243, startPoint y: 224, endPoint x: 277, endPoint y: 294, distance: 77.7
click at [277, 294] on div "Department: Armstrong Institute for Patient Safety and Quality, Epidemiology, M…" at bounding box center [447, 334] width 554 height 253
click at [277, 294] on p at bounding box center [447, 315] width 554 height 170
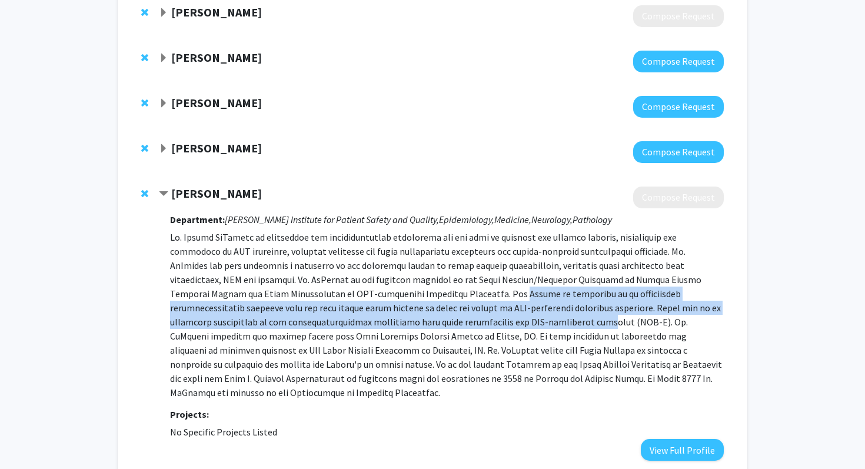
drag, startPoint x: 311, startPoint y: 295, endPoint x: 317, endPoint y: 323, distance: 28.9
click at [317, 323] on p at bounding box center [447, 315] width 554 height 170
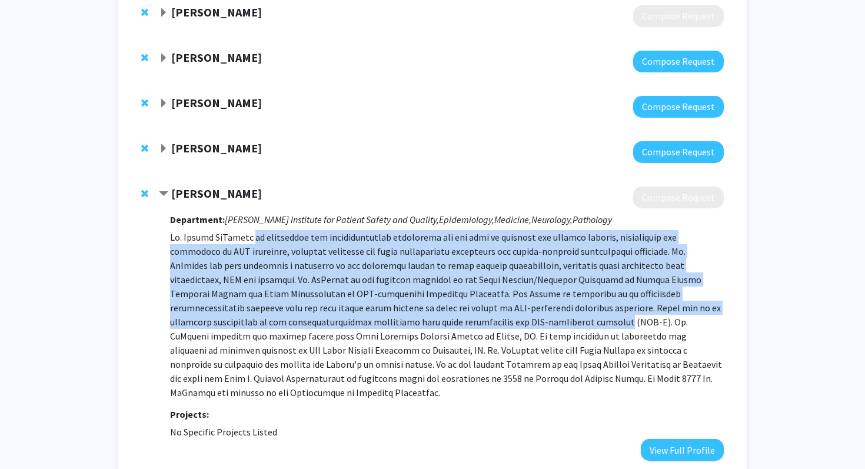
drag, startPoint x: 317, startPoint y: 323, endPoint x: 247, endPoint y: 233, distance: 114.6
click at [247, 233] on p at bounding box center [447, 315] width 554 height 170
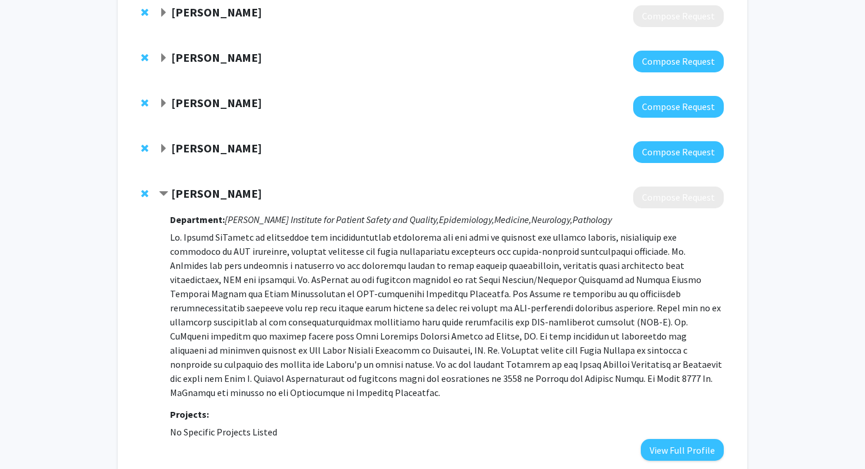
click at [267, 276] on p at bounding box center [447, 315] width 554 height 170
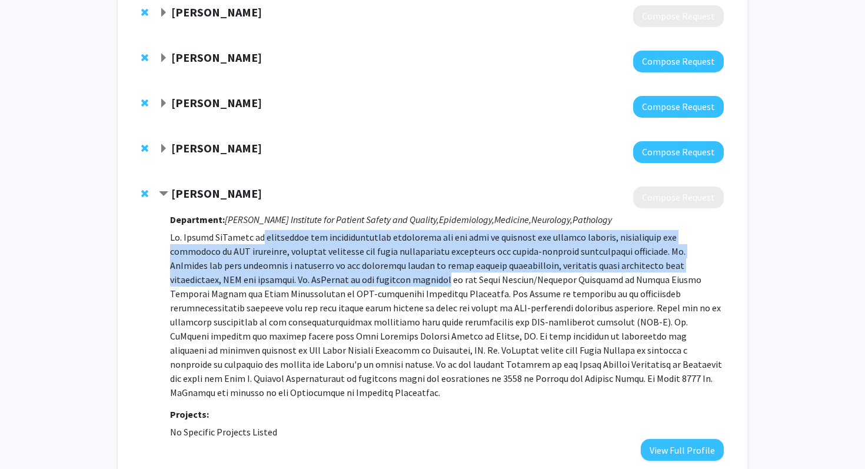
drag, startPoint x: 267, startPoint y: 276, endPoint x: 250, endPoint y: 238, distance: 42.1
click at [250, 238] on p at bounding box center [447, 315] width 554 height 170
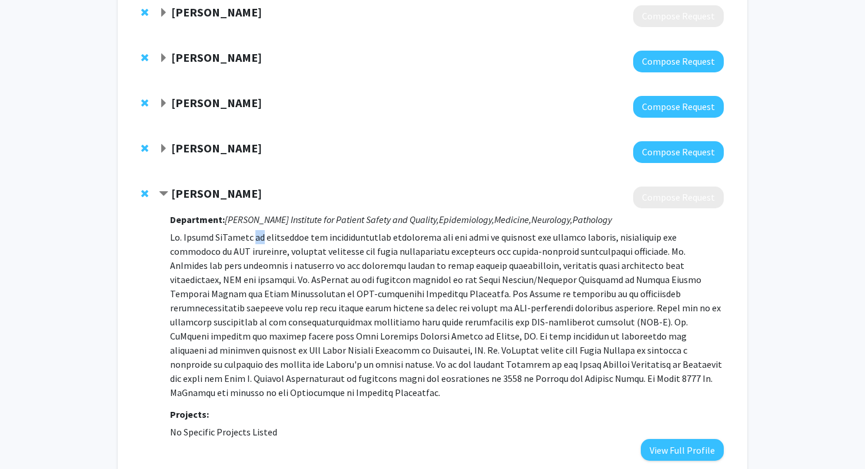
click at [250, 238] on p at bounding box center [447, 315] width 554 height 170
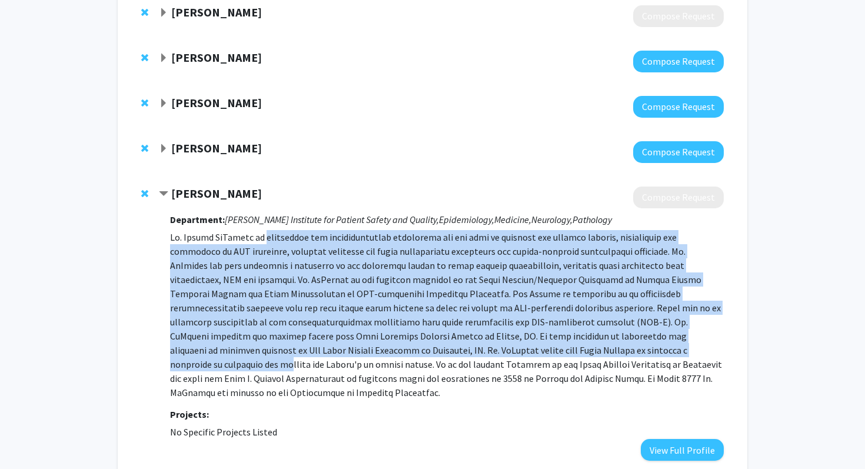
drag, startPoint x: 254, startPoint y: 243, endPoint x: 423, endPoint y: 353, distance: 201.6
click at [423, 353] on p at bounding box center [447, 315] width 554 height 170
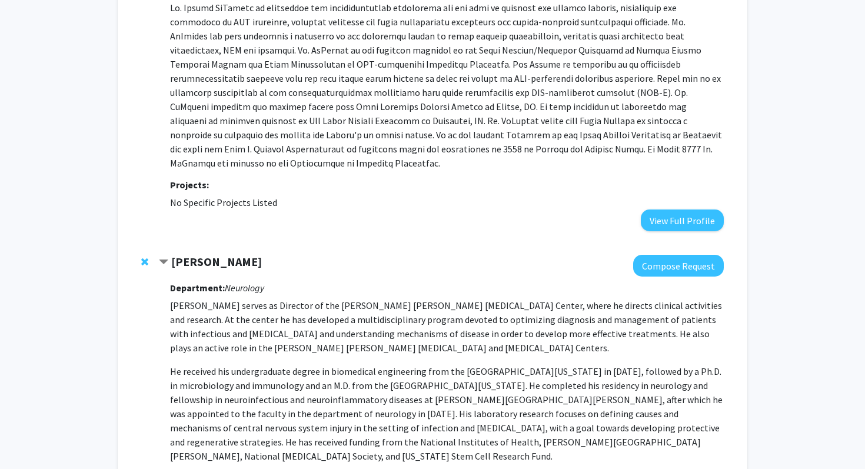
click at [236, 254] on strong "[PERSON_NAME]" at bounding box center [216, 261] width 91 height 15
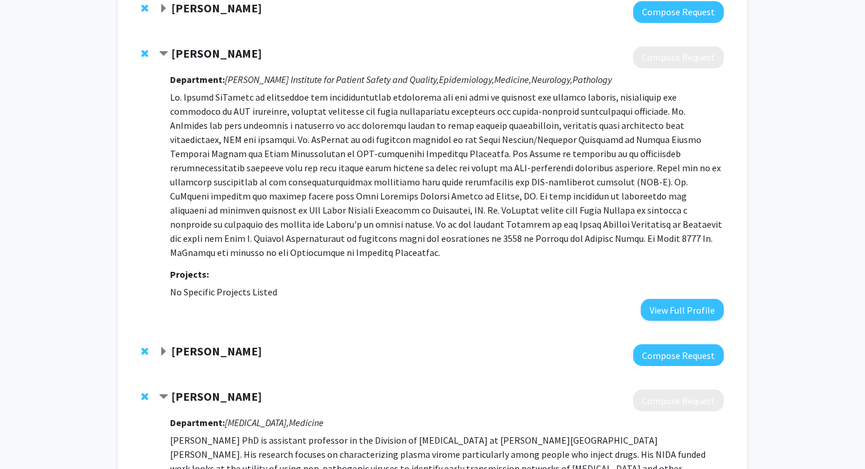
scroll to position [1478, 0]
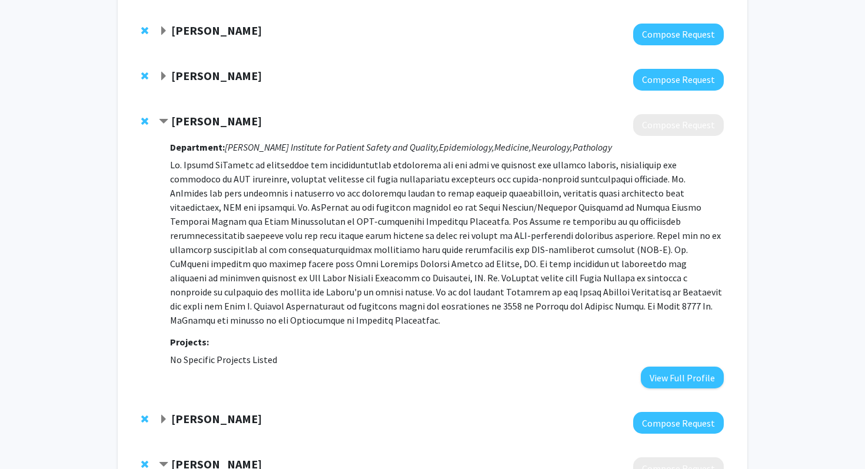
click at [213, 117] on strong "[PERSON_NAME]" at bounding box center [216, 121] width 91 height 15
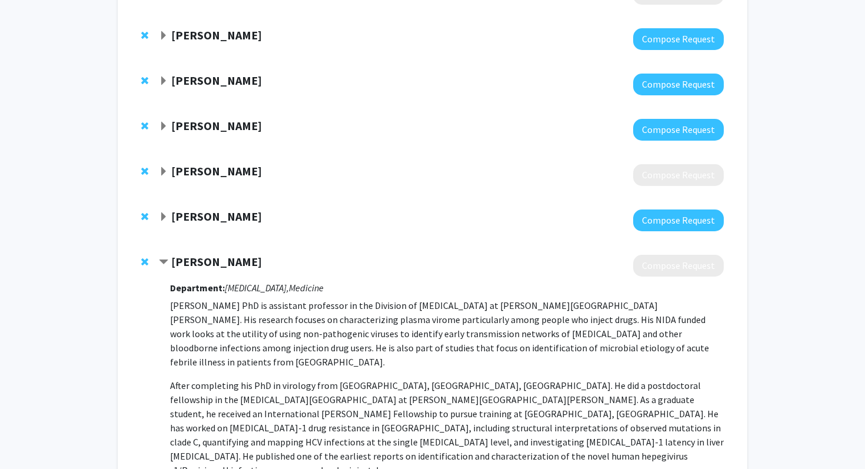
click at [232, 259] on strong "[PERSON_NAME]" at bounding box center [216, 261] width 91 height 15
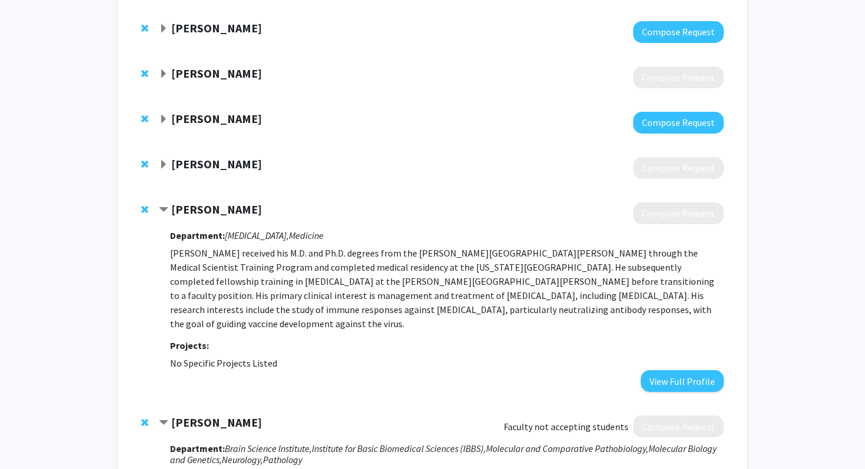
scroll to position [1707, 0]
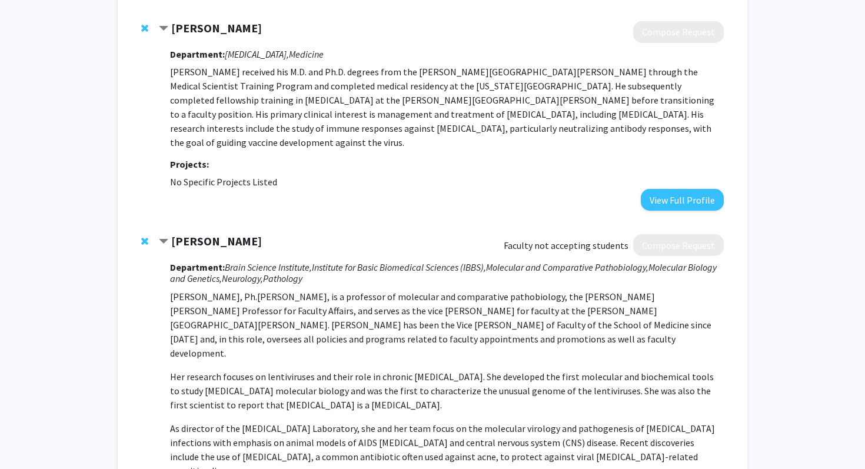
click at [214, 33] on strong "[PERSON_NAME]" at bounding box center [216, 28] width 91 height 15
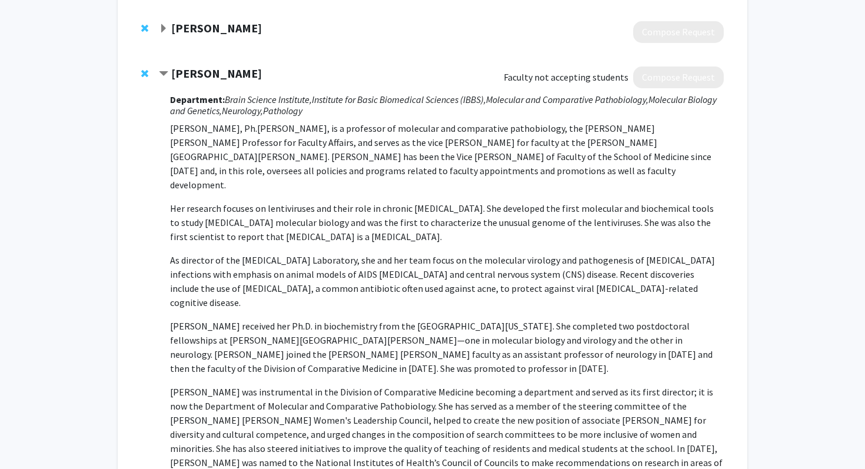
click at [208, 67] on strong "[PERSON_NAME]" at bounding box center [216, 73] width 91 height 15
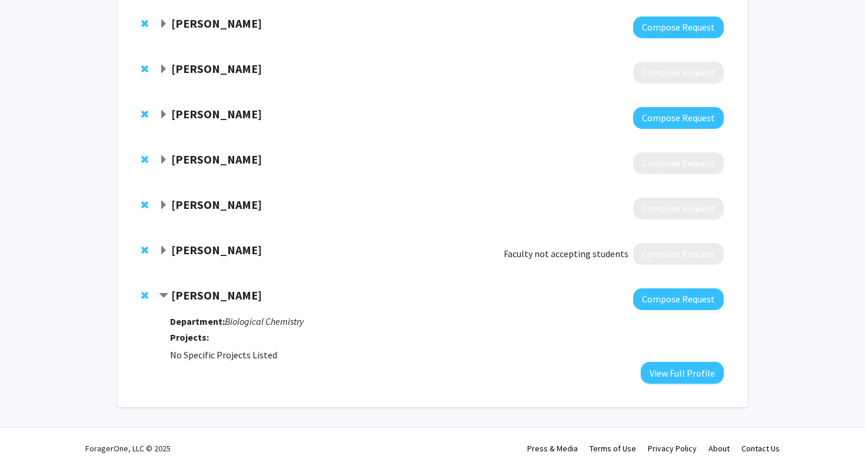
scroll to position [1530, 0]
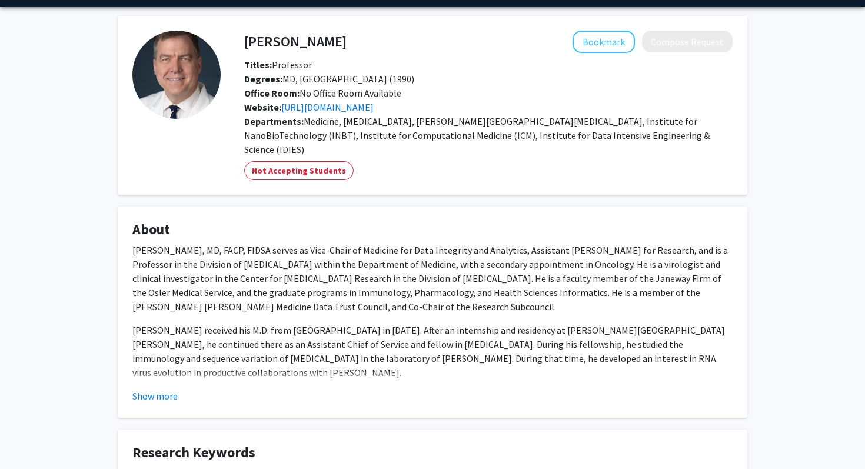
scroll to position [47, 0]
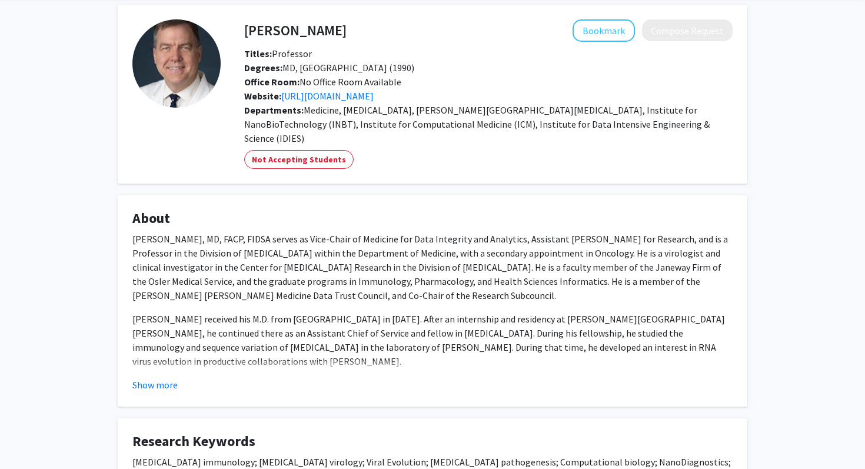
click at [171, 361] on fg-read-more "[PERSON_NAME], MD, FACP, FIDSA serves as Vice-Chair of Medicine for Data Integr…" at bounding box center [432, 312] width 600 height 160
click at [171, 378] on button "Show more" at bounding box center [154, 385] width 45 height 14
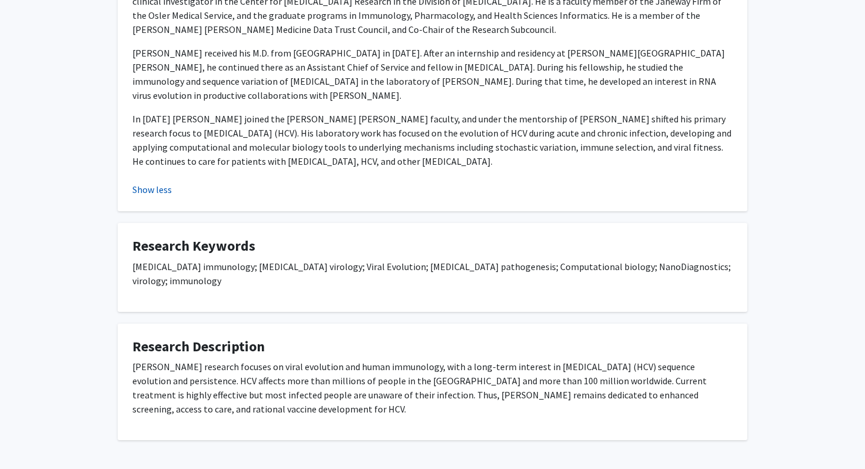
scroll to position [329, 0]
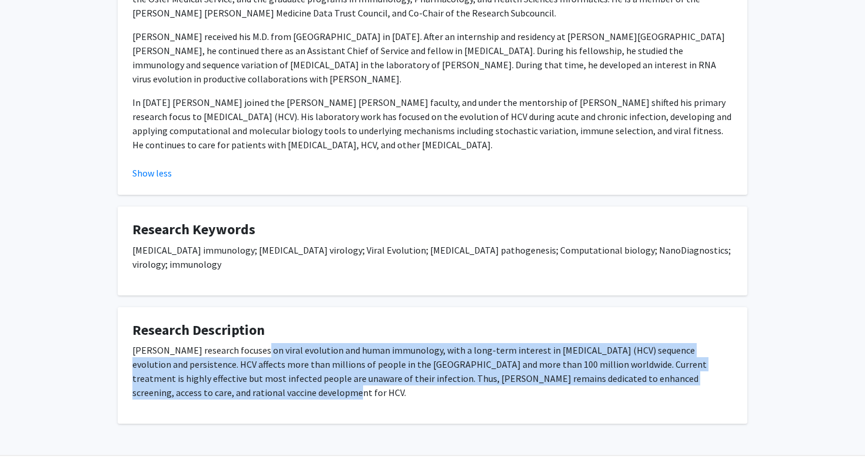
drag, startPoint x: 251, startPoint y: 365, endPoint x: 245, endPoint y: 324, distance: 41.5
click at [246, 343] on p "Dr. Ray's research focuses on viral evolution and human immunology, with a long…" at bounding box center [432, 371] width 600 height 57
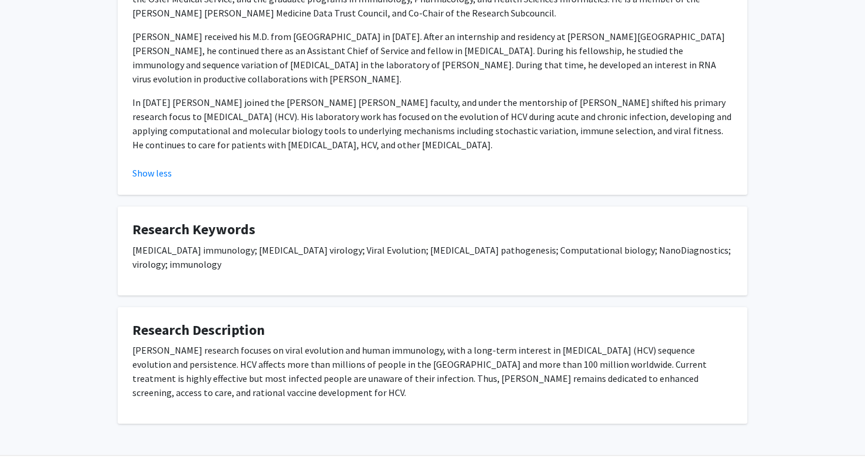
click at [245, 343] on p "Dr. Ray's research focuses on viral evolution and human immunology, with a long…" at bounding box center [432, 371] width 600 height 57
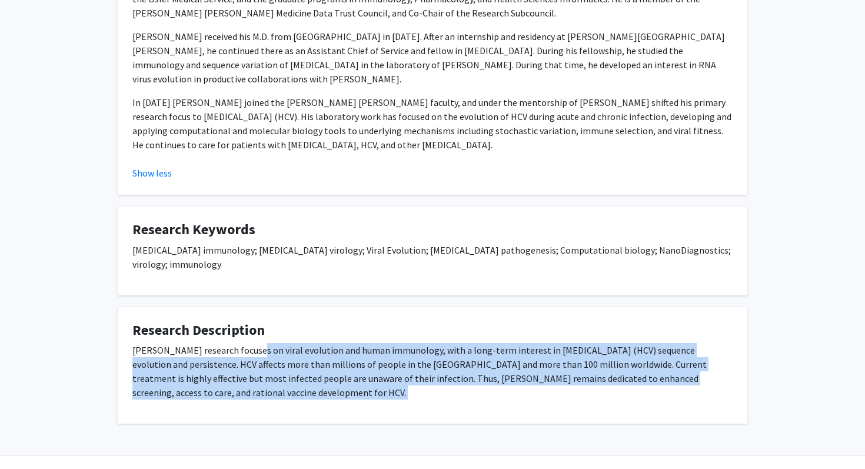
drag, startPoint x: 245, startPoint y: 324, endPoint x: 263, endPoint y: 363, distance: 43.2
click at [263, 363] on p "Dr. Ray's research focuses on viral evolution and human immunology, with a long…" at bounding box center [432, 371] width 600 height 57
drag, startPoint x: 263, startPoint y: 363, endPoint x: 271, endPoint y: 320, distance: 44.3
click at [272, 343] on p "Dr. Ray's research focuses on viral evolution and human immunology, with a long…" at bounding box center [432, 371] width 600 height 57
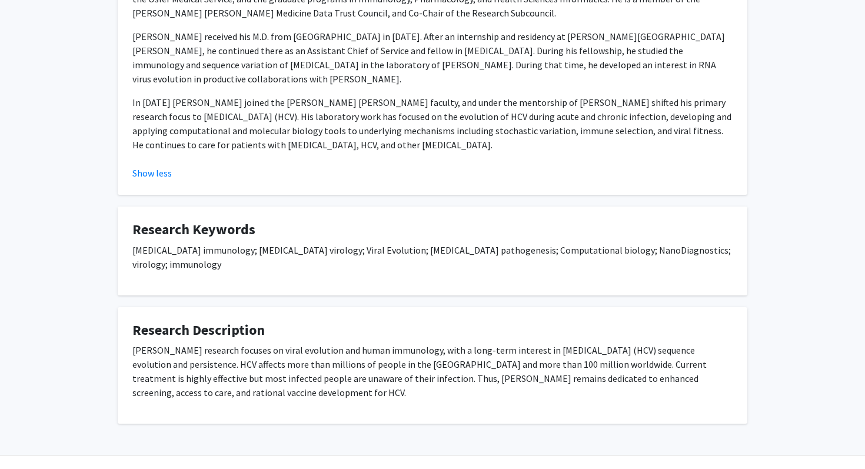
click at [294, 343] on p "Dr. Ray's research focuses on viral evolution and human immunology, with a long…" at bounding box center [432, 371] width 600 height 57
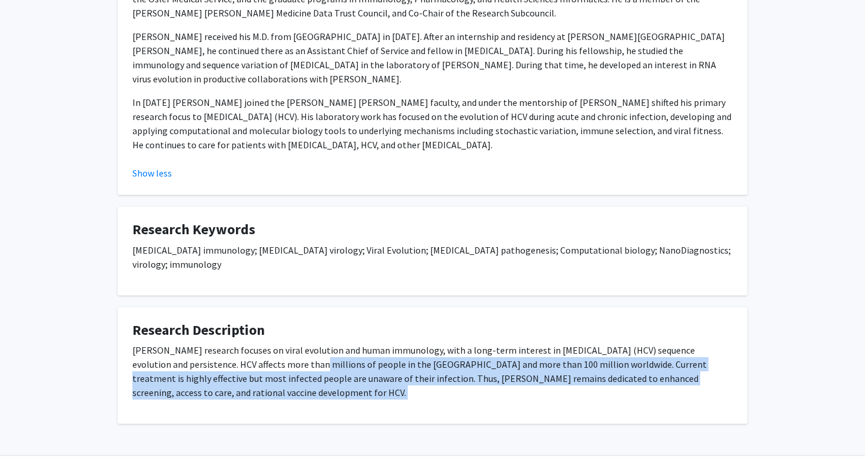
drag, startPoint x: 294, startPoint y: 336, endPoint x: 291, endPoint y: 367, distance: 31.3
click at [291, 367] on p "Dr. Ray's research focuses on viral evolution and human immunology, with a long…" at bounding box center [432, 371] width 600 height 57
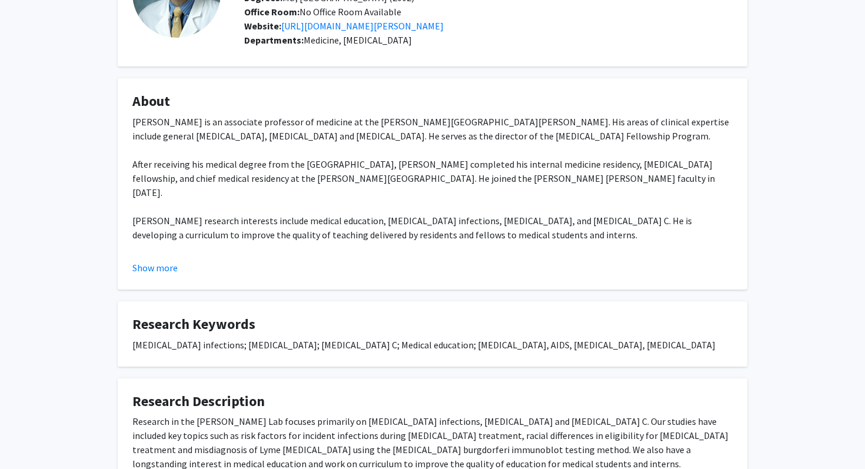
scroll to position [207, 0]
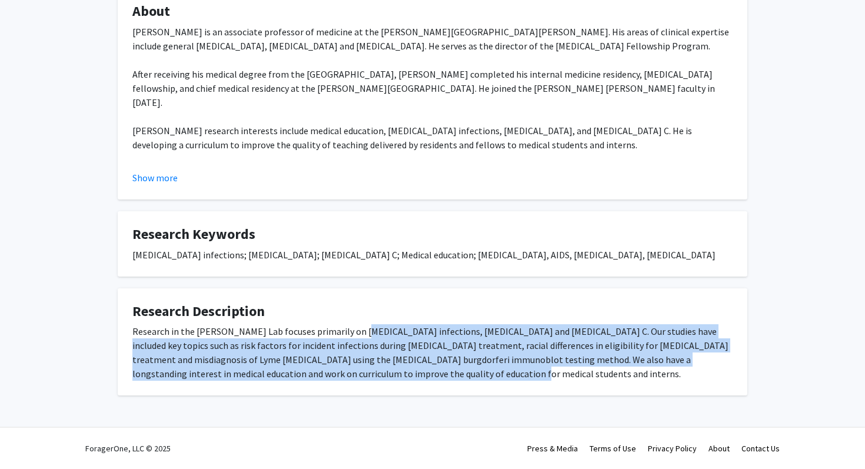
drag, startPoint x: 351, startPoint y: 337, endPoint x: 348, endPoint y: 375, distance: 37.8
click at [350, 374] on div "Research in the [PERSON_NAME] Lab focuses primarily on [MEDICAL_DATA] infection…" at bounding box center [432, 352] width 600 height 57
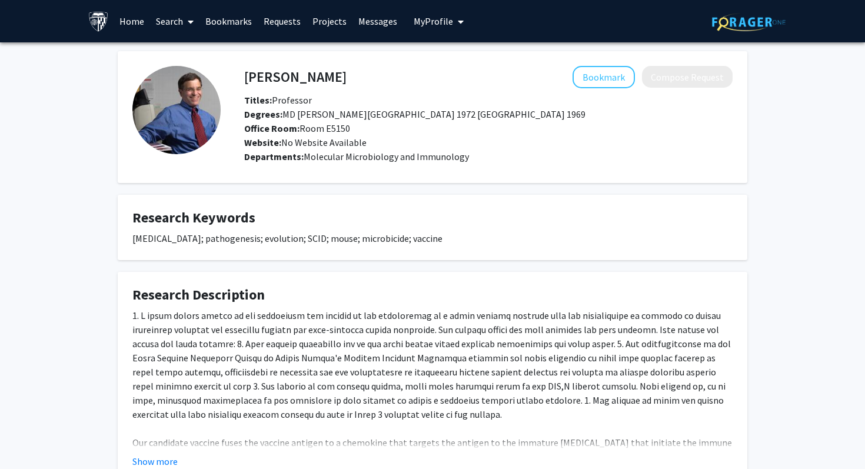
scroll to position [87, 0]
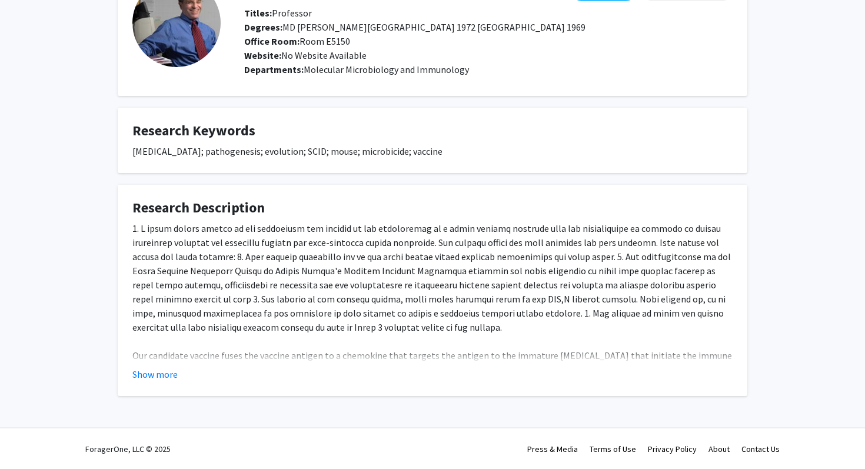
click at [180, 363] on fg-read-more "Our candidate vaccine fuses the vaccine antigen to a chemokine that targets the…" at bounding box center [432, 301] width 600 height 160
click at [168, 371] on button "Show more" at bounding box center [154, 374] width 45 height 14
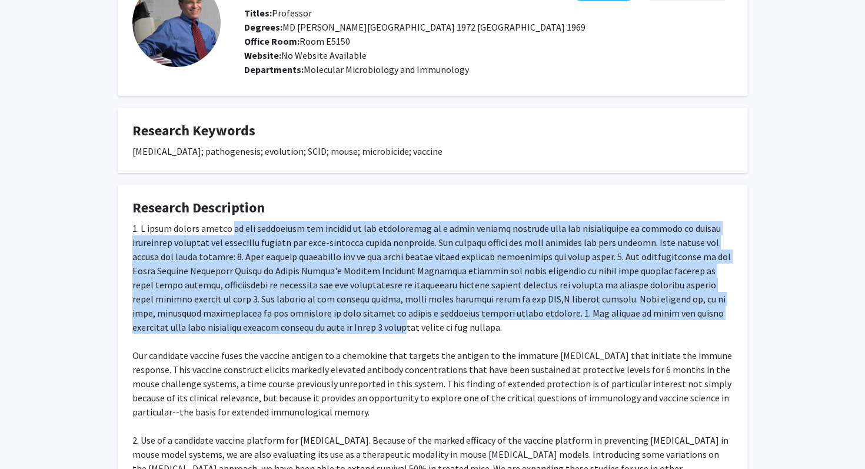
drag, startPoint x: 210, startPoint y: 326, endPoint x: 224, endPoint y: 230, distance: 96.9
click at [224, 230] on div "Our candidate vaccine fuses the vaccine antigen to a chemokine that targets the…" at bounding box center [432, 404] width 600 height 367
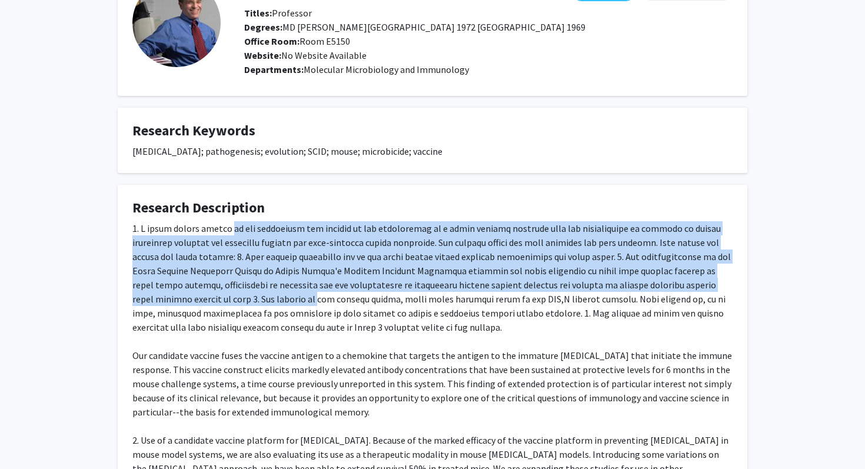
drag, startPoint x: 224, startPoint y: 230, endPoint x: 222, endPoint y: 298, distance: 68.9
click at [223, 297] on div "Our candidate vaccine fuses the vaccine antigen to a chemokine that targets the…" at bounding box center [432, 404] width 600 height 367
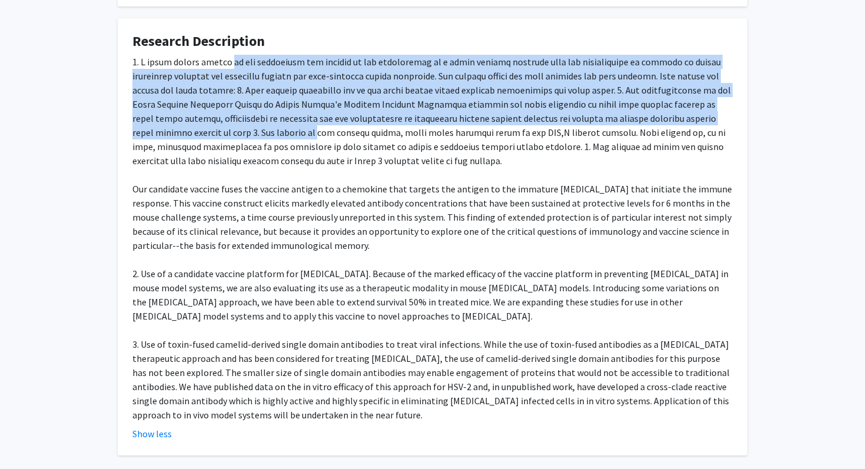
scroll to position [259, 0]
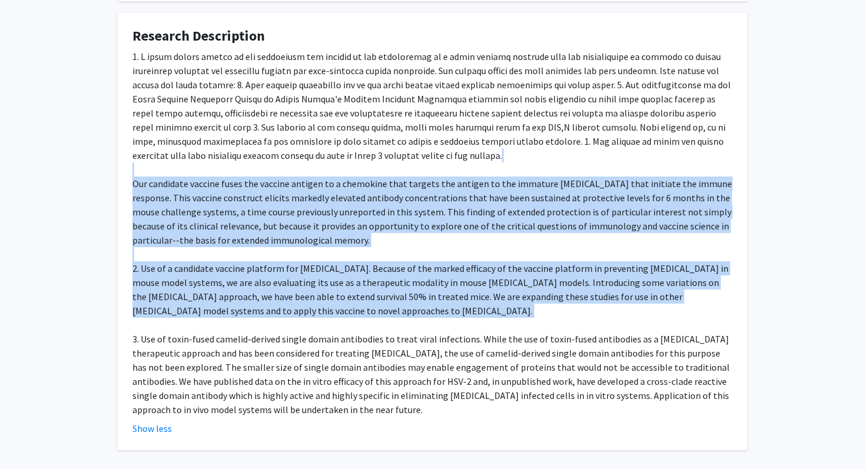
drag, startPoint x: 221, startPoint y: 330, endPoint x: 239, endPoint y: 168, distance: 162.9
click at [239, 168] on div "Our candidate vaccine fuses the vaccine antigen to a chemokine that targets the…" at bounding box center [432, 232] width 600 height 367
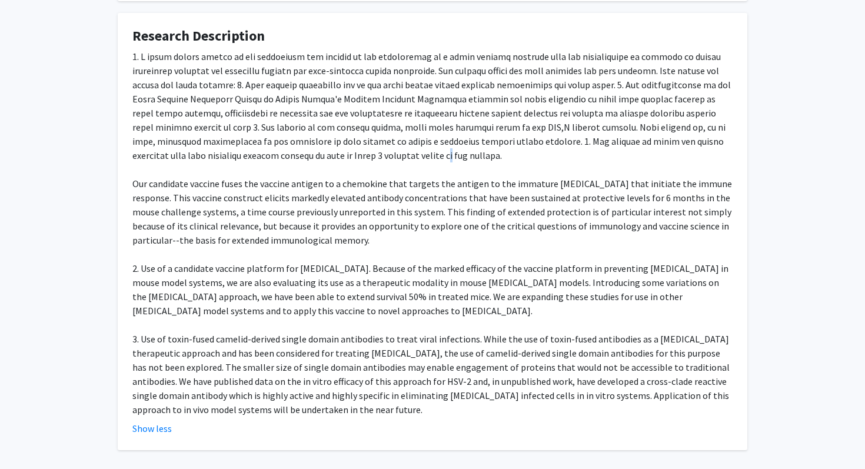
click at [249, 153] on div "Our candidate vaccine fuses the vaccine antigen to a chemokine that targets the…" at bounding box center [432, 232] width 600 height 367
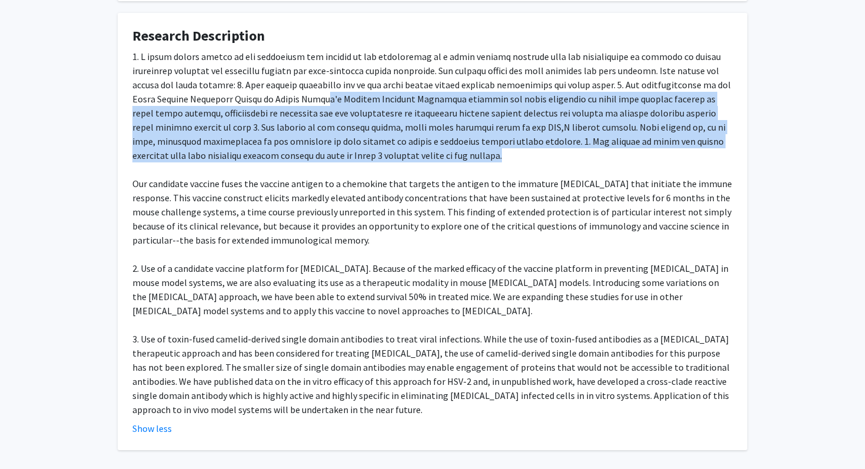
drag, startPoint x: 316, startPoint y: 156, endPoint x: 327, endPoint y: 95, distance: 61.5
click at [327, 95] on div "Our candidate vaccine fuses the vaccine antigen to a chemokine that targets the…" at bounding box center [432, 232] width 600 height 367
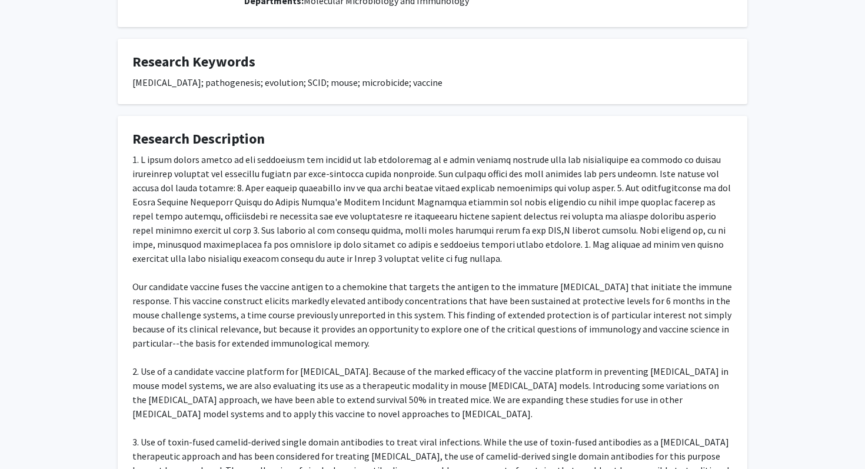
scroll to position [313, 0]
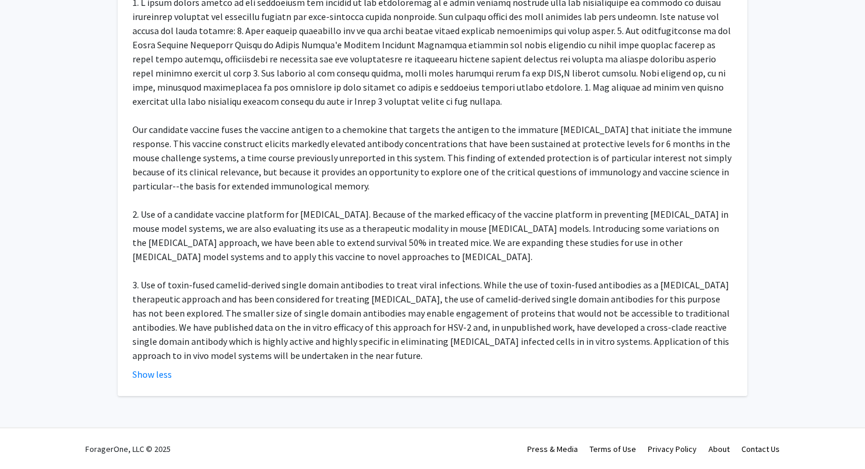
drag, startPoint x: 394, startPoint y: 277, endPoint x: 403, endPoint y: 297, distance: 21.6
click at [403, 297] on div "Our candidate vaccine fuses the vaccine antigen to a chemokine that targets the…" at bounding box center [432, 178] width 600 height 367
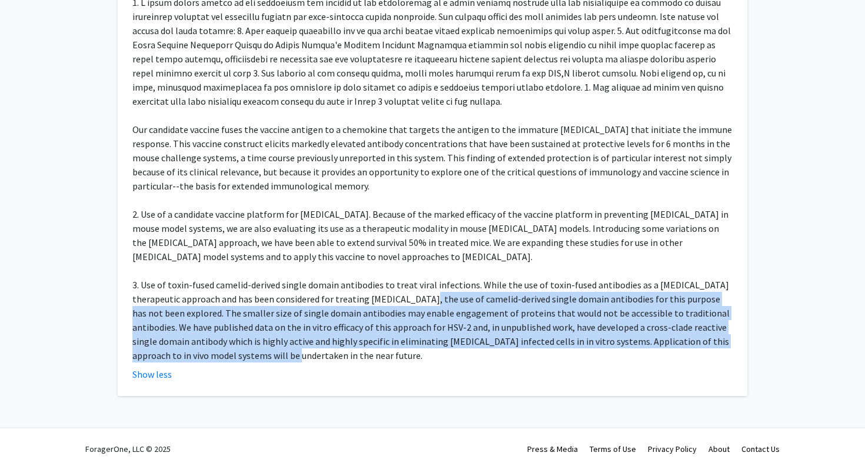
drag, startPoint x: 403, startPoint y: 297, endPoint x: 405, endPoint y: 353, distance: 55.4
click at [405, 353] on div "Our candidate vaccine fuses the vaccine antigen to a chemokine that targets the…" at bounding box center [432, 178] width 600 height 367
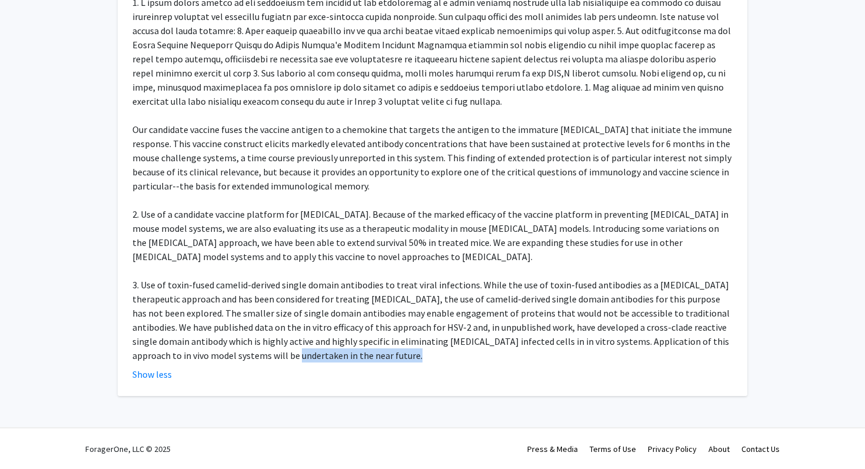
click at [405, 353] on div "Our candidate vaccine fuses the vaccine antigen to a chemokine that targets the…" at bounding box center [432, 178] width 600 height 367
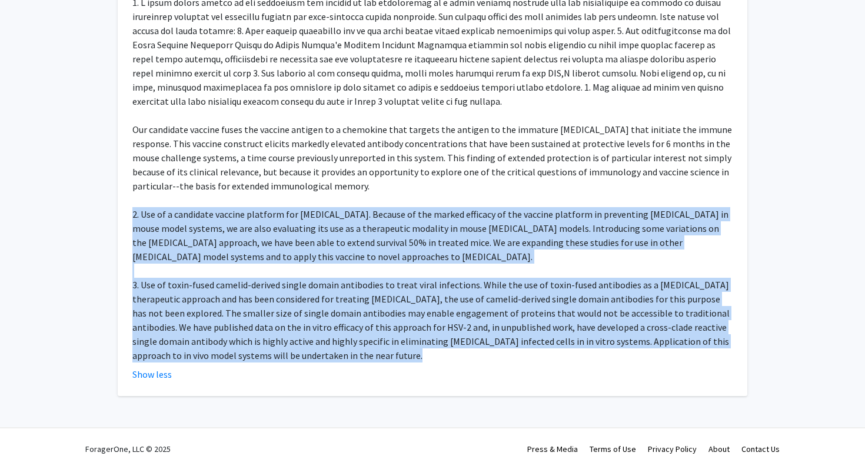
drag, startPoint x: 405, startPoint y: 353, endPoint x: 405, endPoint y: 259, distance: 93.6
click at [405, 259] on div "Our candidate vaccine fuses the vaccine antigen to a chemokine that targets the…" at bounding box center [432, 178] width 600 height 367
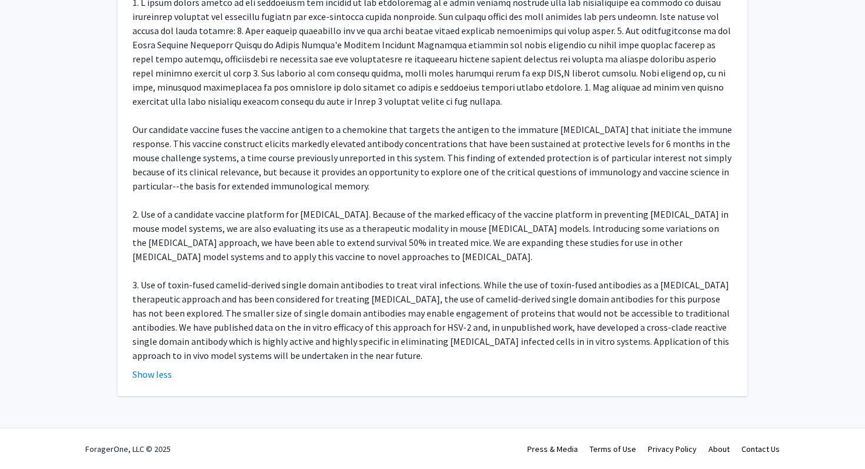
click at [409, 278] on div "Our candidate vaccine fuses the vaccine antigen to a chemokine that targets the…" at bounding box center [432, 178] width 600 height 367
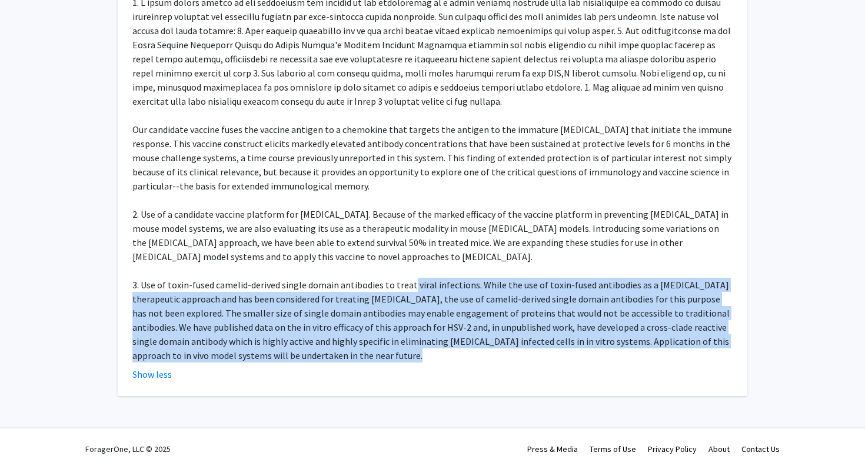
drag, startPoint x: 409, startPoint y: 278, endPoint x: 406, endPoint y: 350, distance: 71.9
click at [406, 350] on div "Our candidate vaccine fuses the vaccine antigen to a chemokine that targets the…" at bounding box center [432, 178] width 600 height 367
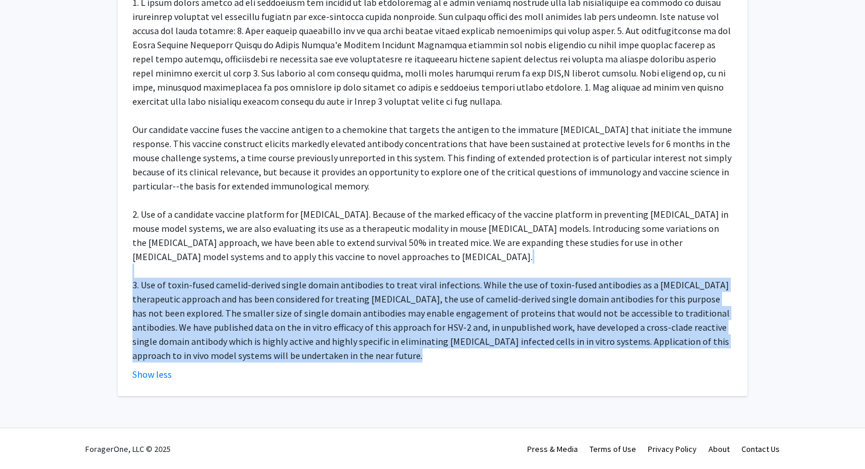
drag, startPoint x: 406, startPoint y: 350, endPoint x: 405, endPoint y: 273, distance: 77.1
click at [406, 273] on div "Our candidate vaccine fuses the vaccine antigen to a chemokine that targets the…" at bounding box center [432, 178] width 600 height 367
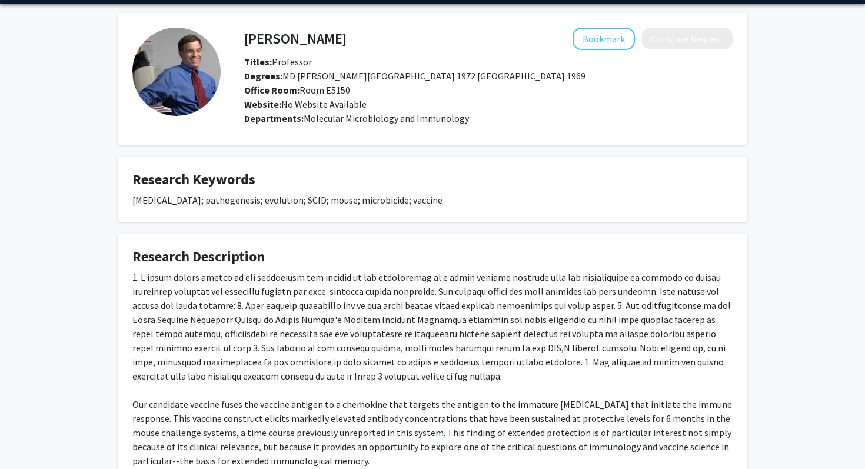
scroll to position [0, 0]
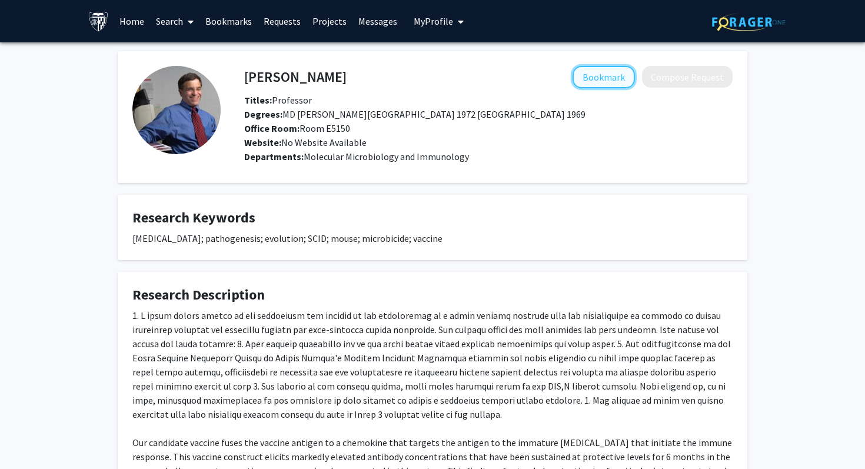
click at [603, 74] on button "Bookmark" at bounding box center [604, 77] width 62 height 22
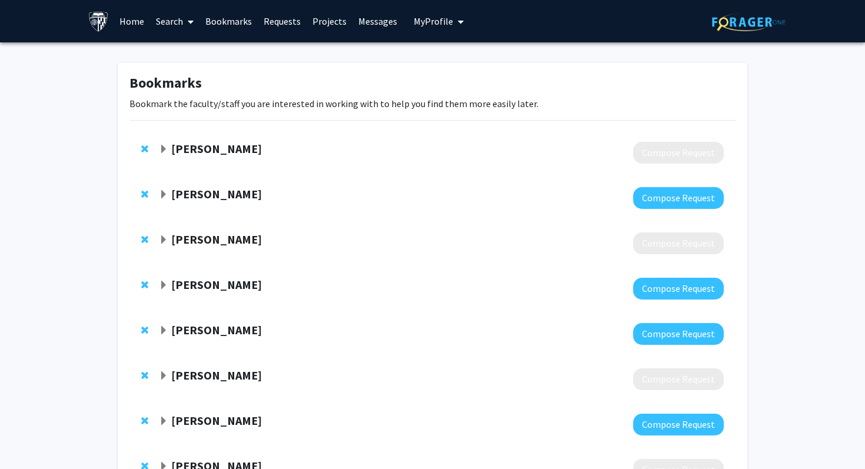
click at [161, 23] on link "Search" at bounding box center [174, 21] width 49 height 41
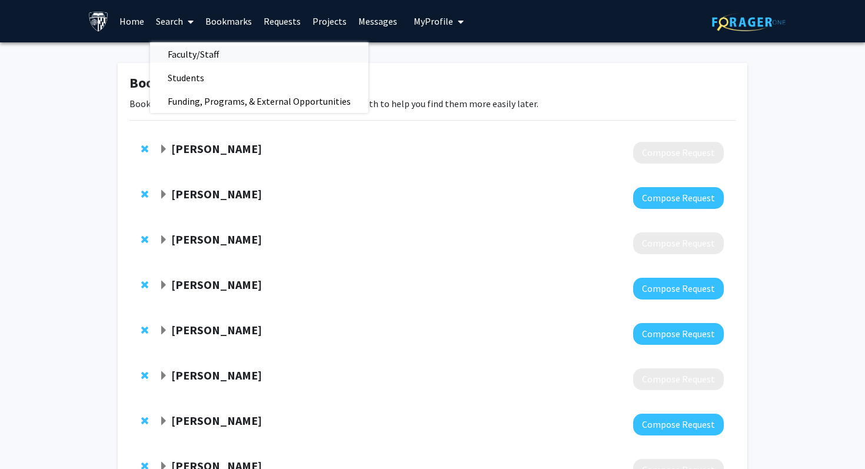
click at [181, 45] on span "Faculty/Staff" at bounding box center [193, 54] width 87 height 24
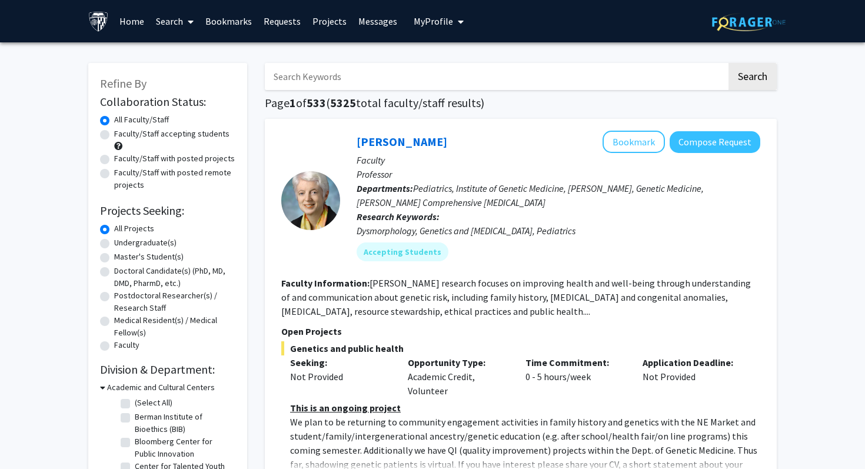
click at [293, 76] on input "Search Keywords" at bounding box center [496, 76] width 462 height 27
type input "[PERSON_NAME]"
click at [729, 63] on button "Search" at bounding box center [753, 76] width 48 height 27
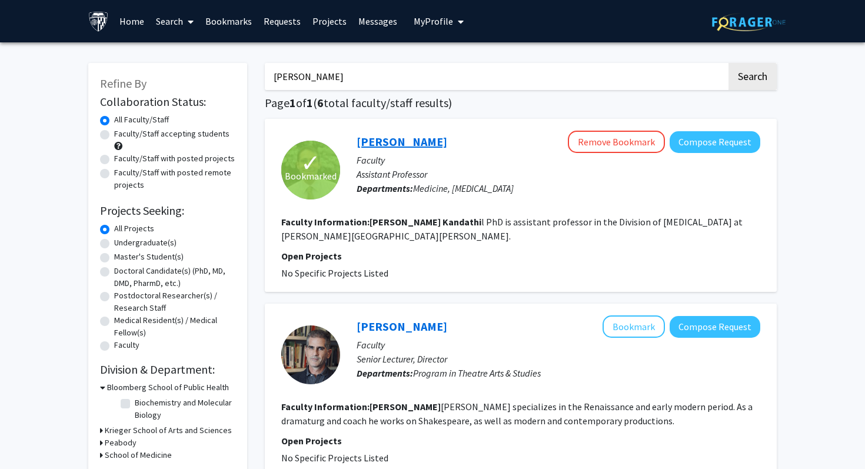
click at [409, 145] on link "[PERSON_NAME]" at bounding box center [402, 141] width 91 height 15
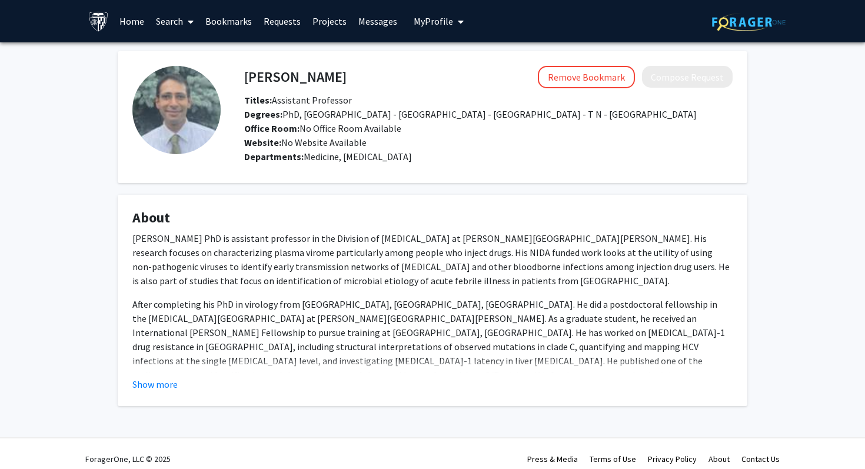
click at [164, 391] on fg-card "About [PERSON_NAME] PhD is assistant professor in the Division of [MEDICAL_DATA…" at bounding box center [433, 300] width 630 height 211
click at [164, 381] on button "Show more" at bounding box center [154, 384] width 45 height 14
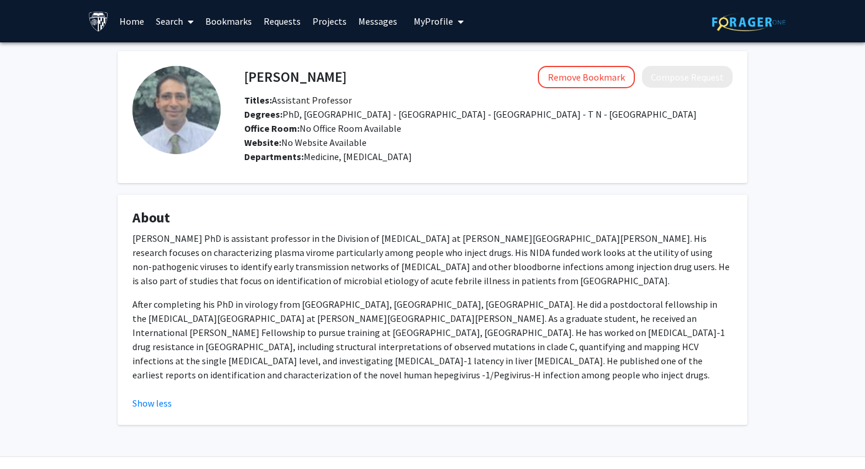
click at [155, 378] on fg-read-more "[PERSON_NAME] PhD is assistant professor in the Division of [MEDICAL_DATA] at […" at bounding box center [432, 320] width 600 height 179
click at [156, 396] on button "Show less" at bounding box center [151, 403] width 39 height 14
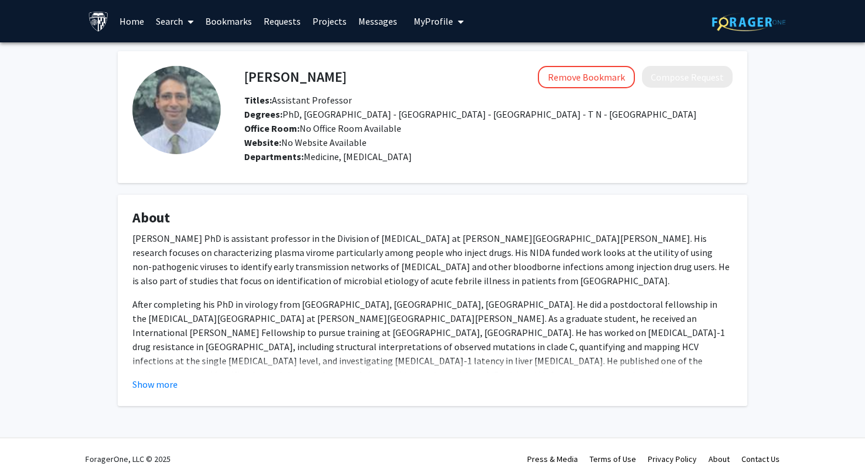
click at [214, 364] on p "After completing his PhD in virology from [GEOGRAPHIC_DATA], [GEOGRAPHIC_DATA],…" at bounding box center [432, 339] width 600 height 85
click at [175, 374] on fg-read-more "[PERSON_NAME] PhD is assistant professor in the Division of [MEDICAL_DATA] at […" at bounding box center [432, 311] width 600 height 160
click at [160, 379] on button "Show more" at bounding box center [154, 384] width 45 height 14
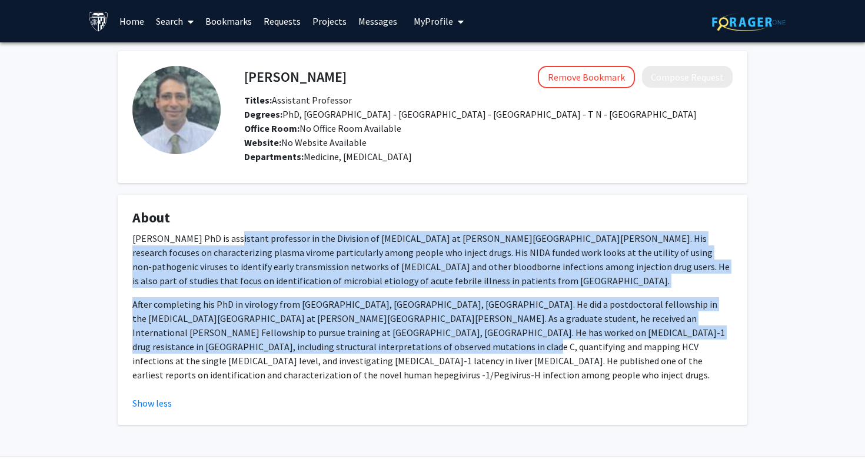
drag, startPoint x: 264, startPoint y: 343, endPoint x: 230, endPoint y: 238, distance: 109.5
click at [230, 238] on div "[PERSON_NAME] PhD is assistant professor in the Division of [MEDICAL_DATA] at […" at bounding box center [432, 306] width 600 height 151
click at [230, 238] on p "[PERSON_NAME] PhD is assistant professor in the Division of [MEDICAL_DATA] at […" at bounding box center [432, 259] width 600 height 57
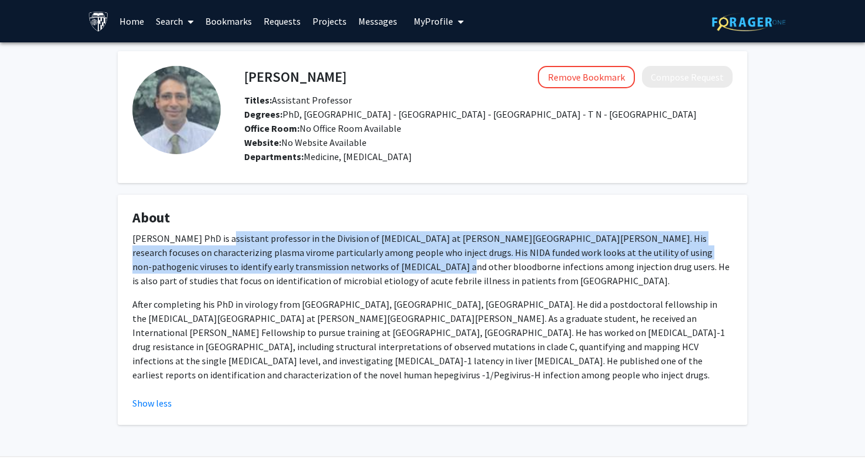
drag, startPoint x: 230, startPoint y: 238, endPoint x: 306, endPoint y: 267, distance: 81.0
click at [306, 267] on p "[PERSON_NAME] PhD is assistant professor in the Division of [MEDICAL_DATA] at […" at bounding box center [432, 259] width 600 height 57
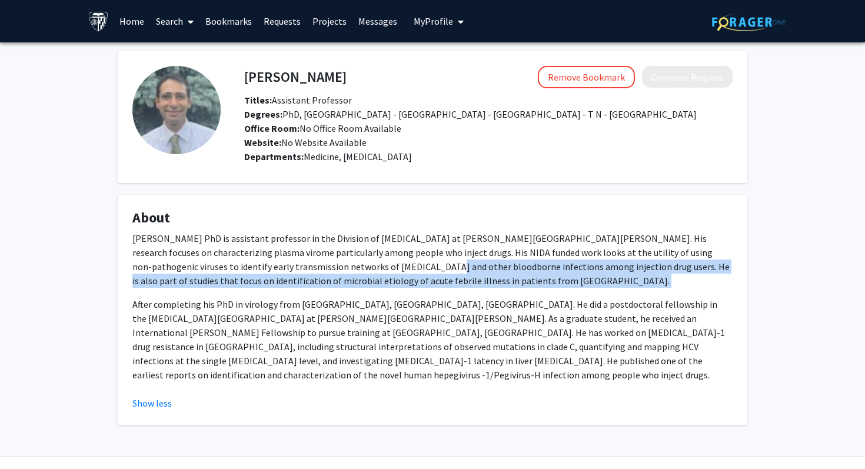
drag, startPoint x: 306, startPoint y: 267, endPoint x: 482, endPoint y: 274, distance: 176.1
click at [482, 274] on p "[PERSON_NAME] PhD is assistant professor in the Division of [MEDICAL_DATA] at […" at bounding box center [432, 259] width 600 height 57
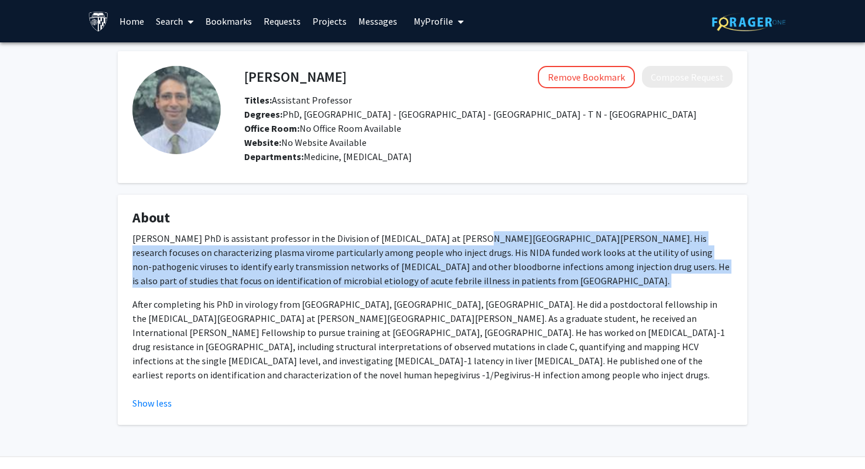
drag, startPoint x: 482, startPoint y: 274, endPoint x: 461, endPoint y: 236, distance: 43.2
click at [461, 236] on p "[PERSON_NAME] PhD is assistant professor in the Division of [MEDICAL_DATA] at […" at bounding box center [432, 259] width 600 height 57
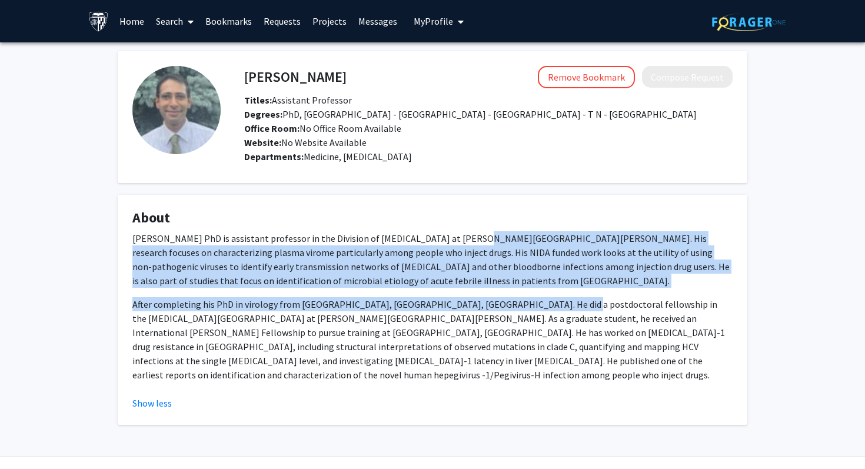
drag, startPoint x: 461, startPoint y: 236, endPoint x: 513, endPoint y: 307, distance: 87.9
click at [513, 307] on div "[PERSON_NAME] PhD is assistant professor in the Division of [MEDICAL_DATA] at […" at bounding box center [432, 306] width 600 height 151
click at [513, 307] on p "After completing his PhD in virology from [GEOGRAPHIC_DATA], [GEOGRAPHIC_DATA],…" at bounding box center [432, 339] width 600 height 85
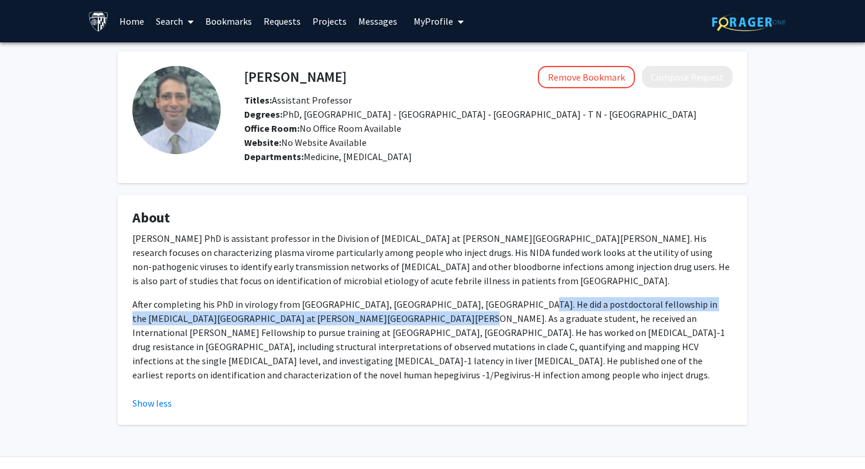
drag, startPoint x: 513, startPoint y: 307, endPoint x: 321, endPoint y: 326, distance: 192.2
click at [322, 326] on p "After completing his PhD in virology from [GEOGRAPHIC_DATA], [GEOGRAPHIC_DATA],…" at bounding box center [432, 339] width 600 height 85
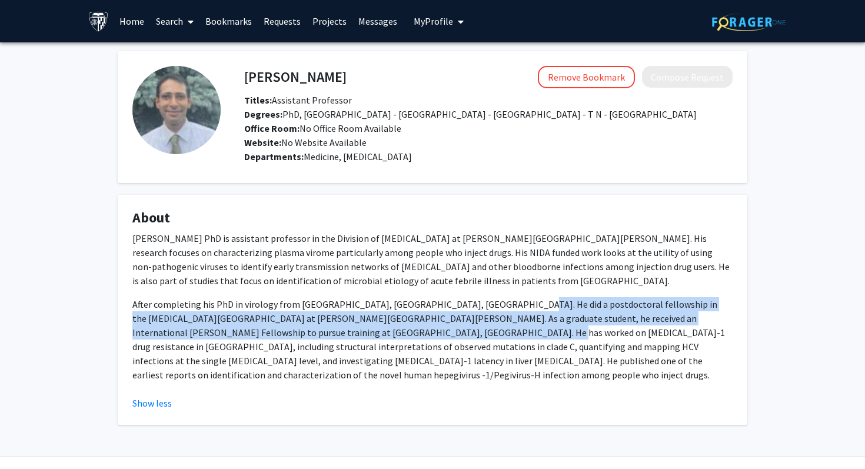
click at [321, 326] on p "After completing his PhD in virology from [GEOGRAPHIC_DATA], [GEOGRAPHIC_DATA],…" at bounding box center [432, 339] width 600 height 85
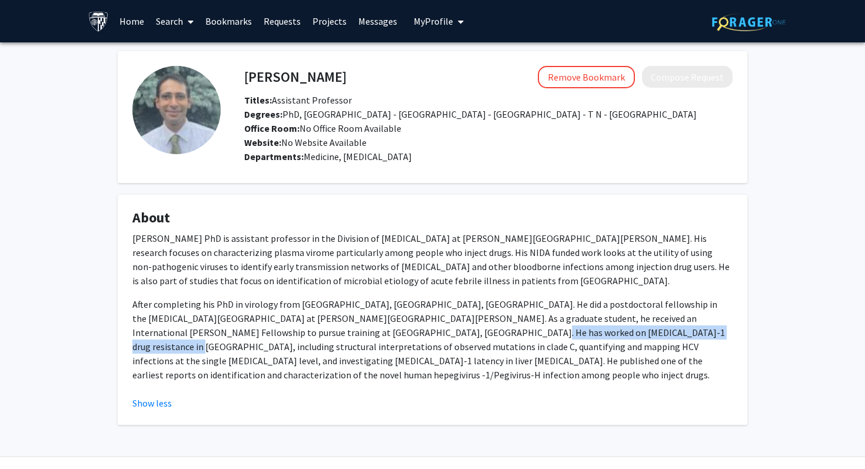
drag, startPoint x: 321, startPoint y: 326, endPoint x: 505, endPoint y: 337, distance: 184.0
click at [505, 337] on p "After completing his PhD in virology from [GEOGRAPHIC_DATA], [GEOGRAPHIC_DATA],…" at bounding box center [432, 339] width 600 height 85
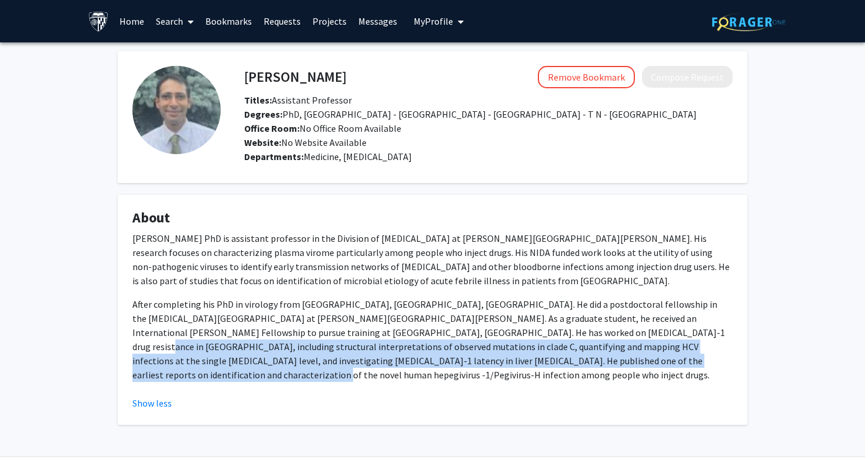
drag, startPoint x: 505, startPoint y: 337, endPoint x: 556, endPoint y: 361, distance: 56.9
click at [556, 361] on p "After completing his PhD in virology from [GEOGRAPHIC_DATA], [GEOGRAPHIC_DATA],…" at bounding box center [432, 339] width 600 height 85
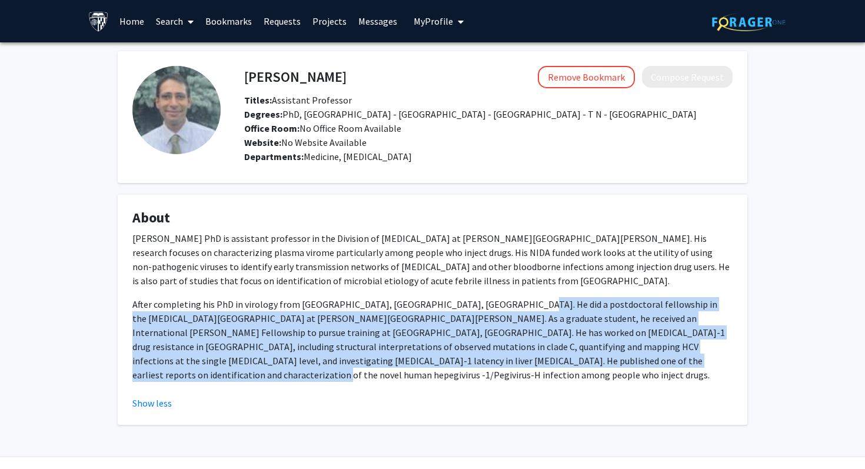
drag, startPoint x: 556, startPoint y: 361, endPoint x: 513, endPoint y: 276, distance: 95.6
click at [514, 281] on div "[PERSON_NAME] PhD is assistant professor in the Division of [MEDICAL_DATA] at […" at bounding box center [432, 306] width 600 height 151
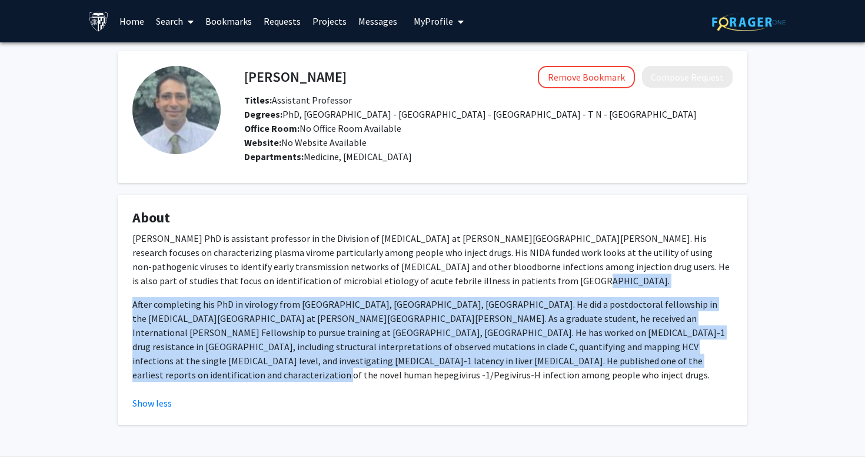
click at [513, 276] on p "[PERSON_NAME] PhD is assistant professor in the Division of [MEDICAL_DATA] at […" at bounding box center [432, 259] width 600 height 57
drag, startPoint x: 513, startPoint y: 276, endPoint x: 544, endPoint y: 361, distance: 90.1
click at [543, 361] on div "[PERSON_NAME] PhD is assistant professor in the Division of [MEDICAL_DATA] at […" at bounding box center [432, 306] width 600 height 151
click at [544, 361] on p "After completing his PhD in virology from [GEOGRAPHIC_DATA], [GEOGRAPHIC_DATA],…" at bounding box center [432, 339] width 600 height 85
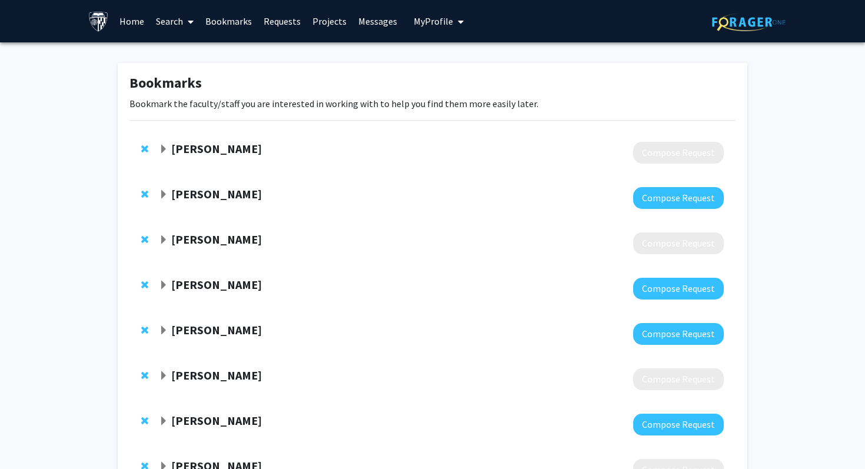
click at [158, 30] on link "Search" at bounding box center [174, 21] width 49 height 41
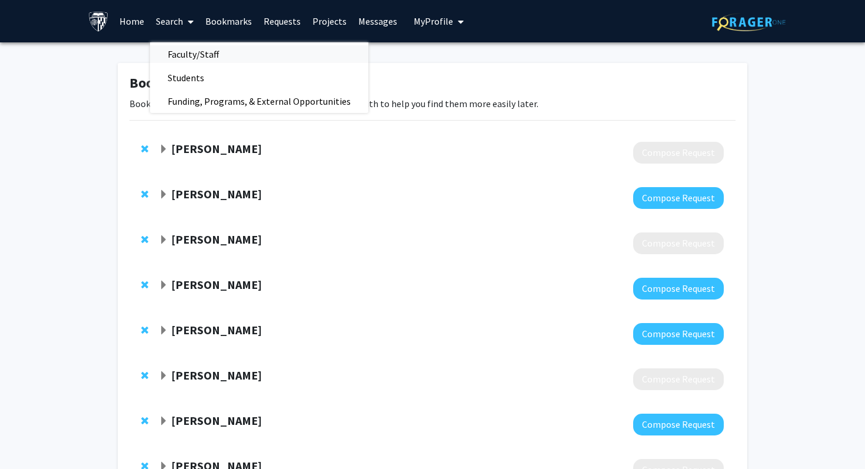
click at [178, 51] on span "Faculty/Staff" at bounding box center [193, 54] width 87 height 24
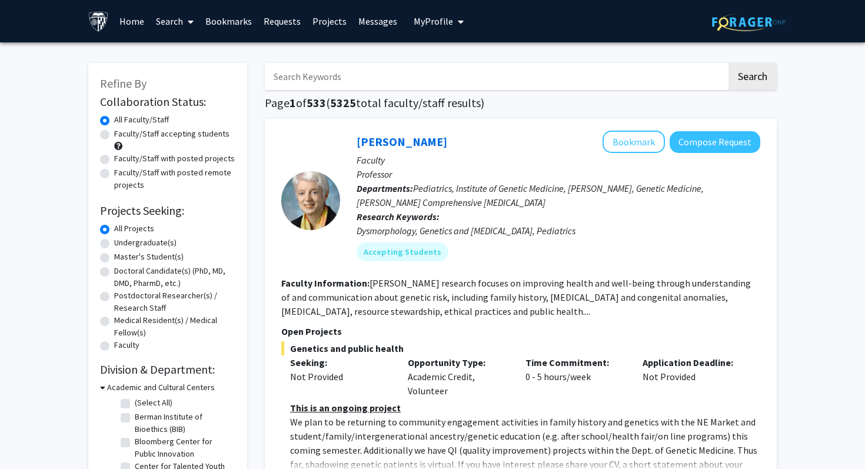
click at [291, 85] on input "Search Keywords" at bounding box center [496, 76] width 462 height 27
type input "justin bailey"
click at [729, 63] on button "Search" at bounding box center [753, 76] width 48 height 27
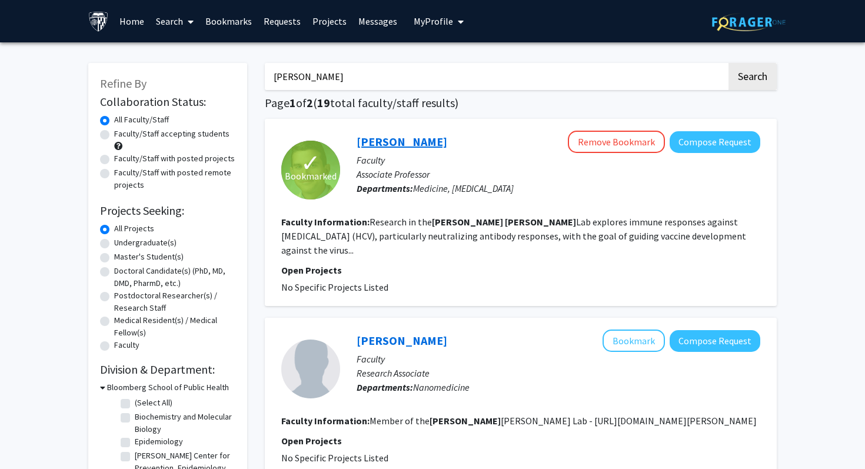
click at [377, 144] on link "[PERSON_NAME]" at bounding box center [402, 141] width 91 height 15
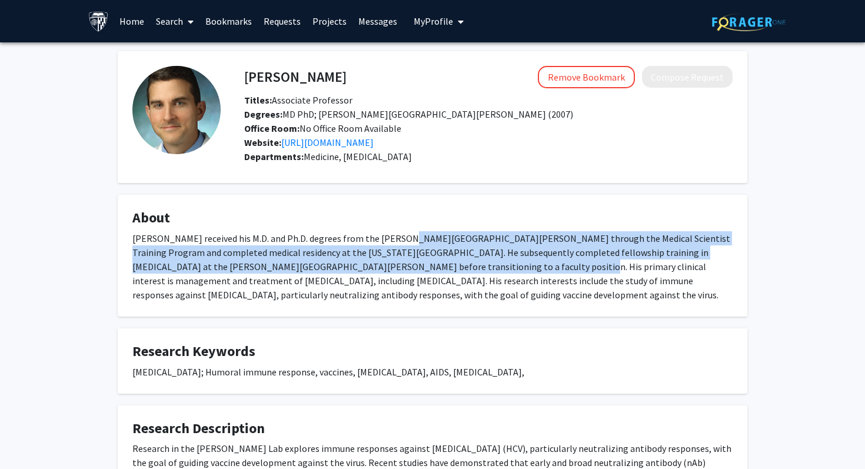
drag, startPoint x: 419, startPoint y: 261, endPoint x: 392, endPoint y: 235, distance: 37.0
click at [393, 235] on div "Dr. Bailey received his M.D. and Ph.D. degrees from the Johns Hopkins Universit…" at bounding box center [432, 266] width 600 height 71
click at [392, 235] on div "Dr. Bailey received his M.D. and Ph.D. degrees from the Johns Hopkins Universit…" at bounding box center [432, 266] width 600 height 71
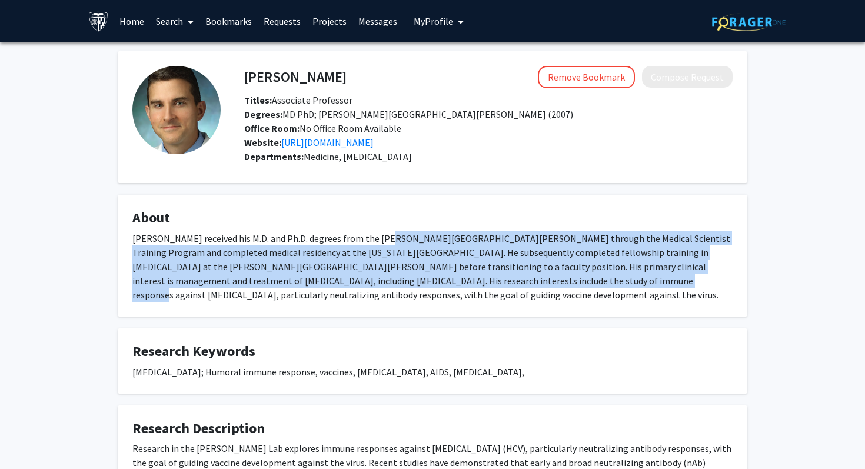
drag, startPoint x: 392, startPoint y: 235, endPoint x: 443, endPoint y: 285, distance: 71.2
click at [443, 285] on div "Dr. Bailey received his M.D. and Ph.D. degrees from the Johns Hopkins Universit…" at bounding box center [432, 266] width 600 height 71
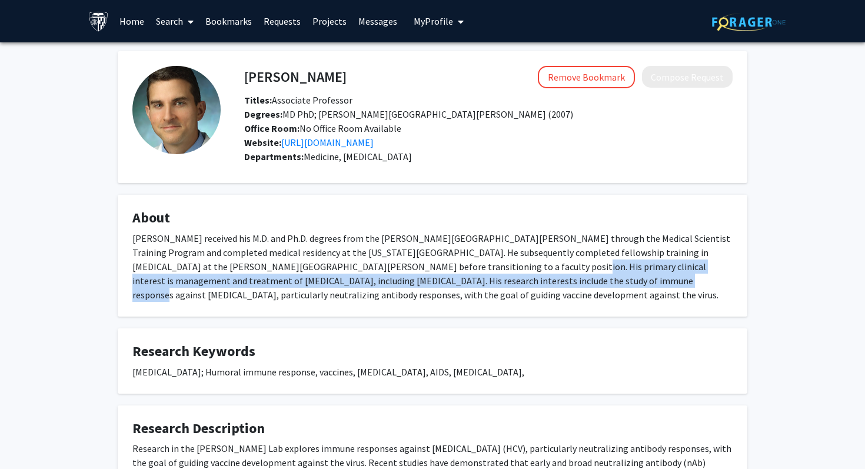
drag, startPoint x: 443, startPoint y: 285, endPoint x: 424, endPoint y: 257, distance: 33.5
click at [424, 257] on div "Dr. Bailey received his M.D. and Ph.D. degrees from the Johns Hopkins Universit…" at bounding box center [432, 266] width 600 height 71
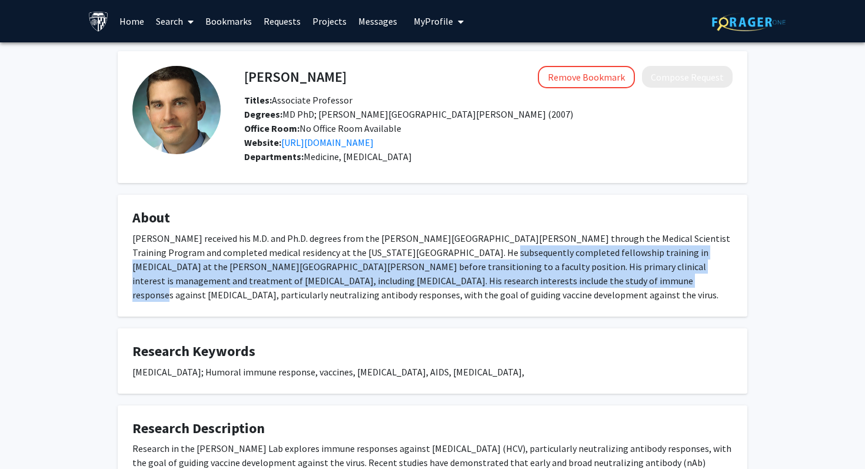
click at [424, 257] on div "Dr. Bailey received his M.D. and Ph.D. degrees from the Johns Hopkins Universit…" at bounding box center [432, 266] width 600 height 71
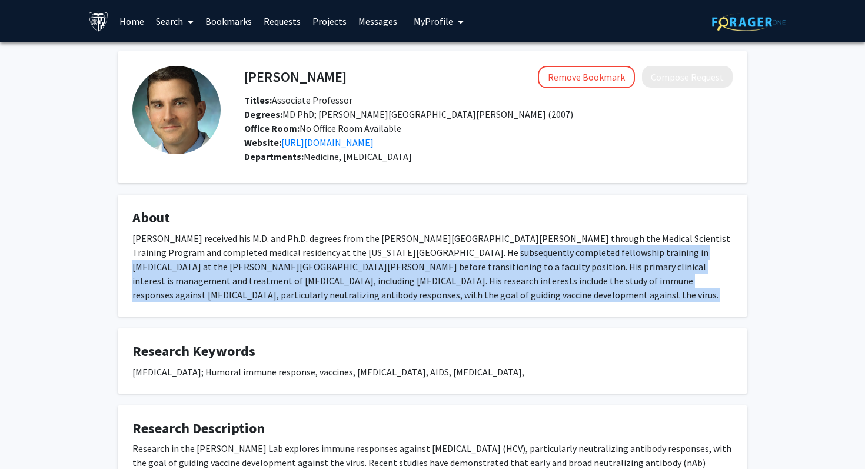
drag, startPoint x: 424, startPoint y: 257, endPoint x: 463, endPoint y: 304, distance: 60.7
click at [463, 304] on fg-card "About Dr. Bailey received his M.D. and Ph.D. degrees from the Johns Hopkins Uni…" at bounding box center [433, 256] width 630 height 122
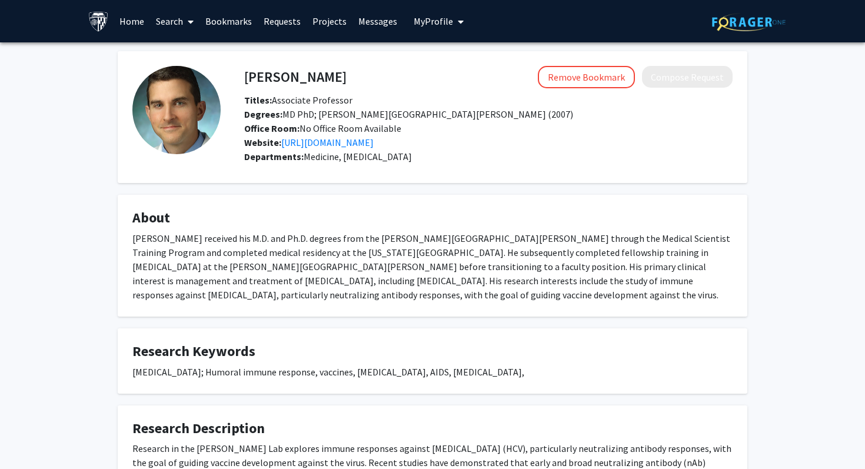
scroll to position [131, 0]
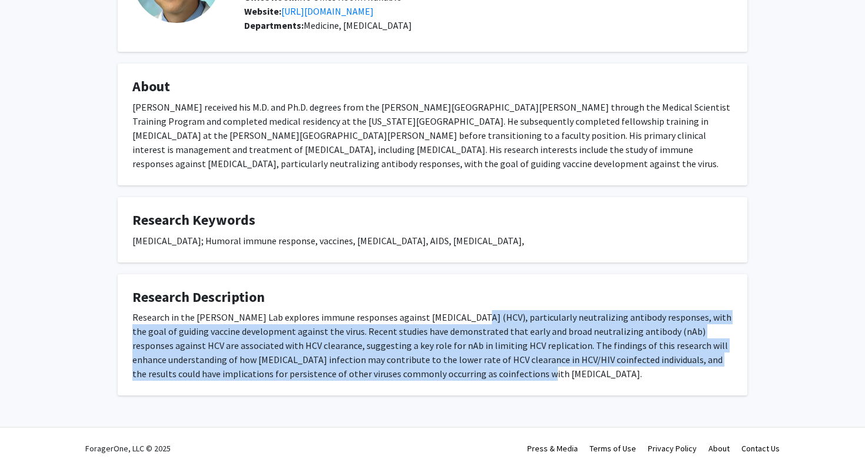
drag, startPoint x: 450, startPoint y: 316, endPoint x: 477, endPoint y: 378, distance: 68.3
click at [477, 378] on div "Research in the Justin Bailey Lab explores immune responses against hepatitis C…" at bounding box center [432, 345] width 600 height 71
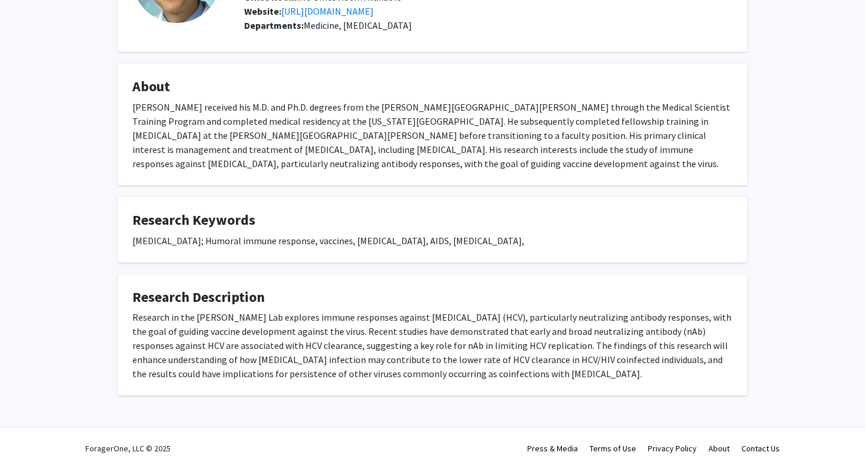
drag, startPoint x: 477, startPoint y: 378, endPoint x: 447, endPoint y: 307, distance: 77.3
click at [447, 307] on fg-card "Research Description Research in the Justin Bailey Lab explores immune response…" at bounding box center [433, 335] width 630 height 122
click at [447, 307] on fg-card-title "Research Description" at bounding box center [432, 300] width 600 height 22
drag, startPoint x: 447, startPoint y: 307, endPoint x: 479, endPoint y: 373, distance: 73.4
click at [479, 373] on fg-card "Research Description Research in the Justin Bailey Lab explores immune response…" at bounding box center [433, 335] width 630 height 122
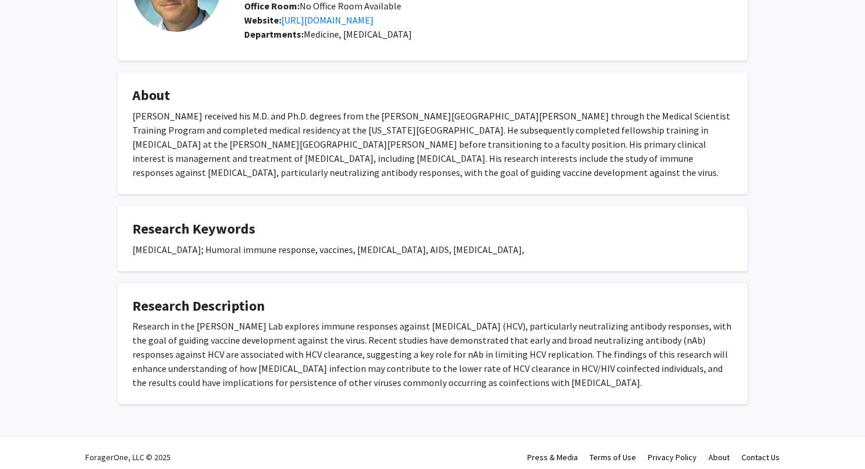
scroll to position [131, 0]
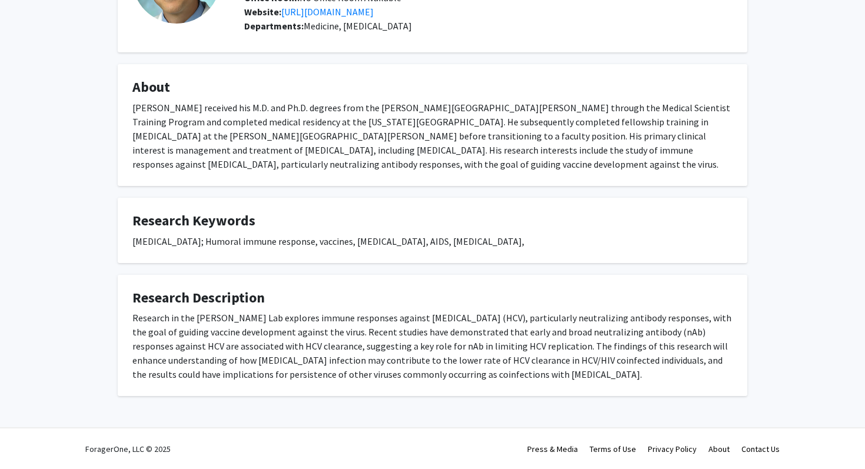
click at [468, 370] on div "Research in the Justin Bailey Lab explores immune responses against hepatitis C…" at bounding box center [432, 346] width 600 height 71
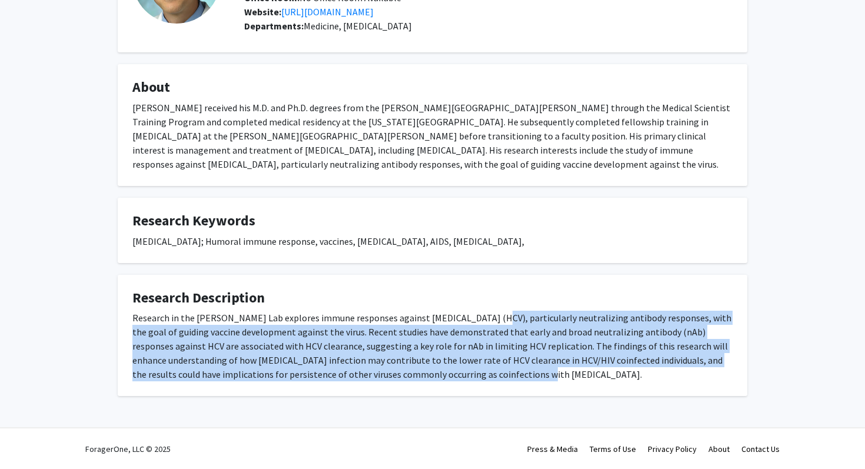
drag, startPoint x: 483, startPoint y: 376, endPoint x: 464, endPoint y: 321, distance: 58.3
click at [464, 321] on div "Research in the Justin Bailey Lab explores immune responses against hepatitis C…" at bounding box center [432, 346] width 600 height 71
drag, startPoint x: 381, startPoint y: 174, endPoint x: 372, endPoint y: 86, distance: 88.7
click at [373, 86] on fg-card "About Dr. Bailey received his M.D. and Ph.D. degrees from the Johns Hopkins Uni…" at bounding box center [433, 125] width 630 height 122
click at [372, 86] on h4 "About" at bounding box center [432, 87] width 600 height 17
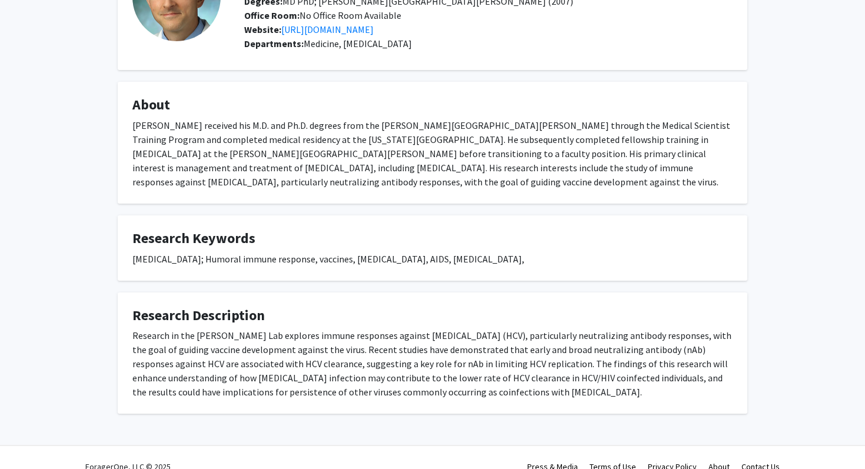
scroll to position [101, 0]
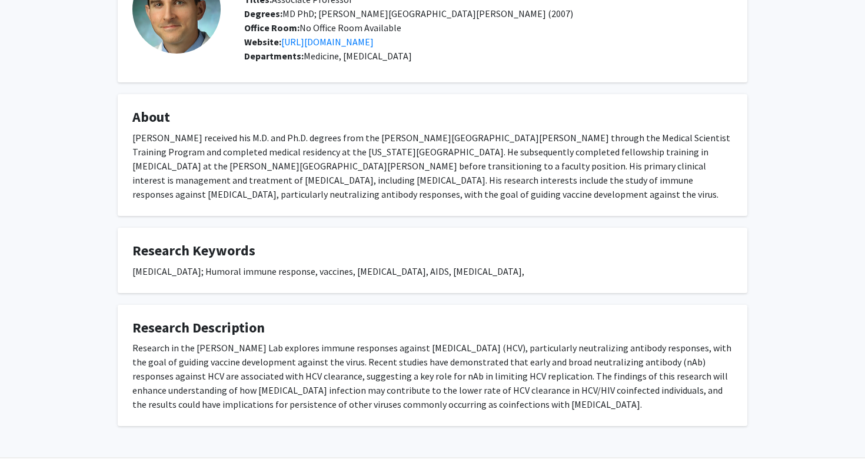
click at [417, 34] on div "Office Room: No Office Room Available" at bounding box center [488, 28] width 506 height 14
click at [417, 35] on div "Website: https://www.hopkinsmedicine.org/research/labs/justin-bailey-lab" at bounding box center [488, 42] width 506 height 14
click at [374, 38] on link "https://www.hopkinsmedicine.org/research/labs/justin-bailey-lab" at bounding box center [327, 42] width 92 height 12
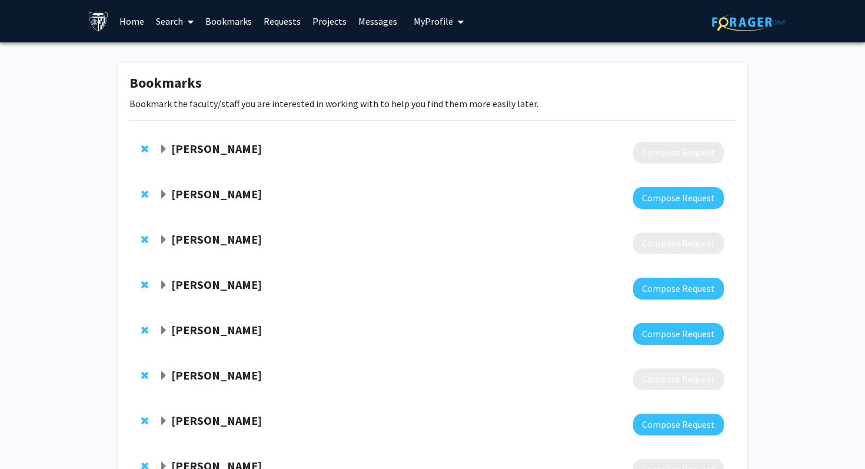
click at [167, 21] on link "Search" at bounding box center [174, 21] width 49 height 41
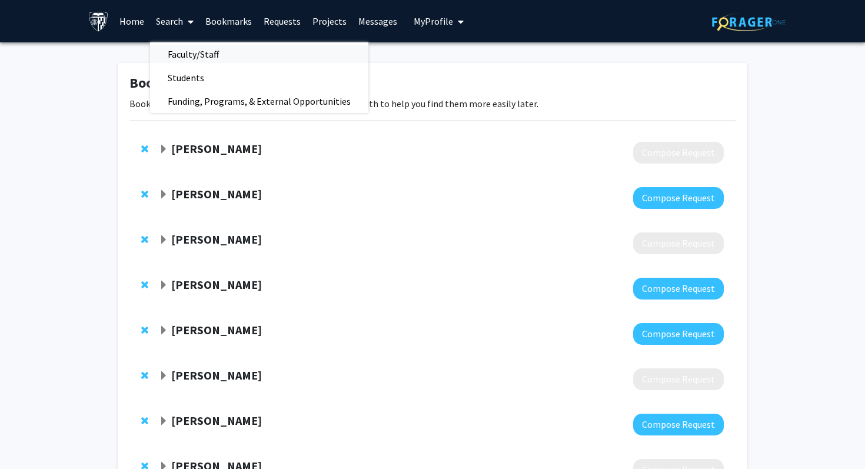
click at [189, 47] on span "Faculty/Staff" at bounding box center [193, 54] width 87 height 24
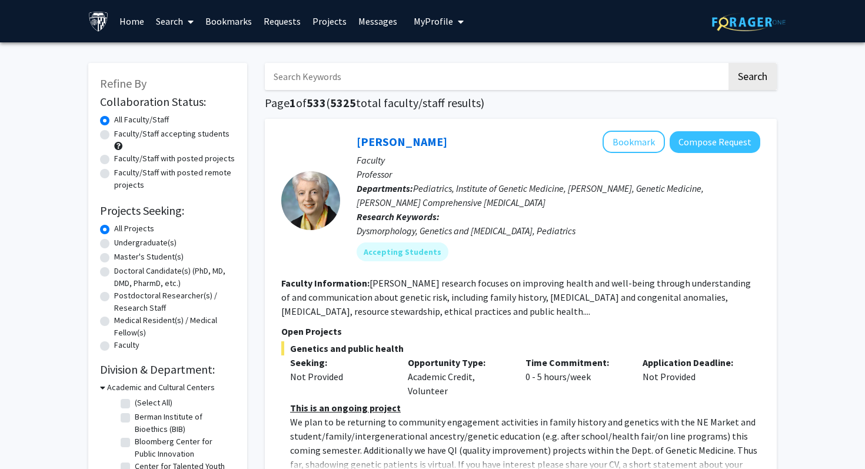
click at [286, 77] on input "Search Keywords" at bounding box center [496, 76] width 462 height 27
type input "[PERSON_NAME]"
click at [729, 63] on button "Search" at bounding box center [753, 76] width 48 height 27
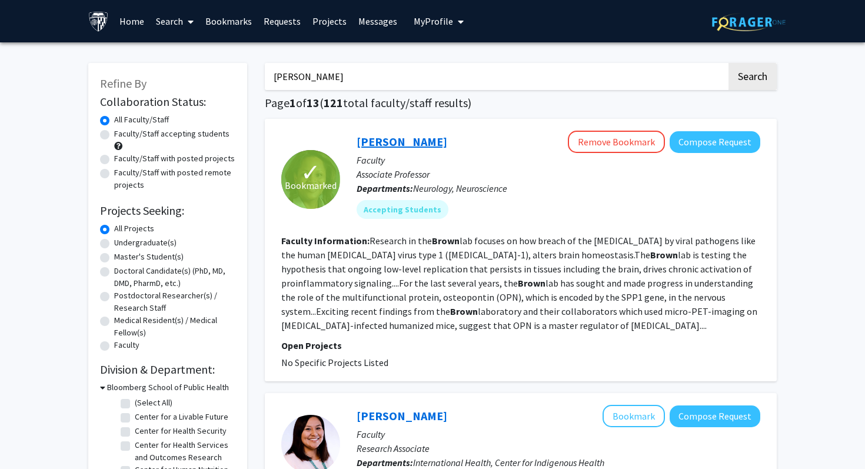
click at [386, 140] on link "[PERSON_NAME]" at bounding box center [402, 141] width 91 height 15
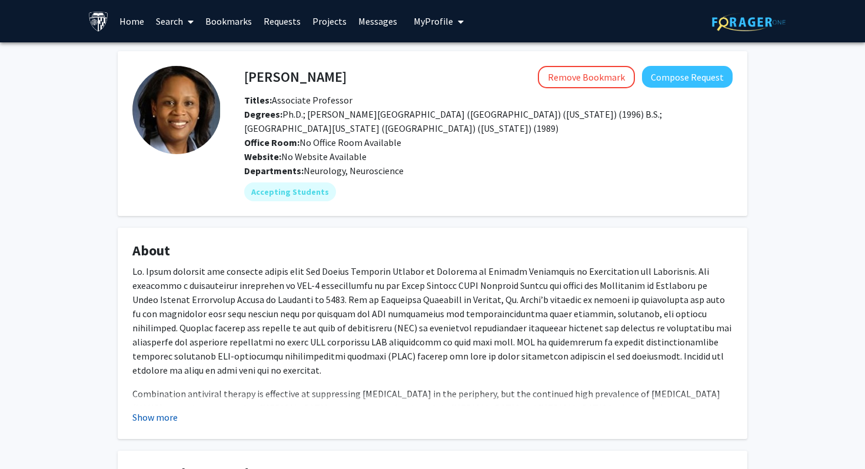
click at [162, 422] on button "Show more" at bounding box center [154, 417] width 45 height 14
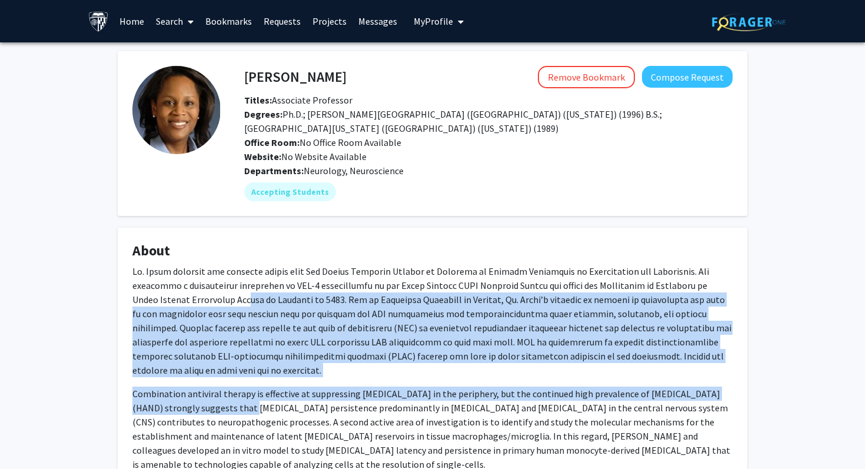
drag, startPoint x: 234, startPoint y: 403, endPoint x: 223, endPoint y: 298, distance: 104.7
click at [224, 298] on div "Combination antiviral therapy is effective at suppressing [MEDICAL_DATA] in the…" at bounding box center [432, 367] width 600 height 207
click at [223, 298] on p at bounding box center [432, 320] width 600 height 113
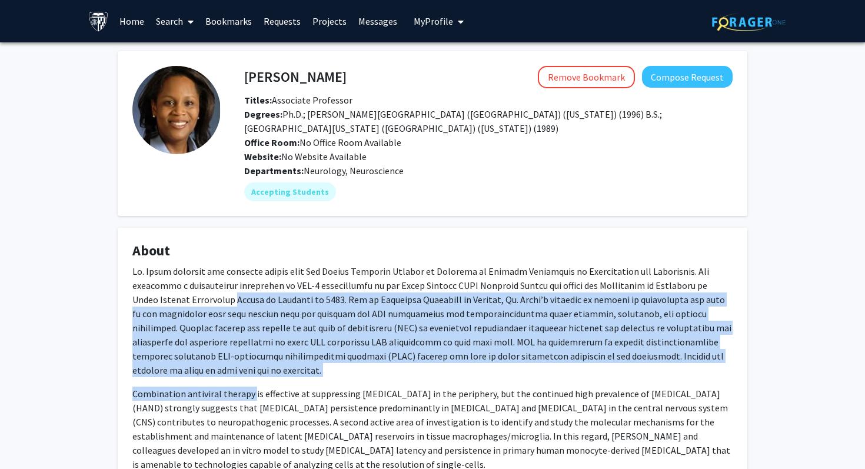
drag, startPoint x: 223, startPoint y: 298, endPoint x: 247, endPoint y: 387, distance: 92.0
click at [248, 387] on div "Combination antiviral therapy is effective at suppressing [MEDICAL_DATA] in the…" at bounding box center [432, 367] width 600 height 207
click at [247, 387] on p "Combination antiviral therapy is effective at suppressing [MEDICAL_DATA] in the…" at bounding box center [432, 429] width 600 height 85
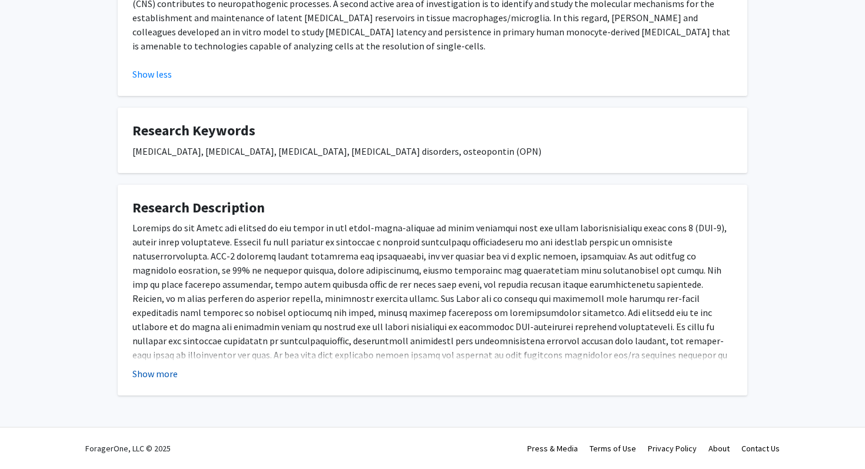
click at [168, 380] on button "Show more" at bounding box center [154, 374] width 45 height 14
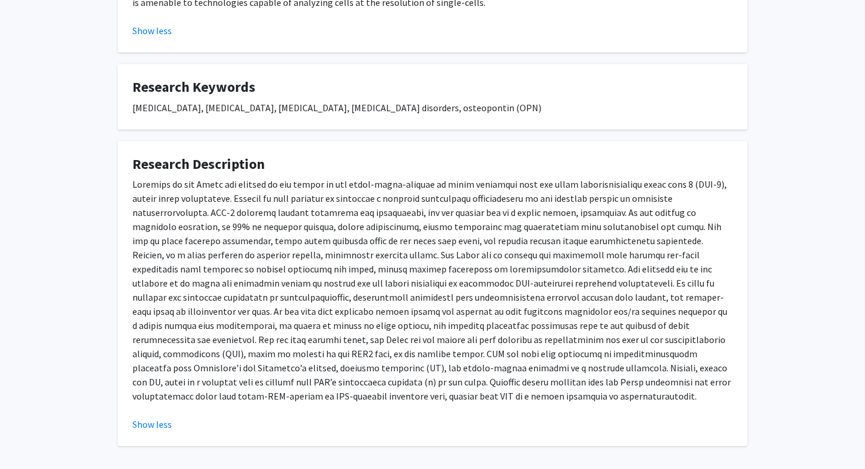
scroll to position [464, 0]
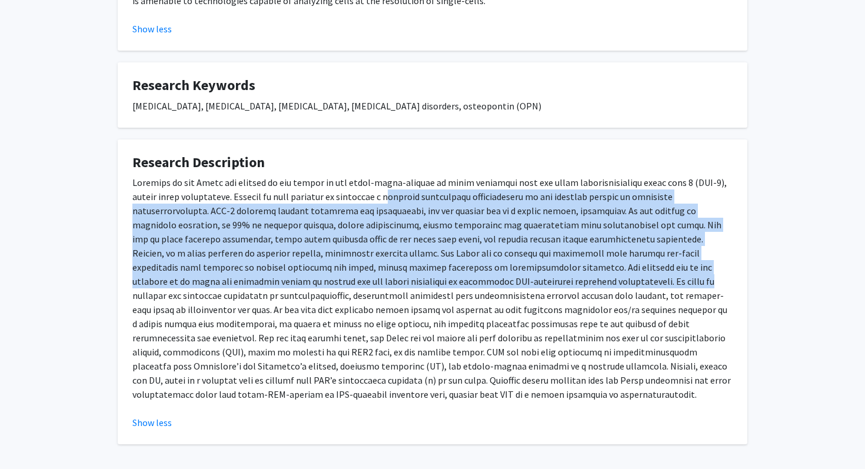
drag, startPoint x: 430, startPoint y: 275, endPoint x: 381, endPoint y: 190, distance: 98.6
click at [381, 190] on p at bounding box center [432, 288] width 600 height 226
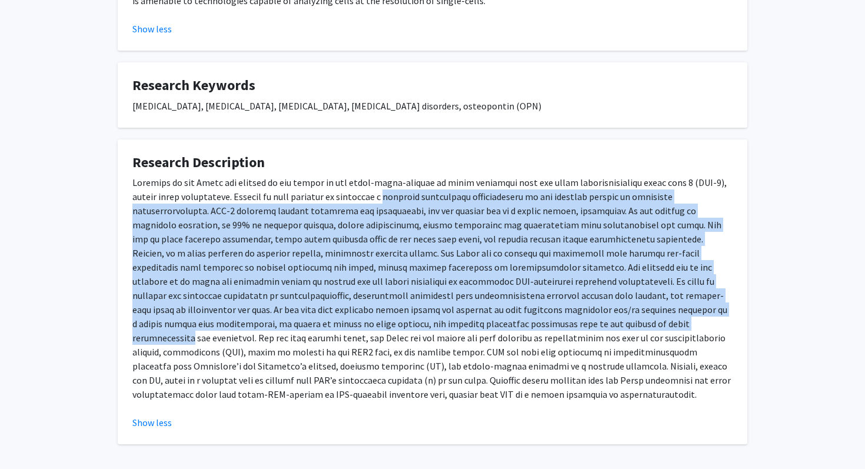
drag, startPoint x: 381, startPoint y: 190, endPoint x: 409, endPoint y: 328, distance: 141.2
click at [409, 328] on p at bounding box center [432, 288] width 600 height 226
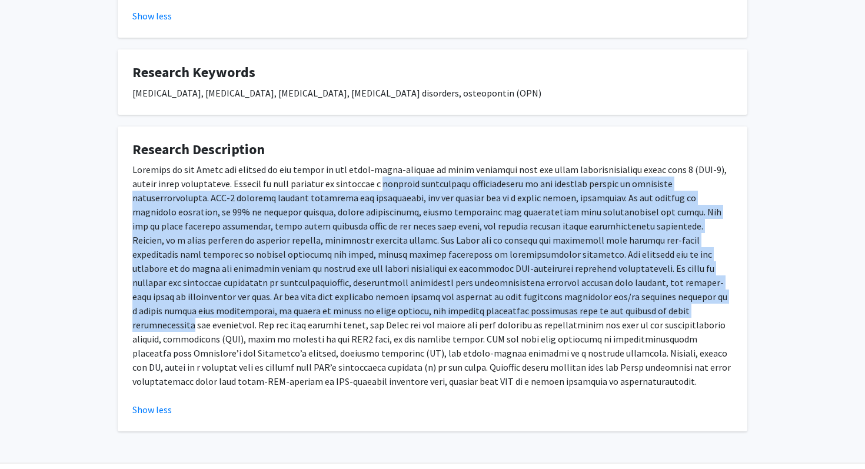
scroll to position [513, 0]
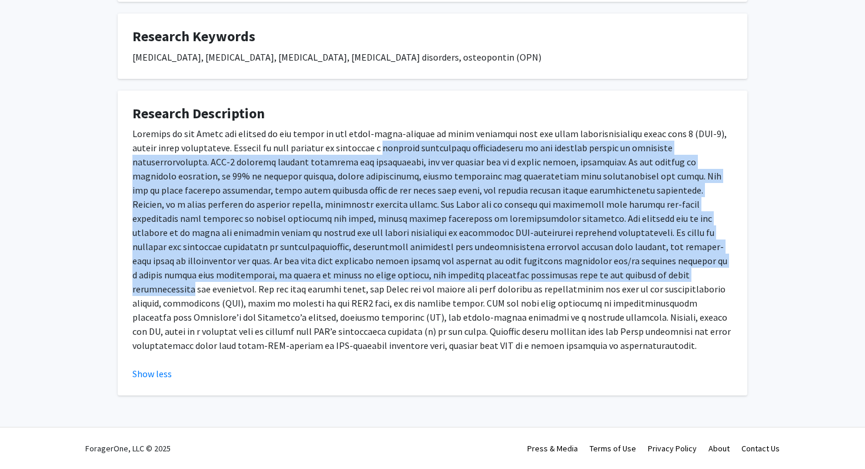
drag, startPoint x: 412, startPoint y: 350, endPoint x: 457, endPoint y: 298, distance: 68.0
click at [457, 300] on p at bounding box center [432, 240] width 600 height 226
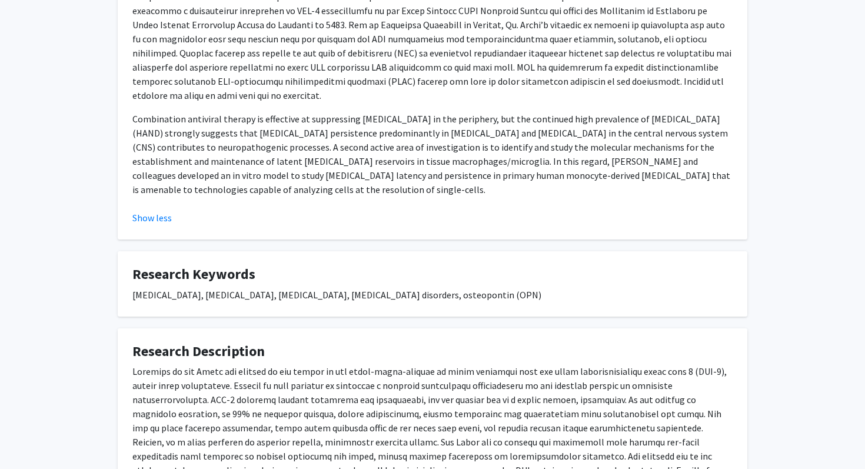
scroll to position [0, 0]
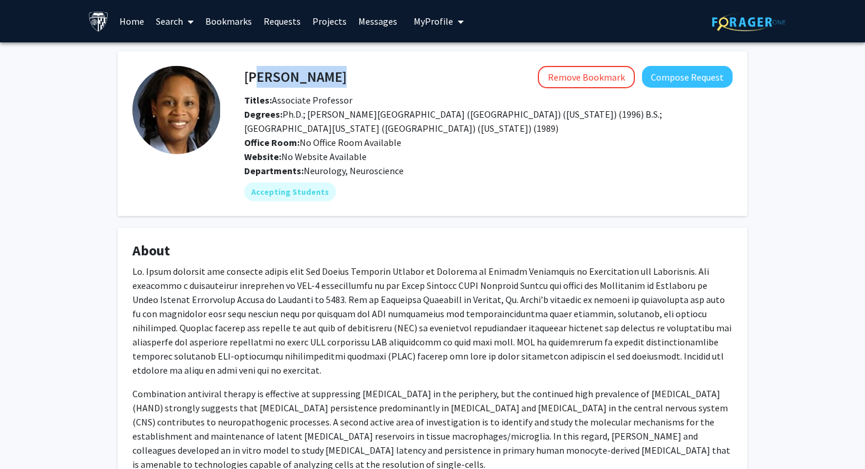
drag, startPoint x: 250, startPoint y: 79, endPoint x: 378, endPoint y: 84, distance: 129.0
click at [378, 84] on div "[PERSON_NAME] Remove Bookmark Compose Request" at bounding box center [488, 77] width 506 height 22
click at [378, 84] on div "Remove Bookmark Compose Request" at bounding box center [540, 77] width 386 height 22
drag, startPoint x: 378, startPoint y: 84, endPoint x: 248, endPoint y: 78, distance: 130.8
click at [247, 79] on div "[PERSON_NAME] Remove Bookmark Compose Request" at bounding box center [488, 77] width 506 height 22
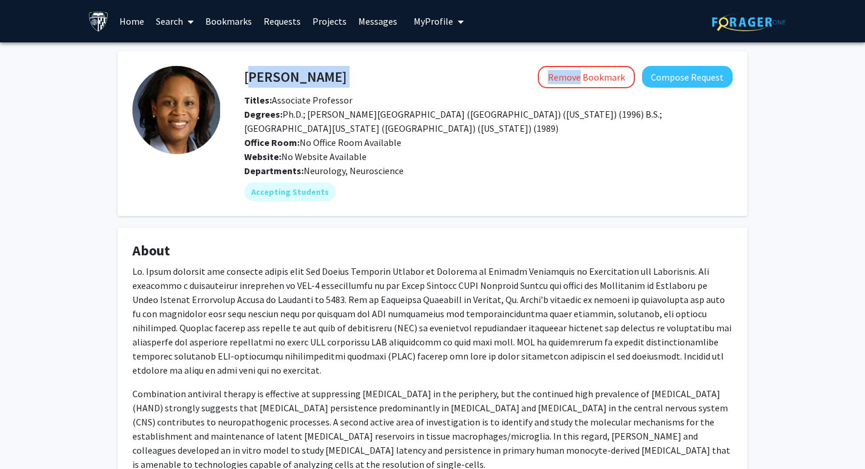
click at [248, 78] on h4 "[PERSON_NAME]" at bounding box center [295, 77] width 102 height 22
drag, startPoint x: 248, startPoint y: 78, endPoint x: 335, endPoint y: 78, distance: 87.1
click at [335, 78] on h4 "[PERSON_NAME]" at bounding box center [295, 77] width 102 height 22
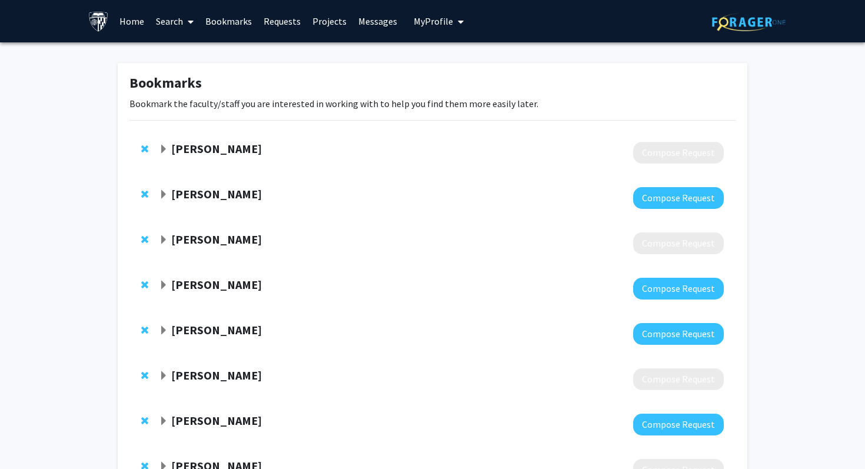
click at [162, 19] on link "Search" at bounding box center [174, 21] width 49 height 41
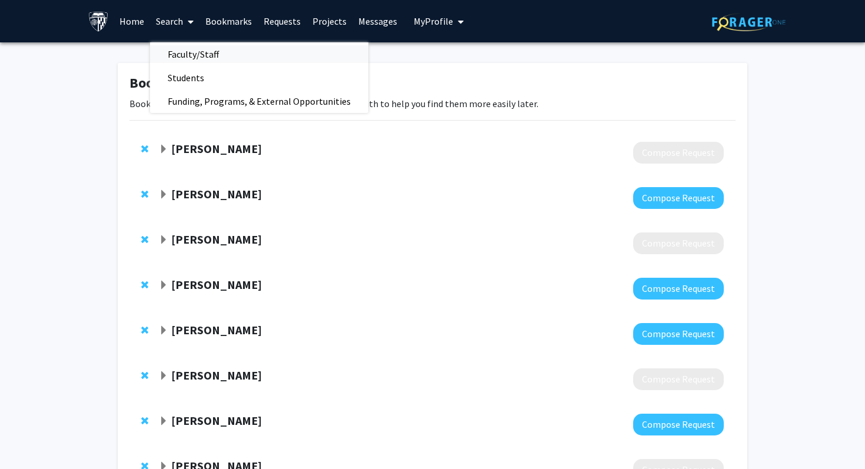
click at [199, 57] on span "Faculty/Staff" at bounding box center [193, 54] width 87 height 24
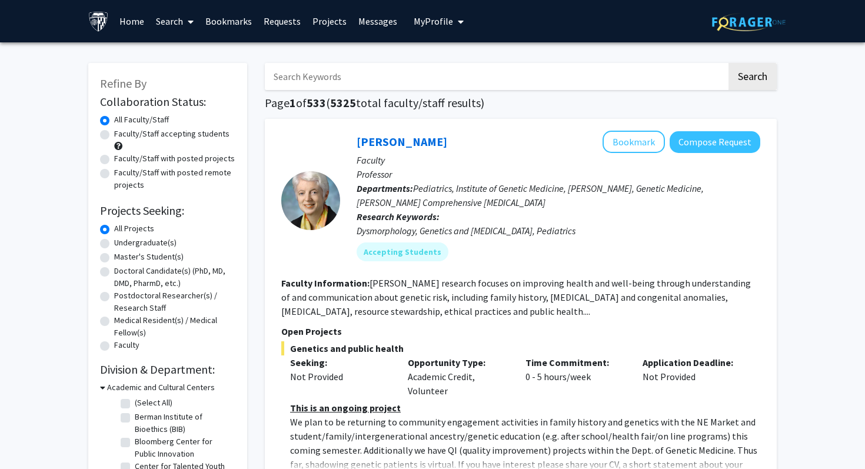
click at [288, 66] on input "Search Keywords" at bounding box center [496, 76] width 462 height 27
type input "[PERSON_NAME]"
click at [729, 63] on button "Search" at bounding box center [753, 76] width 48 height 27
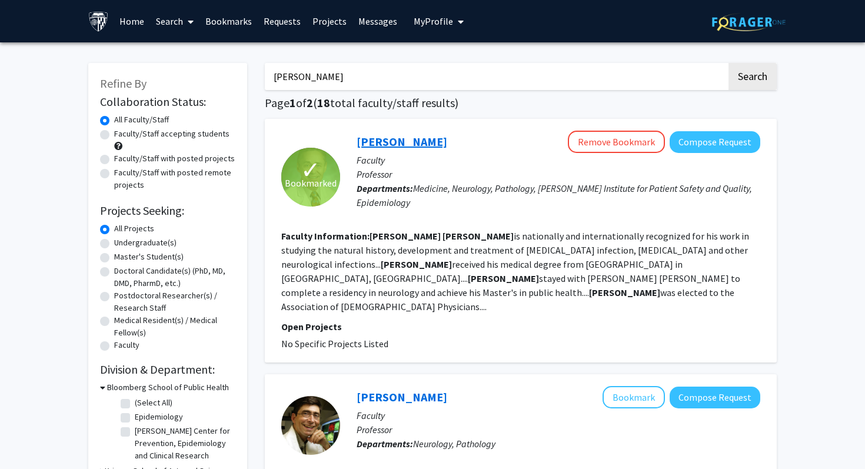
click at [400, 139] on link "[PERSON_NAME]" at bounding box center [402, 141] width 91 height 15
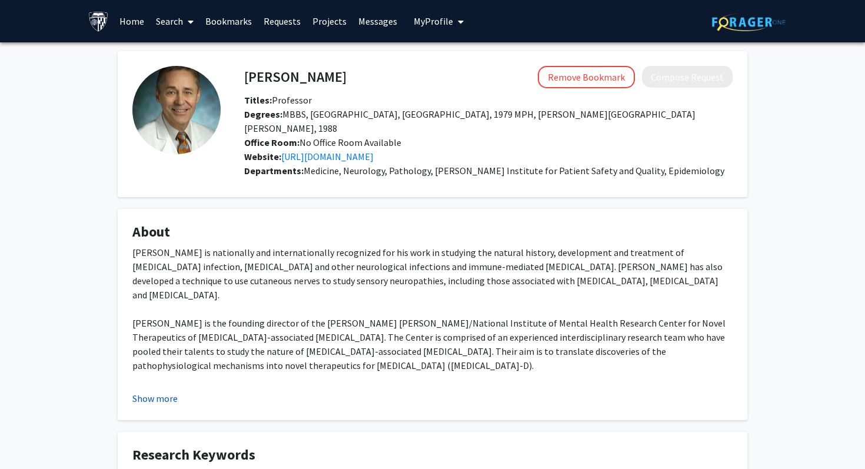
click at [152, 396] on button "Show more" at bounding box center [154, 398] width 45 height 14
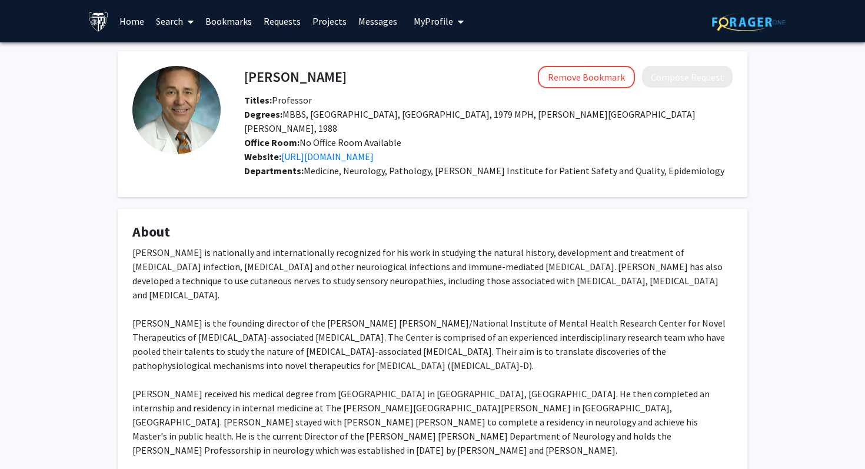
drag, startPoint x: 293, startPoint y: 356, endPoint x: 272, endPoint y: 240, distance: 118.5
click at [273, 240] on fg-card "About [PERSON_NAME] is nationally and internationally recognized for his work i…" at bounding box center [433, 364] width 630 height 310
click at [272, 240] on h4 "About" at bounding box center [432, 232] width 600 height 17
drag, startPoint x: 272, startPoint y: 240, endPoint x: 344, endPoint y: 390, distance: 166.7
click at [344, 390] on fg-card "About [PERSON_NAME] is nationally and internationally recognized for his work i…" at bounding box center [433, 364] width 630 height 310
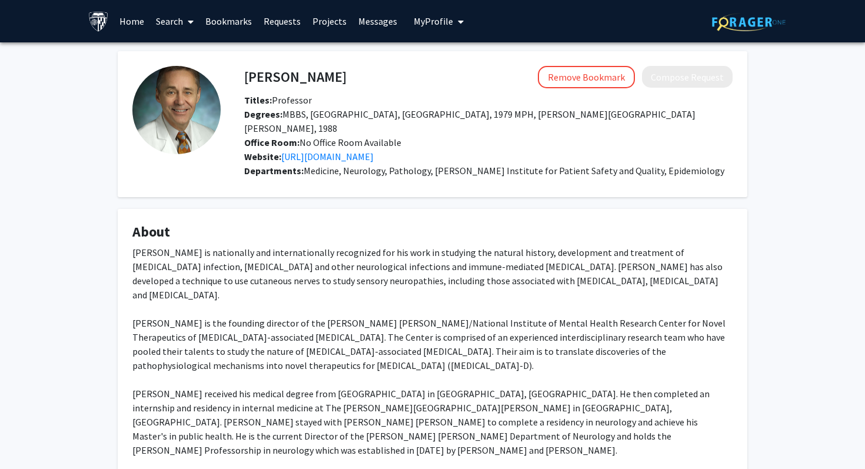
click at [344, 390] on div "[PERSON_NAME] is nationally and internationally recognized for his work in stud…" at bounding box center [432, 365] width 600 height 240
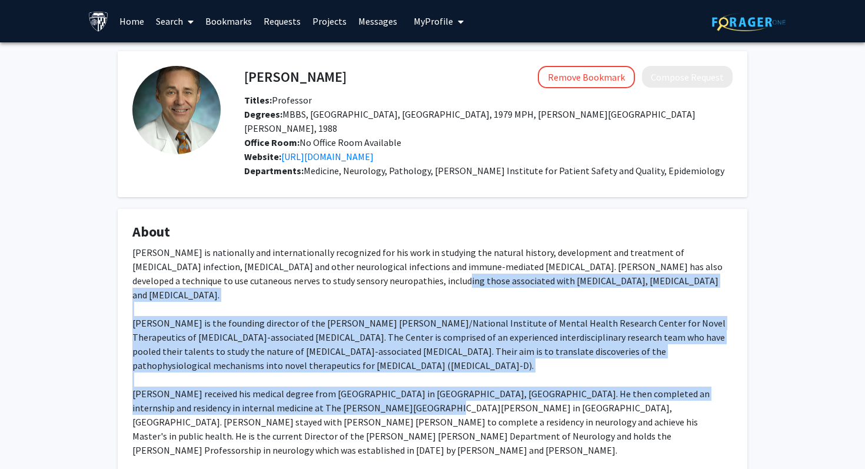
drag, startPoint x: 344, startPoint y: 390, endPoint x: 330, endPoint y: 277, distance: 114.0
click at [330, 277] on div "[PERSON_NAME] is nationally and internationally recognized for his work in stud…" at bounding box center [432, 365] width 600 height 240
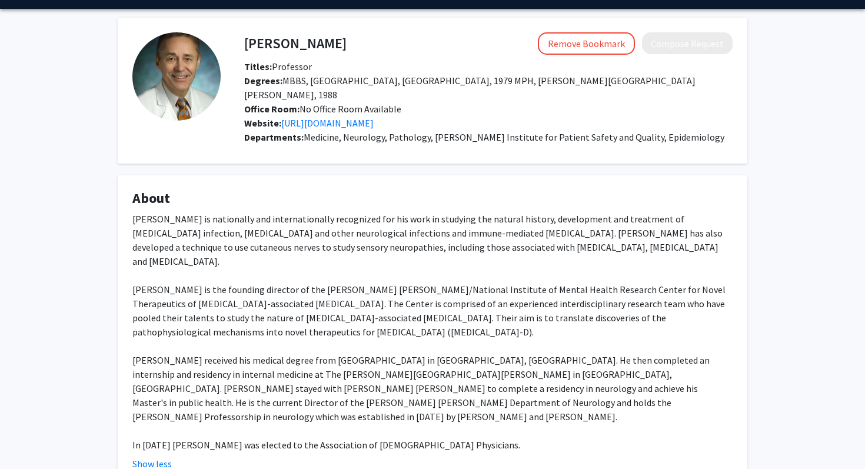
scroll to position [45, 0]
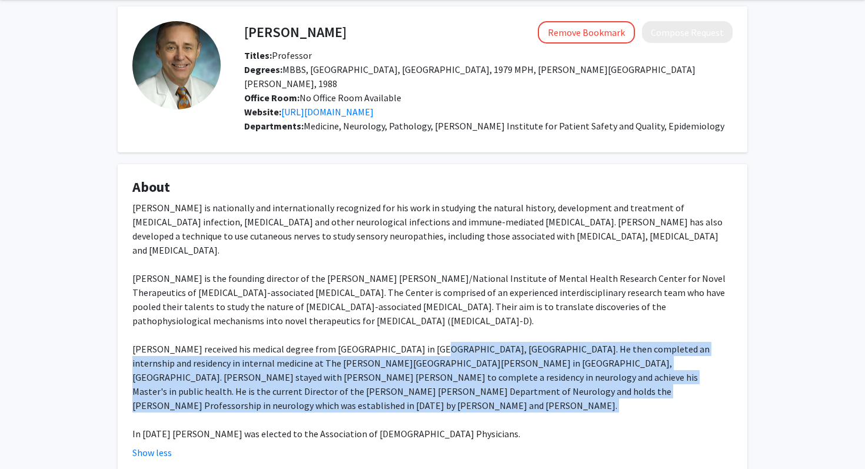
drag, startPoint x: 432, startPoint y: 394, endPoint x: 413, endPoint y: 330, distance: 67.0
click at [413, 333] on div "[PERSON_NAME] is nationally and internationally recognized for his work in stud…" at bounding box center [432, 321] width 600 height 240
click at [413, 330] on div "[PERSON_NAME] is nationally and internationally recognized for his work in stud…" at bounding box center [432, 321] width 600 height 240
drag, startPoint x: 413, startPoint y: 330, endPoint x: 441, endPoint y: 397, distance: 72.5
click at [441, 396] on div "[PERSON_NAME] is nationally and internationally recognized for his work in stud…" at bounding box center [432, 321] width 600 height 240
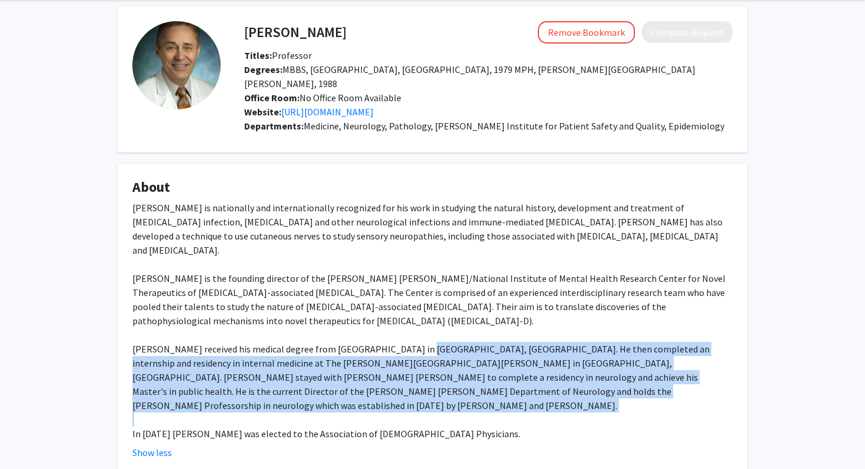
click at [441, 397] on div "[PERSON_NAME] is nationally and internationally recognized for his work in stud…" at bounding box center [432, 321] width 600 height 240
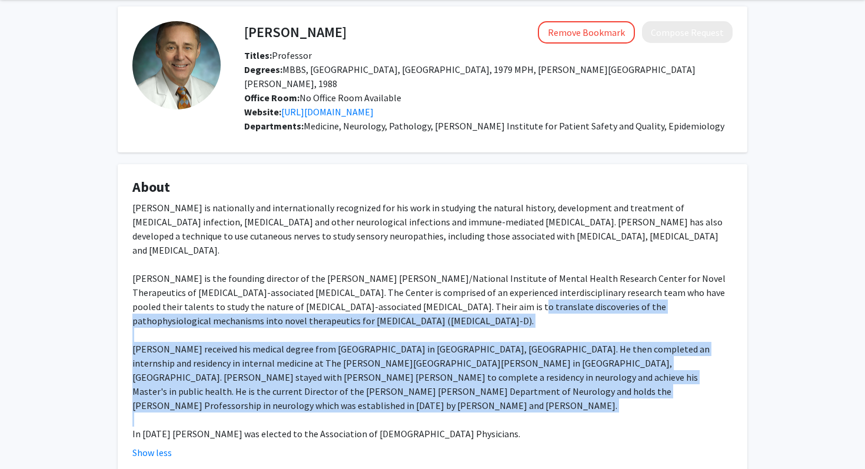
drag, startPoint x: 441, startPoint y: 397, endPoint x: 408, endPoint y: 290, distance: 112.3
click at [408, 291] on div "[PERSON_NAME] is nationally and internationally recognized for his work in stud…" at bounding box center [432, 321] width 600 height 240
click at [408, 290] on div "[PERSON_NAME] is nationally and internationally recognized for his work in stud…" at bounding box center [432, 321] width 600 height 240
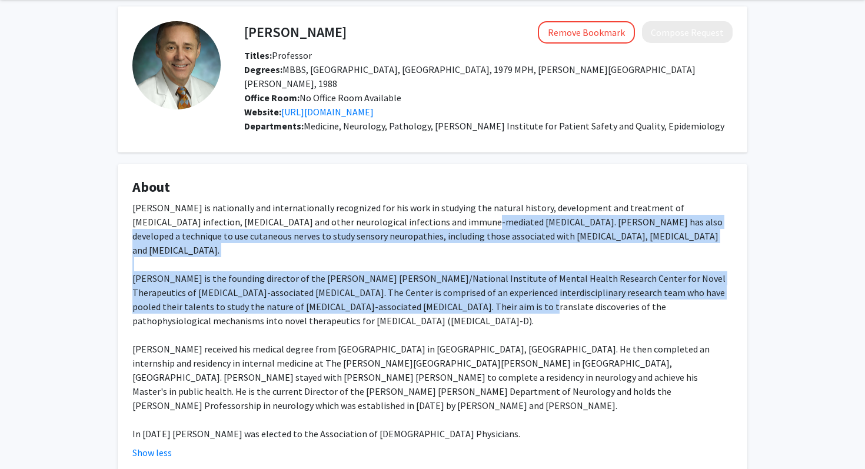
drag, startPoint x: 408, startPoint y: 290, endPoint x: 403, endPoint y: 214, distance: 76.1
click at [403, 214] on div "[PERSON_NAME] is nationally and internationally recognized for his work in stud…" at bounding box center [432, 321] width 600 height 240
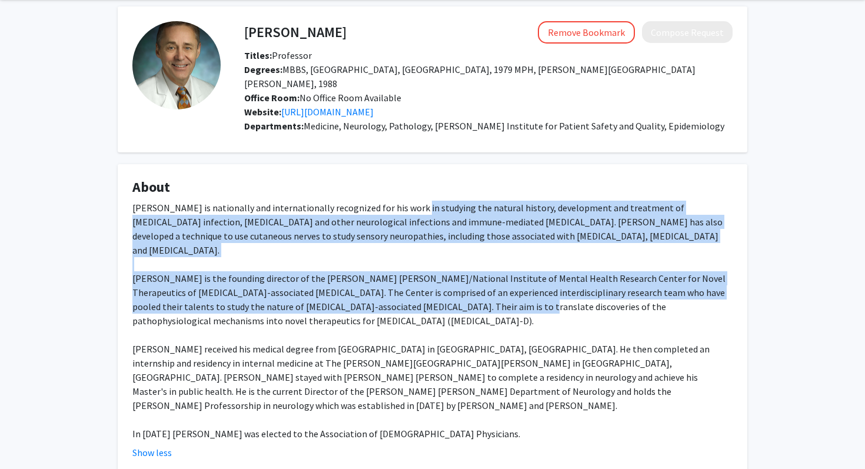
click at [403, 214] on div "[PERSON_NAME] is nationally and internationally recognized for his work in stud…" at bounding box center [432, 321] width 600 height 240
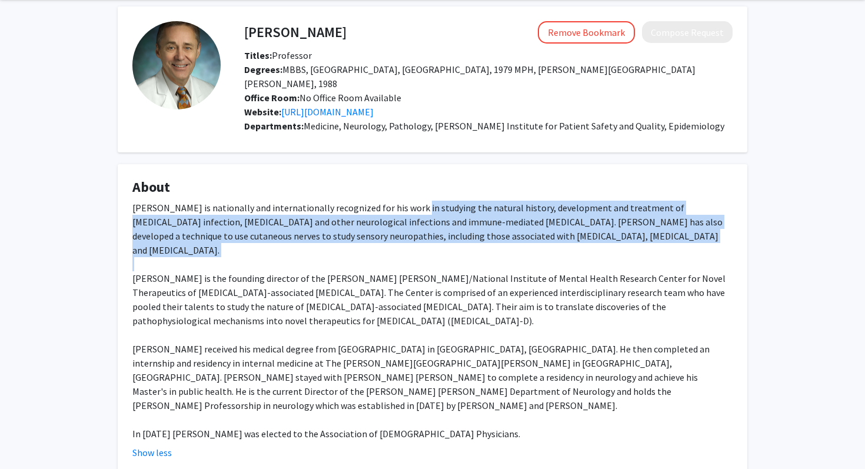
drag, startPoint x: 403, startPoint y: 214, endPoint x: 434, endPoint y: 254, distance: 50.9
click at [434, 255] on div "[PERSON_NAME] is nationally and internationally recognized for his work in stud…" at bounding box center [432, 321] width 600 height 240
click at [434, 254] on div "[PERSON_NAME] is nationally and internationally recognized for his work in stud…" at bounding box center [432, 321] width 600 height 240
drag, startPoint x: 434, startPoint y: 254, endPoint x: 426, endPoint y: 197, distance: 58.2
click at [426, 197] on fg-card "About [PERSON_NAME] is nationally and internationally recognized for his work i…" at bounding box center [433, 319] width 630 height 310
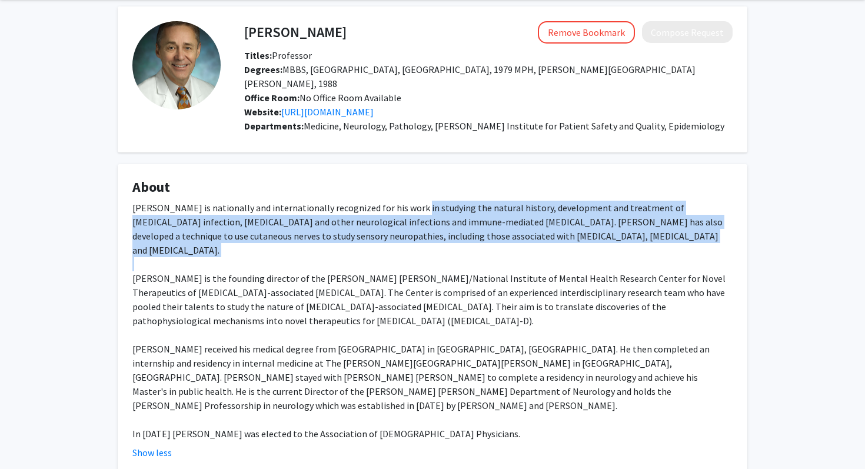
click at [426, 197] on fg-card-title "About" at bounding box center [432, 190] width 600 height 22
drag, startPoint x: 426, startPoint y: 197, endPoint x: 462, endPoint y: 227, distance: 47.2
click at [462, 227] on fg-card "About [PERSON_NAME] is nationally and internationally recognized for his work i…" at bounding box center [433, 319] width 630 height 310
click at [462, 227] on div "[PERSON_NAME] is nationally and internationally recognized for his work in stud…" at bounding box center [432, 321] width 600 height 240
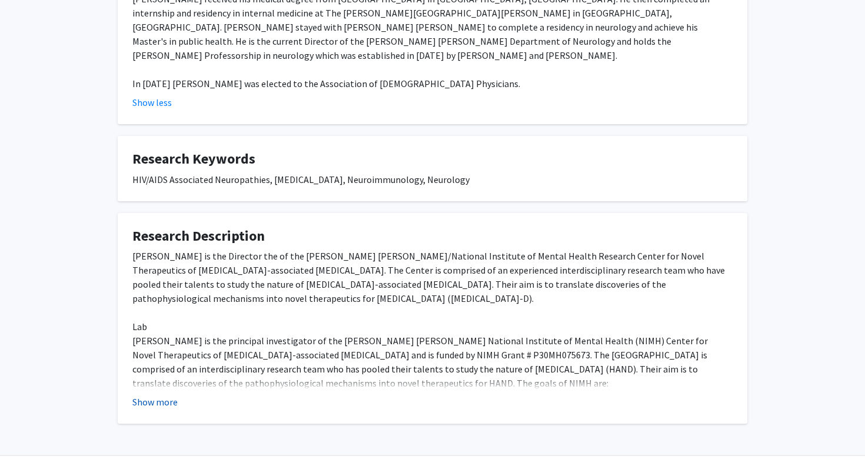
click at [161, 395] on button "Show more" at bounding box center [154, 402] width 45 height 14
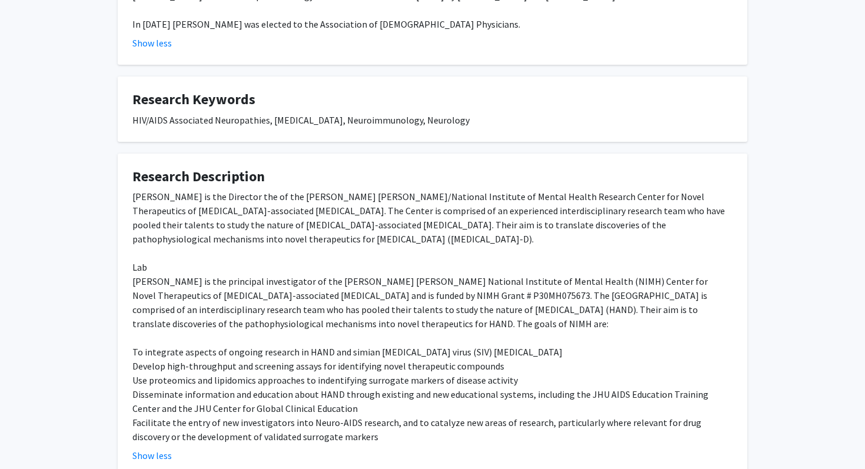
scroll to position [508, 0]
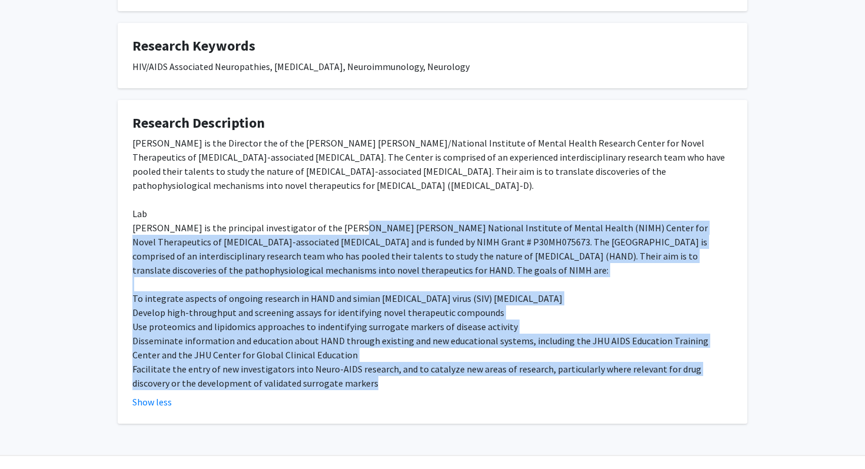
drag, startPoint x: 350, startPoint y: 351, endPoint x: 338, endPoint y: 188, distance: 164.1
click at [338, 188] on div "[PERSON_NAME] is the Director the of the [PERSON_NAME] [PERSON_NAME]/National I…" at bounding box center [432, 263] width 600 height 254
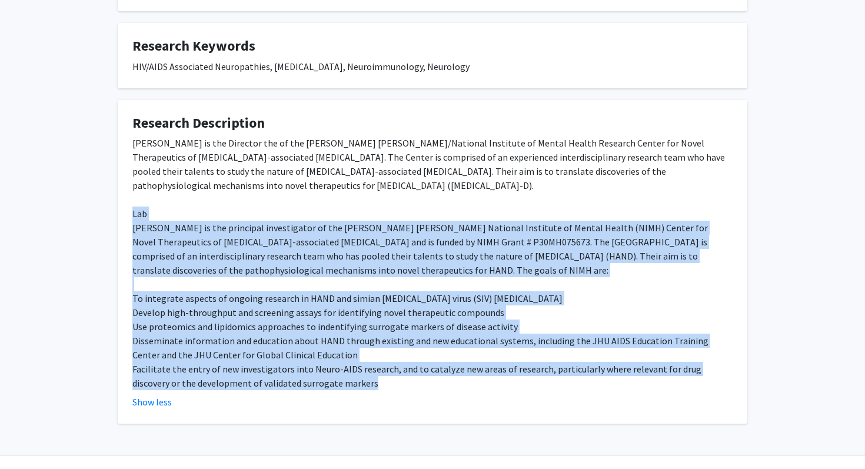
click at [338, 188] on div "[PERSON_NAME] is the Director the of the [PERSON_NAME] [PERSON_NAME]/National I…" at bounding box center [432, 263] width 600 height 254
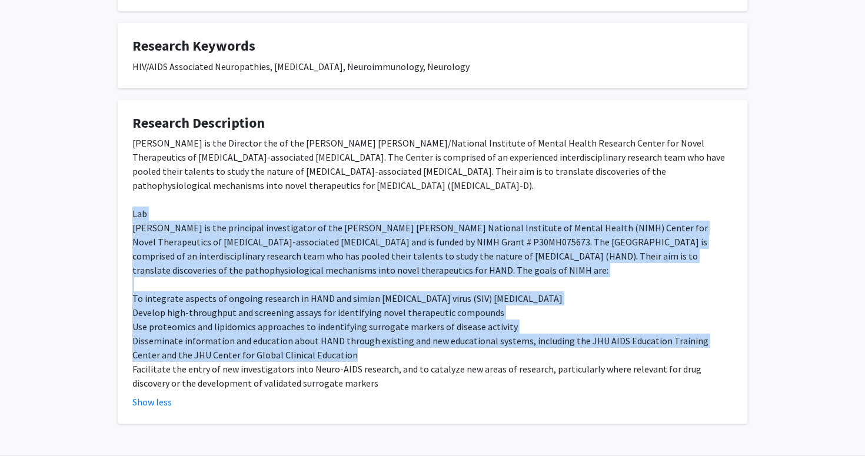
drag, startPoint x: 338, startPoint y: 188, endPoint x: 323, endPoint y: 328, distance: 140.9
click at [323, 328] on div "[PERSON_NAME] is the Director the of the [PERSON_NAME] [PERSON_NAME]/National I…" at bounding box center [432, 263] width 600 height 254
click at [323, 327] on div "[PERSON_NAME] is the Director the of the [PERSON_NAME] [PERSON_NAME]/National I…" at bounding box center [432, 263] width 600 height 254
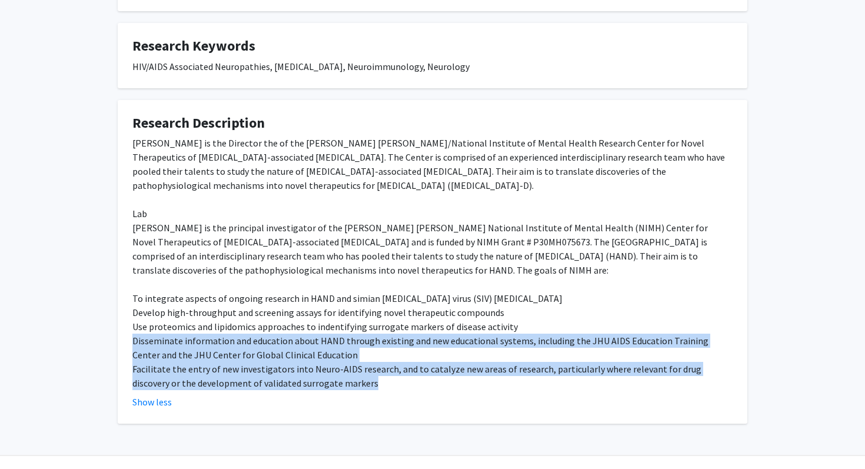
drag, startPoint x: 323, startPoint y: 327, endPoint x: 340, endPoint y: 356, distance: 33.3
click at [340, 356] on div "[PERSON_NAME] is the Director the of the [PERSON_NAME] [PERSON_NAME]/National I…" at bounding box center [432, 263] width 600 height 254
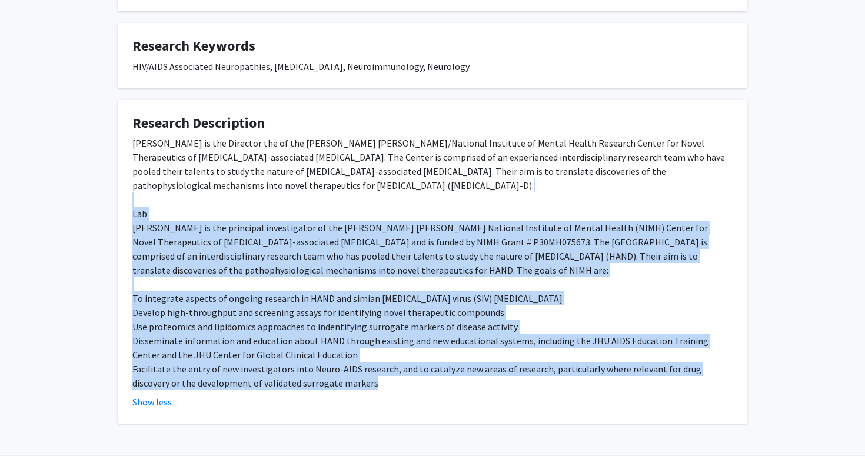
drag, startPoint x: 340, startPoint y: 356, endPoint x: 362, endPoint y: 178, distance: 179.1
click at [361, 178] on div "[PERSON_NAME] is the Director the of the [PERSON_NAME] [PERSON_NAME]/National I…" at bounding box center [432, 263] width 600 height 254
click at [362, 178] on div "[PERSON_NAME] is the Director the of the [PERSON_NAME] [PERSON_NAME]/National I…" at bounding box center [432, 263] width 600 height 254
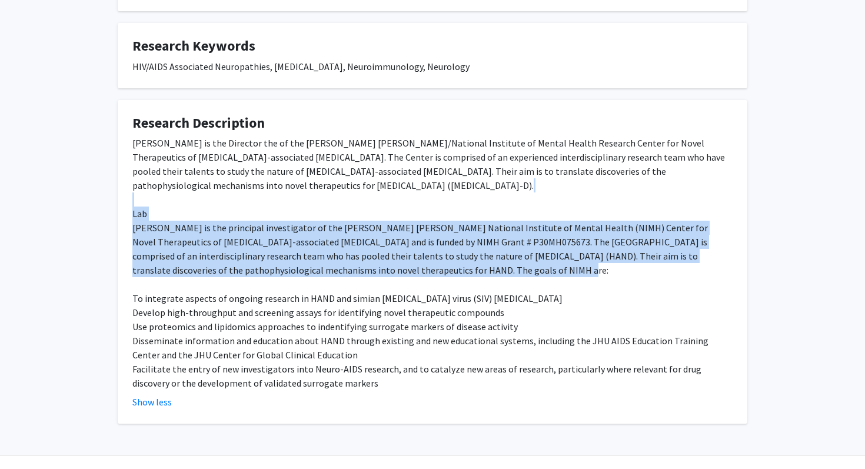
drag, startPoint x: 362, startPoint y: 178, endPoint x: 395, endPoint y: 243, distance: 72.7
click at [396, 243] on div "[PERSON_NAME] is the Director the of the [PERSON_NAME] [PERSON_NAME]/National I…" at bounding box center [432, 263] width 600 height 254
click at [395, 243] on div "[PERSON_NAME] is the Director the of the [PERSON_NAME] [PERSON_NAME]/National I…" at bounding box center [432, 263] width 600 height 254
drag, startPoint x: 395, startPoint y: 243, endPoint x: 410, endPoint y: 104, distance: 139.2
click at [410, 104] on fg-card "Research Description [PERSON_NAME] is the Director the of the [PERSON_NAME] [PE…" at bounding box center [433, 262] width 630 height 324
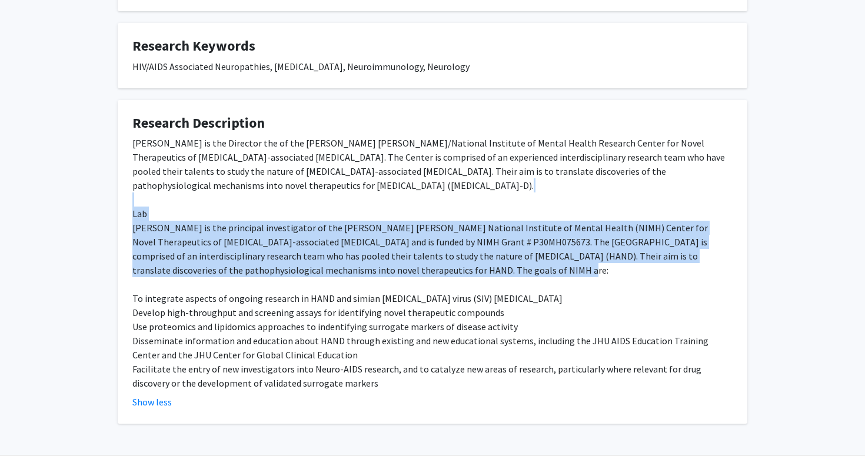
click at [410, 115] on fg-card-title "Research Description" at bounding box center [432, 126] width 600 height 22
drag, startPoint x: 410, startPoint y: 104, endPoint x: 427, endPoint y: 247, distance: 143.5
click at [428, 247] on fg-card "Research Description [PERSON_NAME] is the Director the of the [PERSON_NAME] [PE…" at bounding box center [433, 262] width 630 height 324
click at [427, 247] on div "[PERSON_NAME] is the Director the of the [PERSON_NAME] [PERSON_NAME]/National I…" at bounding box center [432, 263] width 600 height 254
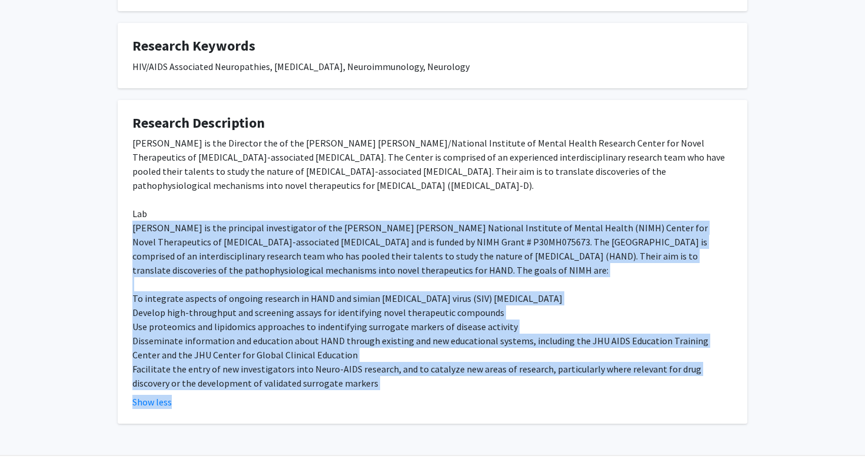
drag, startPoint x: 427, startPoint y: 247, endPoint x: 424, endPoint y: 367, distance: 120.7
click at [424, 367] on fg-read-more "[PERSON_NAME] is the Director the of the [PERSON_NAME] [PERSON_NAME]/National I…" at bounding box center [432, 272] width 600 height 273
click at [424, 395] on div "Show less" at bounding box center [432, 402] width 600 height 14
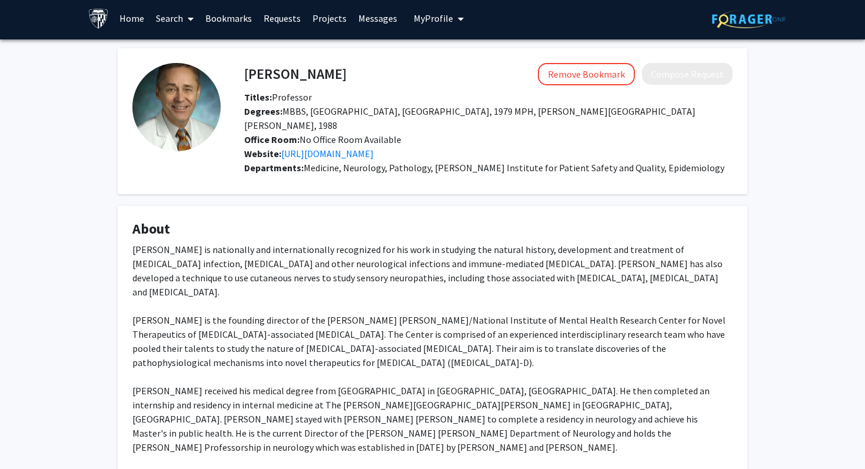
scroll to position [0, 0]
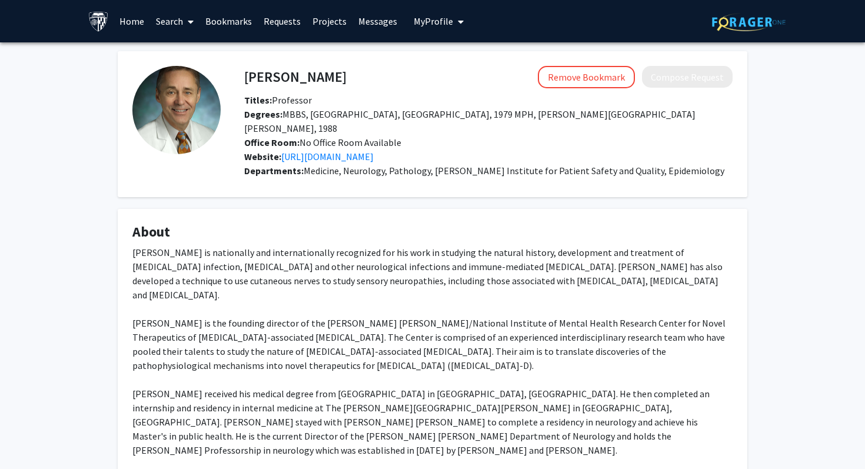
drag, startPoint x: 462, startPoint y: 261, endPoint x: 449, endPoint y: 238, distance: 26.7
click at [449, 238] on fg-card "About [PERSON_NAME] is nationally and internationally recognized for his work i…" at bounding box center [433, 364] width 630 height 310
click at [449, 238] on h4 "About" at bounding box center [432, 232] width 600 height 17
drag, startPoint x: 449, startPoint y: 238, endPoint x: 493, endPoint y: 305, distance: 79.8
click at [493, 305] on fg-card "About [PERSON_NAME] is nationally and internationally recognized for his work i…" at bounding box center [433, 364] width 630 height 310
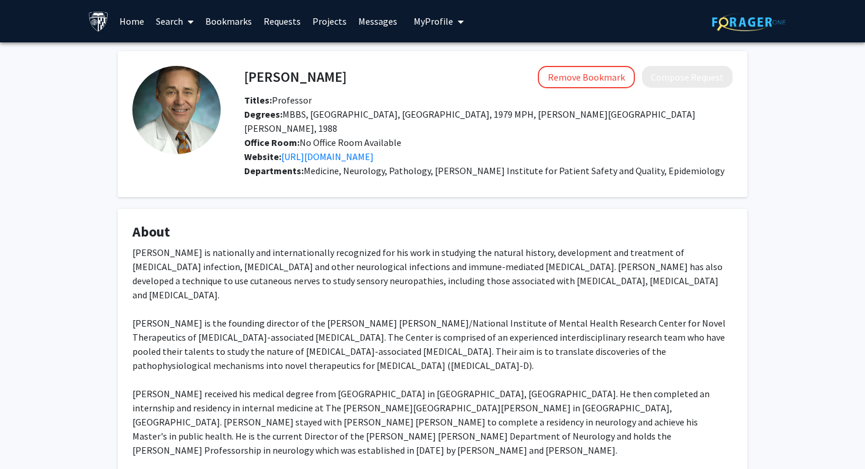
click at [493, 305] on div "[PERSON_NAME] is nationally and internationally recognized for his work in stud…" at bounding box center [432, 365] width 600 height 240
drag, startPoint x: 493, startPoint y: 305, endPoint x: 473, endPoint y: 230, distance: 77.2
click at [474, 230] on fg-card "About [PERSON_NAME] is nationally and internationally recognized for his work i…" at bounding box center [433, 364] width 630 height 310
click at [473, 230] on h4 "About" at bounding box center [432, 232] width 600 height 17
drag, startPoint x: 473, startPoint y: 230, endPoint x: 494, endPoint y: 287, distance: 60.9
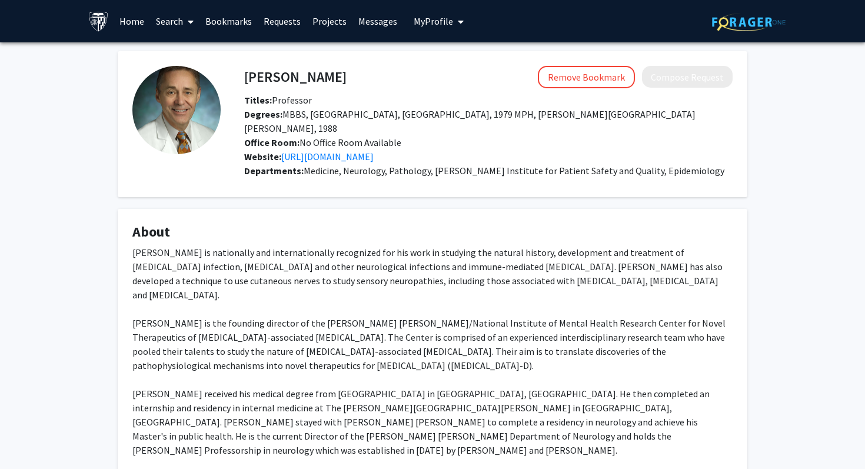
click at [495, 287] on fg-card "About [PERSON_NAME] is nationally and internationally recognized for his work i…" at bounding box center [433, 364] width 630 height 310
click at [457, 150] on div "Website: [URL][DOMAIN_NAME]" at bounding box center [488, 157] width 506 height 14
click at [374, 155] on link "[URL][DOMAIN_NAME]" at bounding box center [327, 157] width 92 height 12
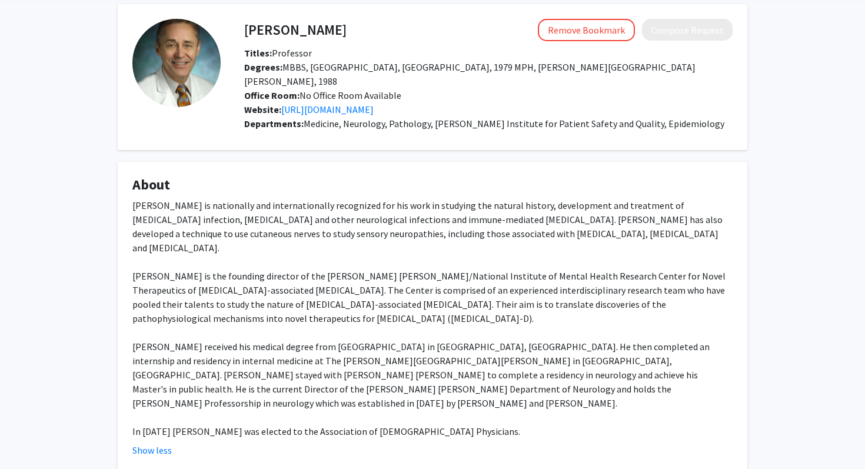
drag, startPoint x: 509, startPoint y: 237, endPoint x: 496, endPoint y: 189, distance: 49.8
click at [497, 189] on fg-card "About [PERSON_NAME] is nationally and internationally recognized for his work i…" at bounding box center [433, 317] width 630 height 310
click at [496, 189] on h4 "About" at bounding box center [432, 185] width 600 height 17
drag, startPoint x: 496, startPoint y: 189, endPoint x: 547, endPoint y: 337, distance: 156.9
click at [548, 337] on fg-card "About [PERSON_NAME] is nationally and internationally recognized for his work i…" at bounding box center [433, 317] width 630 height 310
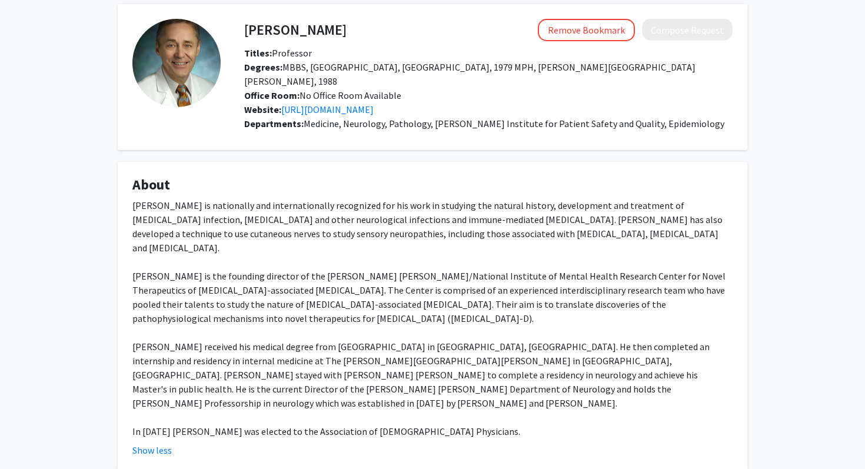
click at [547, 337] on div "[PERSON_NAME] is nationally and internationally recognized for his work in stud…" at bounding box center [432, 318] width 600 height 240
drag, startPoint x: 547, startPoint y: 337, endPoint x: 516, endPoint y: 196, distance: 144.8
click at [516, 196] on fg-card "About [PERSON_NAME] is nationally and internationally recognized for his work i…" at bounding box center [433, 317] width 630 height 310
click at [516, 196] on fg-card-title "About" at bounding box center [432, 188] width 600 height 22
drag, startPoint x: 516, startPoint y: 196, endPoint x: 519, endPoint y: 393, distance: 196.6
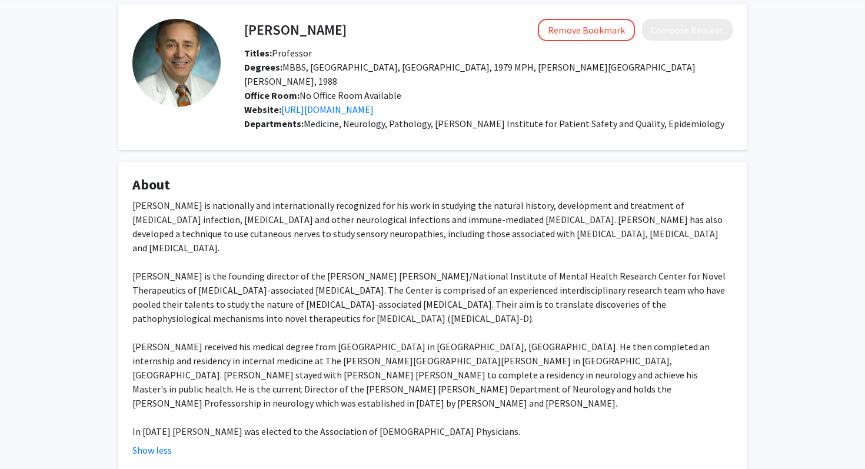
click at [519, 393] on fg-card "About [PERSON_NAME] is nationally and internationally recognized for his work i…" at bounding box center [433, 317] width 630 height 310
click at [416, 237] on div "[PERSON_NAME] is nationally and internationally recognized for his work in stud…" at bounding box center [432, 318] width 600 height 240
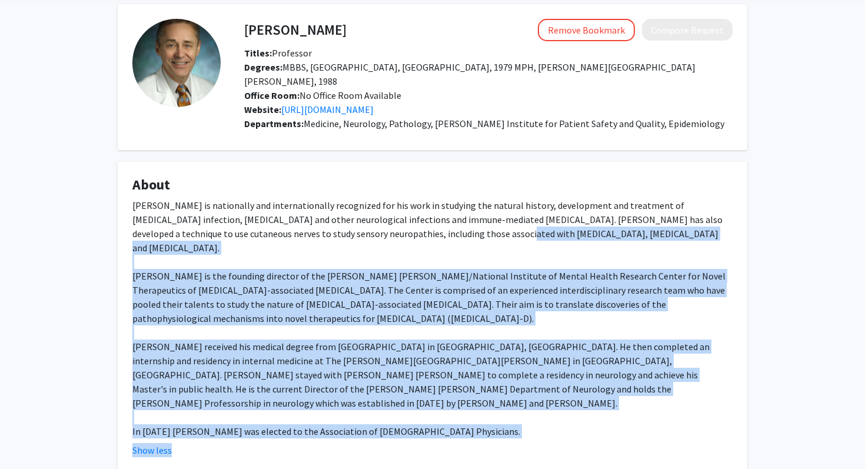
drag, startPoint x: 416, startPoint y: 237, endPoint x: 428, endPoint y: 429, distance: 191.7
click at [428, 429] on fg-read-more "[PERSON_NAME] is nationally and internationally recognized for his work in stud…" at bounding box center [432, 327] width 600 height 259
click at [428, 443] on div "Show less" at bounding box center [432, 450] width 600 height 14
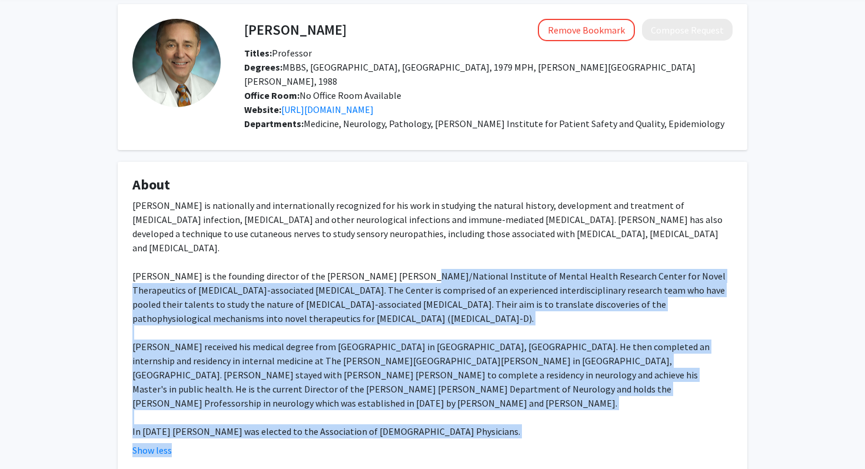
drag, startPoint x: 428, startPoint y: 429, endPoint x: 428, endPoint y: 258, distance: 170.7
click at [428, 258] on fg-read-more "[PERSON_NAME] is nationally and internationally recognized for his work in stud…" at bounding box center [432, 327] width 600 height 259
click at [428, 258] on div "[PERSON_NAME] is nationally and internationally recognized for his work in stud…" at bounding box center [432, 318] width 600 height 240
